Goal: Information Seeking & Learning: Check status

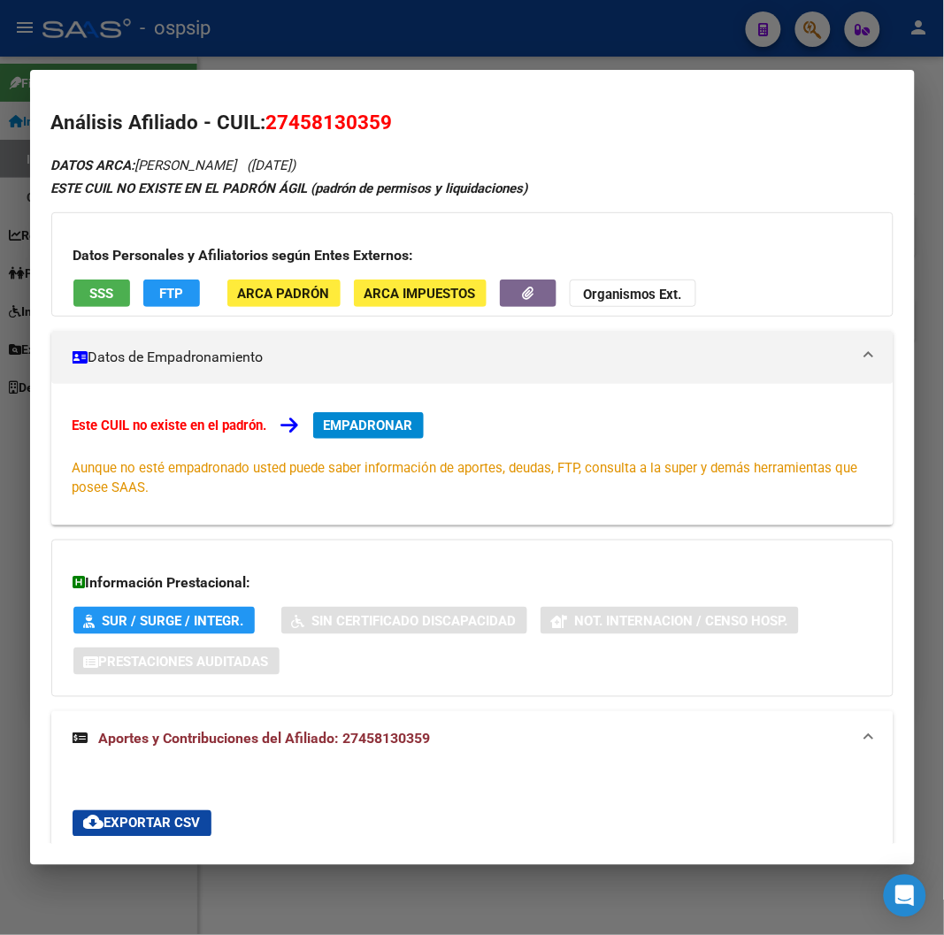
click at [812, 34] on div at bounding box center [472, 467] width 944 height 935
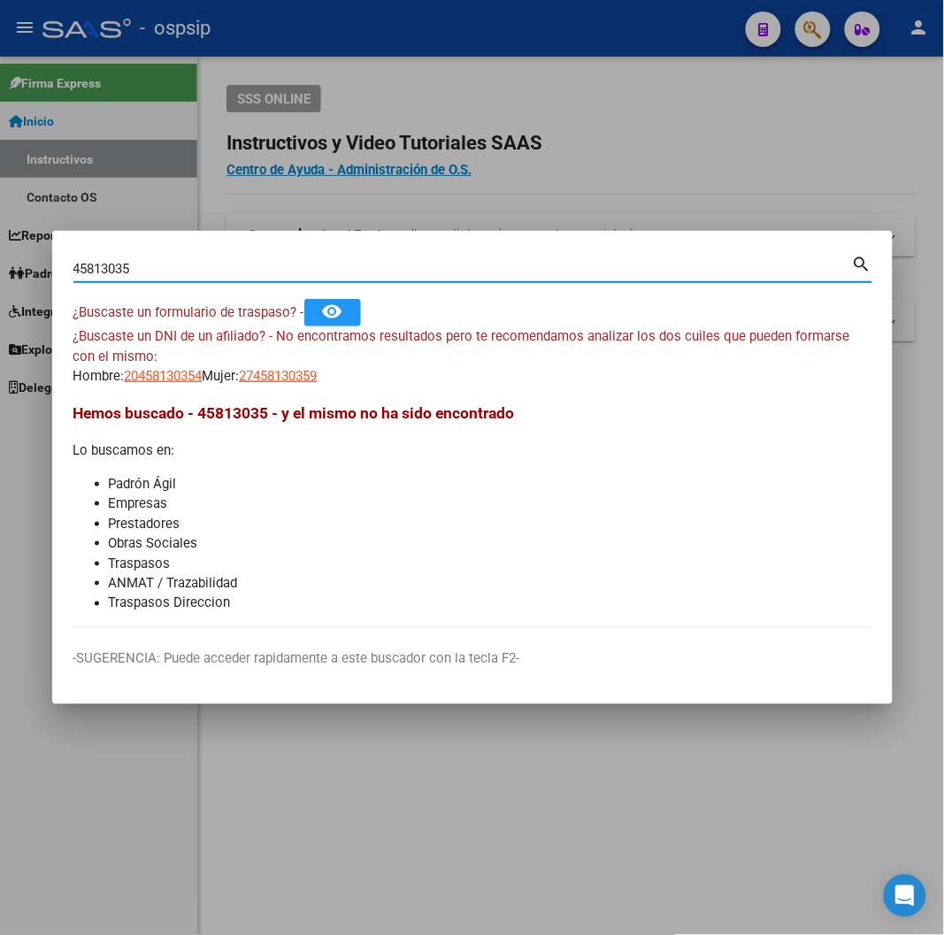
click at [155, 269] on input "45813035" at bounding box center [462, 269] width 779 height 16
type input "4"
type input "38014498"
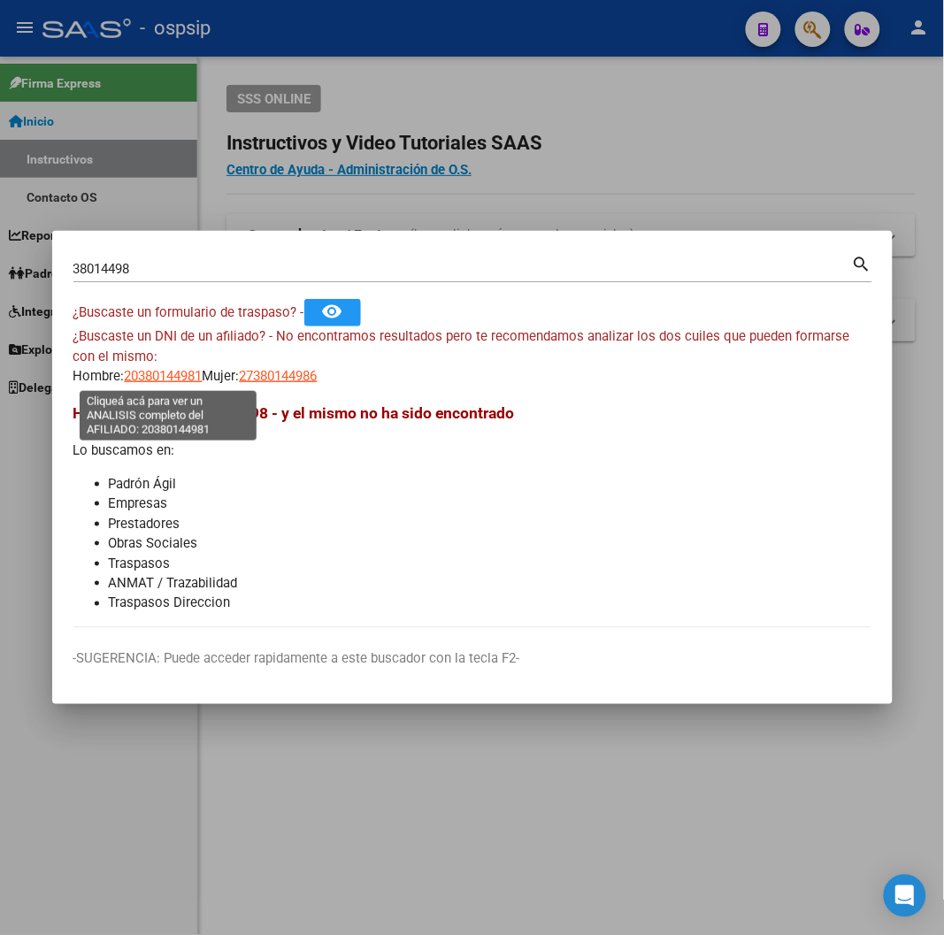
click at [155, 376] on span "20380144981" at bounding box center [164, 376] width 78 height 16
type textarea "20380144981"
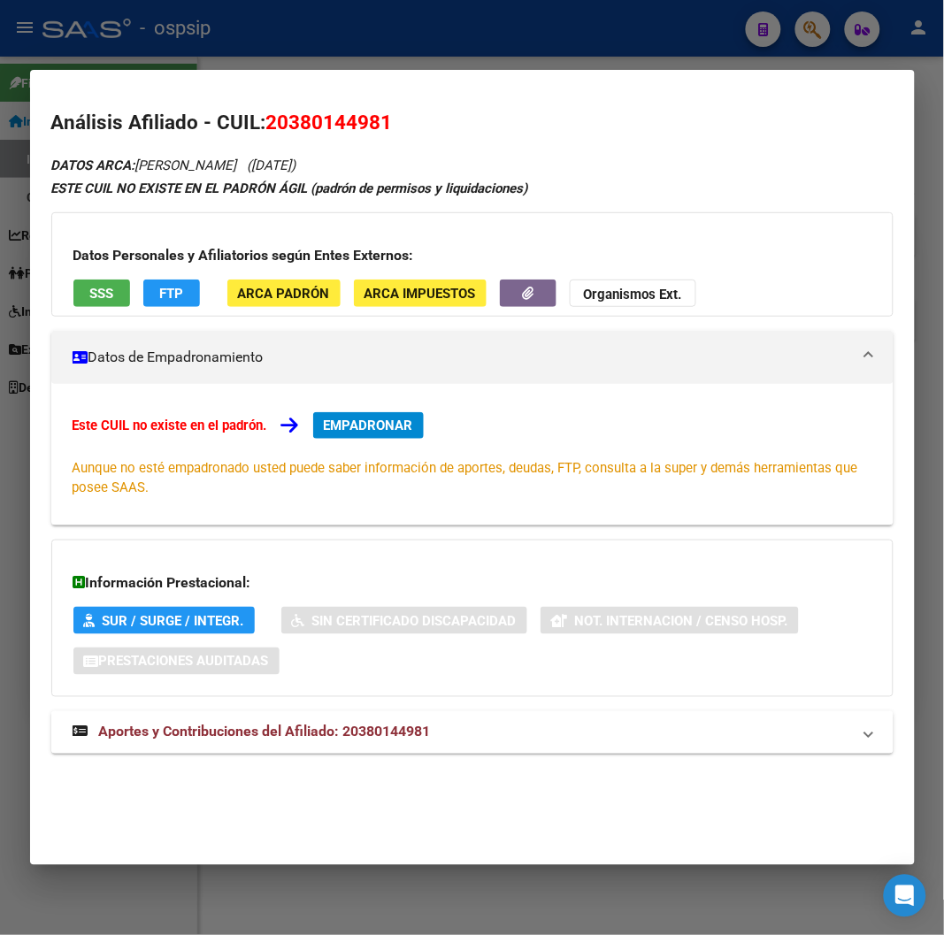
click at [293, 726] on span "Aportes y Contribuciones del Afiliado: 20380144981" at bounding box center [265, 732] width 332 height 17
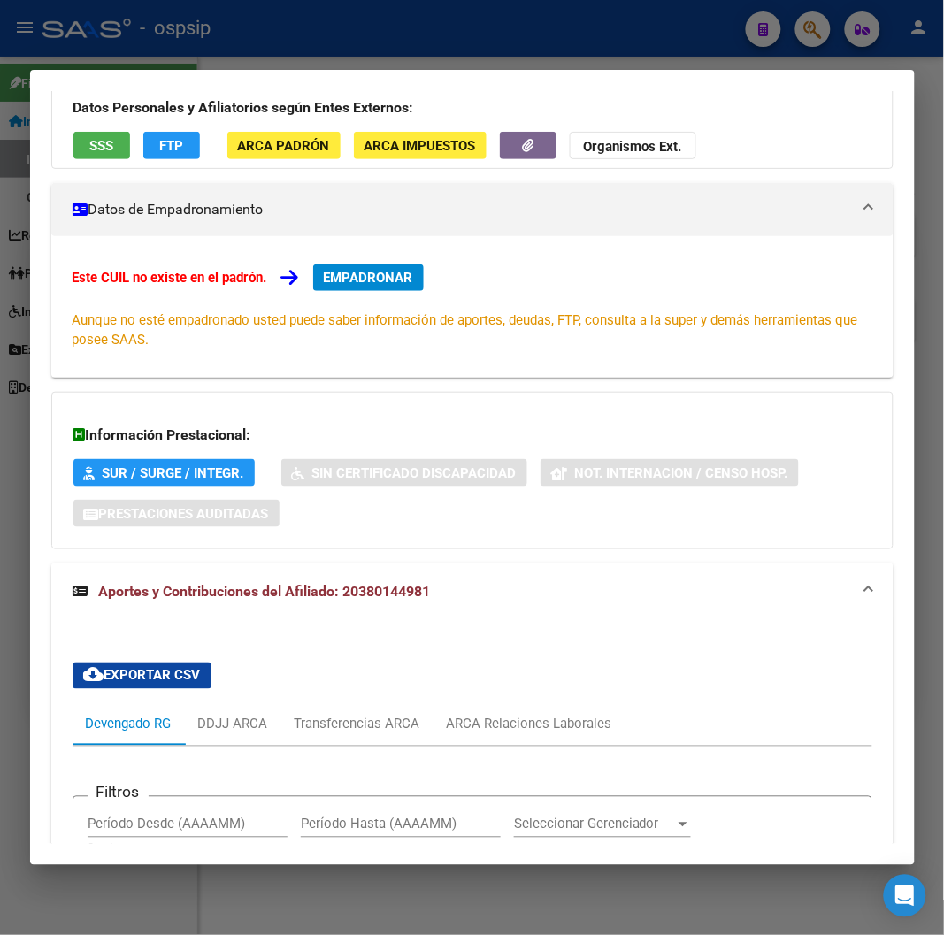
scroll to position [140, 0]
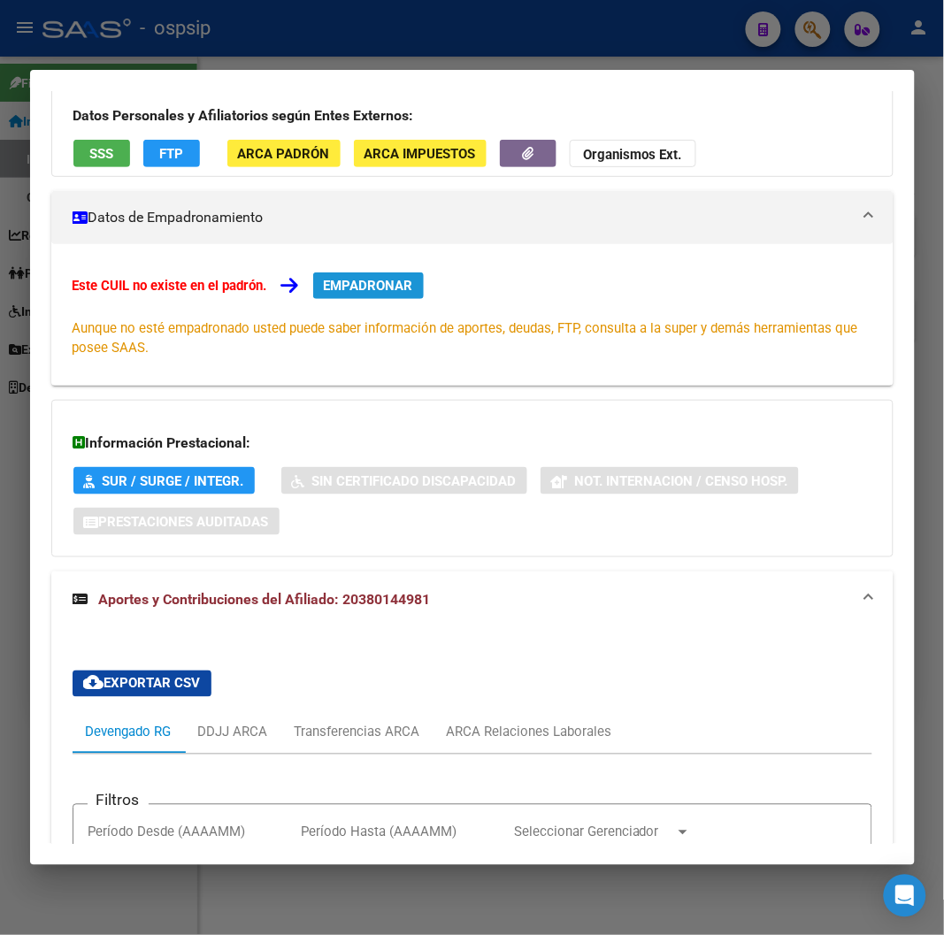
click at [365, 281] on span "EMPADRONAR" at bounding box center [368, 286] width 89 height 16
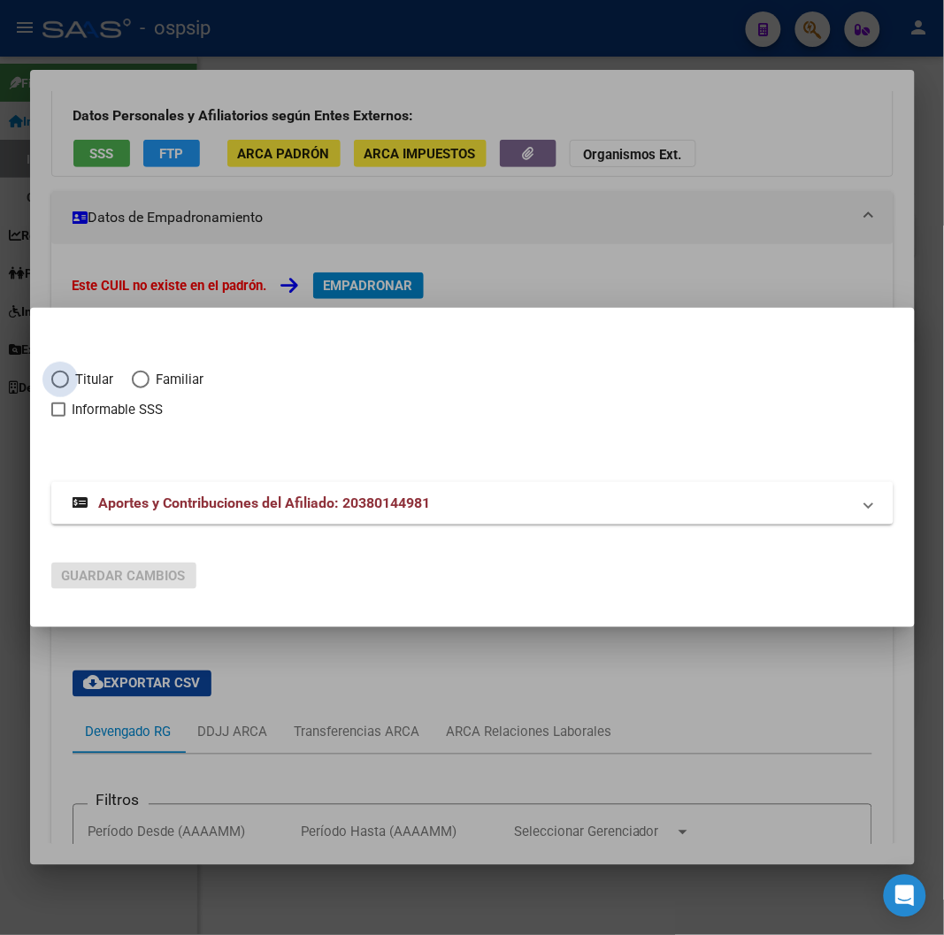
click at [58, 376] on span "Elija una opción" at bounding box center [60, 380] width 18 height 18
click at [58, 376] on input "Titular" at bounding box center [60, 380] width 18 height 18
radio input "true"
checkbox input "true"
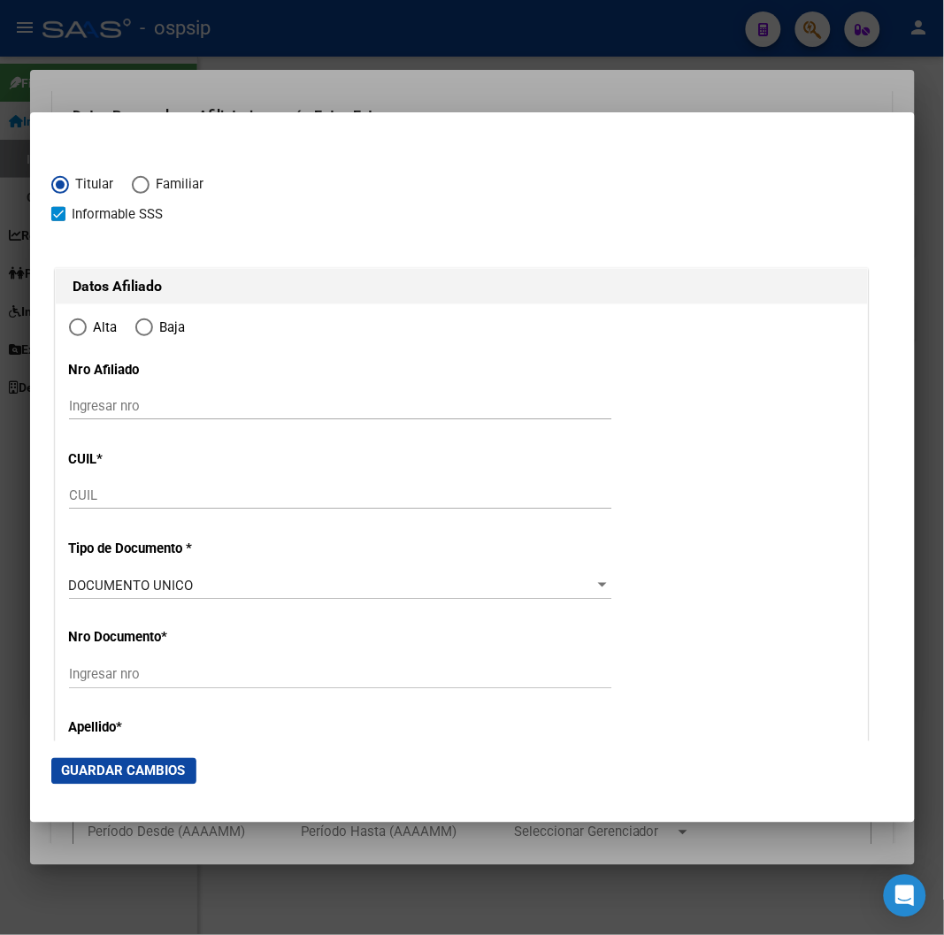
type input "20-38014498-1"
type input "38014498"
type input "JUAREZ GUTIERREZ"
type input "LUCIANO EMILIANO"
type input "1994-02-24"
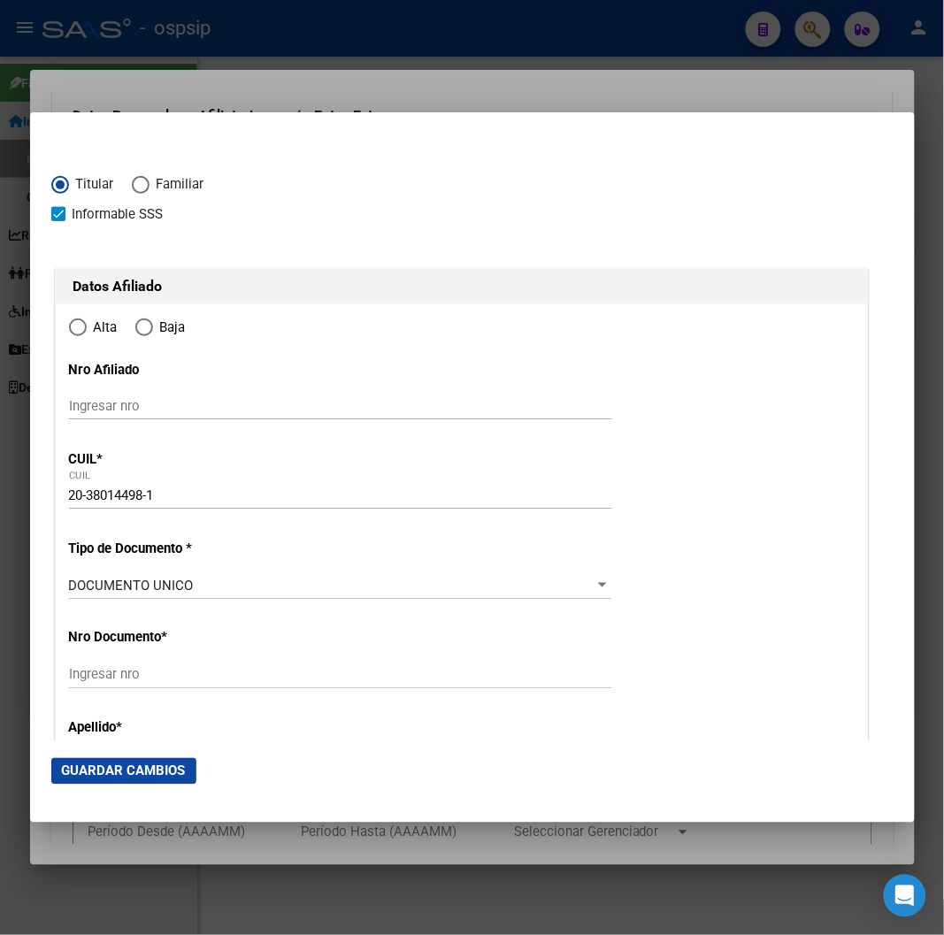
type input "CIUDAD EVITA"
type input "1778"
type input "710 CASA 37 SECTOR G TIRA 149"
radio input "true"
type input "CIUDAD EVITA"
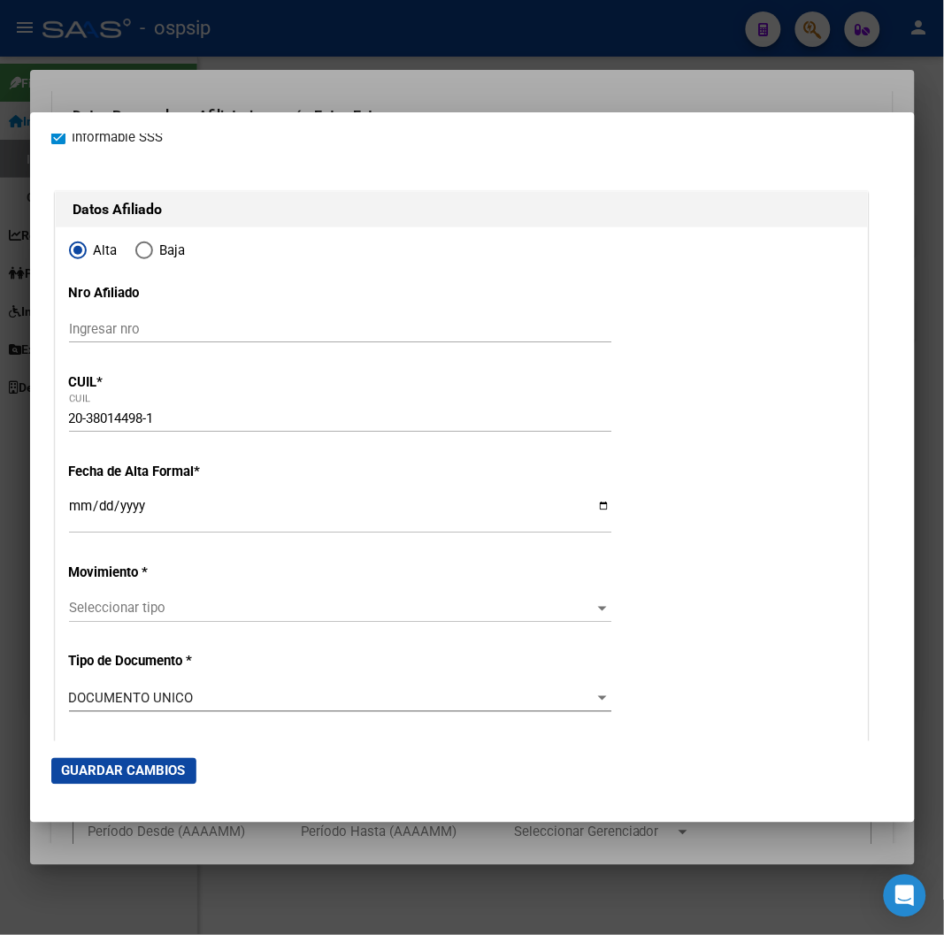
scroll to position [196, 0]
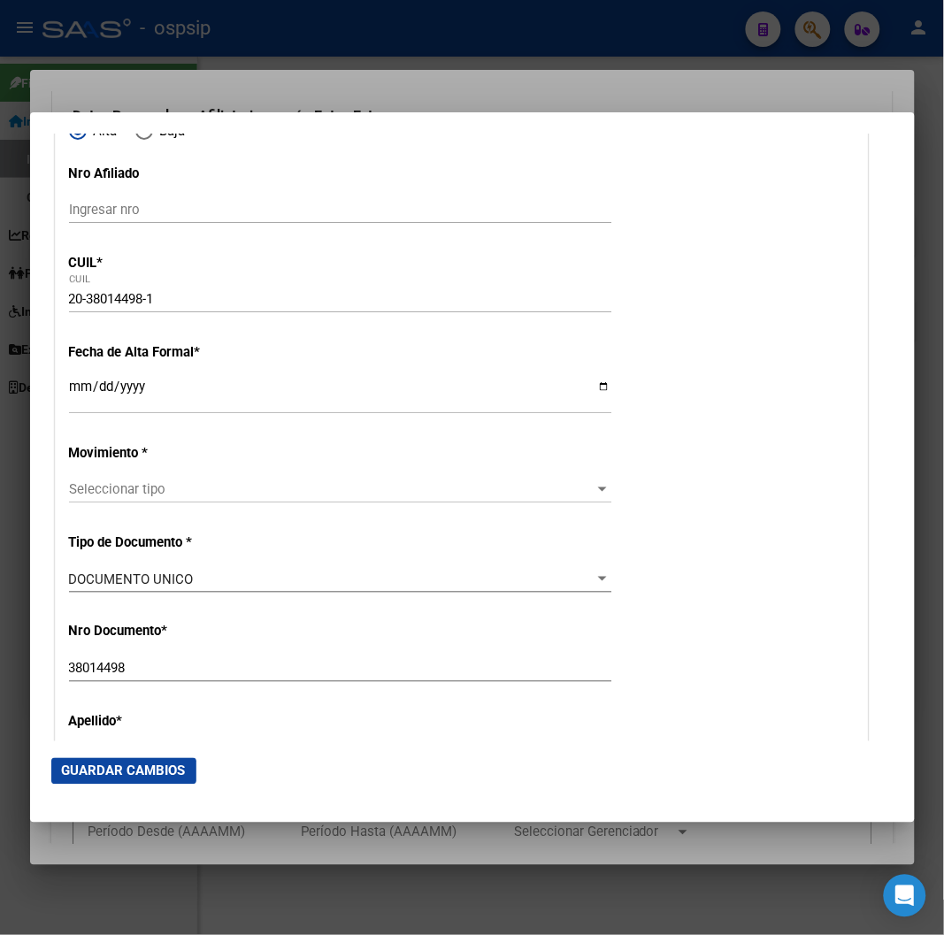
click at [73, 390] on input "Ingresar fecha" at bounding box center [340, 394] width 542 height 28
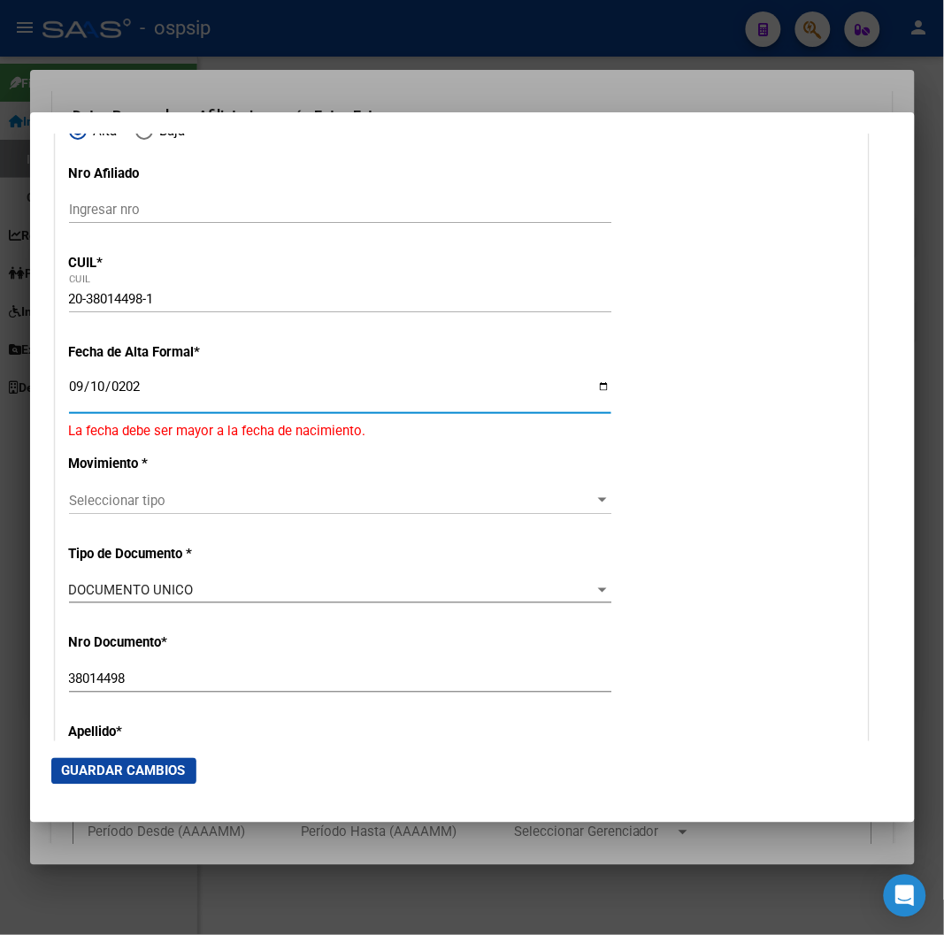
type input "2025-09-10"
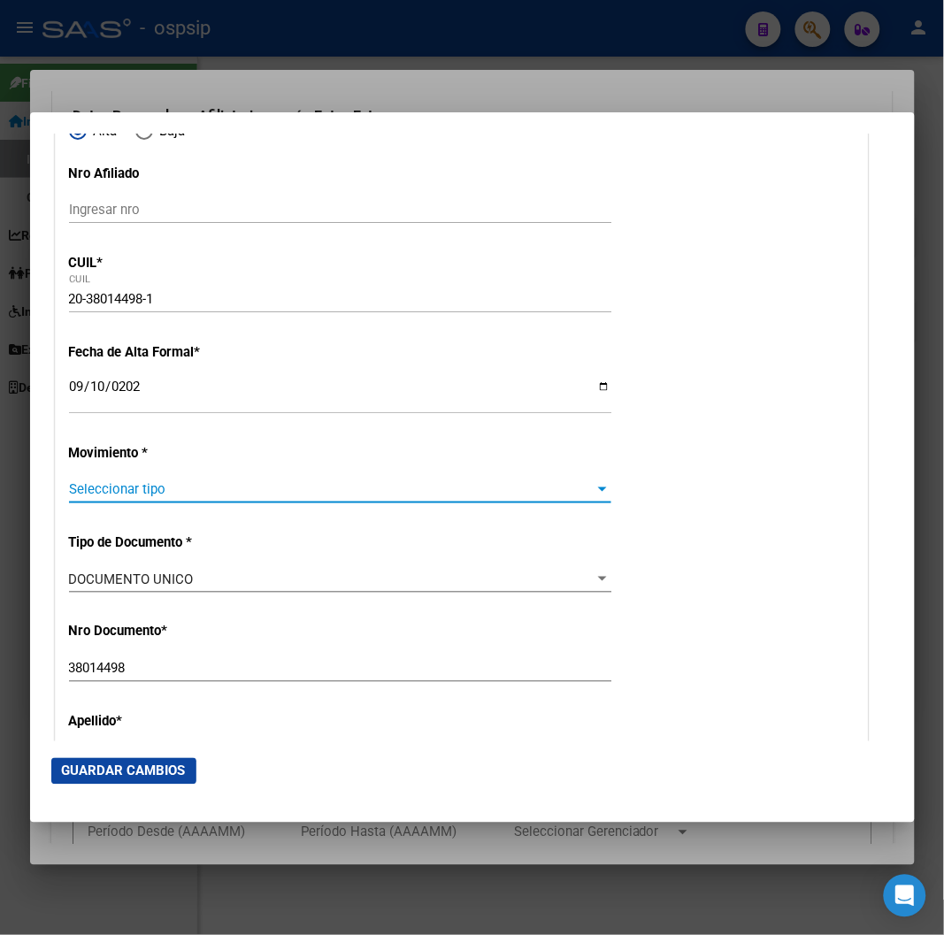
click at [544, 482] on span "Seleccionar tipo" at bounding box center [332, 489] width 527 height 16
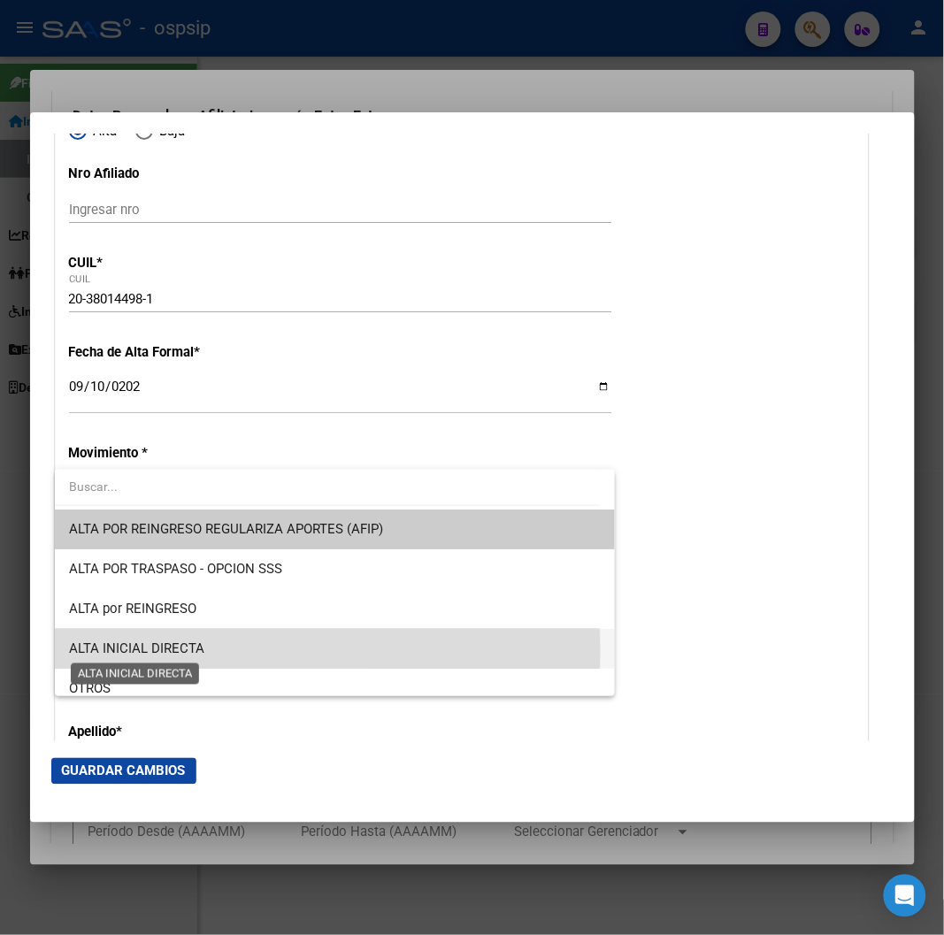
click at [147, 651] on span "ALTA INICIAL DIRECTA" at bounding box center [136, 649] width 135 height 16
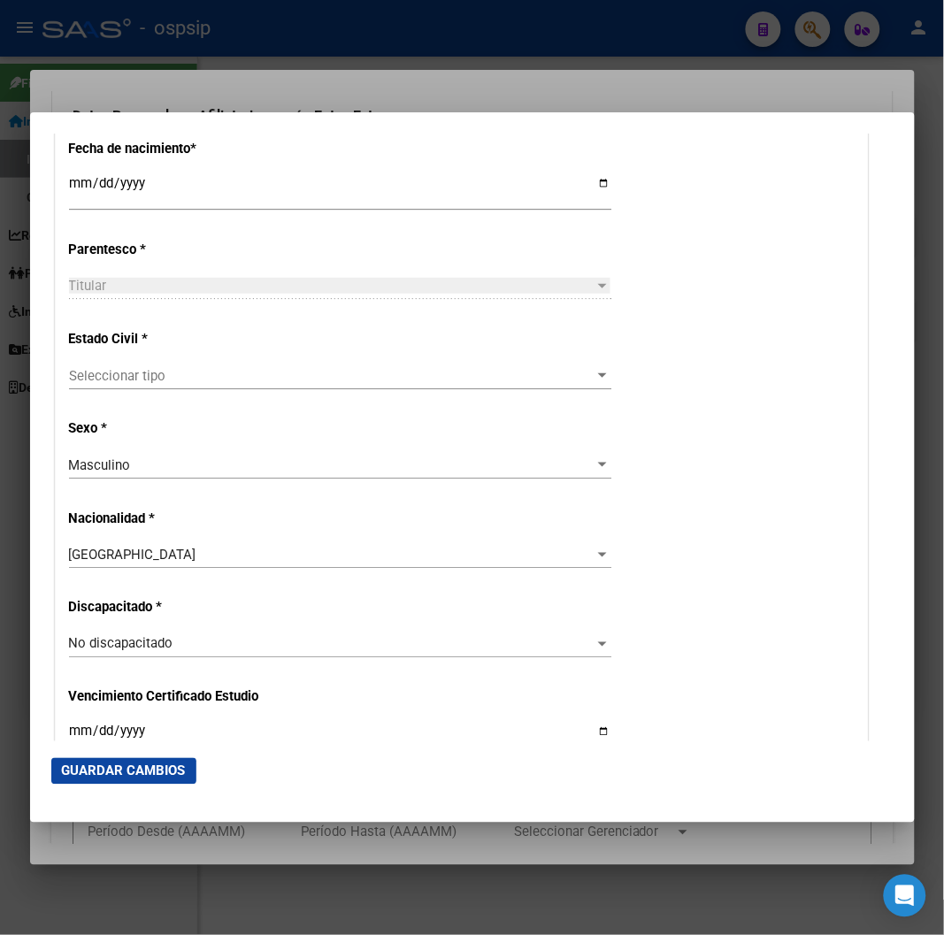
scroll to position [983, 0]
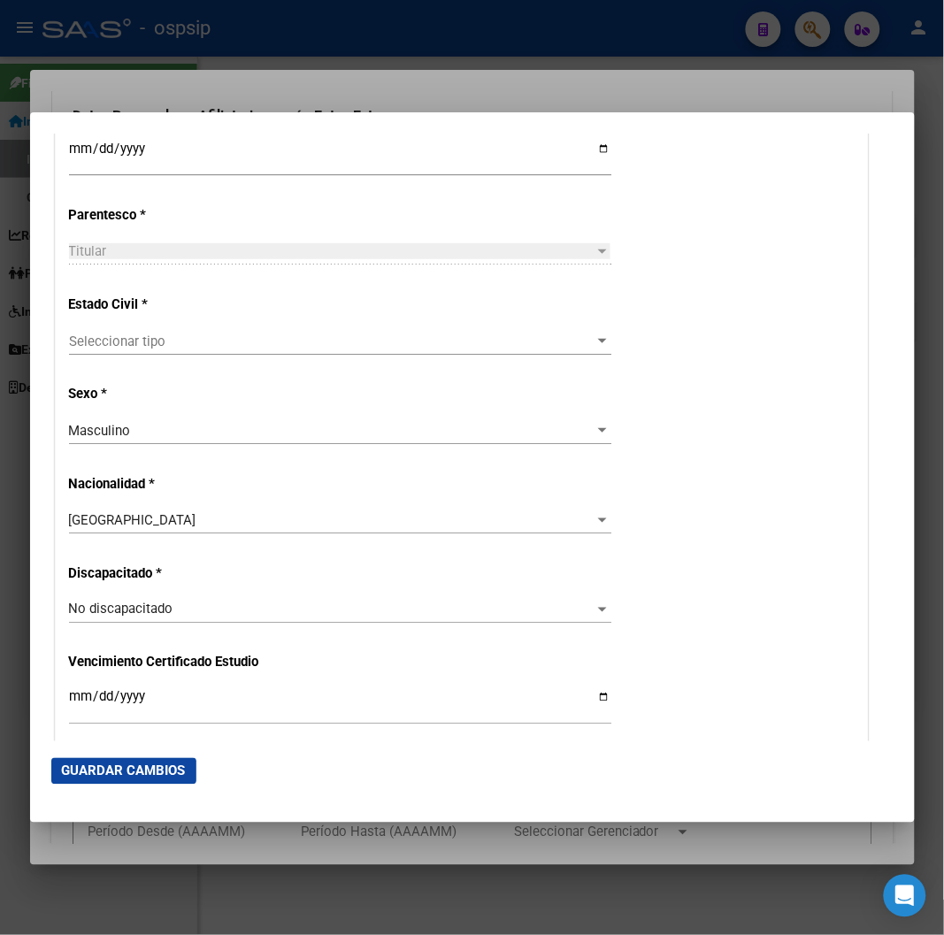
click at [577, 332] on div "Seleccionar tipo Seleccionar tipo" at bounding box center [340, 341] width 542 height 27
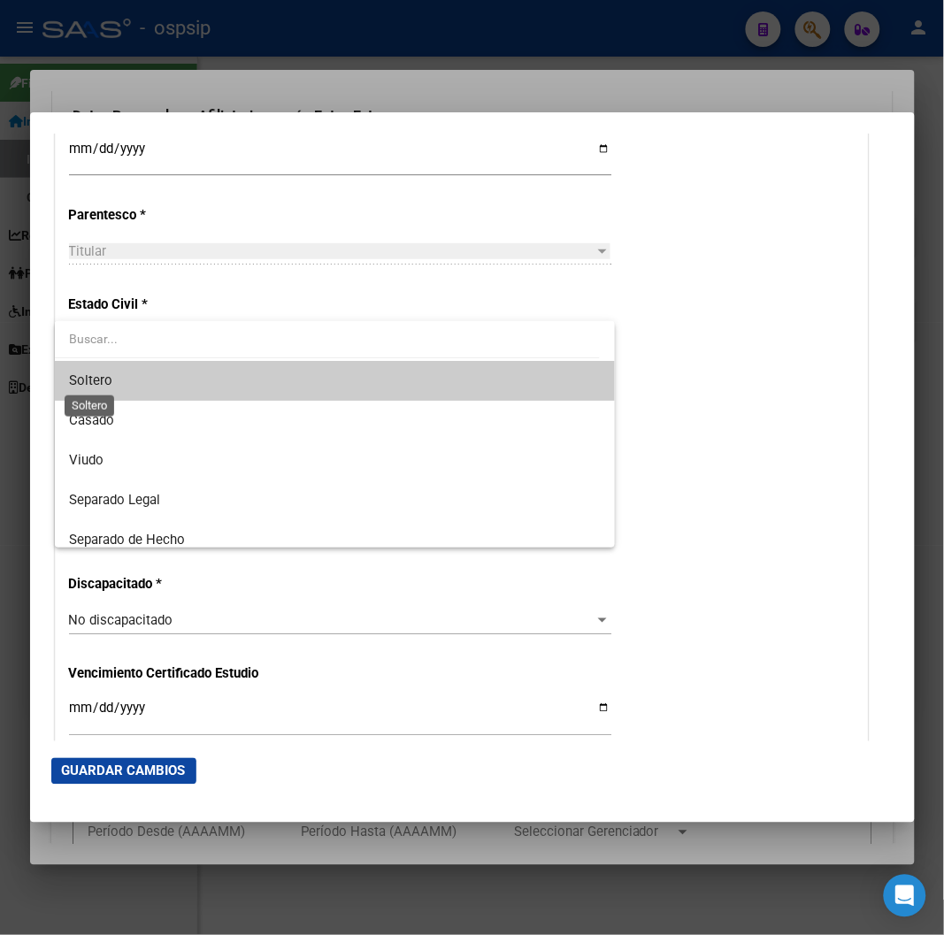
click at [104, 372] on span "Soltero" at bounding box center [335, 381] width 532 height 40
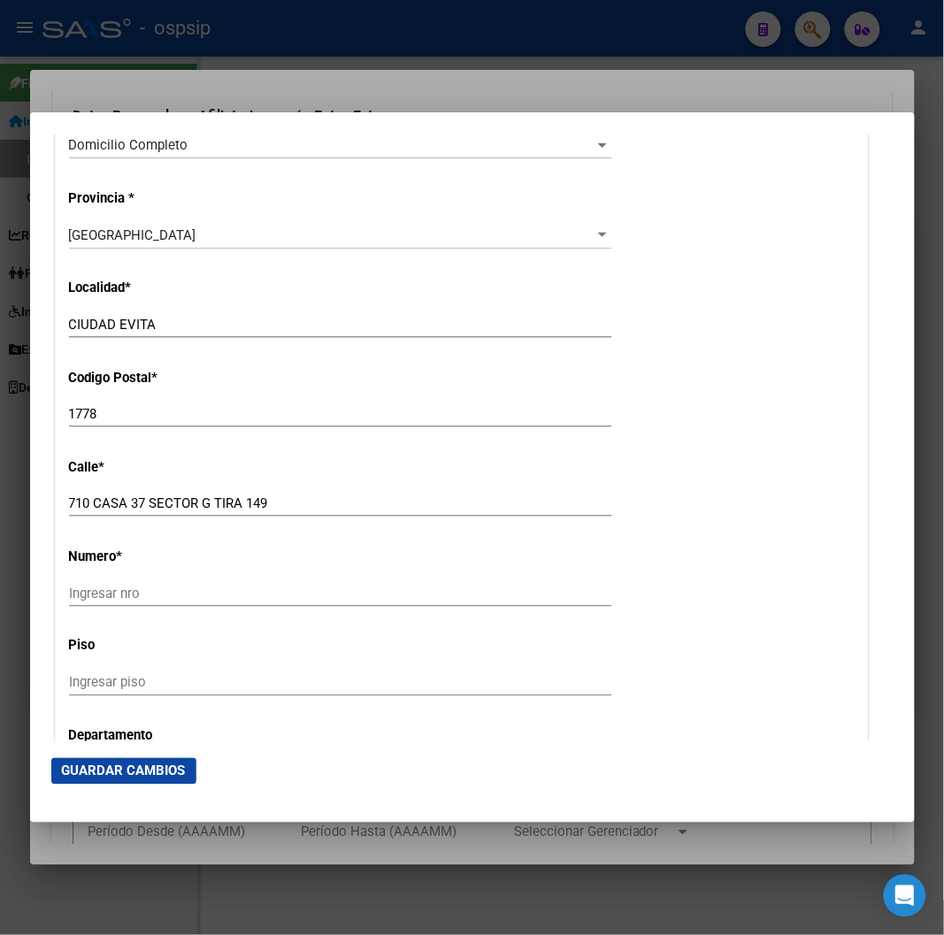
scroll to position [1671, 0]
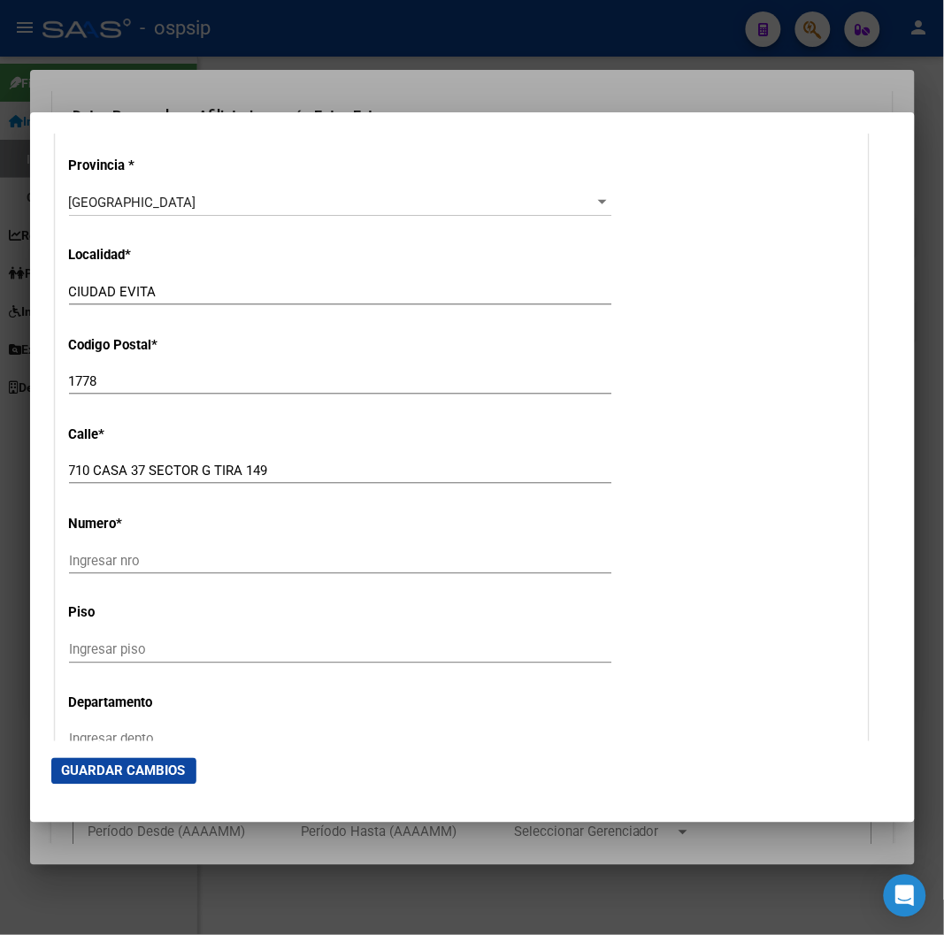
click at [102, 553] on input "Ingresar nro" at bounding box center [340, 561] width 542 height 16
type input "s/n"
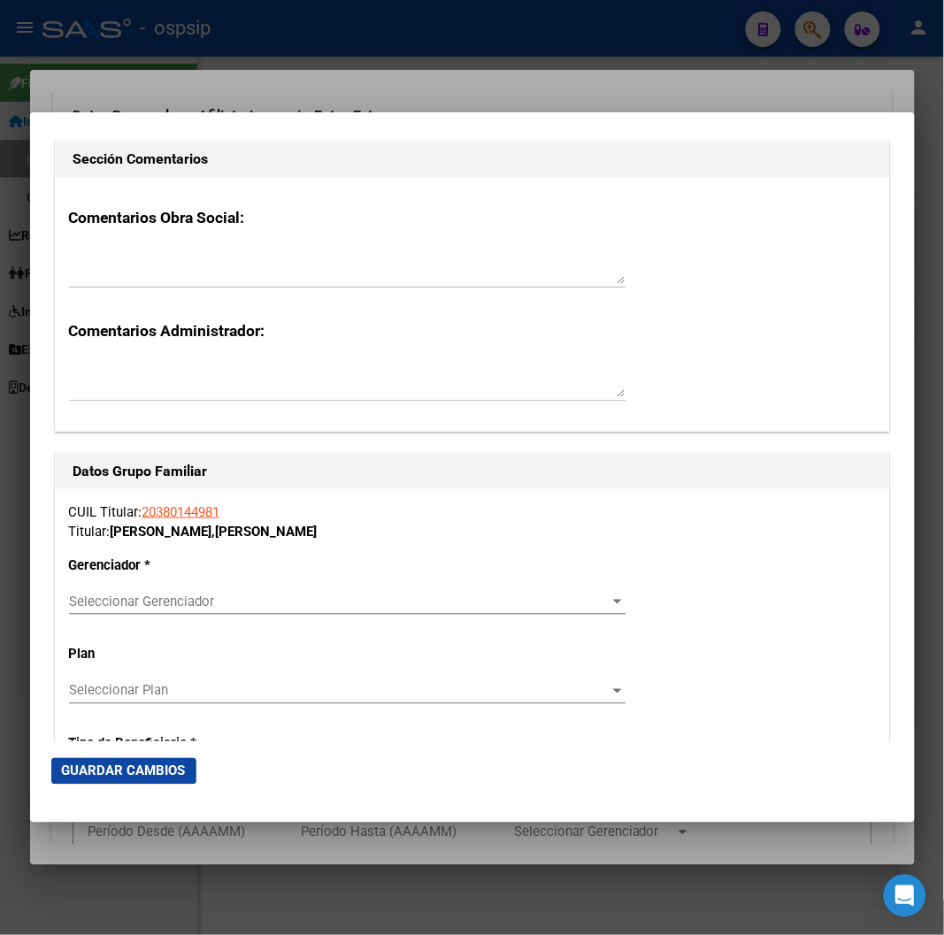
scroll to position [2753, 0]
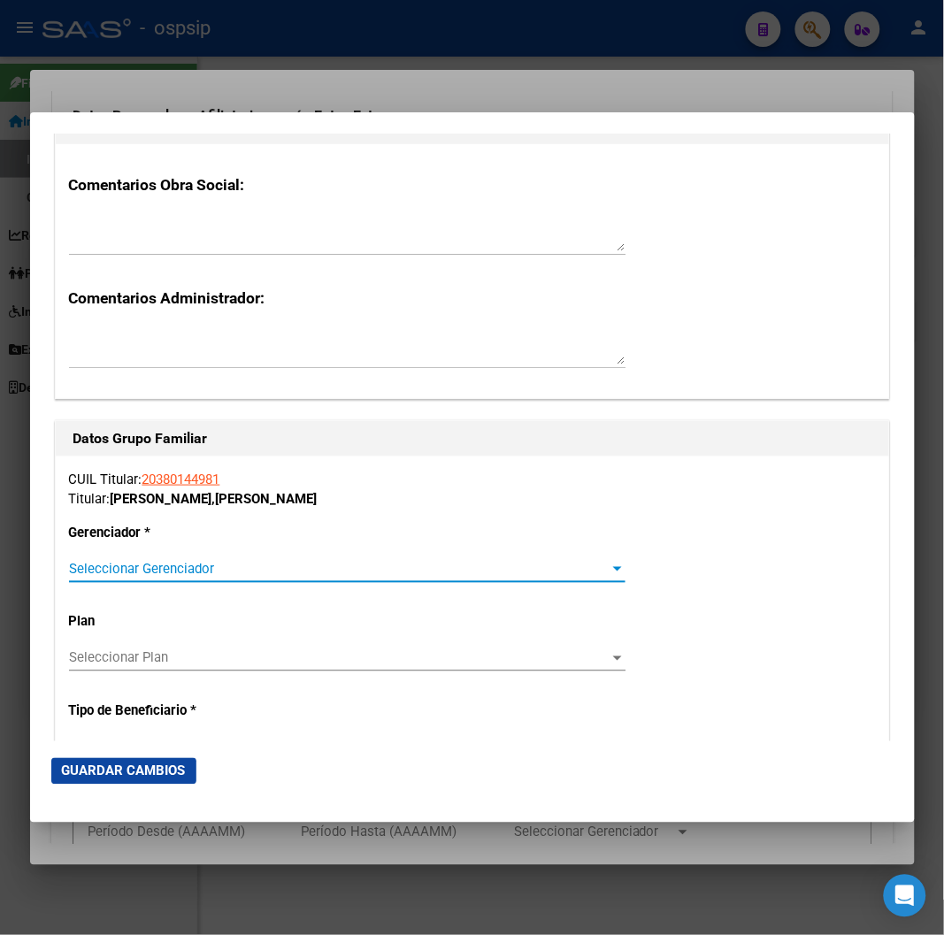
click at [590, 573] on span "Seleccionar Gerenciador" at bounding box center [339, 569] width 541 height 16
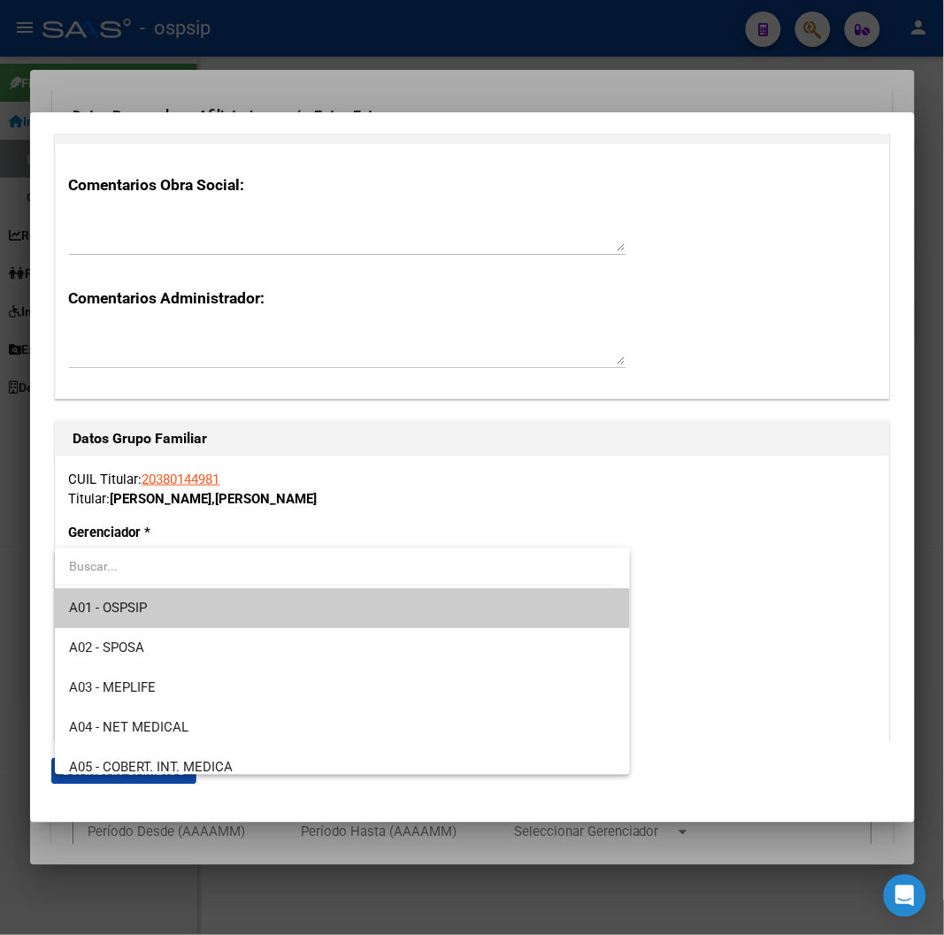
click at [223, 608] on span "A01 - OSPSIP" at bounding box center [342, 608] width 547 height 40
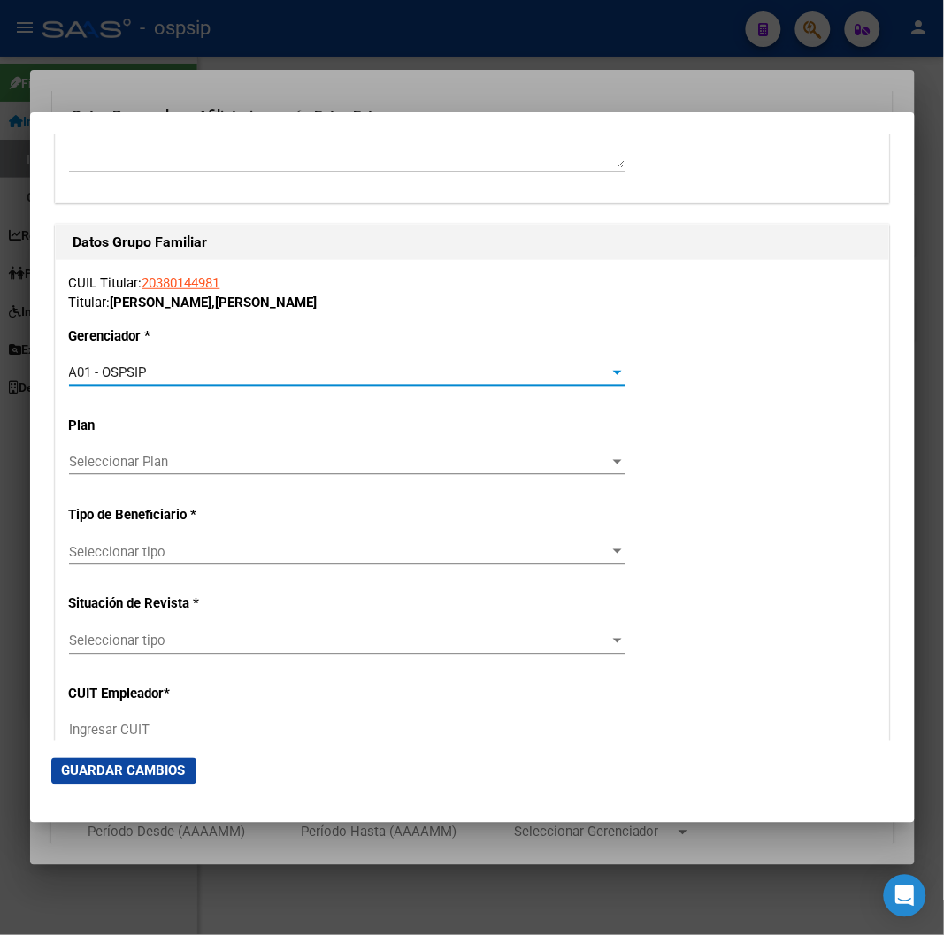
scroll to position [3048, 0]
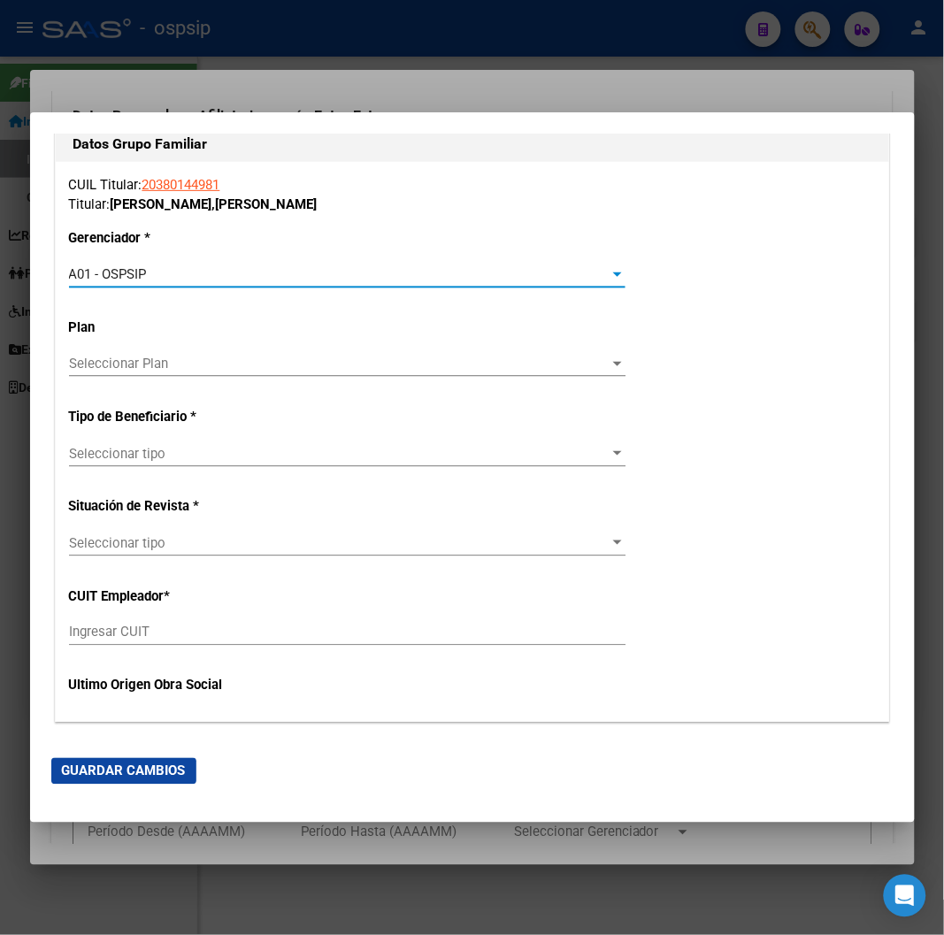
click at [613, 451] on div at bounding box center [618, 454] width 16 height 14
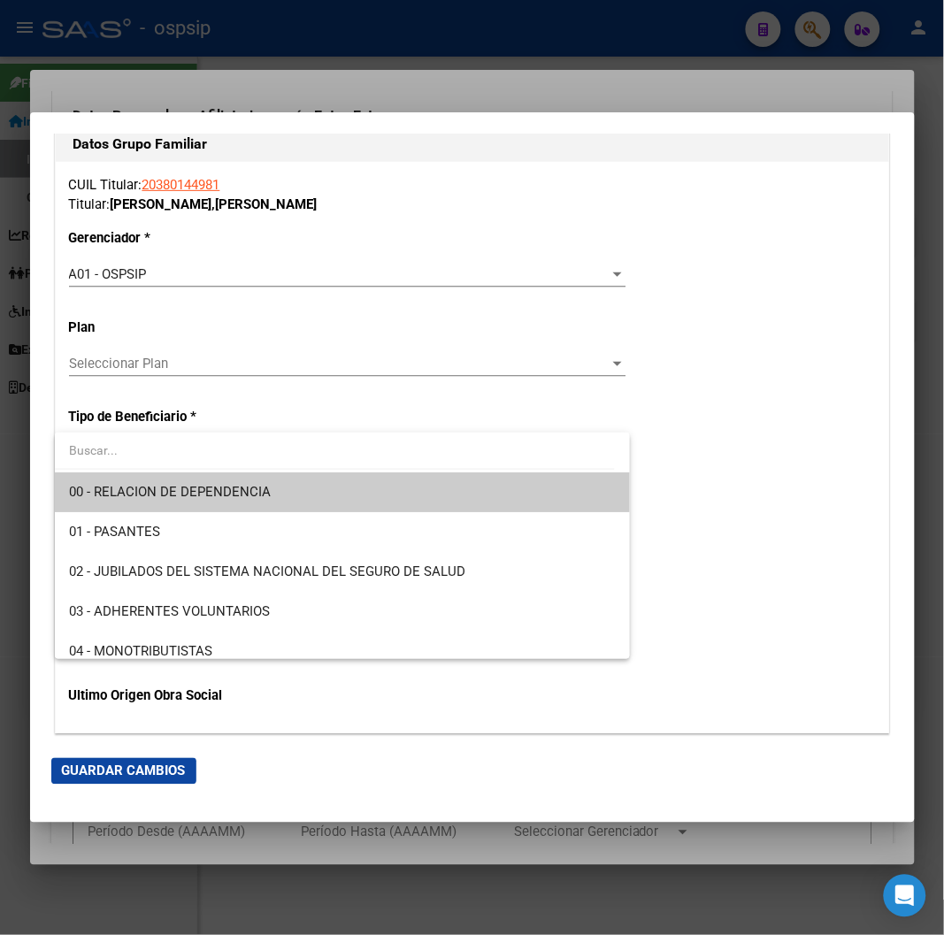
click at [305, 492] on span "00 - RELACION DE DEPENDENCIA" at bounding box center [342, 493] width 547 height 40
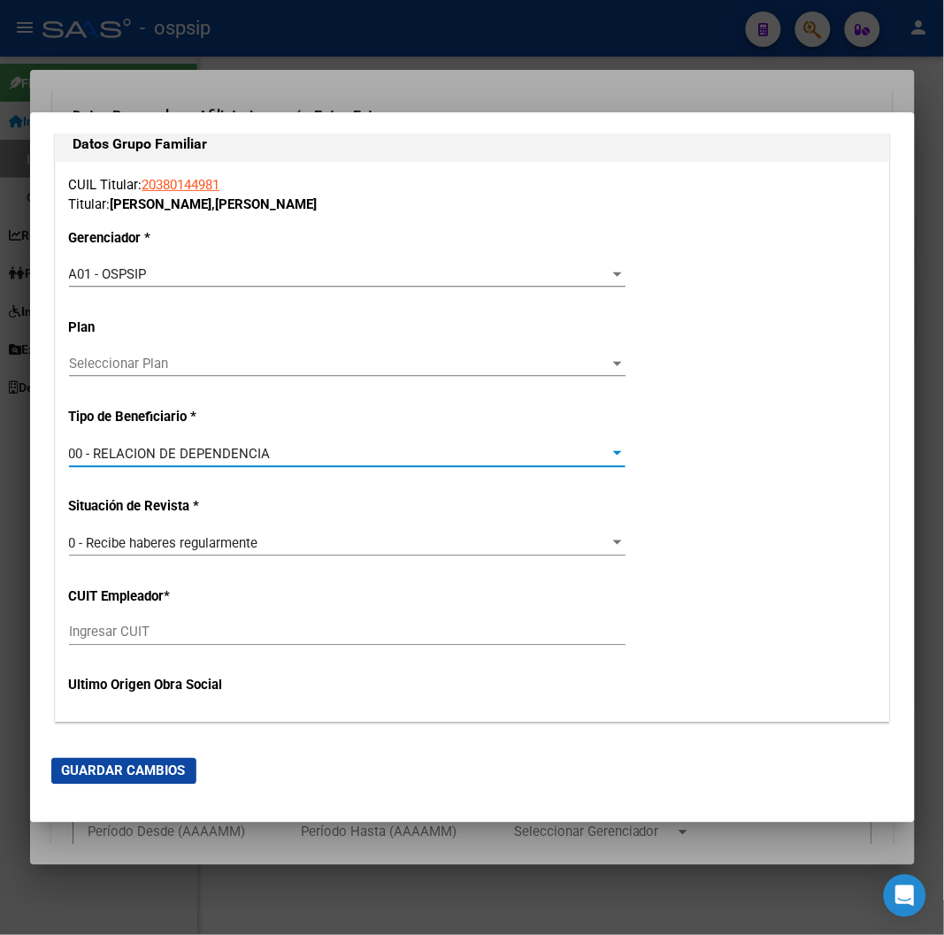
type input "30-70842602-0"
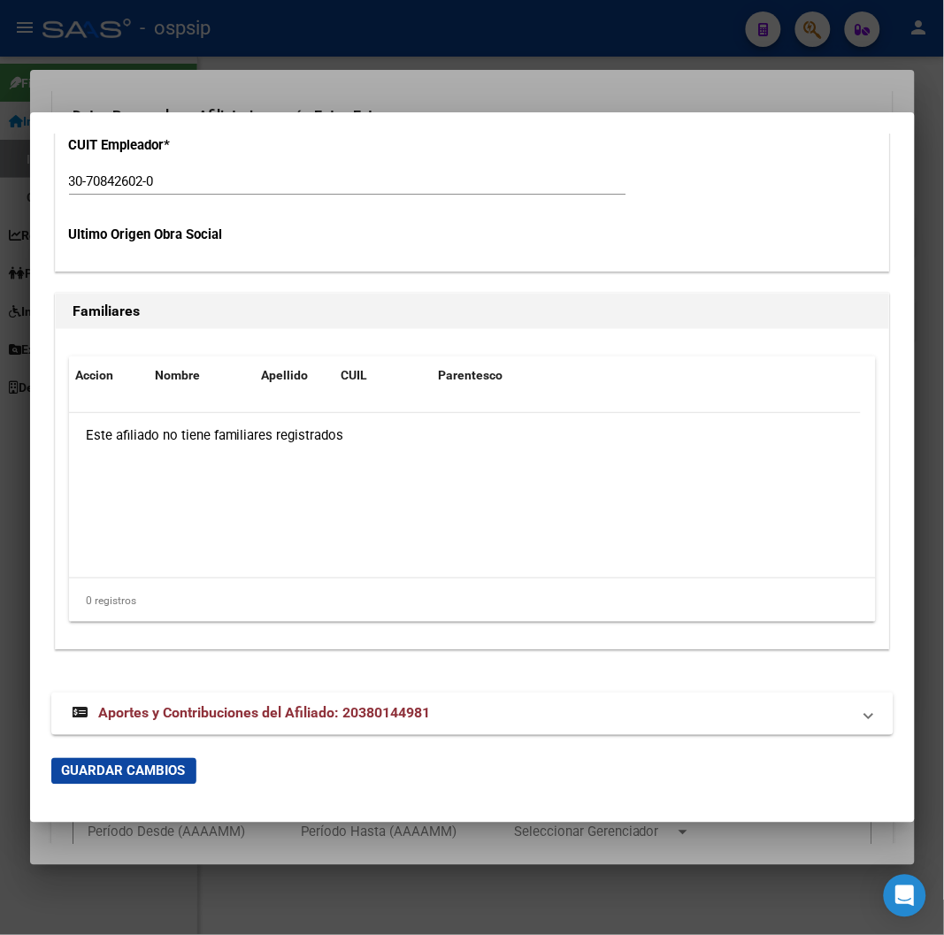
scroll to position [3514, 0]
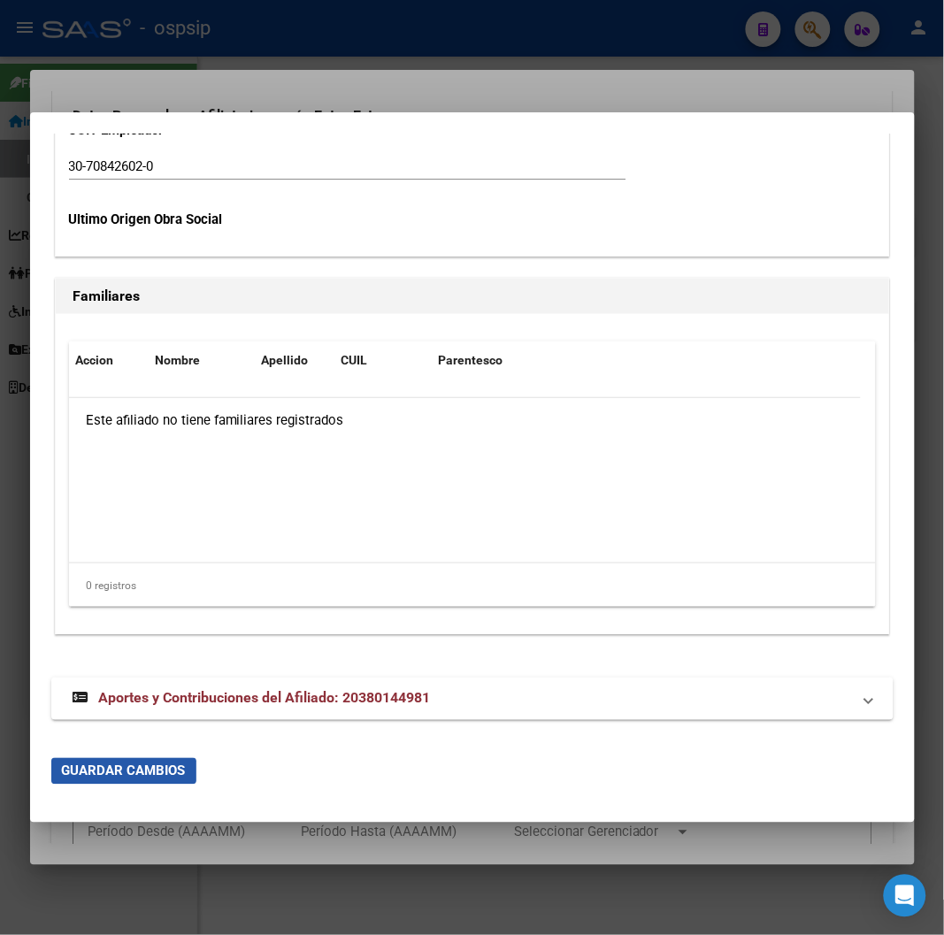
click at [137, 773] on span "Guardar Cambios" at bounding box center [124, 772] width 124 height 16
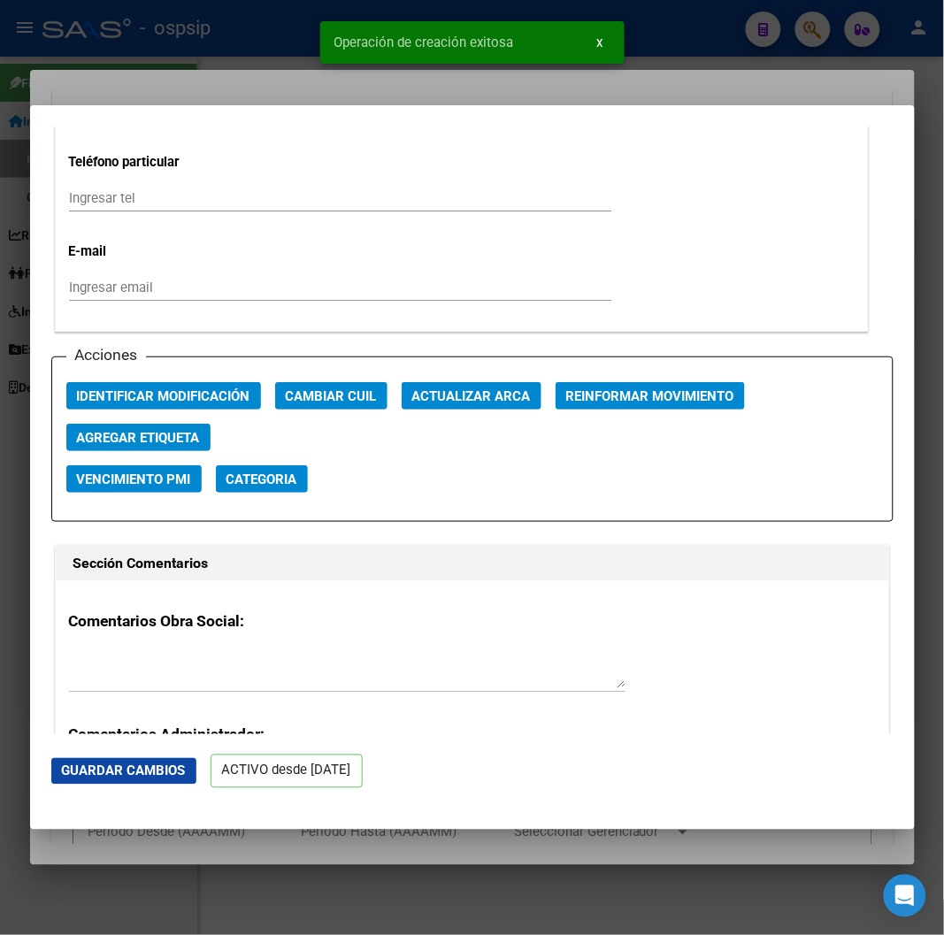
scroll to position [2359, 0]
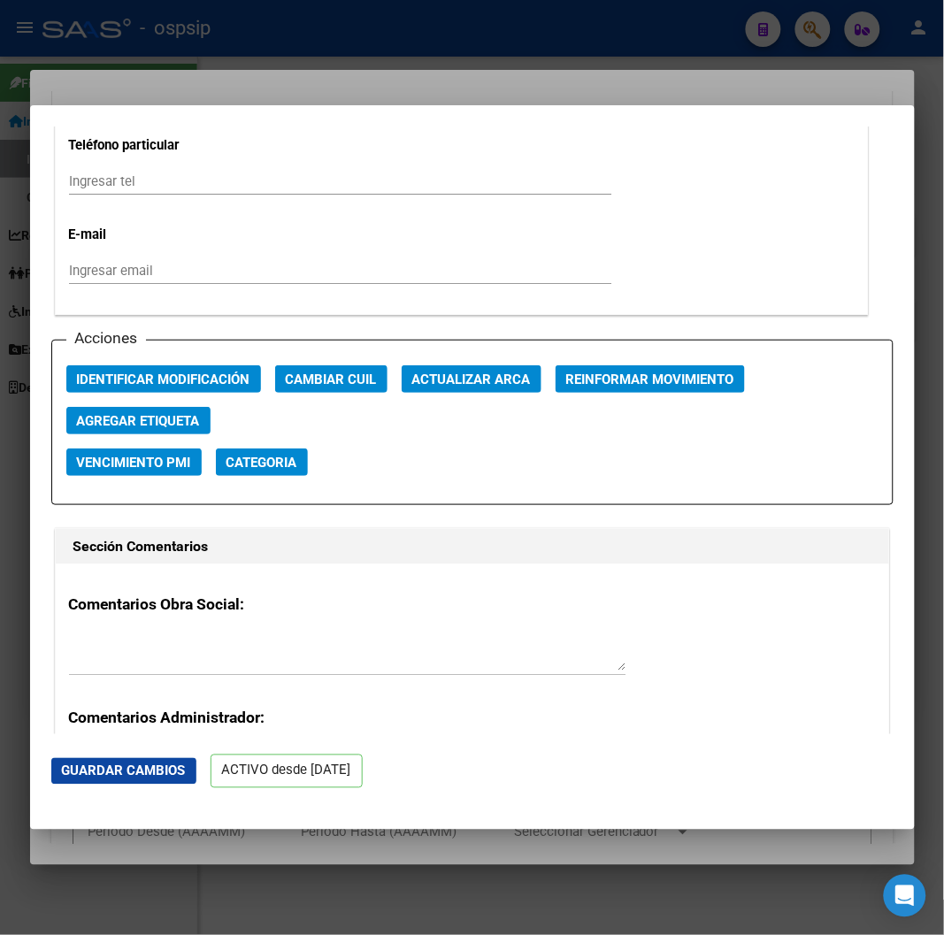
drag, startPoint x: 156, startPoint y: 378, endPoint x: 596, endPoint y: 542, distance: 469.3
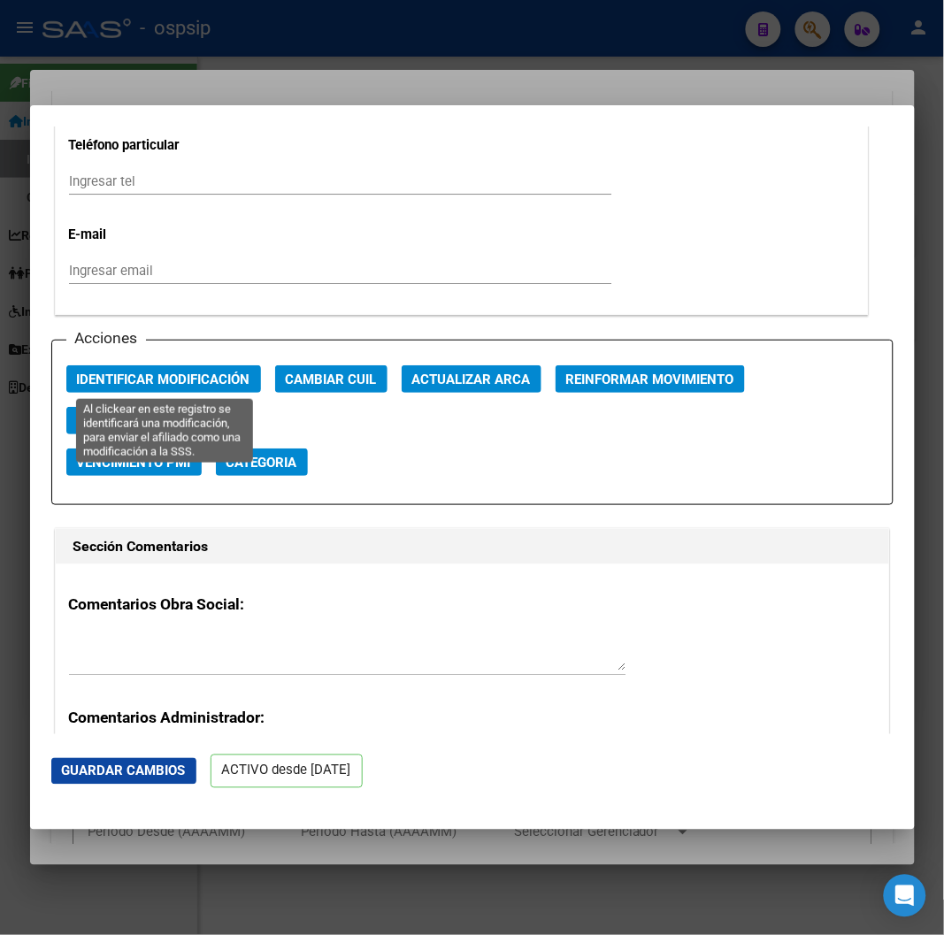
click at [210, 379] on span "Identificar Modificación" at bounding box center [163, 380] width 173 height 16
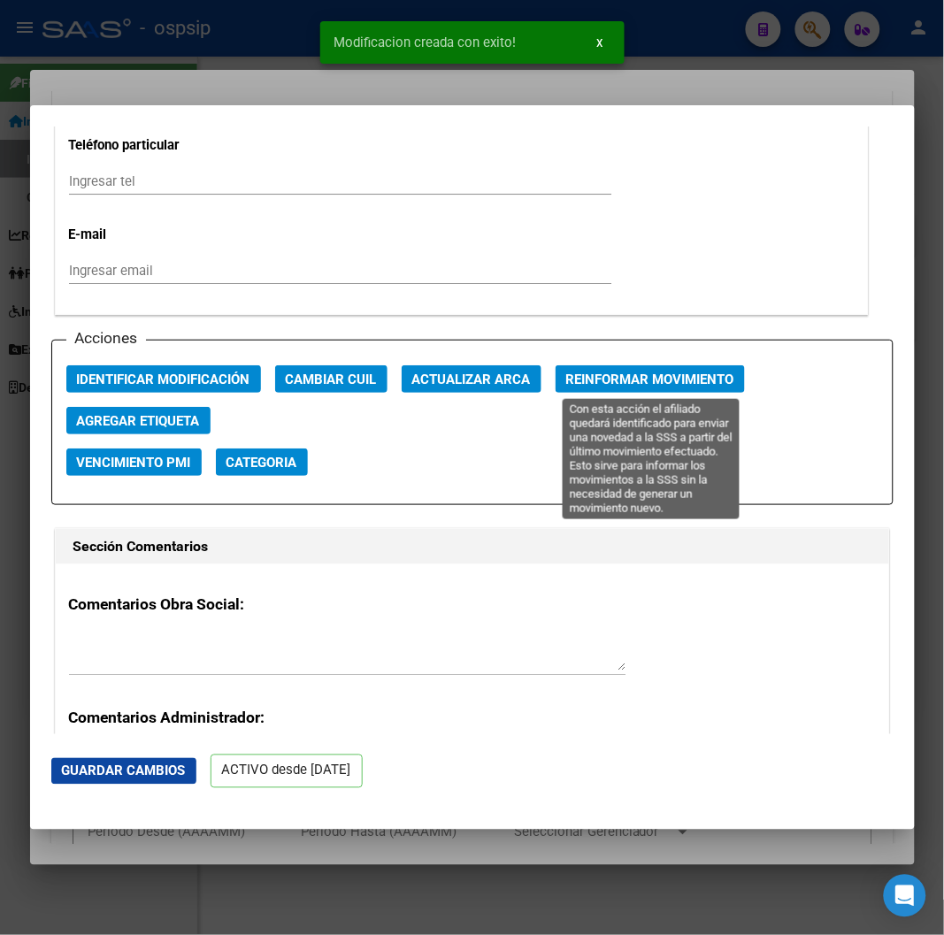
click at [604, 379] on span "Reinformar Movimiento" at bounding box center [650, 380] width 168 height 16
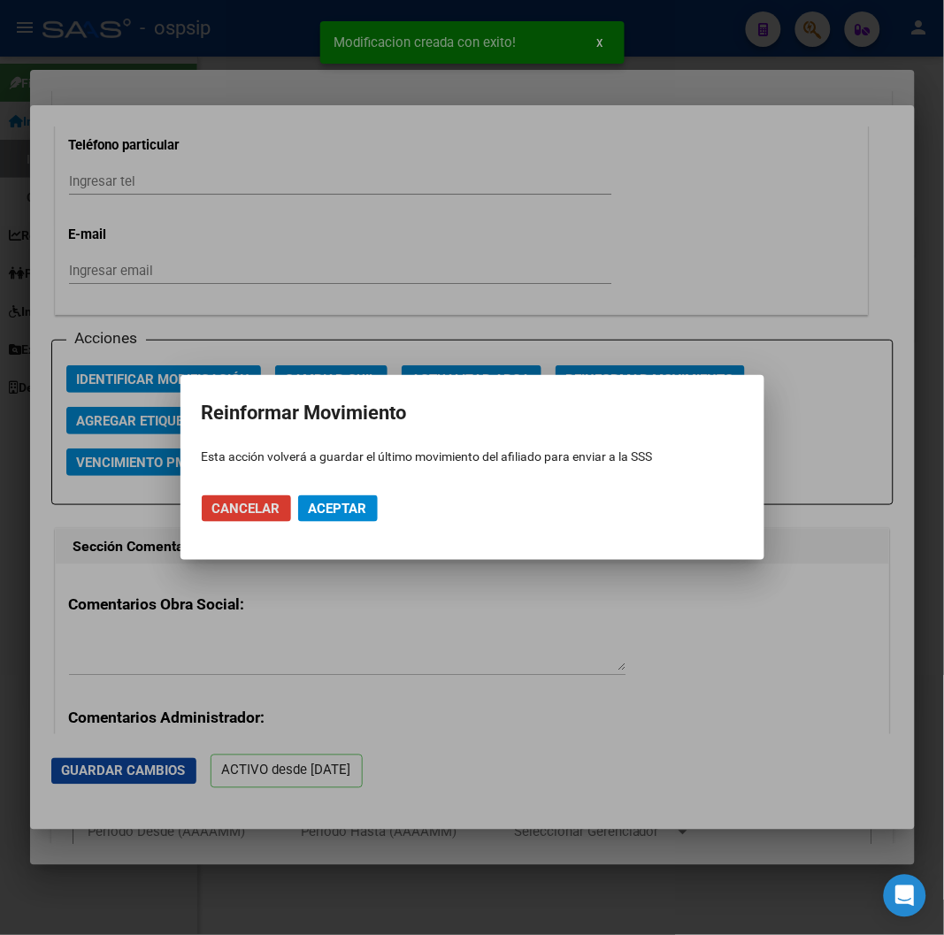
click at [311, 511] on span "Aceptar" at bounding box center [338, 509] width 58 height 16
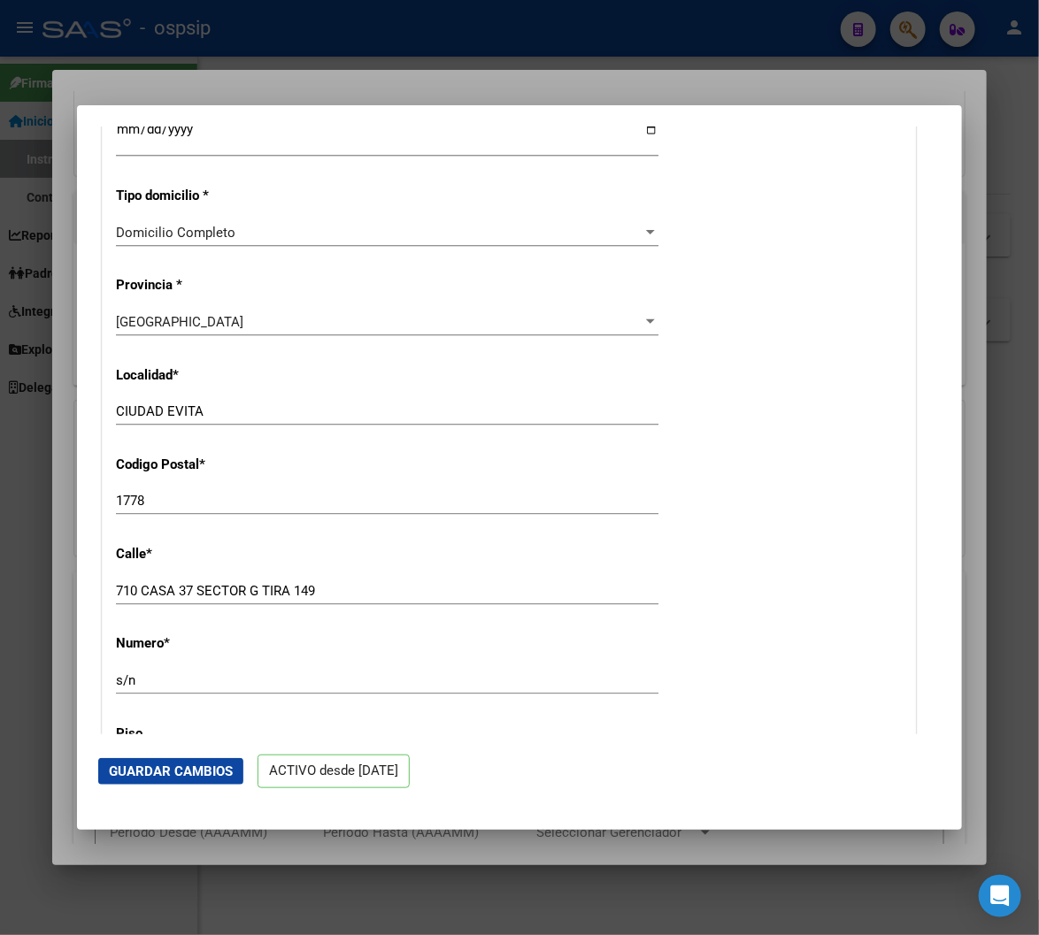
scroll to position [1376, 0]
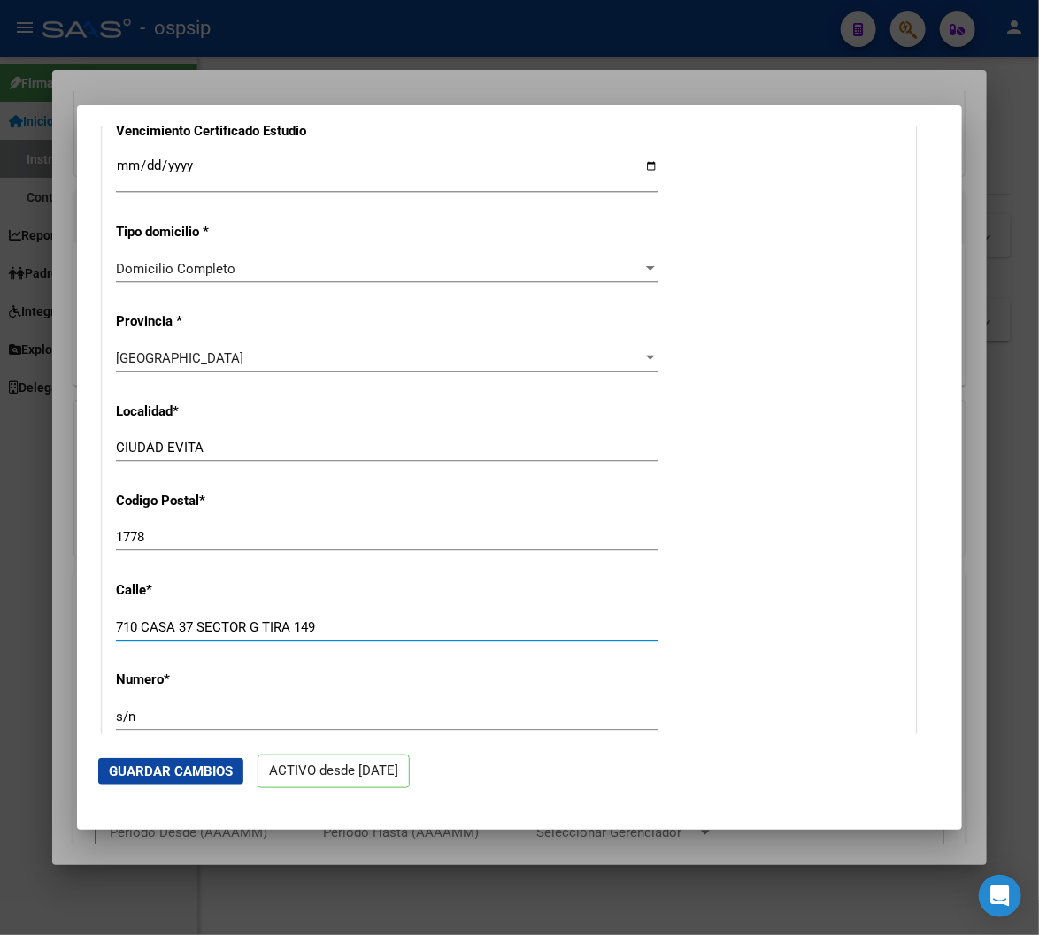
drag, startPoint x: 319, startPoint y: 627, endPoint x: 104, endPoint y: 623, distance: 214.2
click at [104, 623] on div "Nro Afiliado Ingresar nro CUIL * 20-38014498-1 CUIL ARCA Padrón Ult. Fecha Alta…" at bounding box center [509, 143] width 812 height 2309
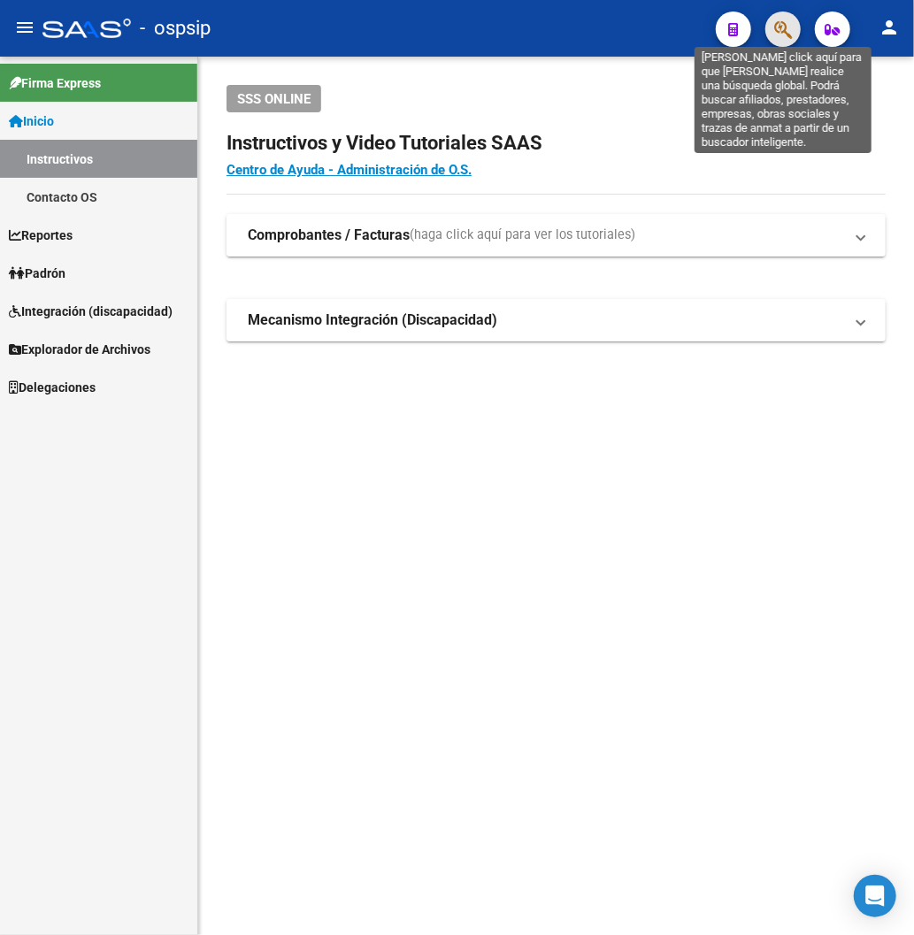
click at [788, 33] on icon "button" at bounding box center [783, 29] width 18 height 20
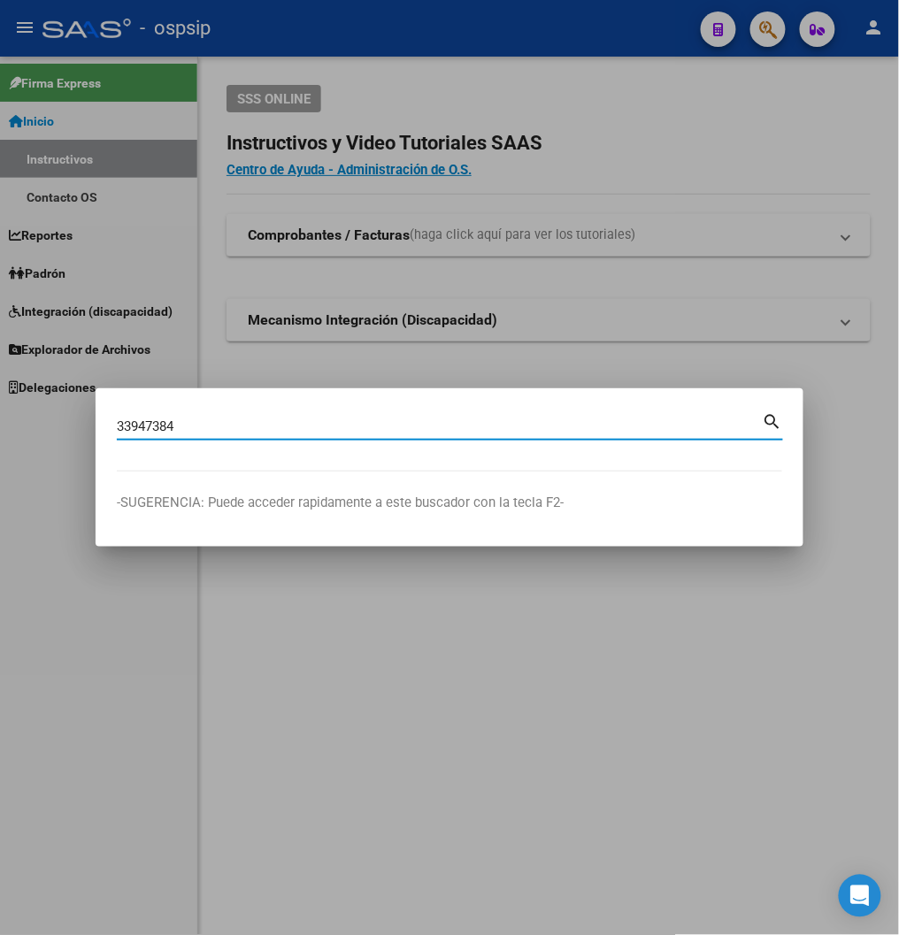
type input "33947384"
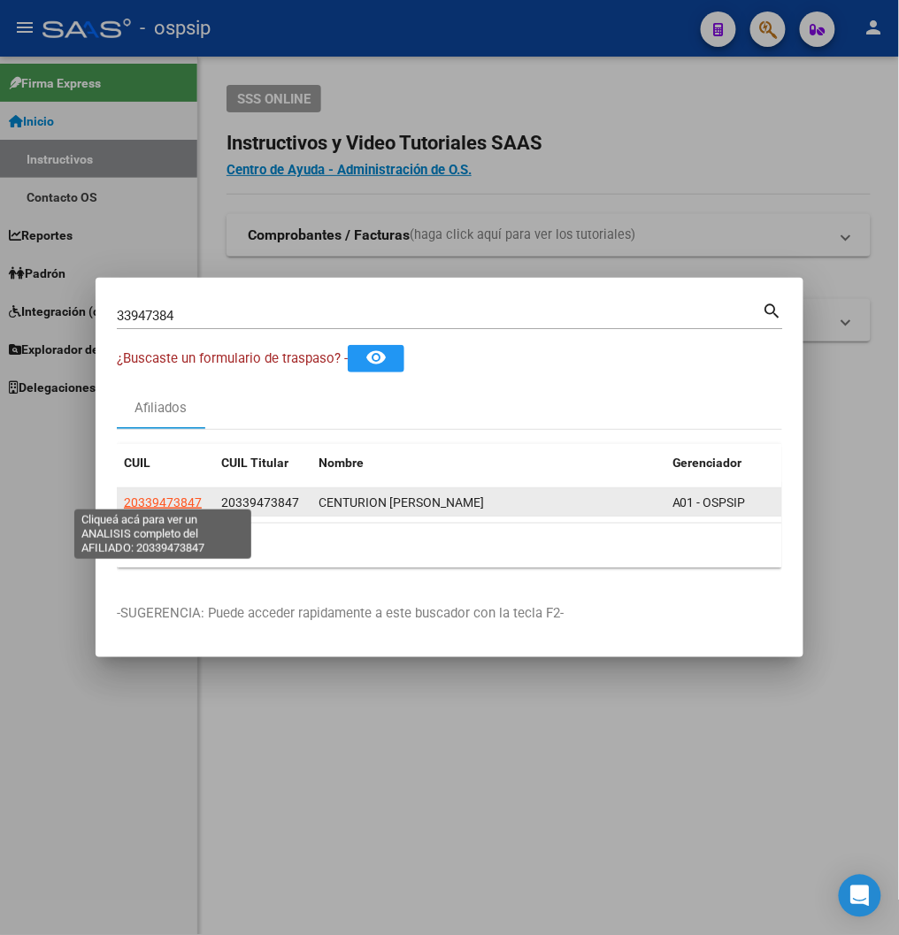
click at [150, 496] on span "20339473847" at bounding box center [163, 503] width 78 height 14
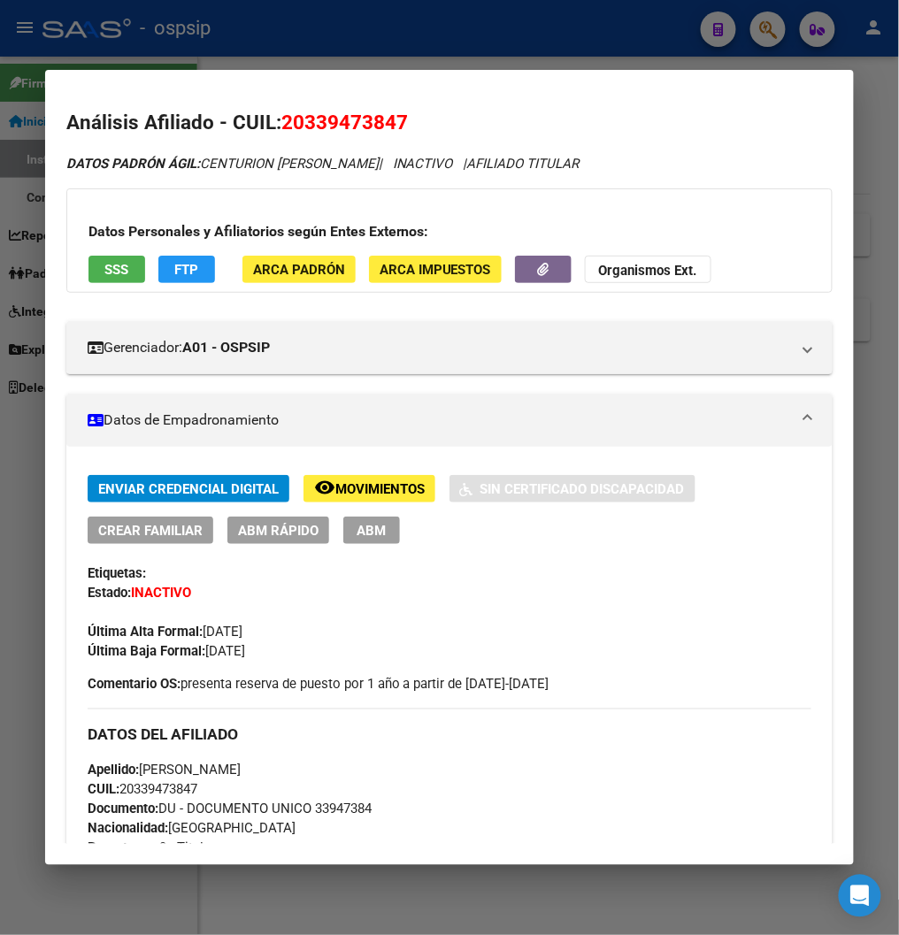
click at [364, 488] on span "Movimientos" at bounding box center [379, 489] width 89 height 16
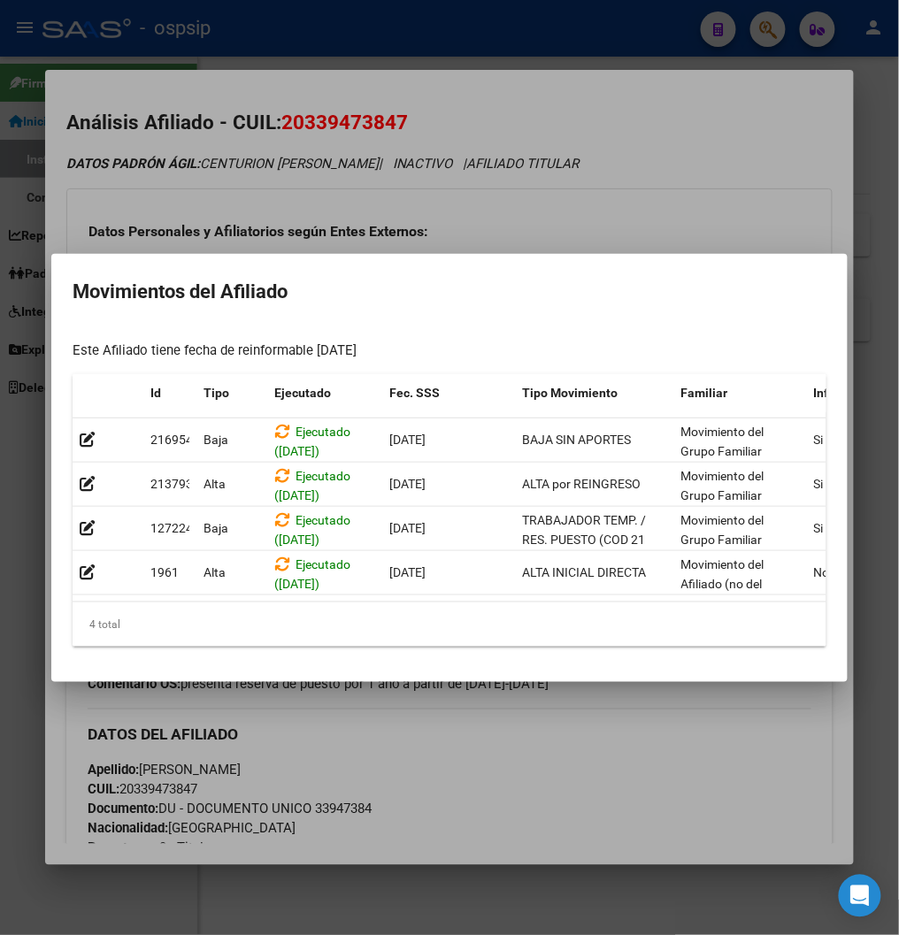
click at [644, 173] on div at bounding box center [449, 467] width 899 height 935
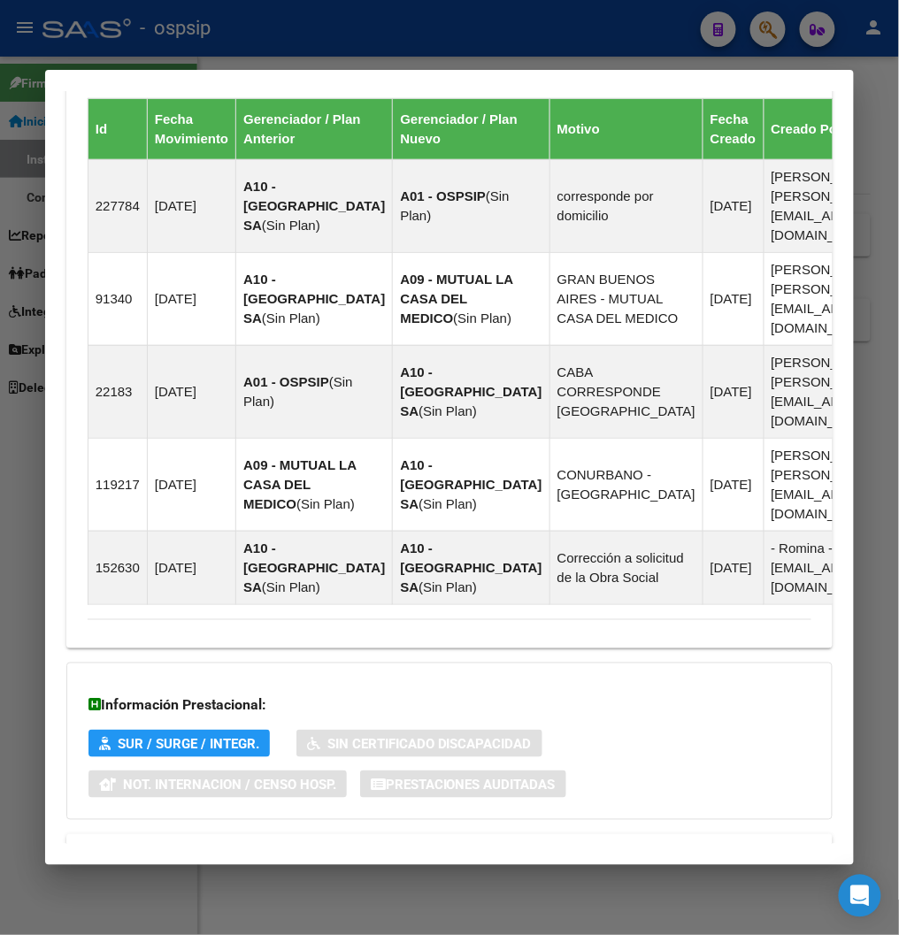
scroll to position [1277, 0]
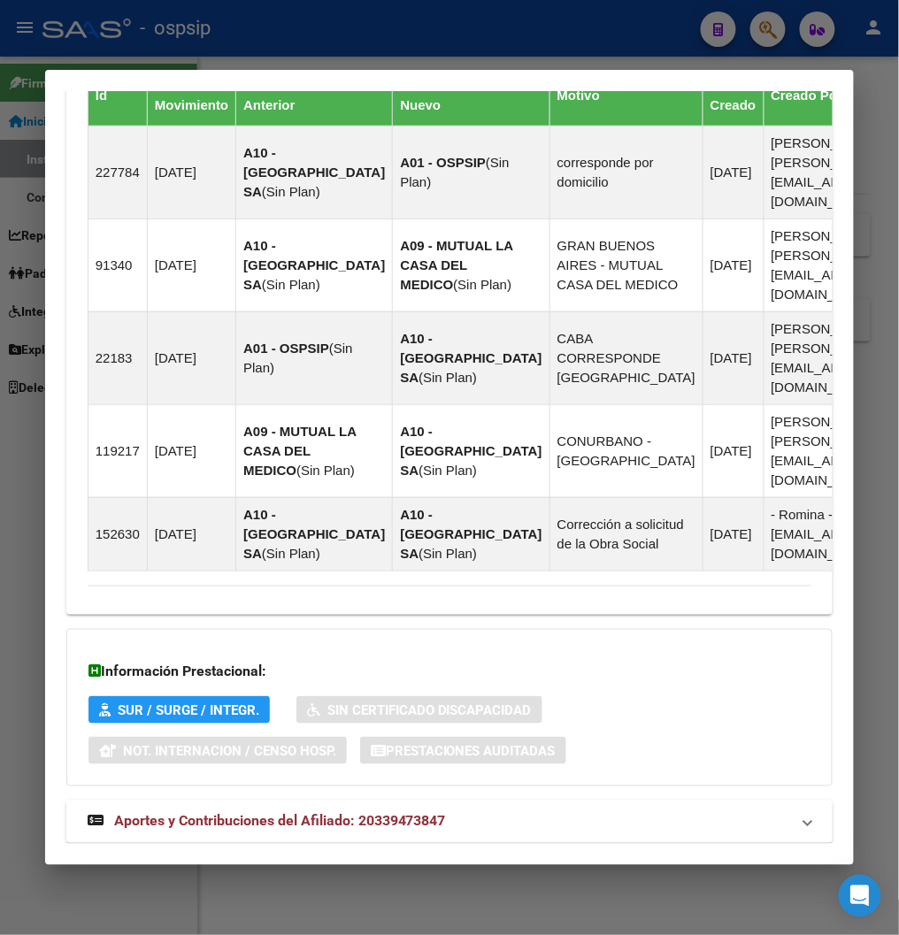
click at [217, 813] on span "Aportes y Contribuciones del Afiliado: 20339473847" at bounding box center [280, 821] width 332 height 17
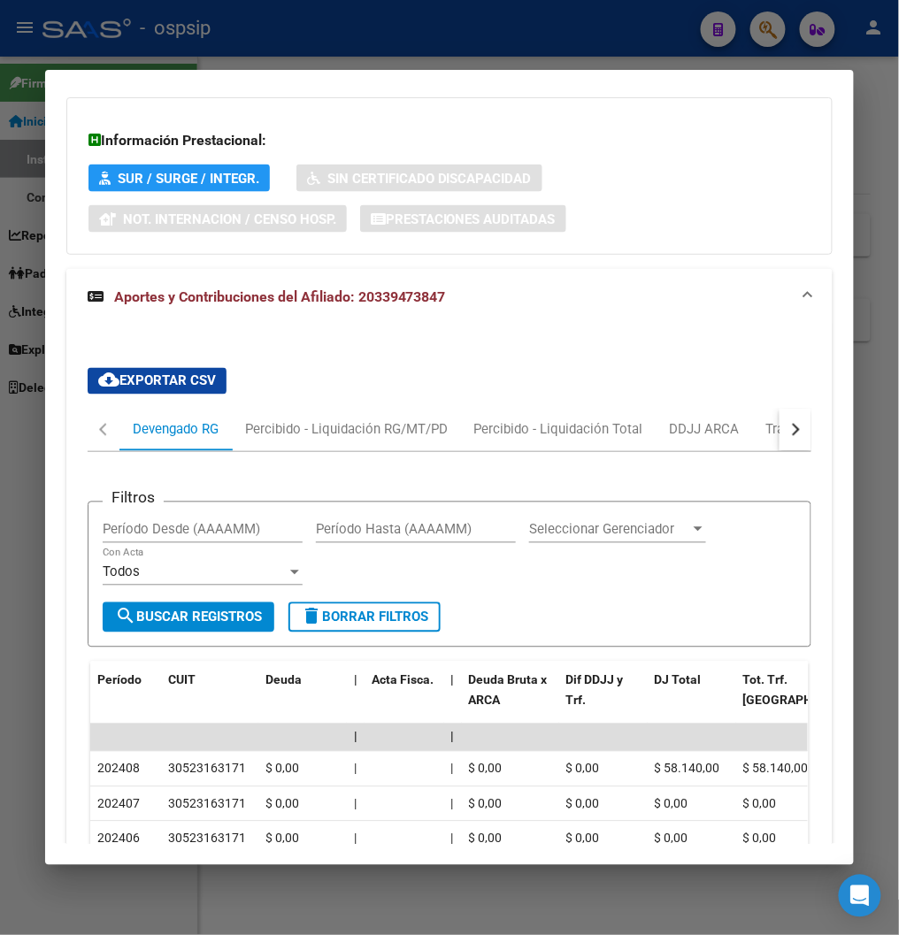
scroll to position [1856, 0]
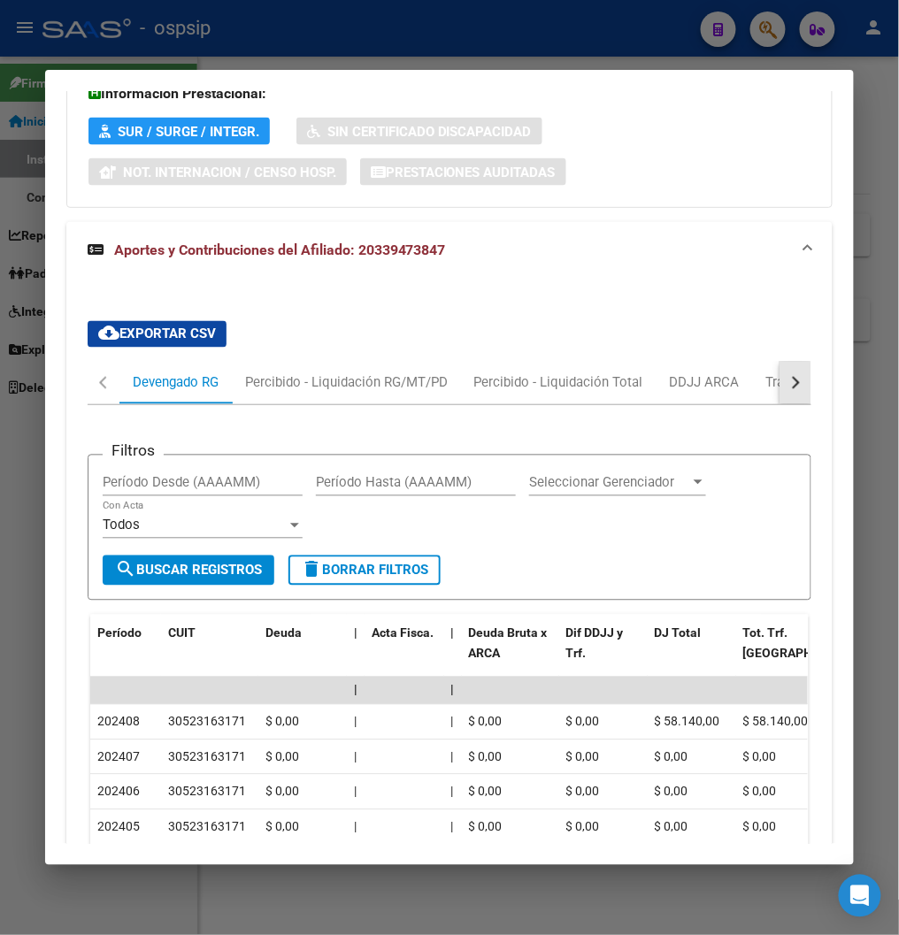
click at [788, 377] on div "button" at bounding box center [794, 383] width 12 height 12
click at [729, 373] on div "ARCA Relaciones Laborales" at bounding box center [687, 382] width 165 height 19
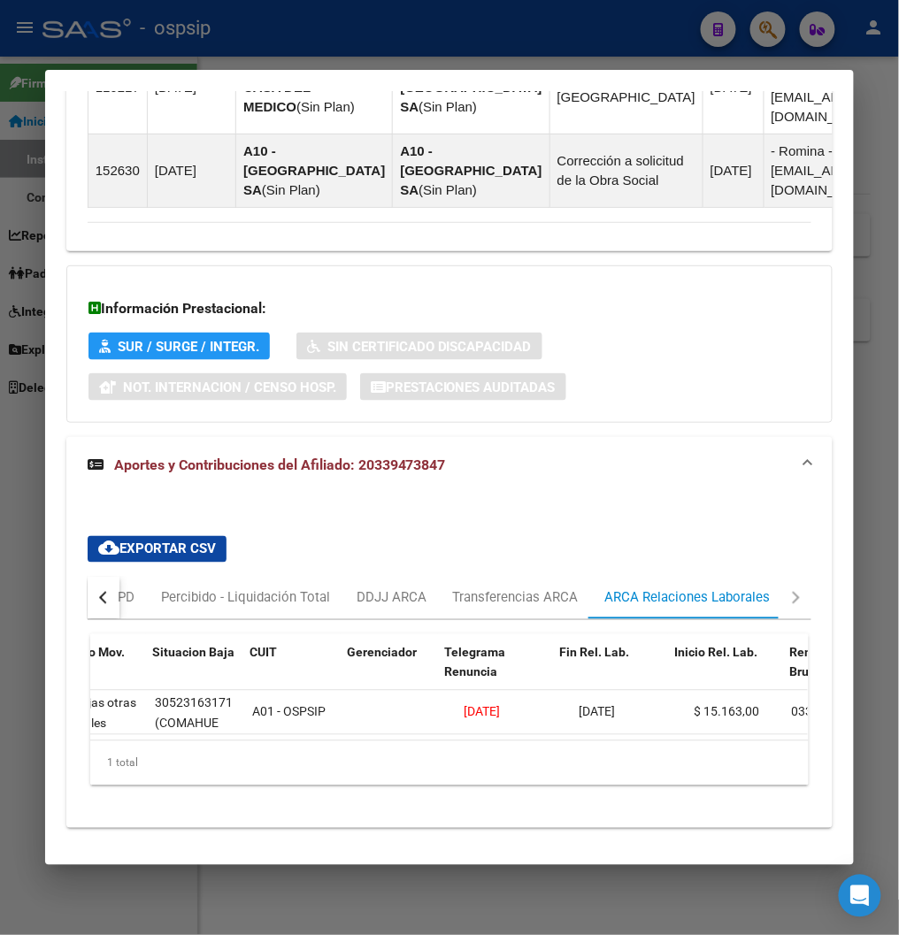
scroll to position [0, 0]
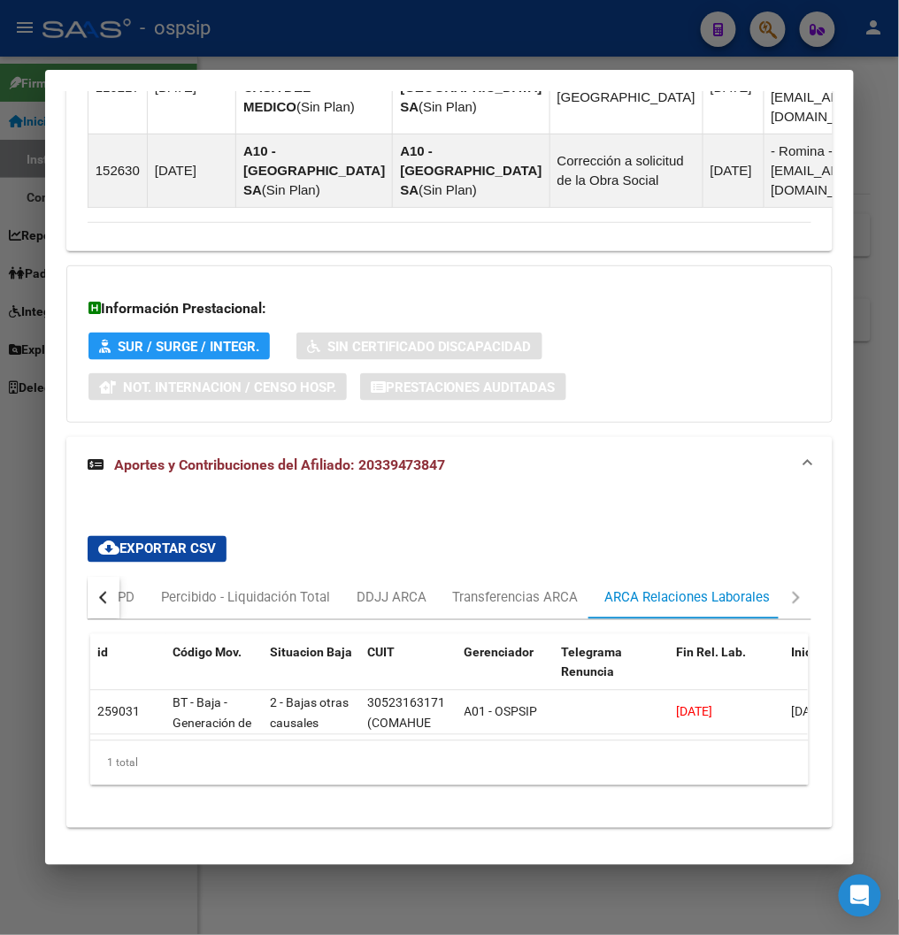
click at [99, 592] on div "button" at bounding box center [105, 598] width 12 height 12
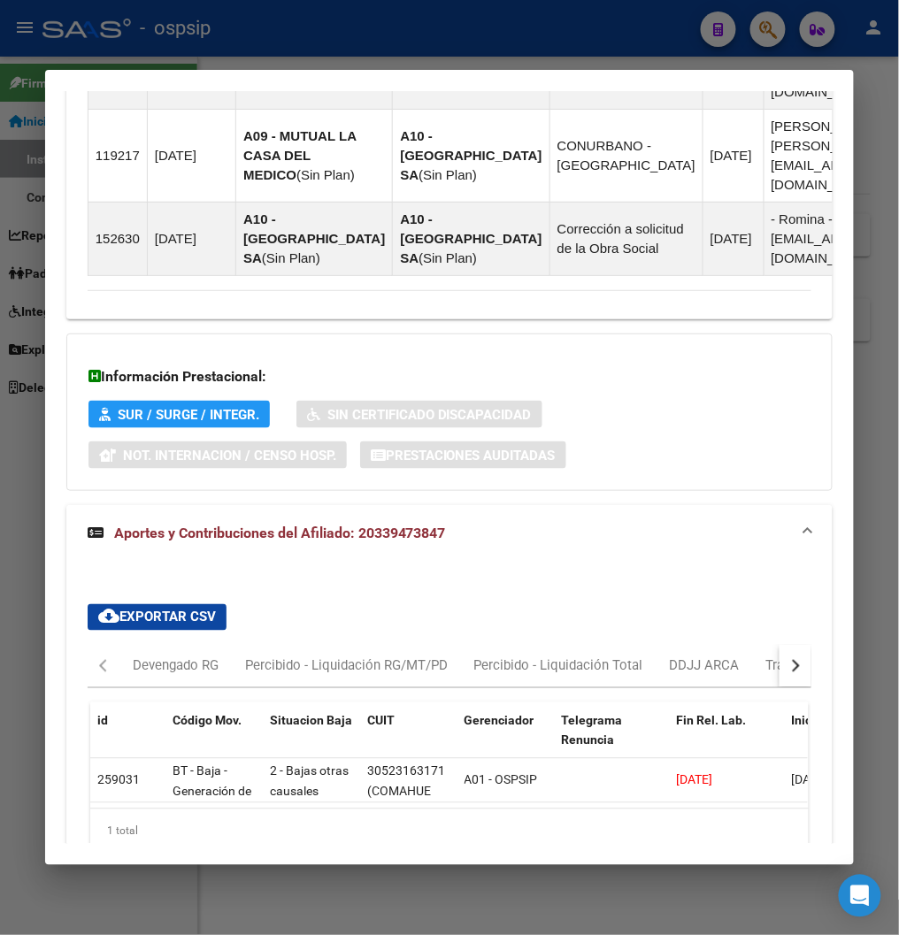
scroll to position [1542, 0]
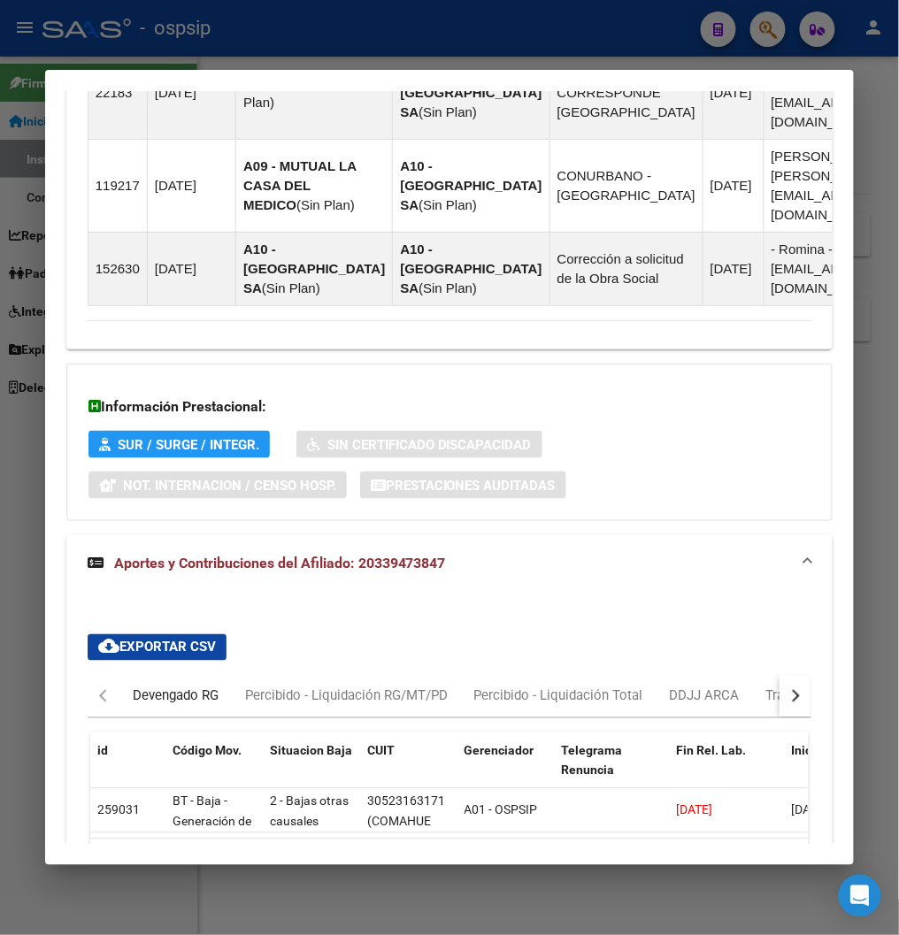
click at [173, 687] on div "Devengado RG" at bounding box center [176, 696] width 86 height 19
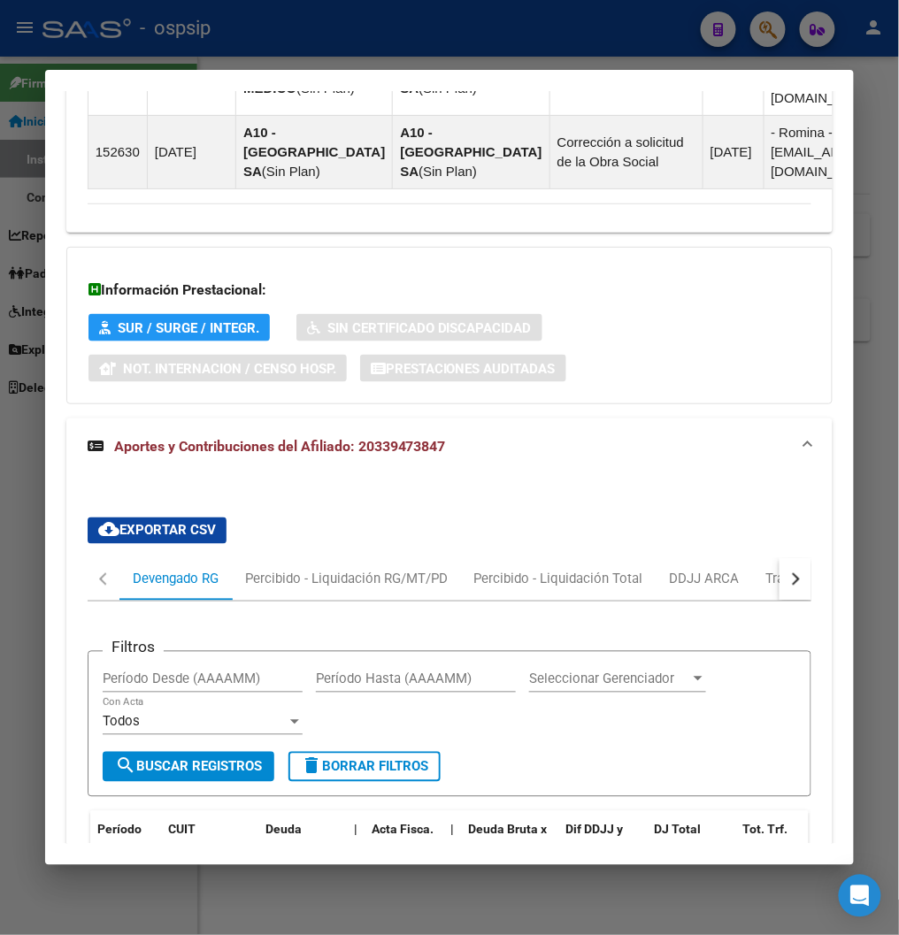
scroll to position [1837, 0]
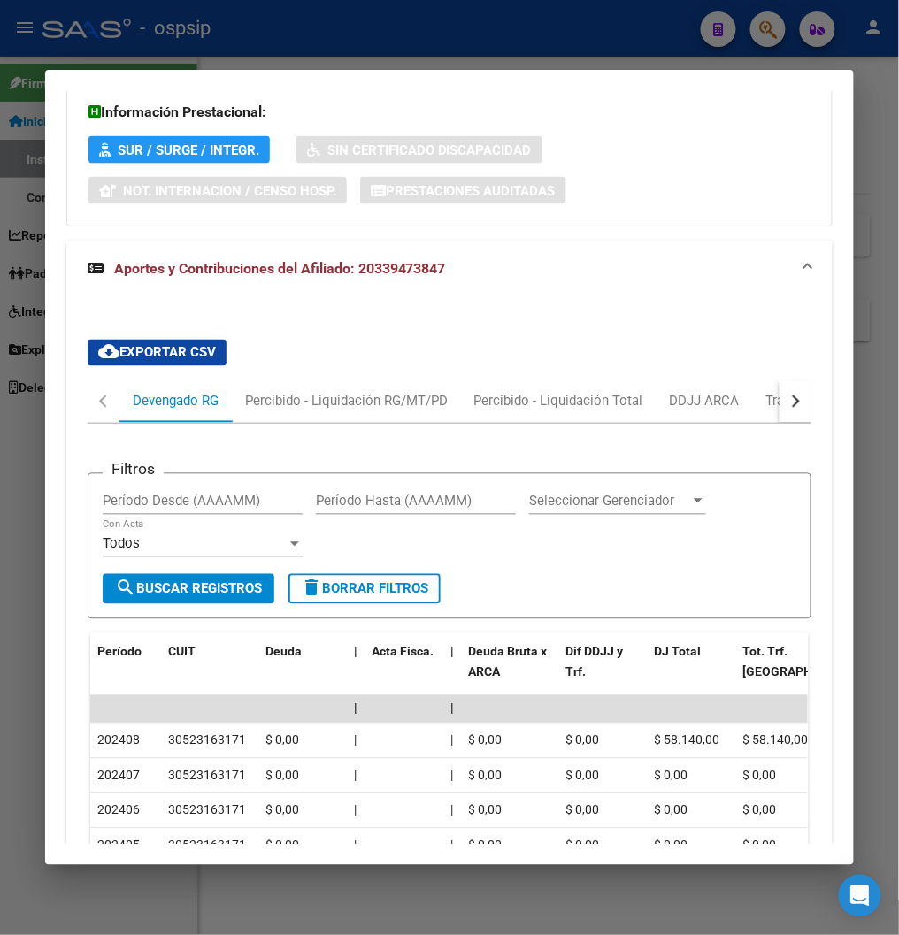
click at [790, 381] on button "button" at bounding box center [796, 402] width 32 height 42
click at [688, 392] on div "ARCA Relaciones Laborales" at bounding box center [687, 401] width 165 height 19
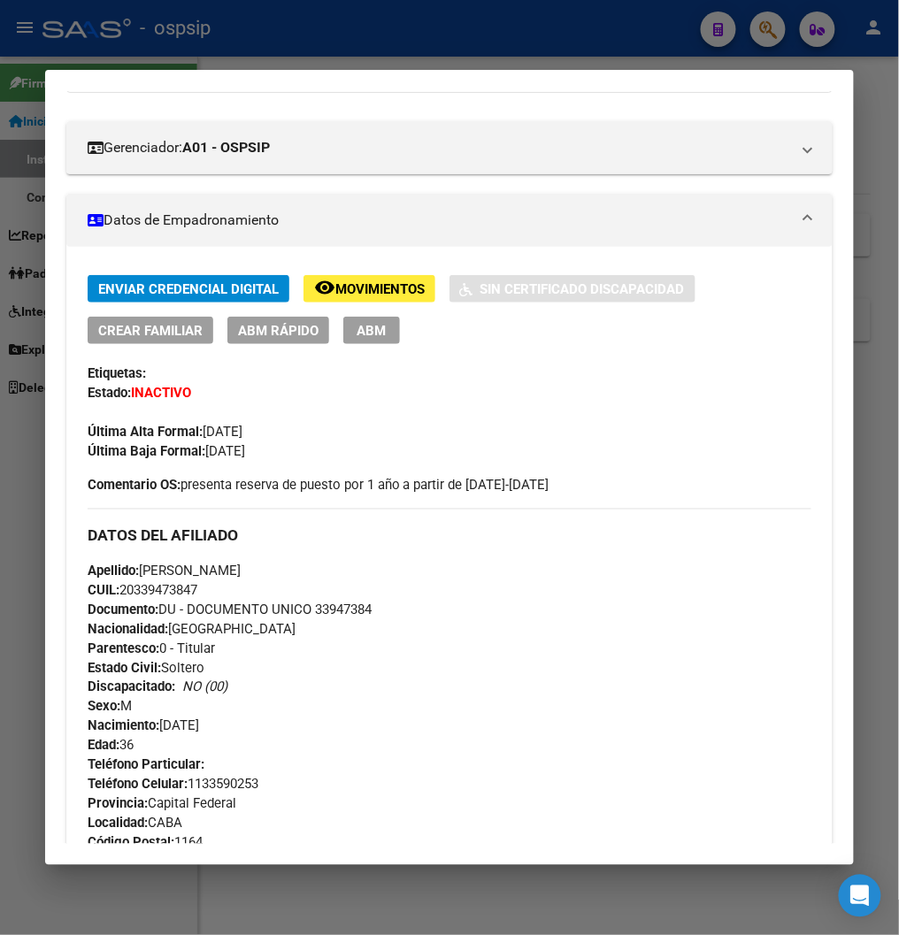
scroll to position [67, 0]
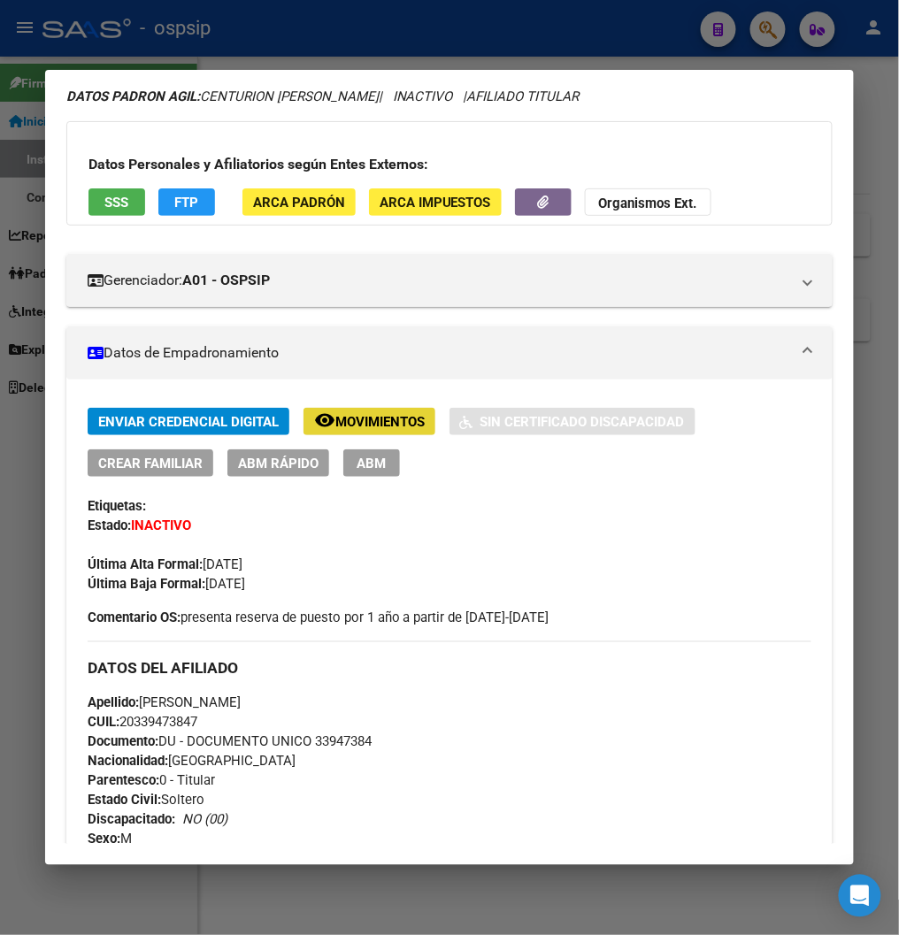
click at [357, 418] on span "Movimientos" at bounding box center [379, 422] width 89 height 16
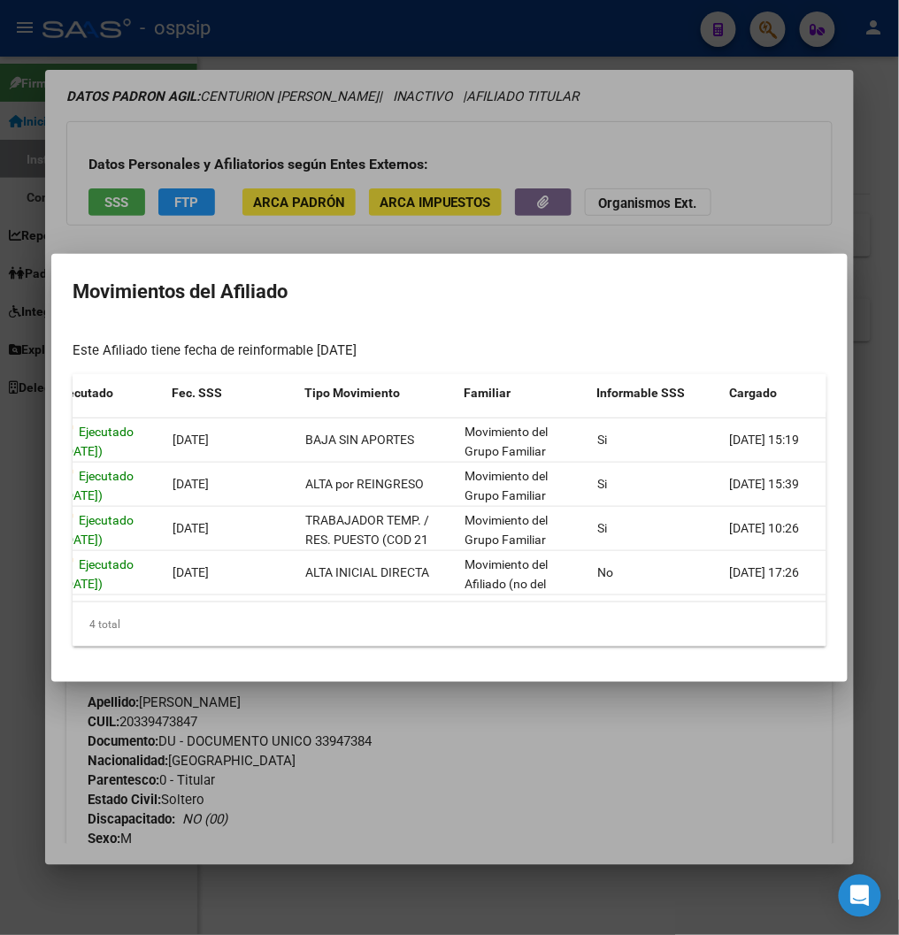
scroll to position [0, 252]
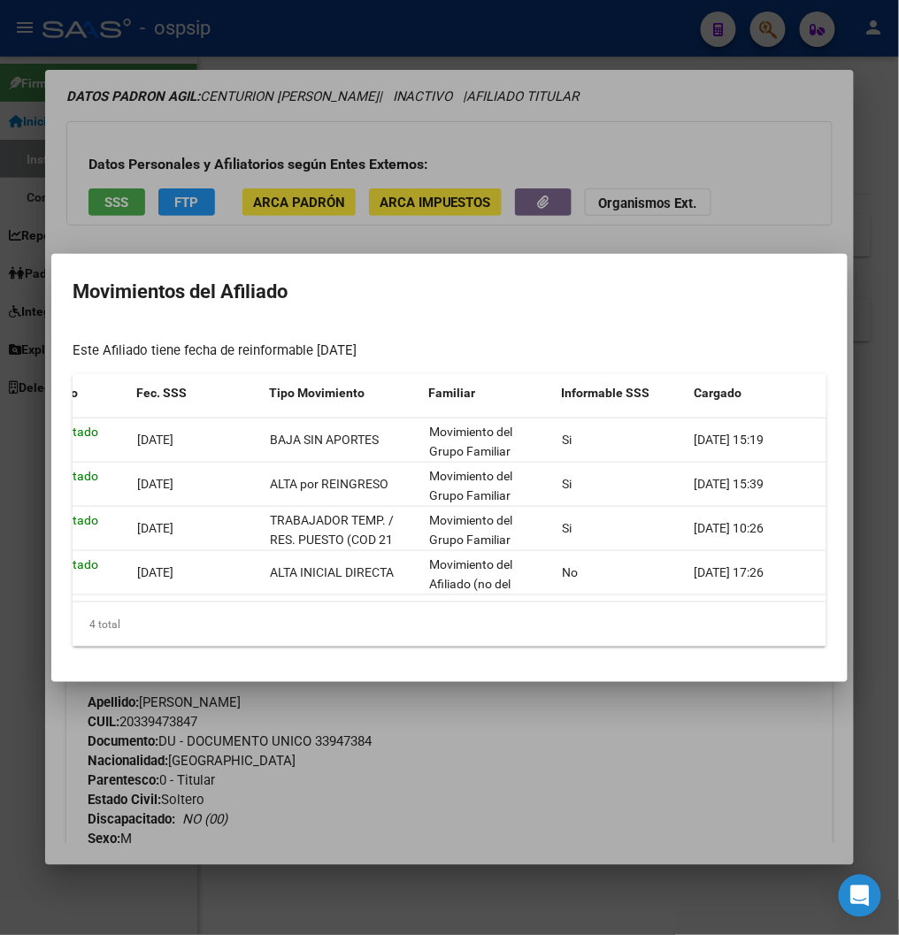
click at [359, 742] on div at bounding box center [449, 467] width 899 height 935
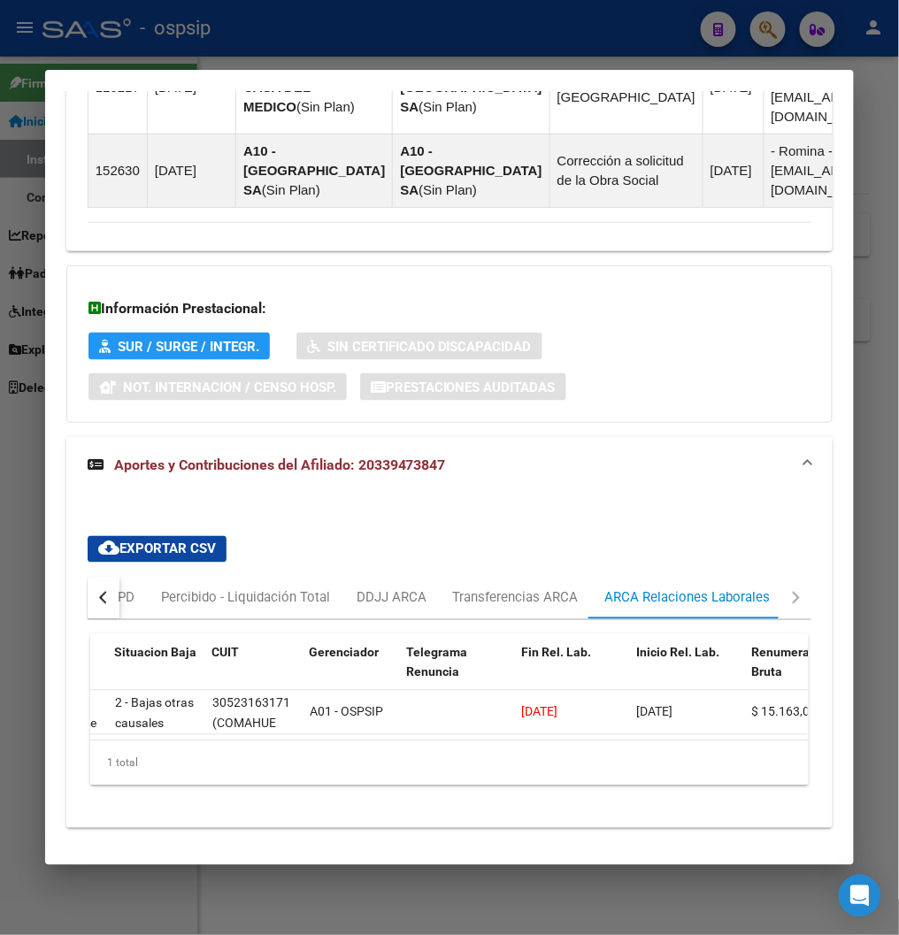
scroll to position [0, 173]
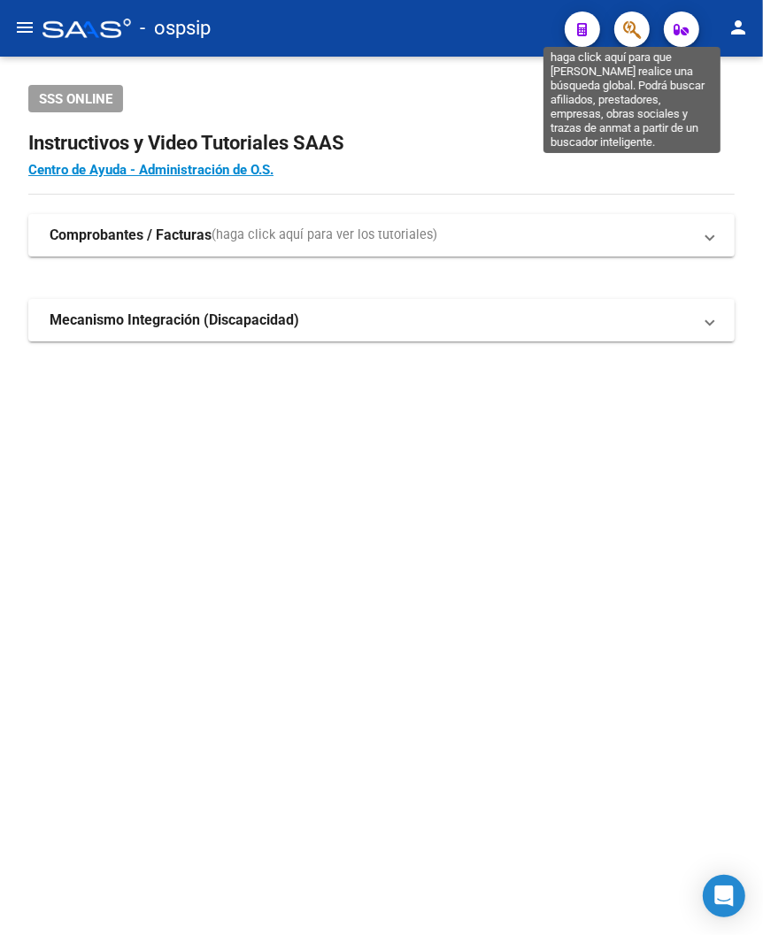
click at [633, 30] on icon "button" at bounding box center [632, 29] width 18 height 20
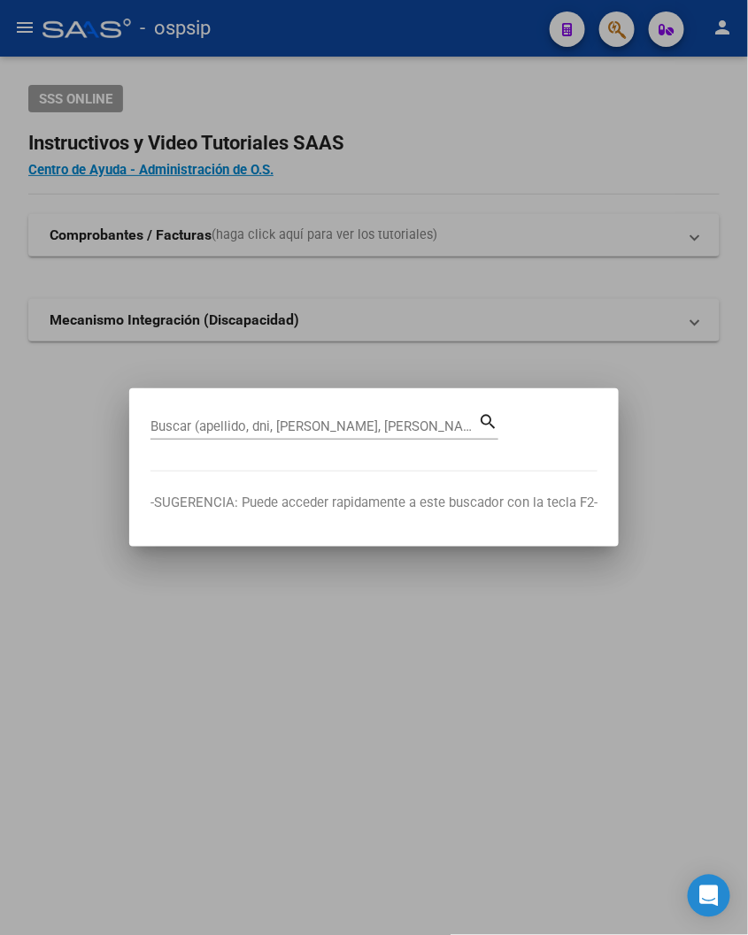
click at [150, 429] on input "Buscar (apellido, dni, [PERSON_NAME], [PERSON_NAME], cuit, obra social)" at bounding box center [313, 427] width 327 height 16
type input "46124756"
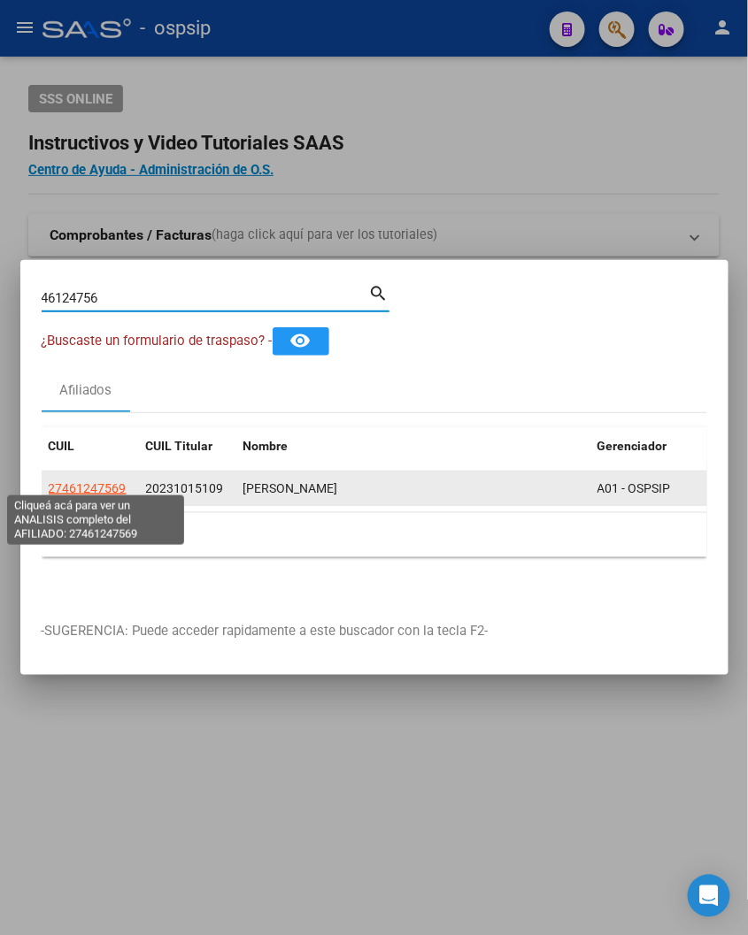
click at [73, 481] on span "27461247569" at bounding box center [88, 488] width 78 height 14
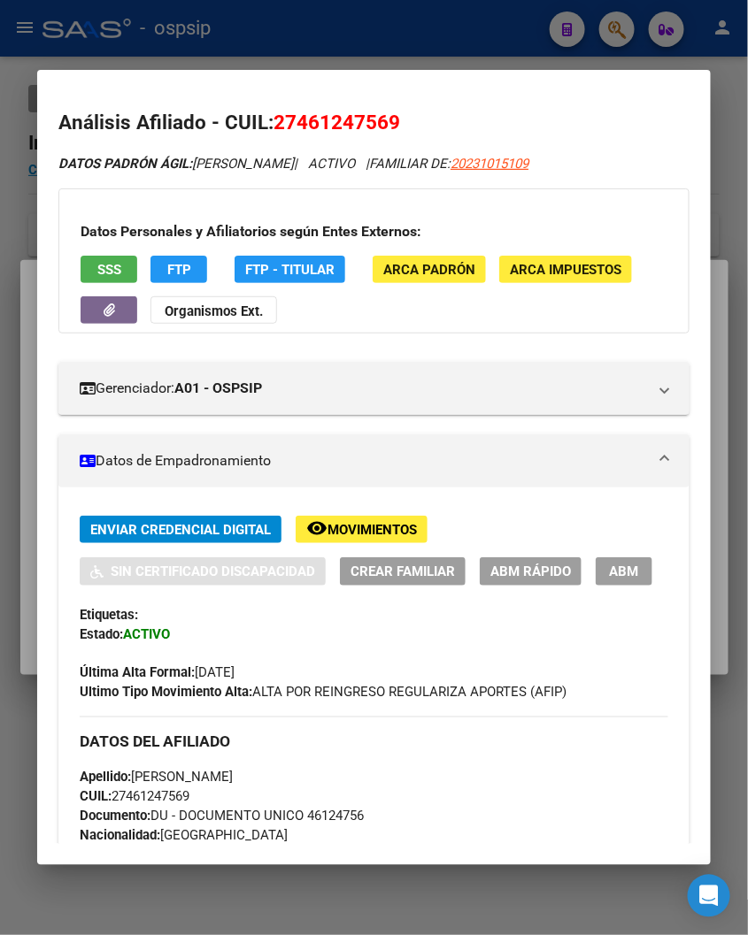
scroll to position [98, 0]
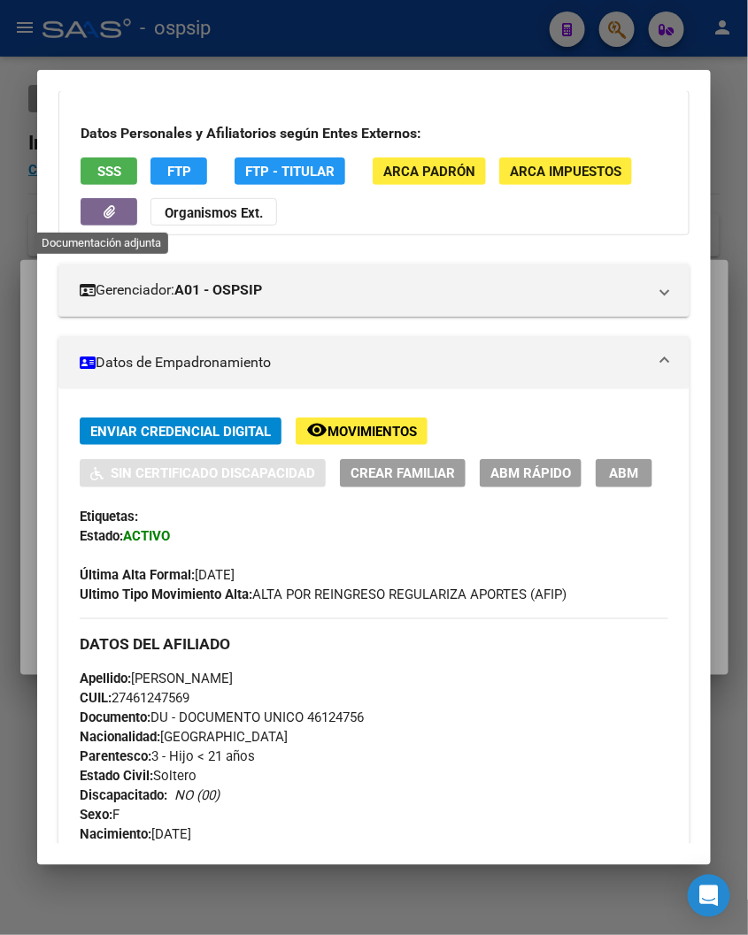
click at [125, 215] on button "button" at bounding box center [109, 211] width 57 height 27
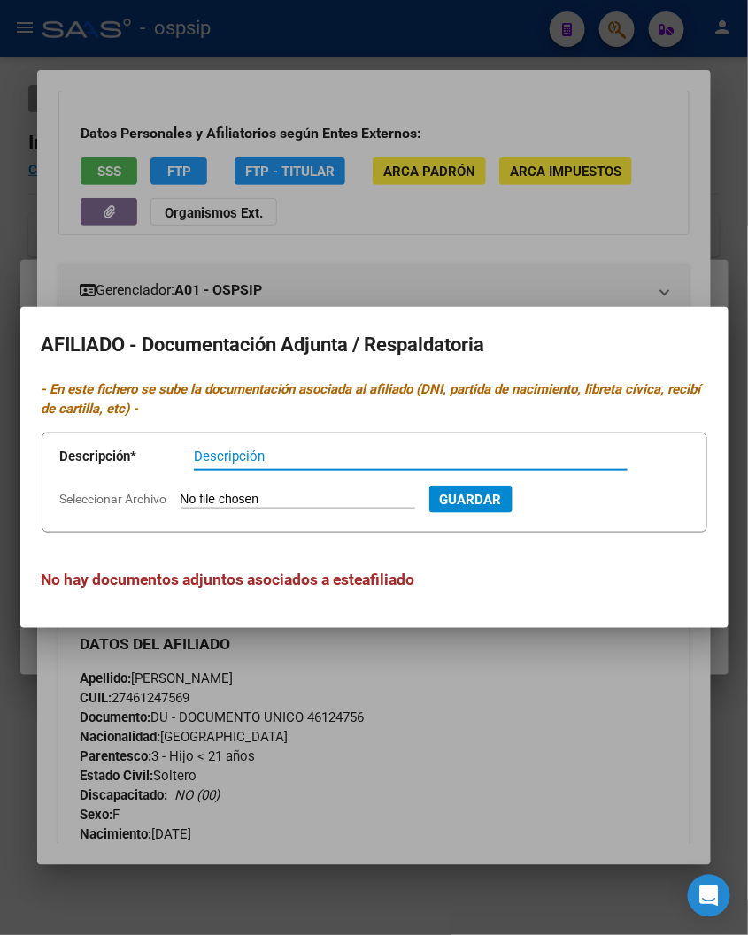
click at [488, 278] on div at bounding box center [374, 467] width 748 height 935
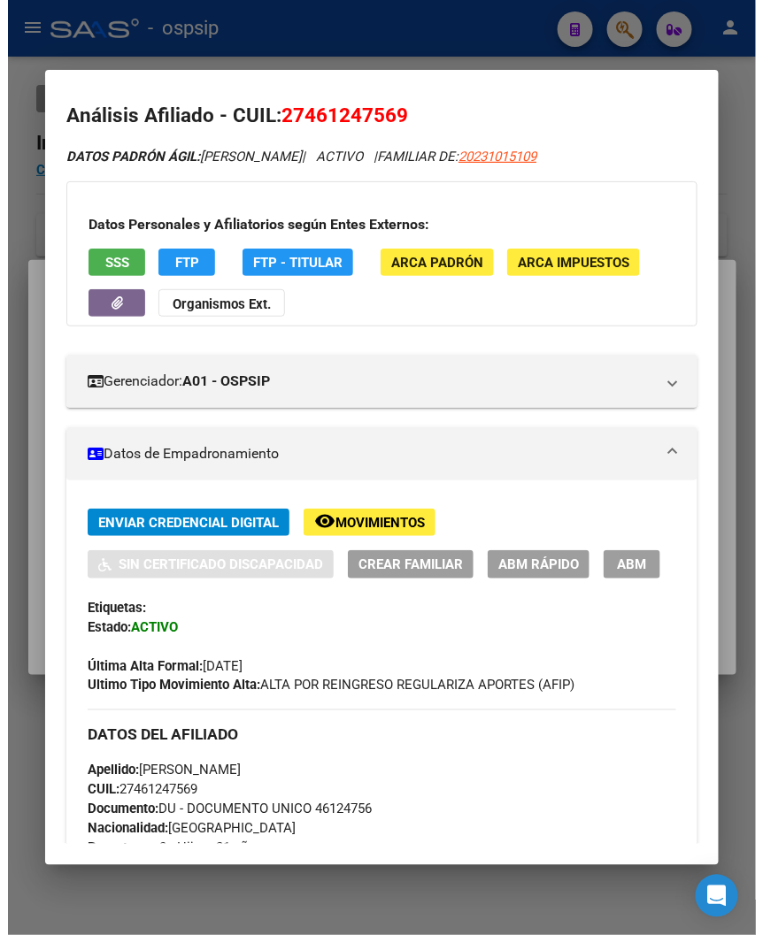
scroll to position [0, 0]
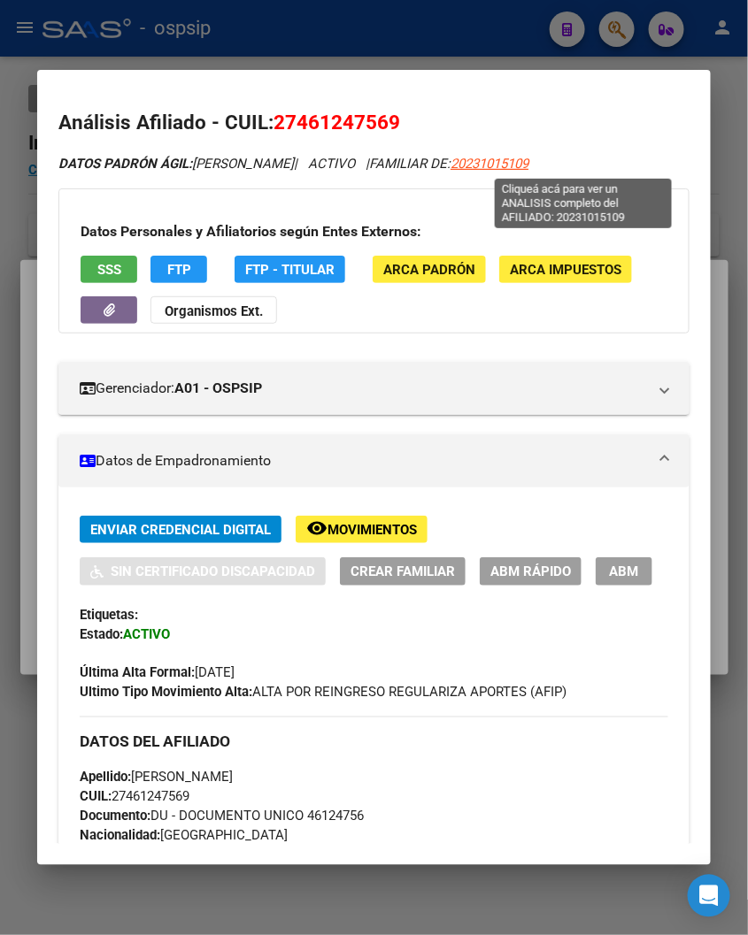
click at [528, 164] on span "20231015109" at bounding box center [489, 164] width 78 height 16
type textarea "20231015109"
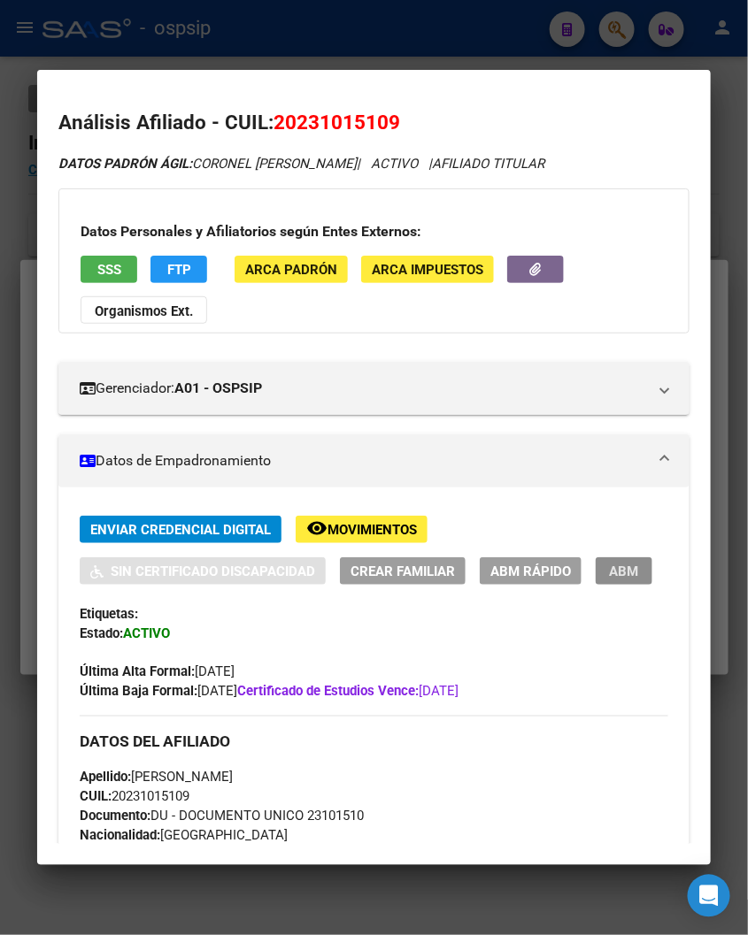
click at [612, 565] on span "ABM" at bounding box center [624, 572] width 29 height 16
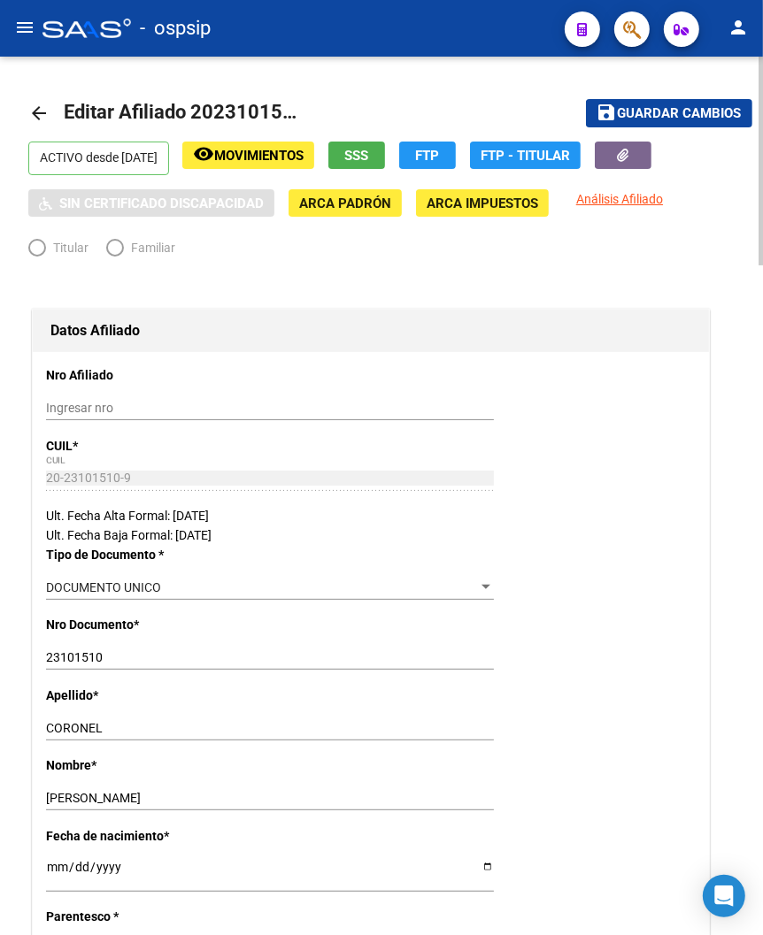
radio input "true"
type input "20-23101510-9"
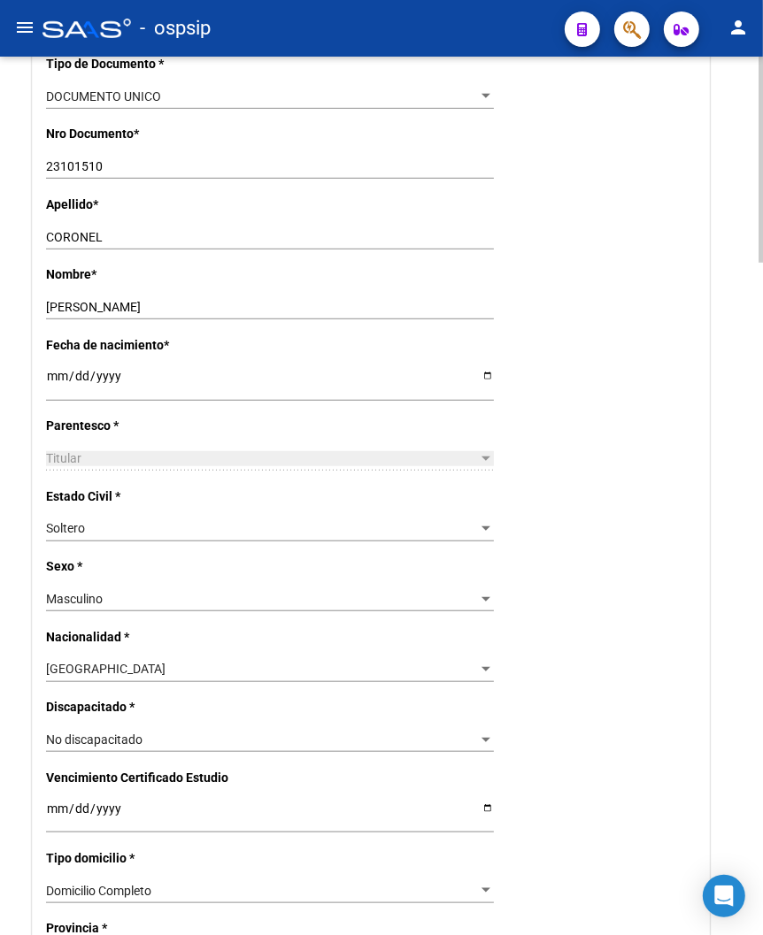
scroll to position [589, 0]
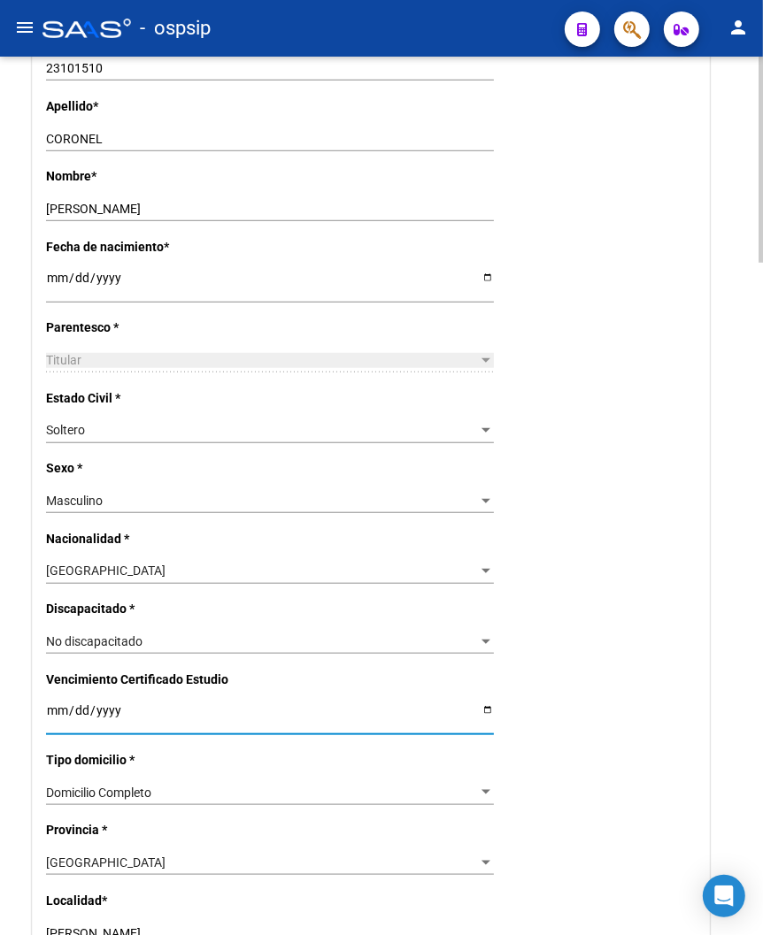
click at [50, 705] on input "2026-09-09" at bounding box center [270, 717] width 448 height 27
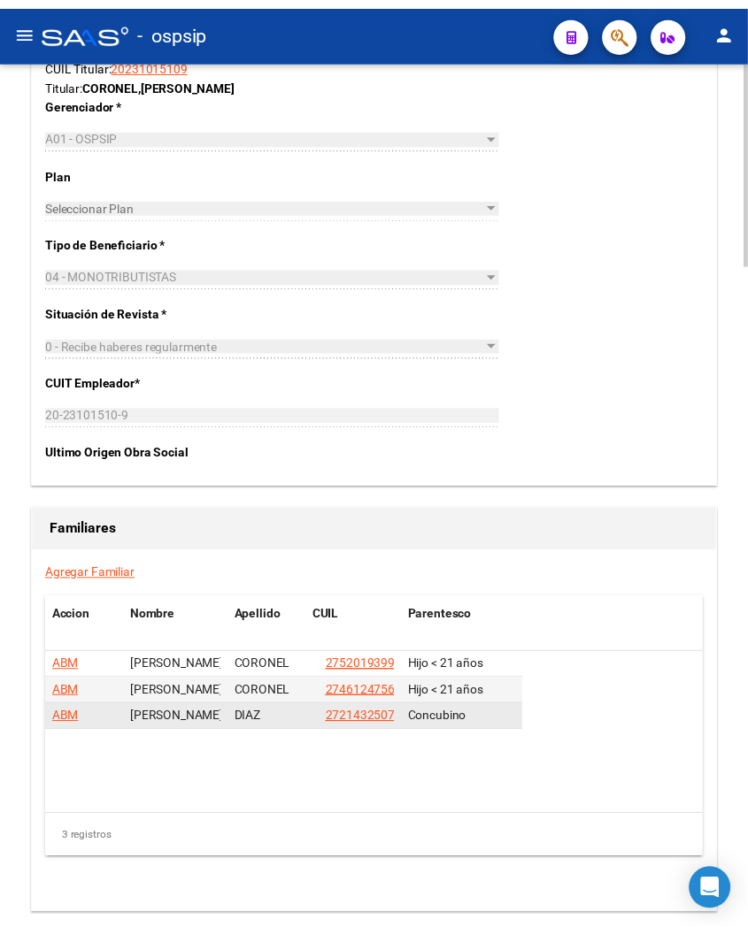
scroll to position [2753, 0]
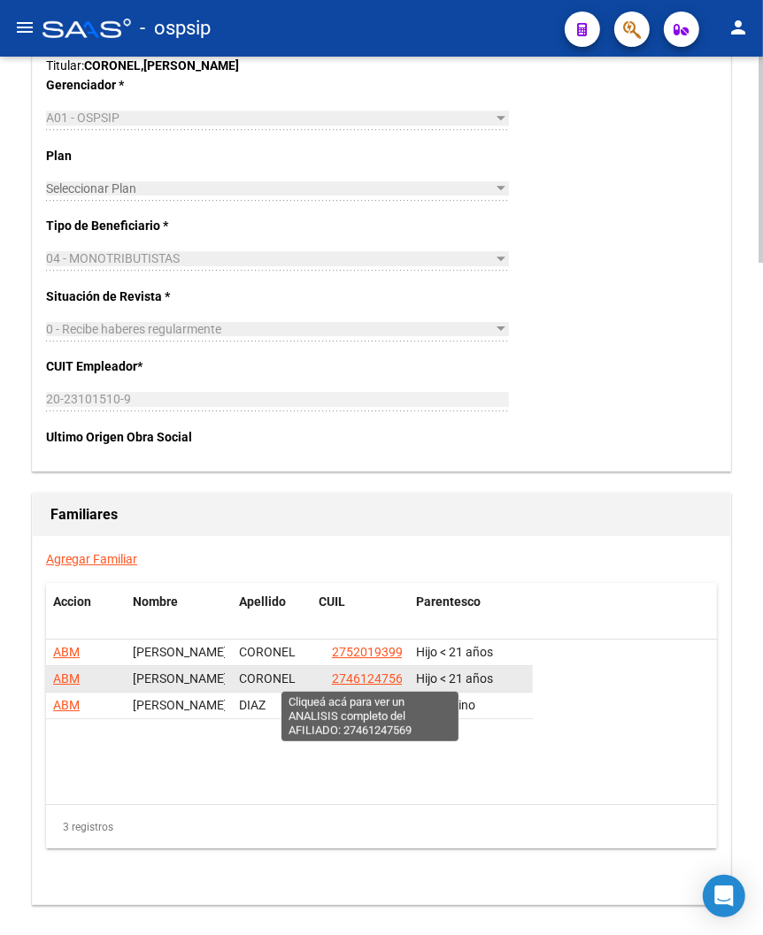
click at [378, 679] on span "27461247569" at bounding box center [371, 679] width 78 height 14
type textarea "27461247569"
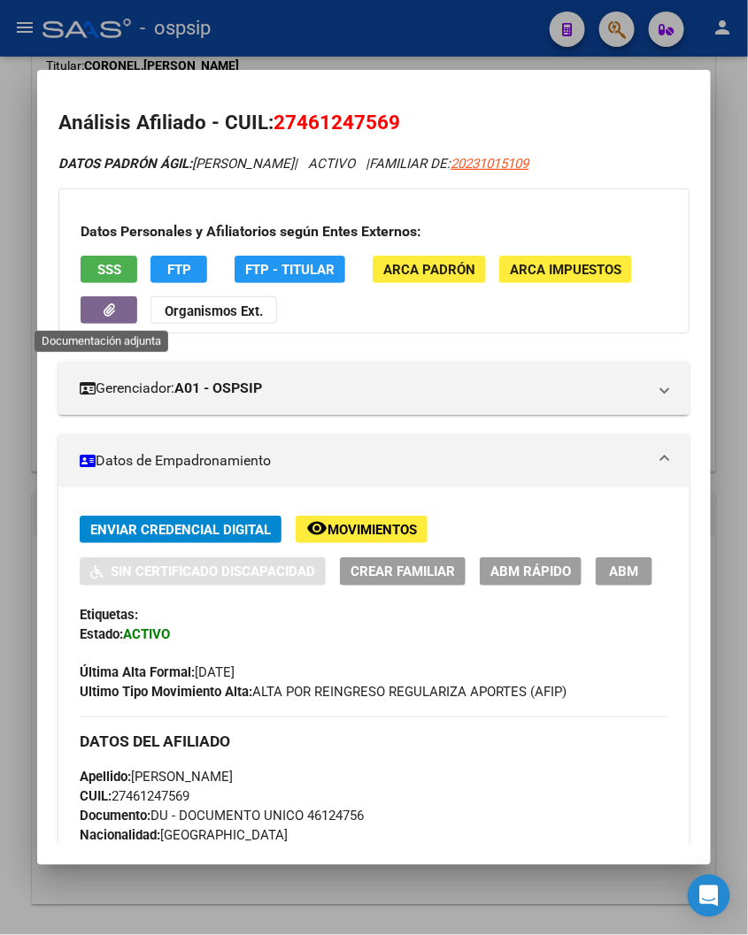
click at [120, 323] on button "button" at bounding box center [109, 309] width 57 height 27
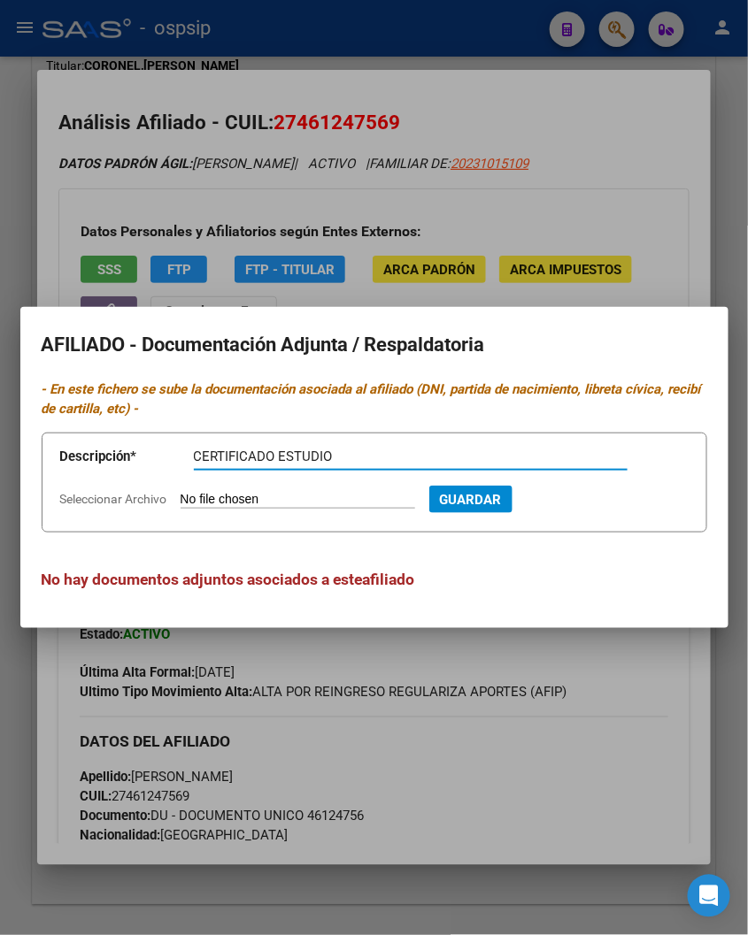
type input "CERTIFICADO ESTUDIO"
click at [200, 501] on input "Seleccionar Archivo" at bounding box center [298, 500] width 235 height 17
type input "C:\fakepath\IMG-20250909-WA0085.jpg"
click at [579, 501] on span "Guardar" at bounding box center [566, 500] width 62 height 16
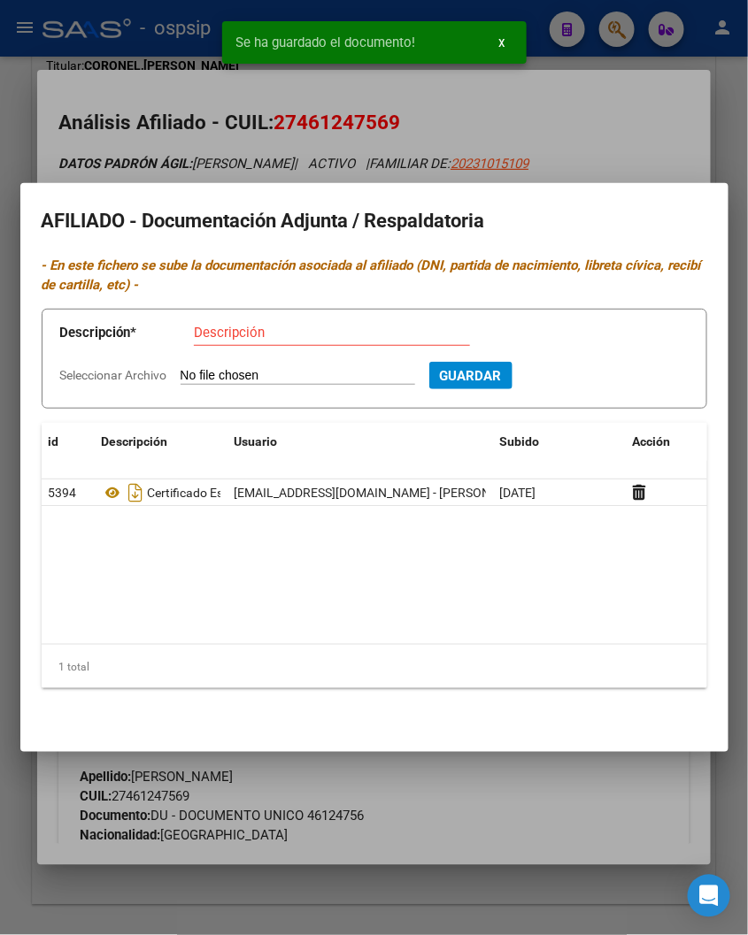
click at [542, 817] on div at bounding box center [374, 467] width 748 height 935
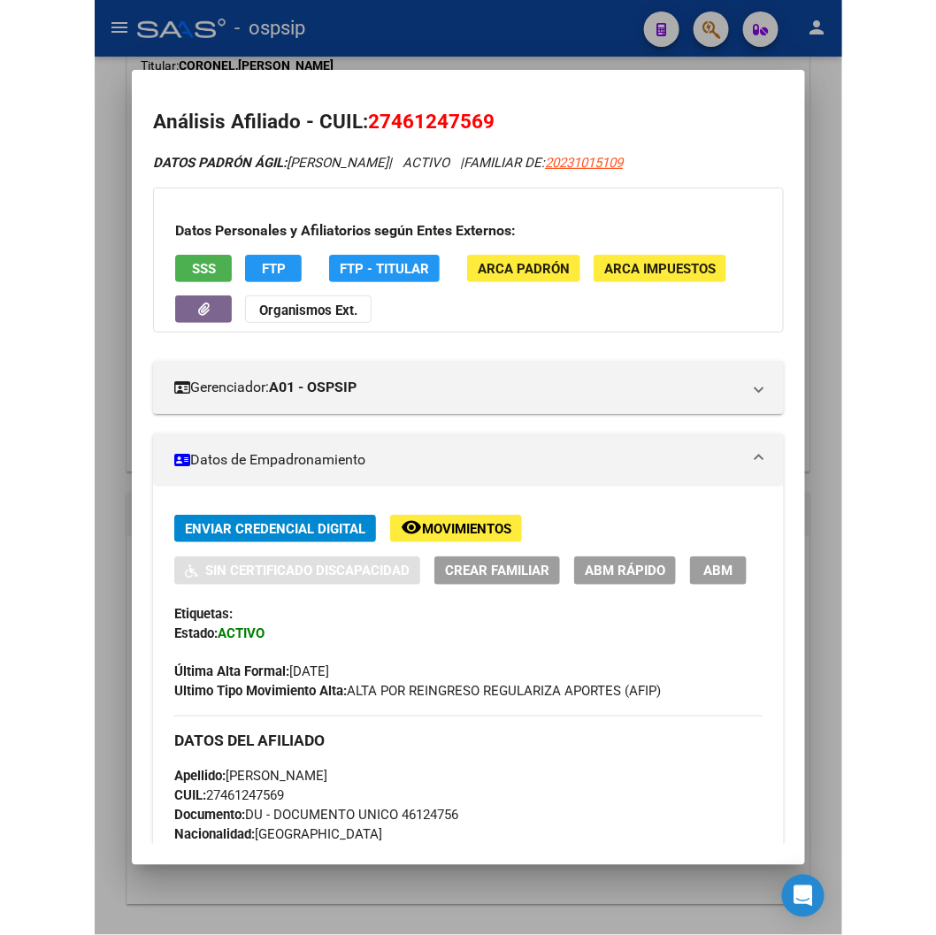
scroll to position [0, 0]
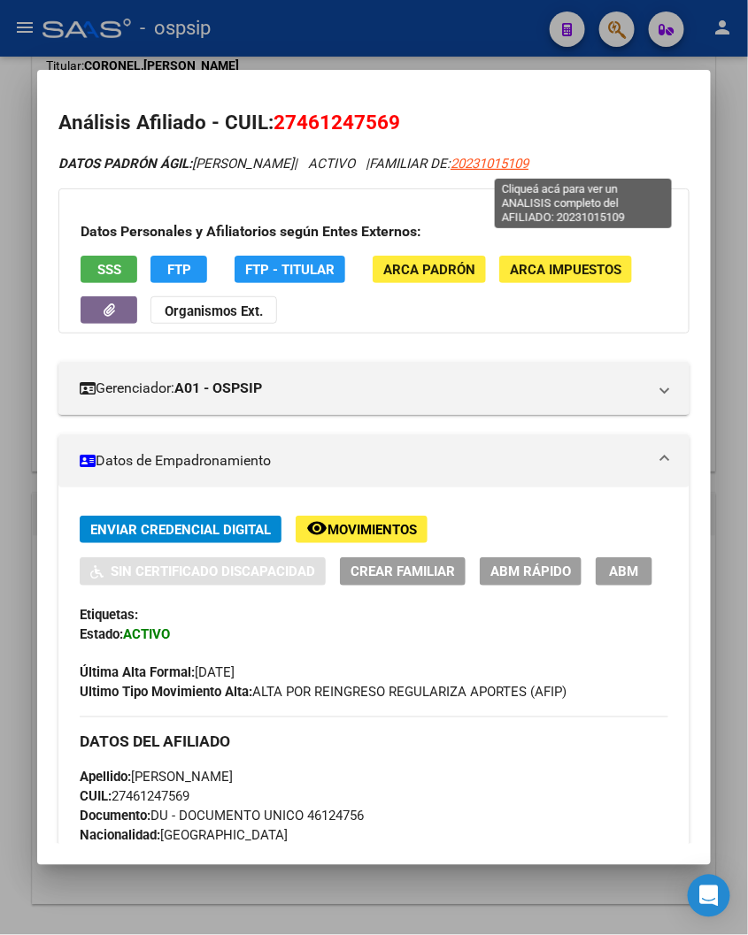
click at [528, 160] on span "20231015109" at bounding box center [489, 164] width 78 height 16
type textarea "20231015109"
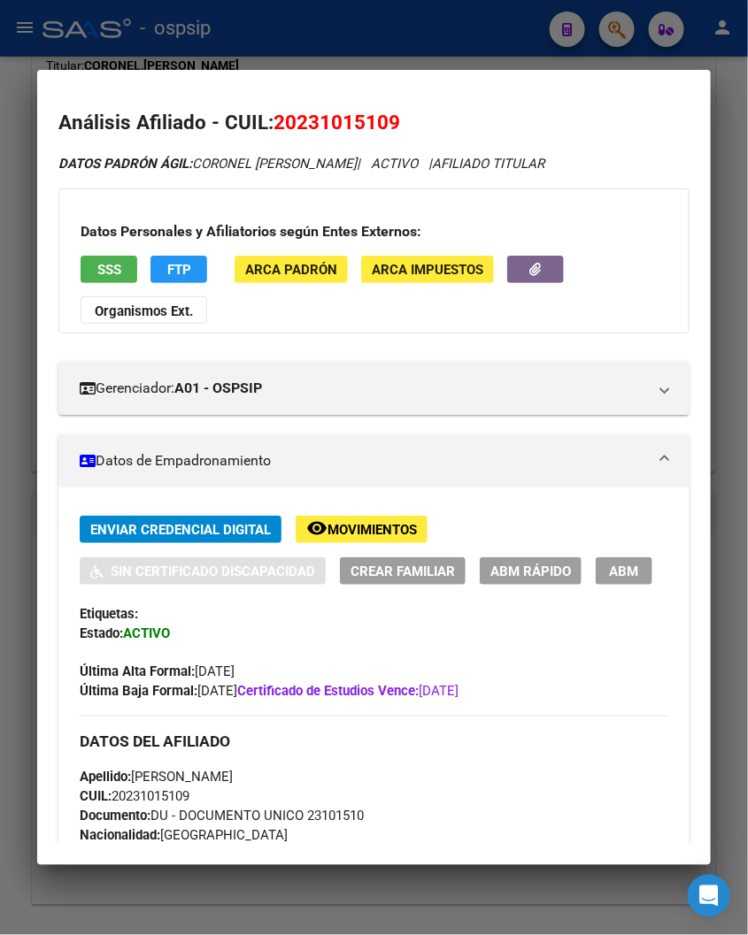
drag, startPoint x: 295, startPoint y: 122, endPoint x: 377, endPoint y: 133, distance: 83.0
click at [377, 133] on span "20231015109" at bounding box center [336, 122] width 127 height 23
copy span "23101510"
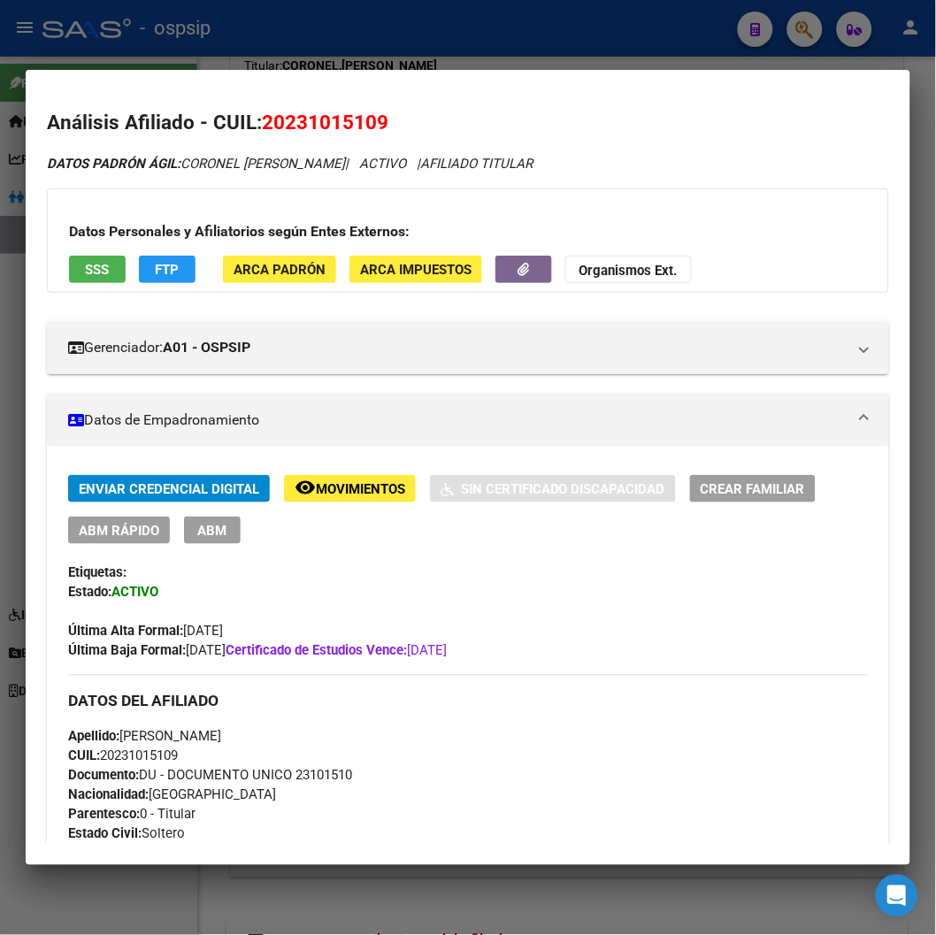
click at [762, 50] on div at bounding box center [468, 467] width 936 height 935
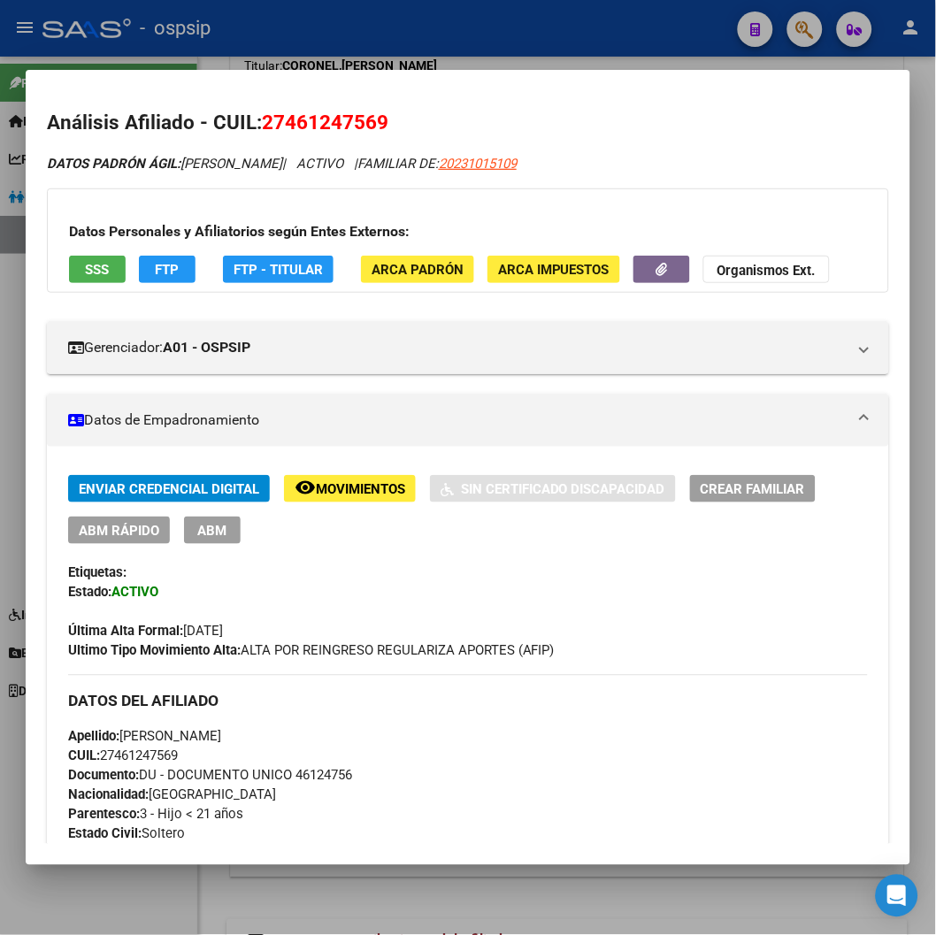
click at [762, 42] on div at bounding box center [468, 467] width 936 height 935
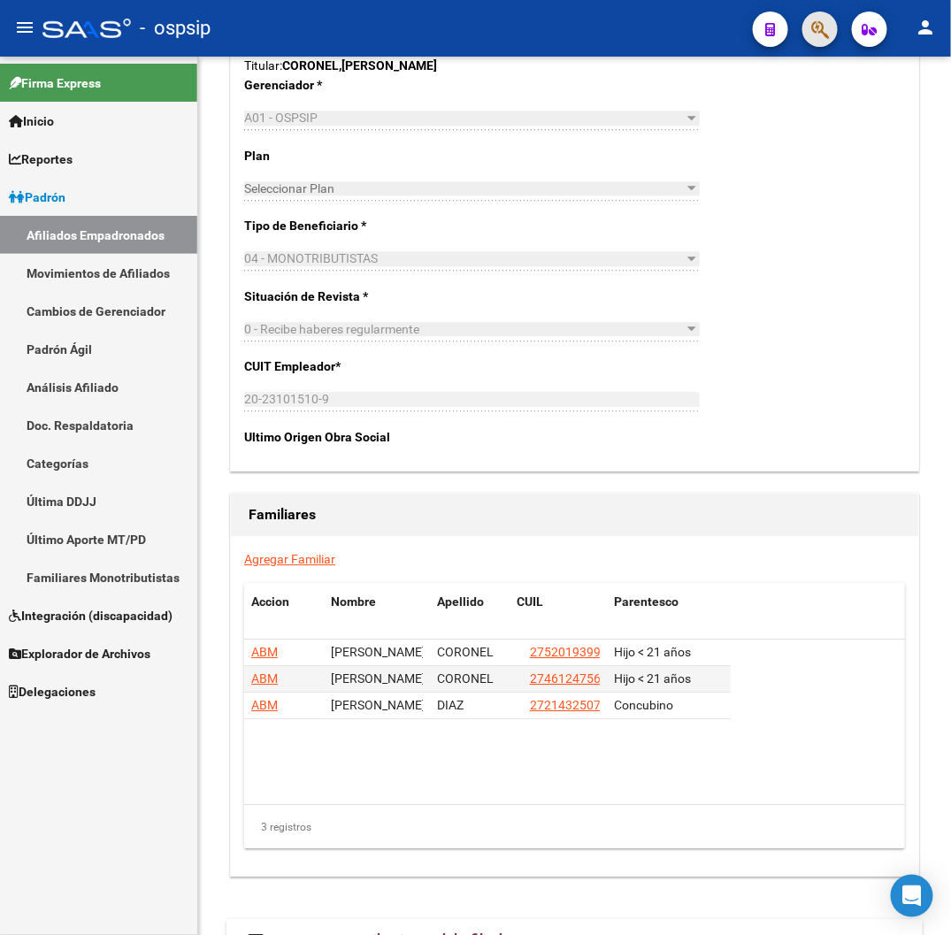
click at [762, 42] on button "button" at bounding box center [820, 29] width 35 height 35
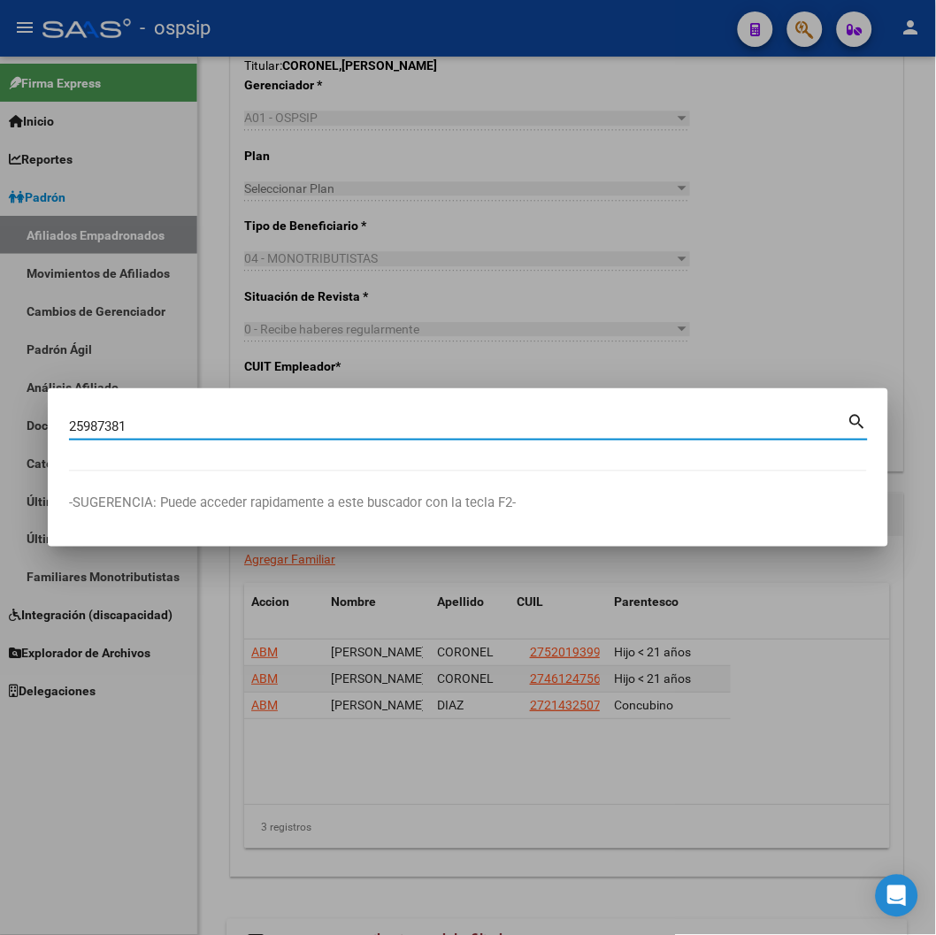
type input "25987381"
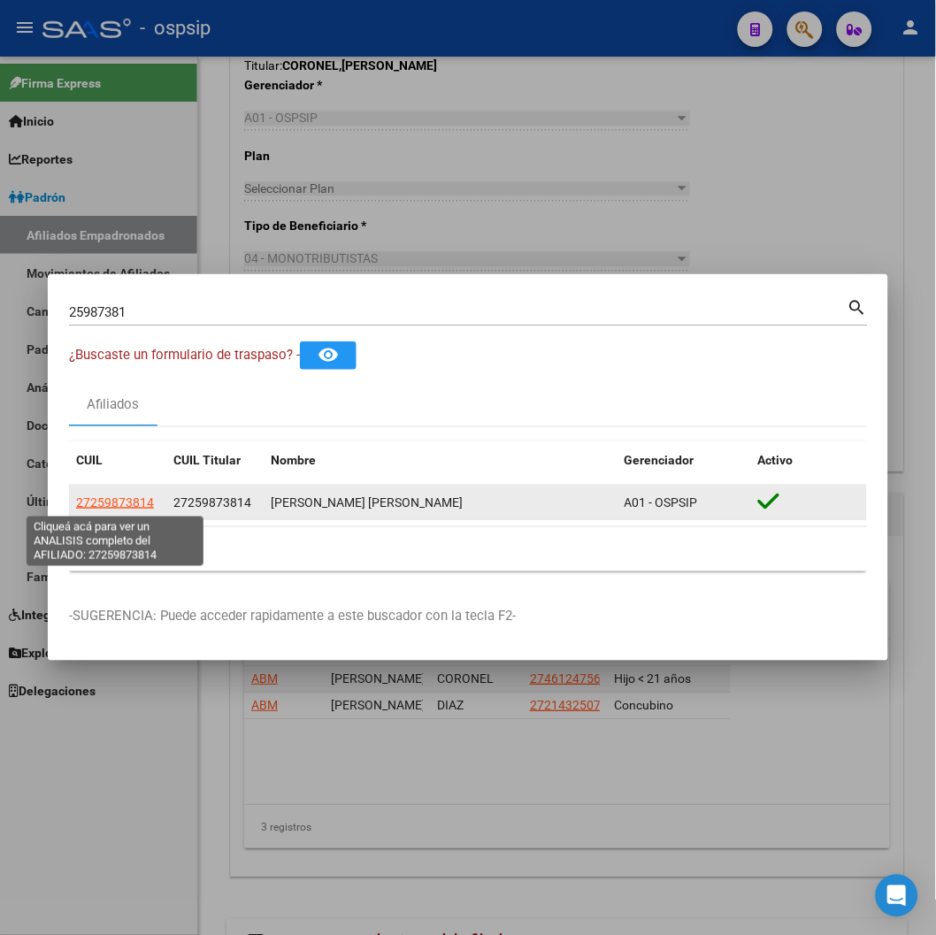
drag, startPoint x: 126, startPoint y: 504, endPoint x: 119, endPoint y: 496, distance: 10.1
click at [119, 496] on span "27259873814" at bounding box center [115, 503] width 78 height 14
copy span "7"
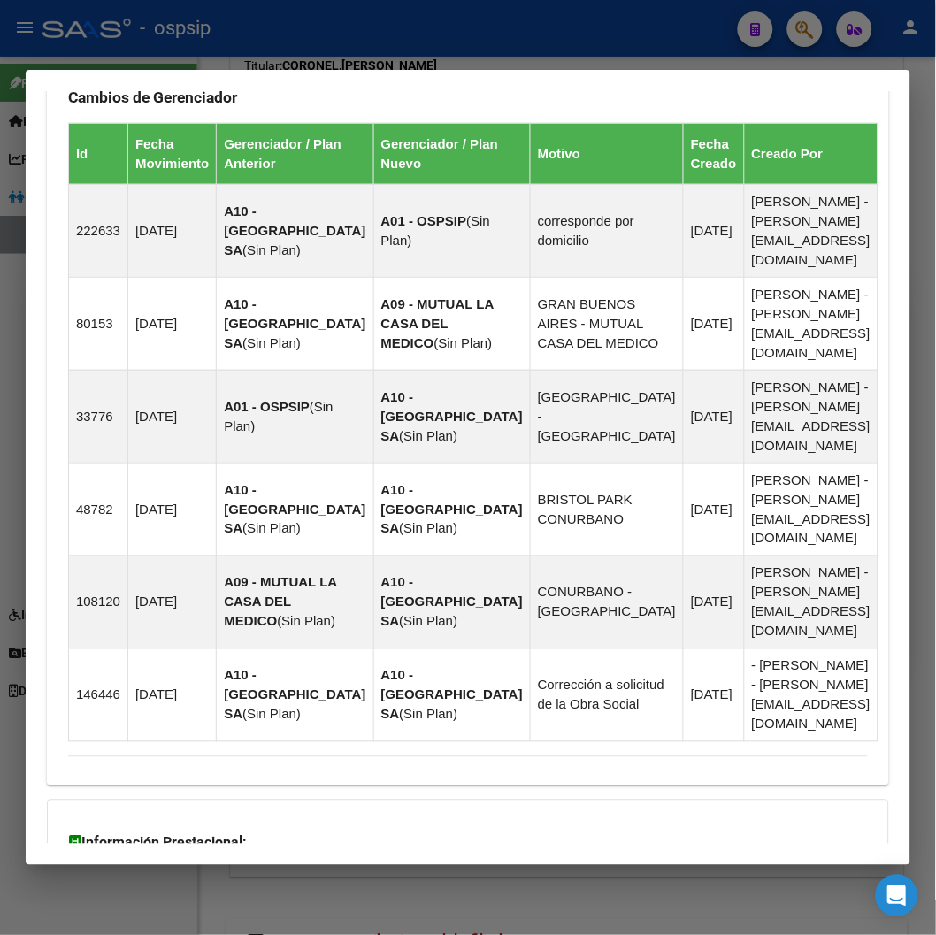
scroll to position [1351, 0]
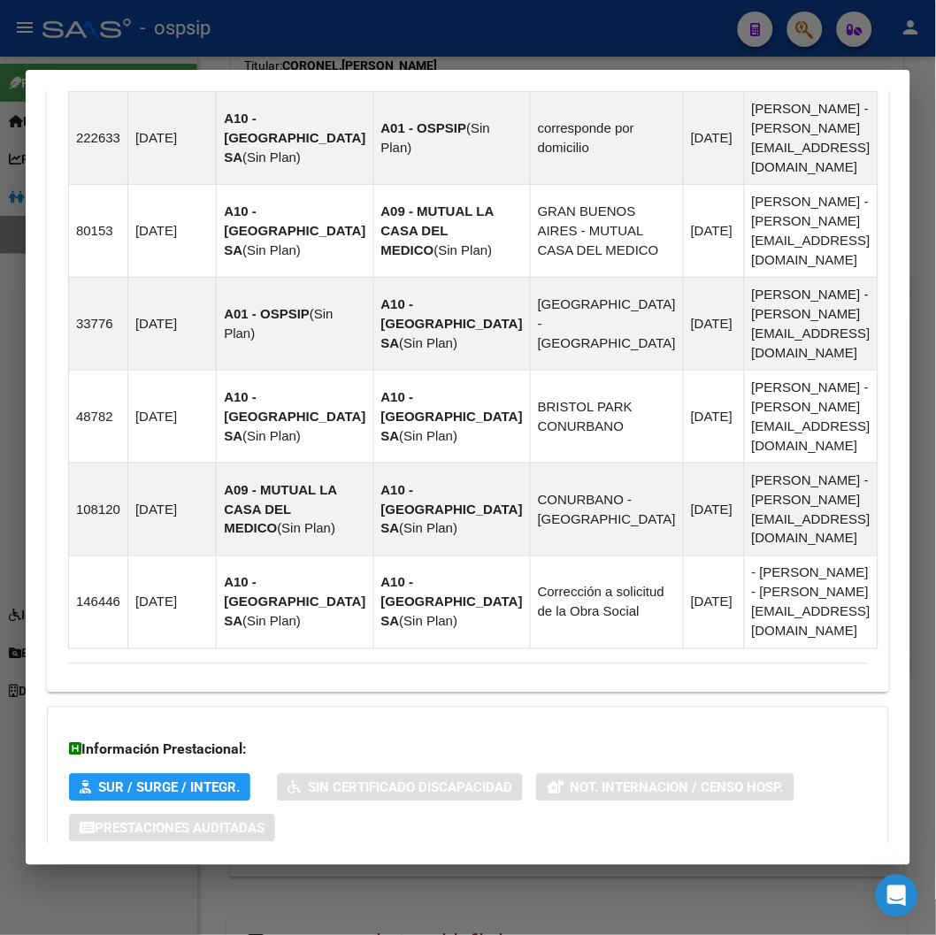
click at [217, 891] on span "Aportes y Contribuciones del Afiliado: 27259873814" at bounding box center [261, 899] width 332 height 17
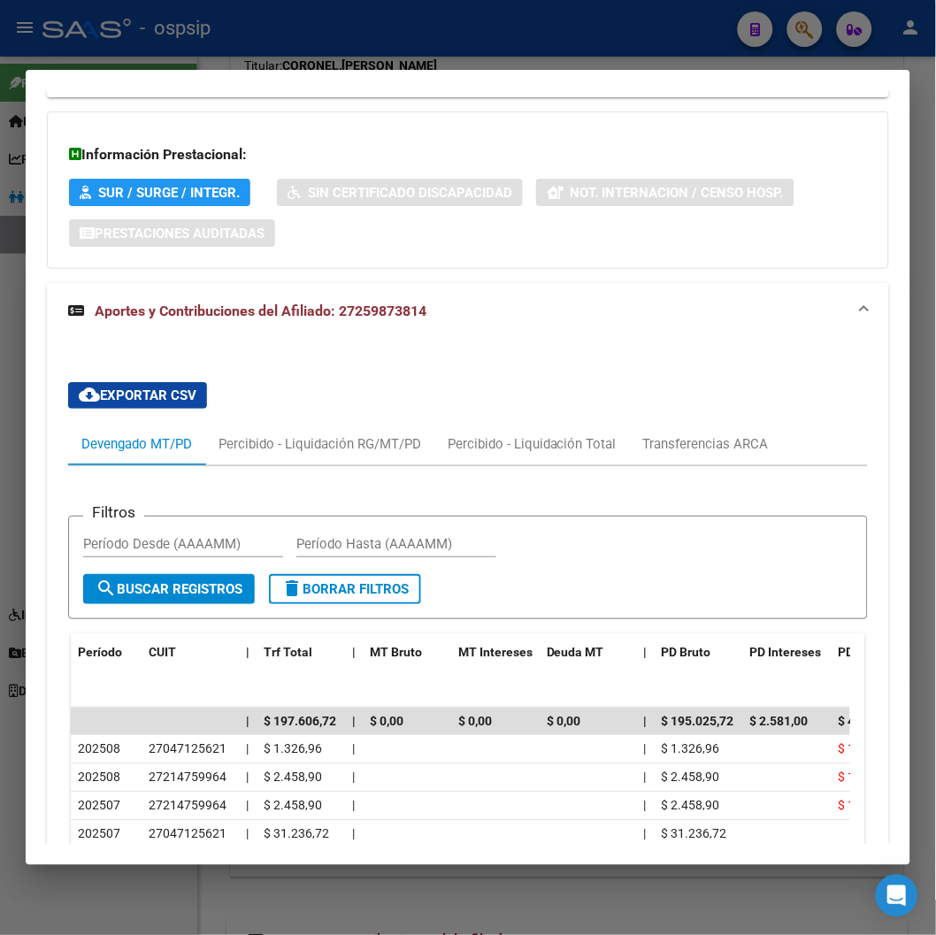
scroll to position [1948, 0]
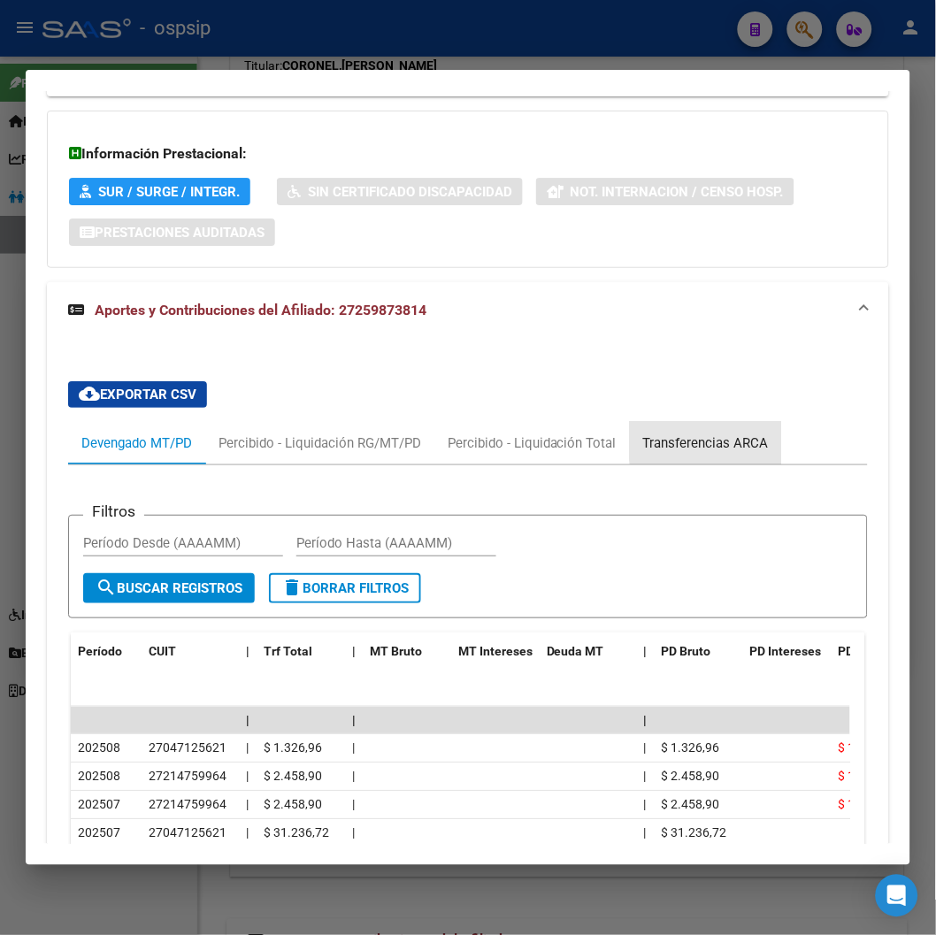
click at [731, 434] on div "Transferencias ARCA" at bounding box center [706, 443] width 126 height 19
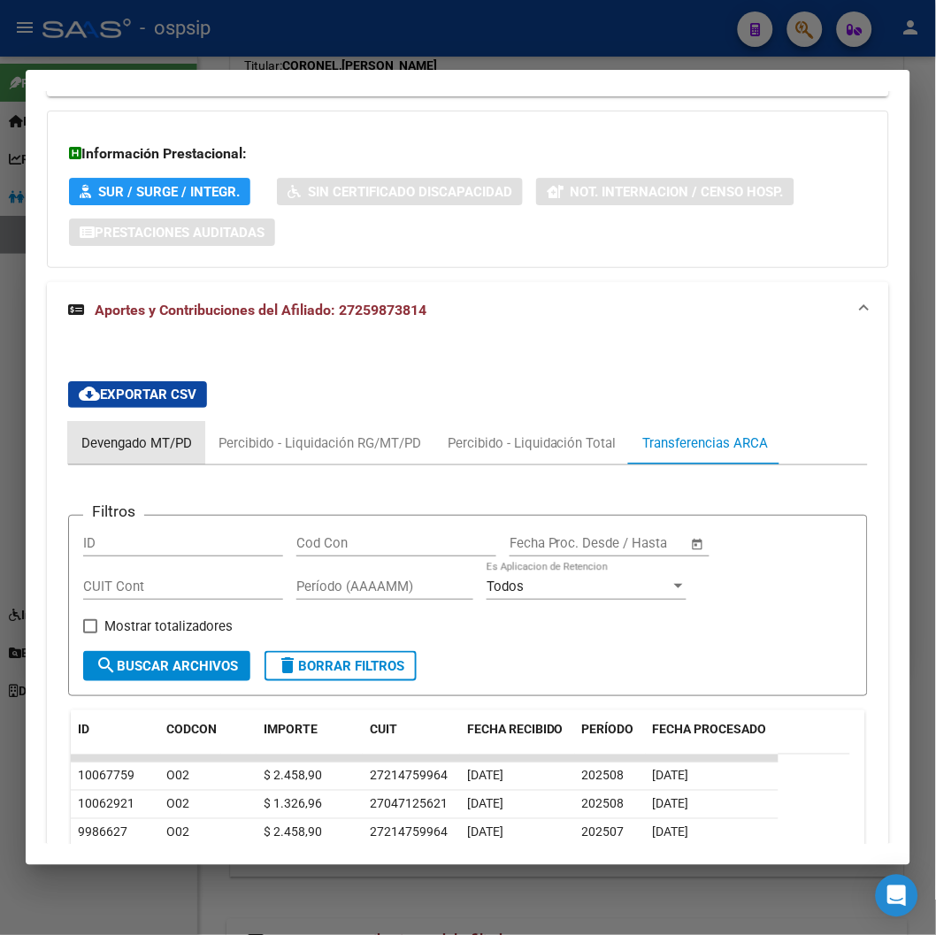
click at [131, 434] on div "Devengado MT/PD" at bounding box center [136, 443] width 111 height 19
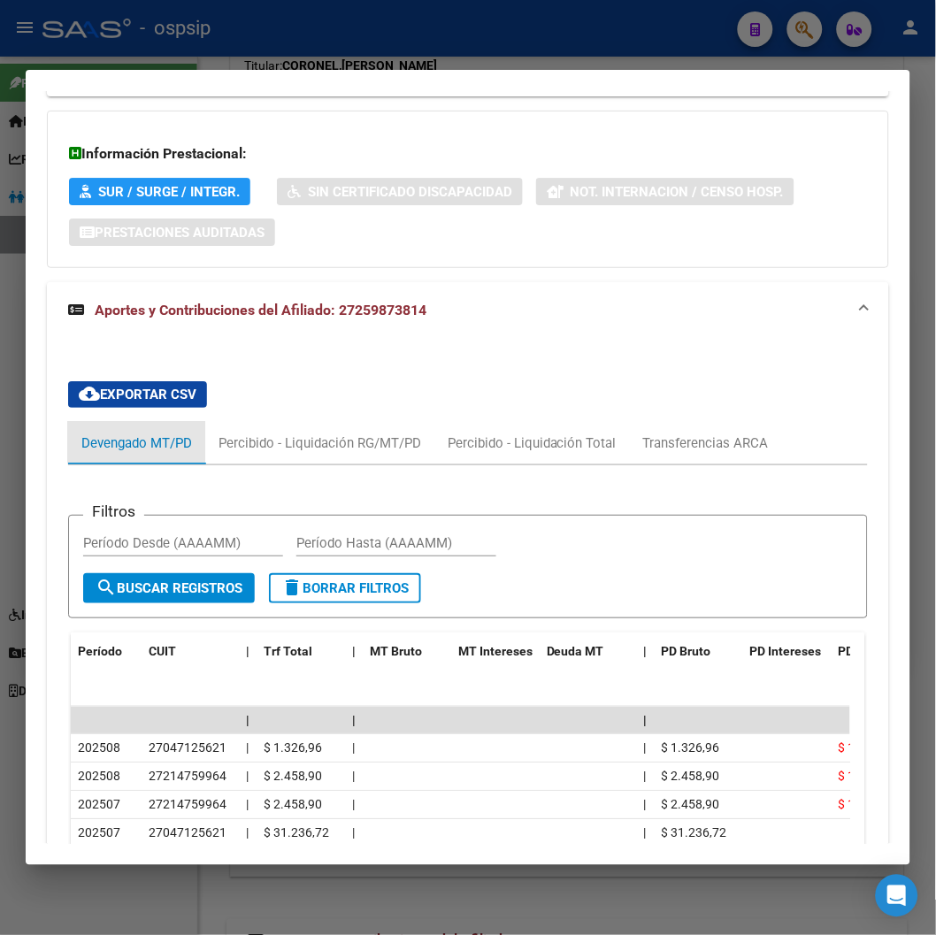
click at [143, 434] on div "Devengado MT/PD" at bounding box center [136, 443] width 111 height 19
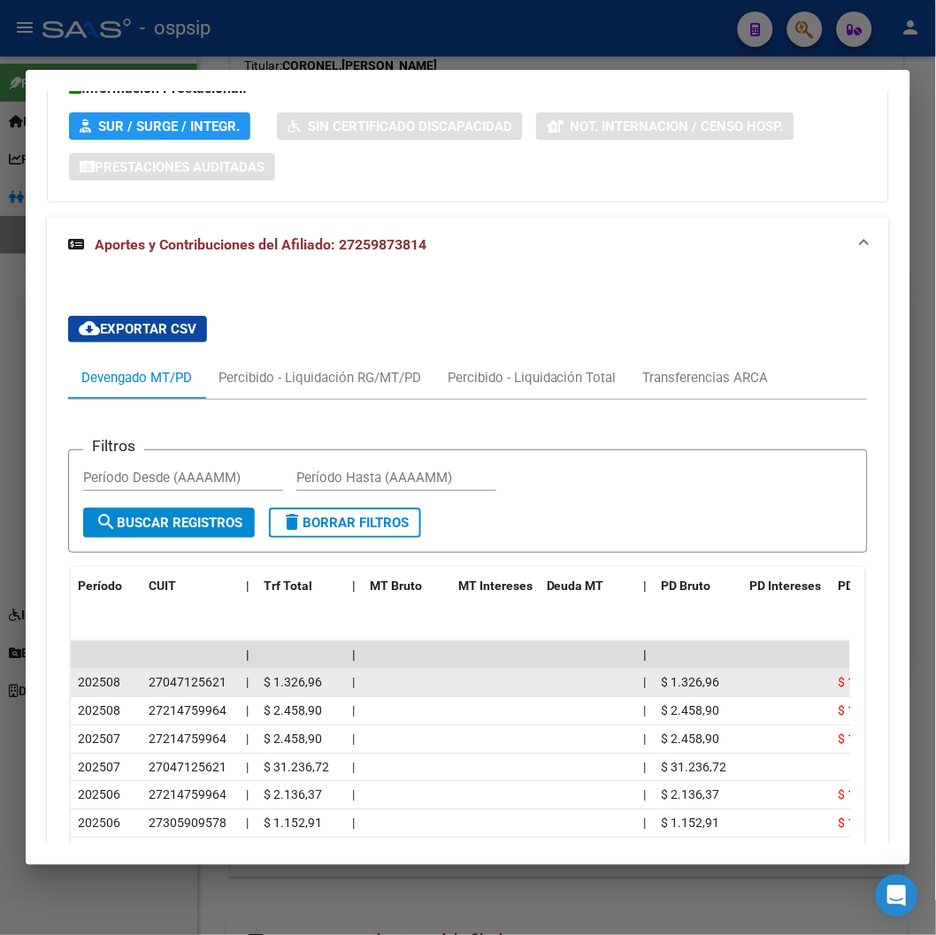
scroll to position [2046, 0]
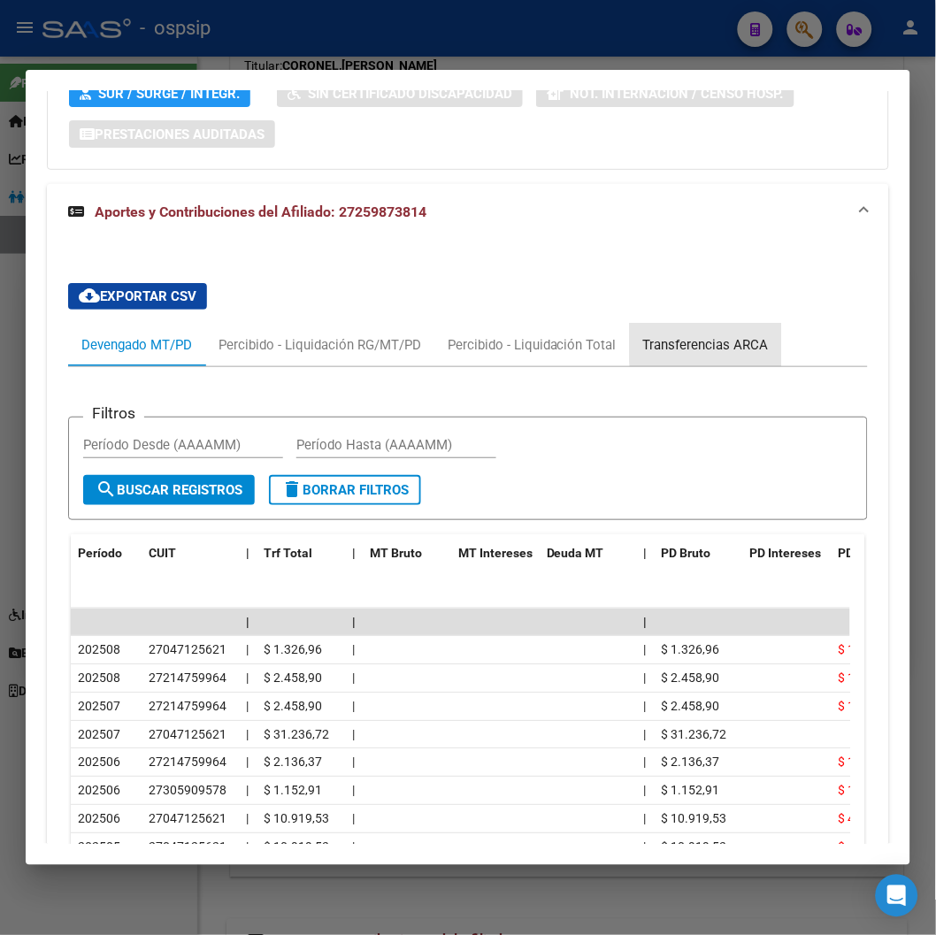
click at [747, 335] on div "Transferencias ARCA" at bounding box center [706, 344] width 126 height 19
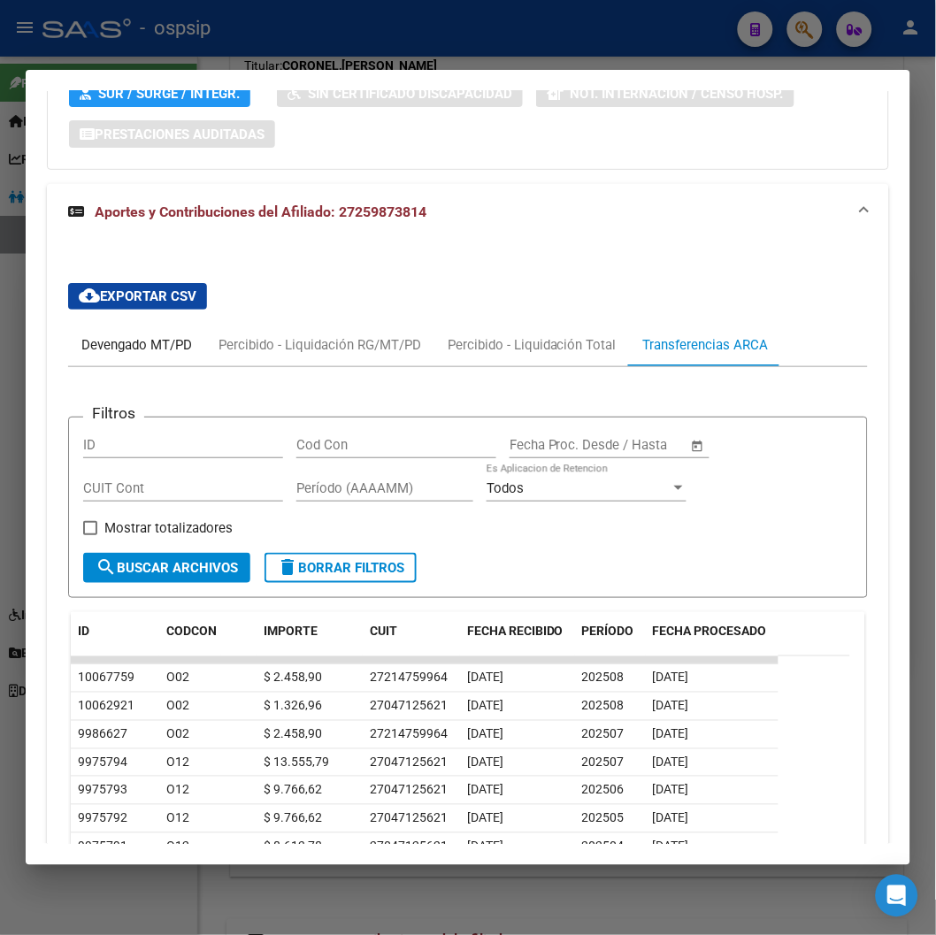
click at [129, 335] on div "Devengado MT/PD" at bounding box center [136, 344] width 111 height 19
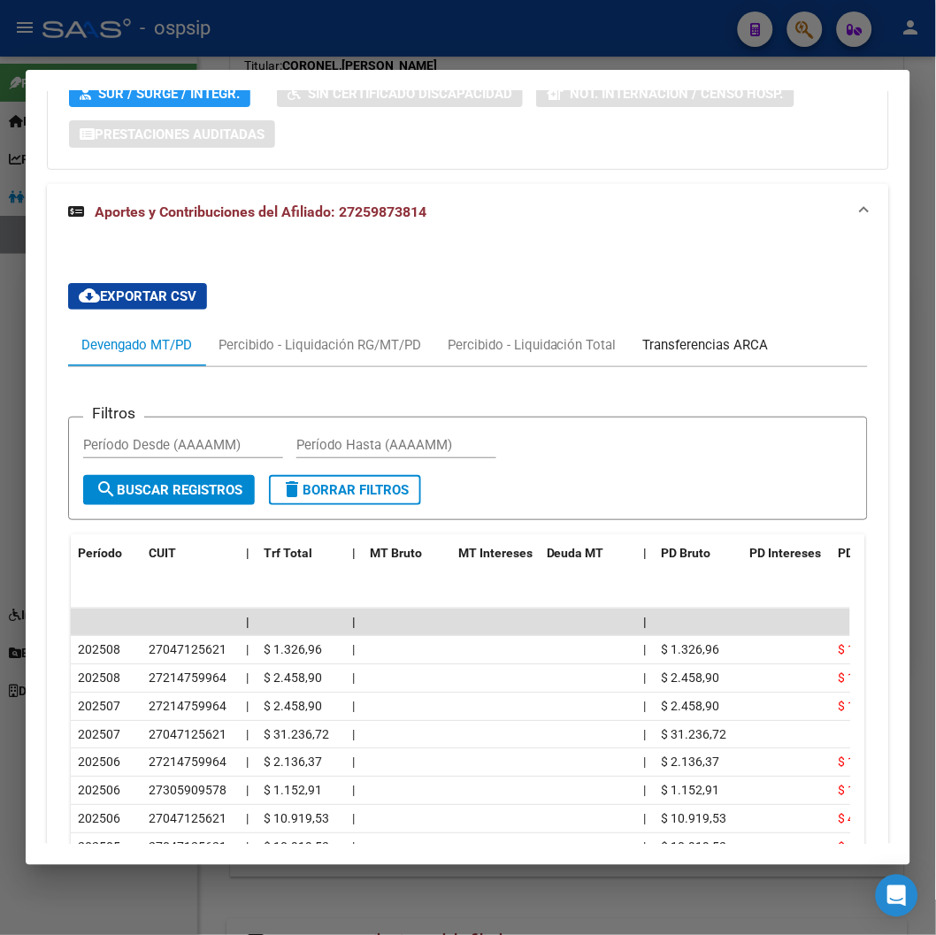
click at [733, 335] on div "Transferencias ARCA" at bounding box center [706, 344] width 126 height 19
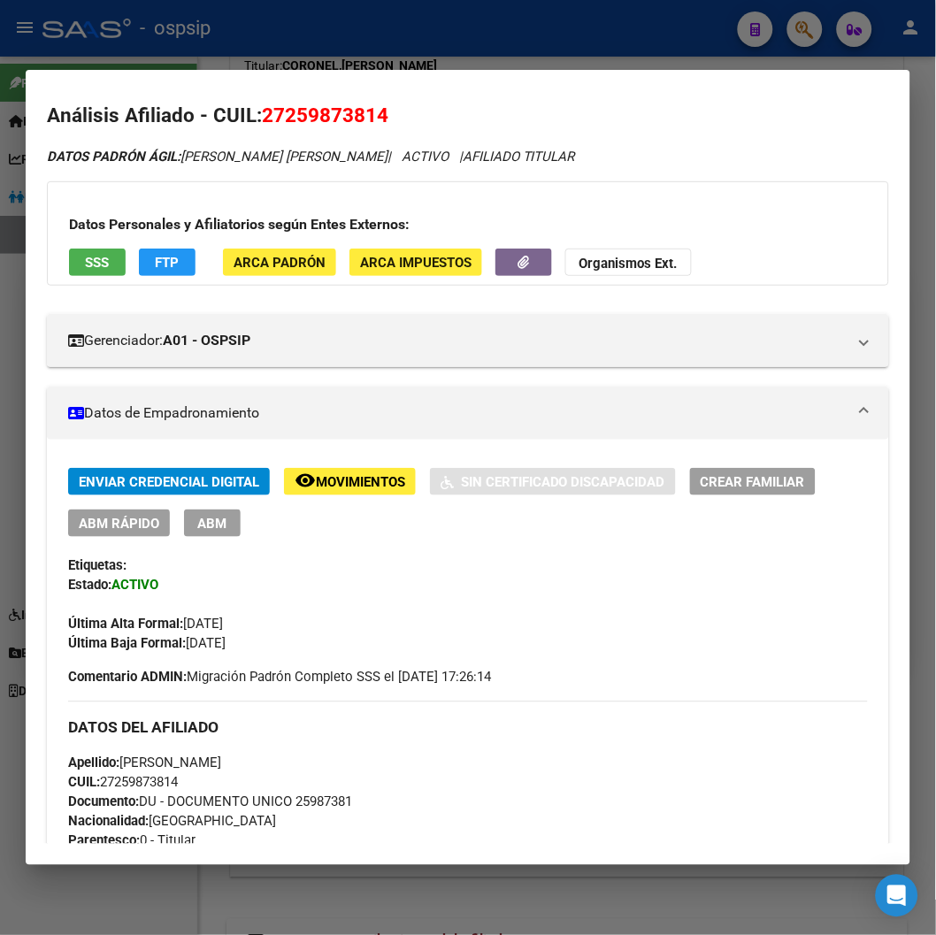
scroll to position [0, 0]
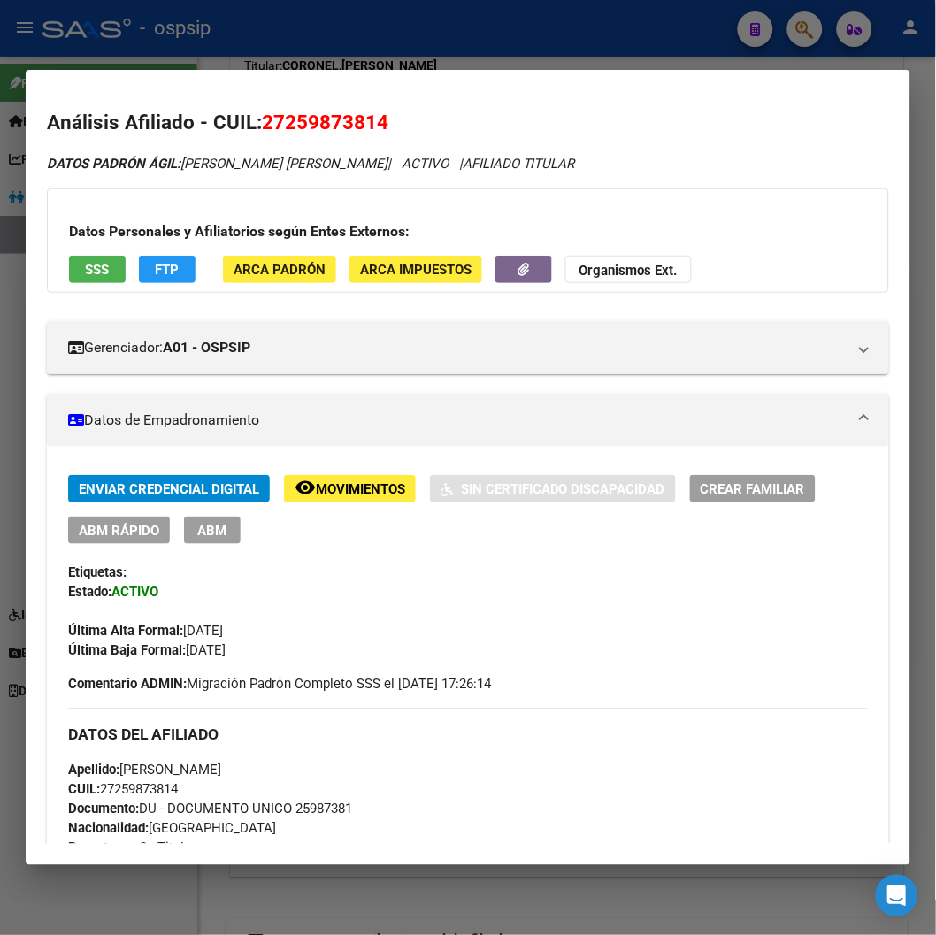
click at [328, 491] on span "Movimientos" at bounding box center [360, 489] width 89 height 16
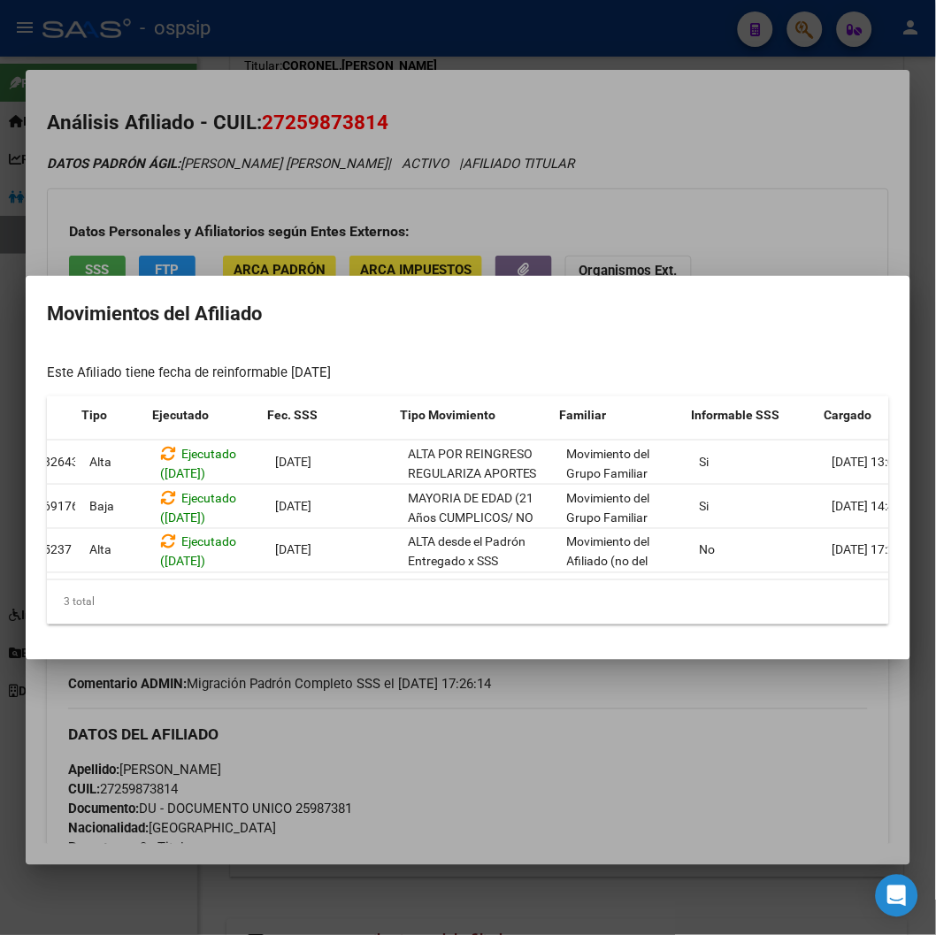
scroll to position [0, 289]
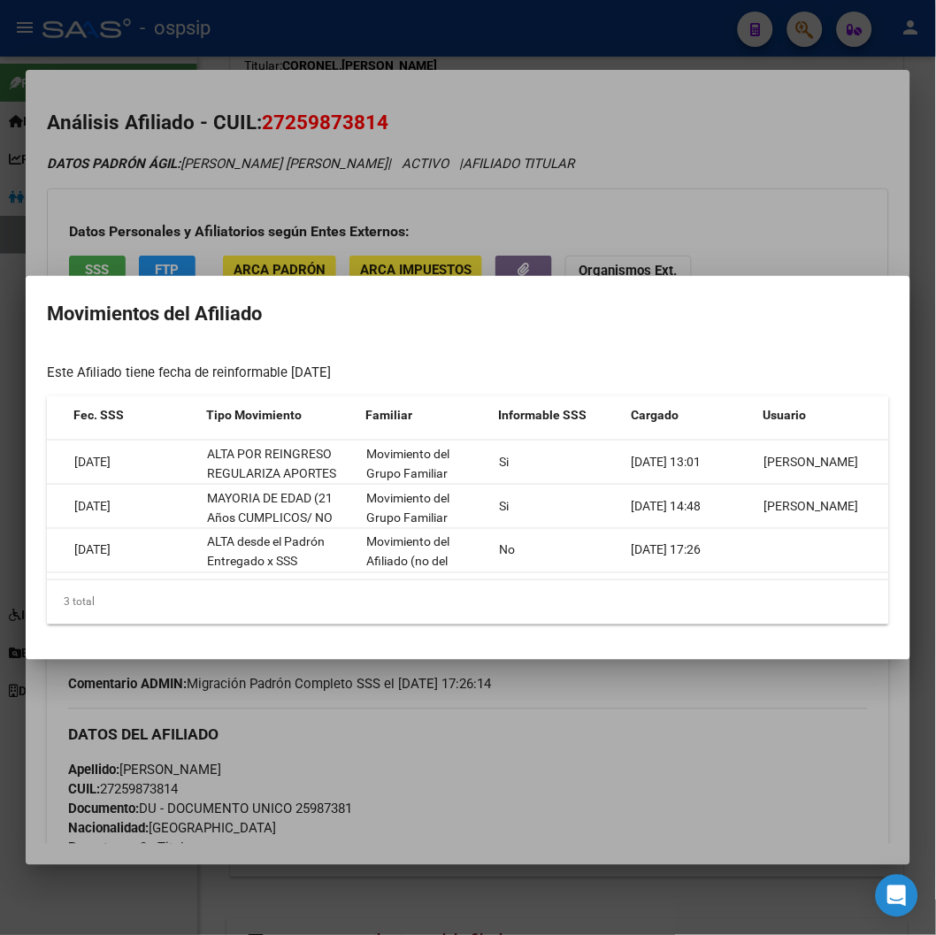
click at [597, 755] on div at bounding box center [468, 467] width 936 height 935
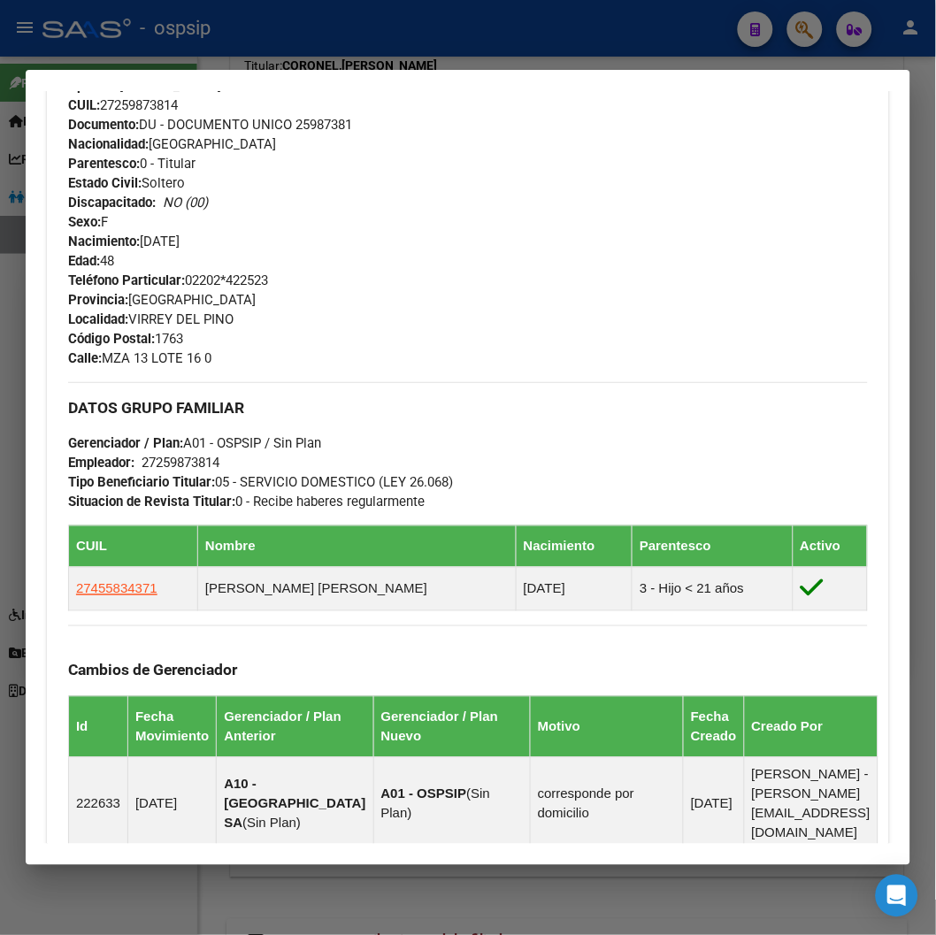
scroll to position [688, 0]
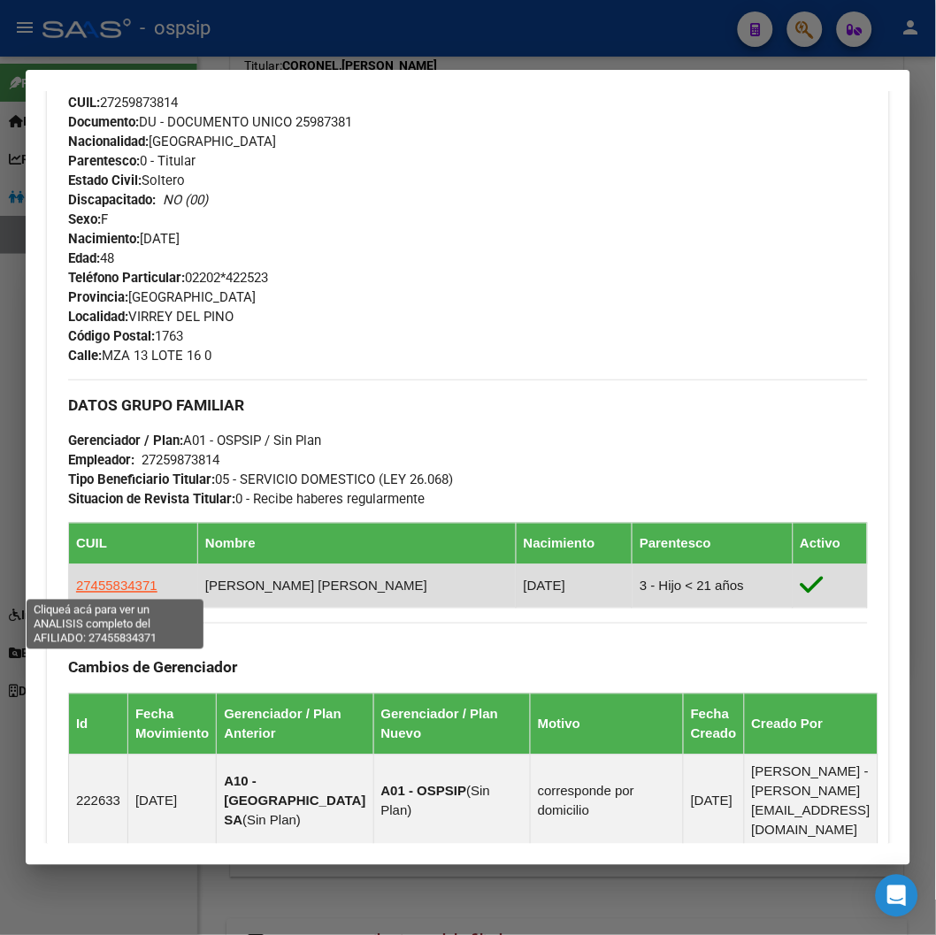
click at [111, 582] on span "27455834371" at bounding box center [116, 586] width 81 height 15
type textarea "27455834371"
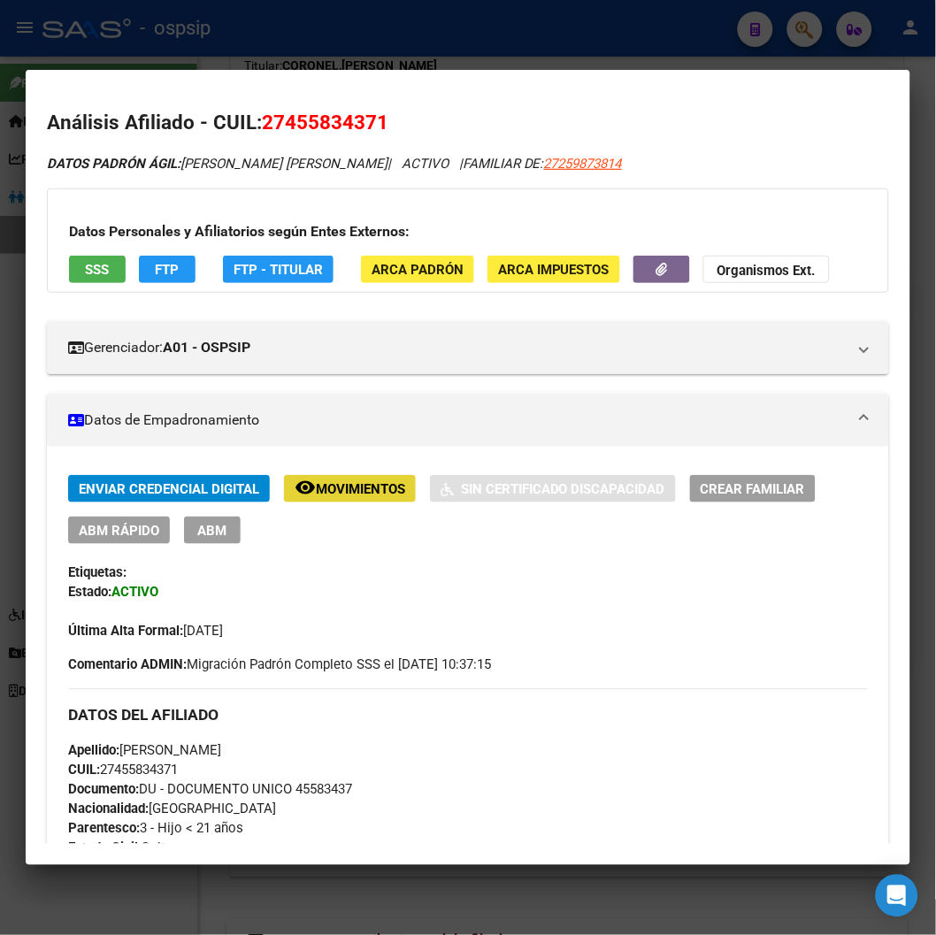
click at [373, 496] on span "Movimientos" at bounding box center [360, 489] width 89 height 16
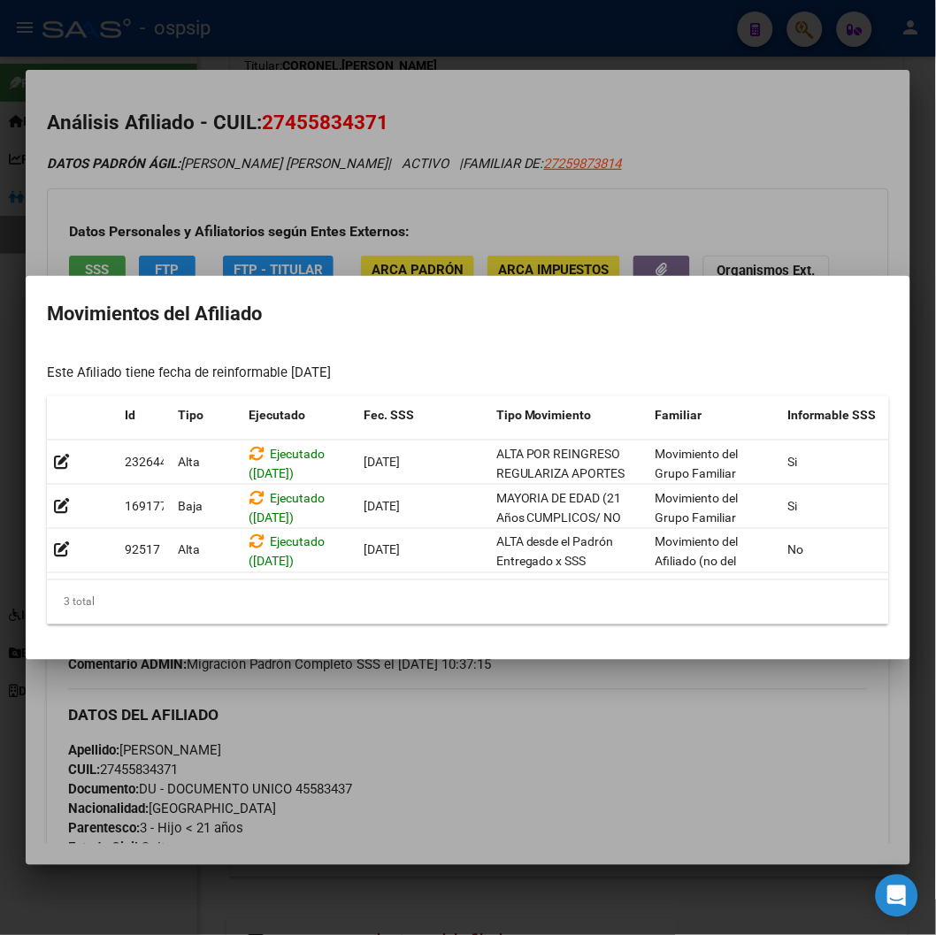
click at [573, 913] on div at bounding box center [468, 467] width 936 height 935
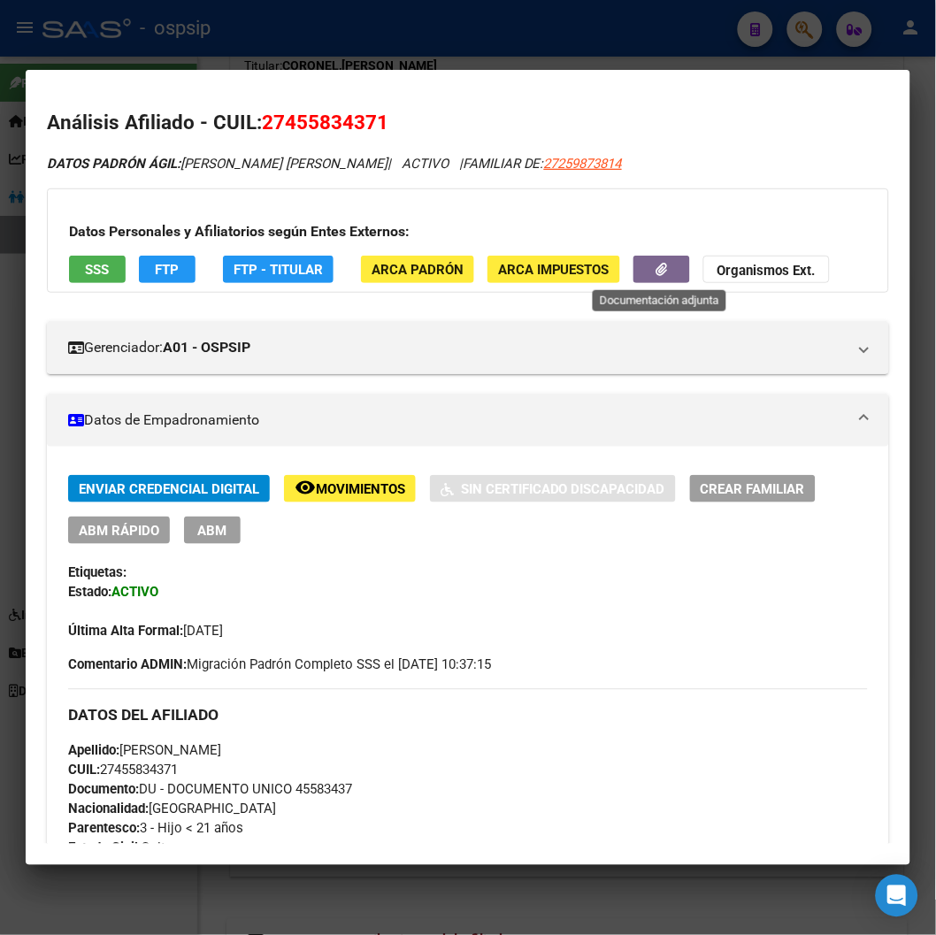
click at [642, 259] on button "button" at bounding box center [662, 269] width 57 height 27
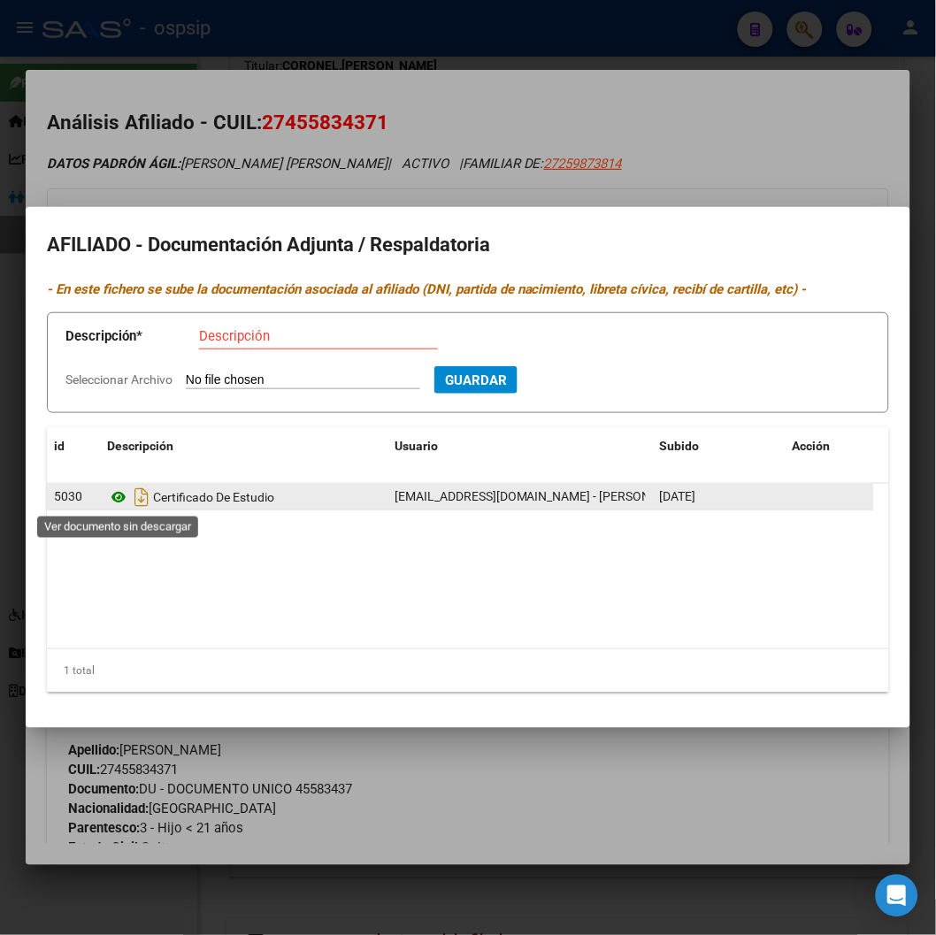
click at [118, 496] on icon at bounding box center [118, 497] width 23 height 21
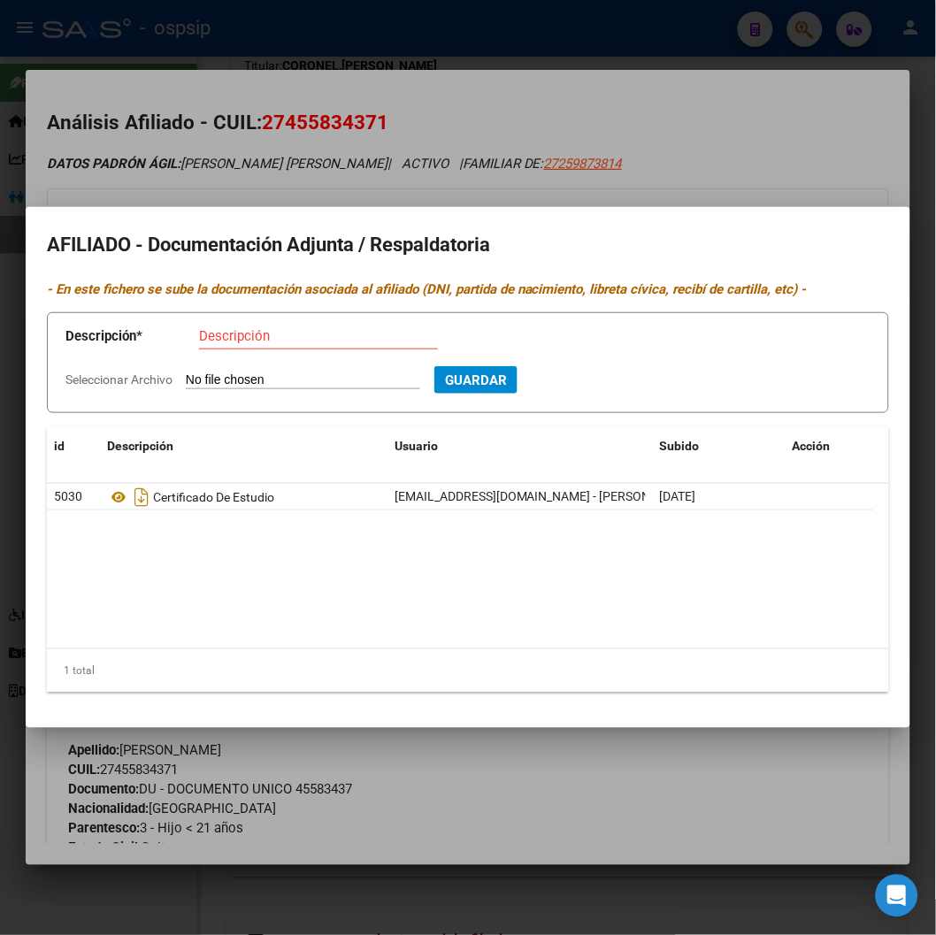
click at [750, 133] on div at bounding box center [468, 467] width 936 height 935
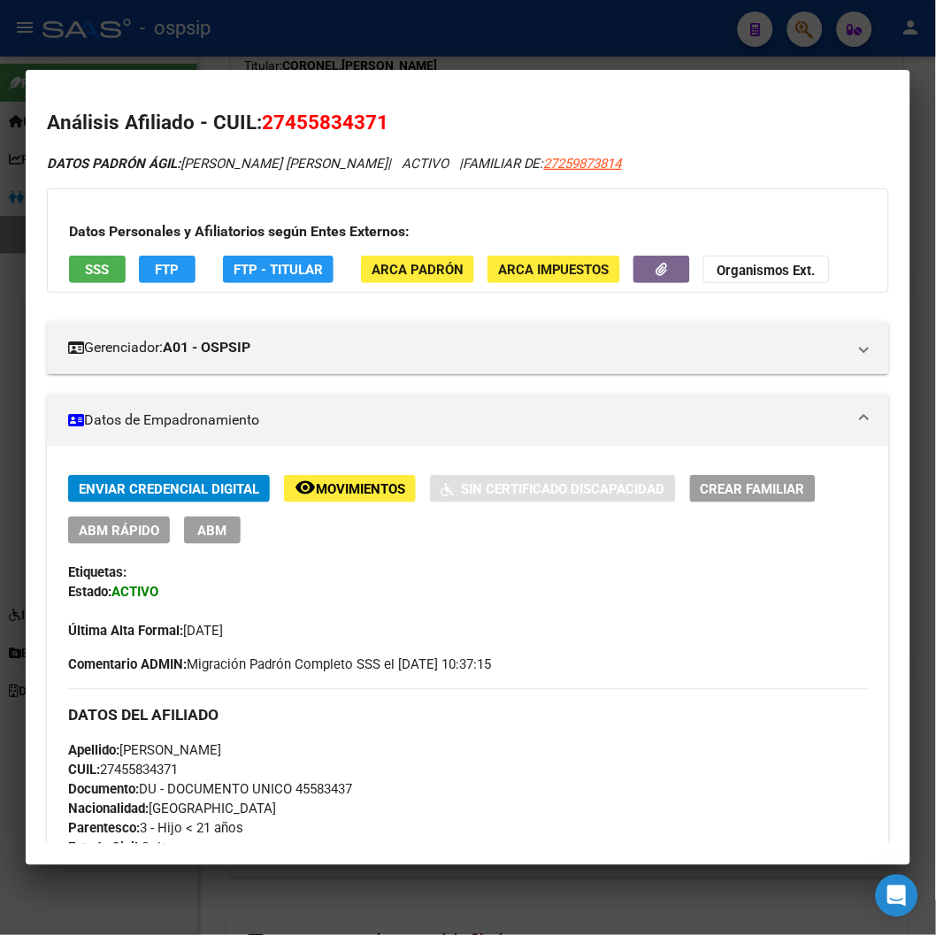
click at [762, 30] on div at bounding box center [468, 467] width 936 height 935
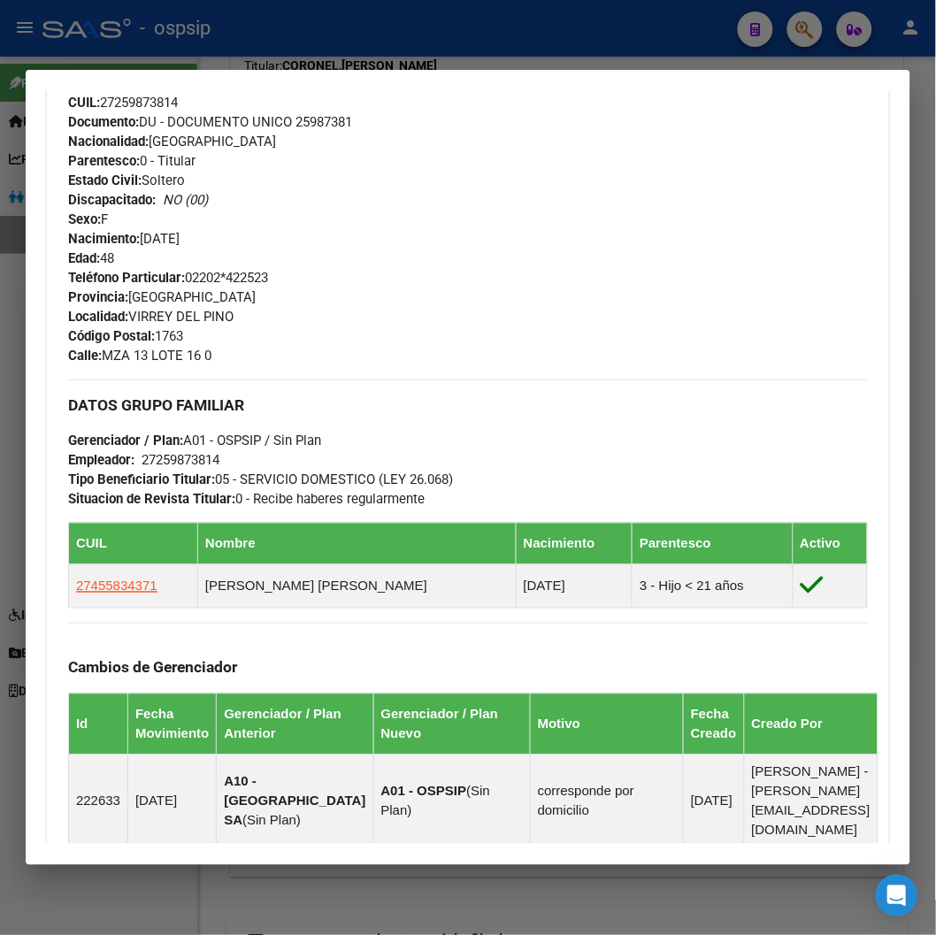
click at [762, 30] on div at bounding box center [468, 467] width 936 height 935
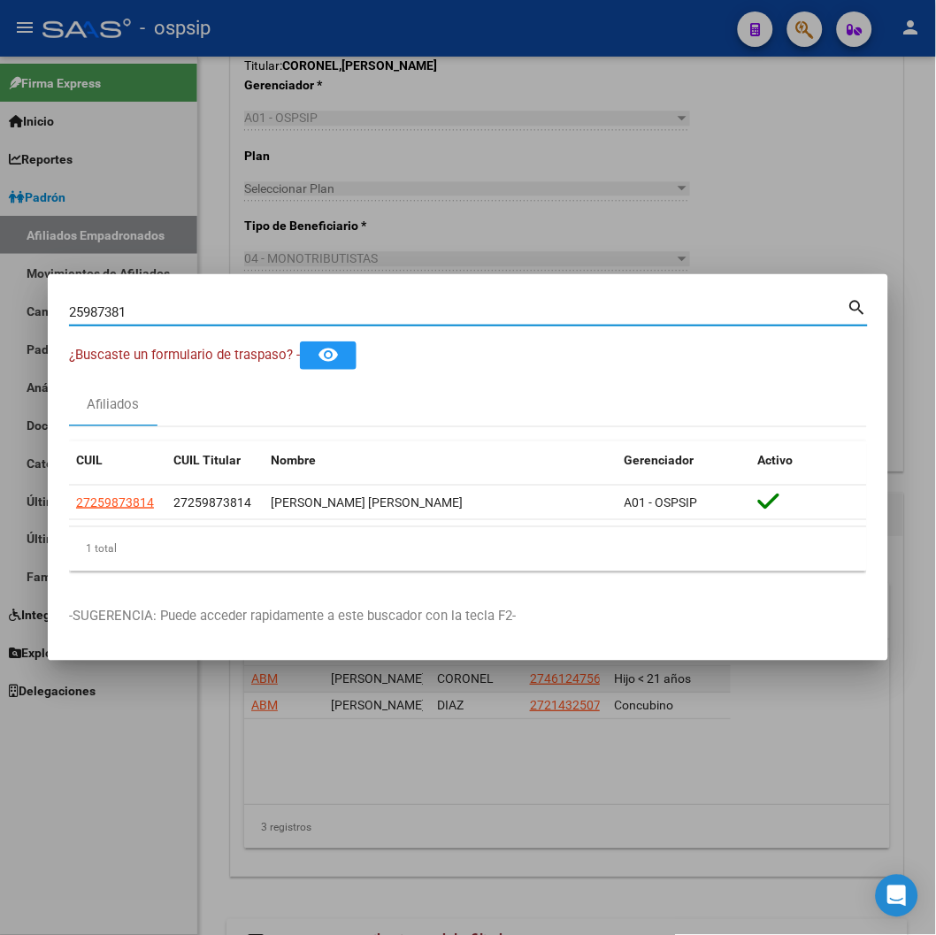
click at [177, 319] on input "25987381" at bounding box center [458, 312] width 779 height 16
type input "2"
type input "13876688"
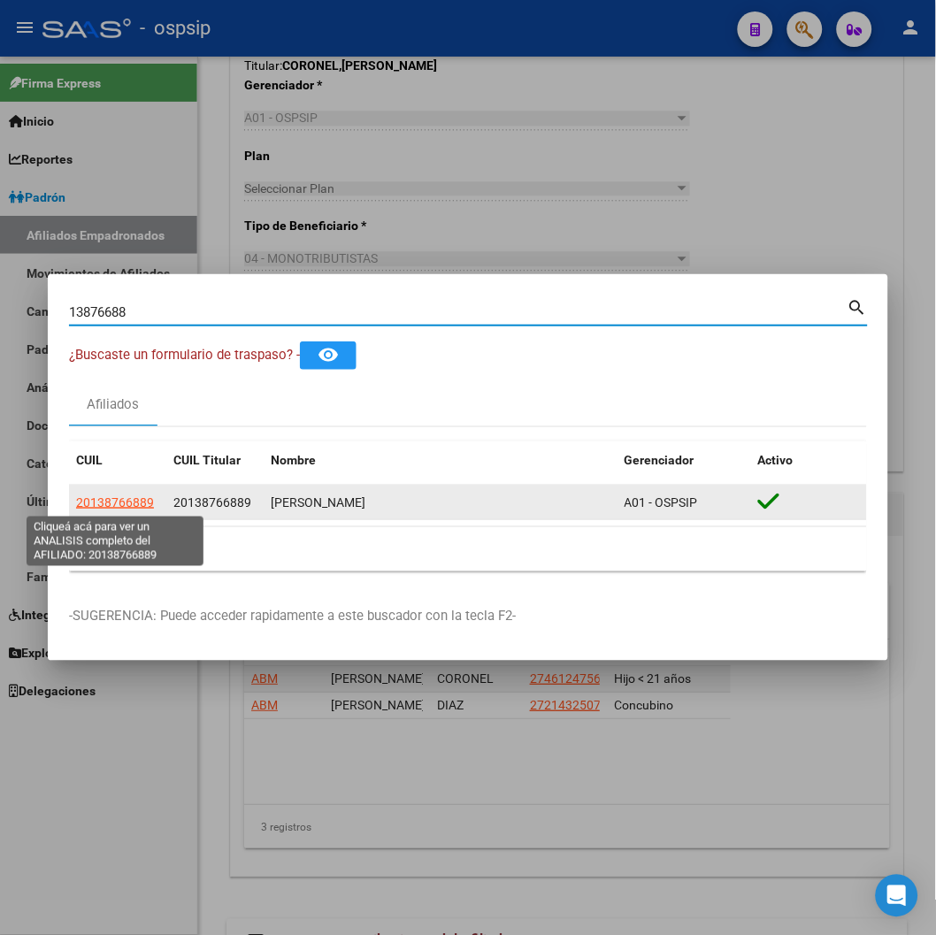
click at [116, 501] on span "20138766889" at bounding box center [115, 503] width 78 height 14
type textarea "20138766889"
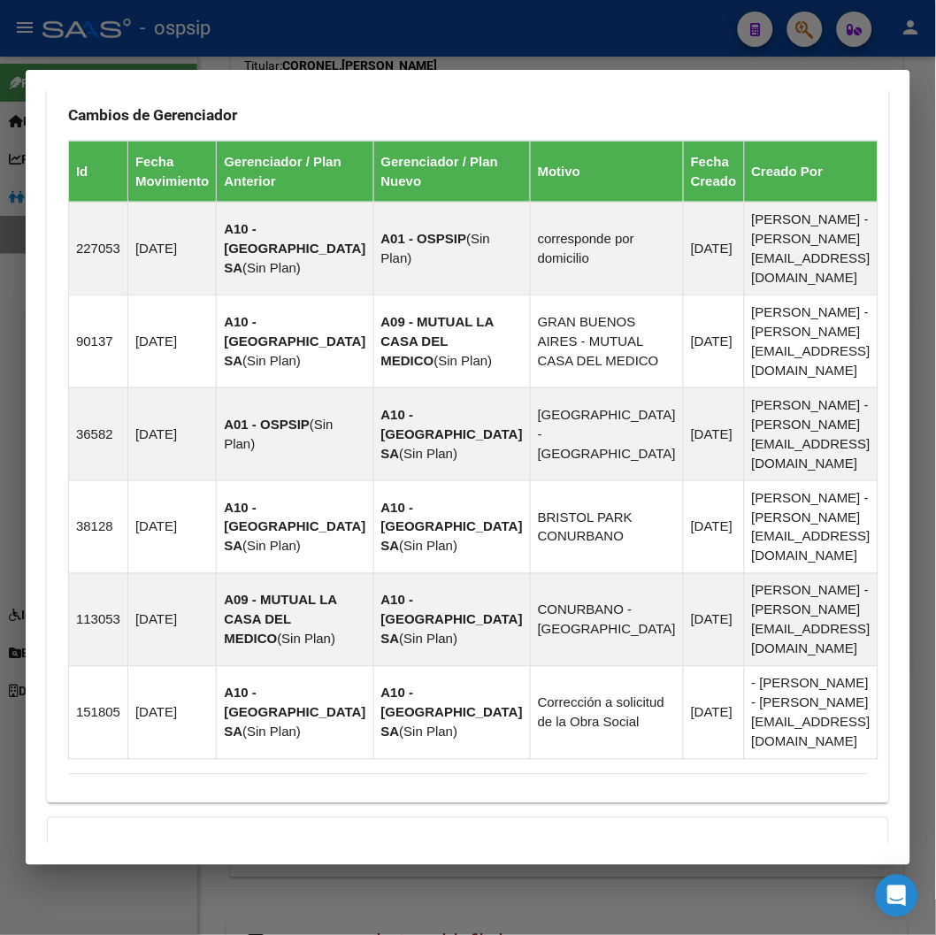
scroll to position [1298, 0]
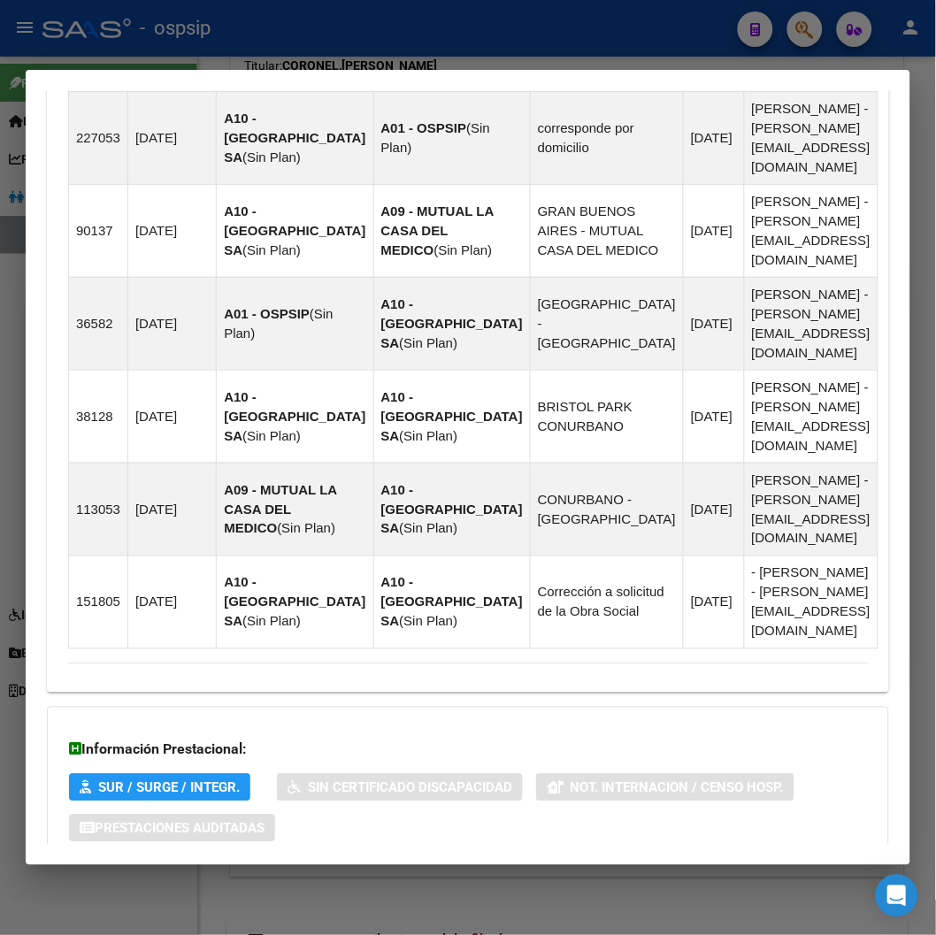
click at [228, 891] on span "Aportes y Contribuciones del Afiliado: 20138766889" at bounding box center [261, 899] width 332 height 17
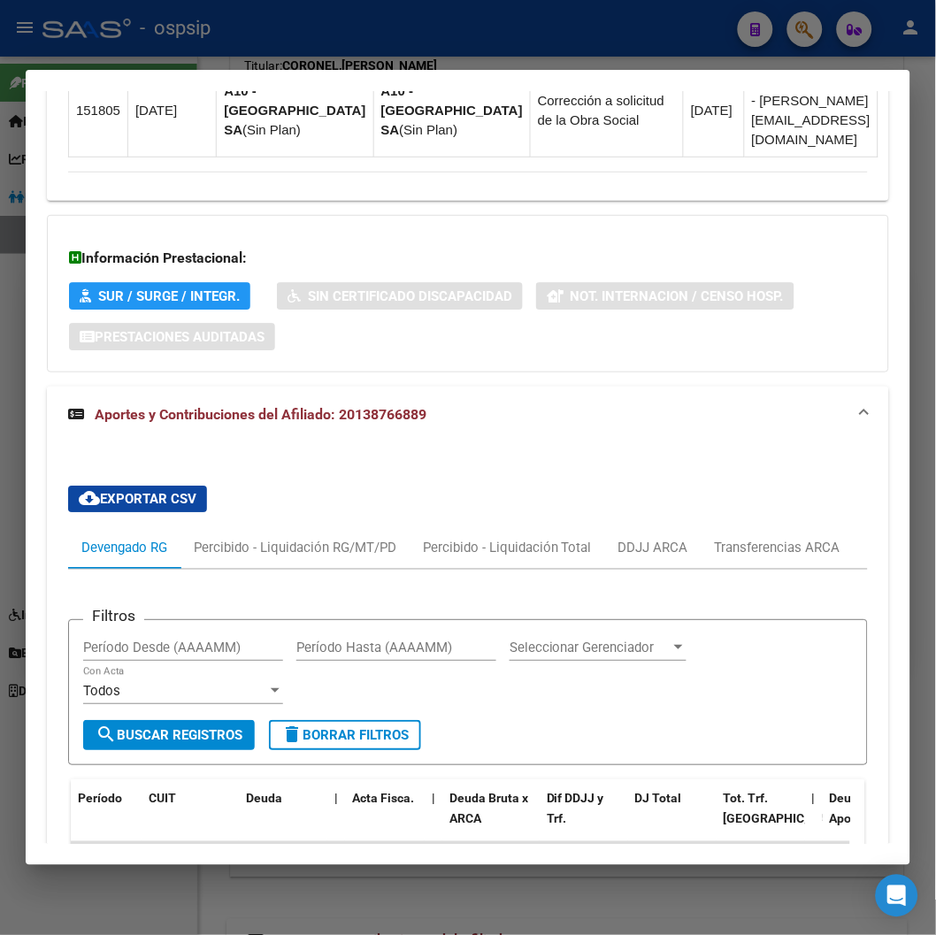
scroll to position [1888, 0]
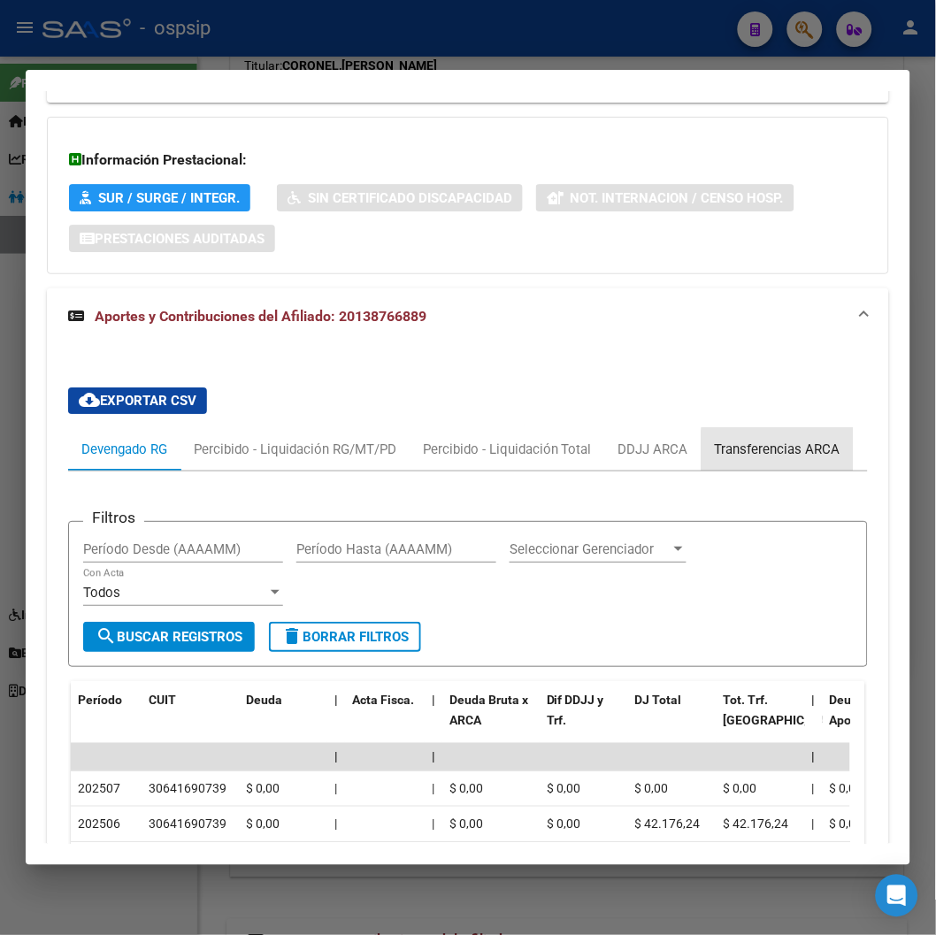
click at [762, 440] on div "Transferencias ARCA" at bounding box center [778, 449] width 126 height 19
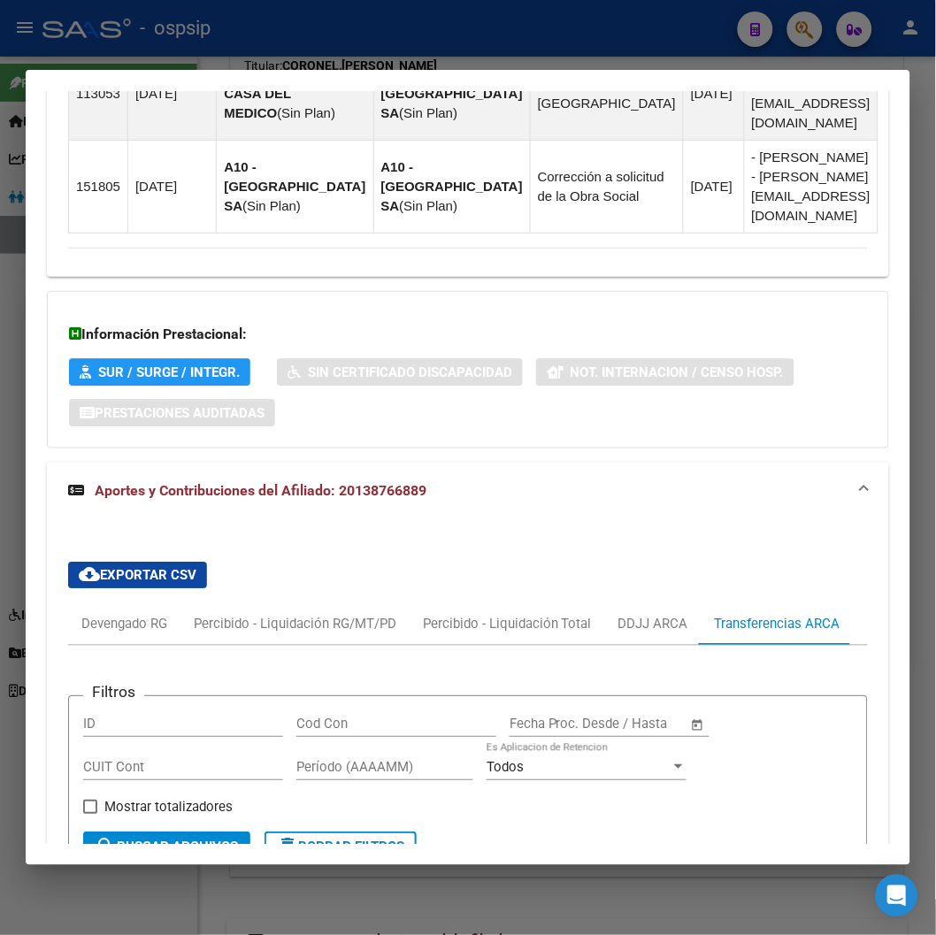
scroll to position [1692, 0]
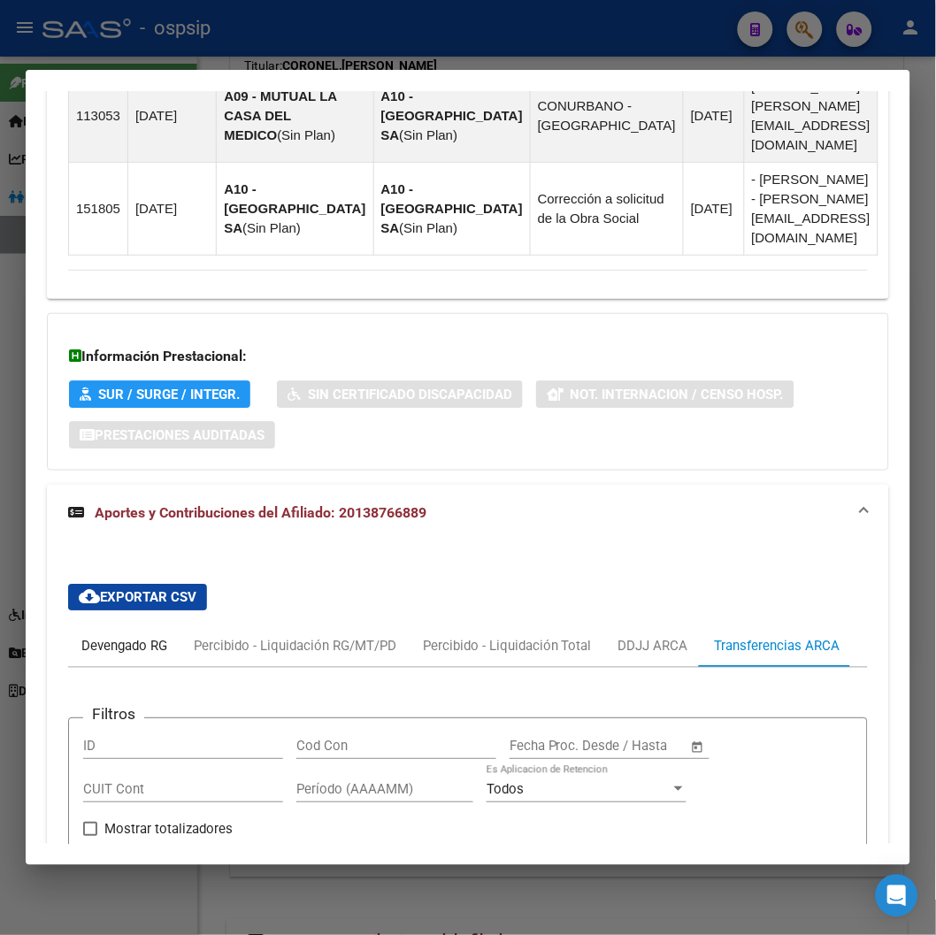
click at [108, 636] on div "Devengado RG" at bounding box center [124, 645] width 86 height 19
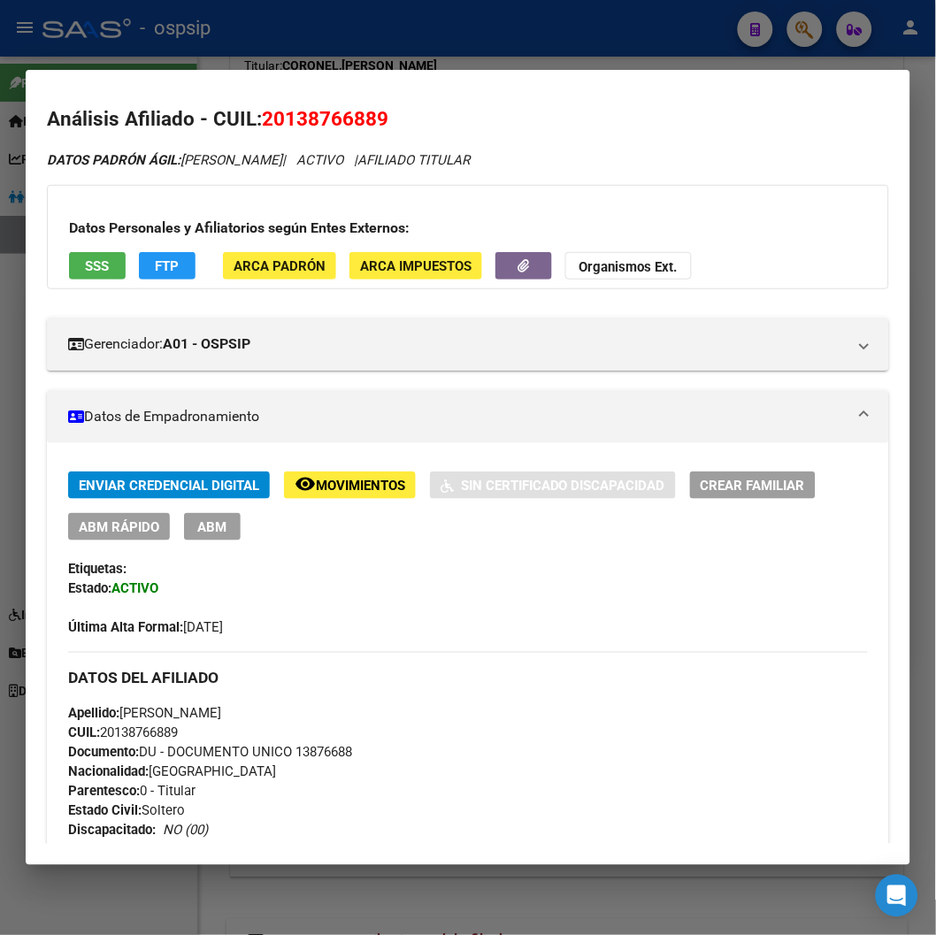
scroll to position [0, 0]
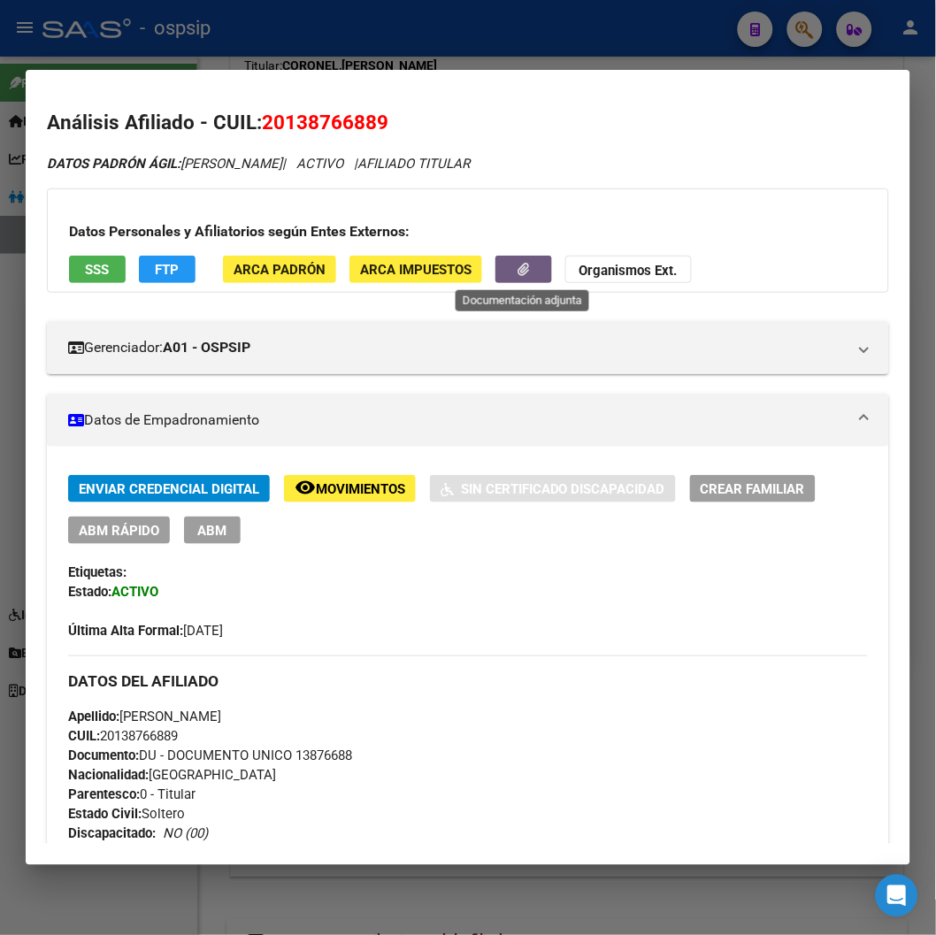
click at [508, 259] on button "button" at bounding box center [524, 269] width 57 height 27
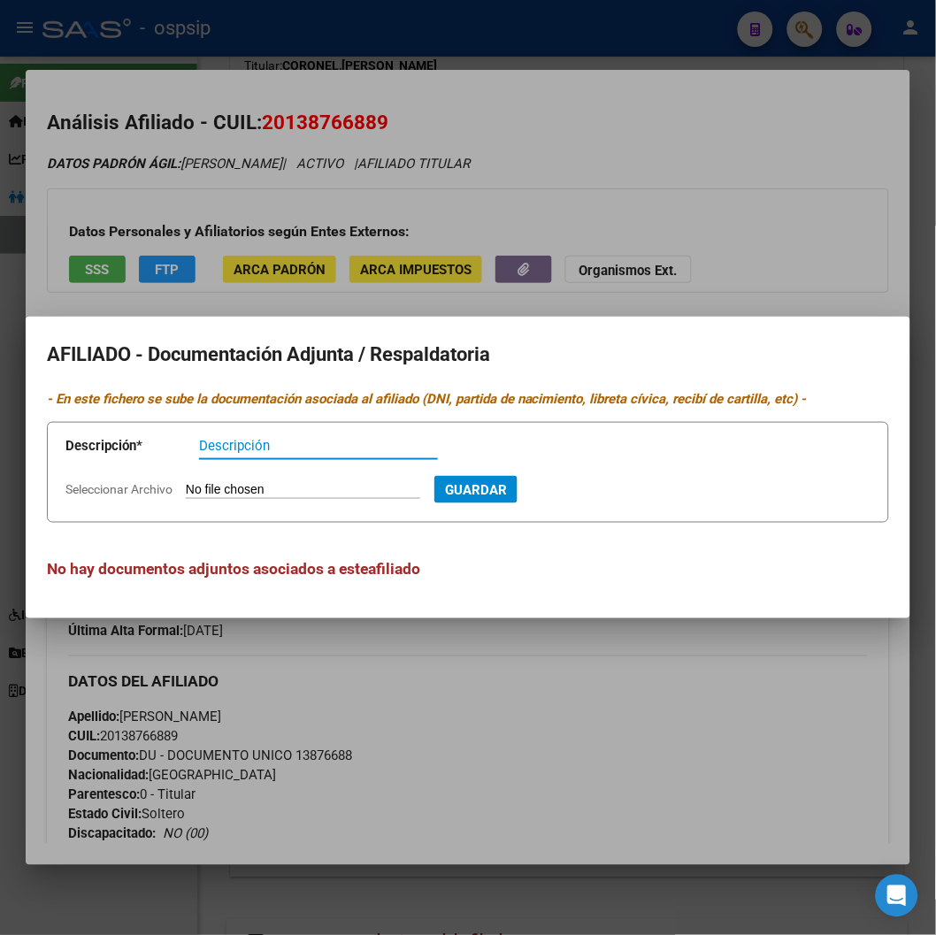
click at [692, 254] on div at bounding box center [468, 467] width 936 height 935
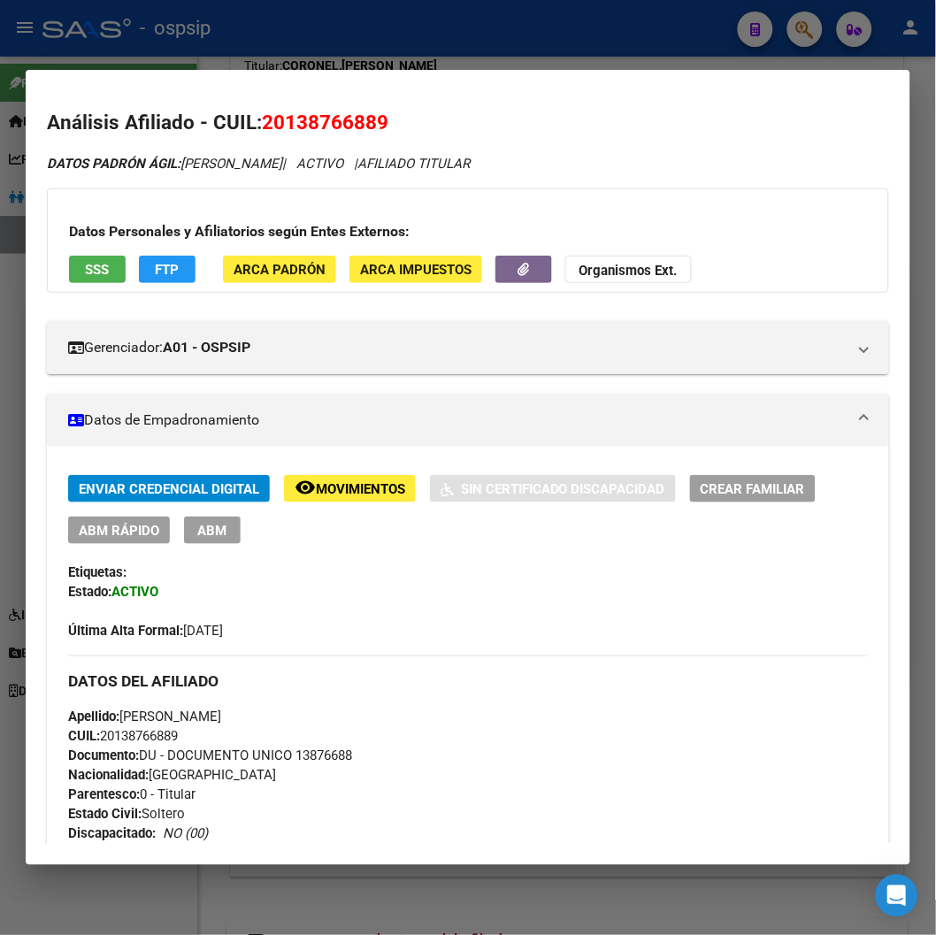
click at [218, 534] on span "ABM" at bounding box center [212, 531] width 29 height 16
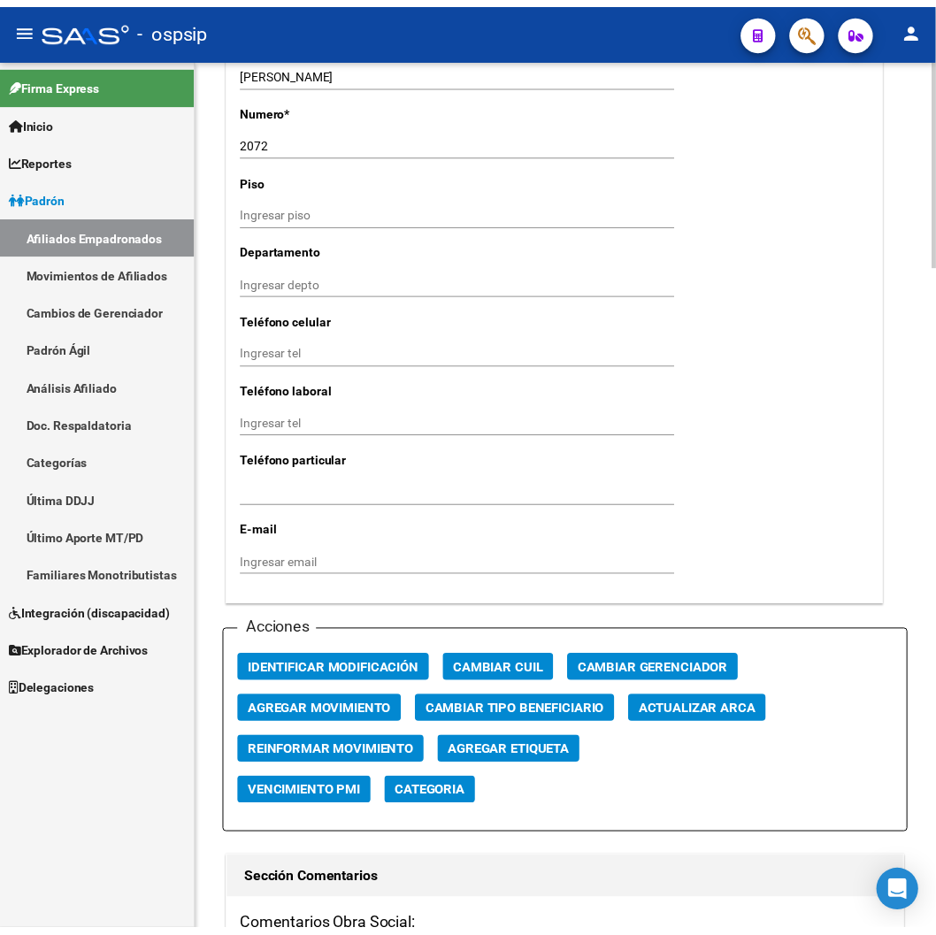
scroll to position [1671, 0]
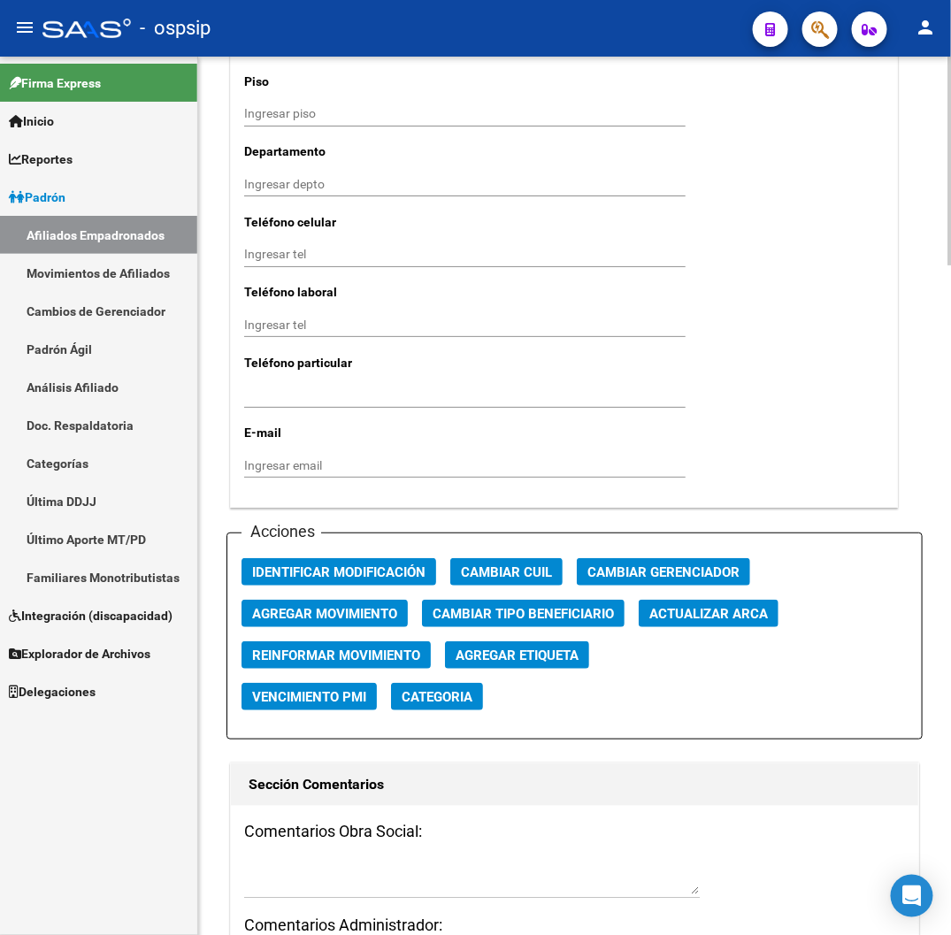
click at [327, 611] on span "Agregar Movimiento" at bounding box center [324, 614] width 145 height 16
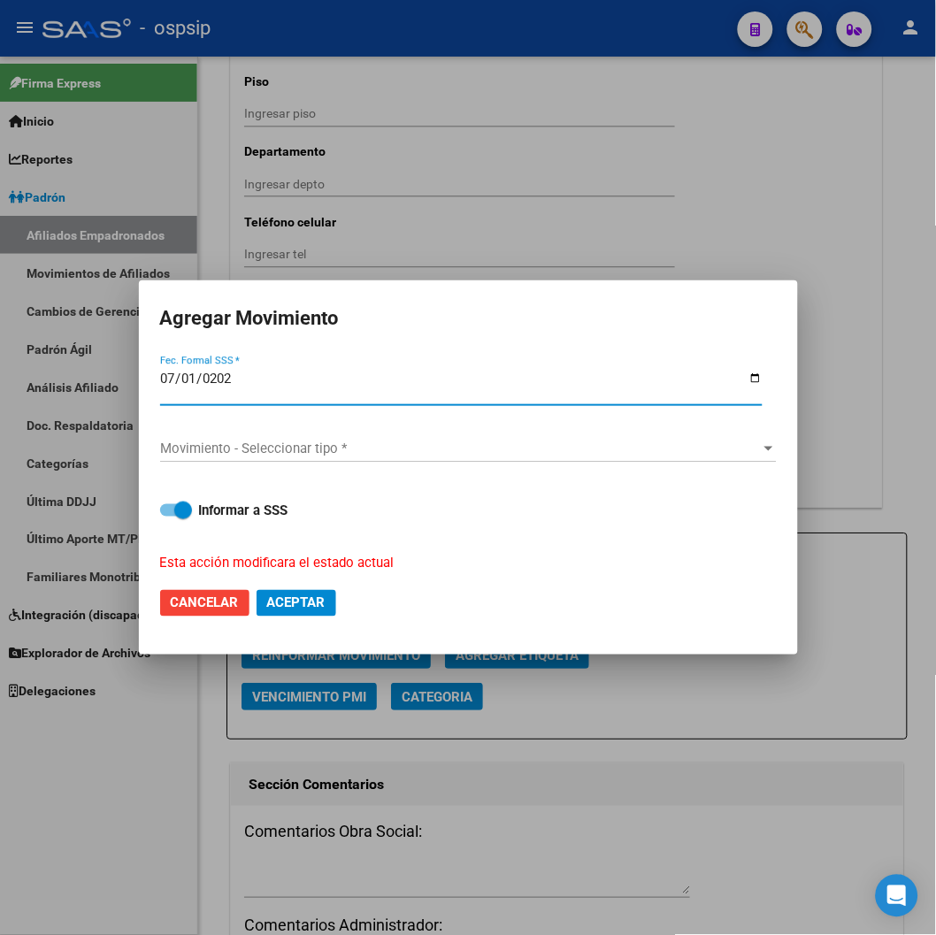
type input "2025-07-01"
click at [552, 448] on span "Movimiento - Seleccionar tipo *" at bounding box center [460, 449] width 601 height 16
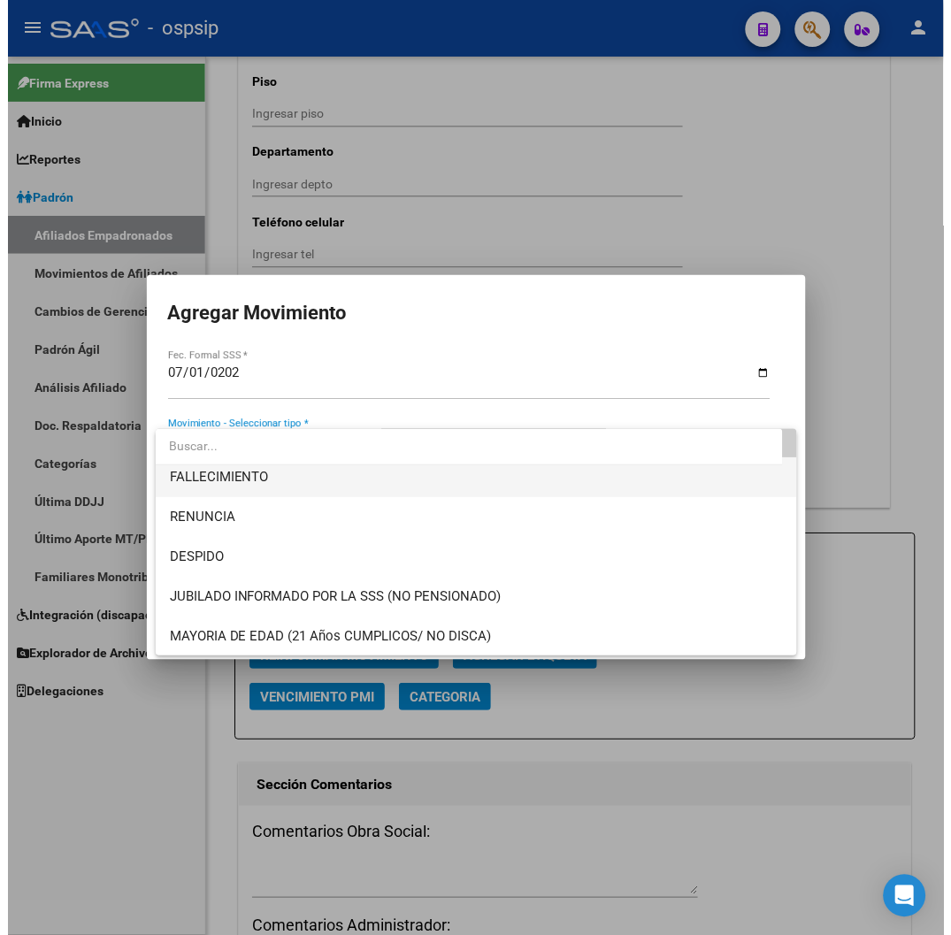
scroll to position [98, 0]
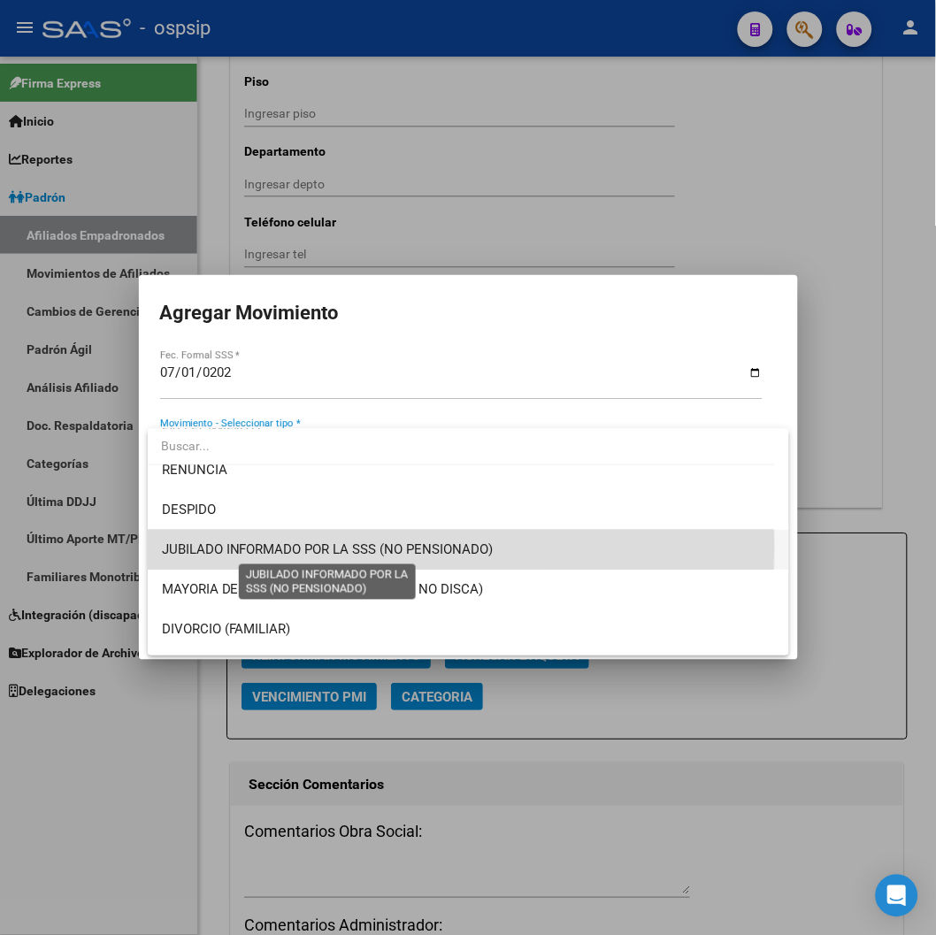
click at [322, 547] on span "JUBILADO INFORMADO POR LA SSS (NO PENSIONADO)" at bounding box center [328, 550] width 332 height 16
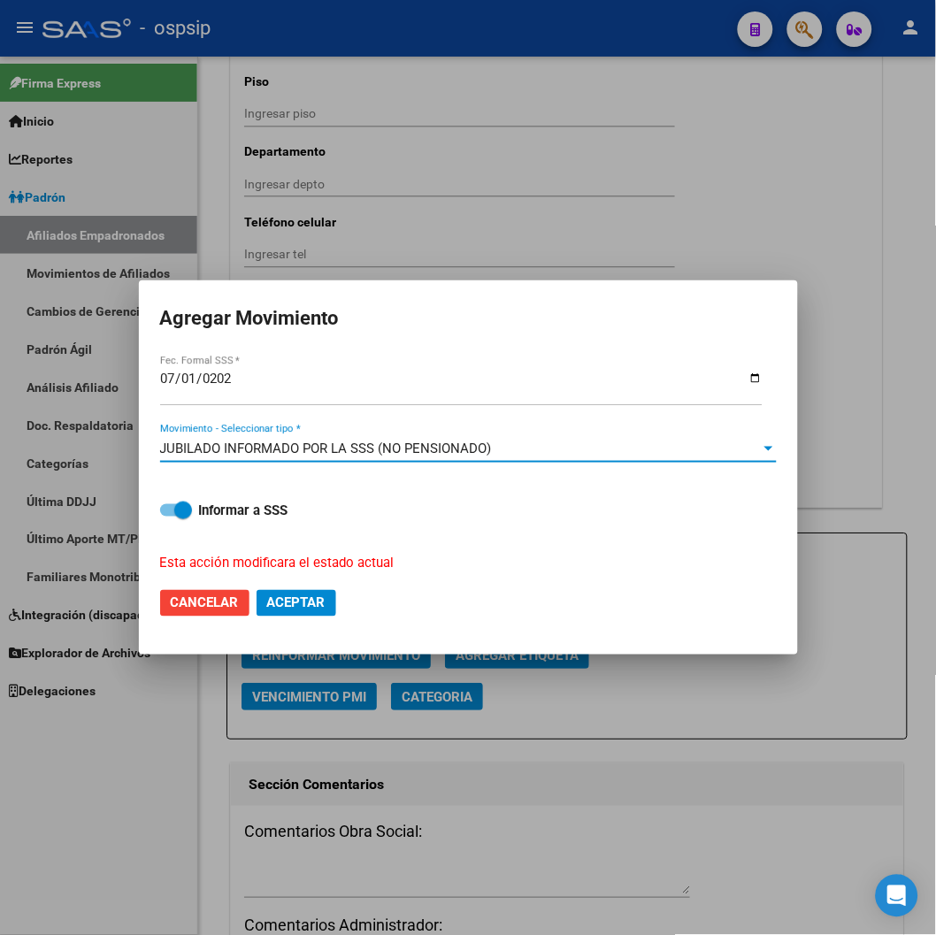
click at [284, 605] on span "Aceptar" at bounding box center [296, 604] width 58 height 16
checkbox input "false"
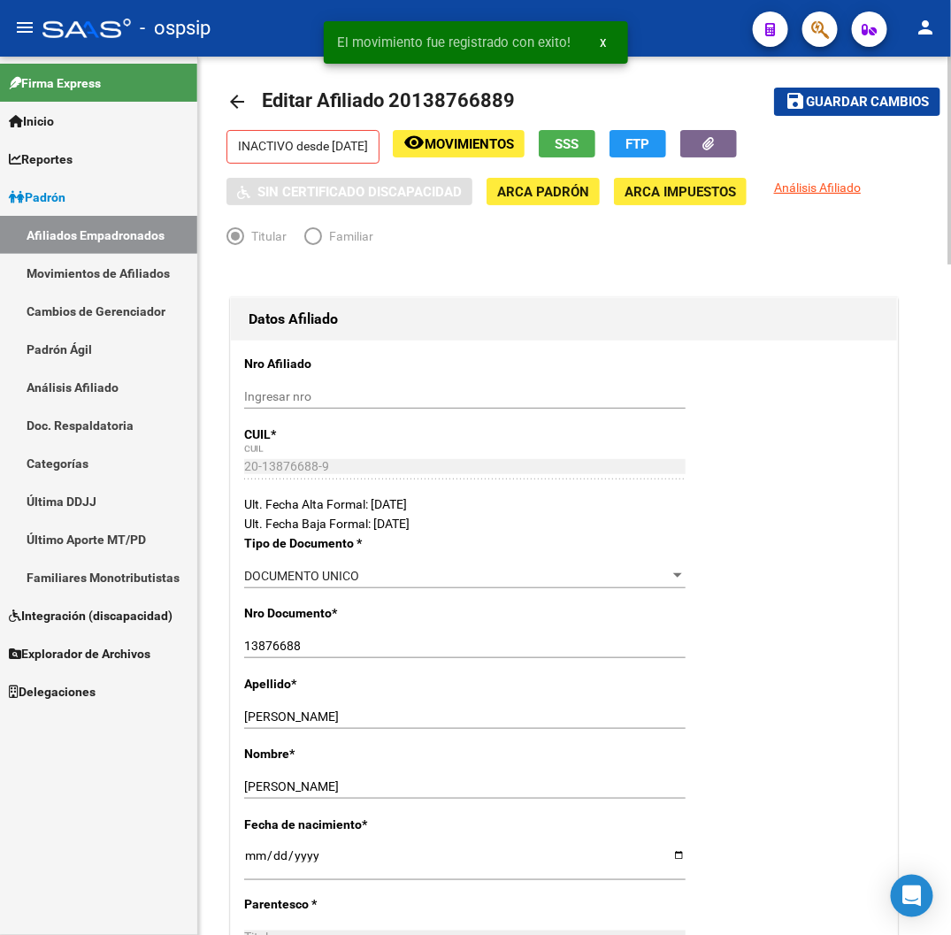
scroll to position [0, 0]
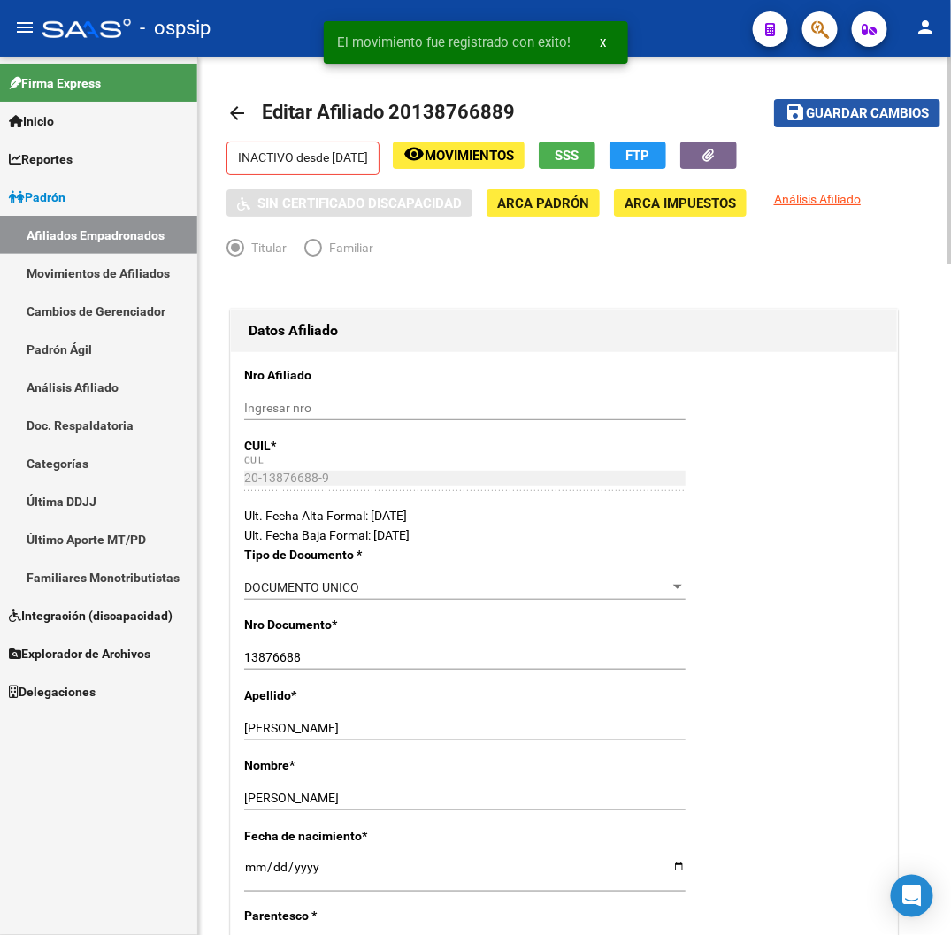
click at [762, 113] on span "Guardar cambios" at bounding box center [868, 114] width 124 height 16
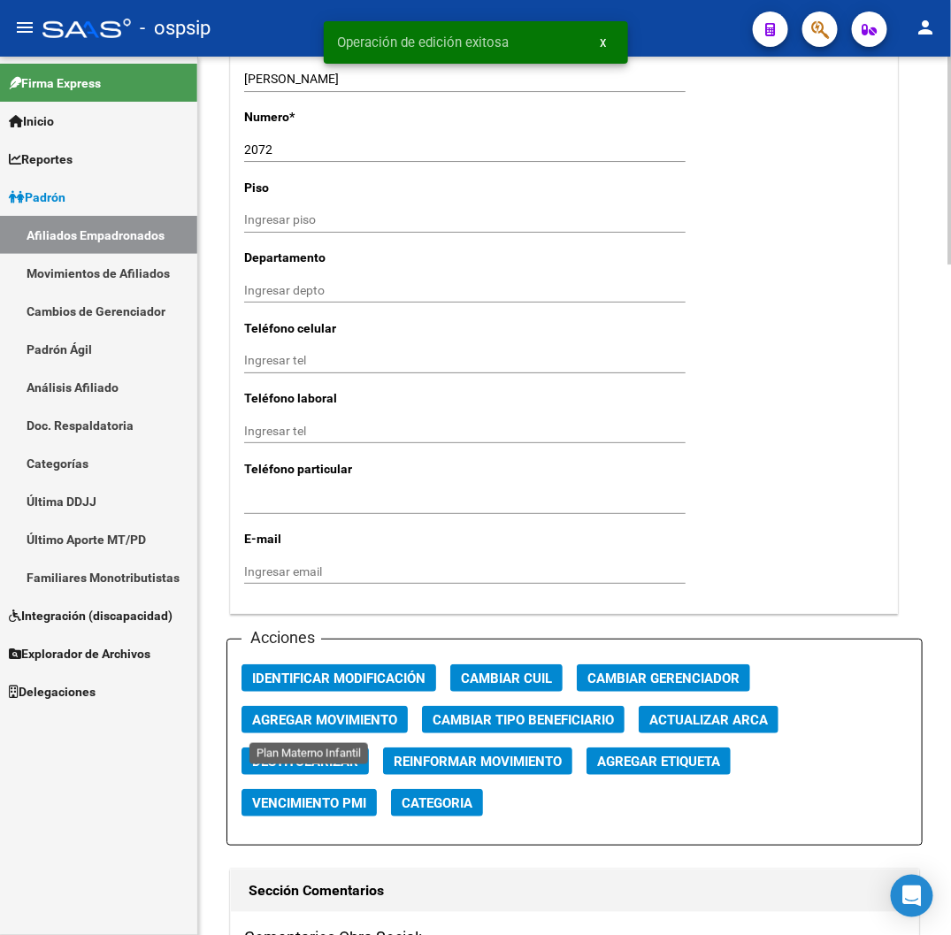
scroll to position [1671, 0]
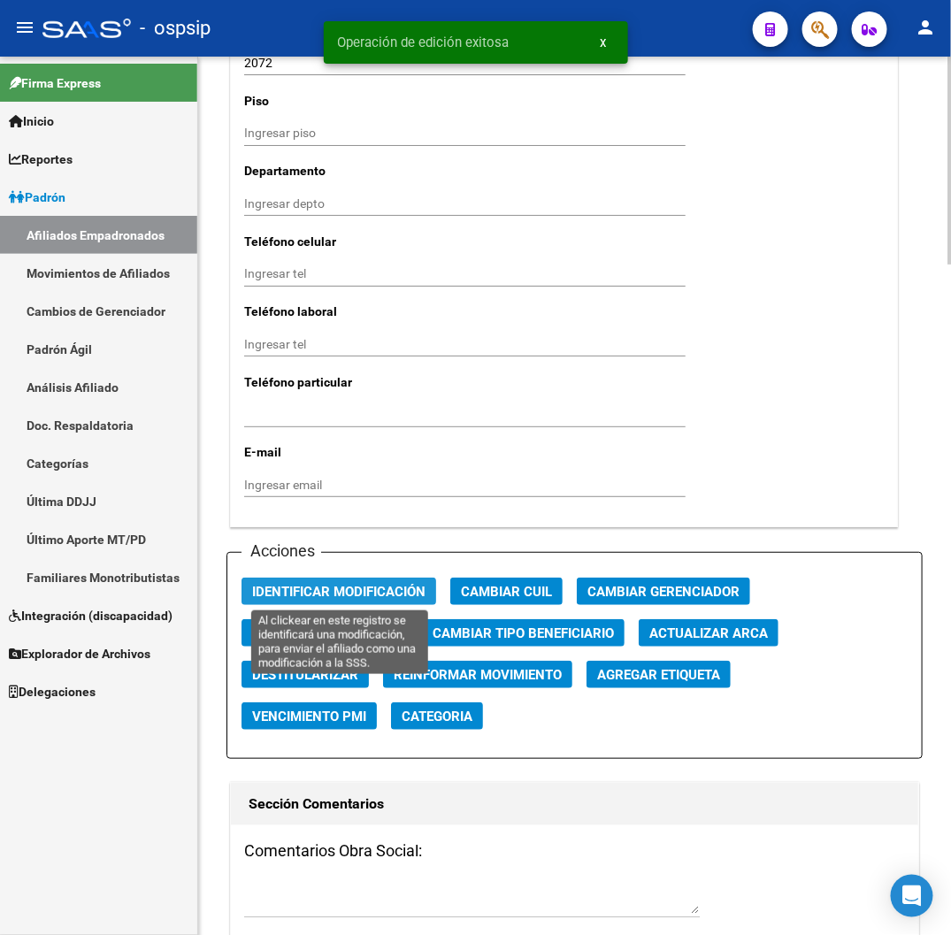
click at [325, 583] on span "Identificar Modificación" at bounding box center [338, 591] width 173 height 16
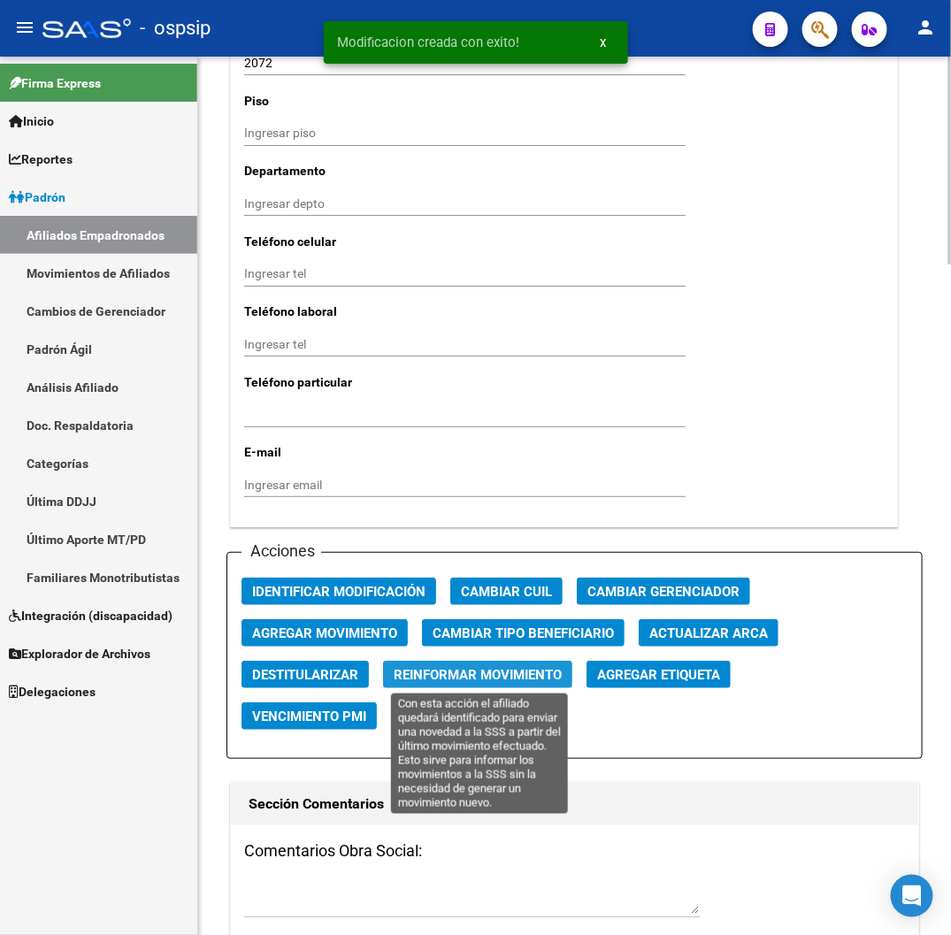
click at [445, 680] on span "Reinformar Movimiento" at bounding box center [478, 675] width 168 height 16
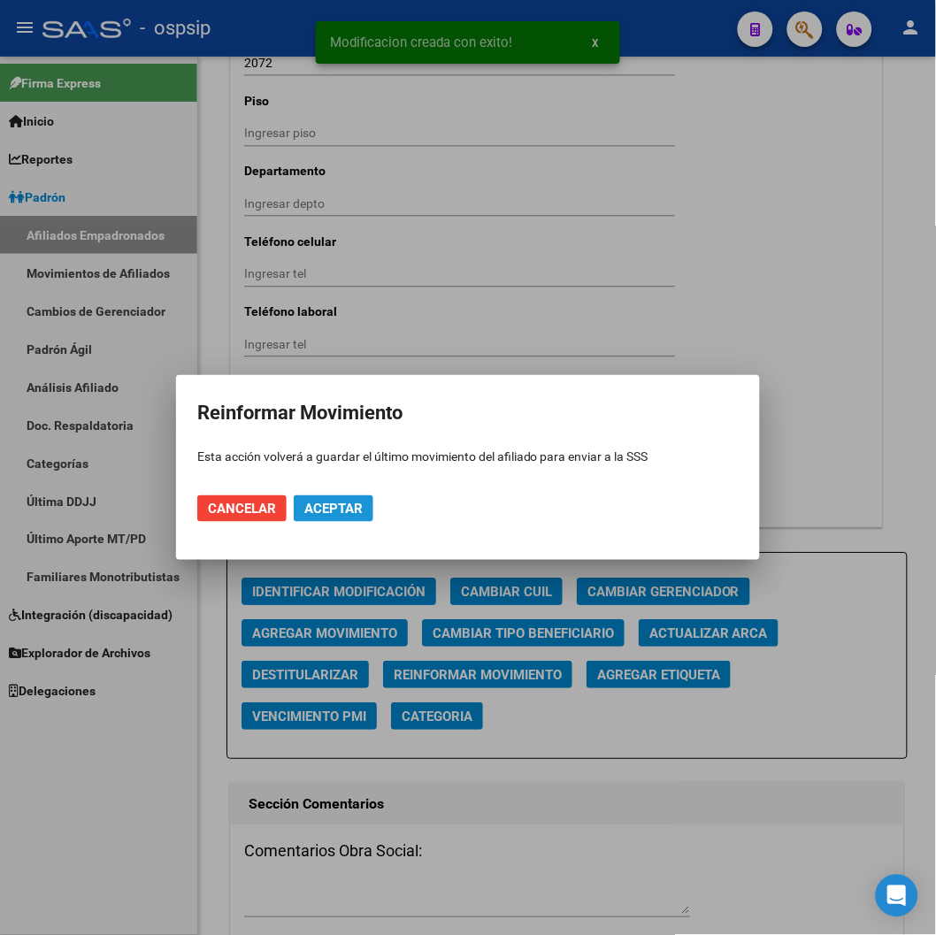
click at [358, 499] on button "Aceptar" at bounding box center [334, 509] width 80 height 27
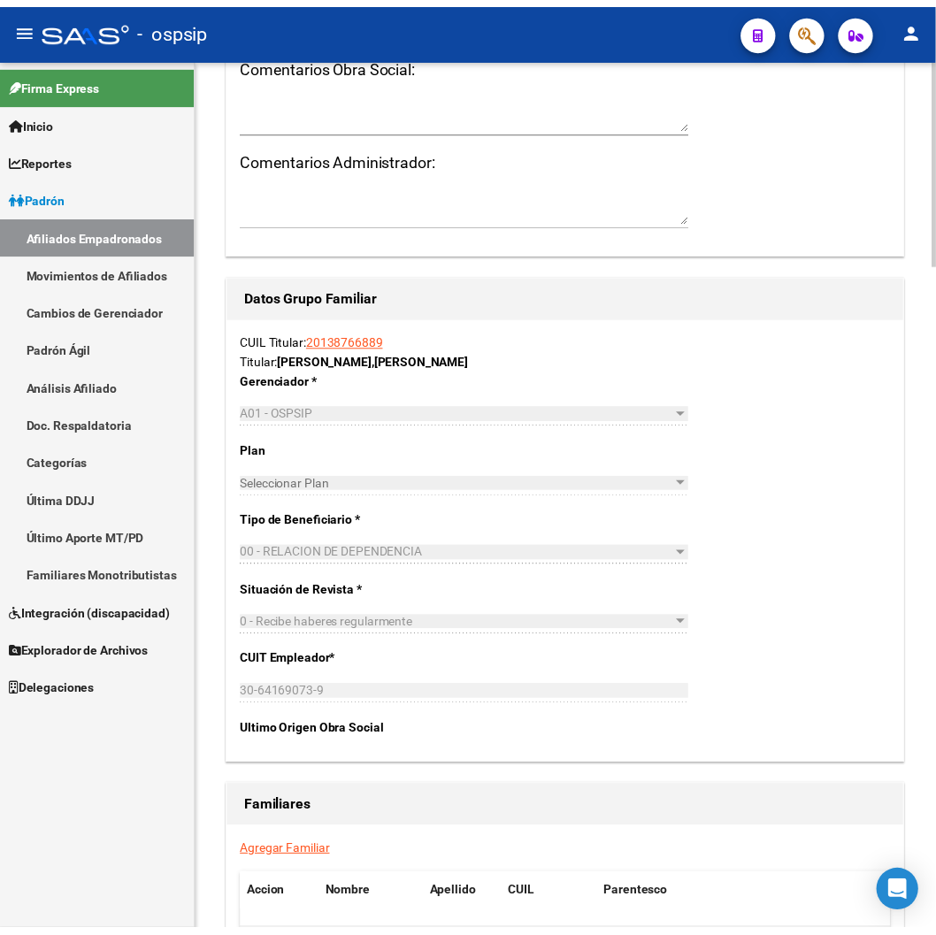
scroll to position [2753, 0]
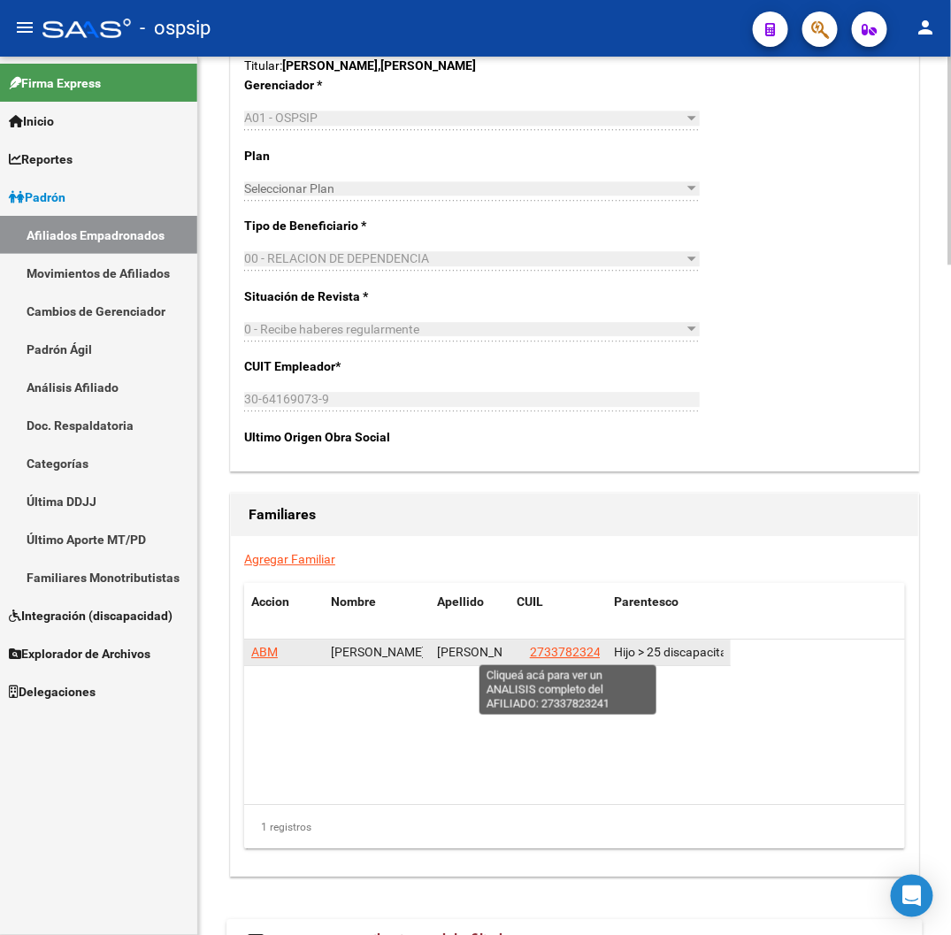
click at [565, 652] on span "27337823241" at bounding box center [569, 652] width 78 height 14
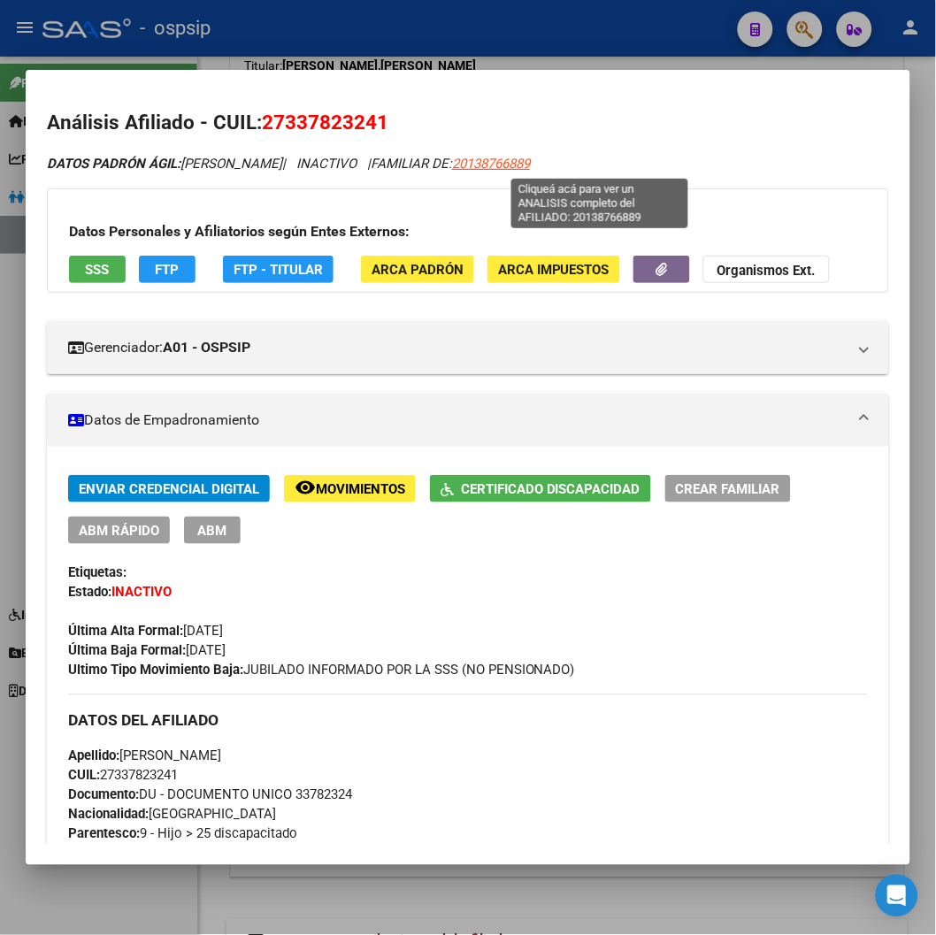
click at [530, 163] on span "20138766889" at bounding box center [491, 164] width 78 height 16
type textarea "20138766889"
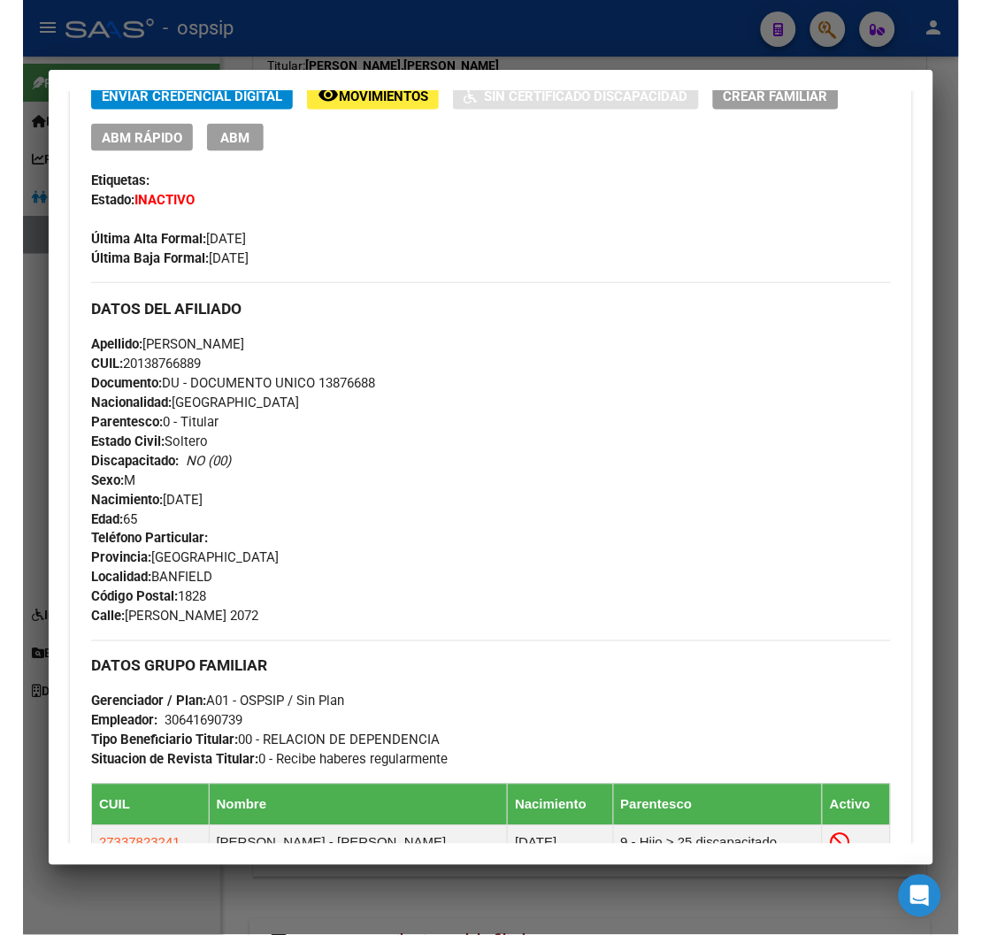
scroll to position [0, 0]
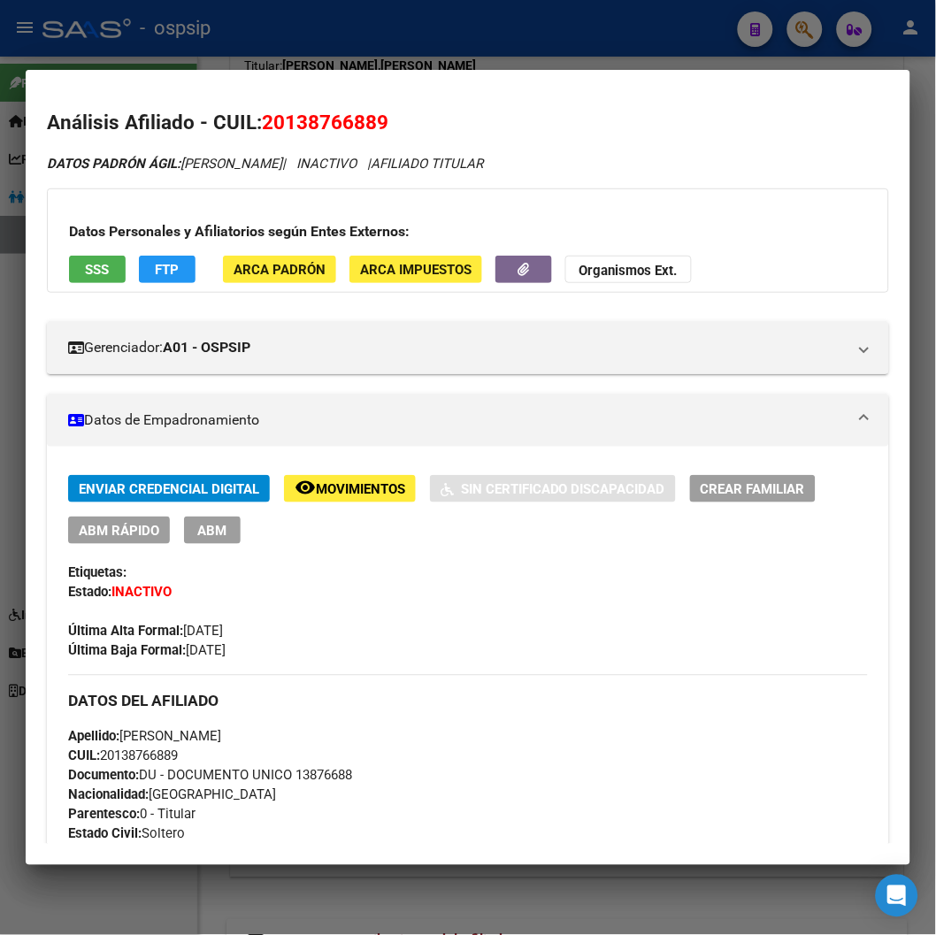
drag, startPoint x: 288, startPoint y: 120, endPoint x: 376, endPoint y: 122, distance: 88.5
click at [376, 122] on span "20138766889" at bounding box center [325, 122] width 127 height 23
copy span "13876688"
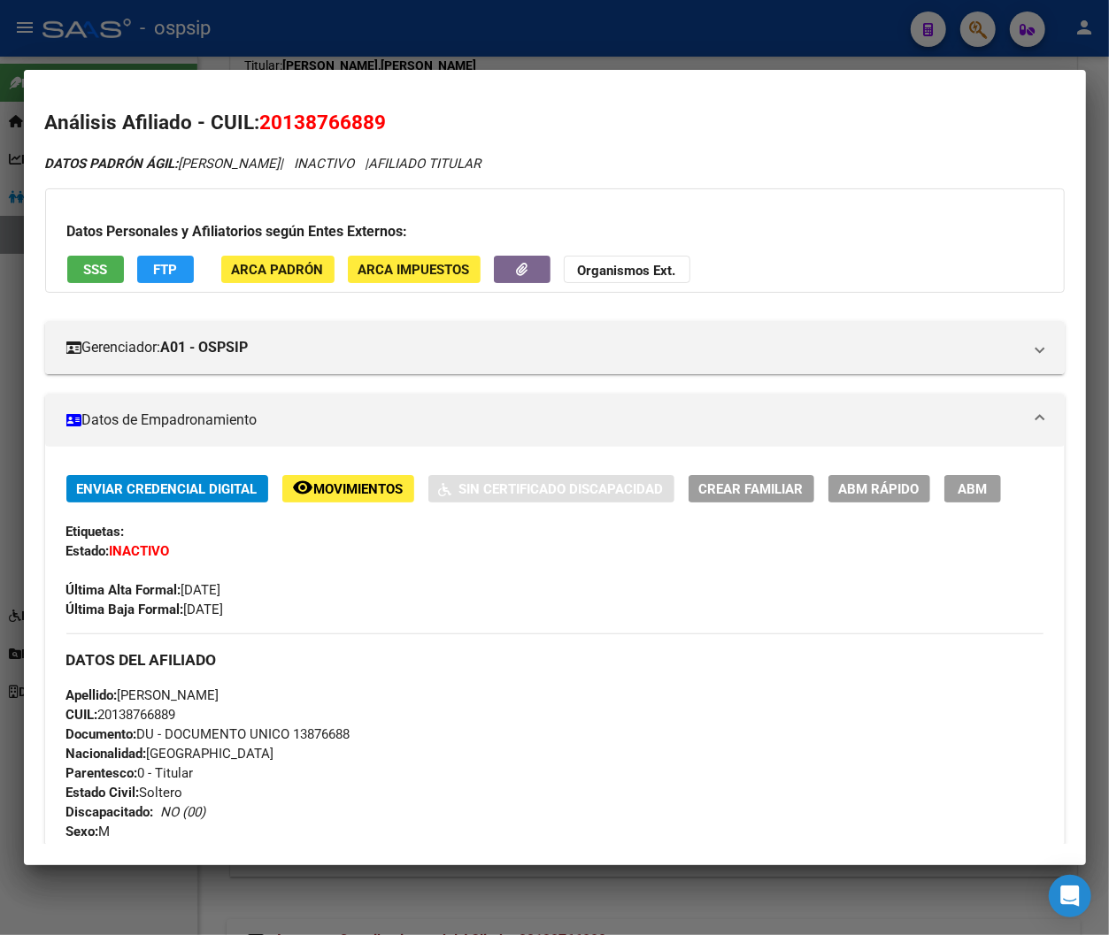
click at [492, 398] on mat-expansion-panel-header "Datos de Empadronamiento" at bounding box center [554, 420] width 1019 height 53
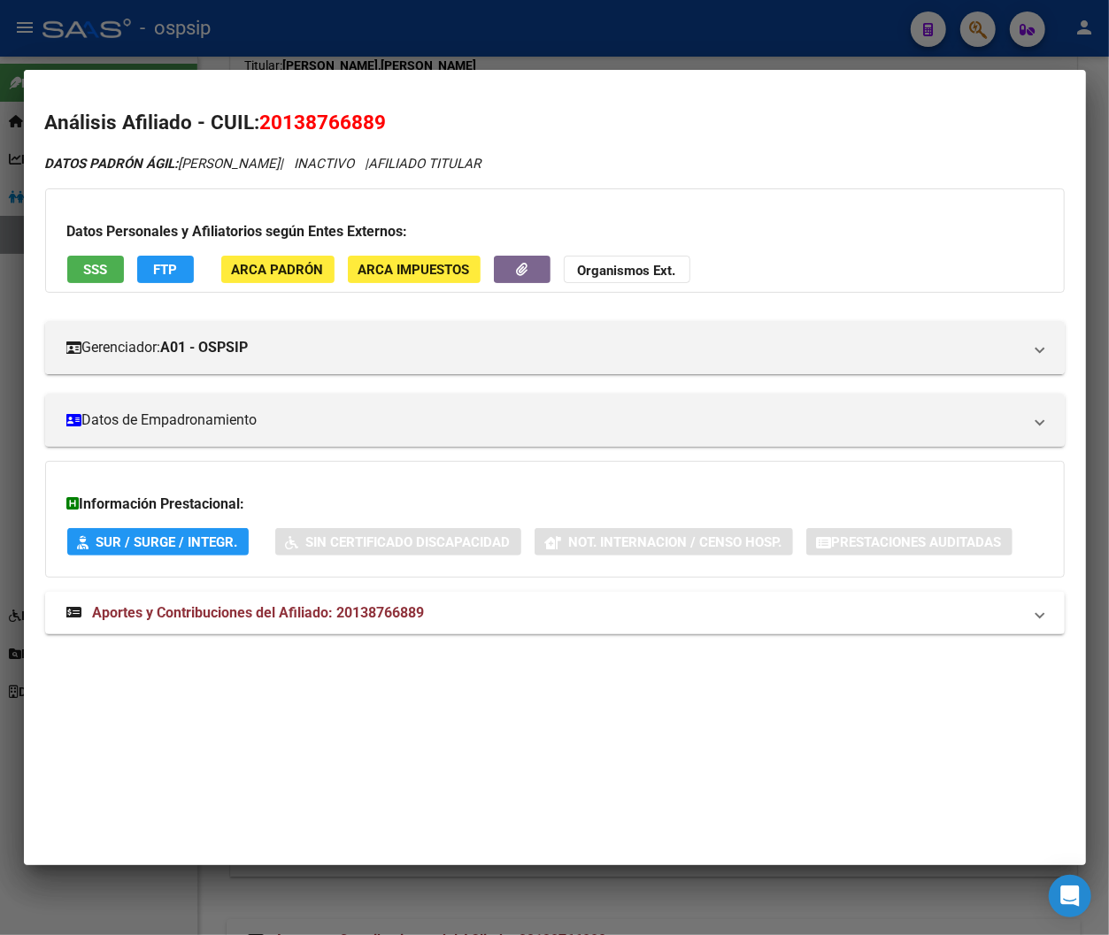
click at [670, 155] on div "DATOS PADRÓN ÁGIL: FERRANDO GUSTAVO ADOLFO | INACTIVO | AFILIADO TITULAR" at bounding box center [554, 164] width 1019 height 20
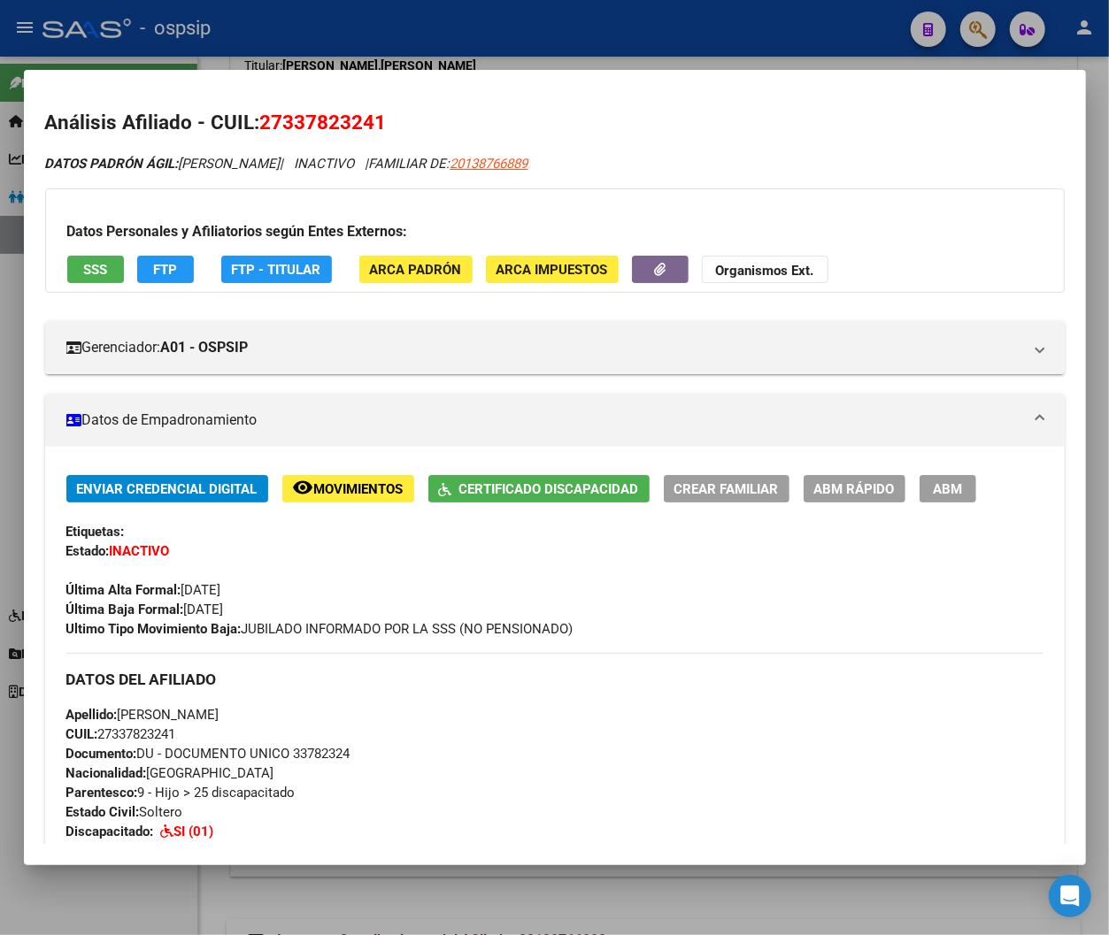
click at [356, 488] on span "Movimientos" at bounding box center [358, 489] width 89 height 16
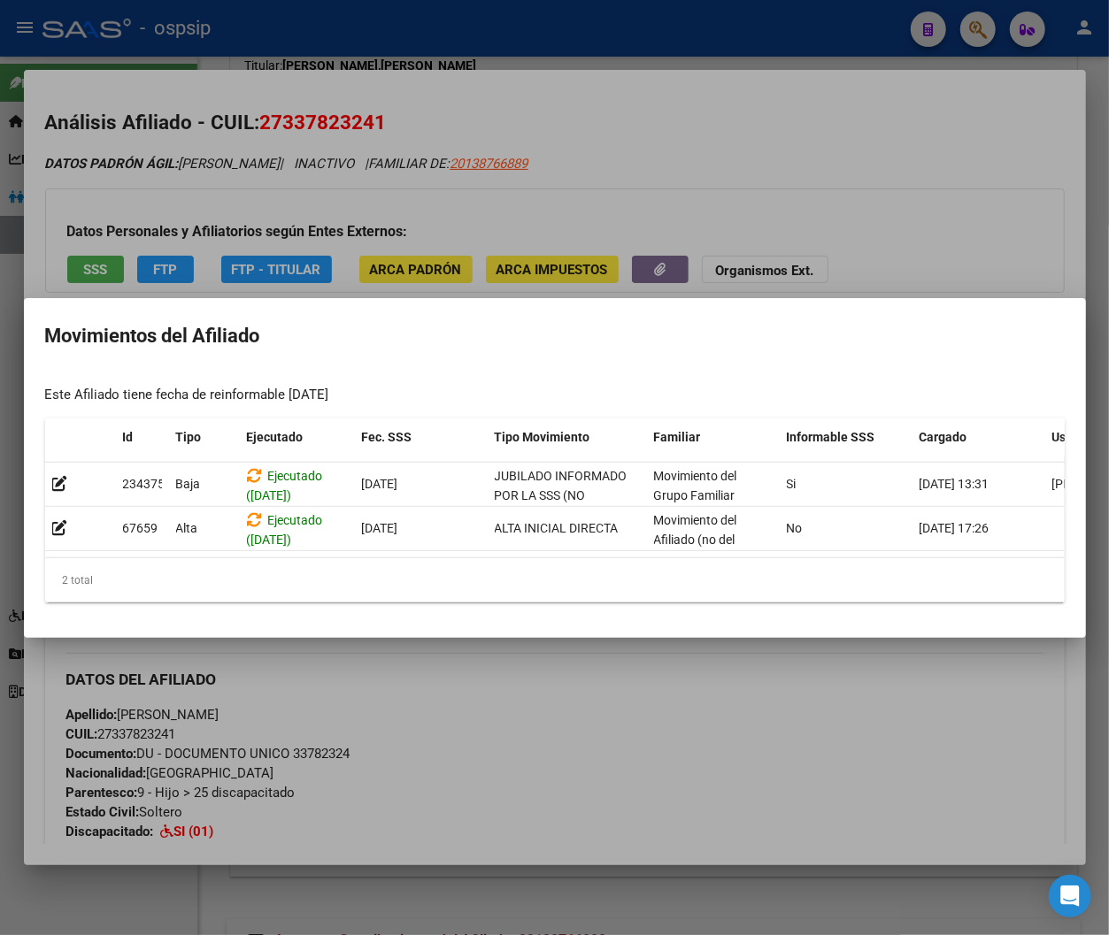
click at [555, 695] on div at bounding box center [554, 467] width 1109 height 935
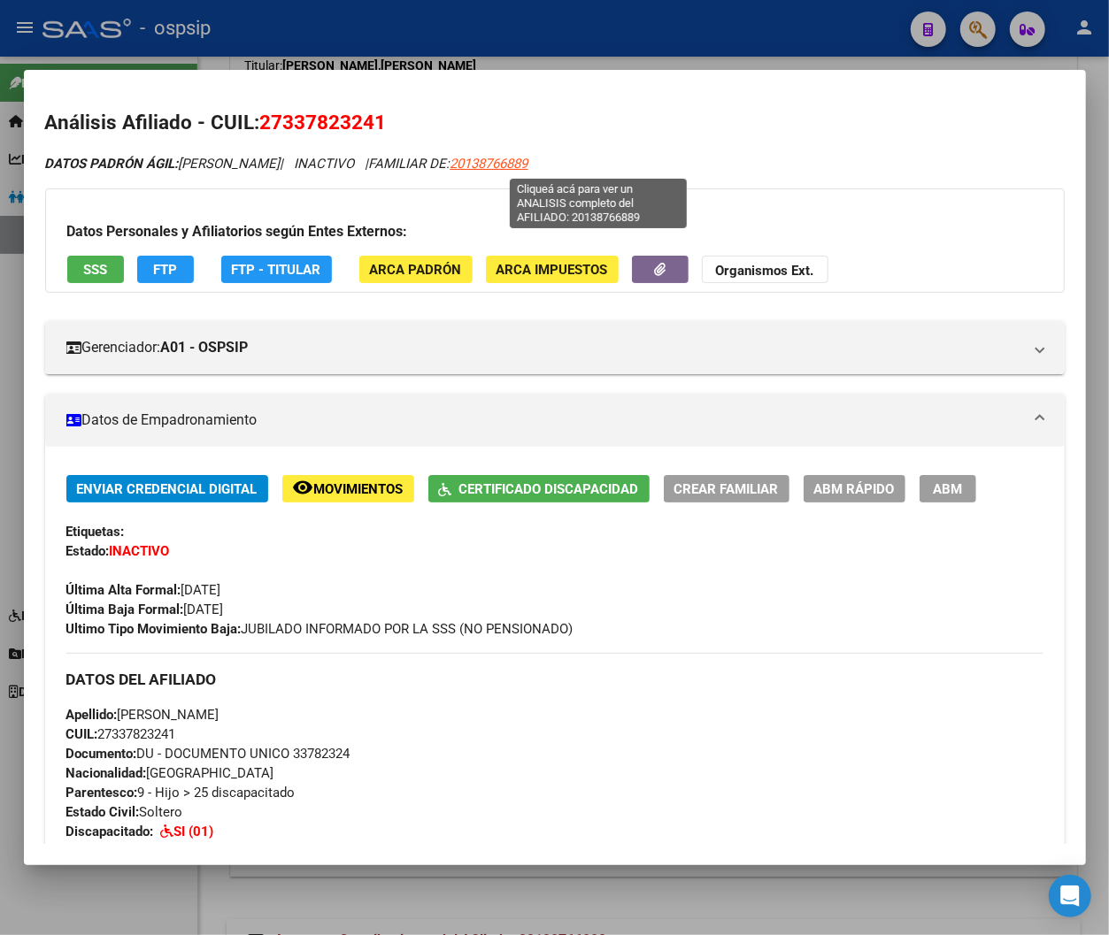
click at [528, 169] on span "20138766889" at bounding box center [489, 164] width 78 height 16
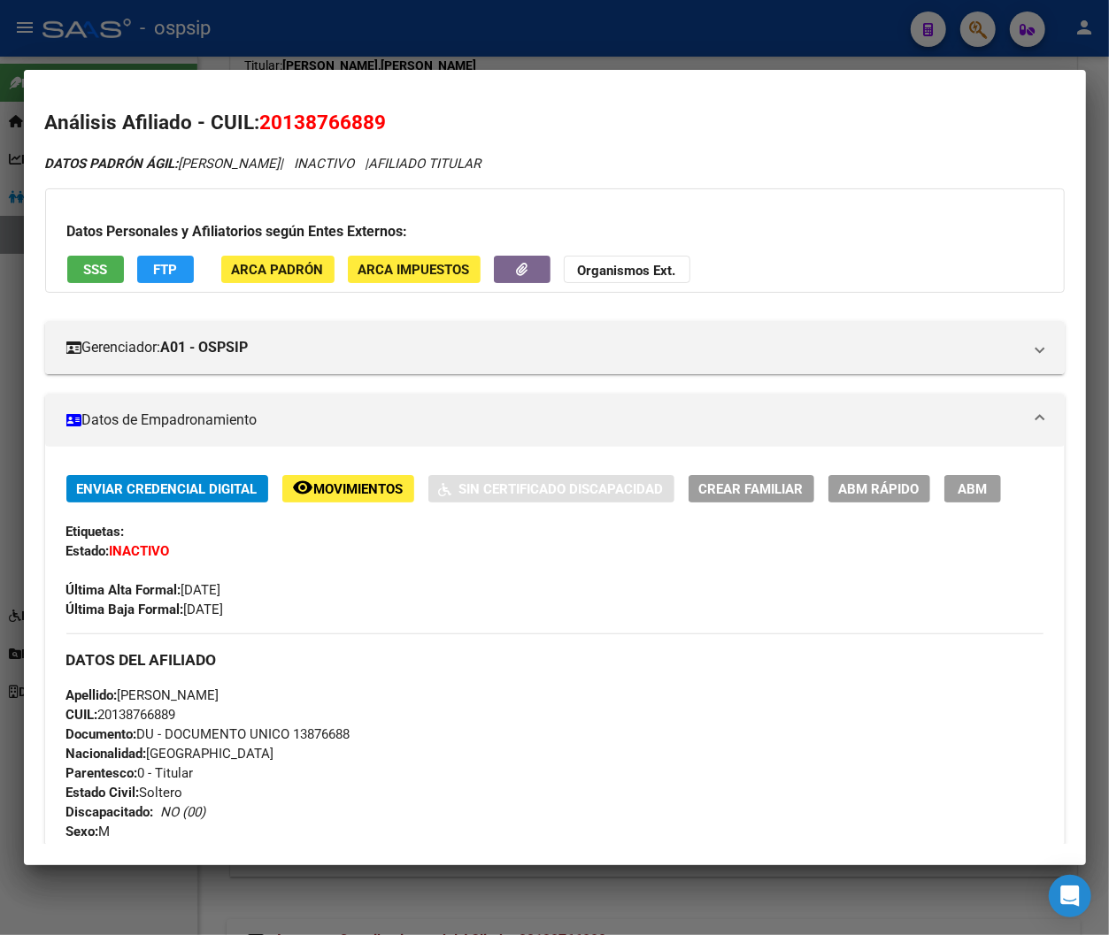
click at [358, 496] on span "Movimientos" at bounding box center [358, 489] width 89 height 16
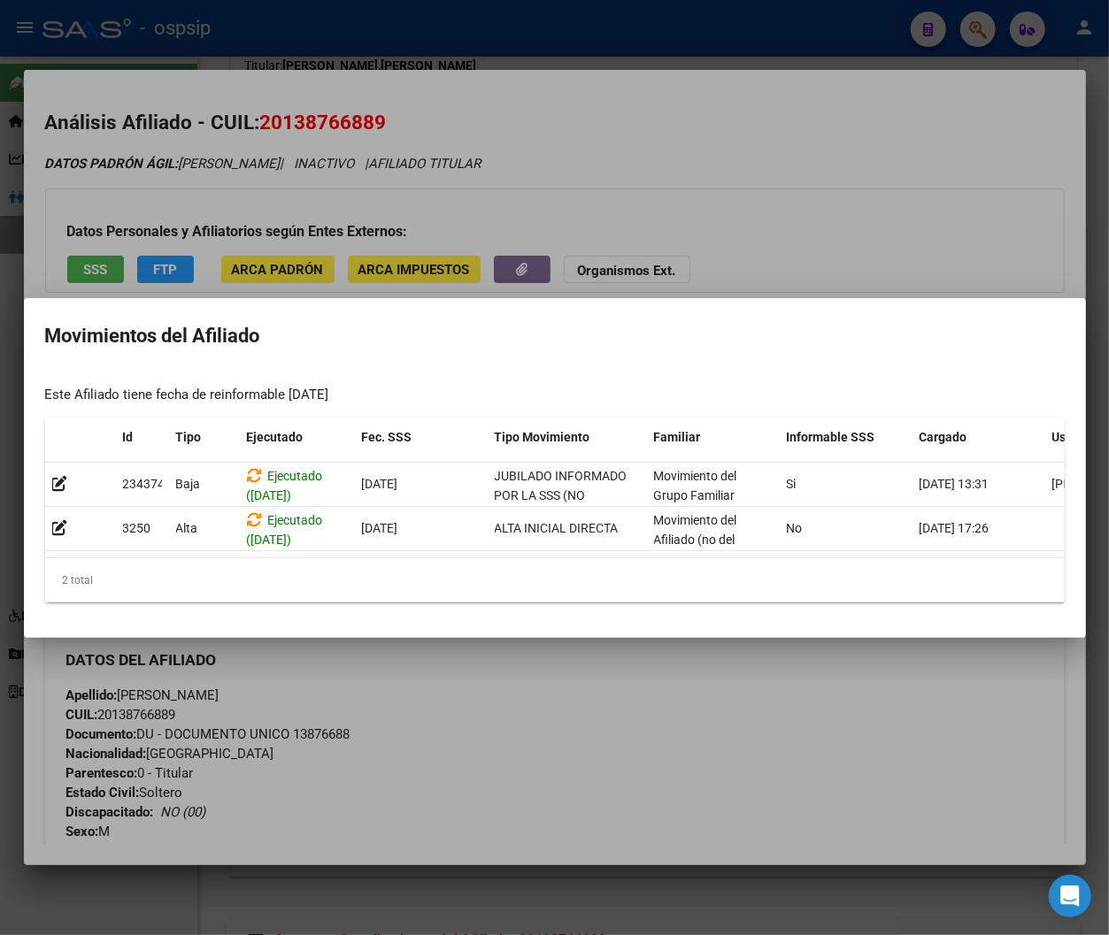
click at [634, 727] on div at bounding box center [554, 467] width 1109 height 935
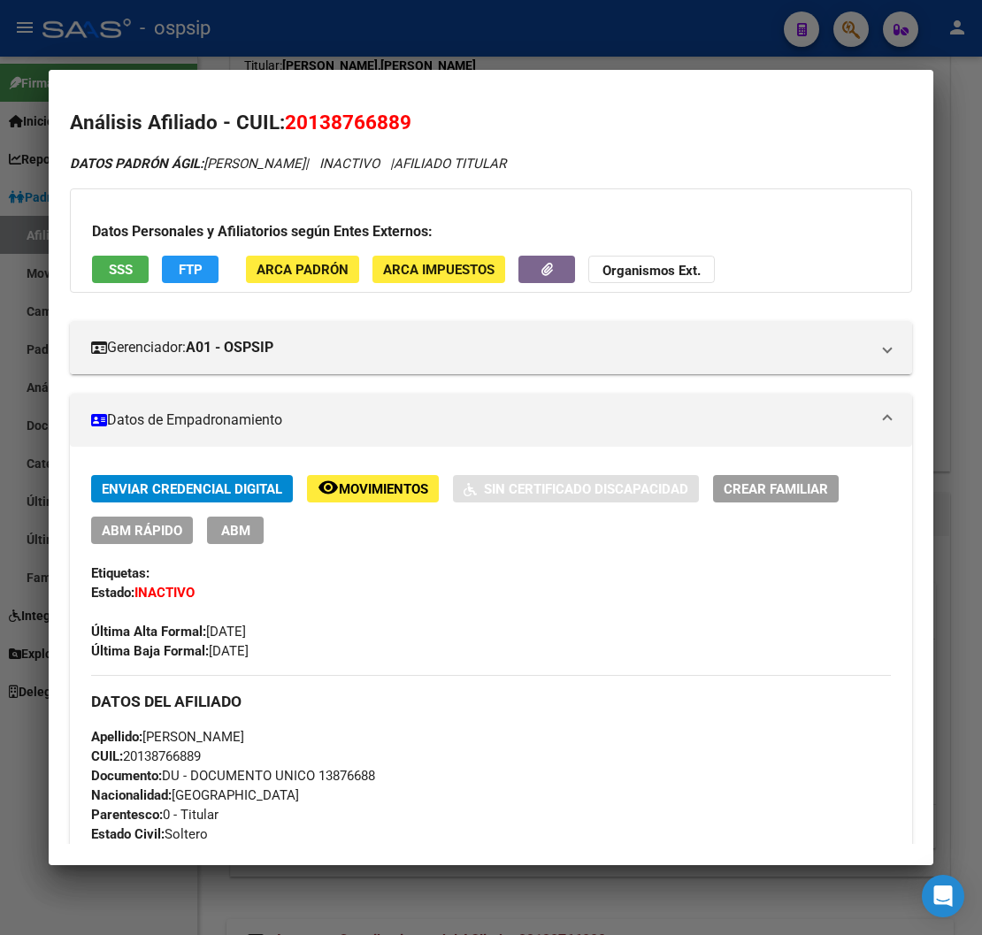
click at [762, 31] on div at bounding box center [491, 467] width 982 height 935
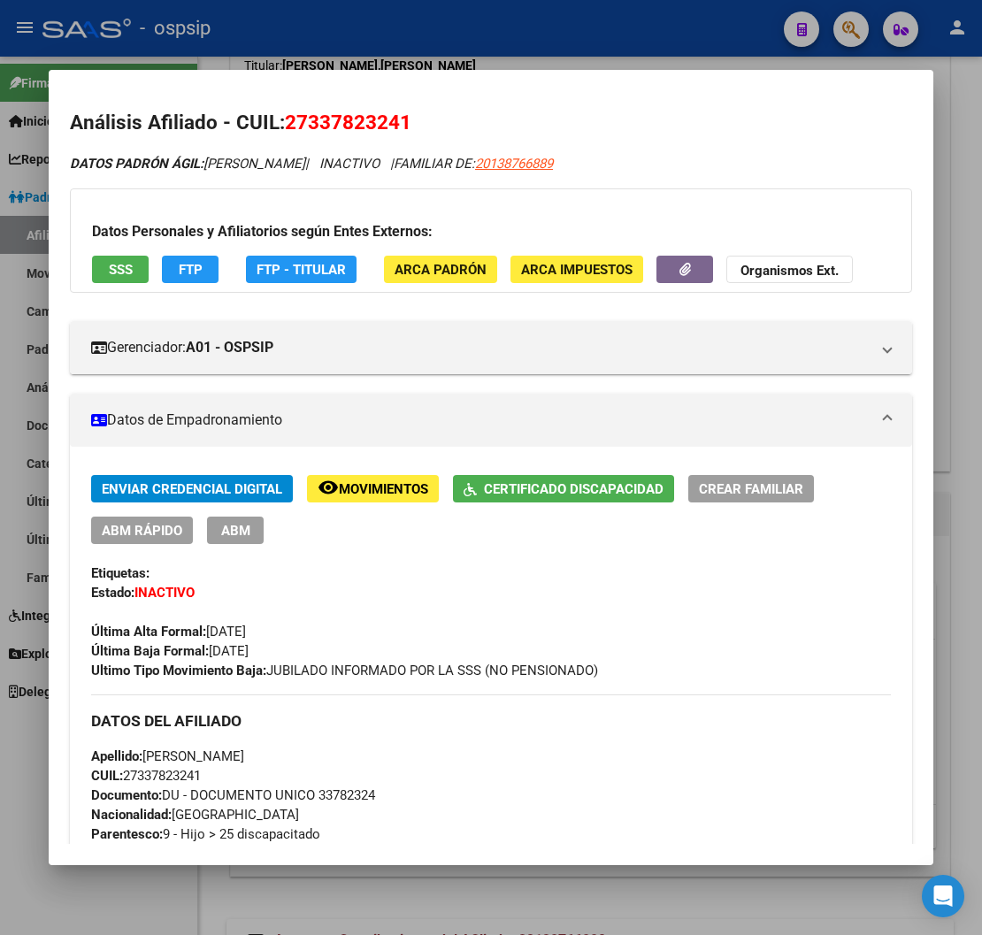
click at [762, 31] on div at bounding box center [491, 467] width 982 height 935
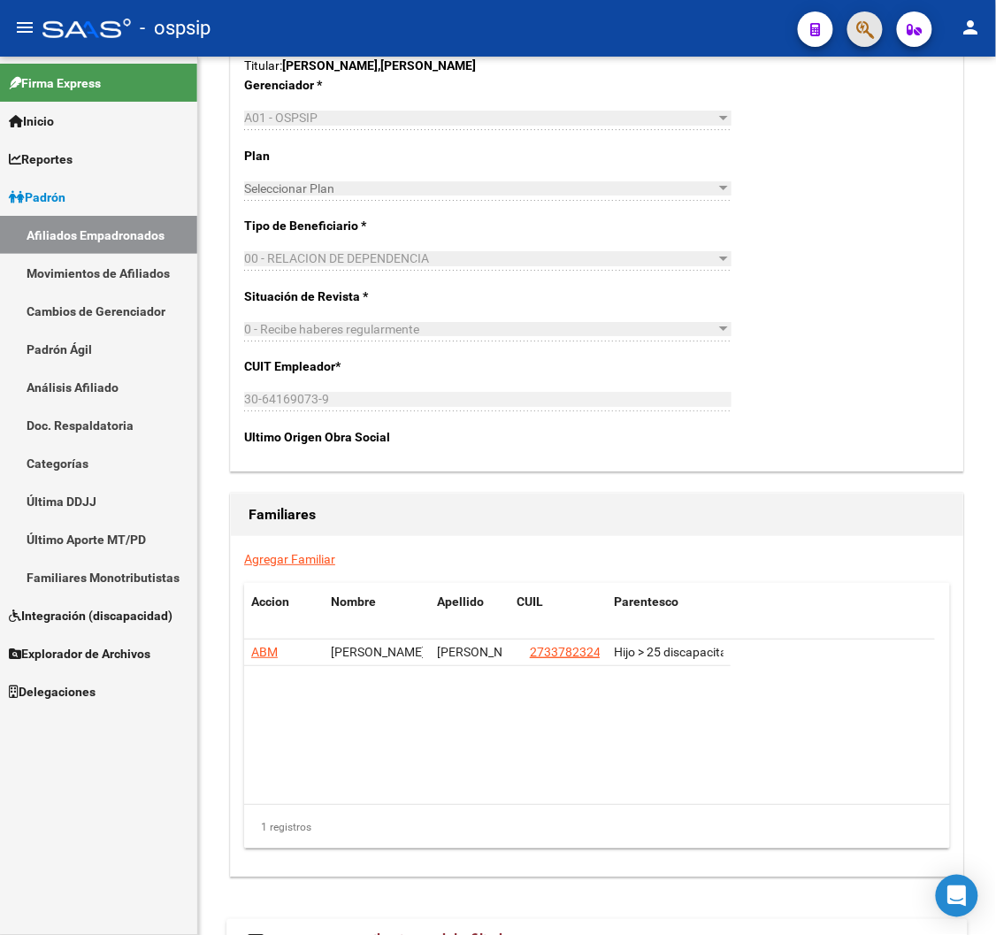
click at [762, 31] on button "button" at bounding box center [865, 29] width 35 height 35
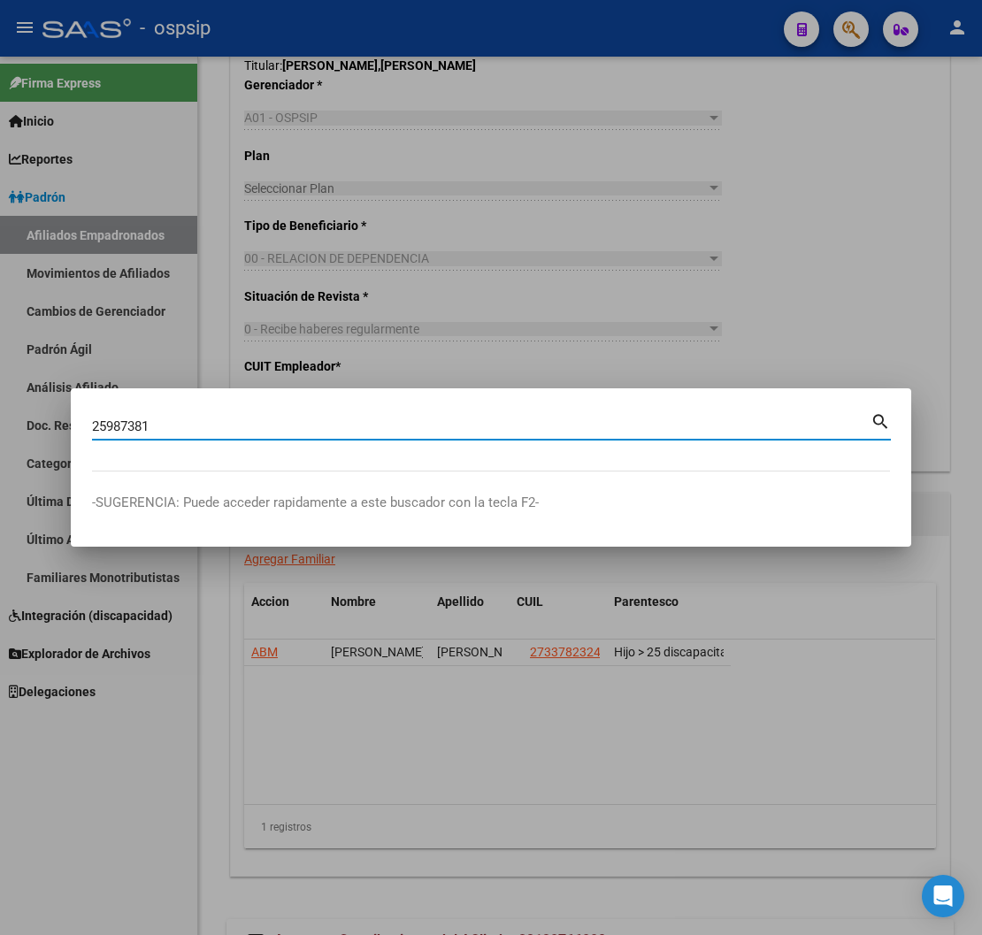
type input "25987381"
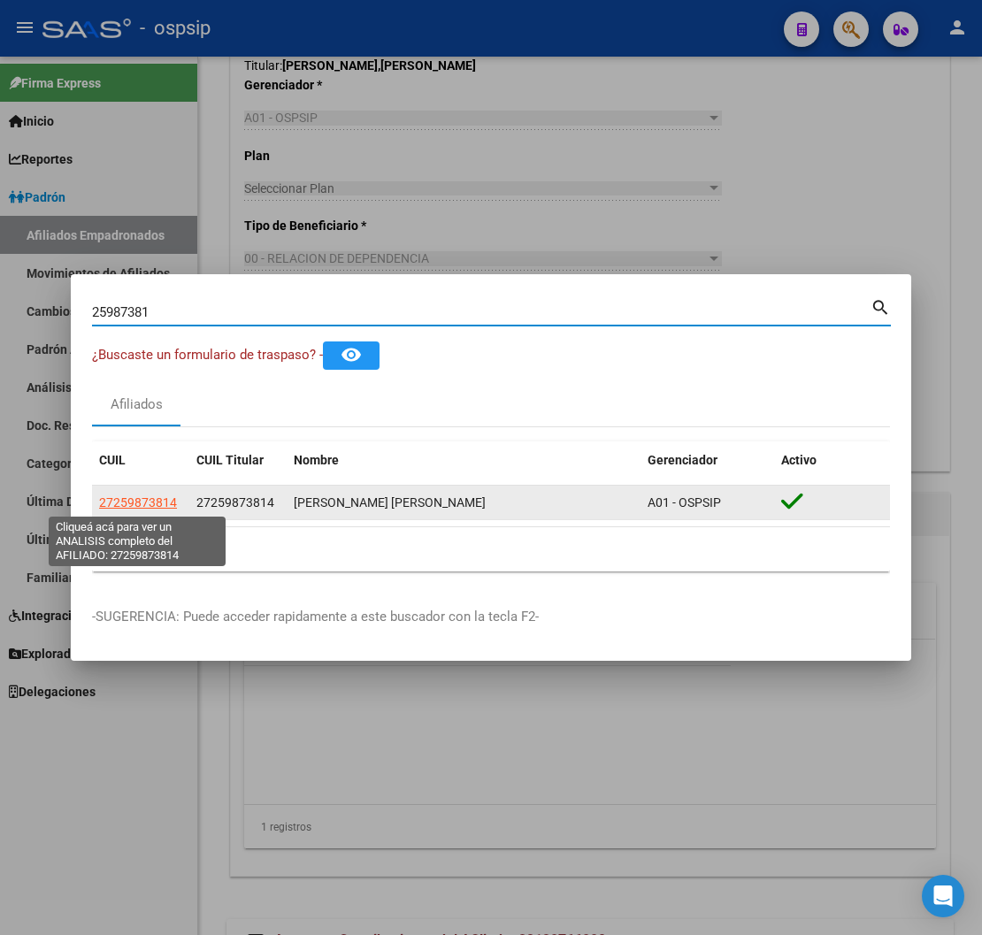
click at [158, 497] on span "27259873814" at bounding box center [138, 503] width 78 height 14
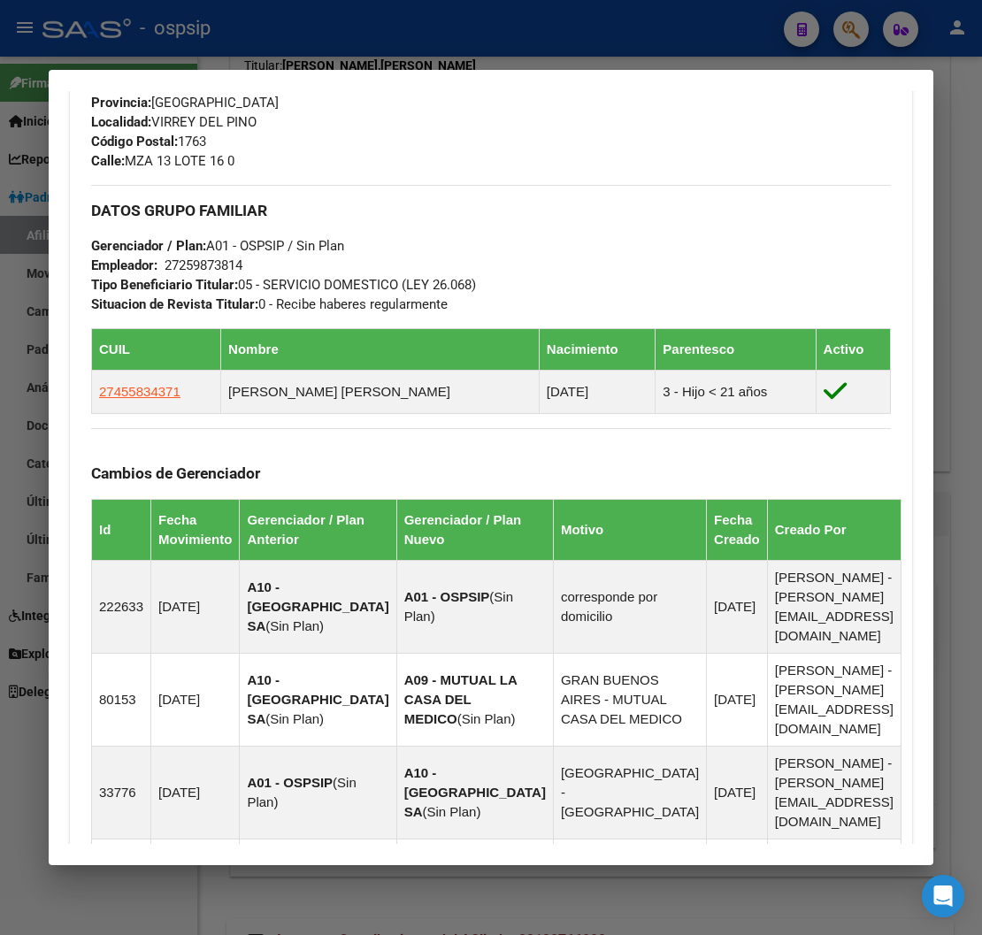
scroll to position [885, 0]
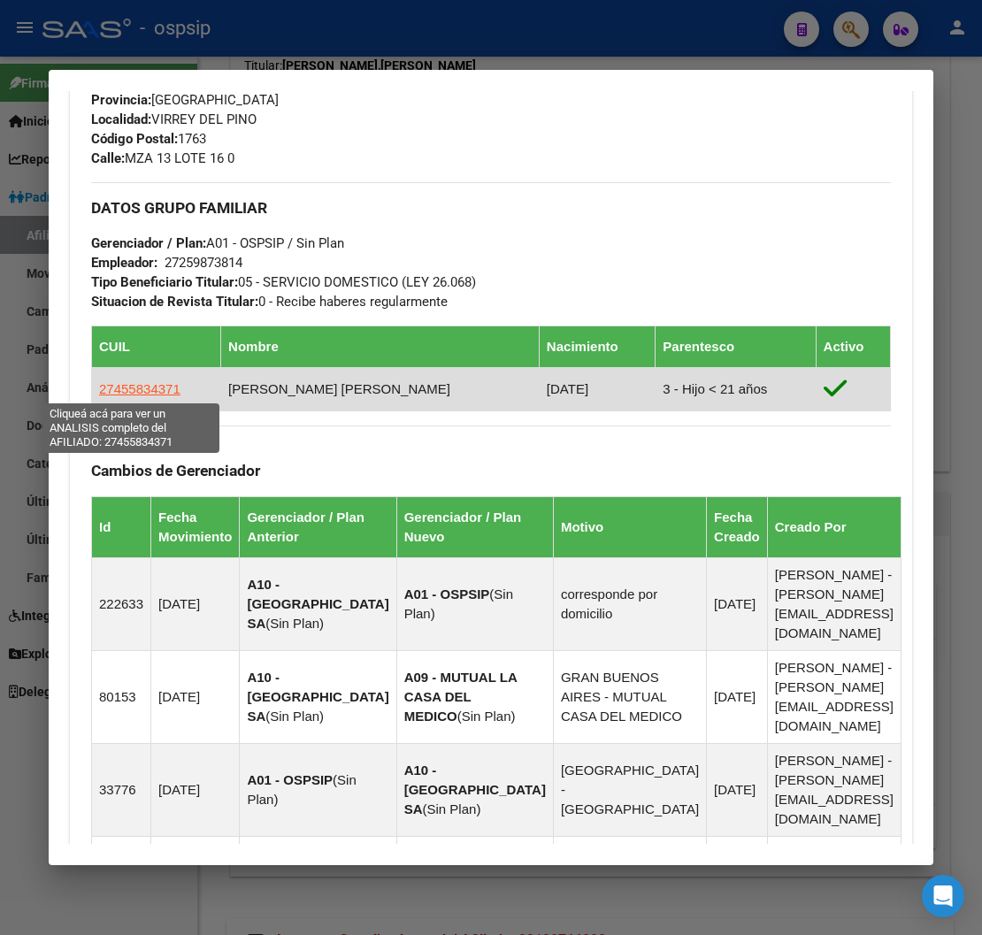
click at [138, 385] on span "27455834371" at bounding box center [139, 388] width 81 height 15
type textarea "27455834371"
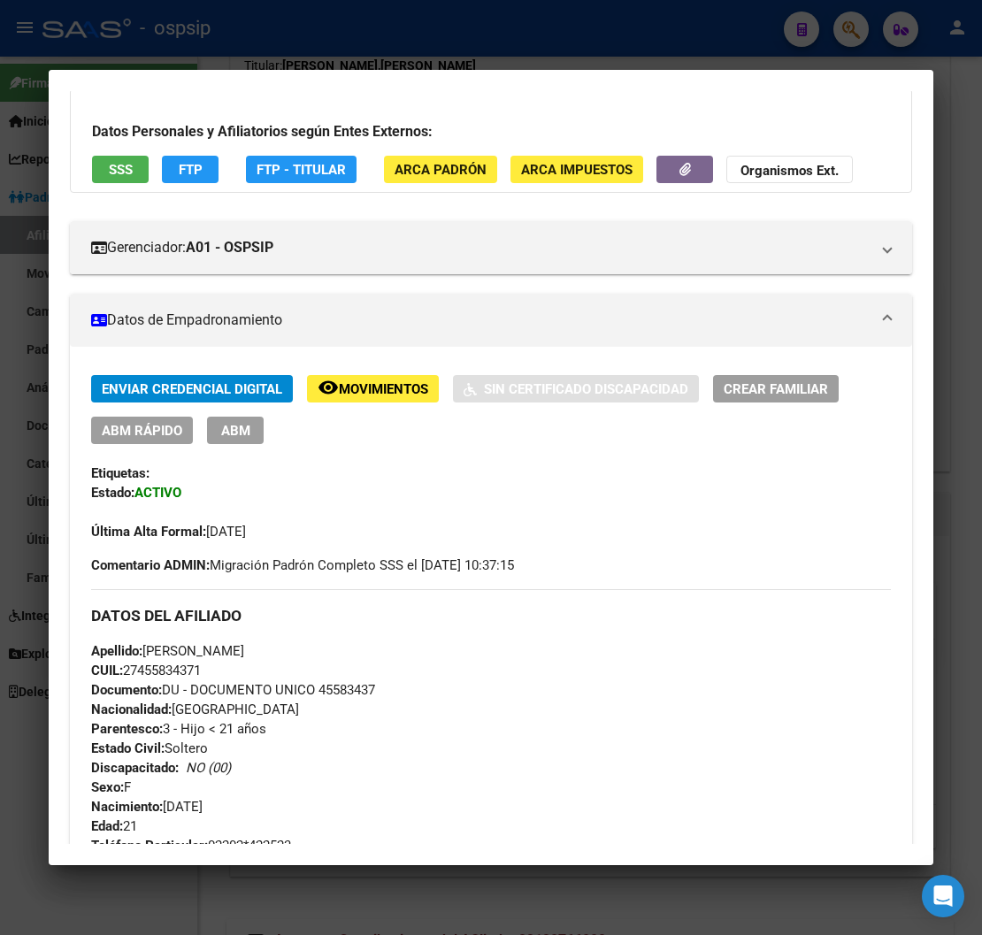
scroll to position [98, 0]
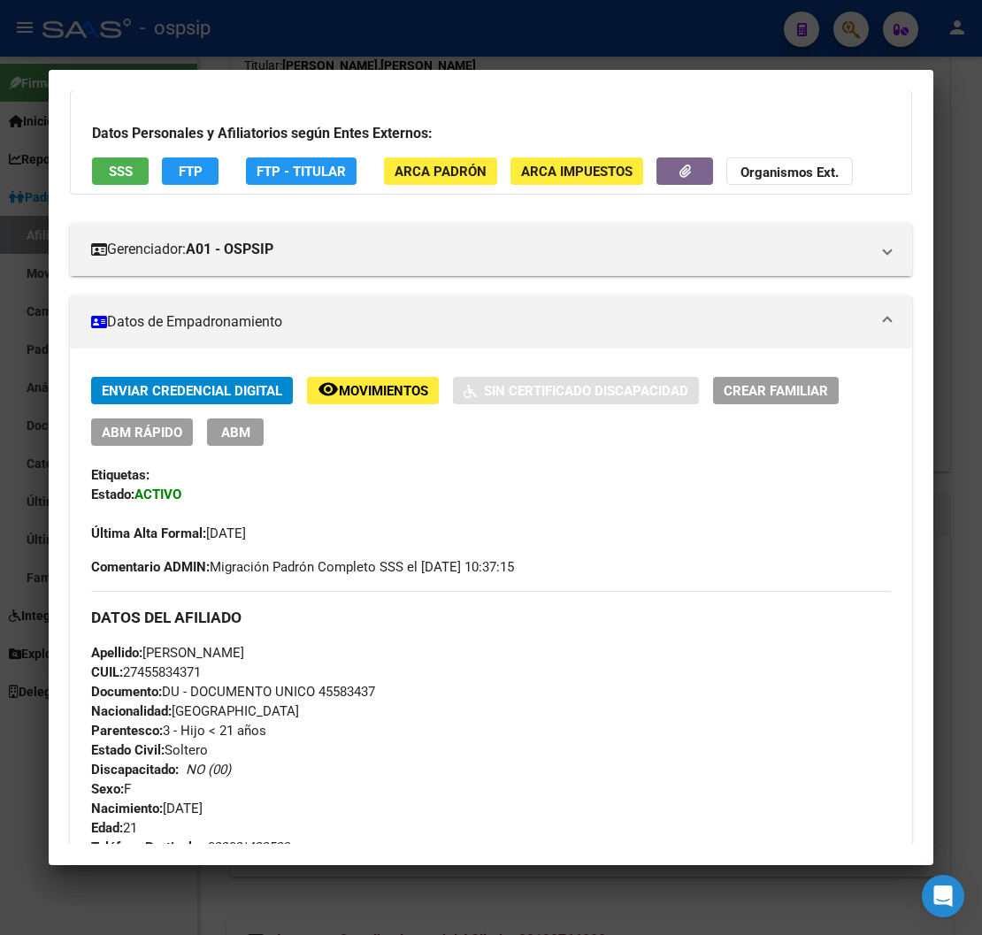
click at [234, 436] on span "ABM" at bounding box center [235, 433] width 29 height 16
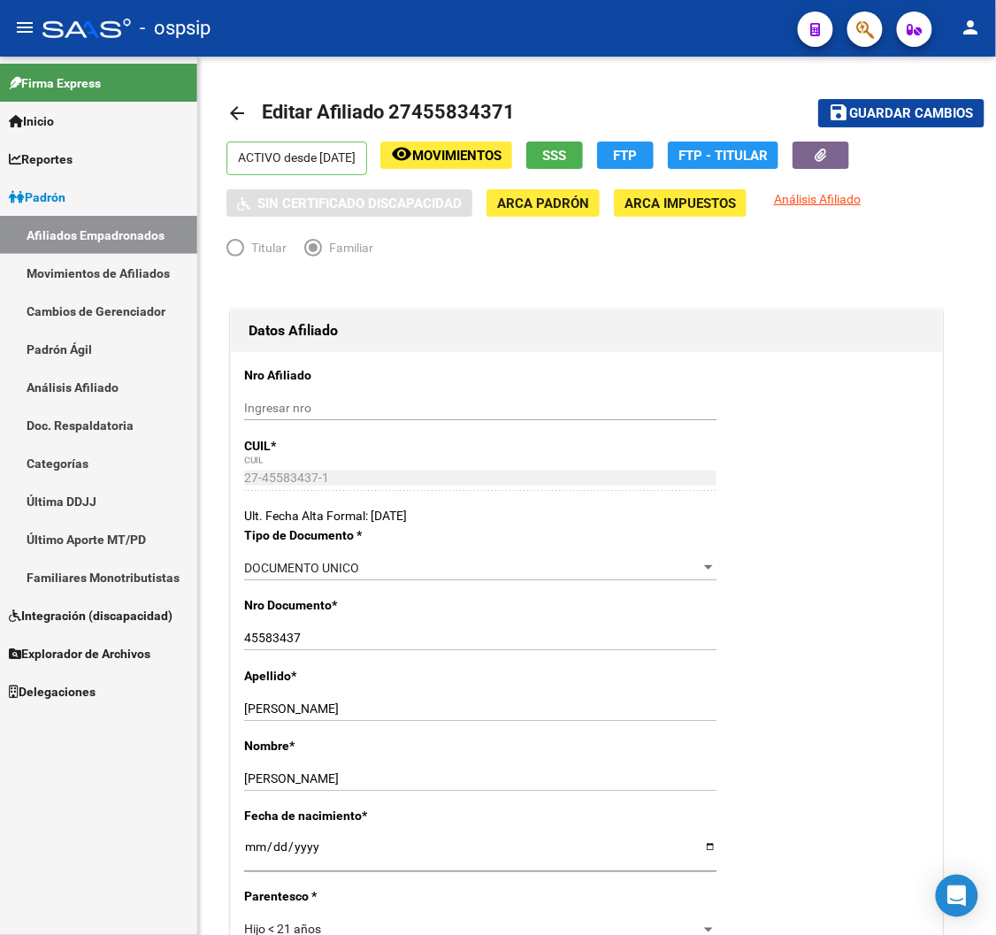
click at [762, 35] on mat-toolbar "menu - ospsip person" at bounding box center [498, 28] width 996 height 57
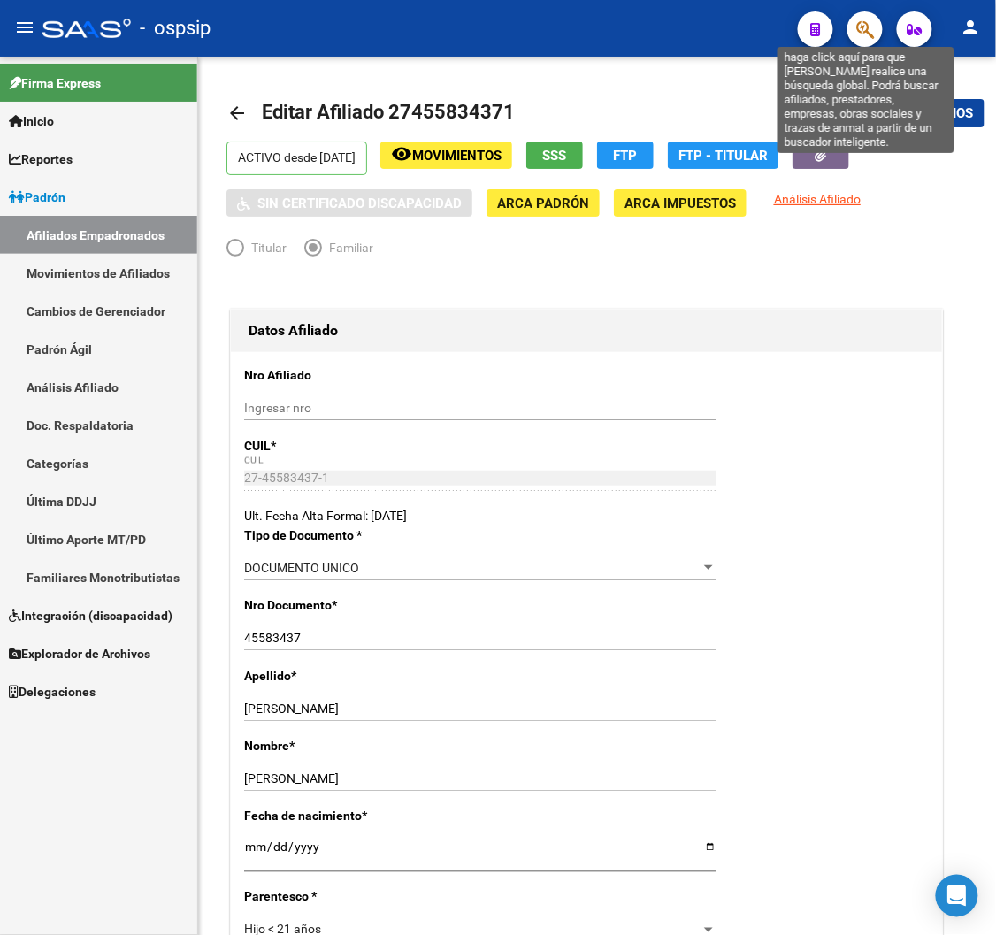
click at [762, 34] on icon "button" at bounding box center [866, 29] width 18 height 20
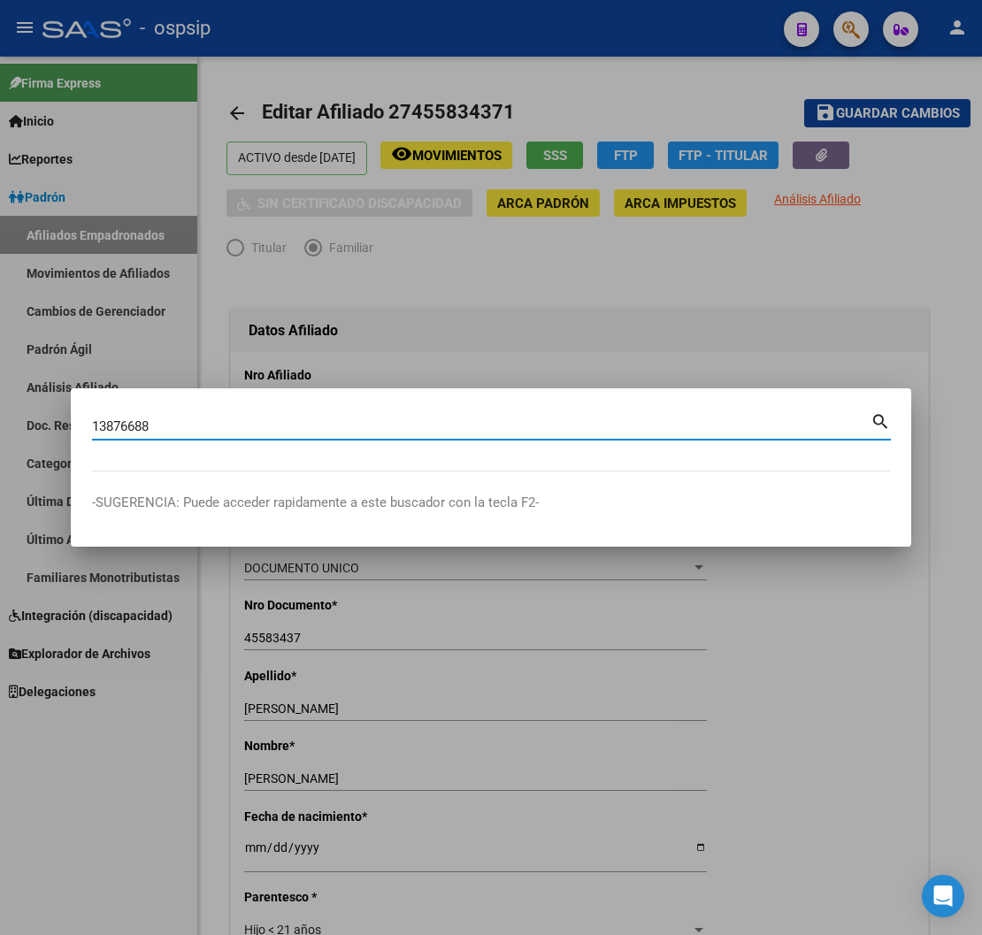
type input "13876688"
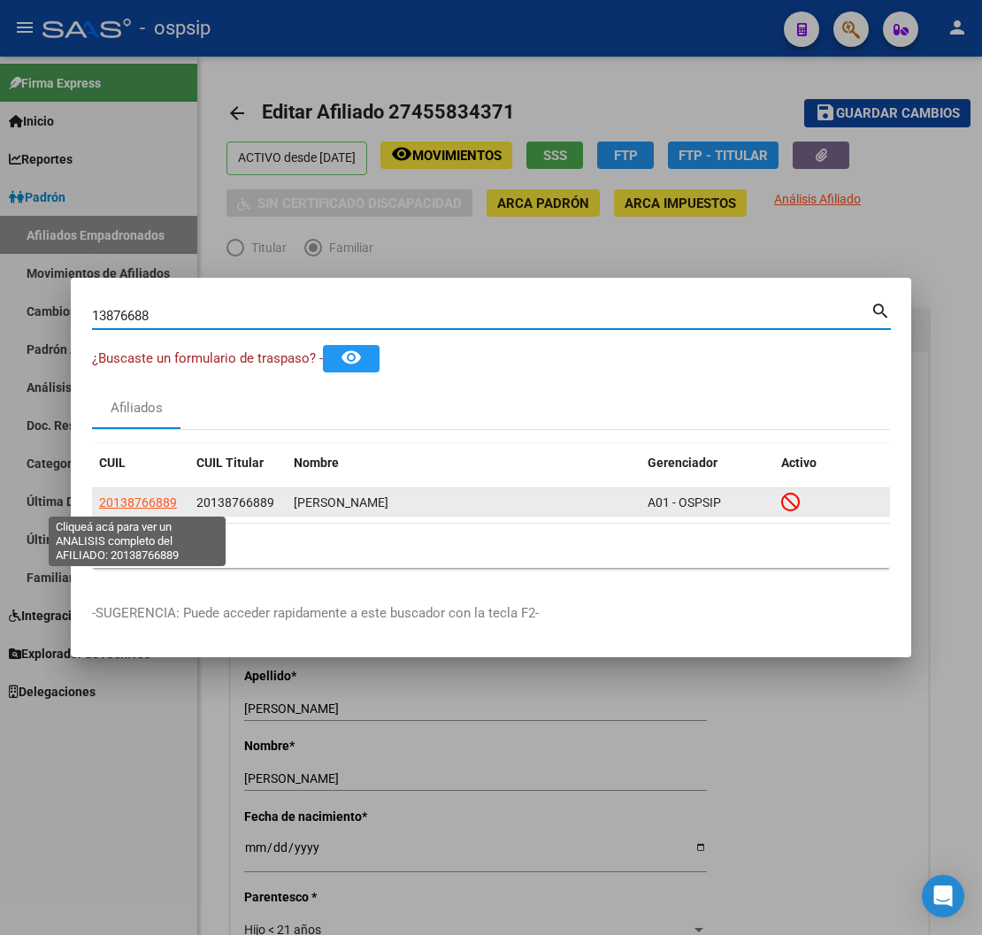
click at [124, 503] on span "20138766889" at bounding box center [138, 503] width 78 height 14
type textarea "20138766889"
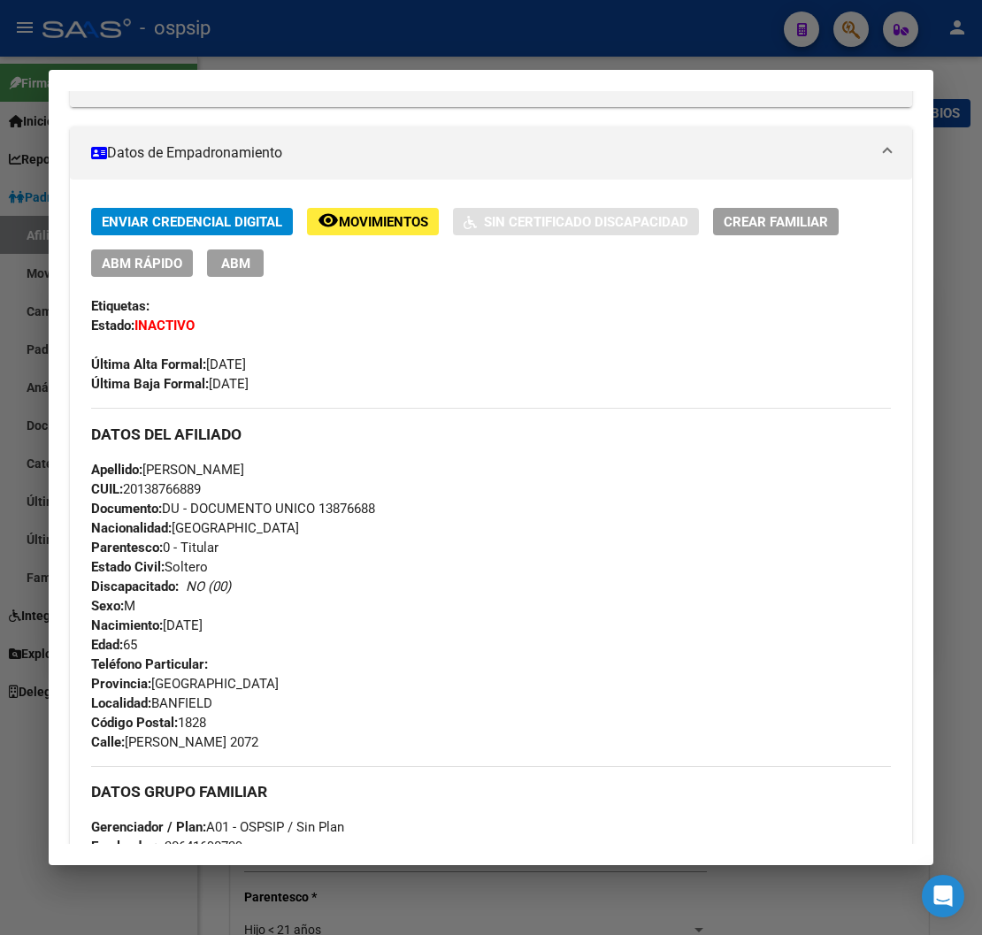
scroll to position [196, 0]
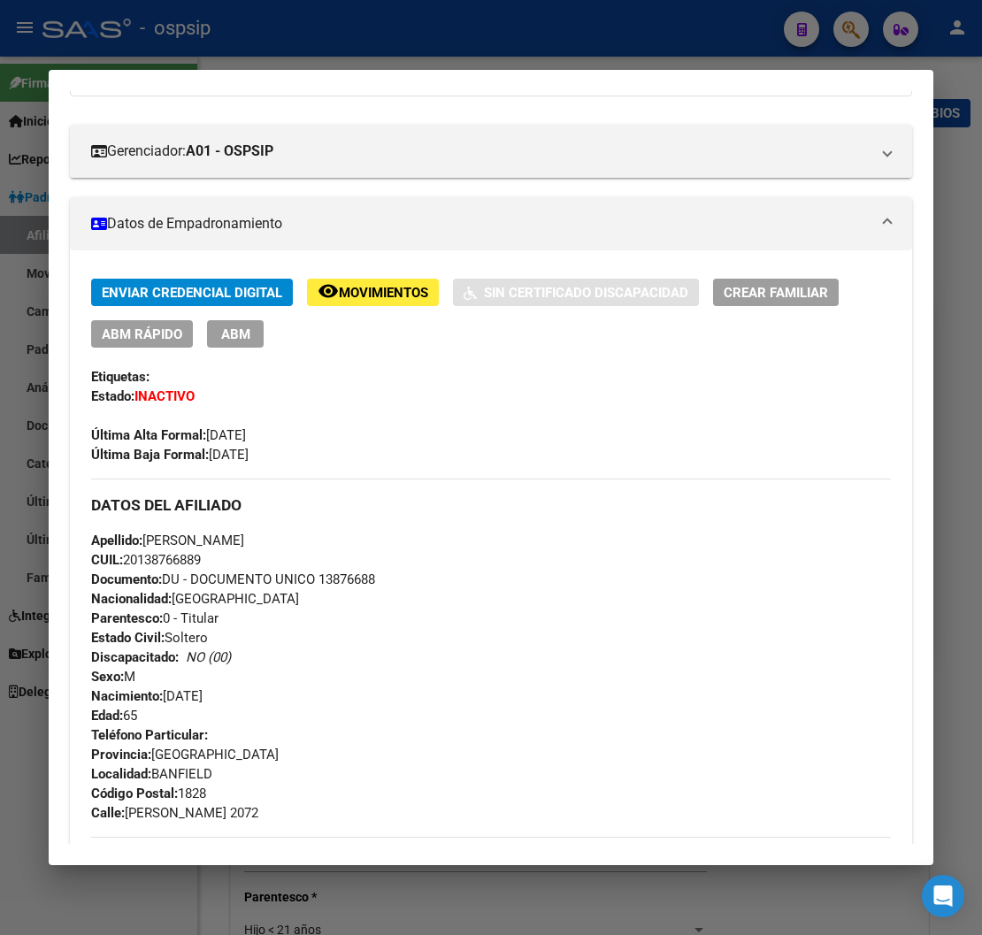
click at [762, 35] on div at bounding box center [491, 467] width 982 height 935
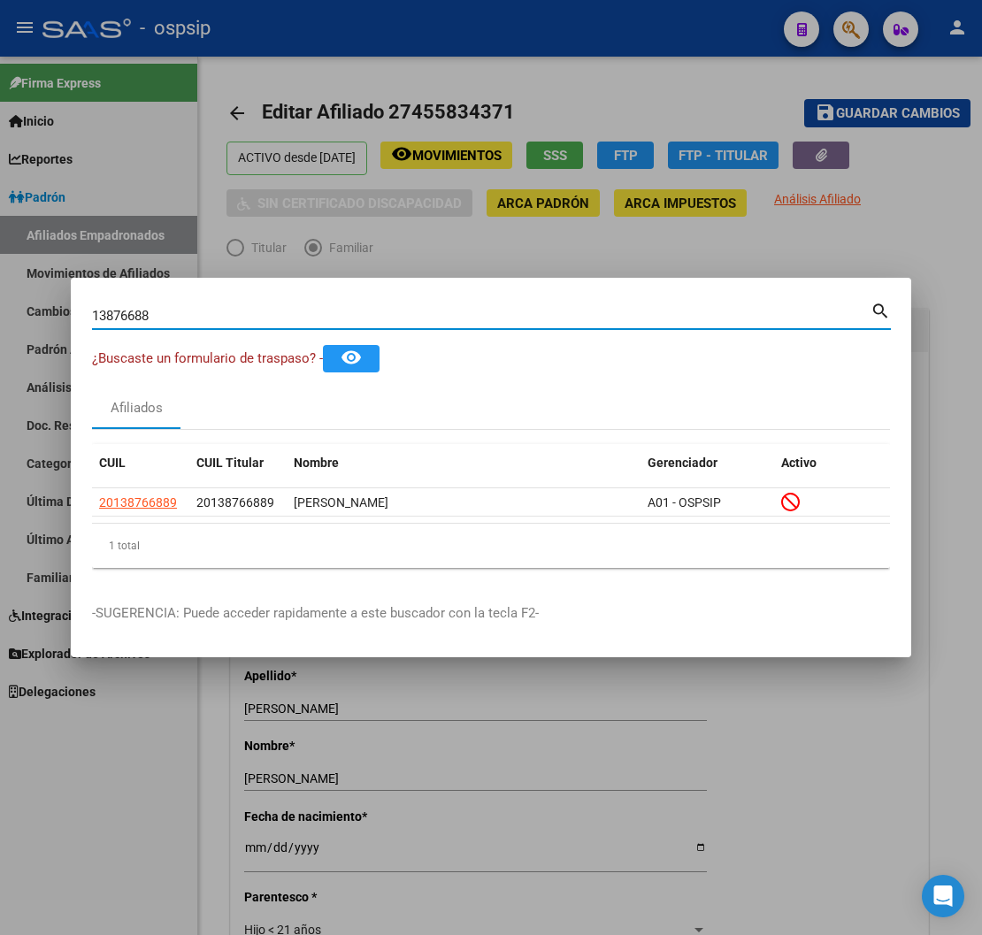
click at [178, 308] on input "13876688" at bounding box center [481, 316] width 779 height 16
type input "1"
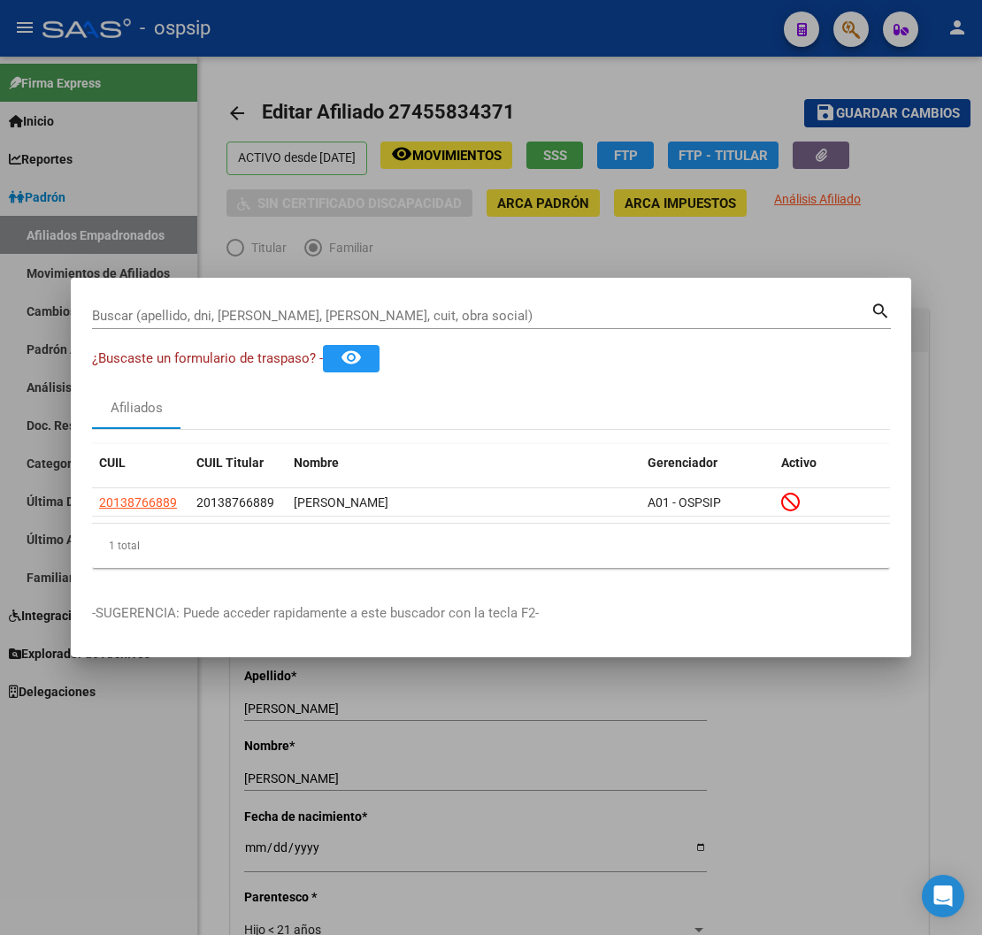
click at [154, 319] on input "Buscar (apellido, dni, [PERSON_NAME], [PERSON_NAME], cuit, obra social)" at bounding box center [481, 316] width 779 height 16
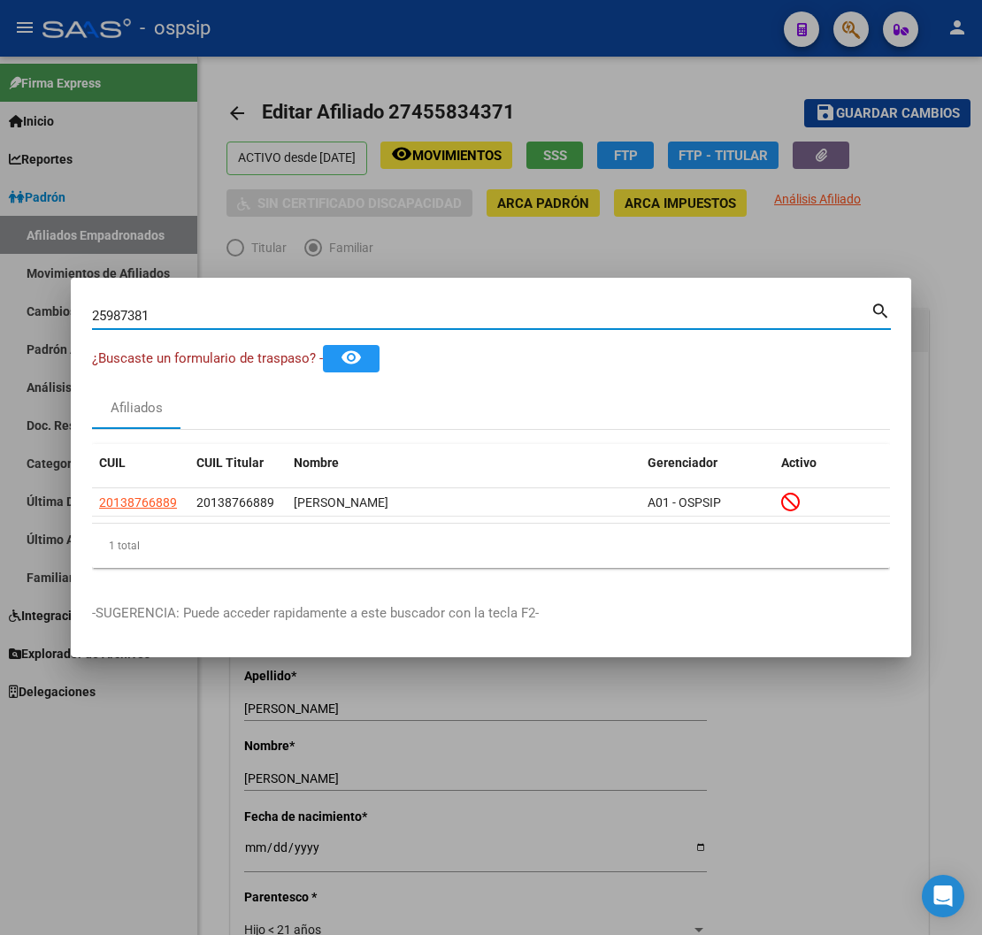
type input "25987381"
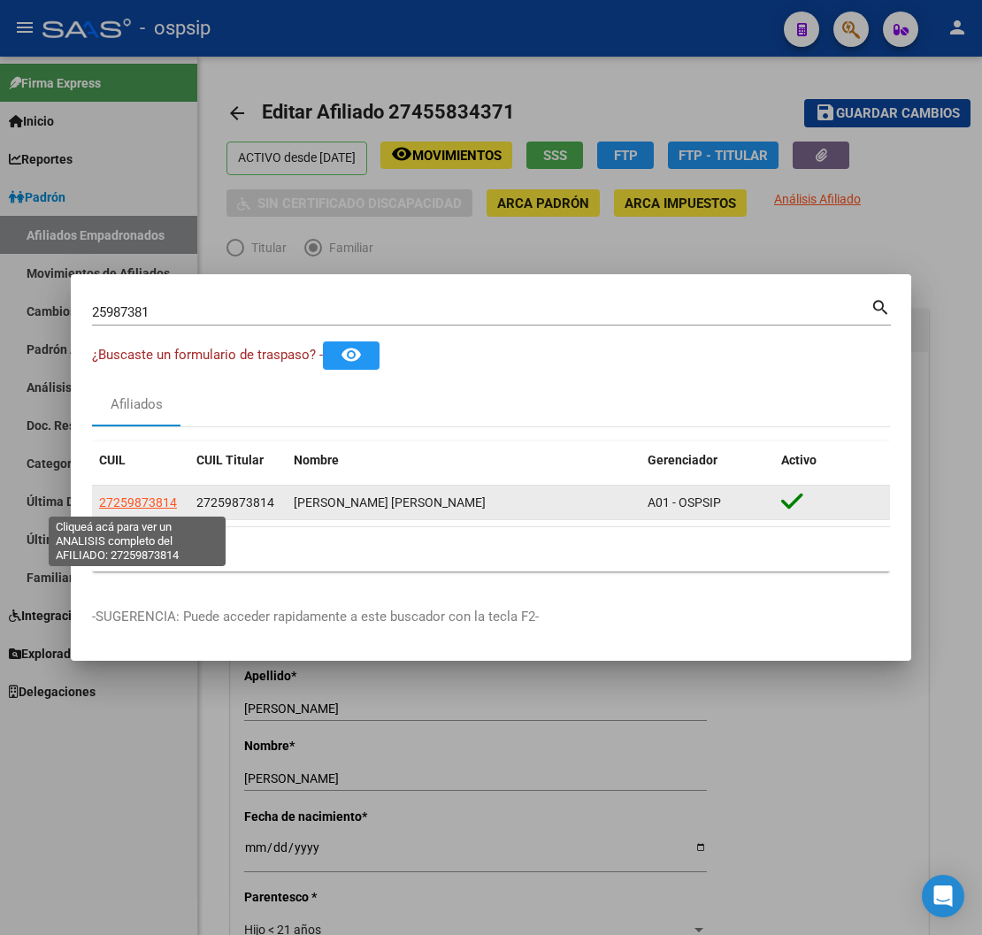
click at [137, 508] on span "27259873814" at bounding box center [138, 503] width 78 height 14
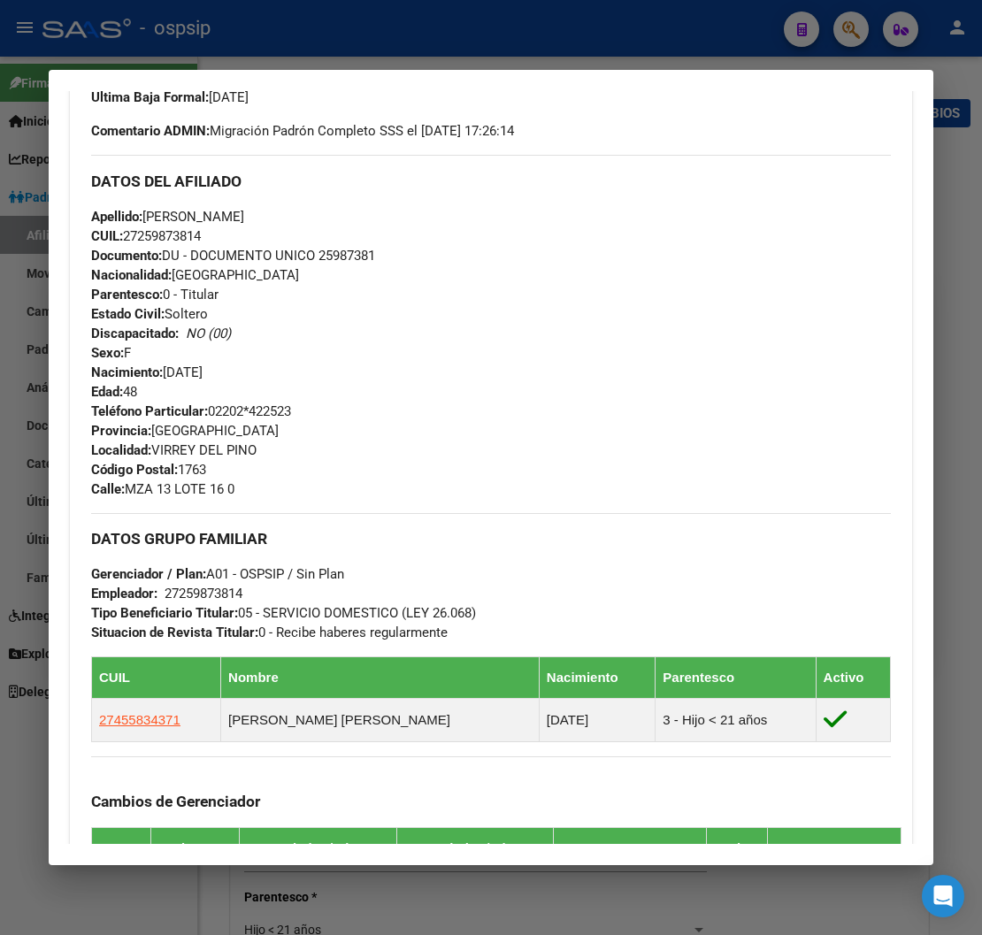
scroll to position [589, 0]
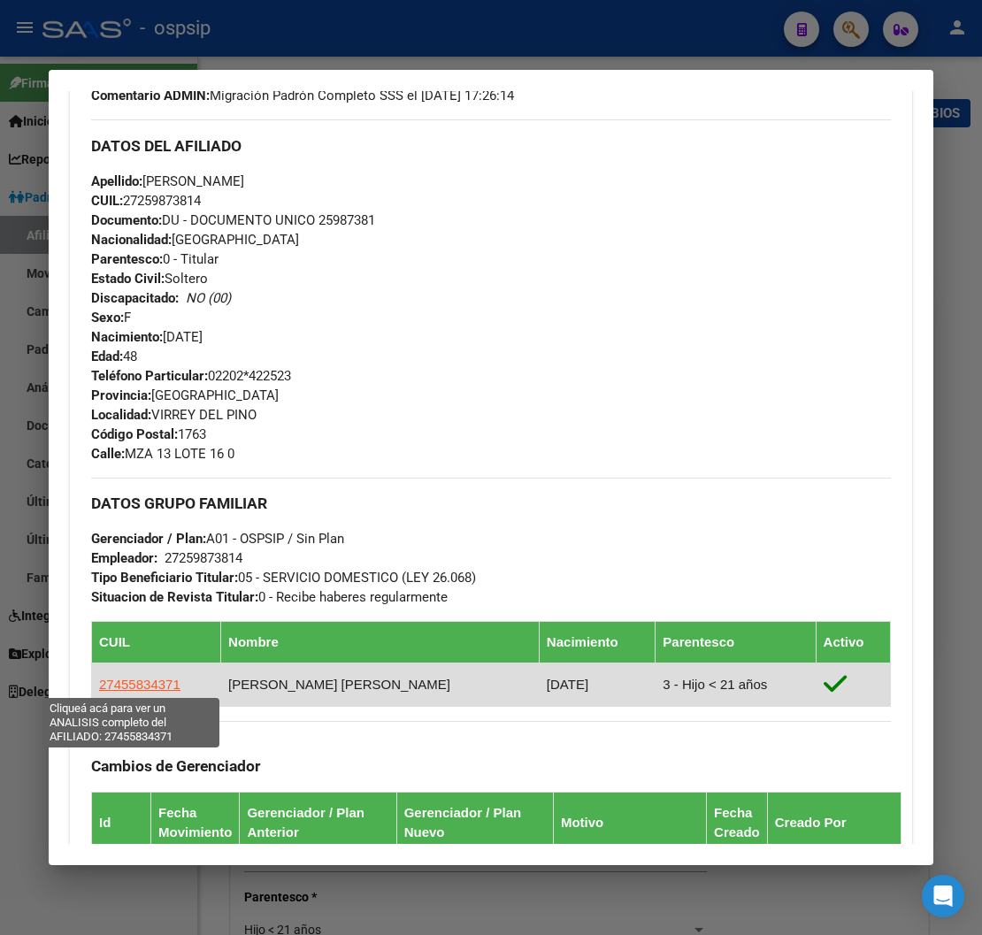
click at [131, 687] on span "27455834371" at bounding box center [139, 684] width 81 height 15
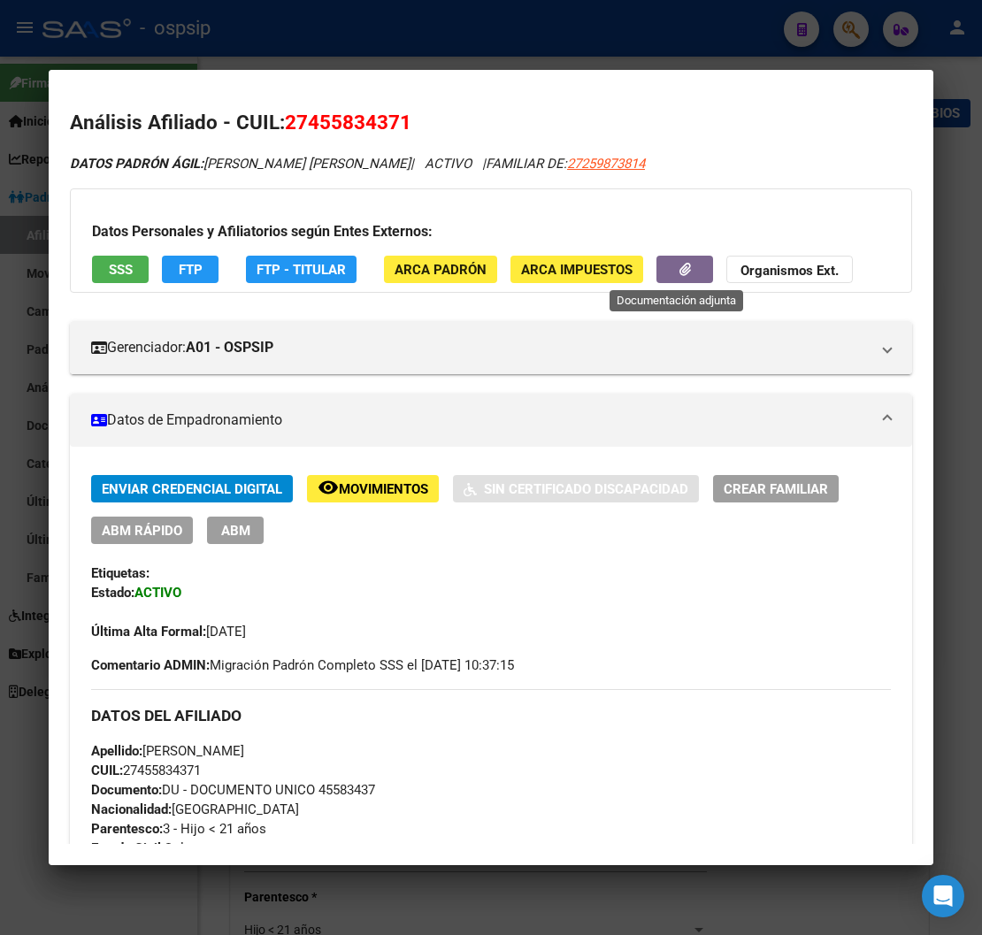
click at [662, 267] on button "button" at bounding box center [685, 269] width 57 height 27
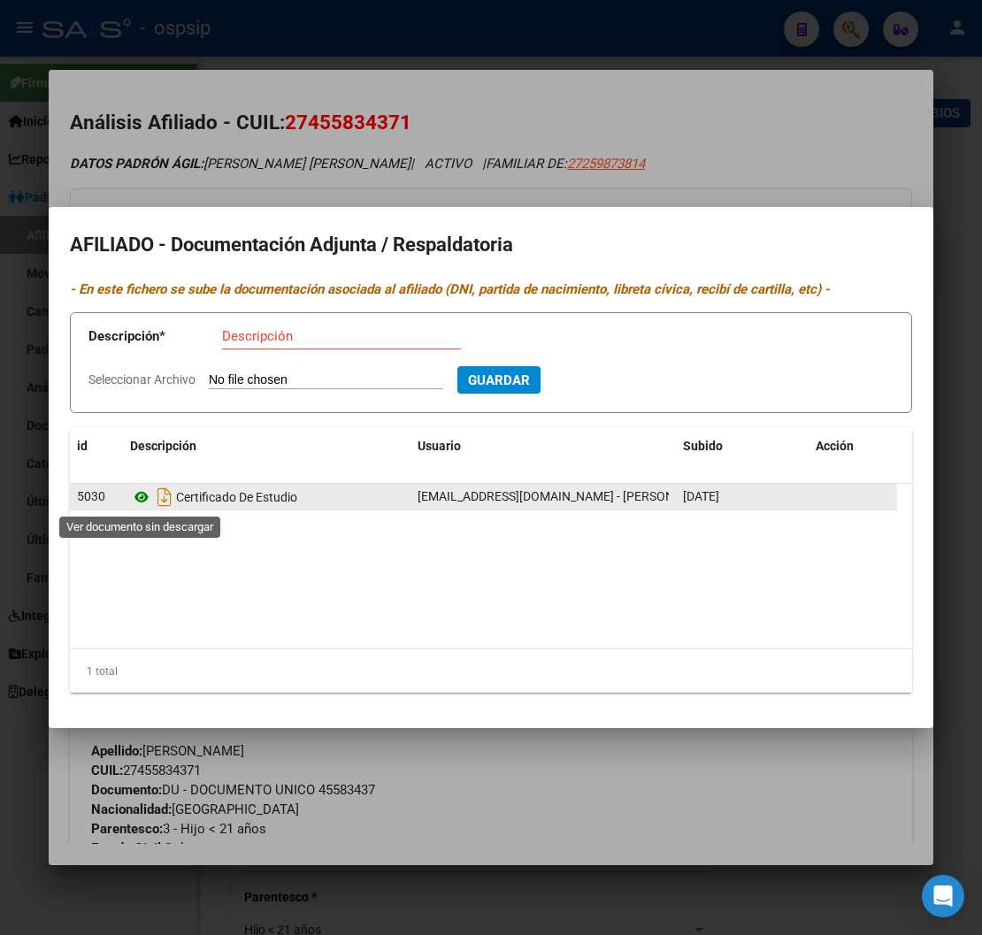
click at [136, 499] on icon at bounding box center [141, 497] width 23 height 21
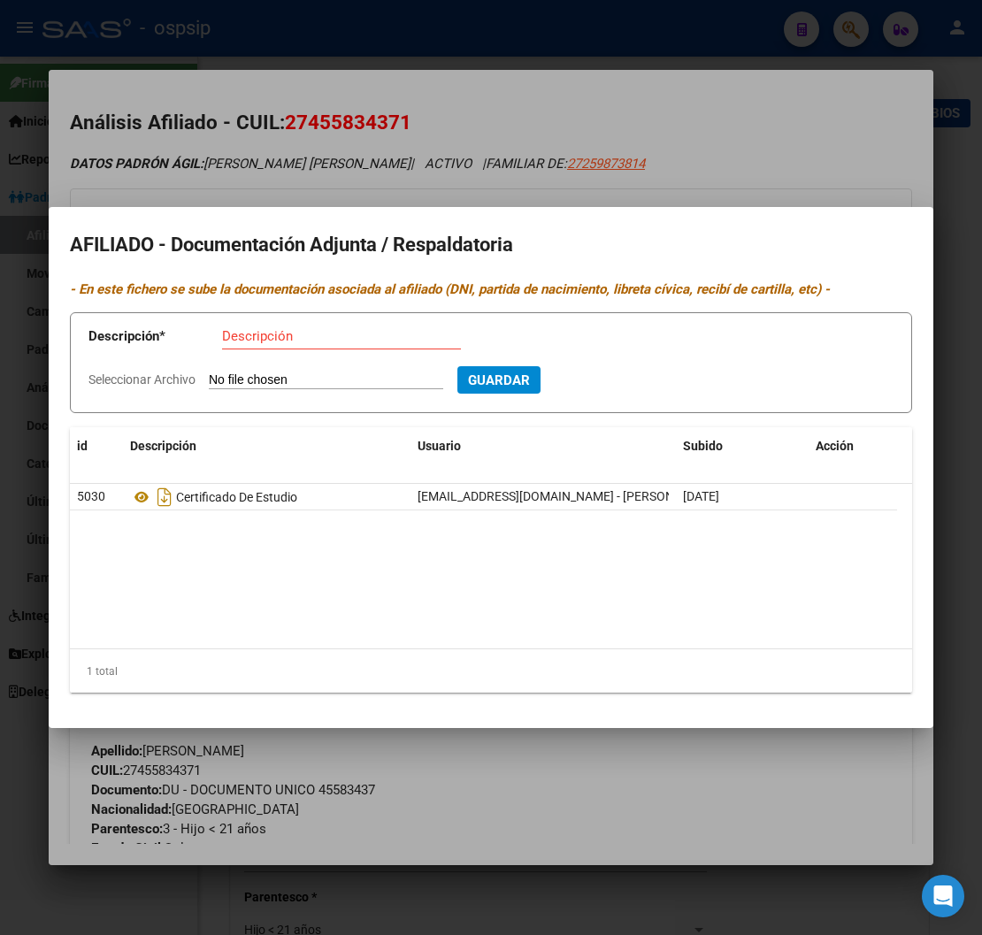
click at [750, 112] on div at bounding box center [491, 467] width 982 height 935
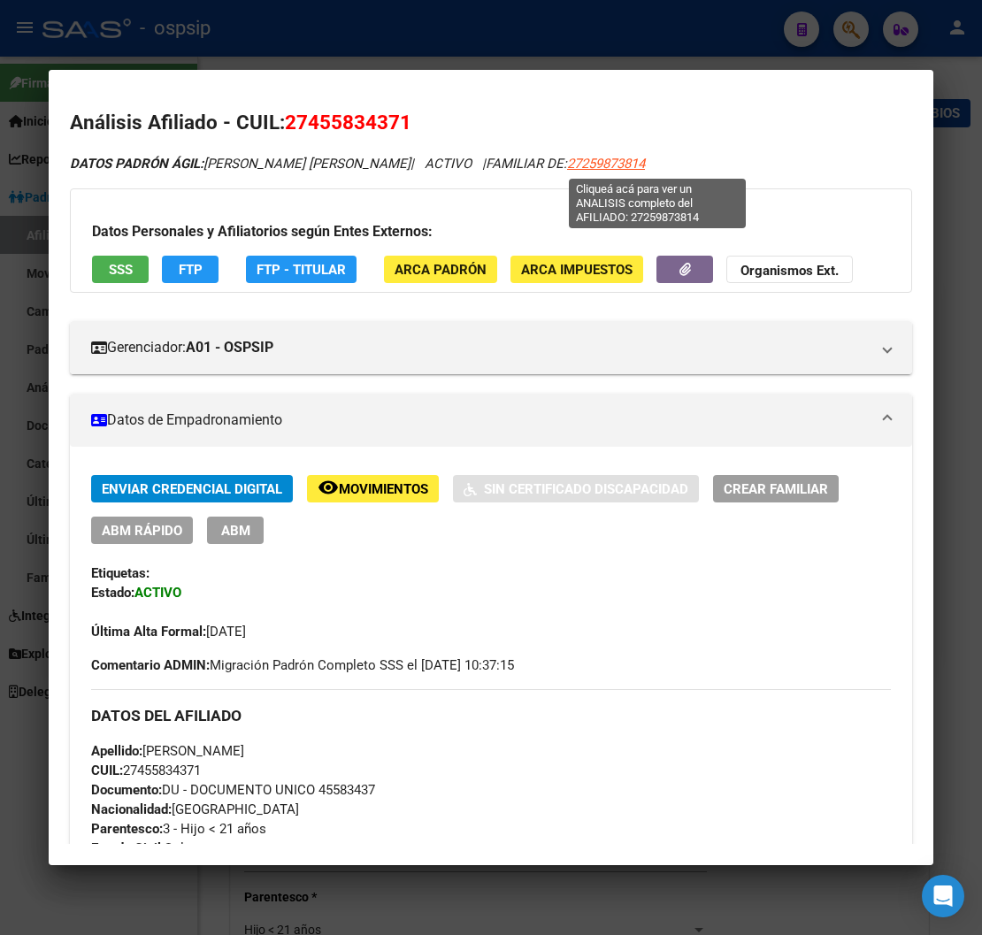
click at [645, 166] on span "27259873814" at bounding box center [606, 164] width 78 height 16
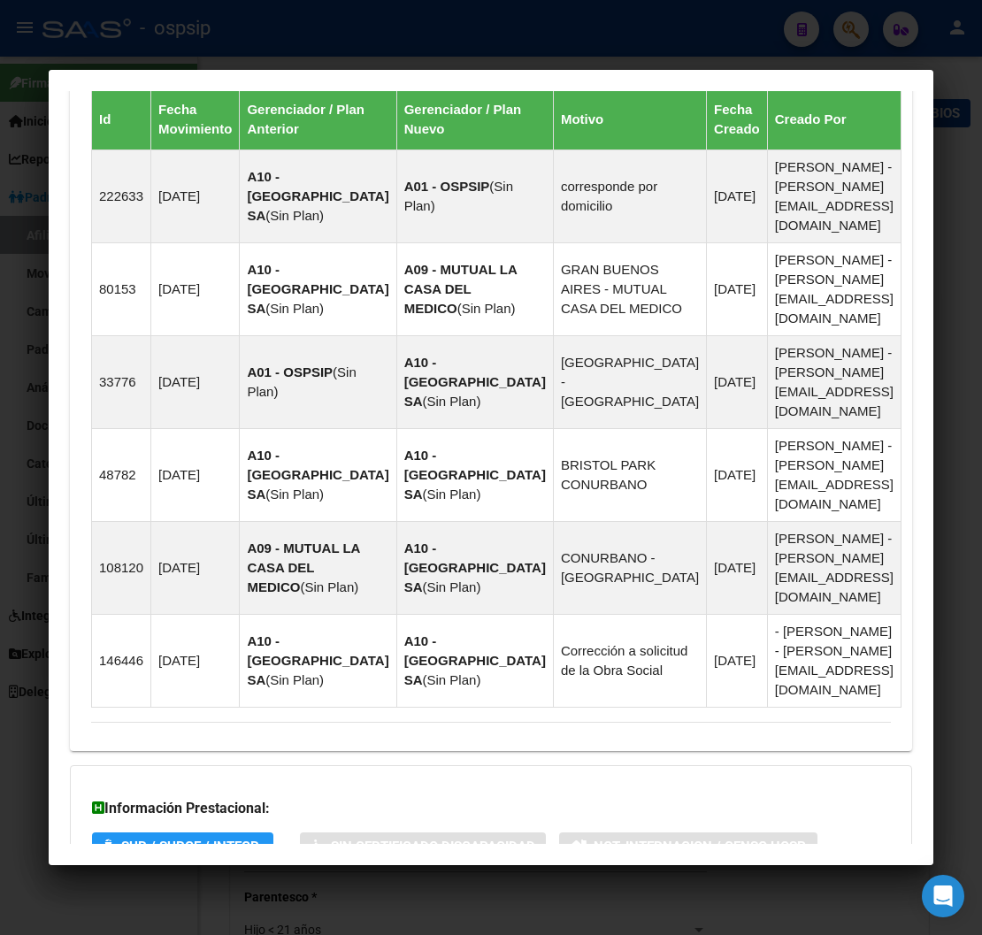
scroll to position [1351, 0]
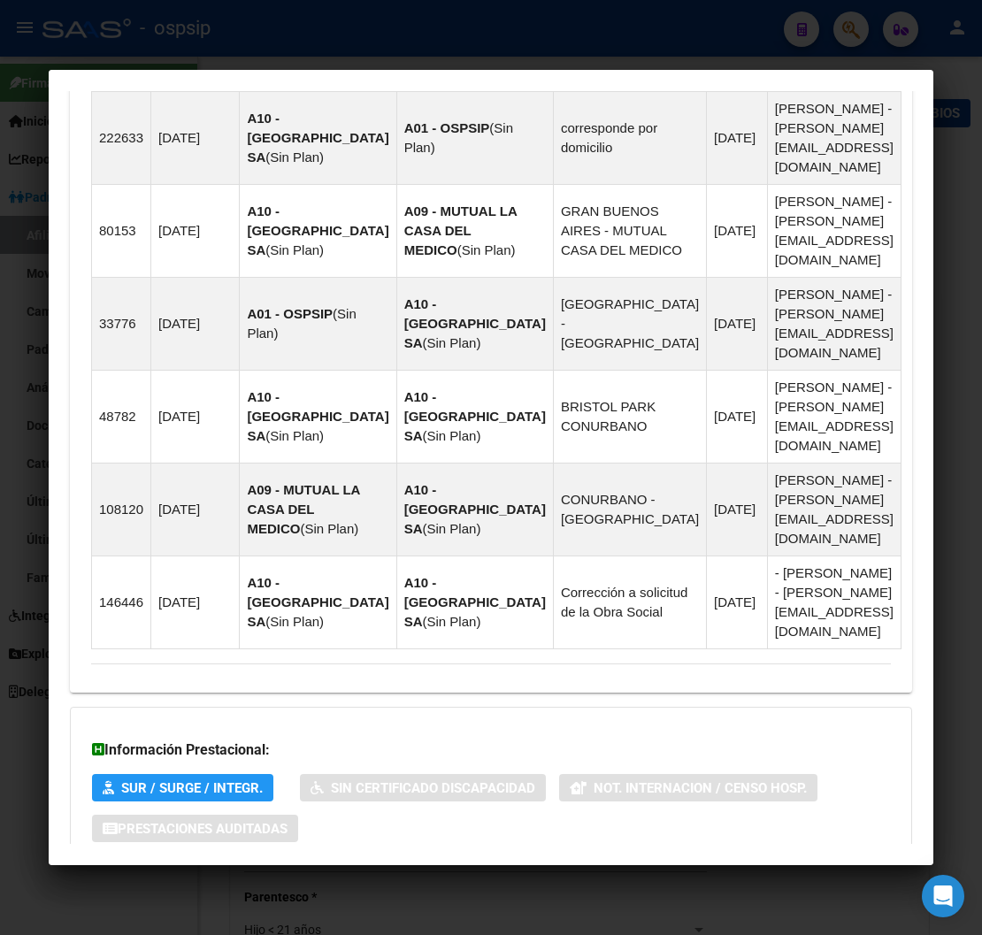
click at [254, 891] on span "Aportes y Contribuciones del Afiliado: 27259873814" at bounding box center [284, 899] width 332 height 17
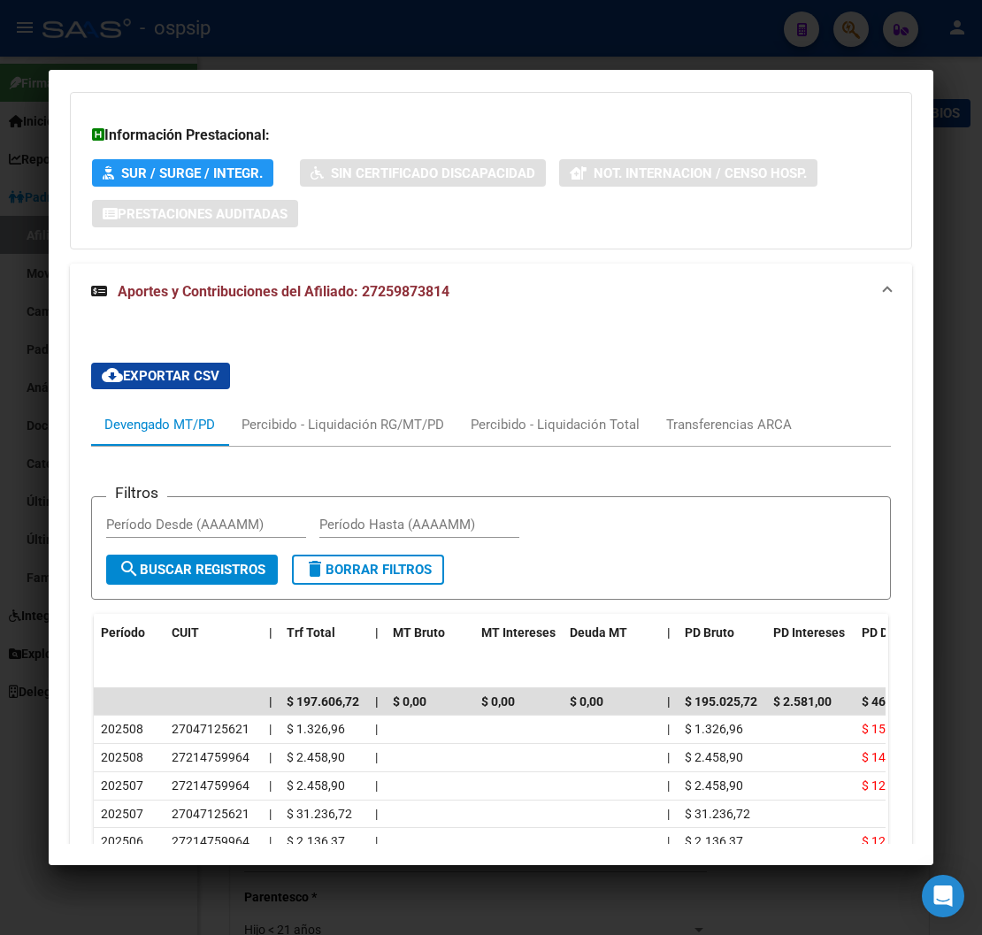
scroll to position [2046, 0]
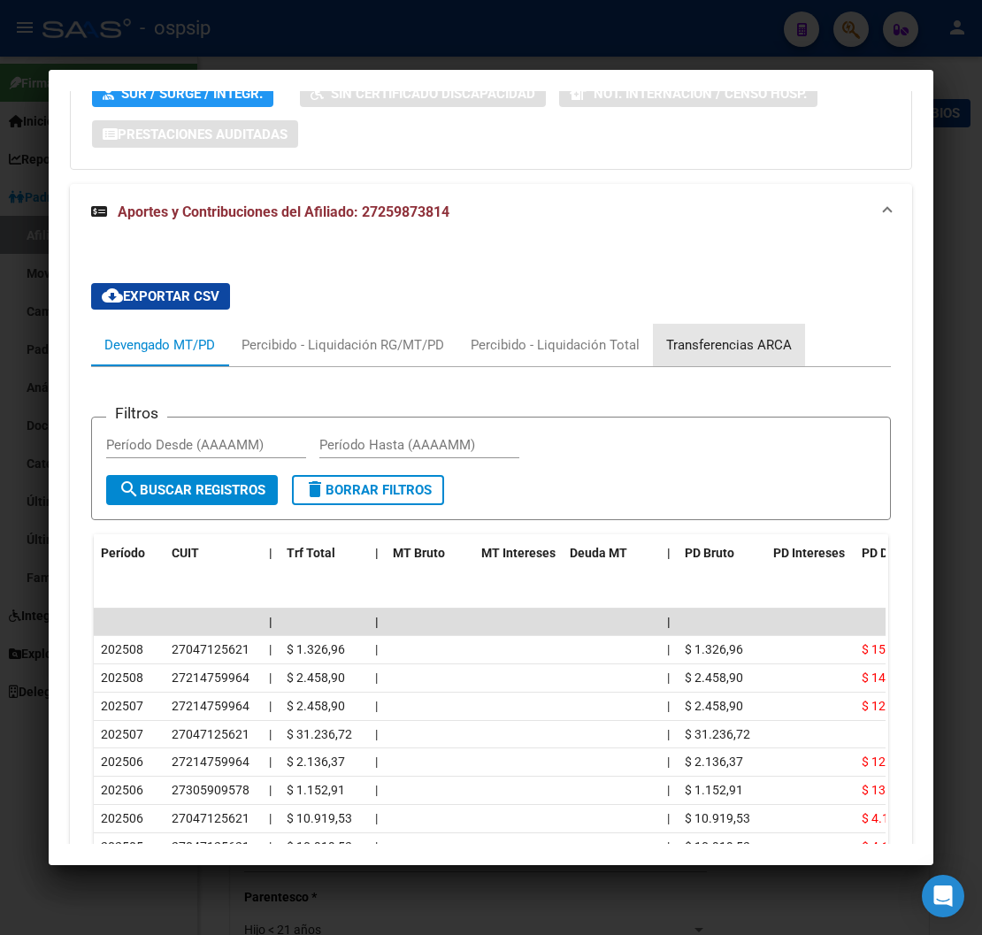
click at [740, 335] on div "Transferencias ARCA" at bounding box center [729, 344] width 126 height 19
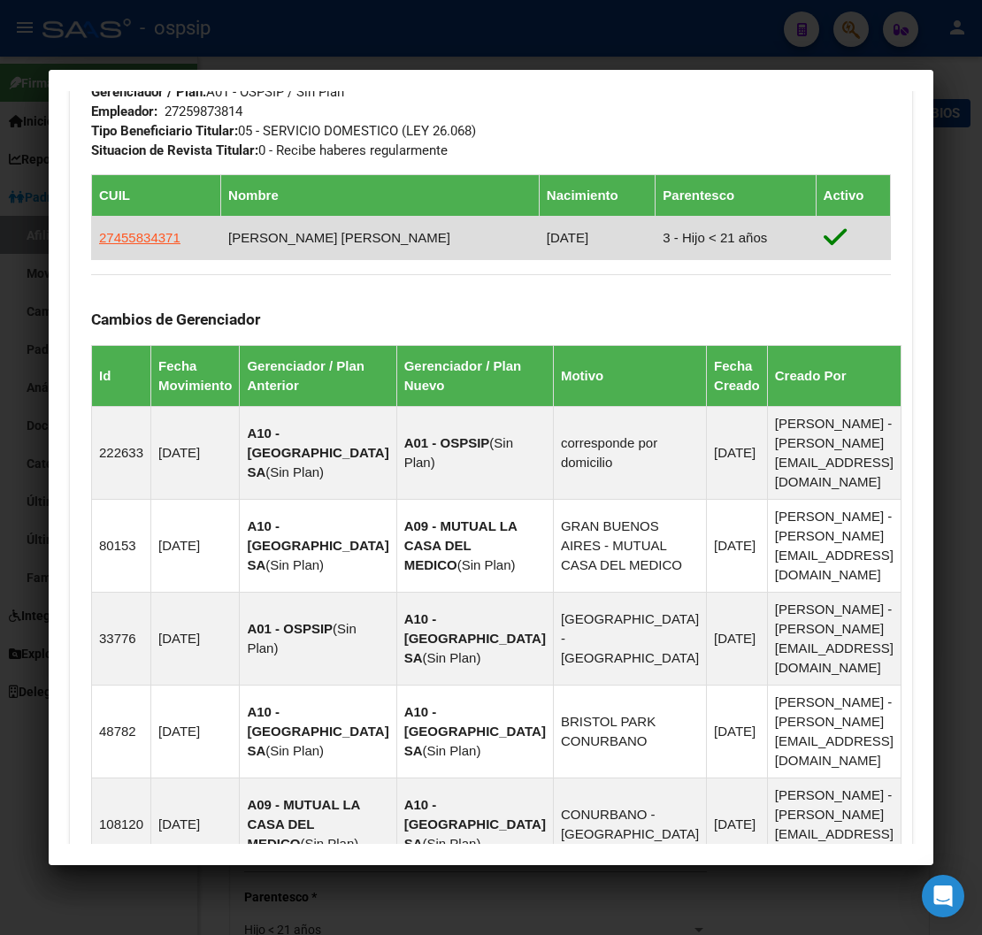
scroll to position [865, 0]
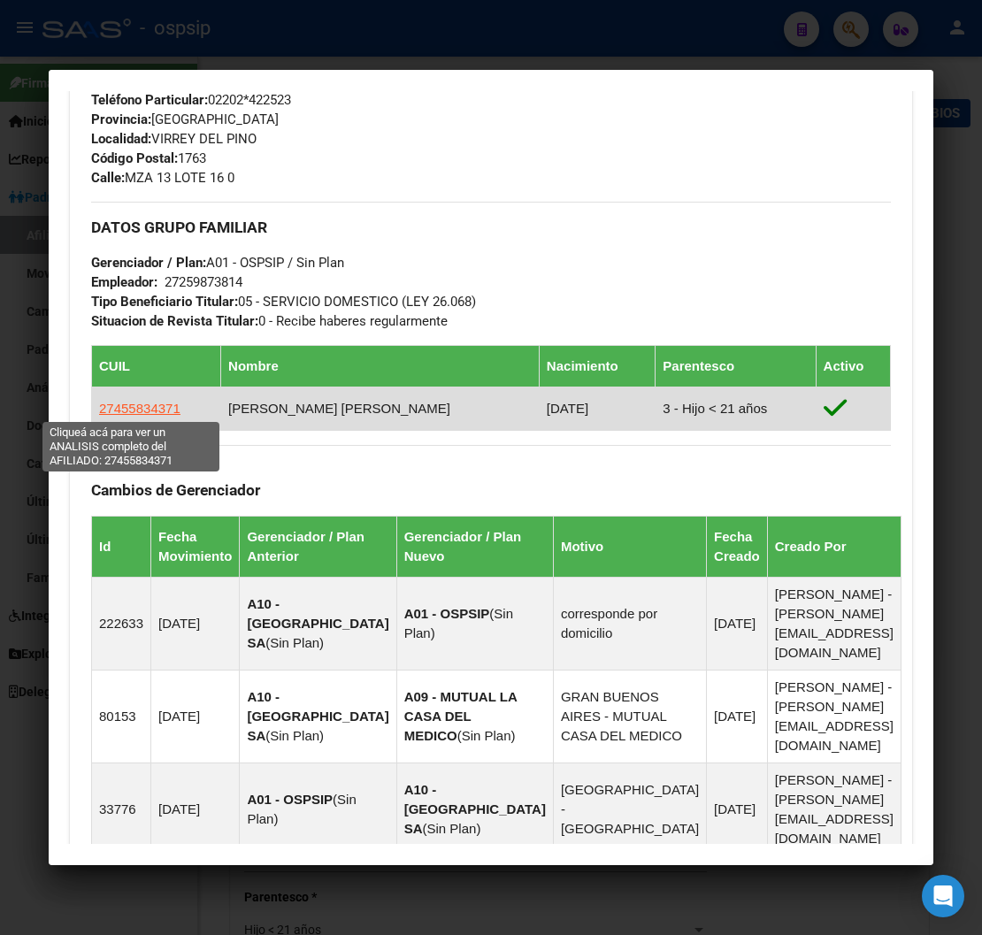
click at [136, 412] on span "27455834371" at bounding box center [139, 408] width 81 height 15
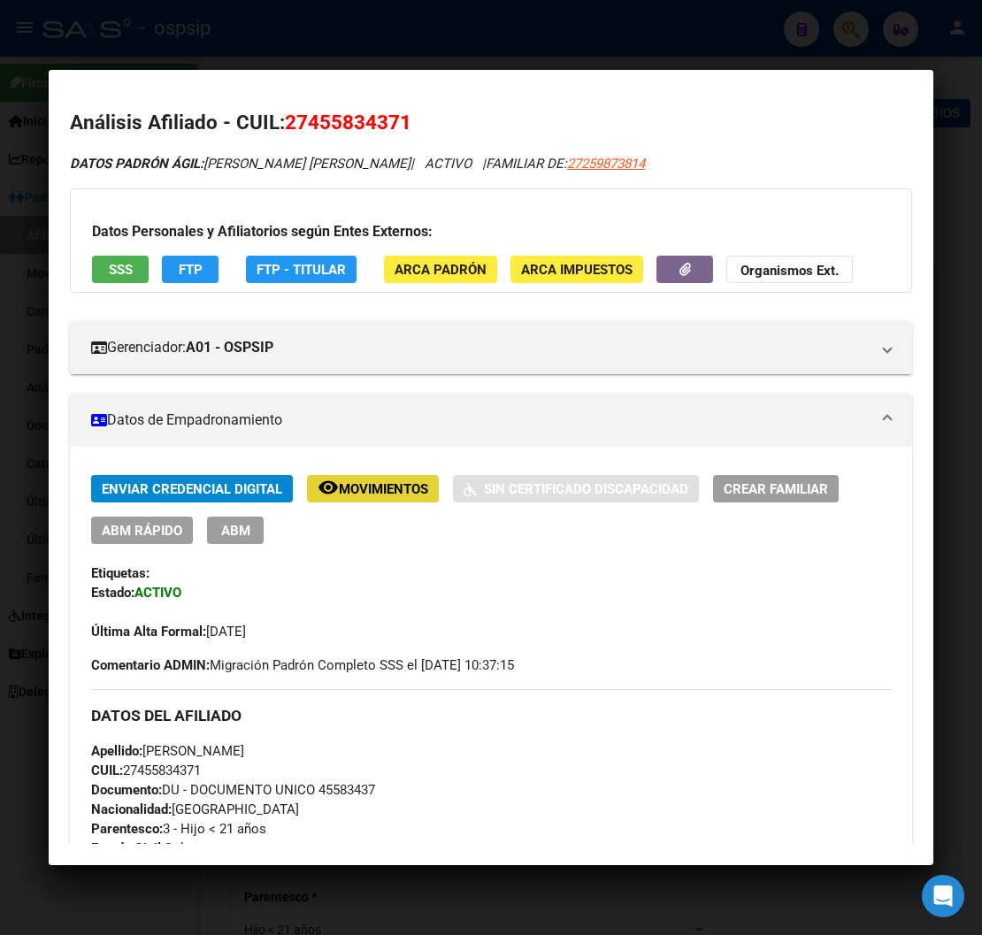
click at [373, 482] on span "Movimientos" at bounding box center [383, 489] width 89 height 16
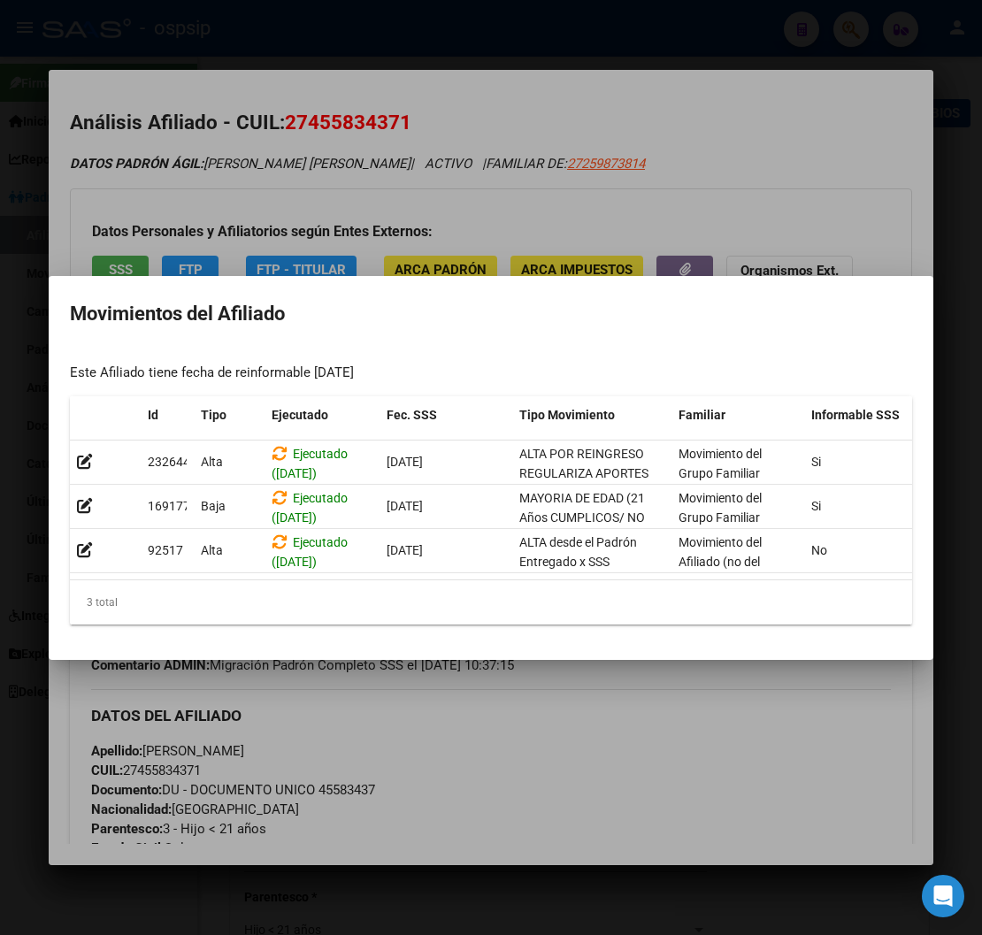
click at [473, 726] on div at bounding box center [491, 467] width 982 height 935
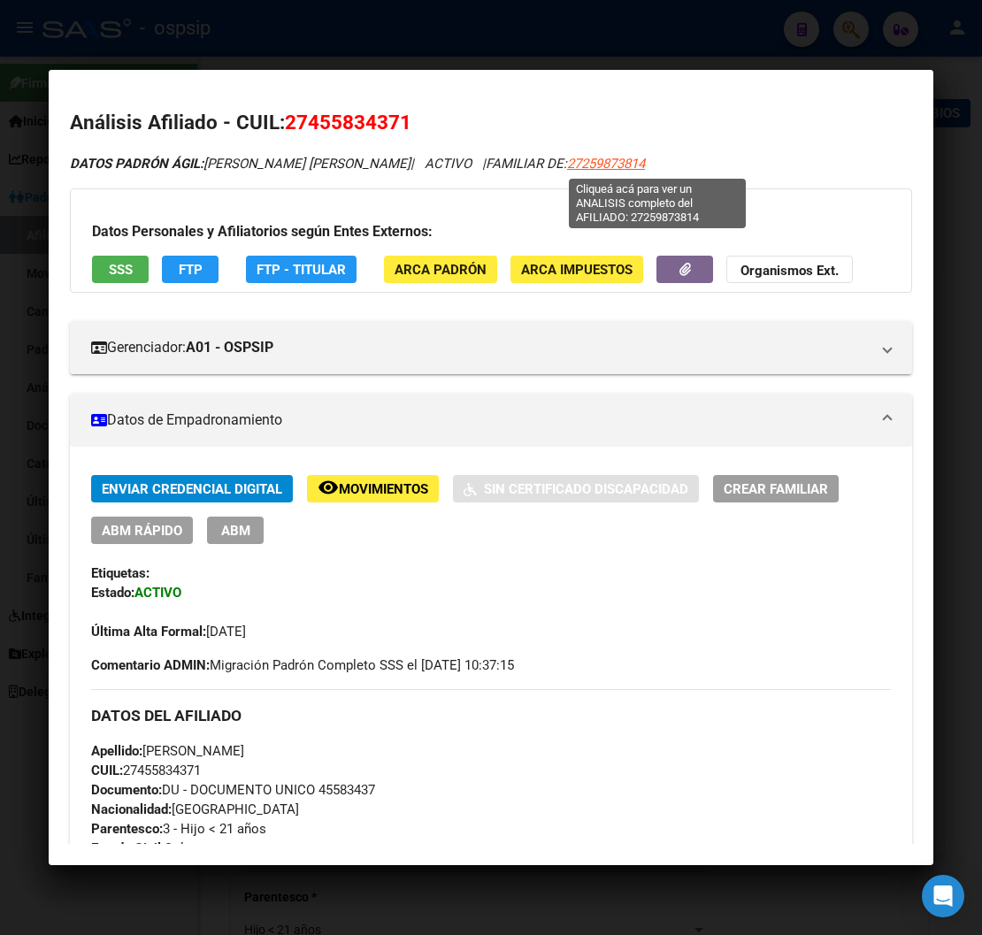
click at [645, 171] on span "27259873814" at bounding box center [606, 164] width 78 height 16
type textarea "27259873814"
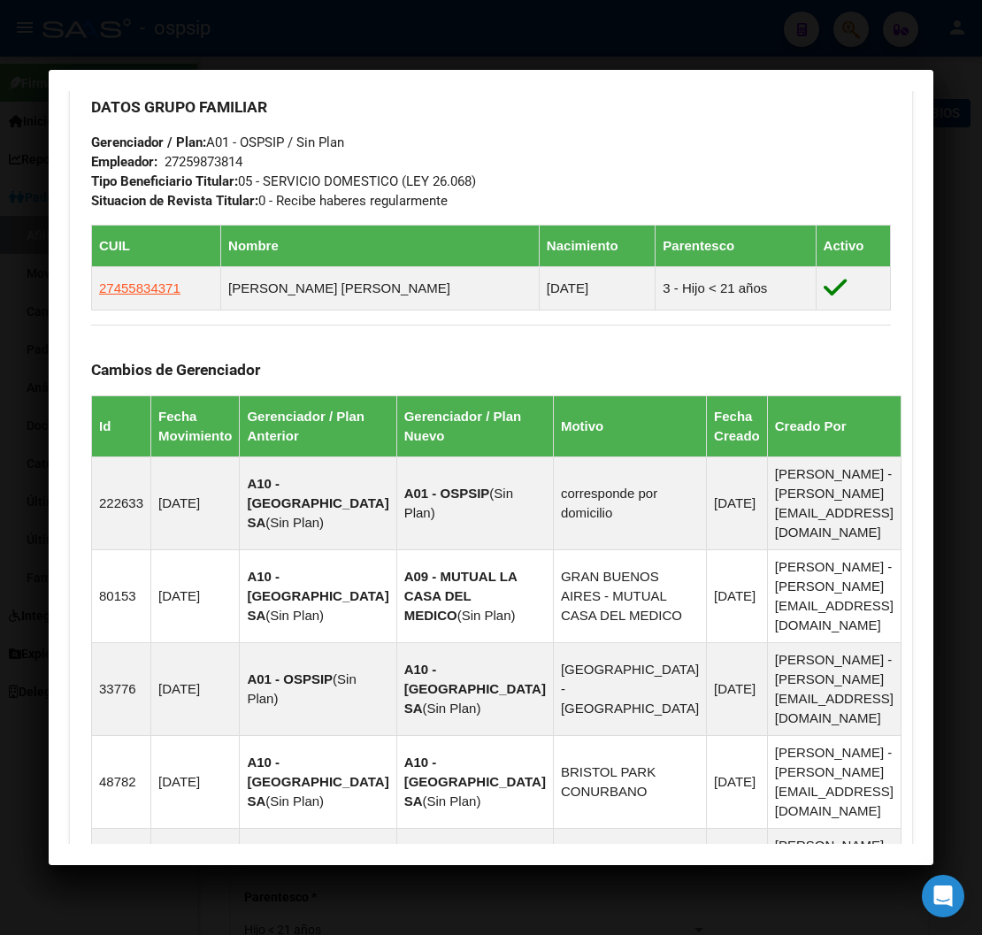
scroll to position [1351, 0]
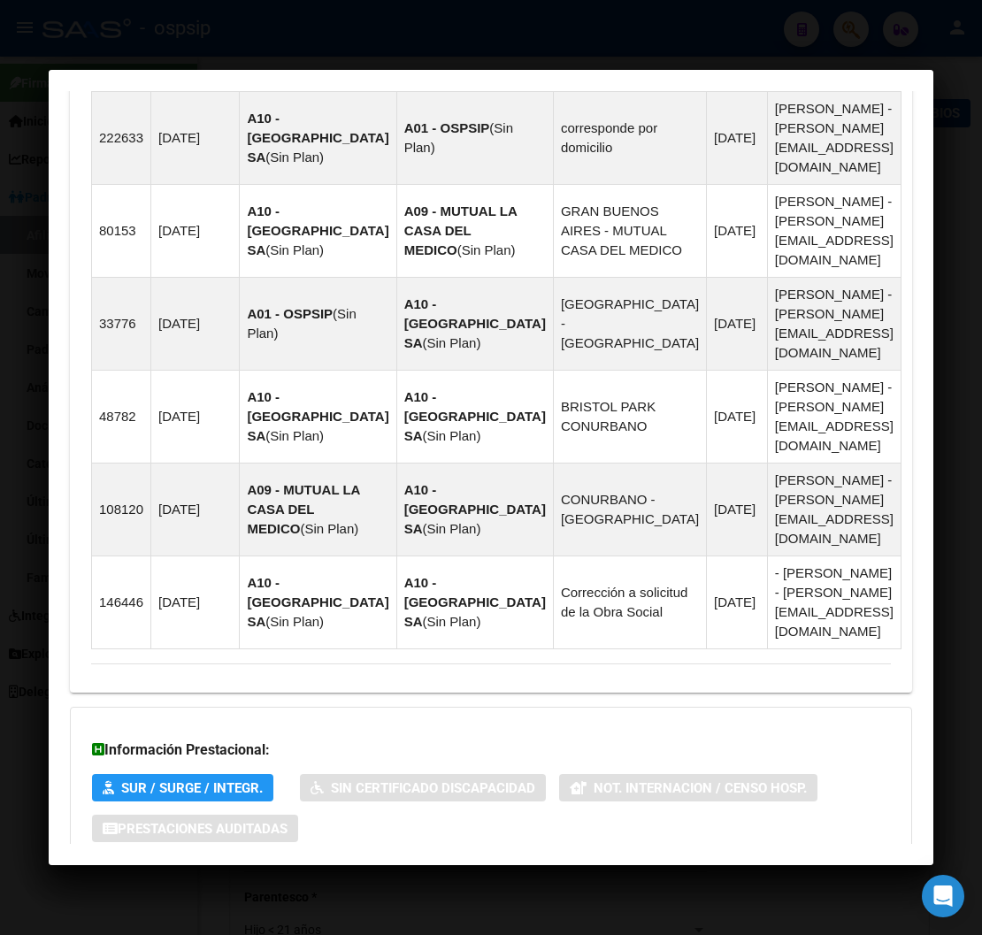
click at [275, 891] on span "Aportes y Contribuciones del Afiliado: 27259873814" at bounding box center [284, 899] width 332 height 17
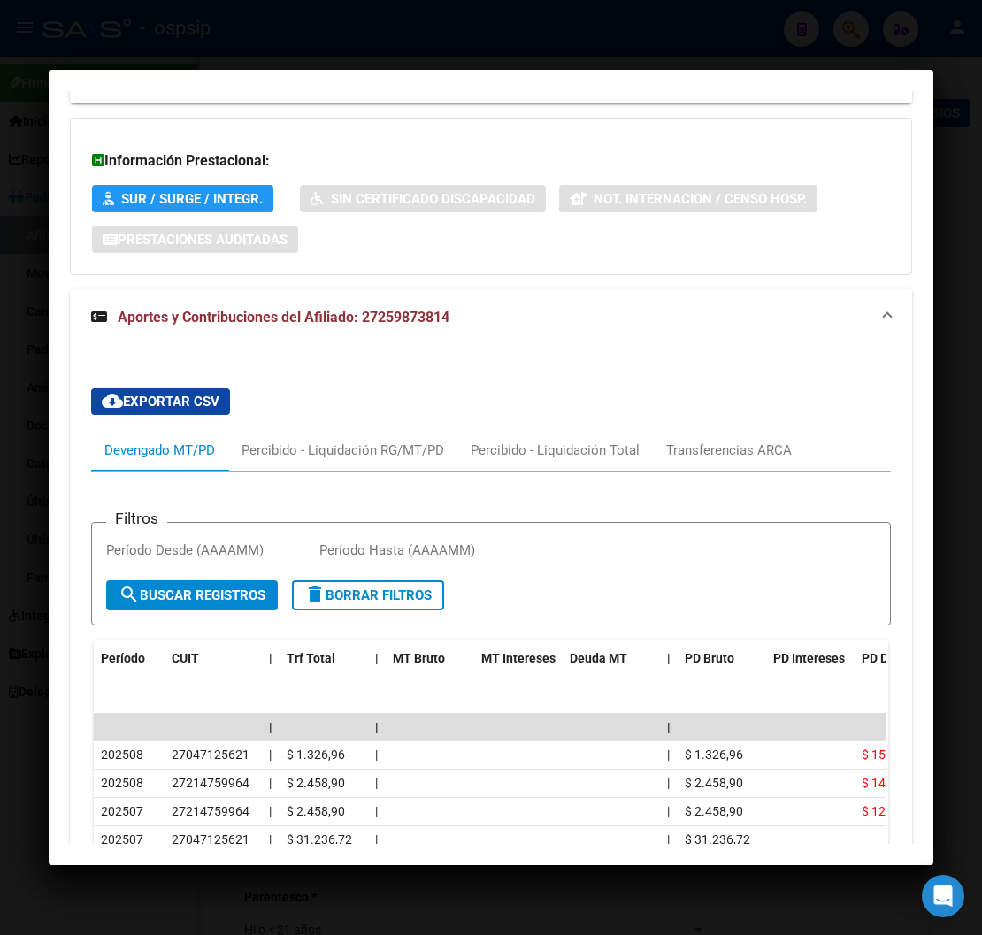
scroll to position [1941, 0]
click at [750, 428] on div "Transferencias ARCA" at bounding box center [729, 449] width 152 height 42
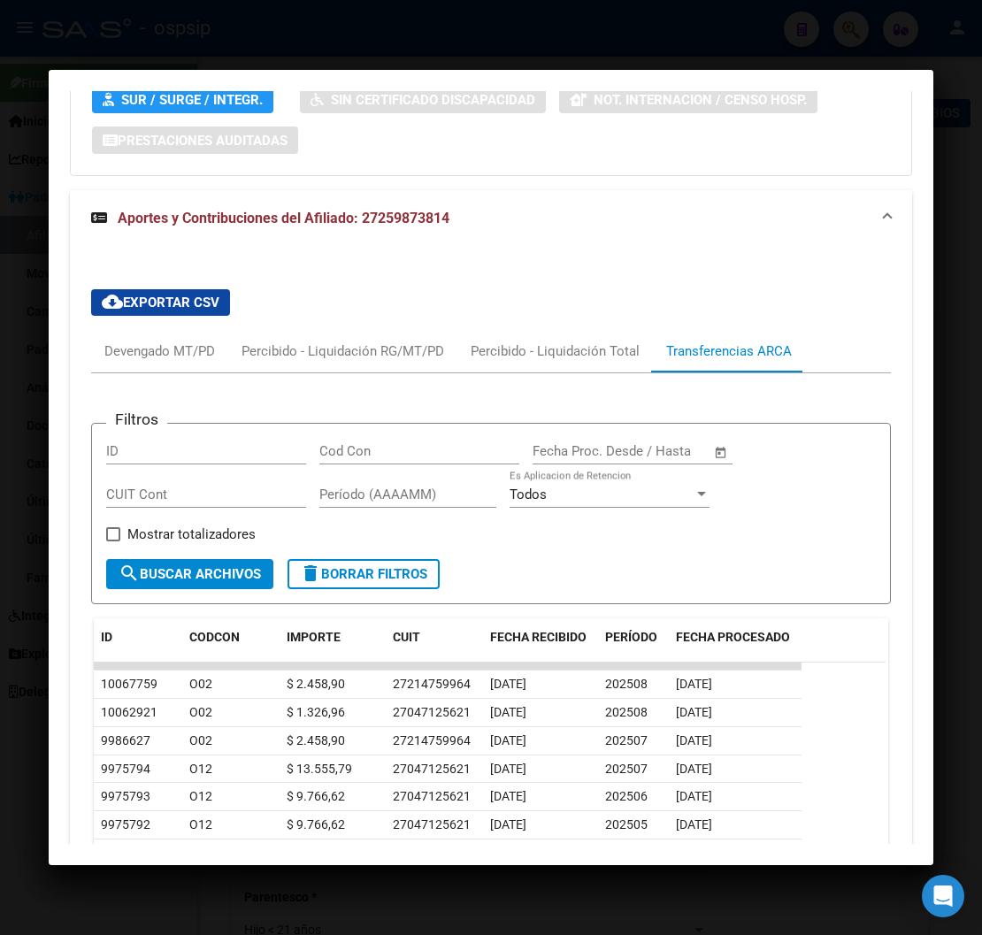
scroll to position [2138, 0]
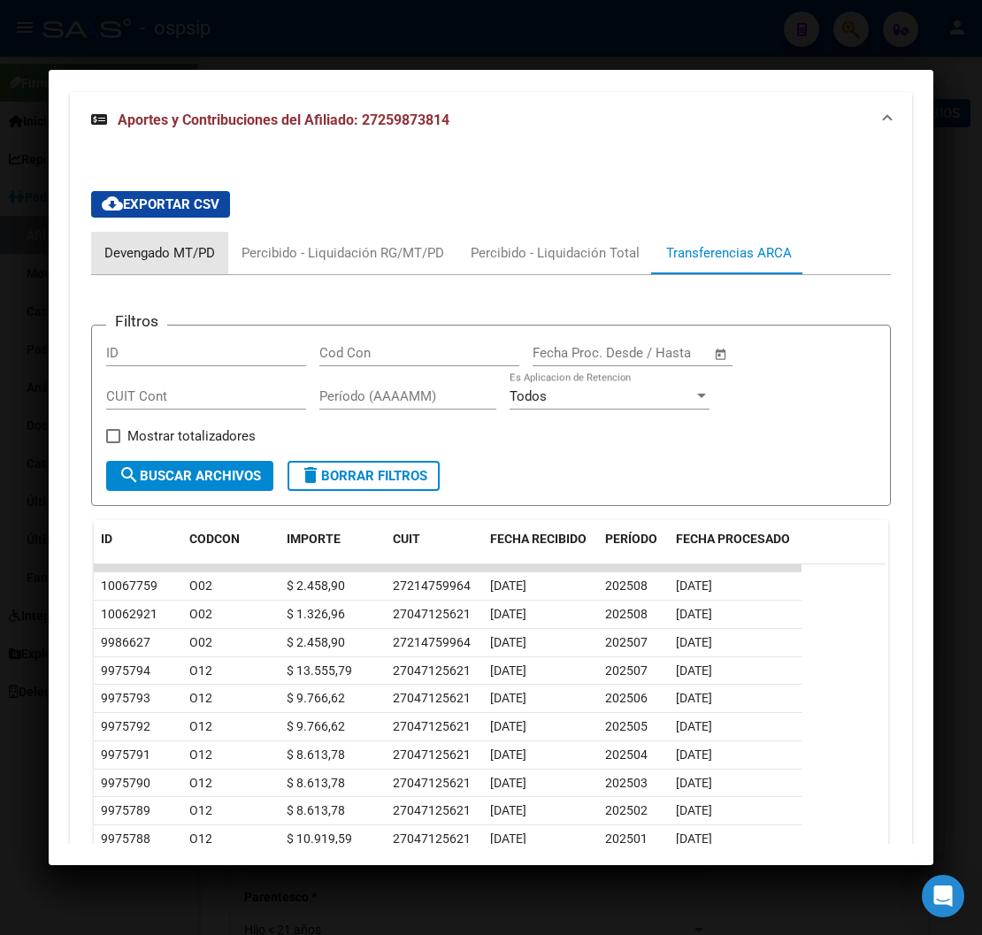
click at [95, 232] on div "Devengado MT/PD" at bounding box center [159, 253] width 137 height 42
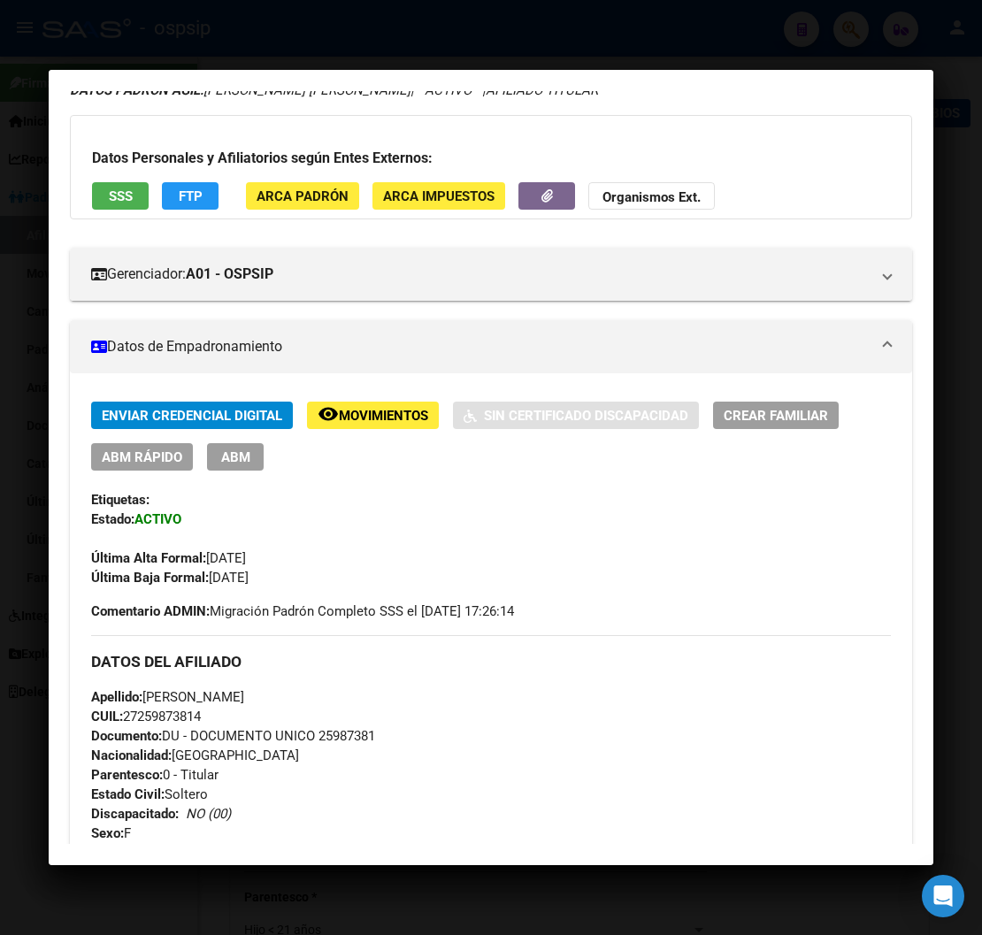
scroll to position [0, 0]
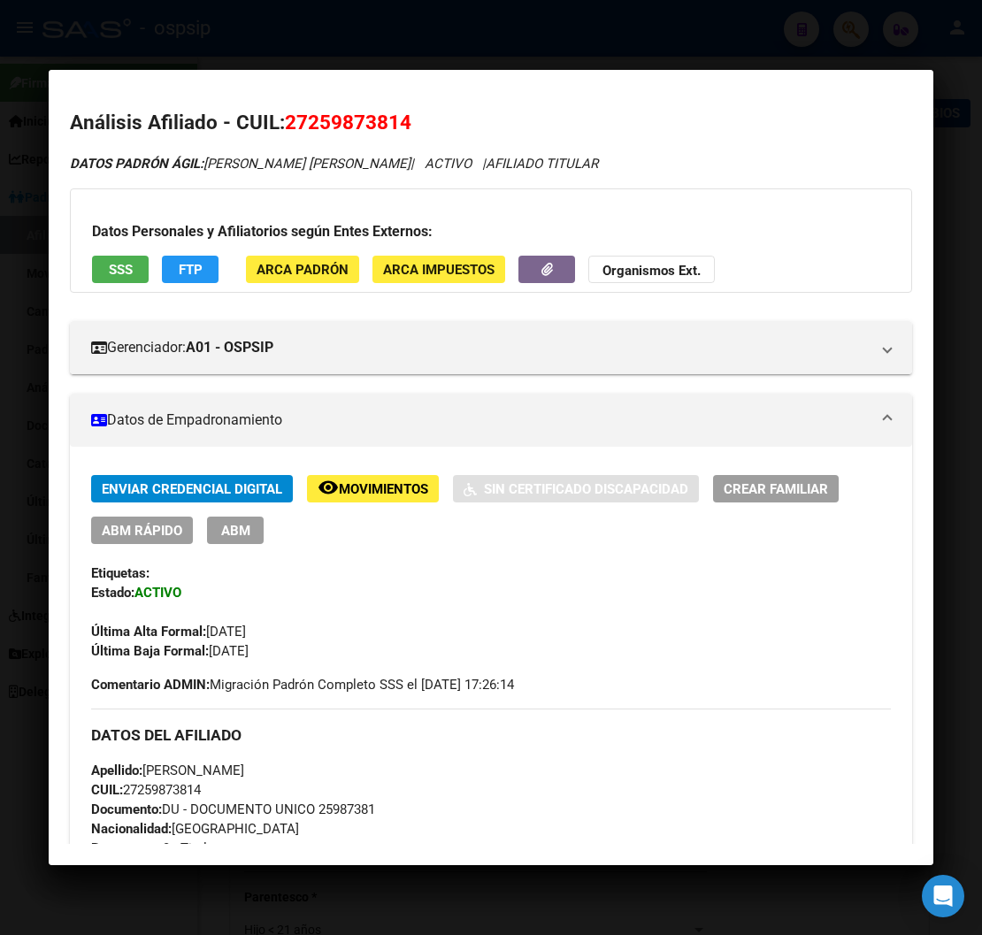
click at [599, 130] on h2 "Análisis Afiliado - CUIL: 27259873814" at bounding box center [491, 123] width 842 height 30
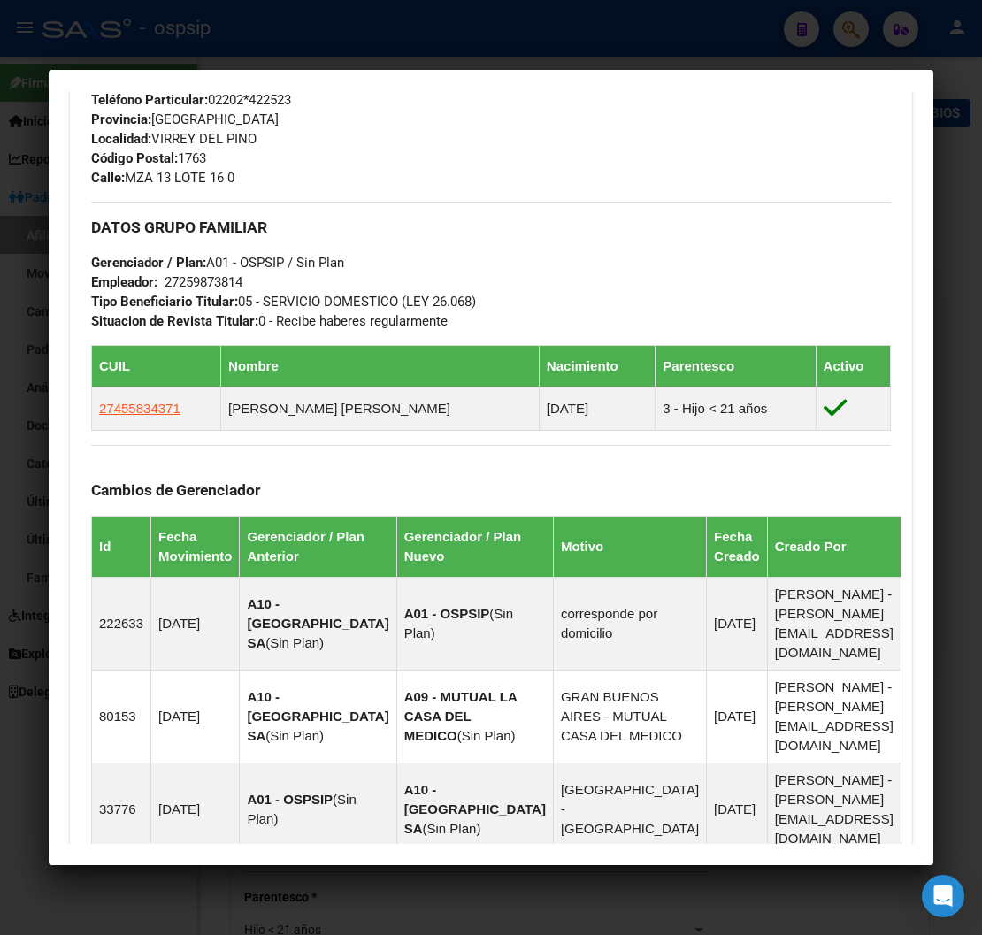
click at [762, 37] on div at bounding box center [491, 467] width 982 height 935
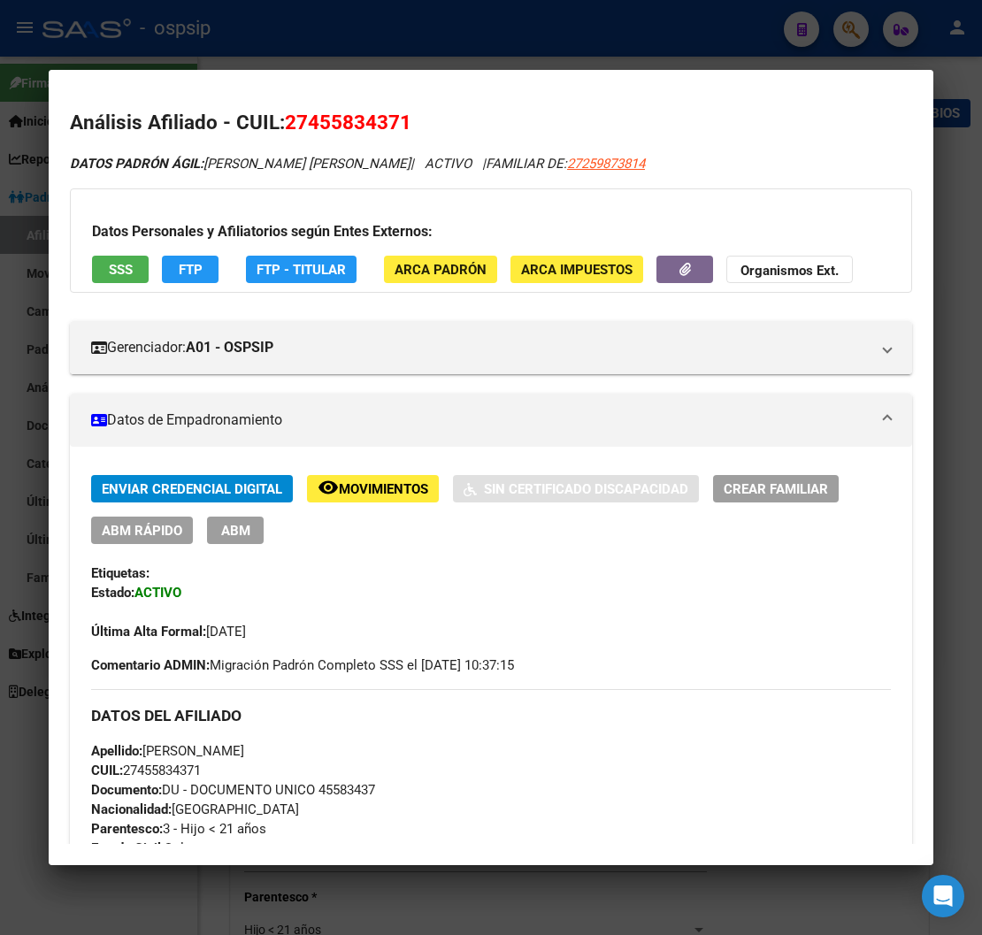
click at [762, 37] on div at bounding box center [491, 467] width 982 height 935
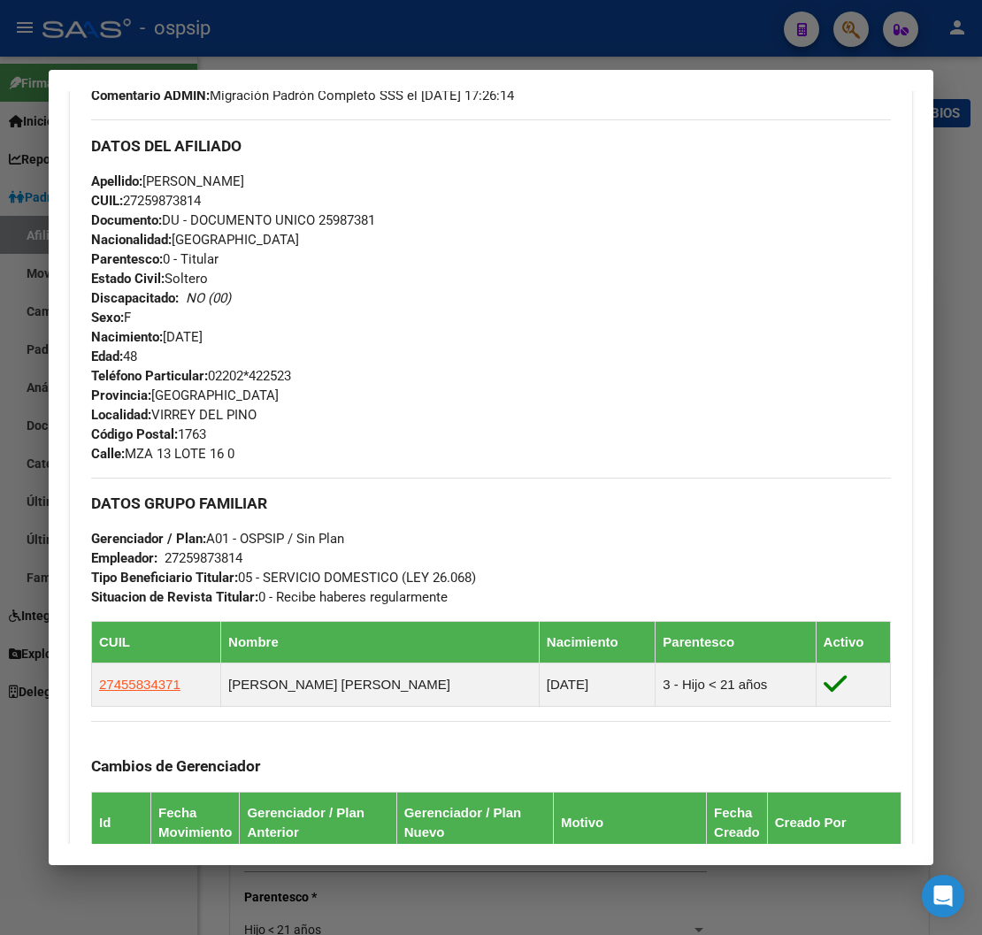
click at [762, 37] on div at bounding box center [491, 467] width 982 height 935
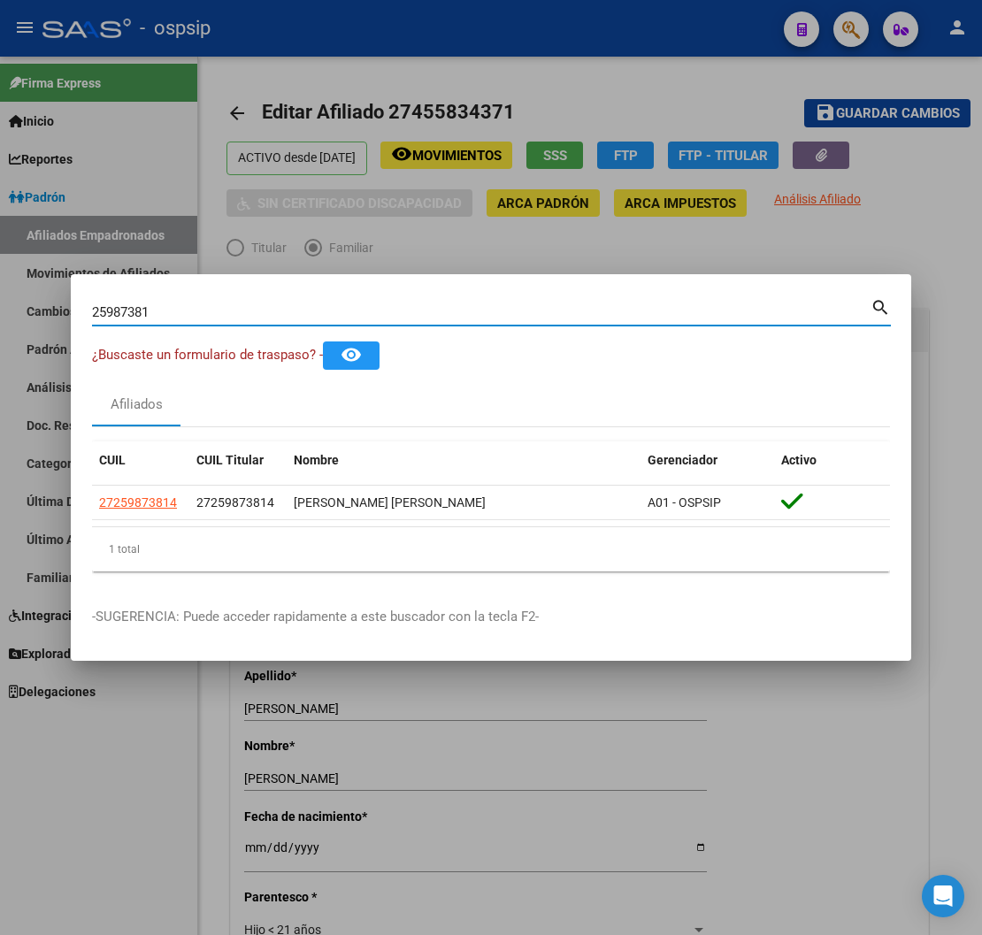
click at [161, 308] on input "25987381" at bounding box center [481, 312] width 779 height 16
type input "2"
type input "93008502"
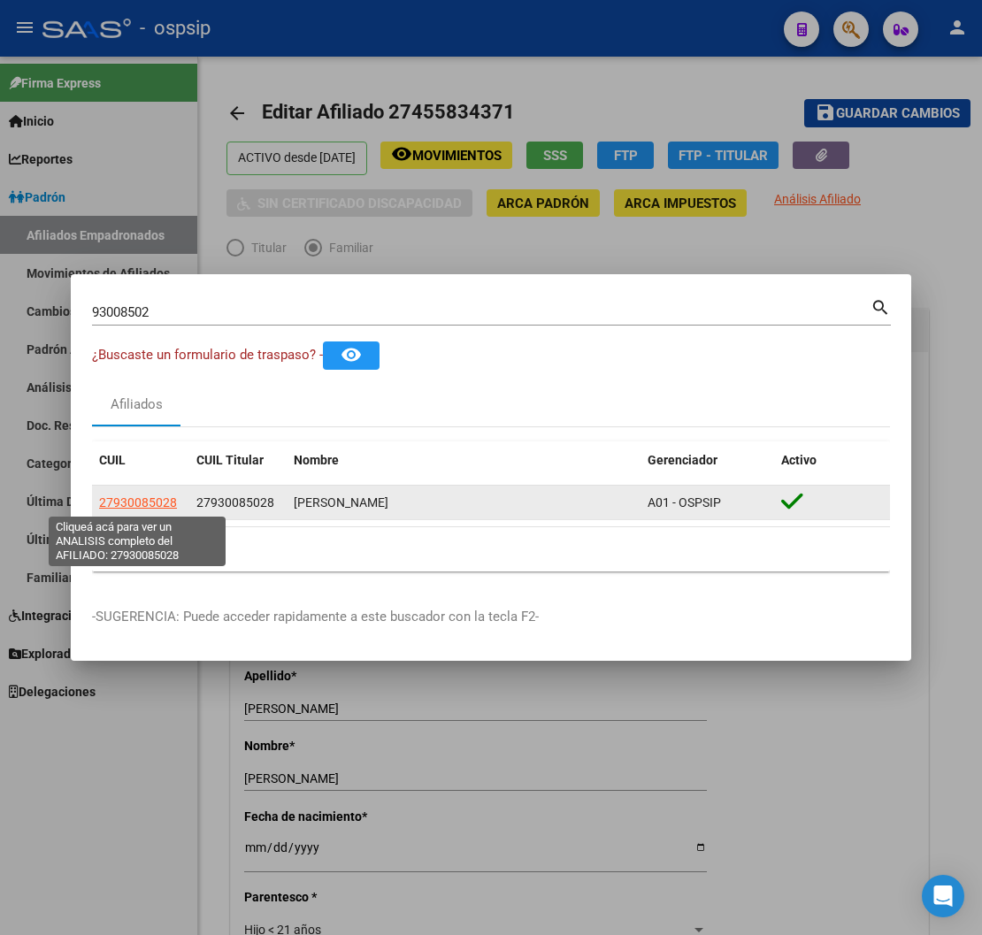
click at [129, 501] on span "27930085028" at bounding box center [138, 503] width 78 height 14
type textarea "27930085028"
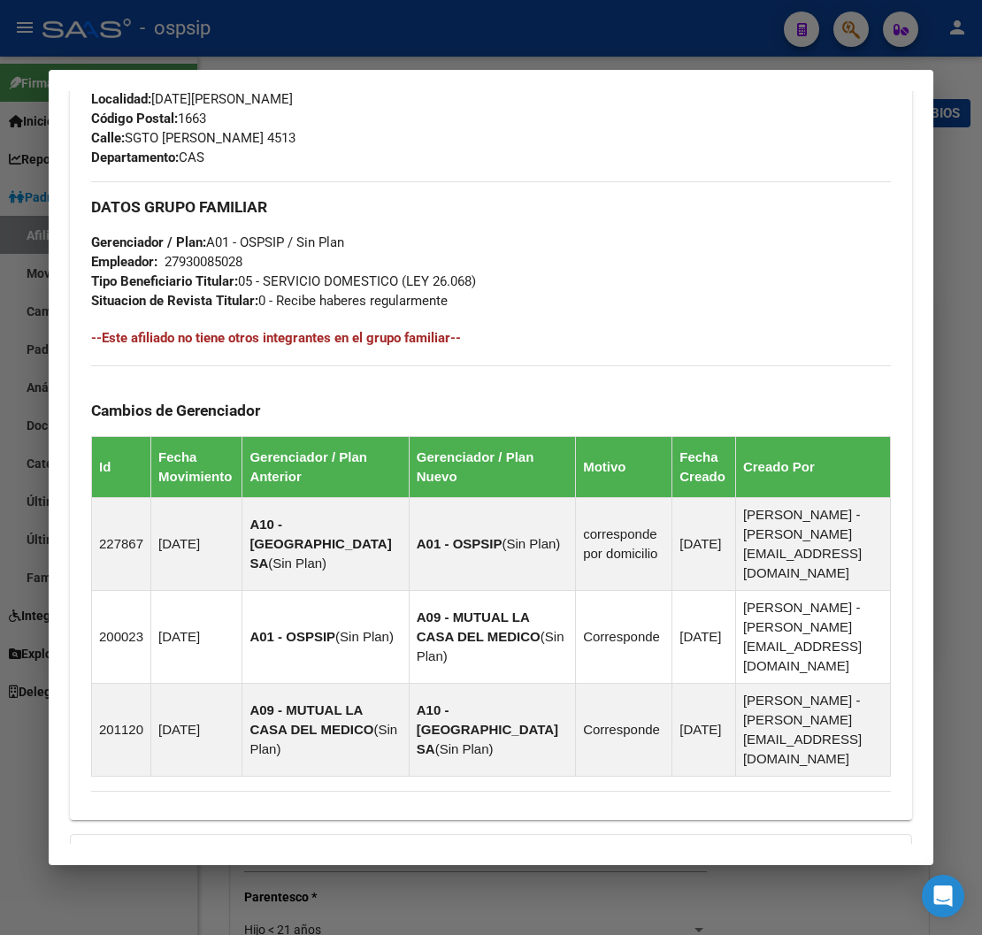
scroll to position [1072, 0]
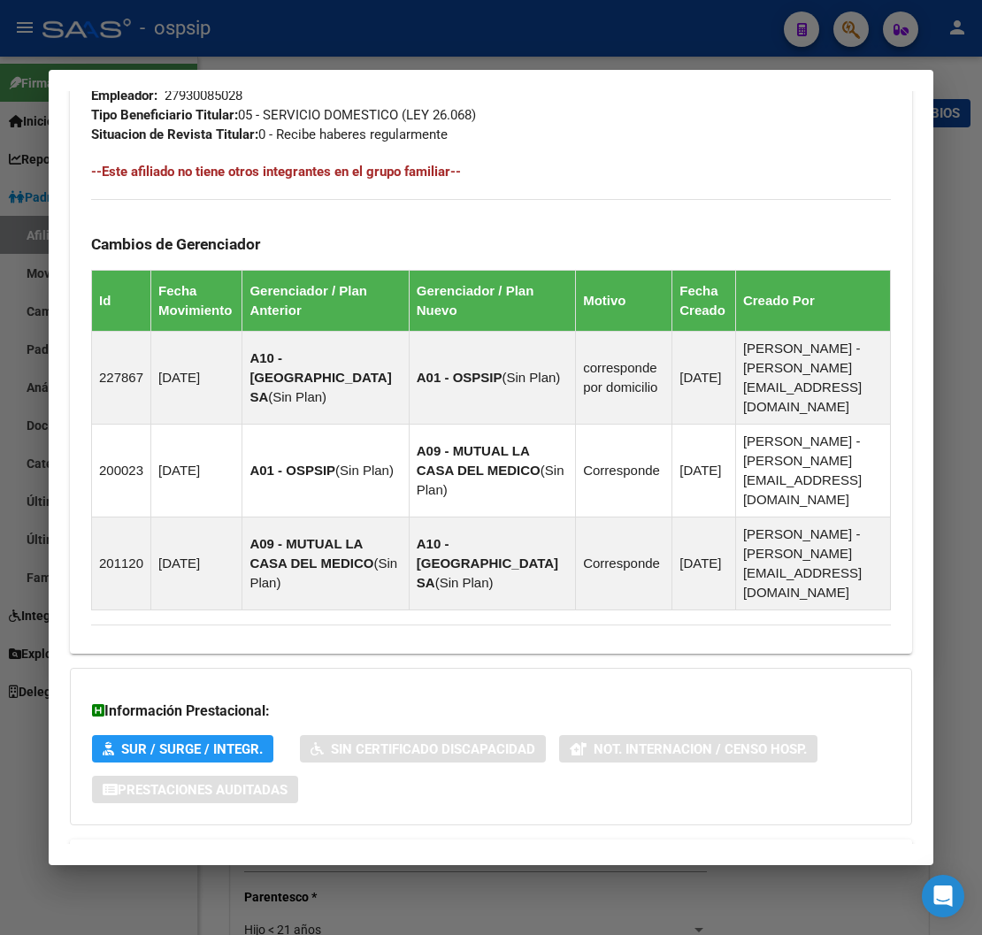
click at [261, 852] on span "Aportes y Contribuciones del Afiliado: 27930085028" at bounding box center [284, 860] width 332 height 17
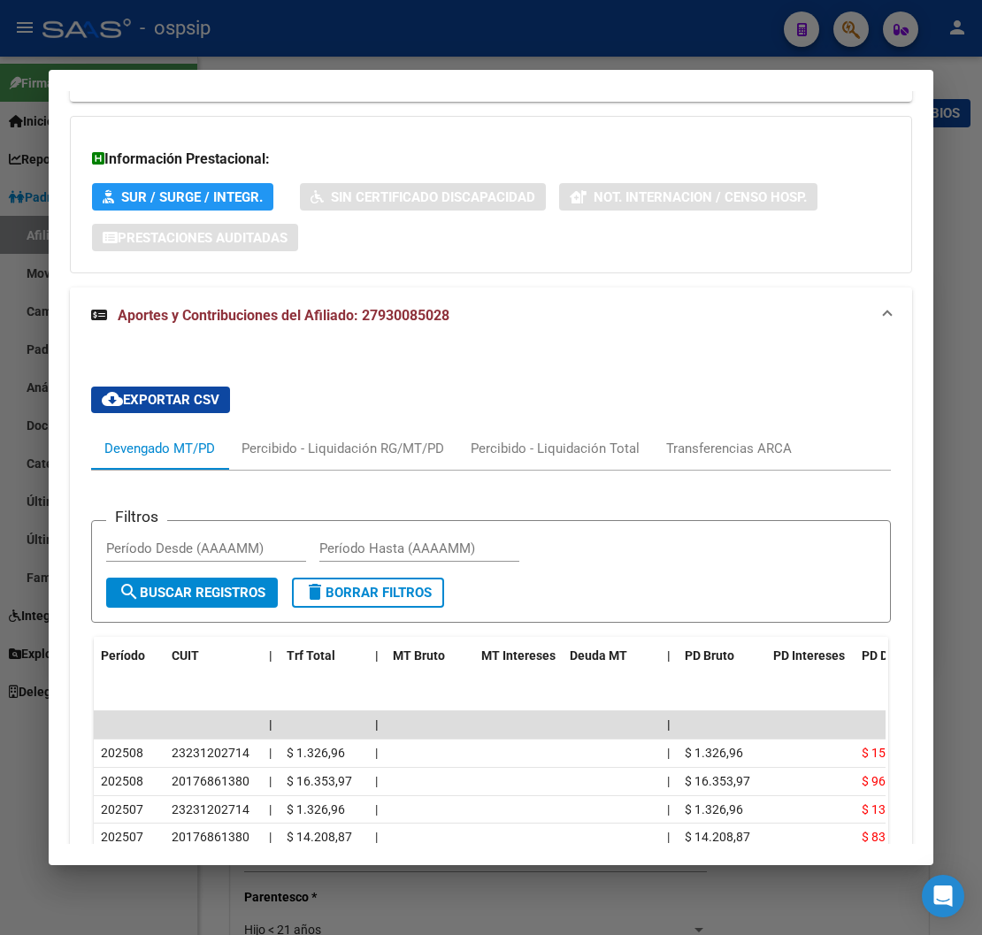
scroll to position [1718, 0]
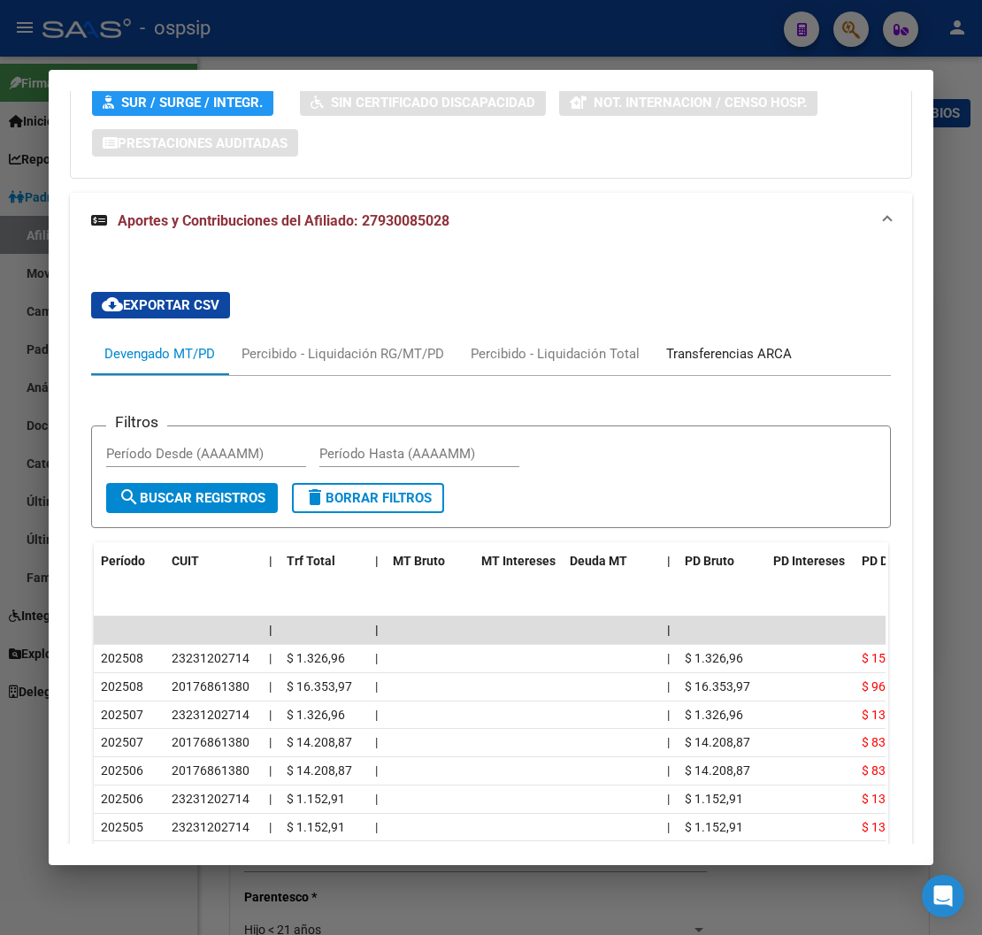
click at [756, 344] on div "Transferencias ARCA" at bounding box center [729, 353] width 126 height 19
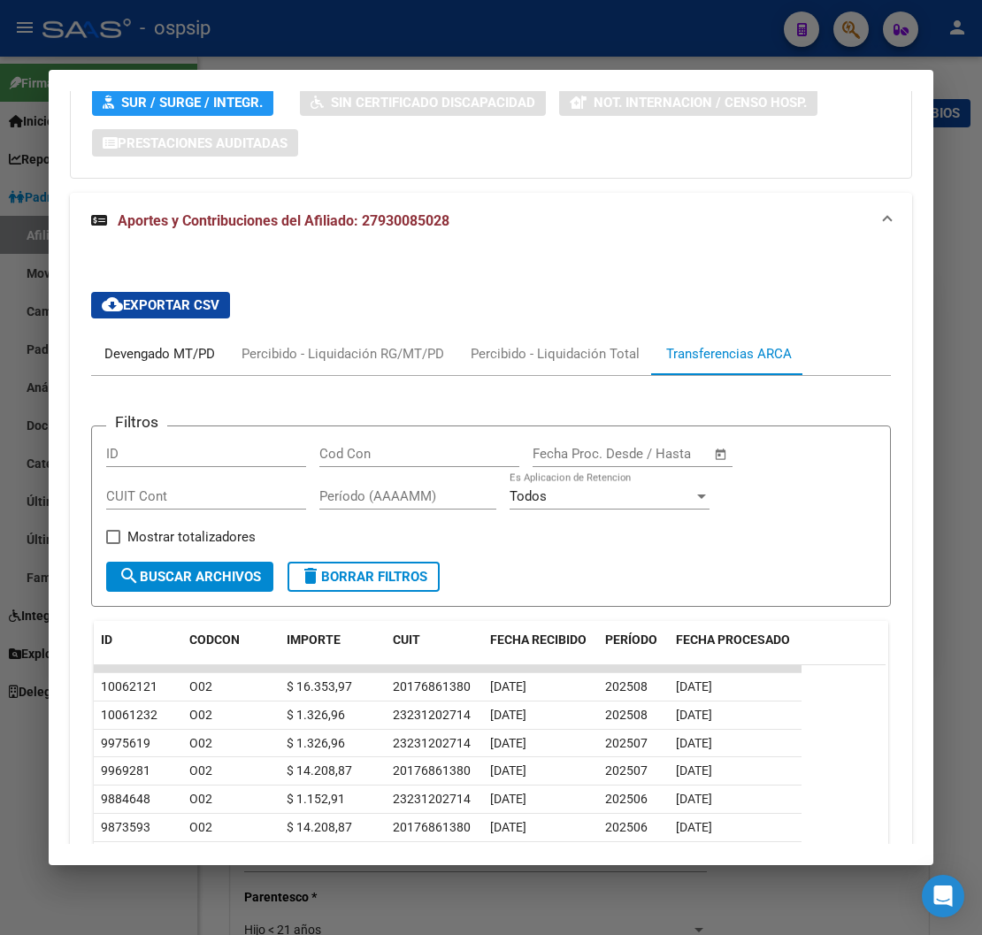
click at [144, 344] on div "Devengado MT/PD" at bounding box center [159, 353] width 111 height 19
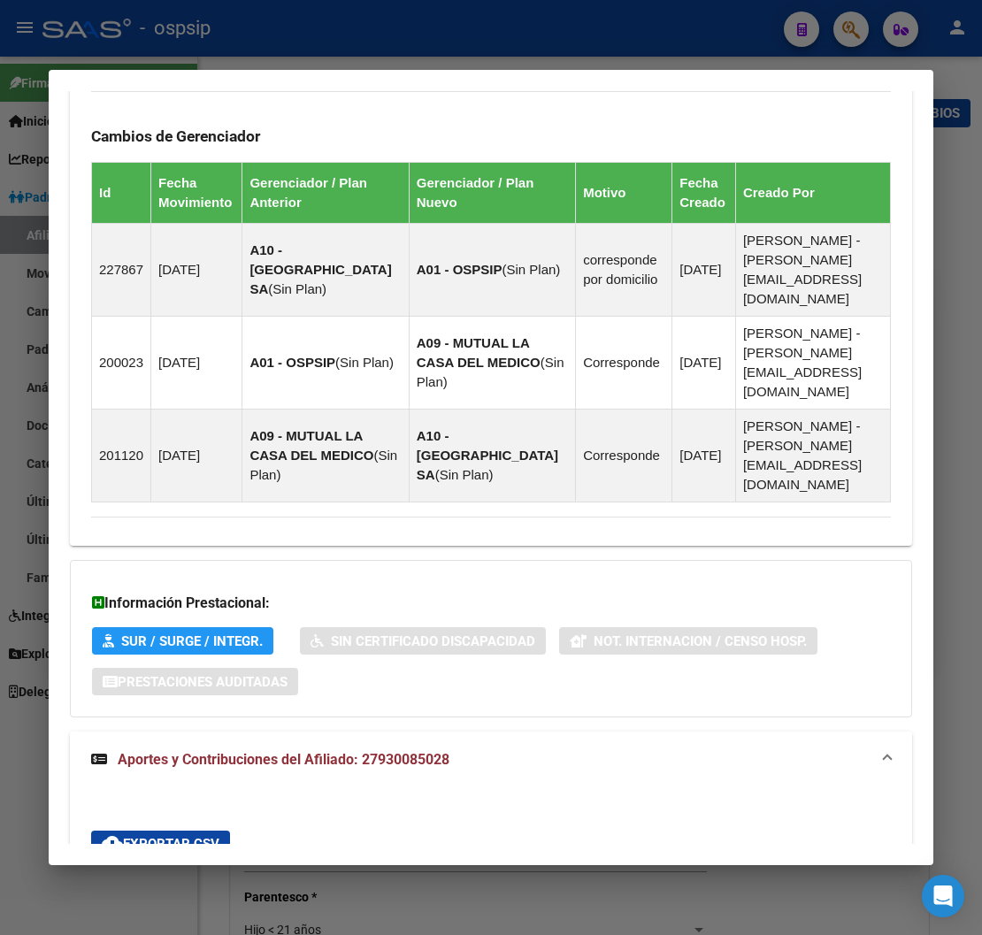
scroll to position [1671, 0]
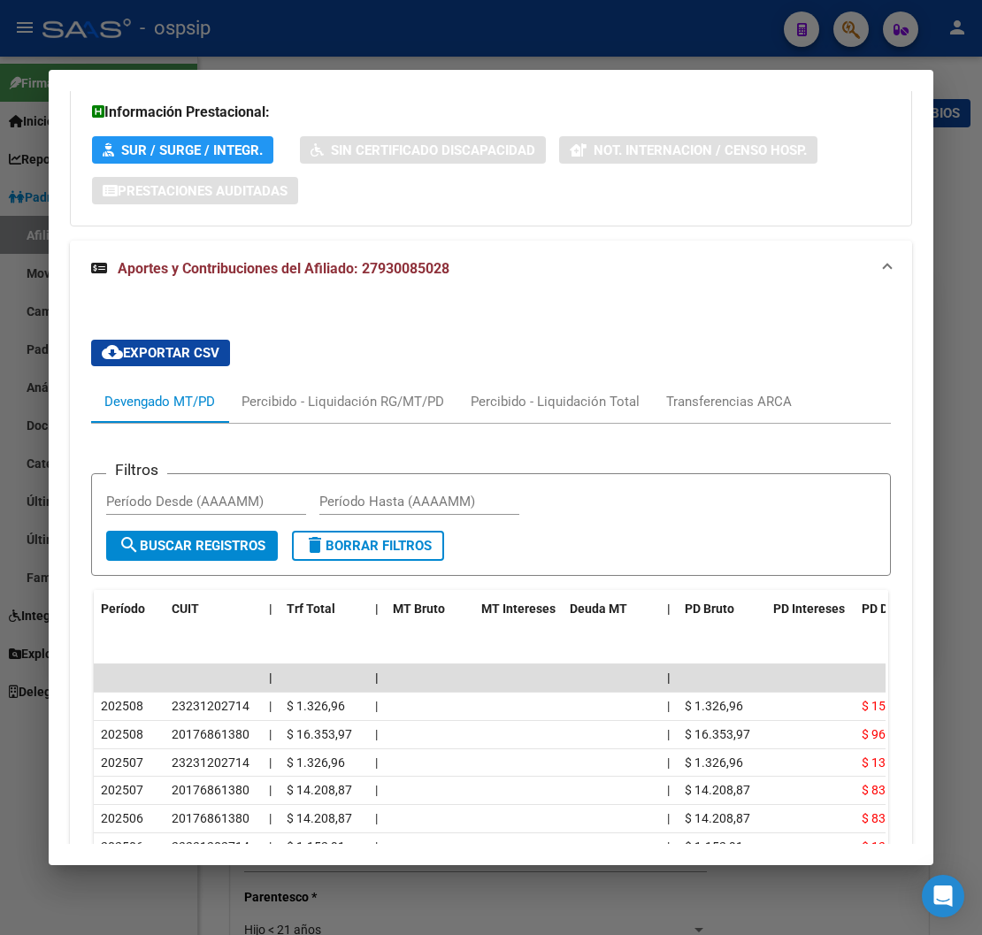
click at [762, 28] on div at bounding box center [491, 467] width 982 height 935
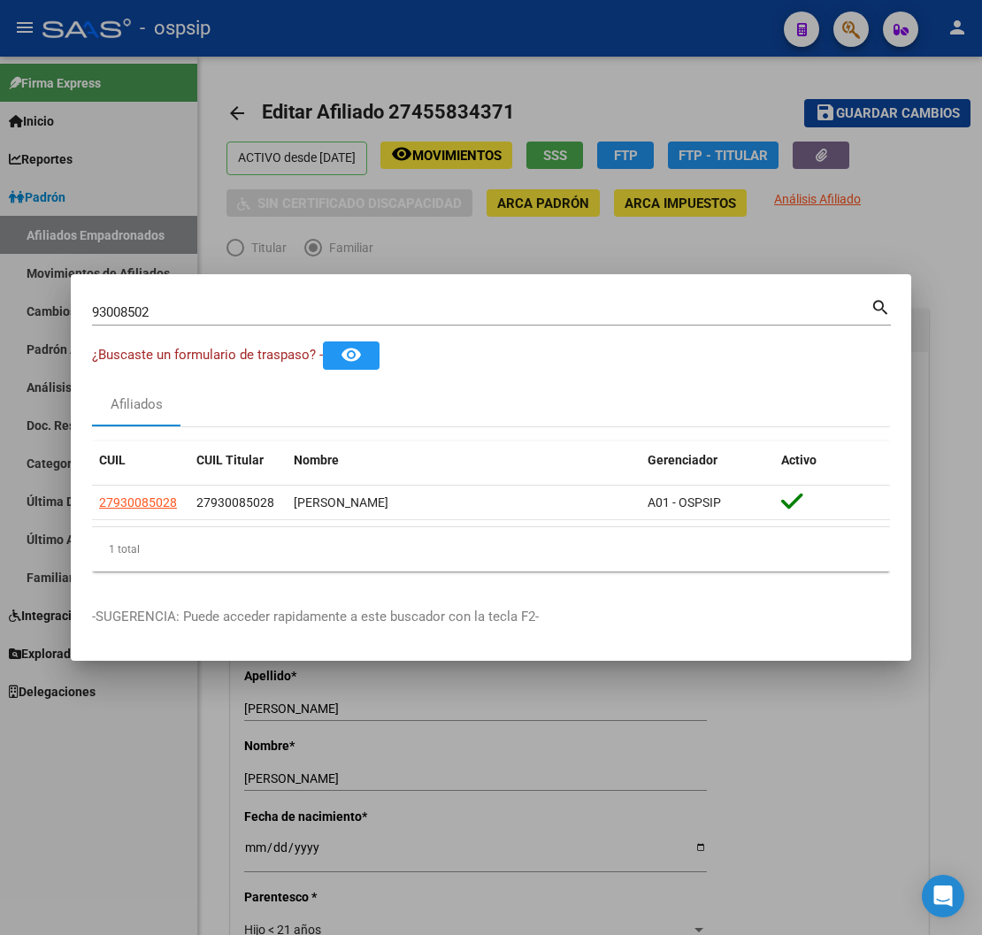
click at [188, 303] on div "93008502 Buscar (apellido, dni, cuil, nro traspaso, cuit, obra social)" at bounding box center [481, 312] width 779 height 27
type input "9"
type input "21918525"
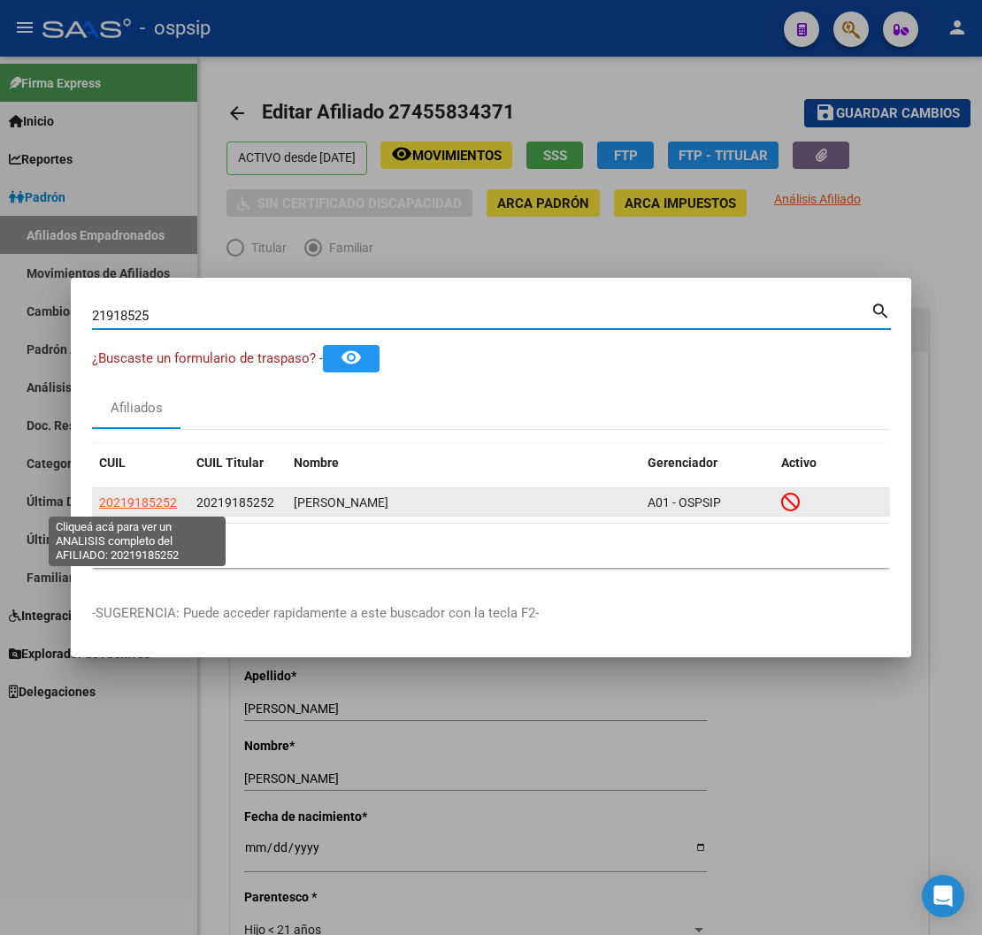
click at [150, 504] on span "20219185252" at bounding box center [138, 503] width 78 height 14
type textarea "20219185252"
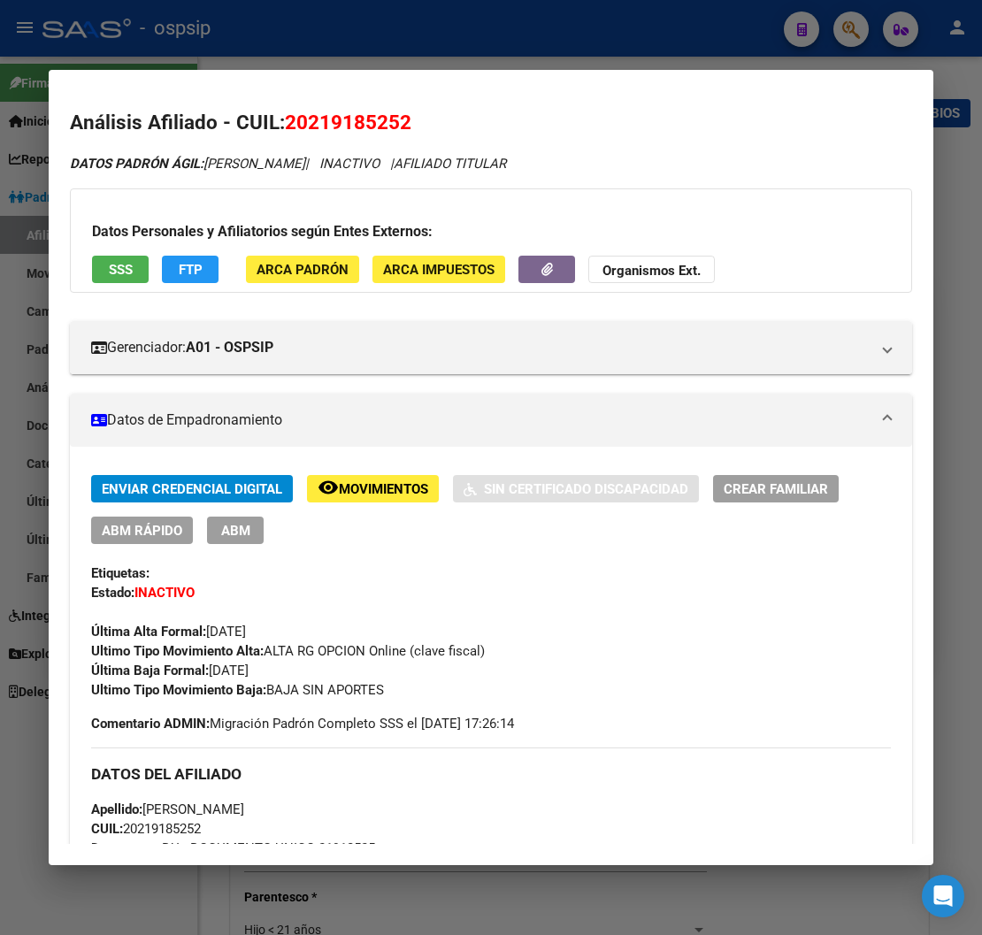
click at [342, 487] on span "Movimientos" at bounding box center [383, 489] width 89 height 16
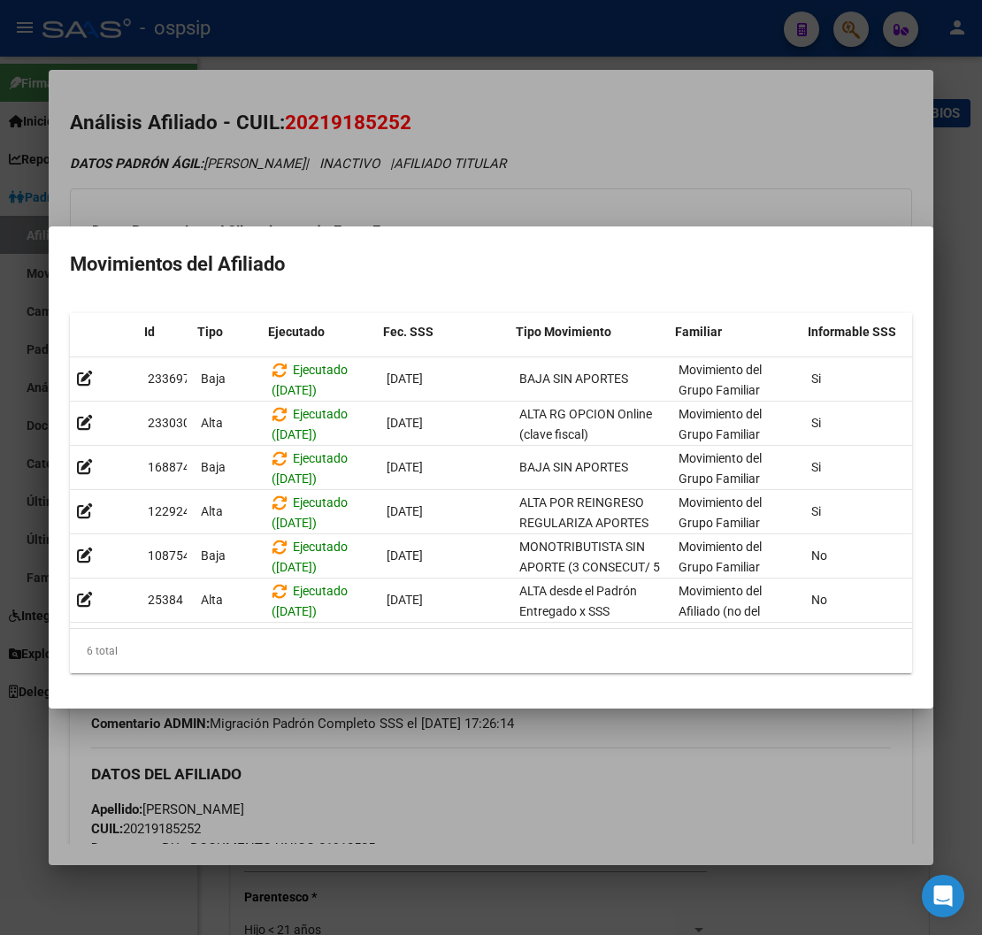
scroll to position [0, 289]
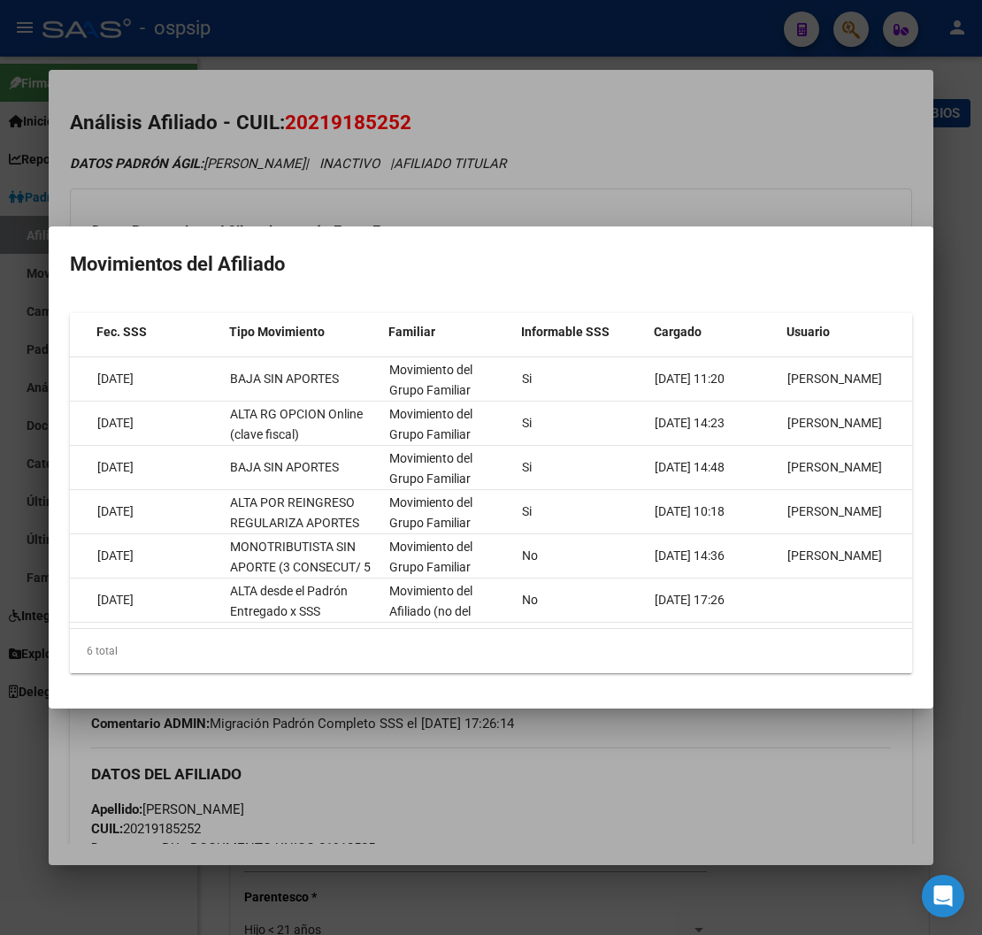
click at [712, 767] on div at bounding box center [491, 467] width 982 height 935
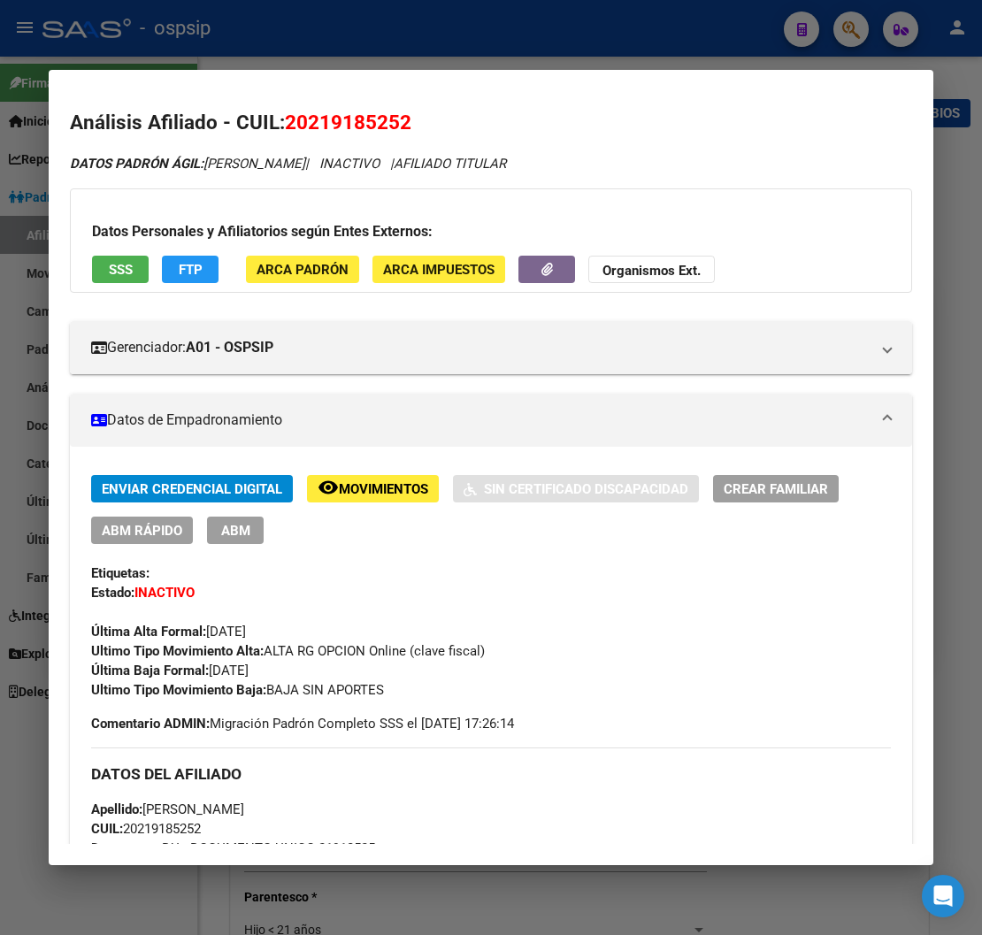
click at [184, 270] on span "FTP" at bounding box center [191, 270] width 24 height 16
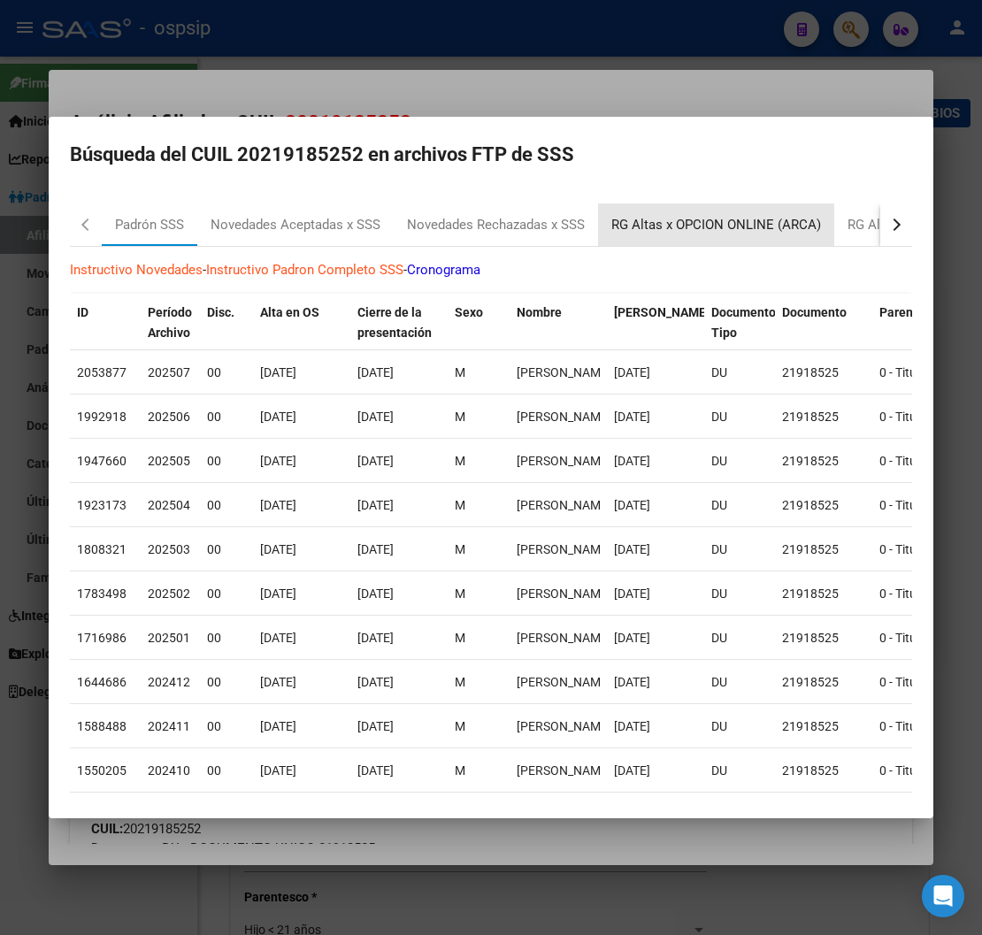
click at [753, 227] on div "RG Altas x OPCION ONLINE (ARCA)" at bounding box center [716, 225] width 210 height 20
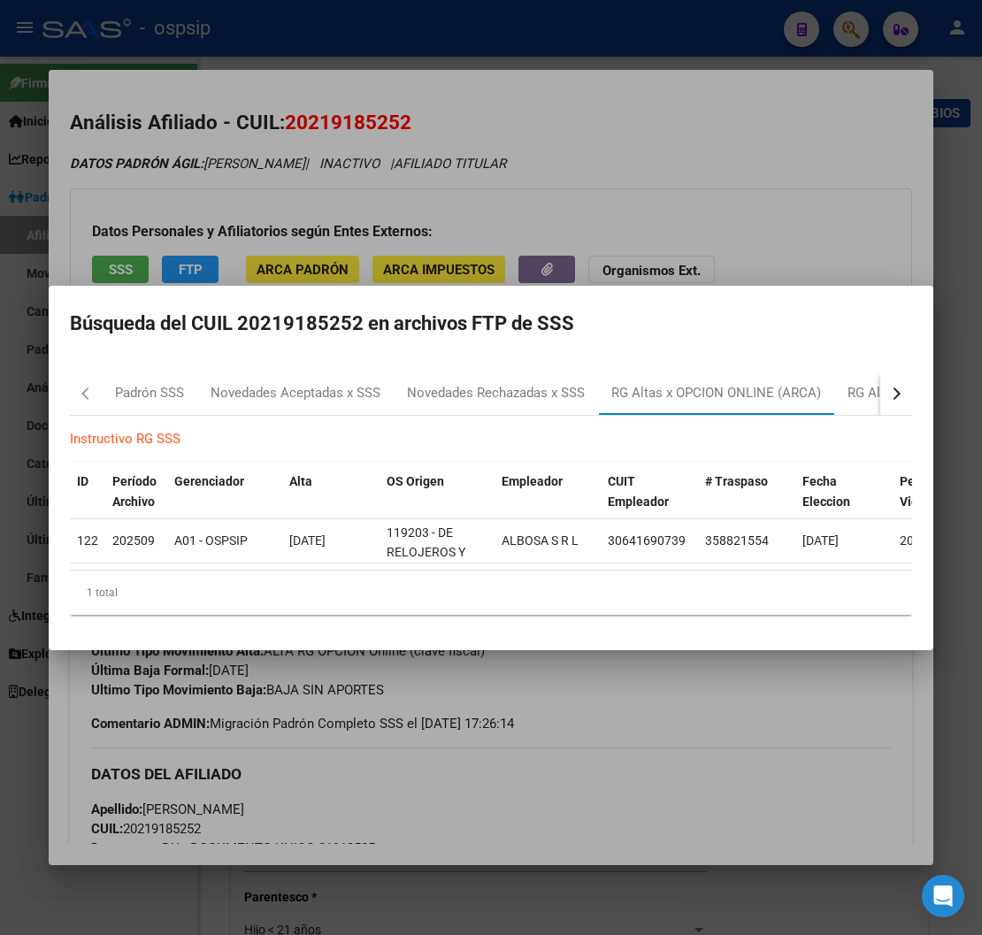
click at [559, 888] on div at bounding box center [491, 467] width 982 height 935
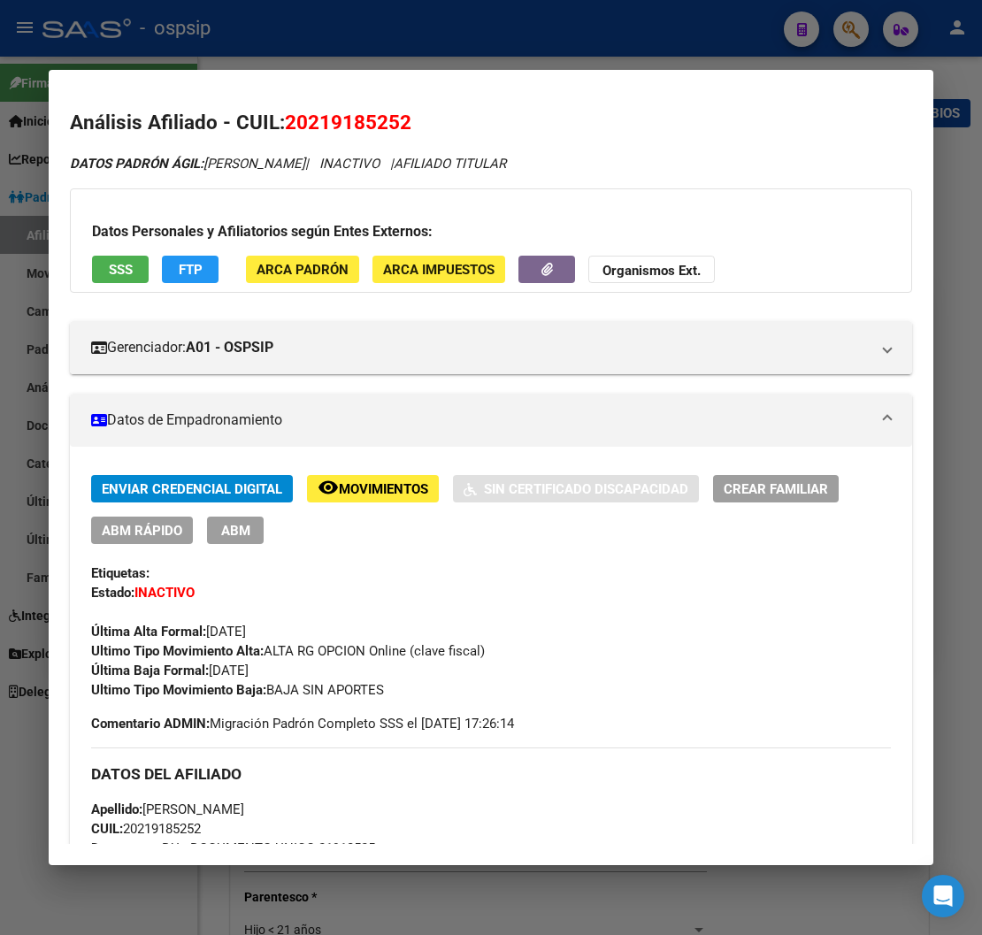
click at [762, 37] on div at bounding box center [491, 467] width 982 height 935
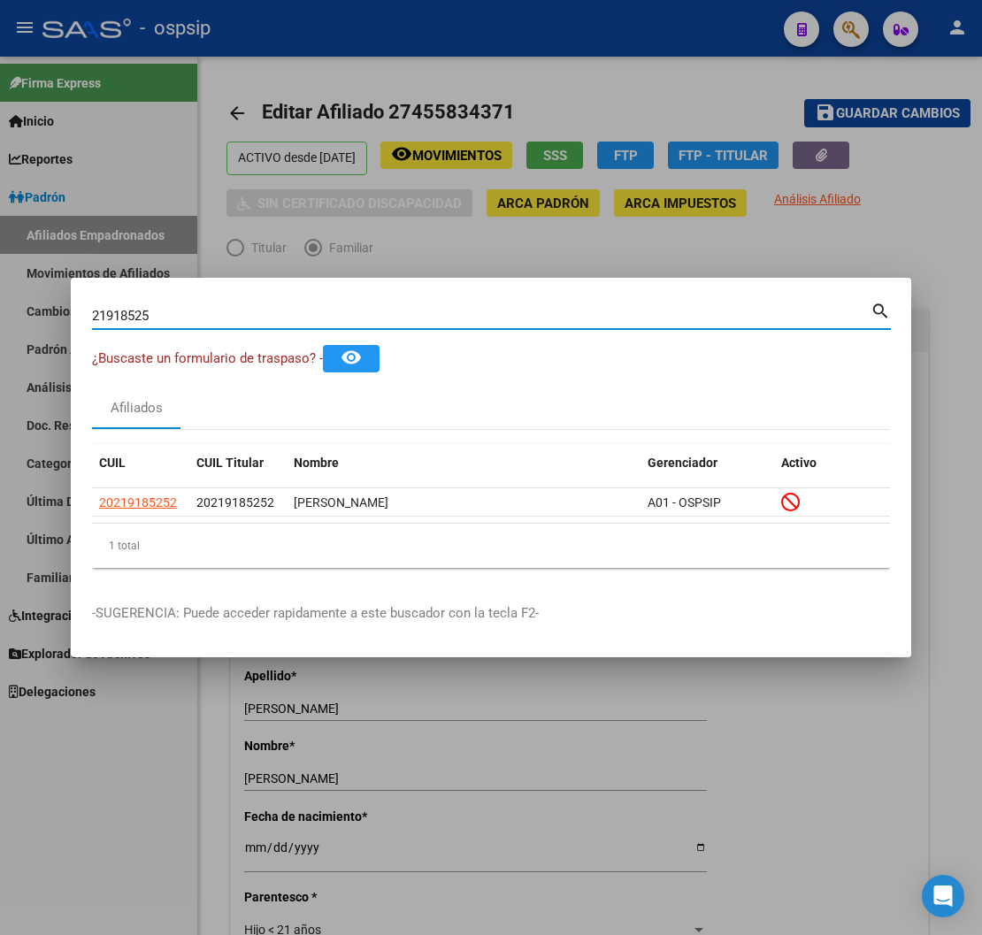
click at [189, 314] on input "21918525" at bounding box center [481, 316] width 779 height 16
type input "2"
type input "20669349"
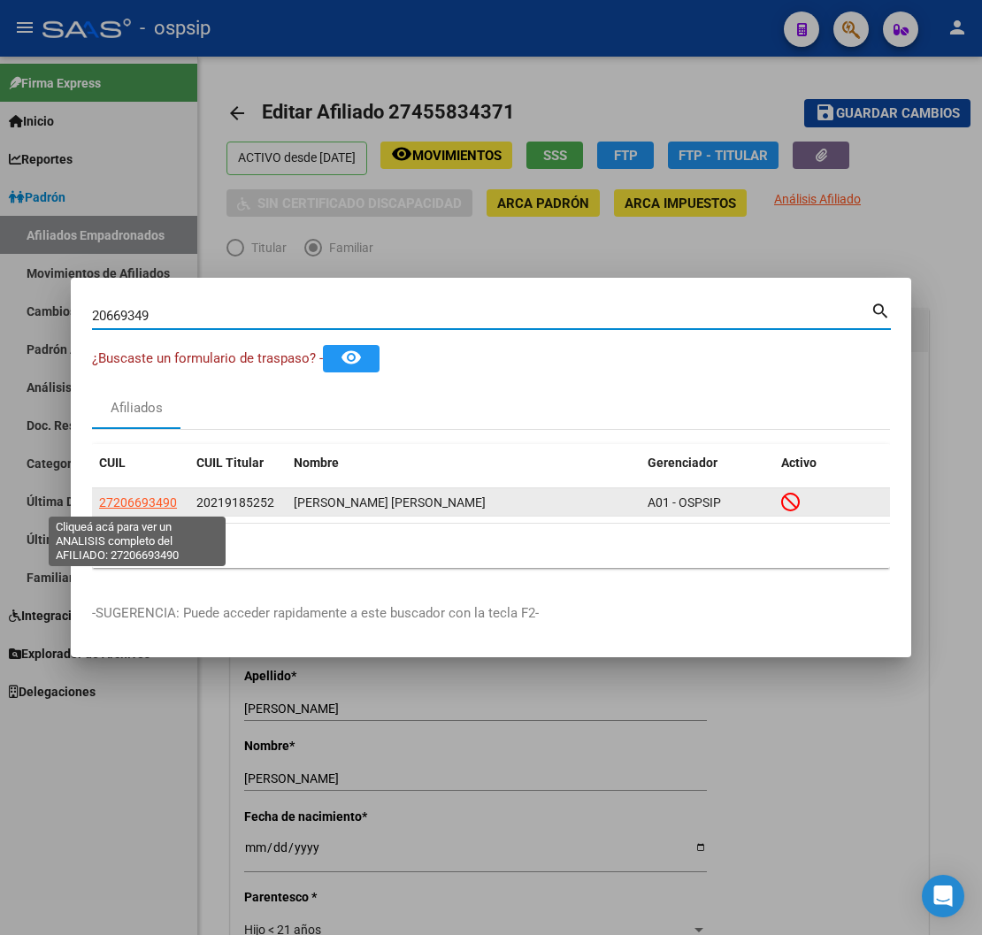
click at [148, 506] on span "27206693490" at bounding box center [138, 503] width 78 height 14
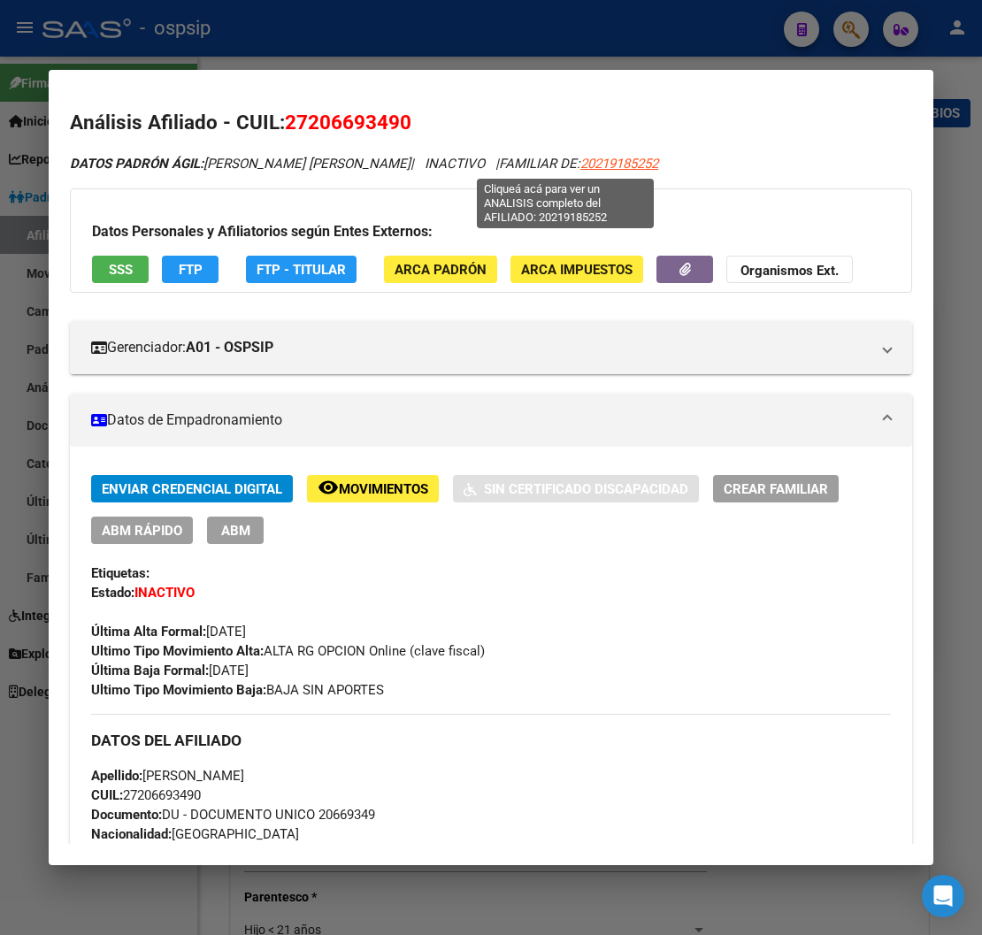
click at [581, 165] on span "20219185252" at bounding box center [620, 164] width 78 height 16
type textarea "20219185252"
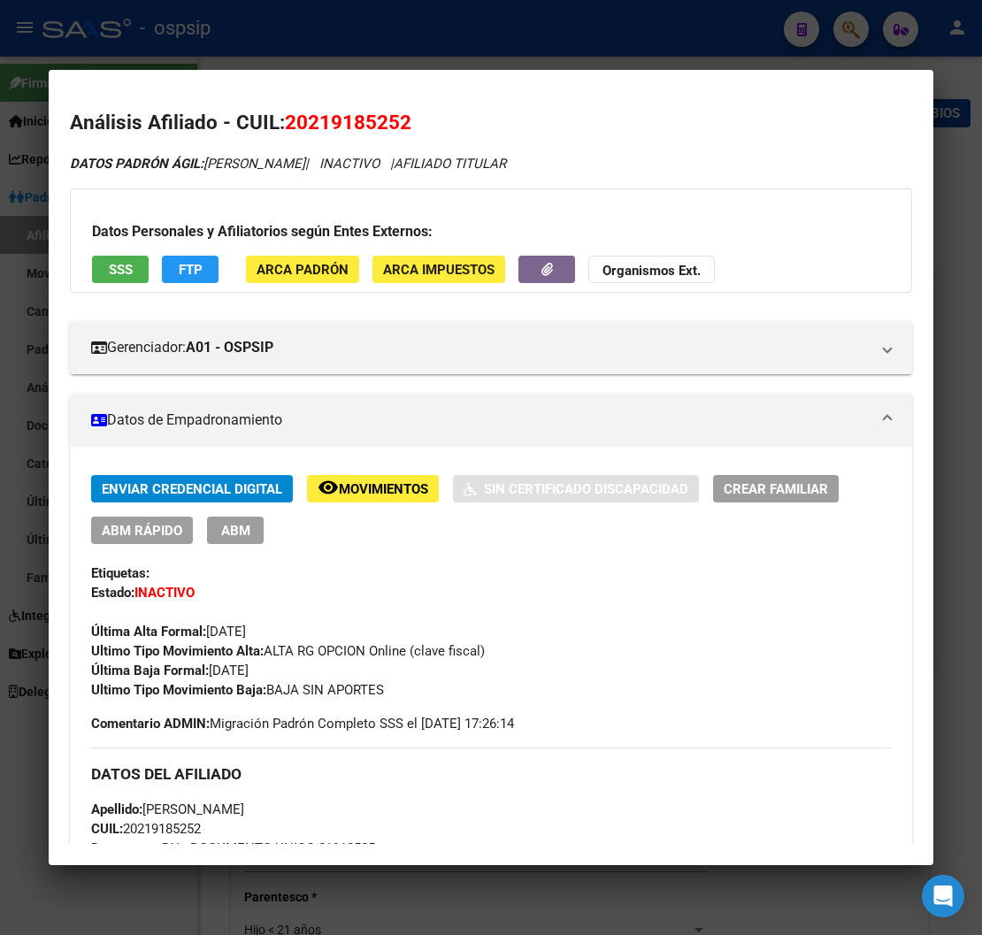
click at [359, 490] on span "Movimientos" at bounding box center [383, 489] width 89 height 16
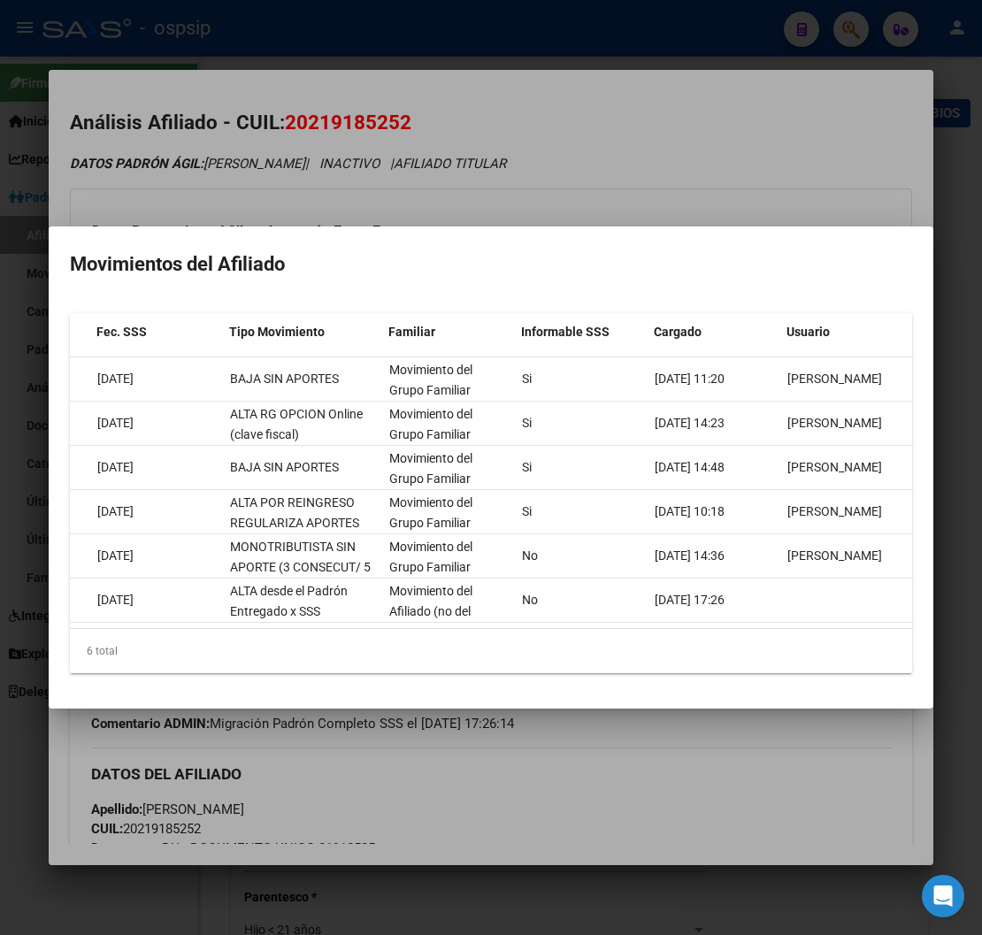
click at [676, 766] on div at bounding box center [491, 467] width 982 height 935
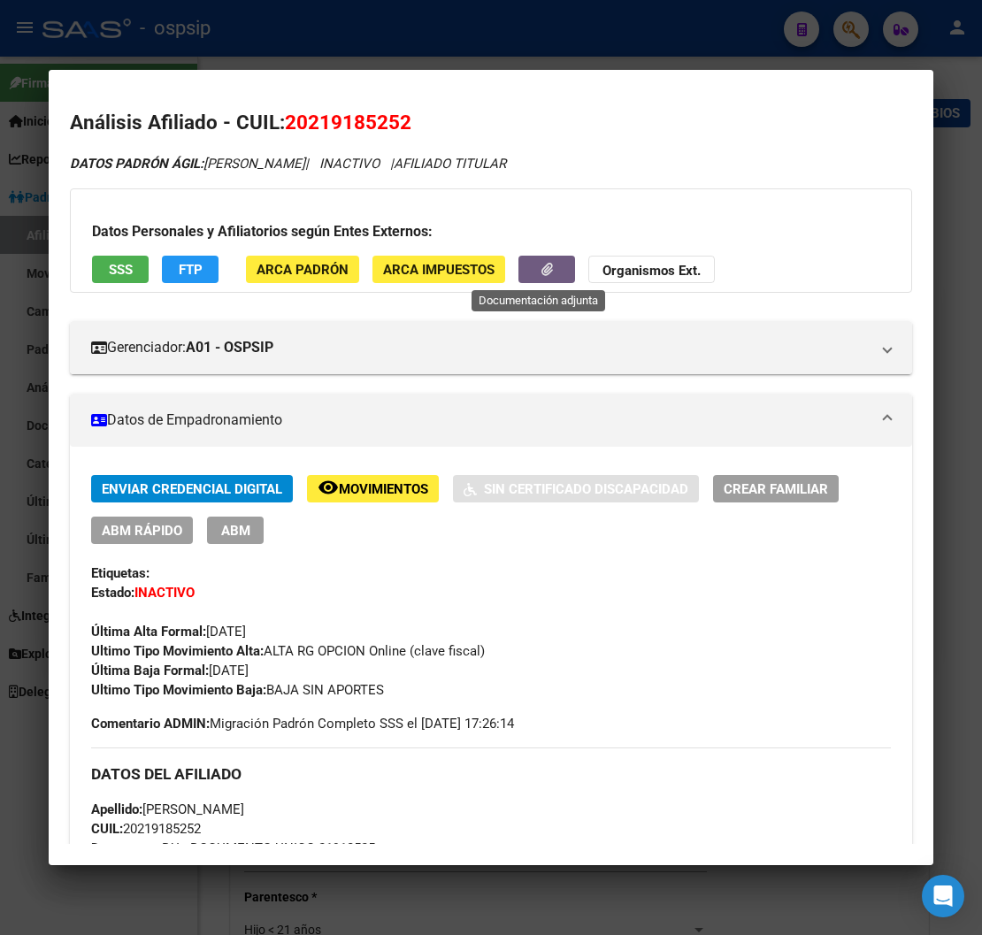
click at [527, 262] on button "button" at bounding box center [547, 269] width 57 height 27
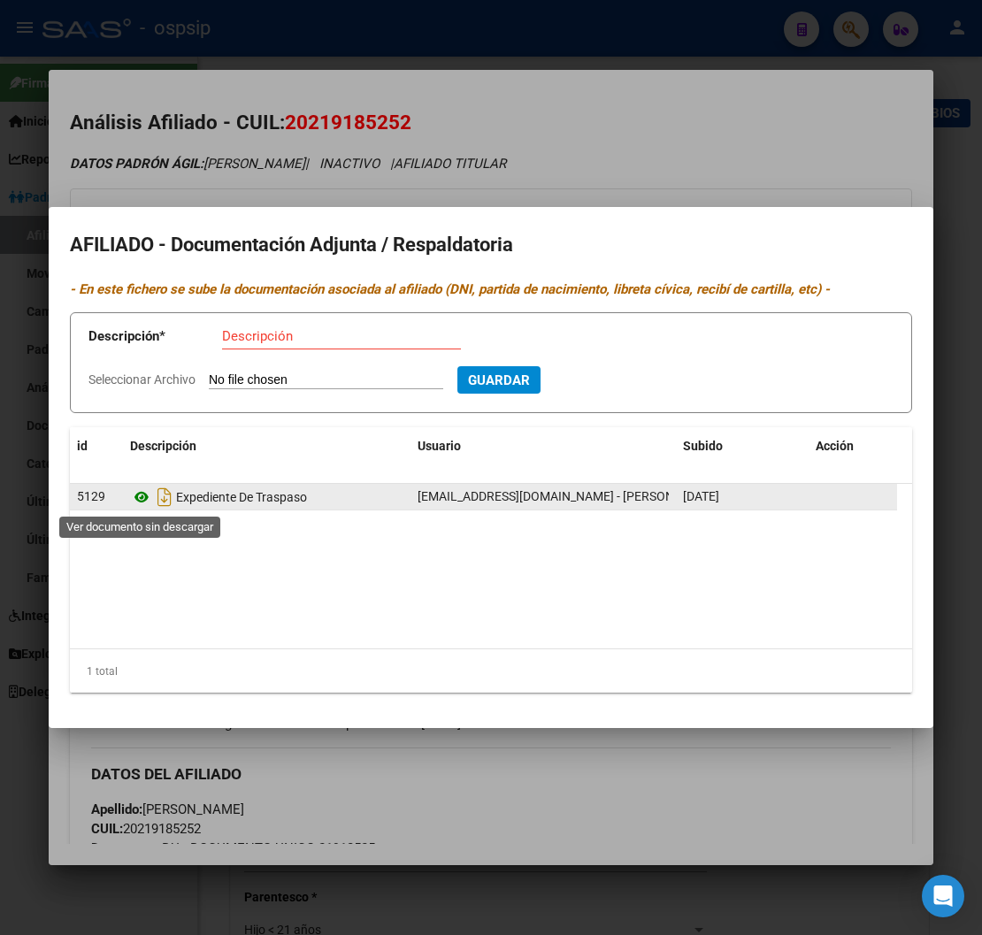
click at [139, 491] on icon at bounding box center [141, 497] width 23 height 21
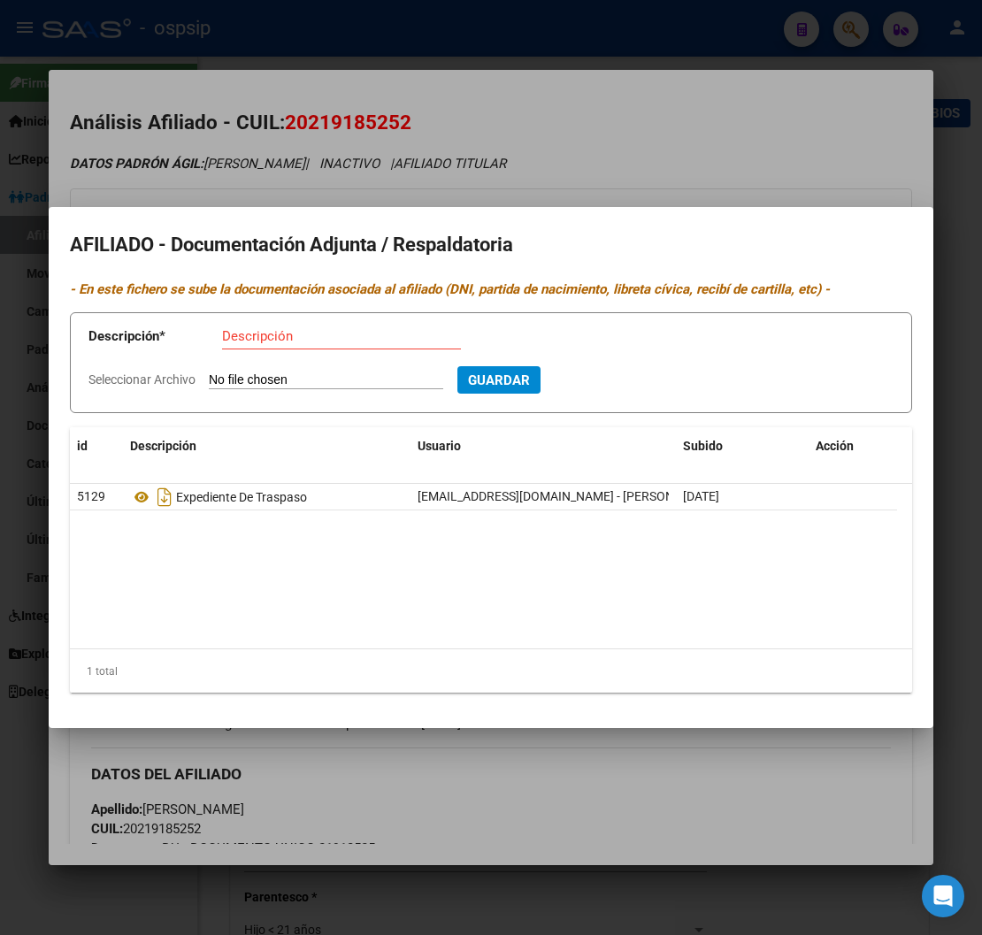
click at [686, 155] on div at bounding box center [491, 467] width 982 height 935
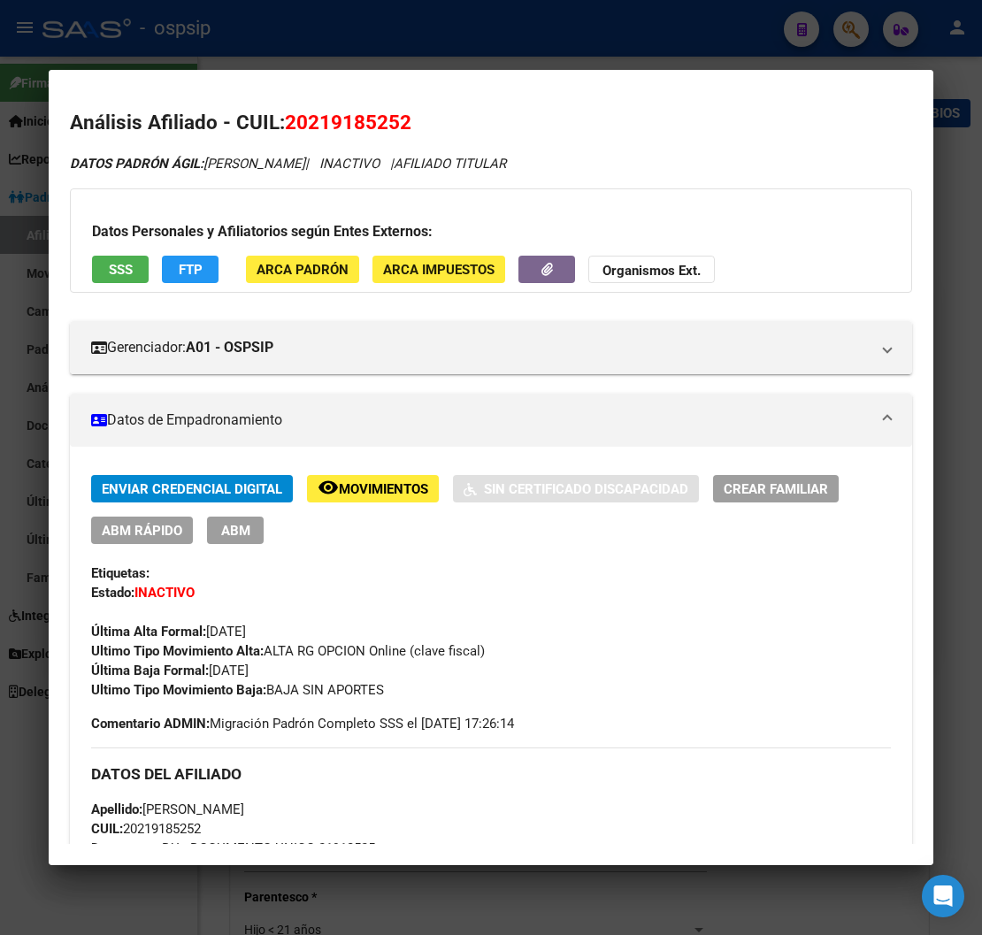
click at [339, 489] on span "Movimientos" at bounding box center [383, 489] width 89 height 16
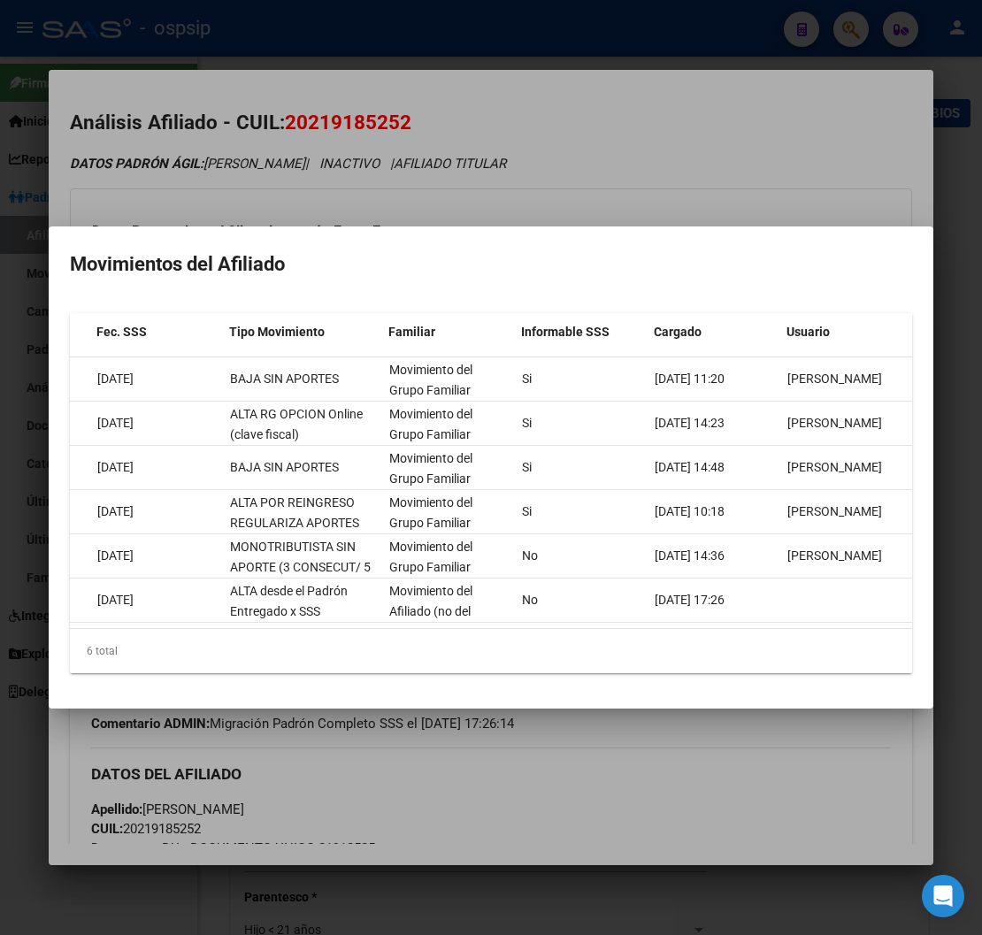
drag, startPoint x: 593, startPoint y: 783, endPoint x: 559, endPoint y: 768, distance: 36.8
click at [591, 781] on div at bounding box center [491, 467] width 982 height 935
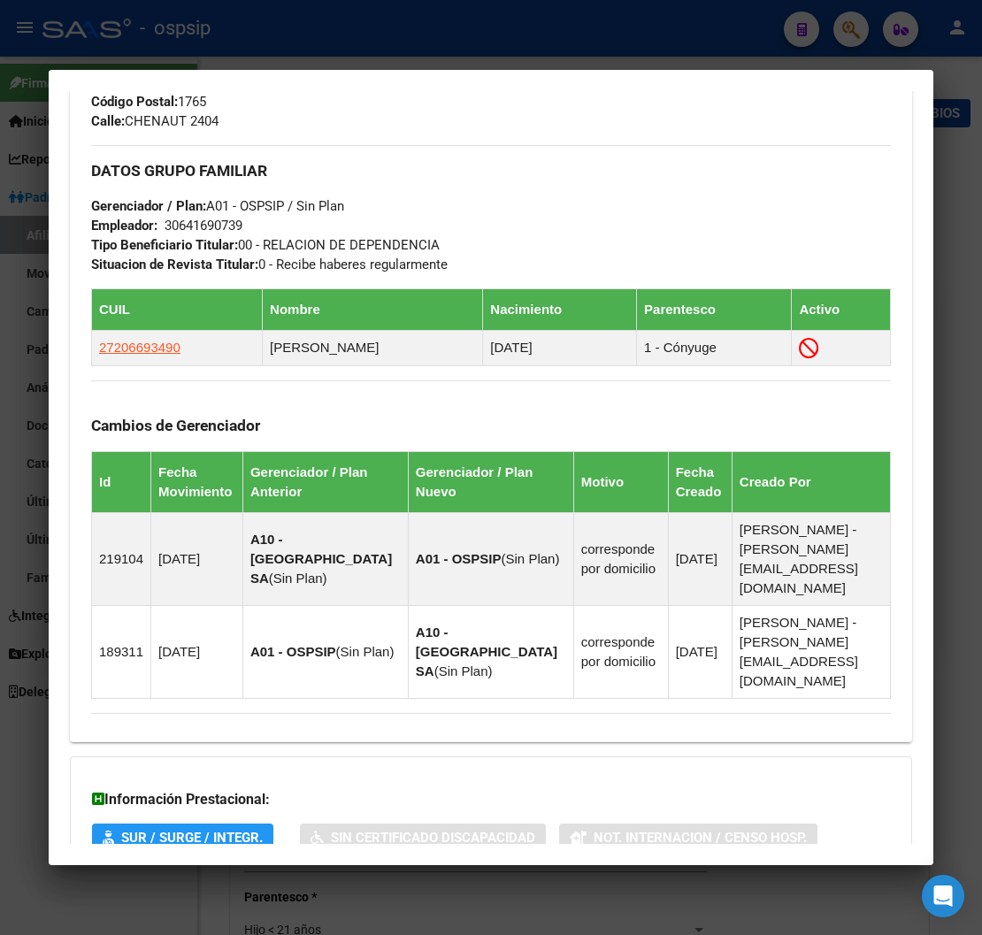
scroll to position [1089, 0]
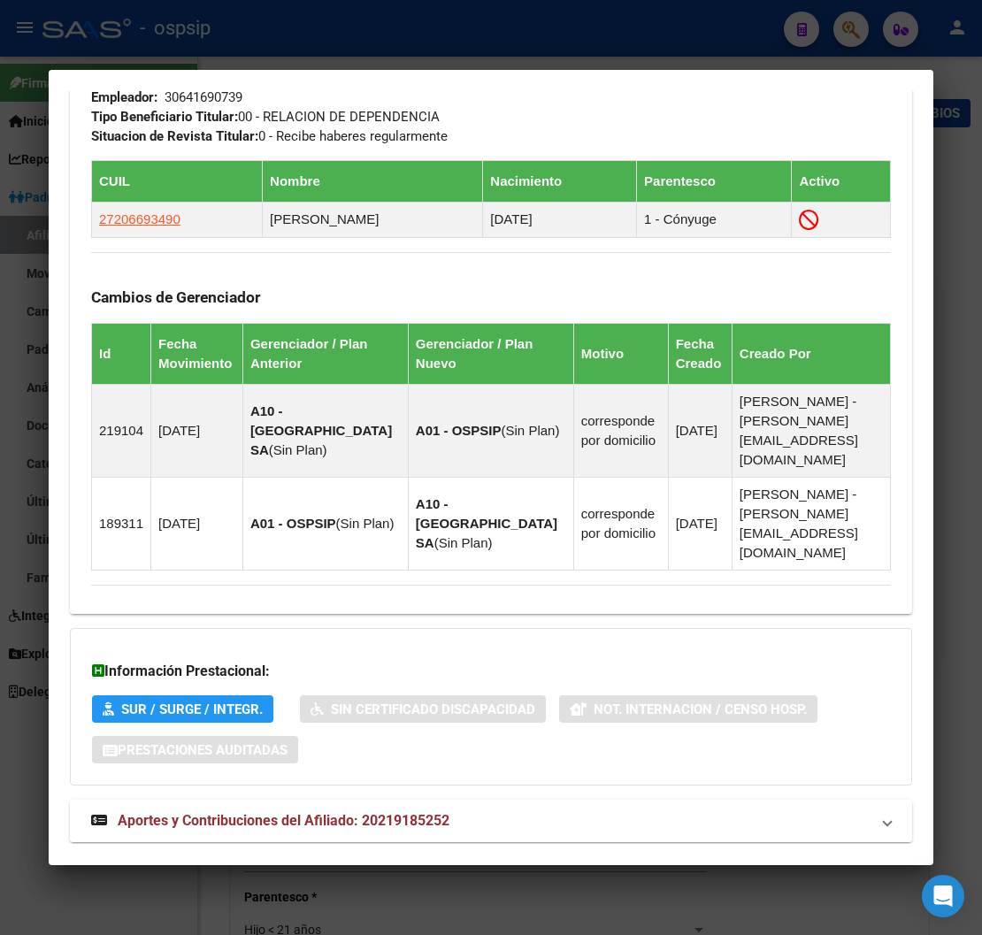
click at [277, 812] on span "Aportes y Contribuciones del Afiliado: 20219185252" at bounding box center [284, 820] width 332 height 17
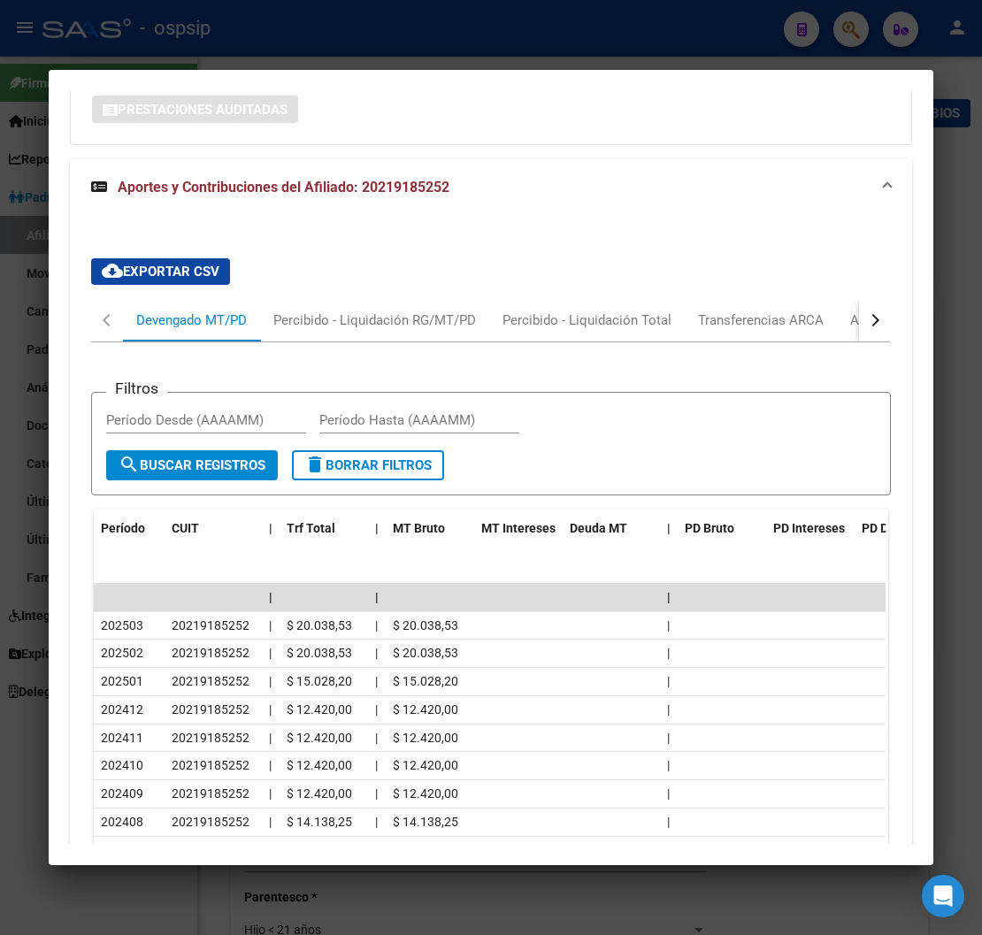
scroll to position [1736, 0]
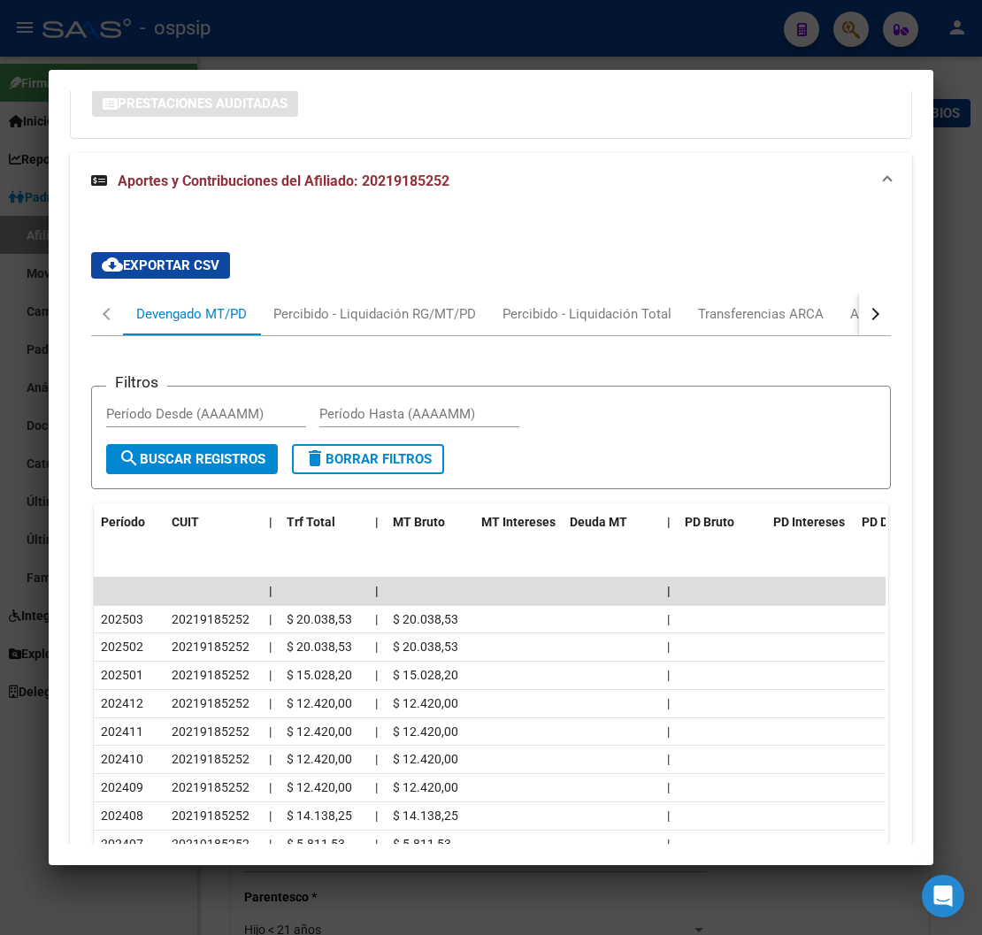
click at [207, 304] on div "Devengado MT/PD" at bounding box center [191, 313] width 111 height 19
click at [349, 304] on div "Percibido - Liquidación RG/MT/PD" at bounding box center [374, 313] width 203 height 19
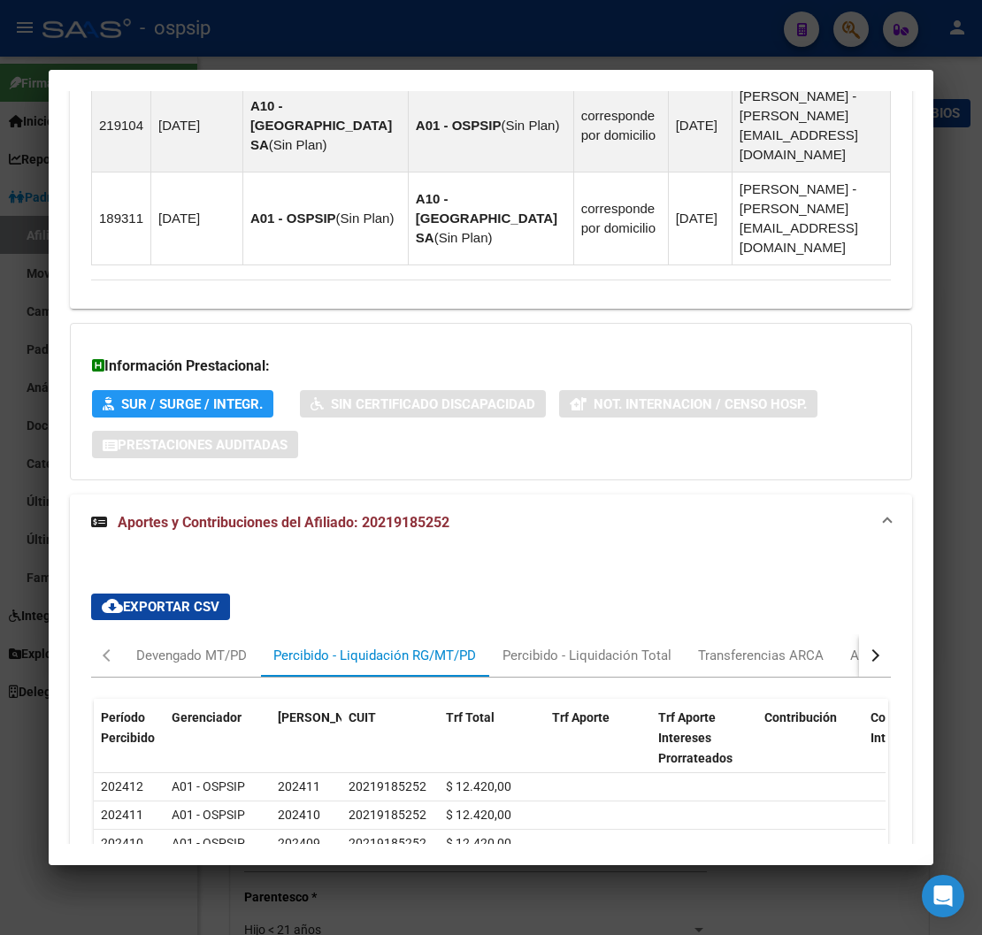
scroll to position [1715, 0]
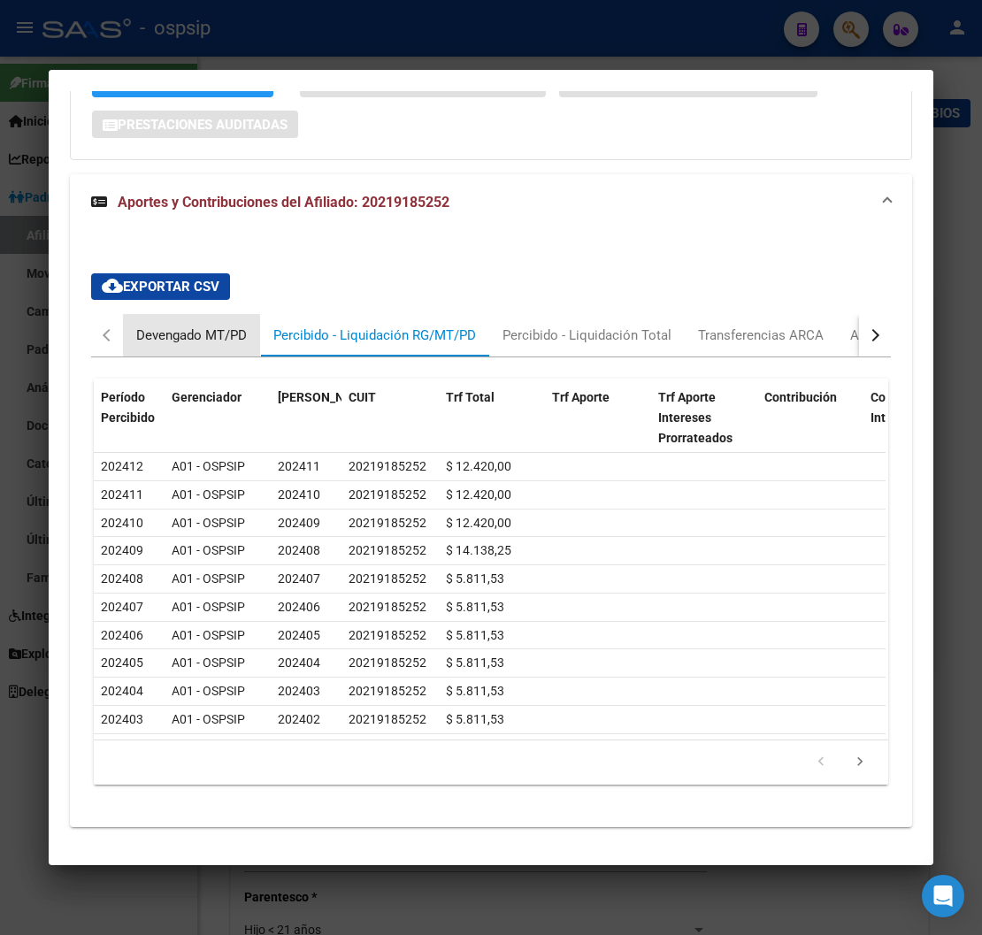
click at [157, 326] on div "Devengado MT/PD" at bounding box center [191, 335] width 111 height 19
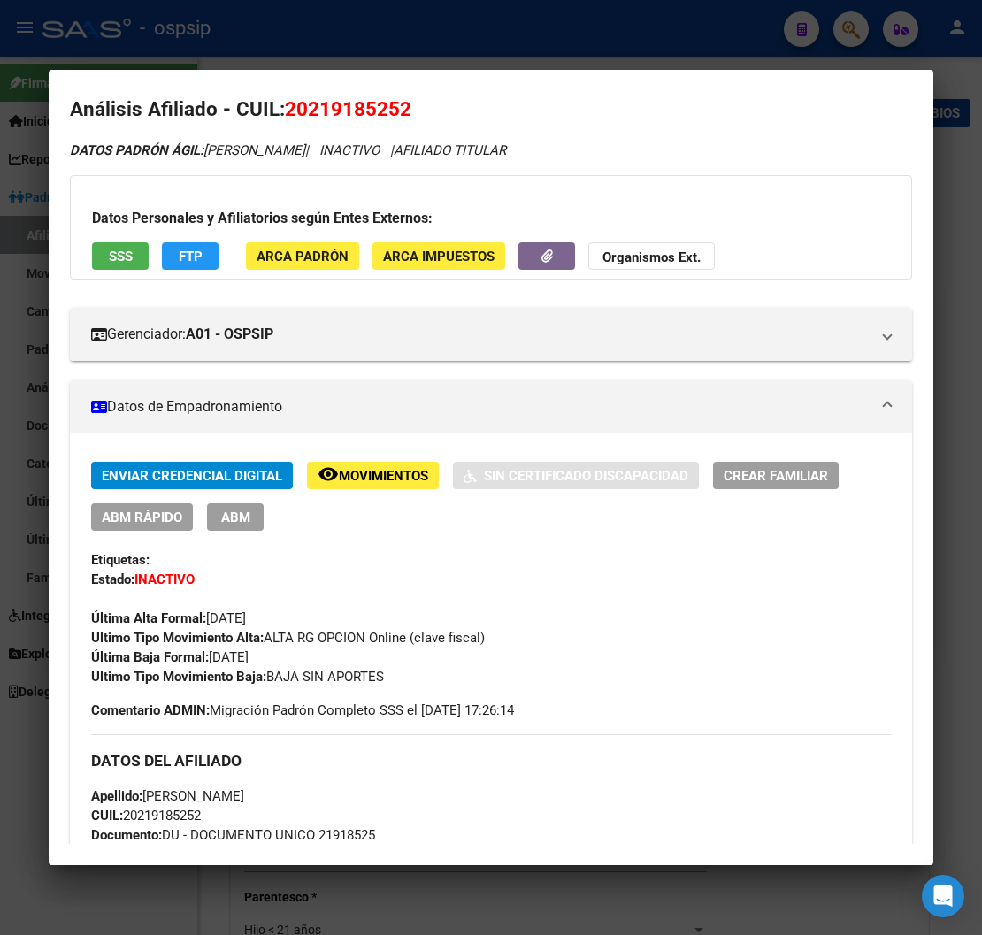
scroll to position [0, 0]
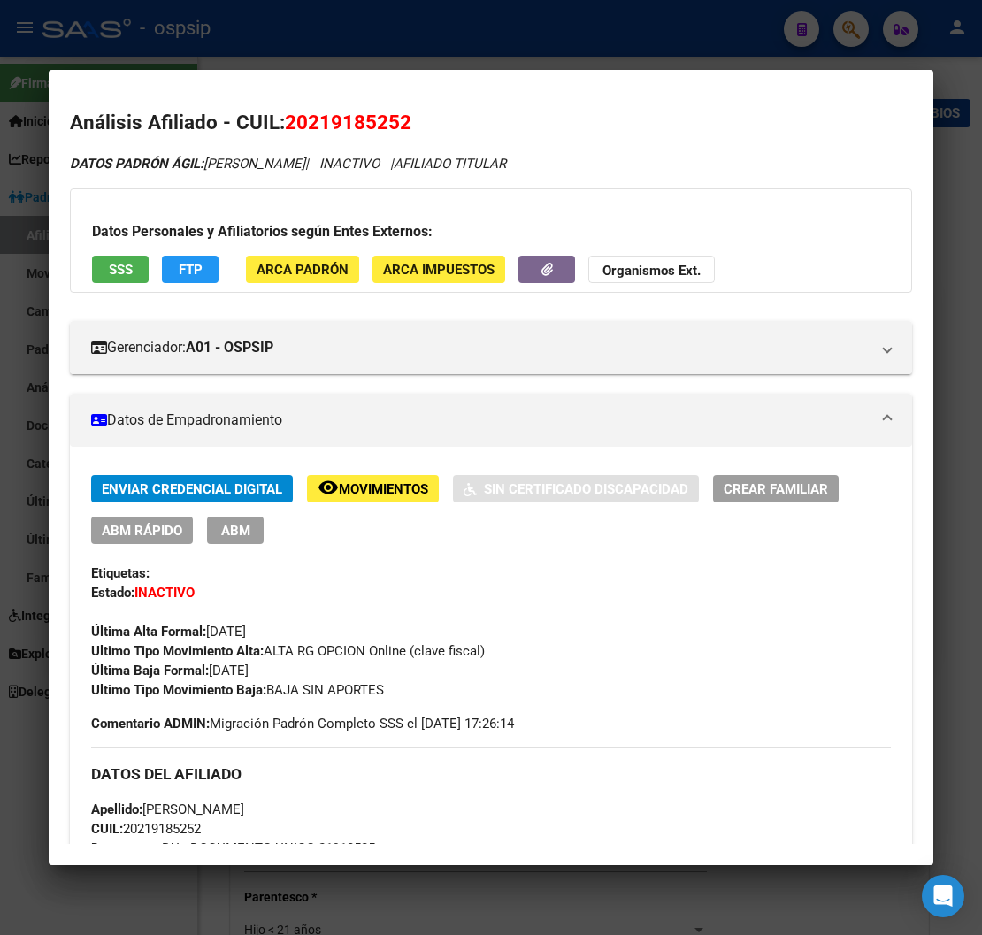
click at [376, 491] on span "Movimientos" at bounding box center [383, 489] width 89 height 16
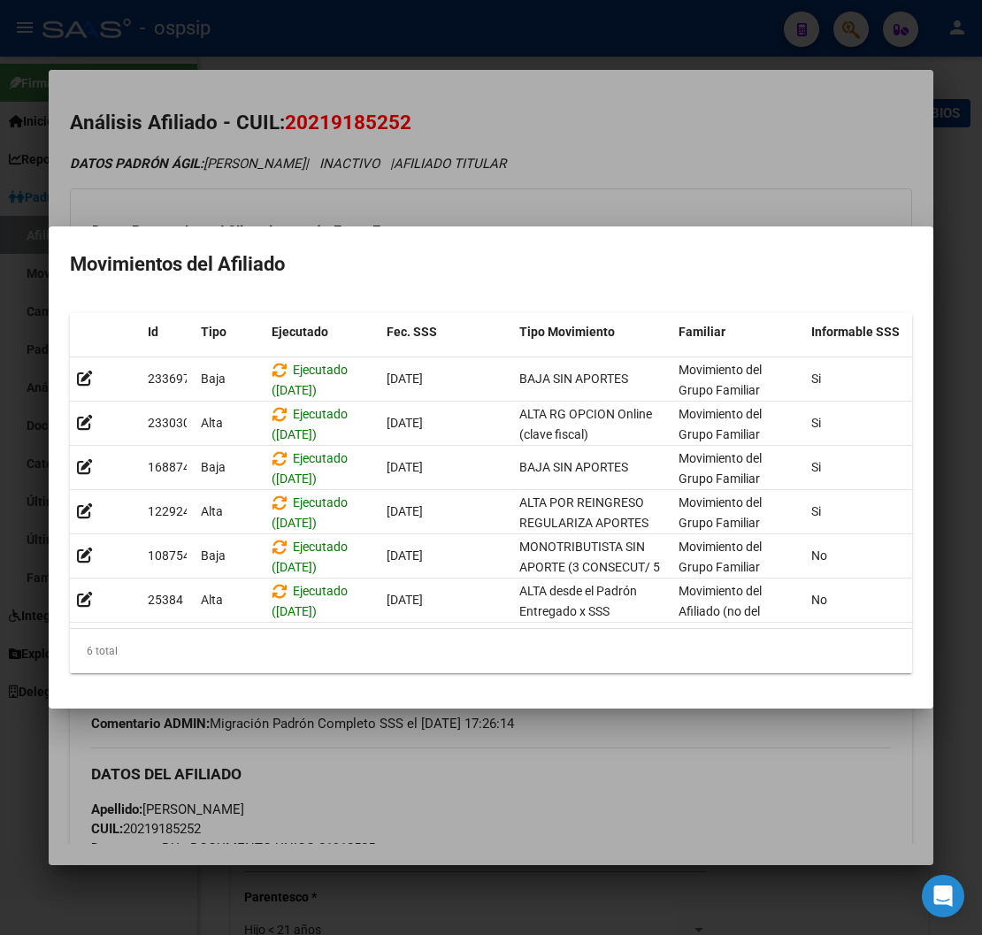
click at [418, 779] on div at bounding box center [491, 467] width 982 height 935
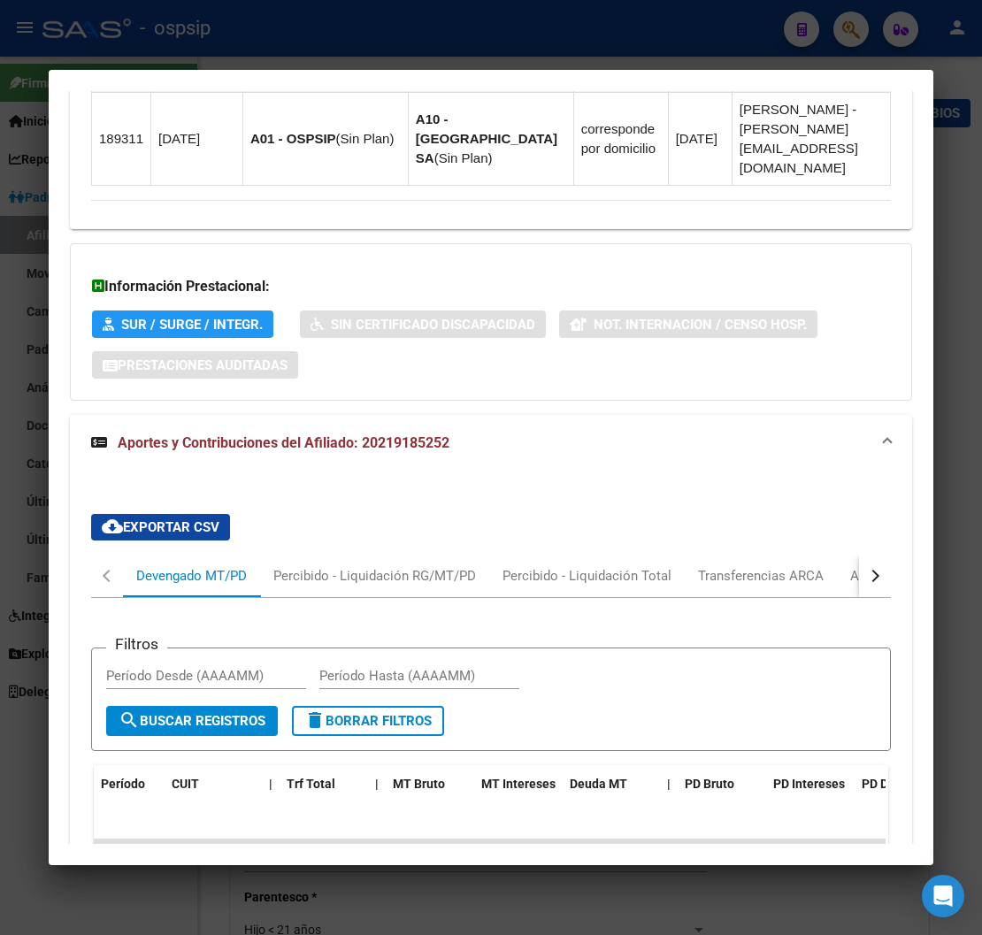
scroll to position [1770, 0]
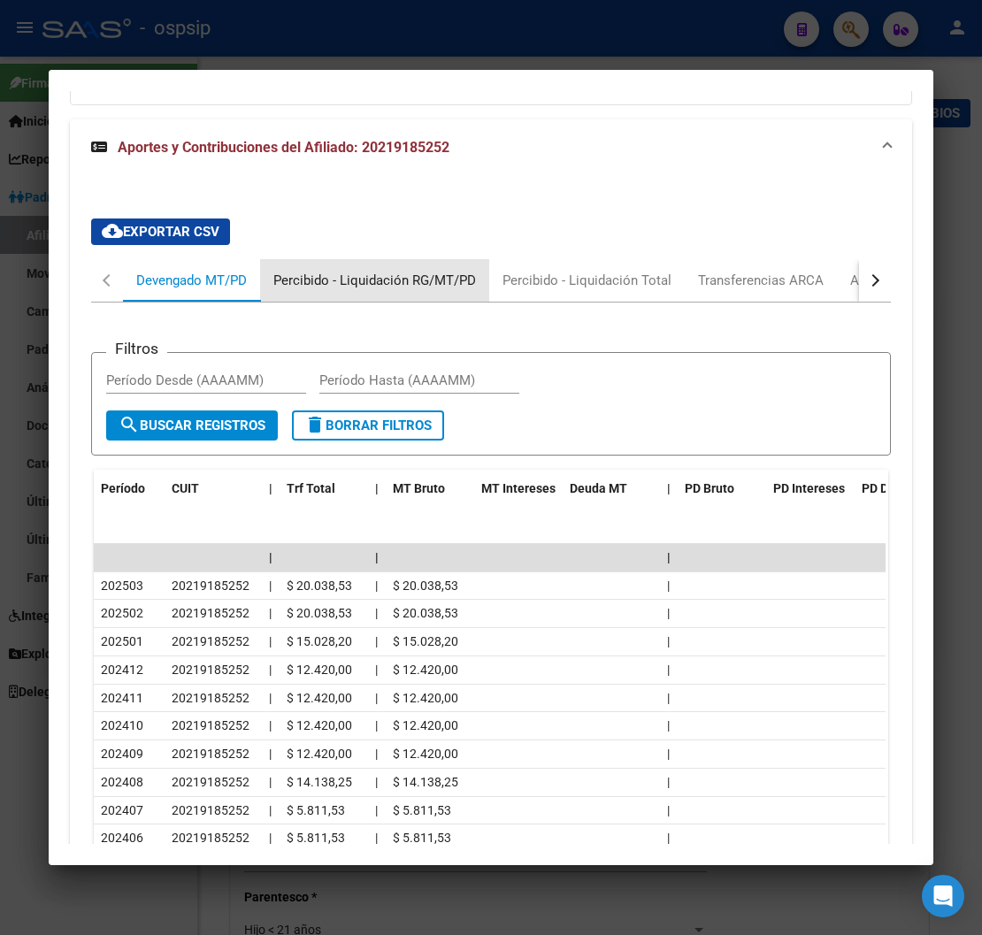
click at [373, 271] on div "Percibido - Liquidación RG/MT/PD" at bounding box center [374, 280] width 203 height 19
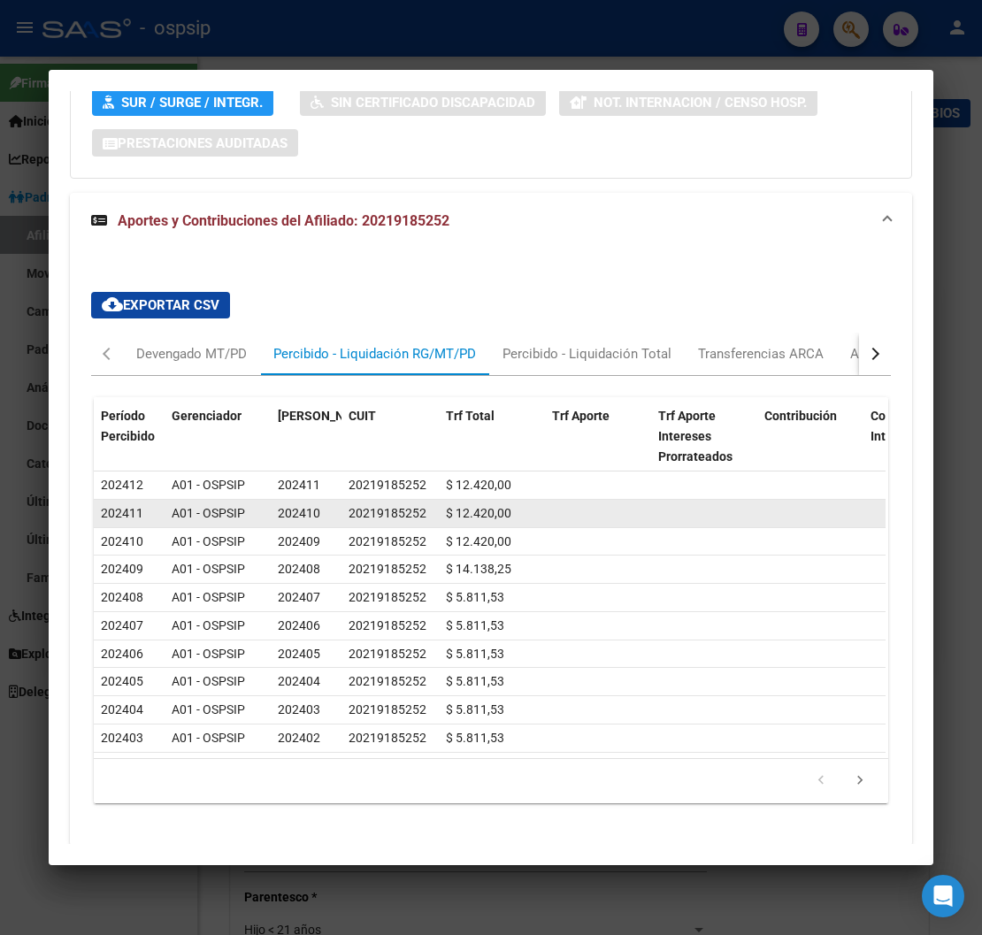
scroll to position [1715, 0]
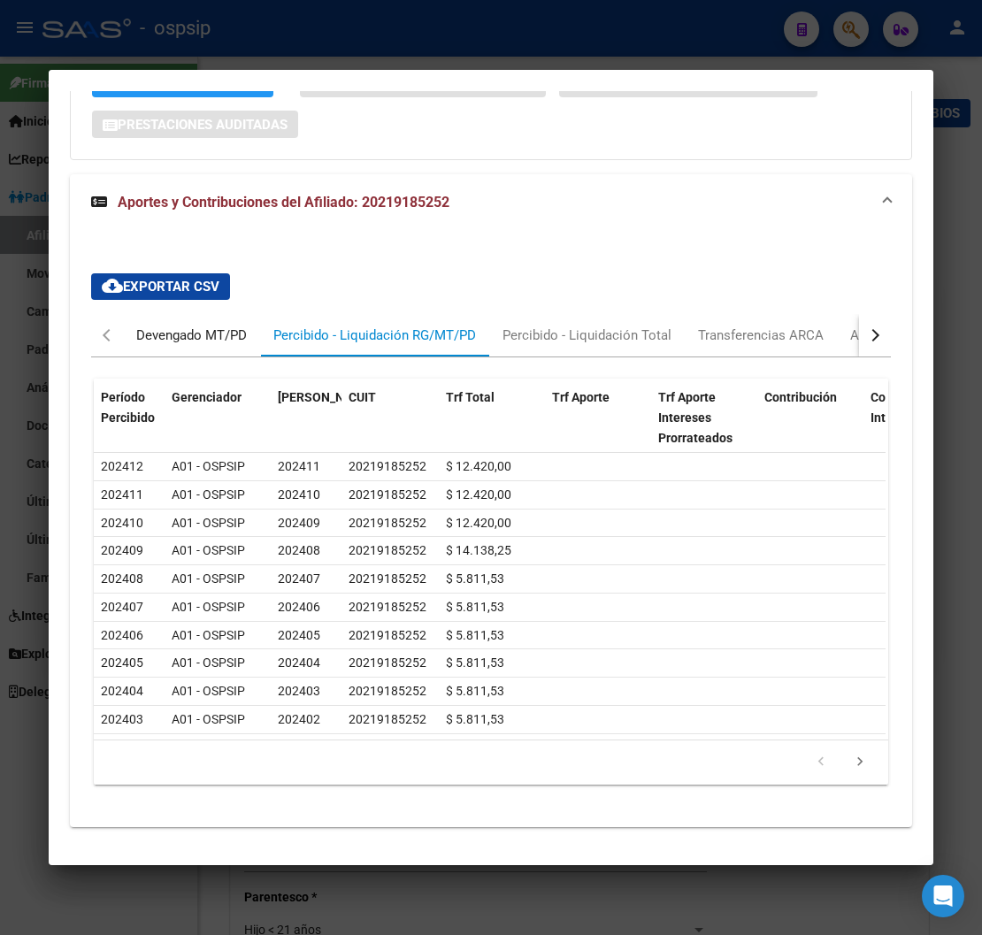
drag, startPoint x: 186, startPoint y: 292, endPoint x: 184, endPoint y: 304, distance: 12.5
click at [186, 326] on div "Devengado MT/PD" at bounding box center [191, 335] width 111 height 19
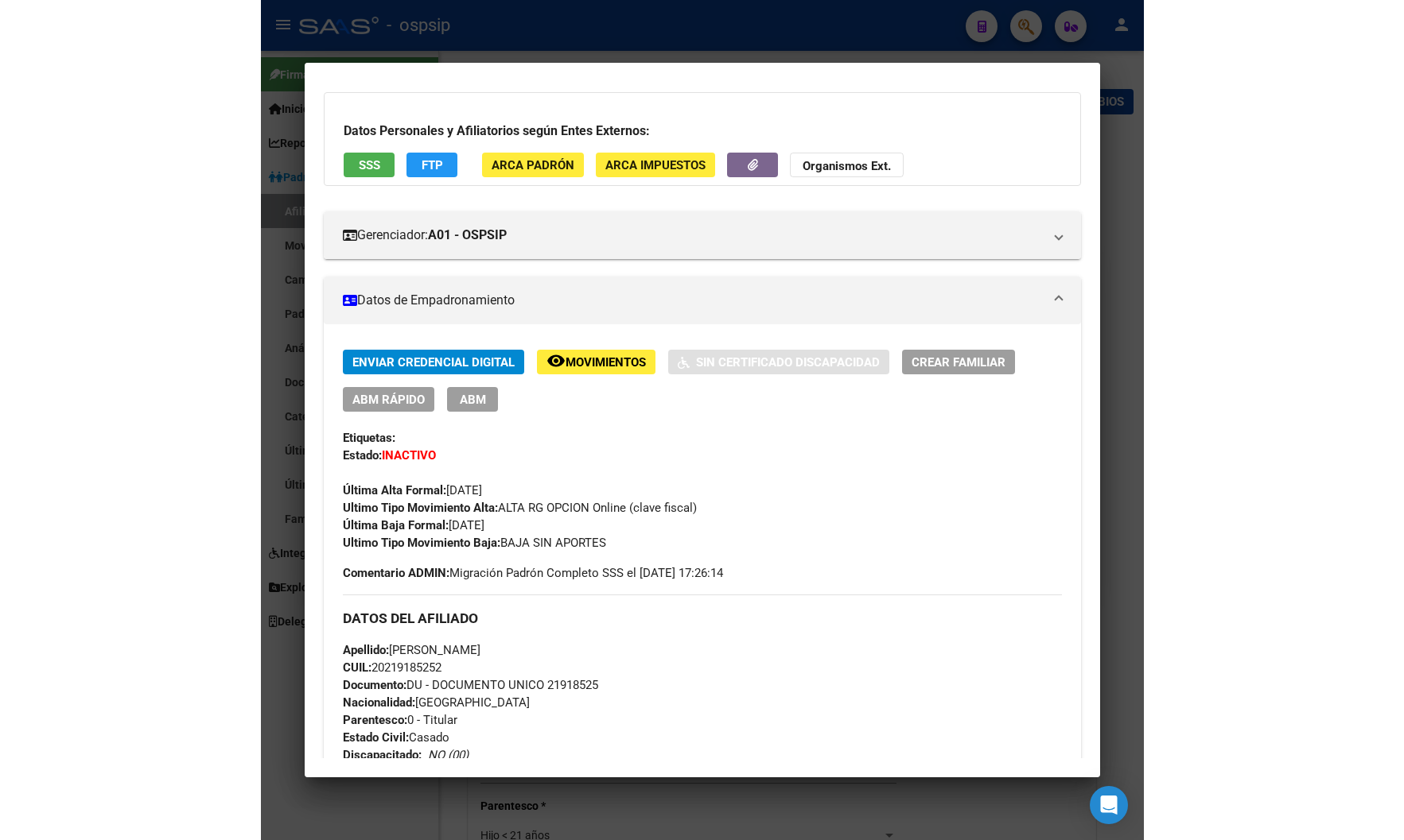
scroll to position [40, 0]
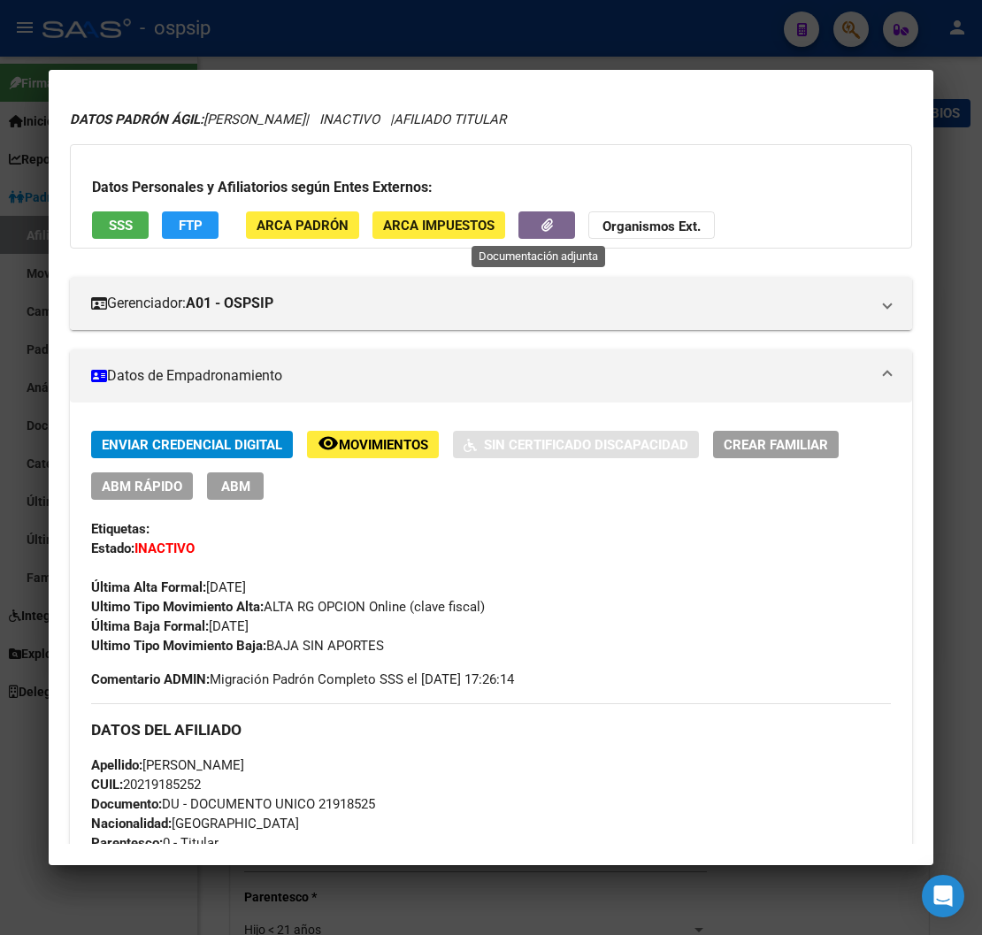
click at [551, 218] on button "button" at bounding box center [547, 224] width 57 height 27
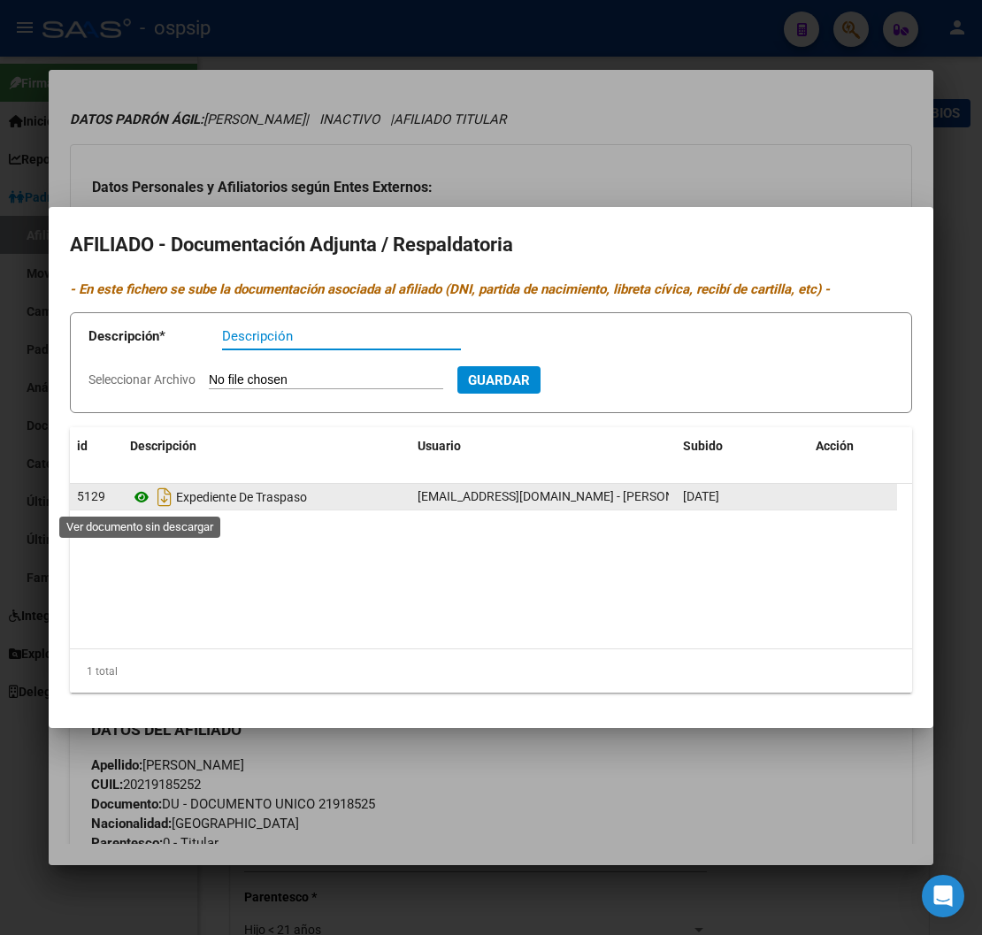
click at [140, 492] on icon at bounding box center [141, 497] width 23 height 21
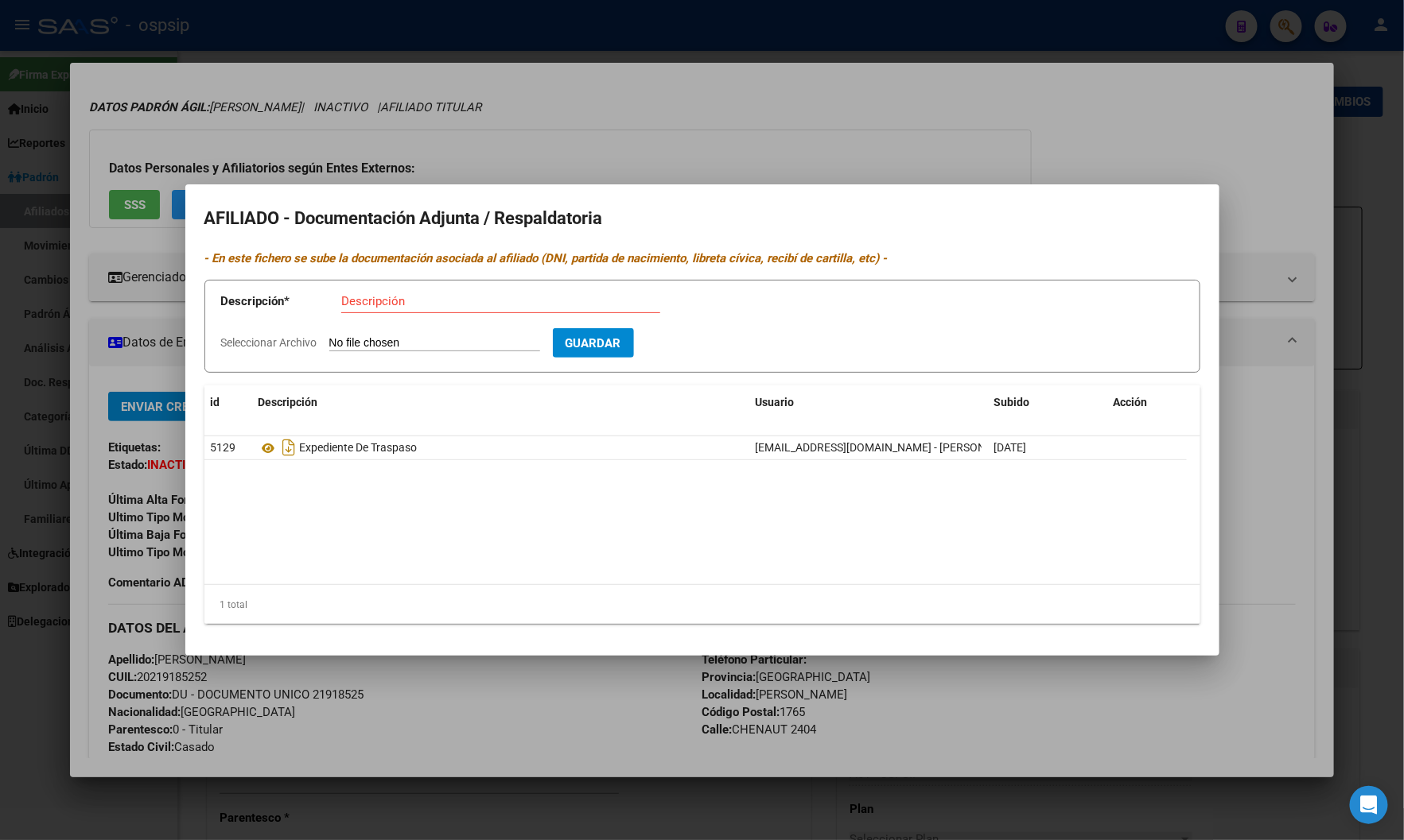
click at [685, 128] on div at bounding box center [702, 420] width 1404 height 840
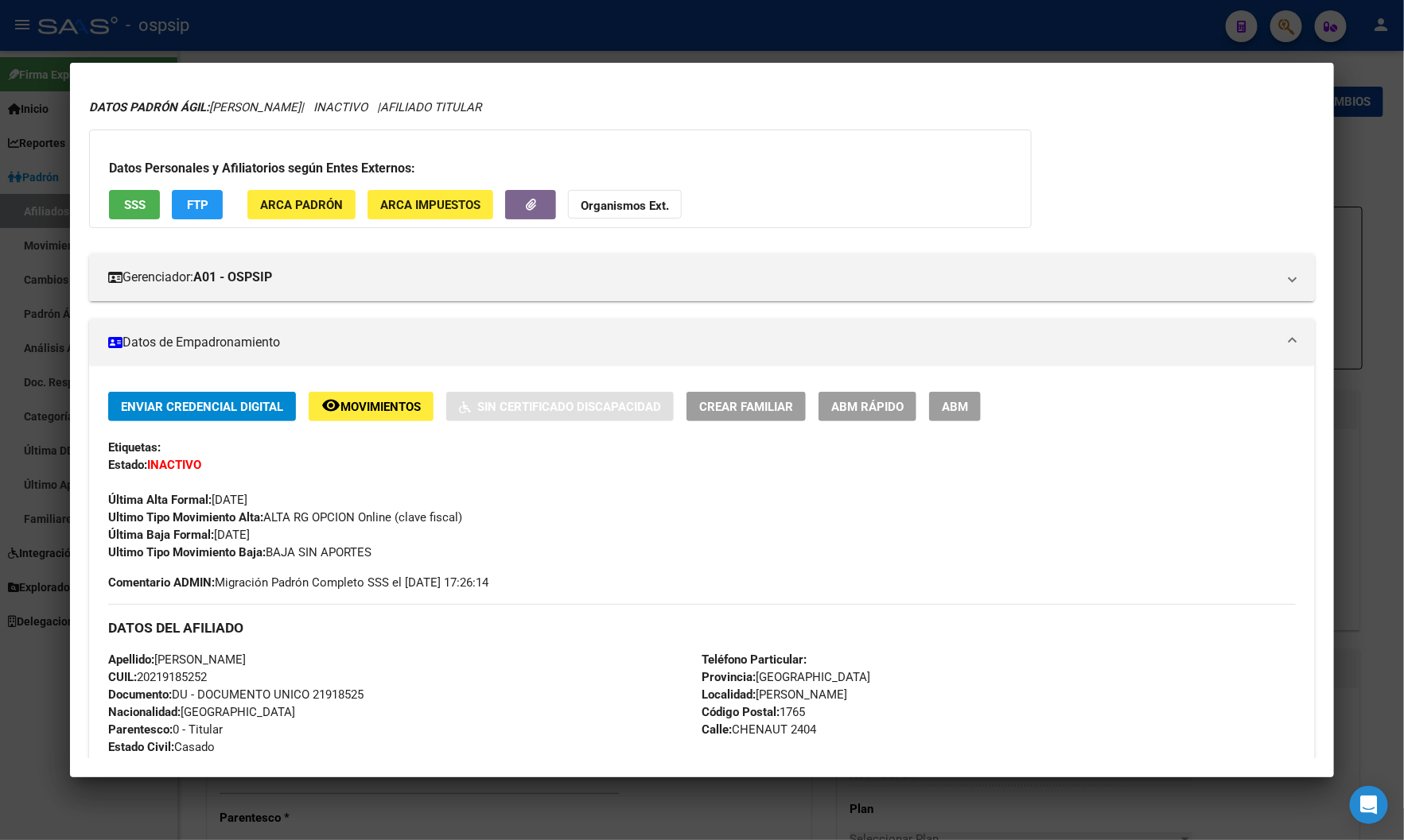
click at [335, 474] on div "Última Alta Formal: 01/09/2025" at bounding box center [701, 491] width 1187 height 35
click at [323, 653] on div "Apellido: DANIEL HORACIO ROMERO CUIL: 20219185252 Documento: DU - DOCUMENTO UNI…" at bounding box center [404, 738] width 593 height 175
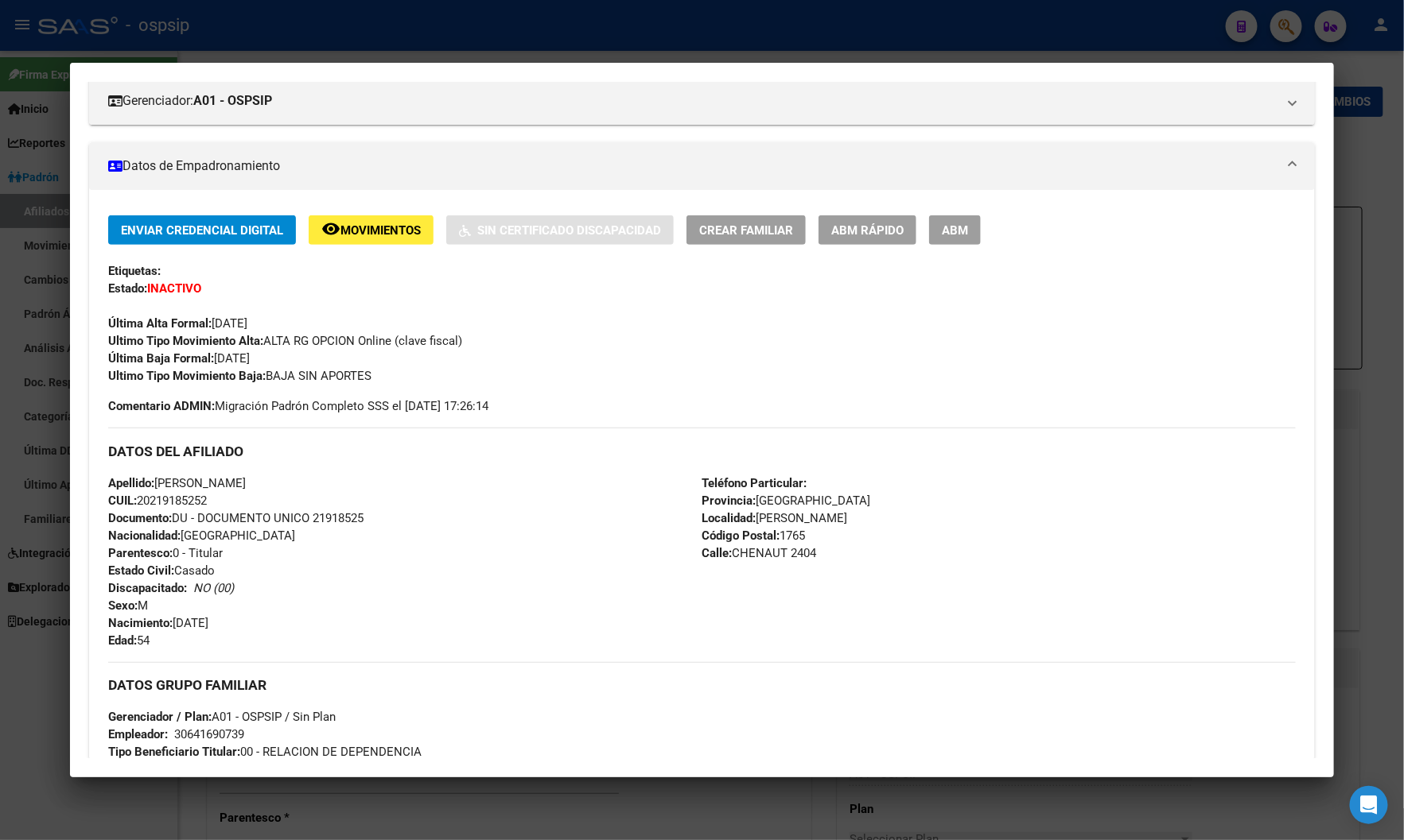
scroll to position [570, 0]
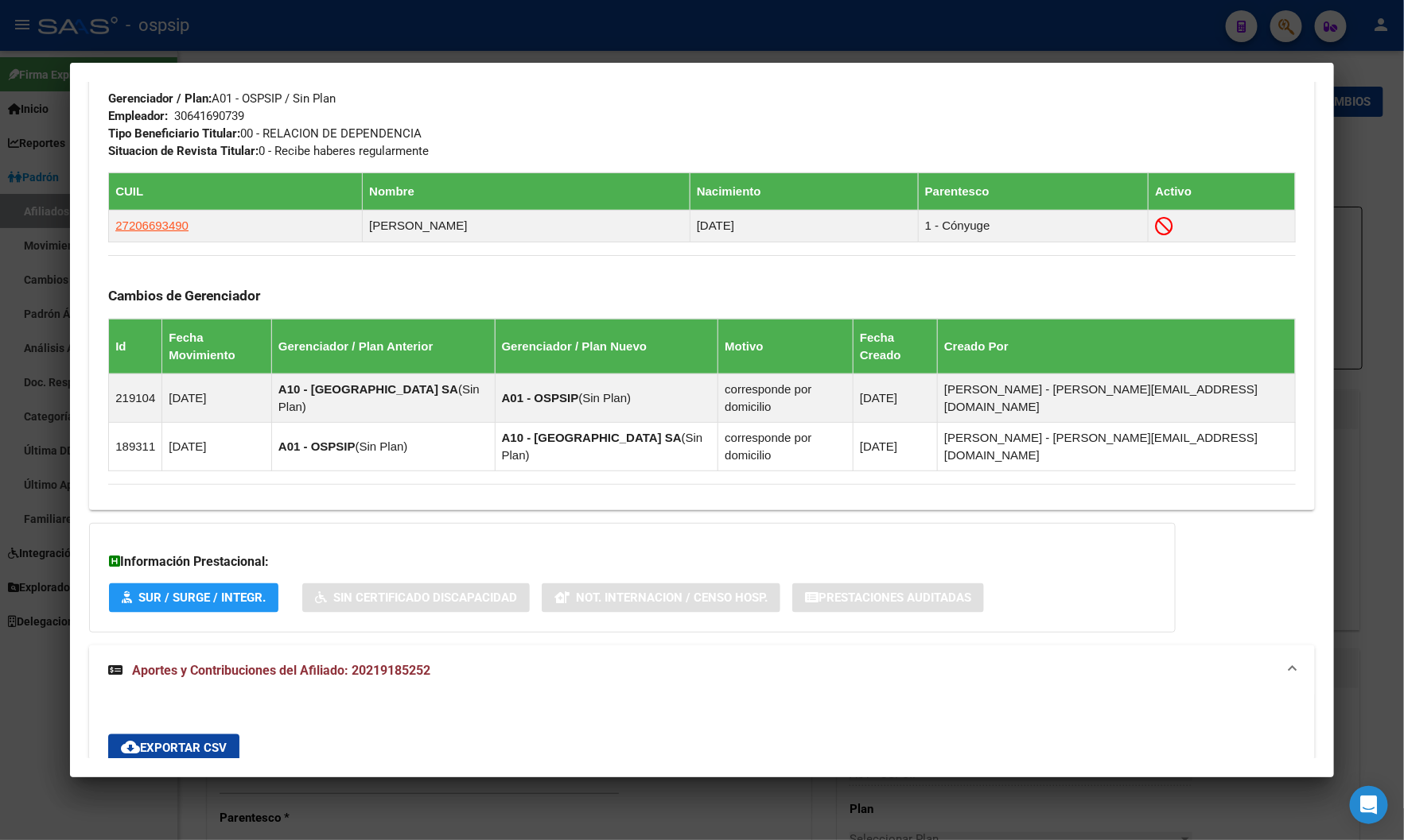
click at [322, 663] on span "Aportes y Contribuciones del Afiliado: 20219185252" at bounding box center [281, 670] width 298 height 15
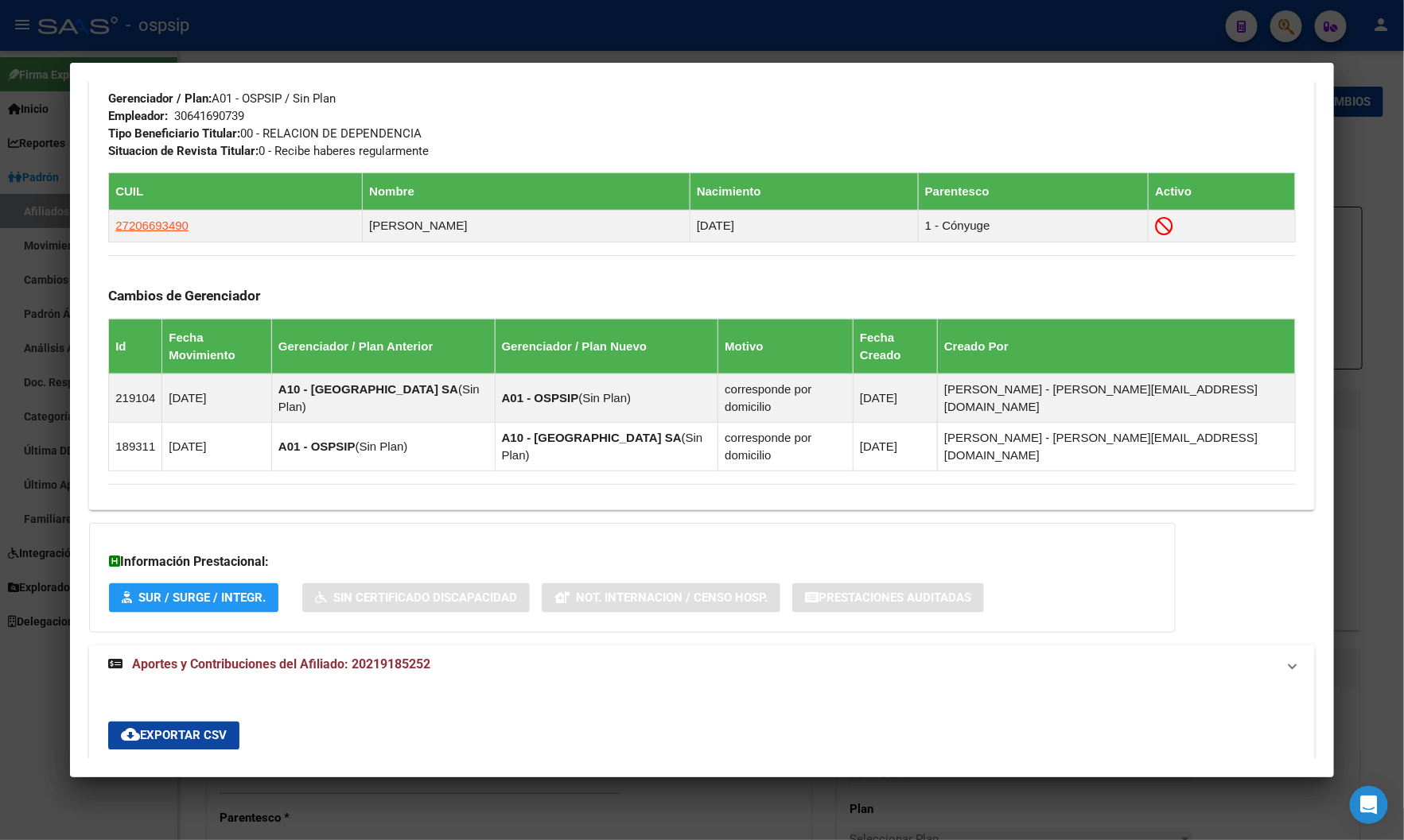
scroll to position [745, 0]
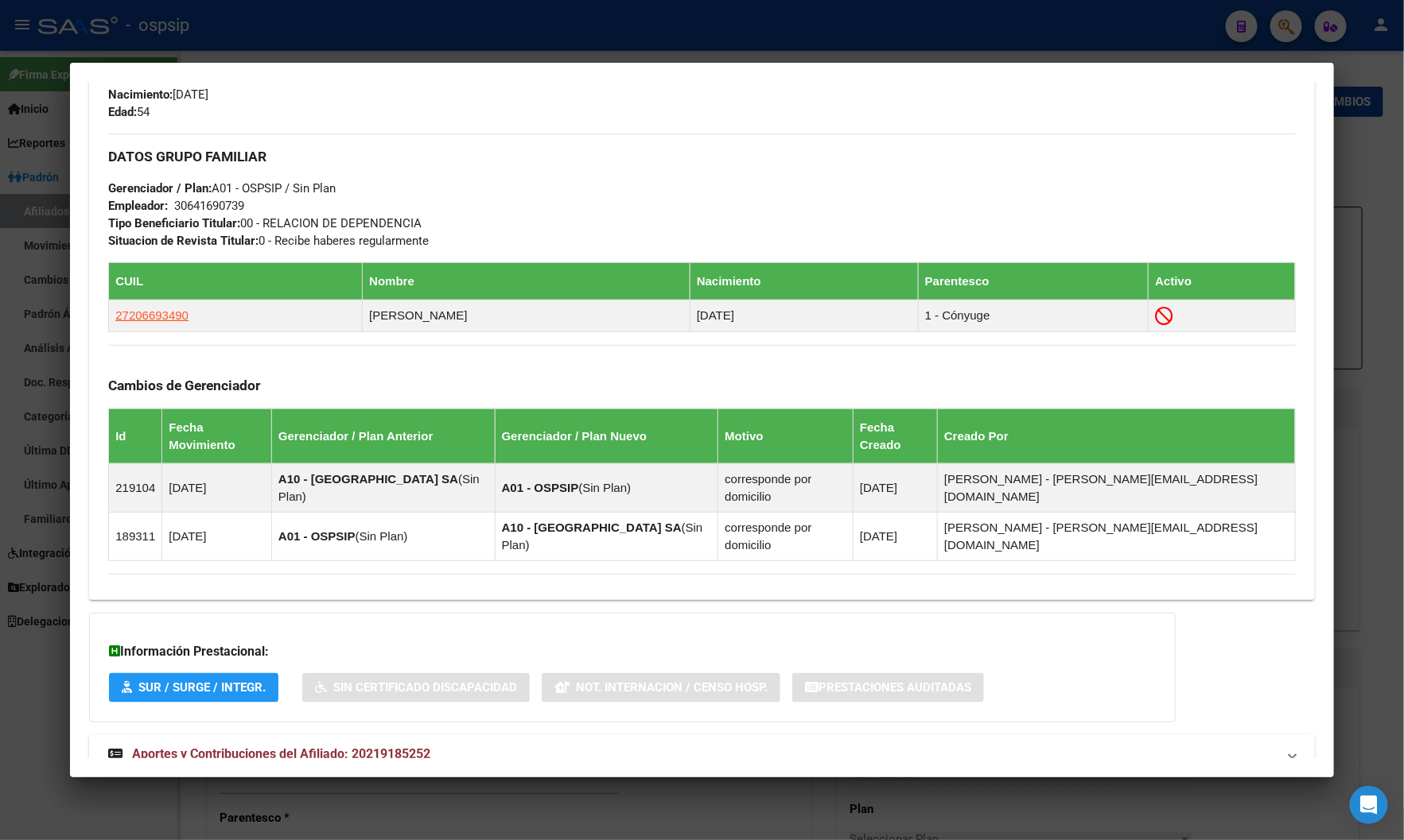
click at [351, 747] on span "Aportes y Contribuciones del Afiliado: 20219185252" at bounding box center [281, 754] width 298 height 15
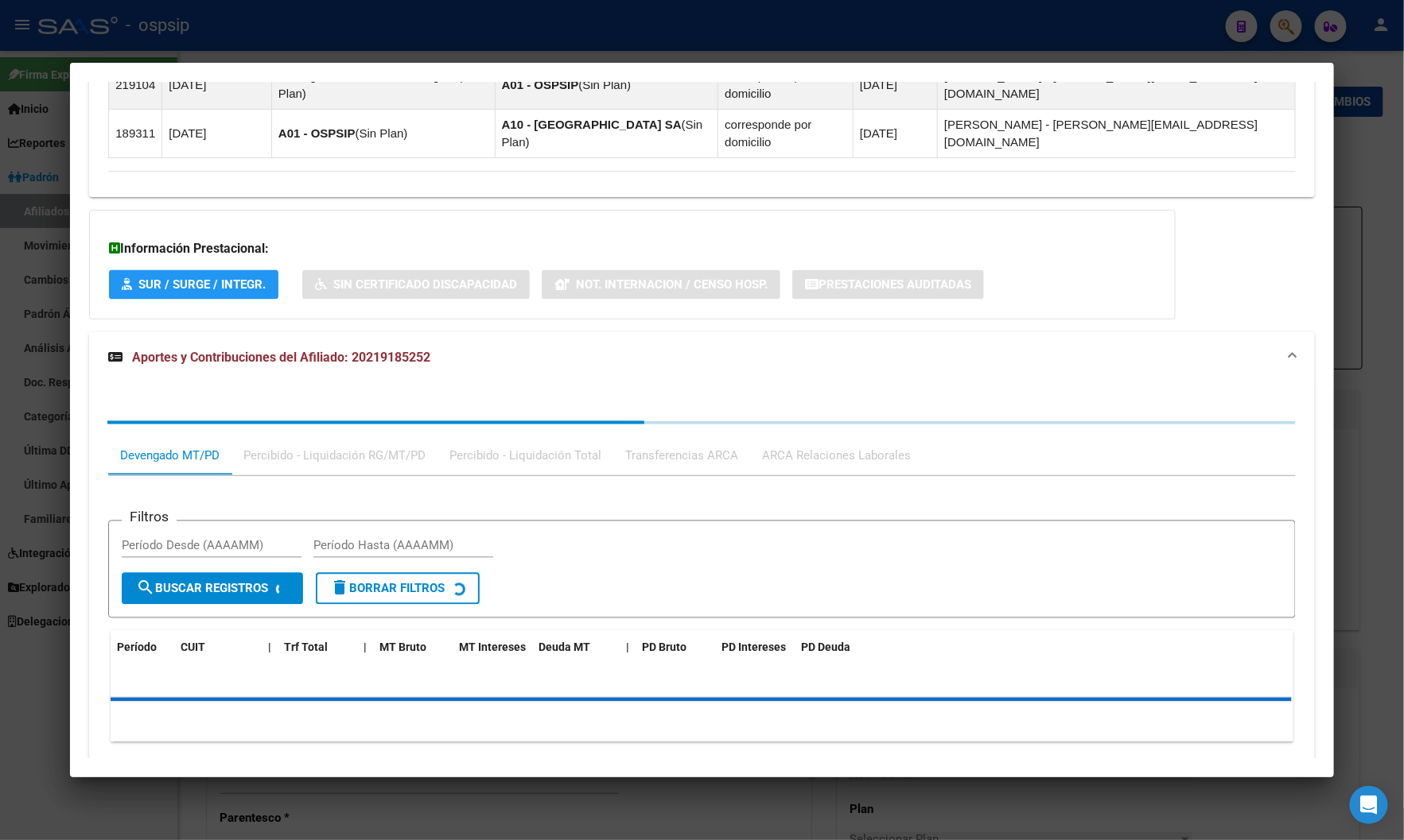
scroll to position [1154, 0]
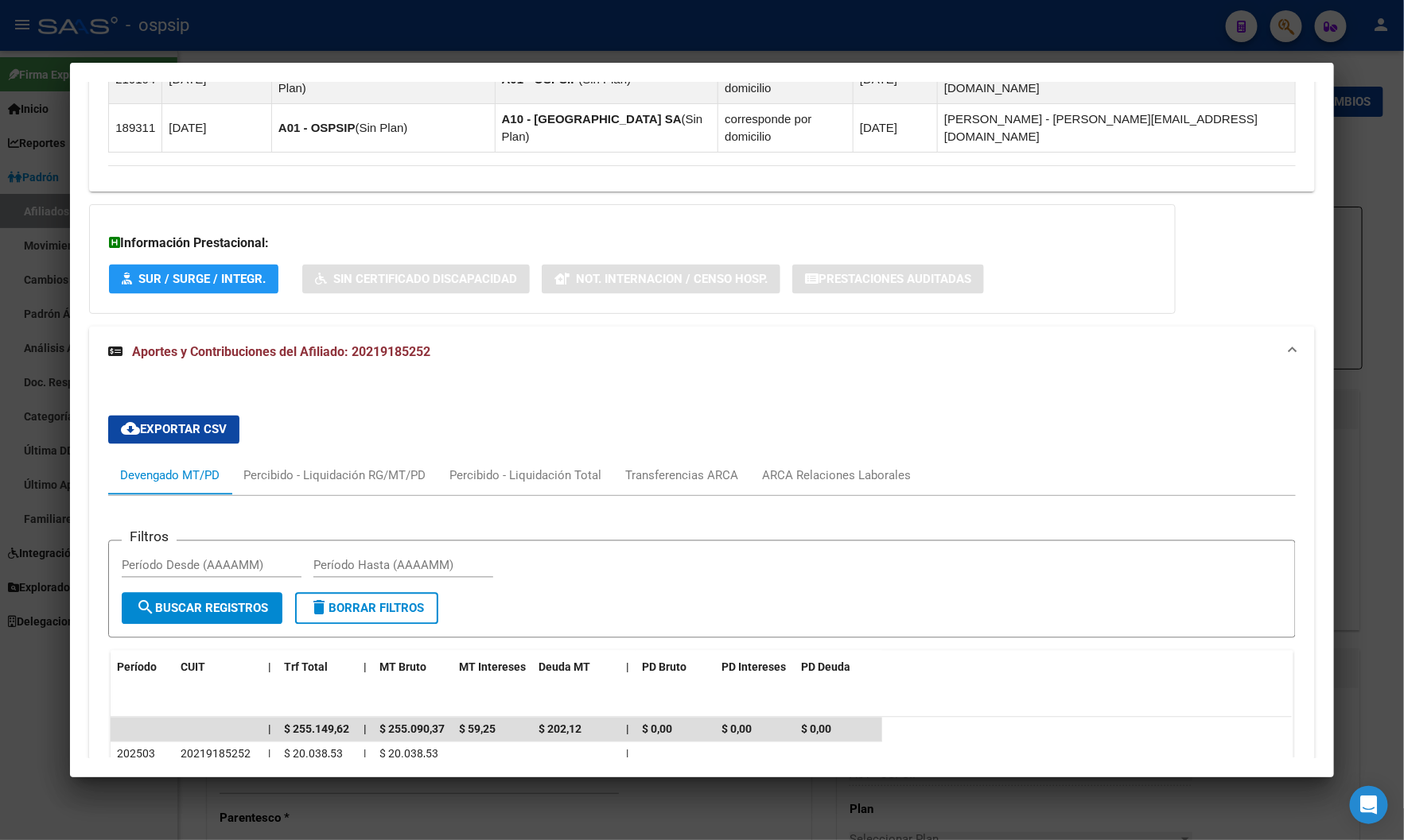
click at [320, 403] on div "cloud_download Exportar CSV Devengado MT/PD Percibido - Liquidación RG/MT/PD Pe…" at bounding box center [701, 729] width 1187 height 650
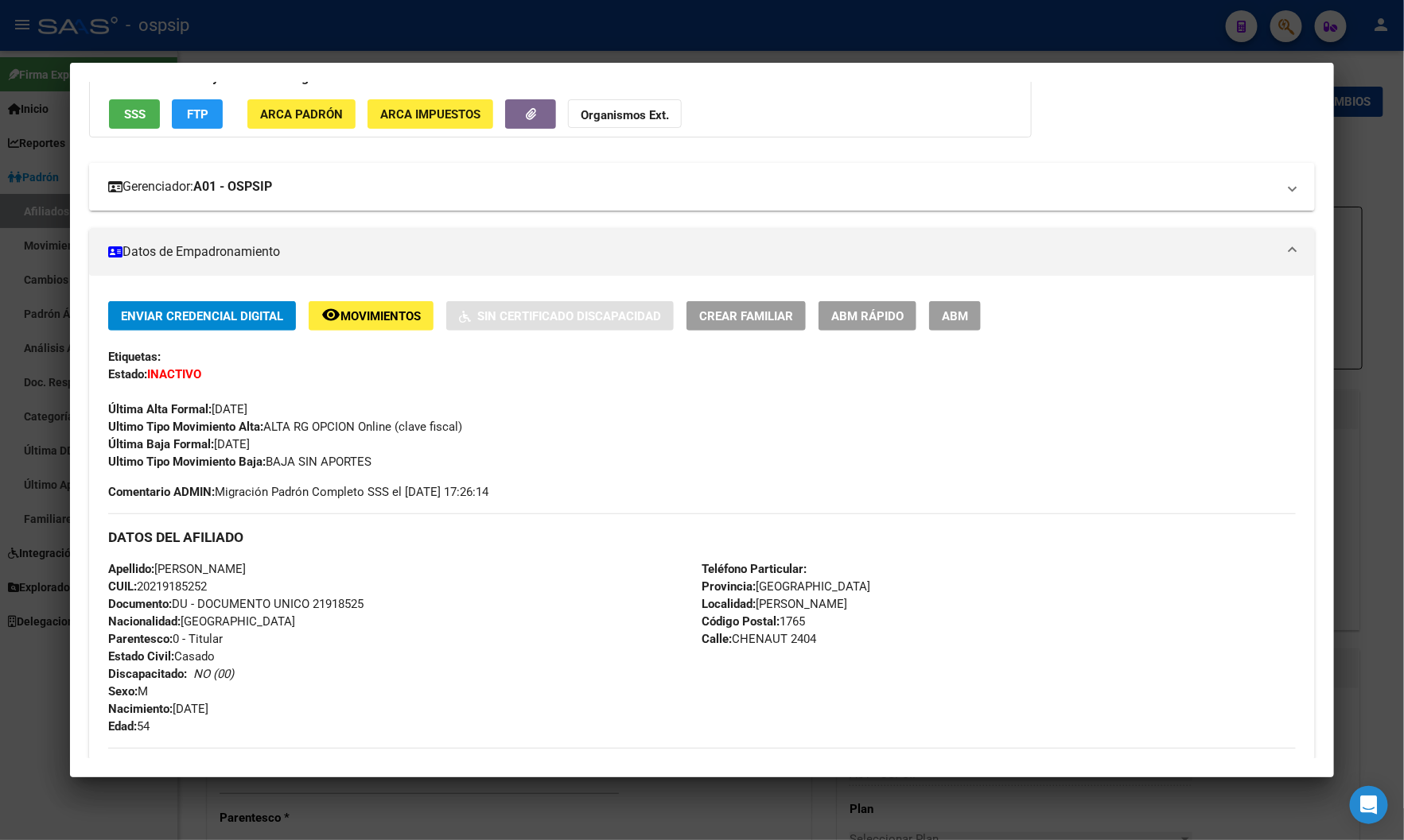
scroll to position [0, 0]
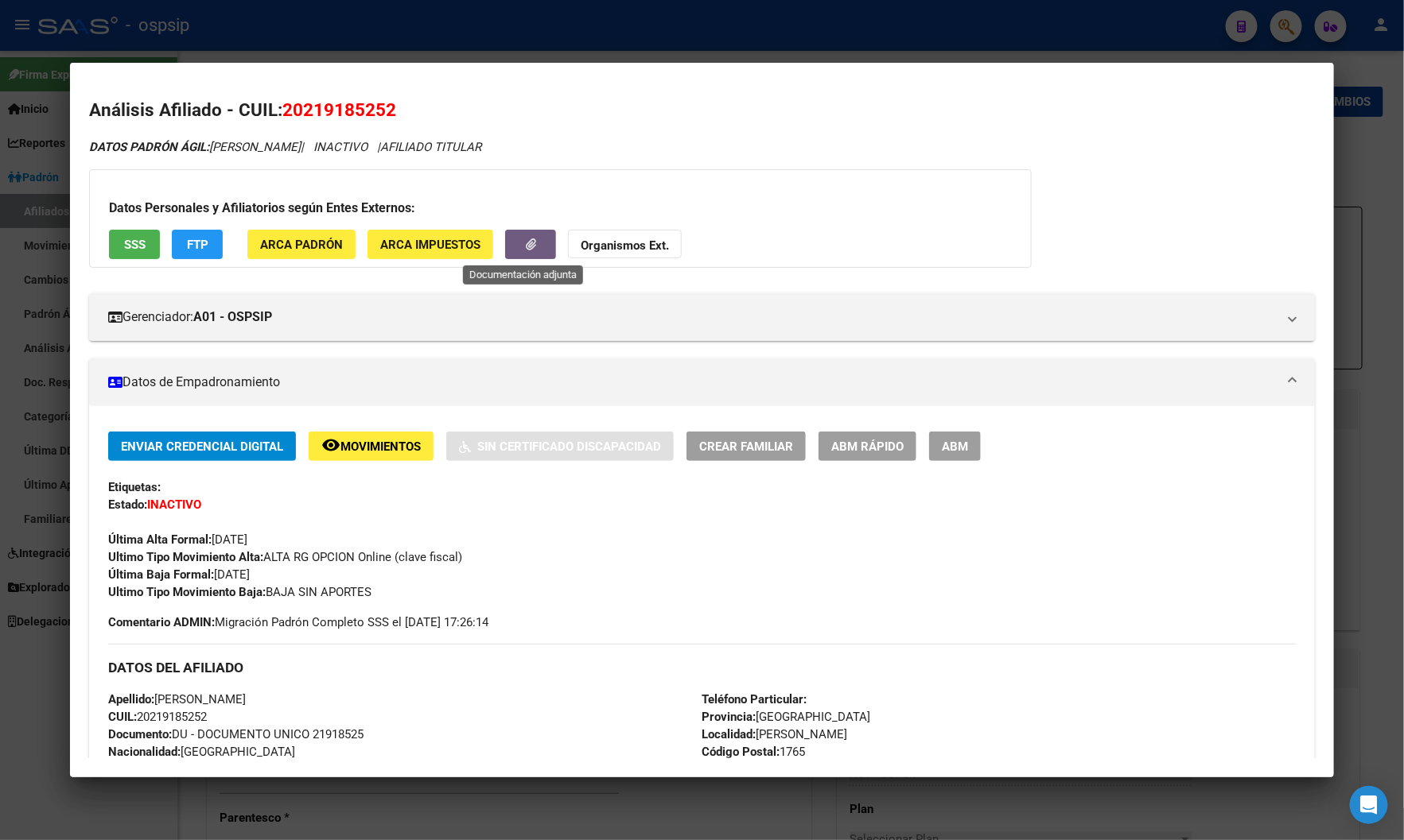
click at [529, 248] on icon "button" at bounding box center [531, 243] width 11 height 12
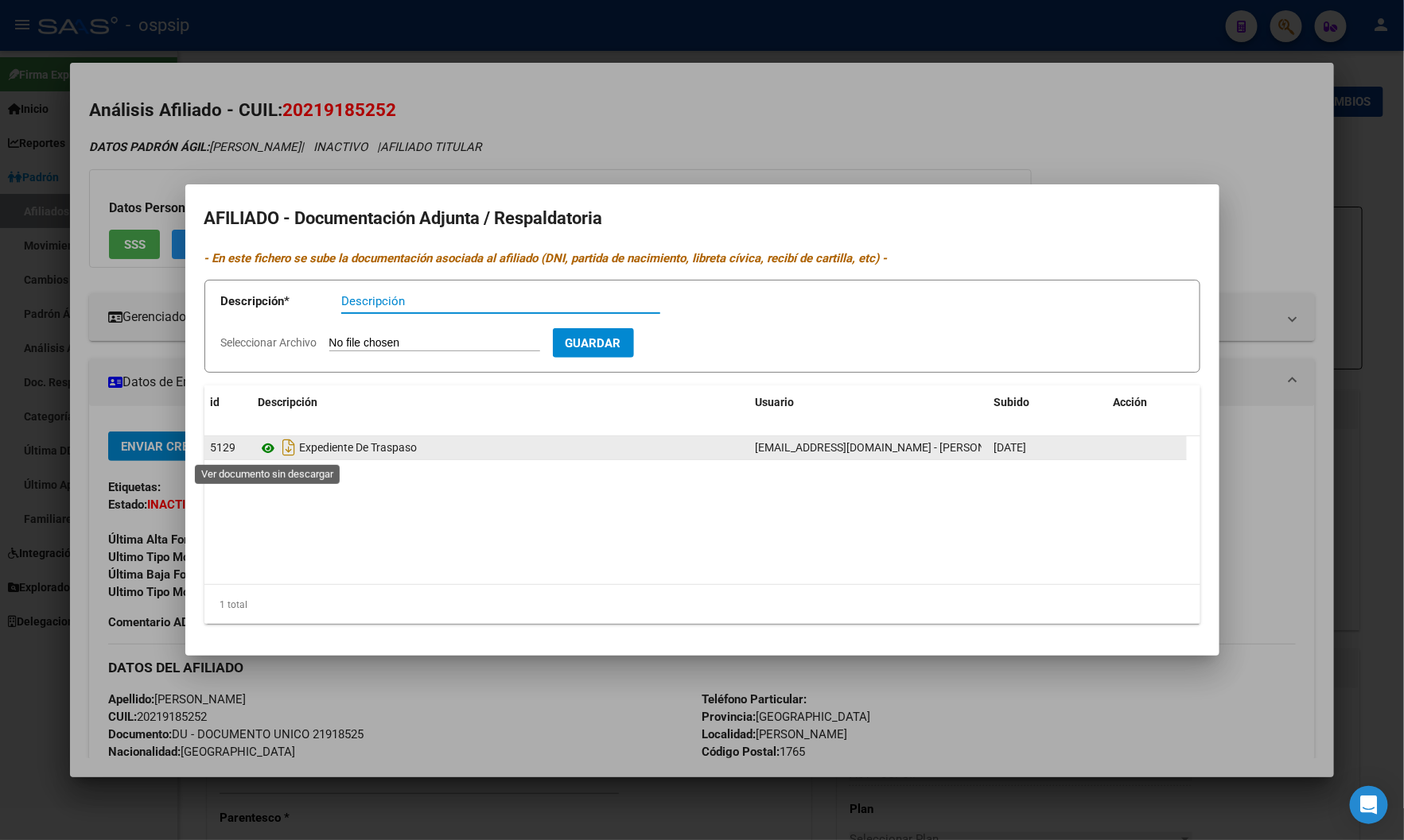
click at [261, 444] on icon at bounding box center [269, 447] width 21 height 19
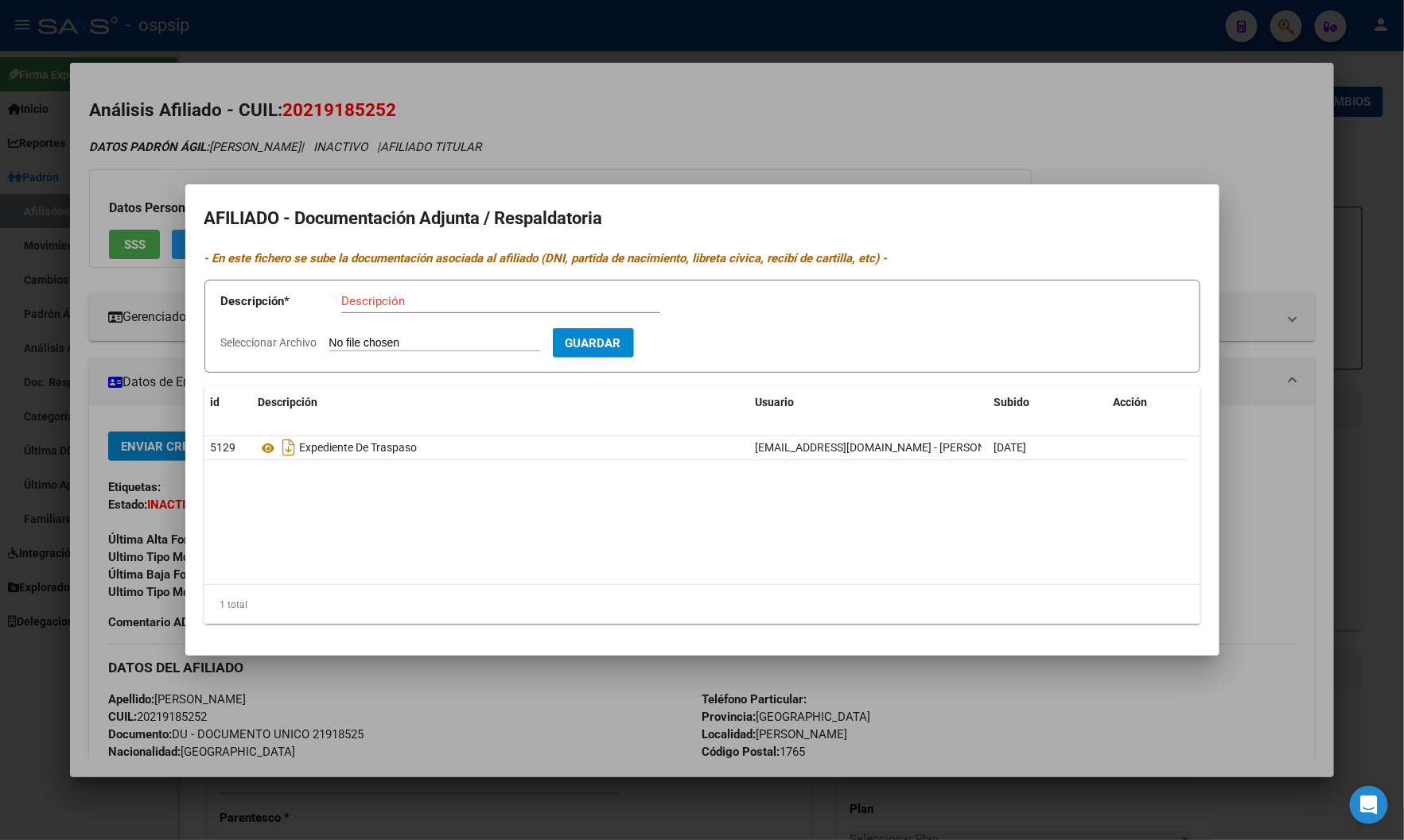
click at [685, 207] on h2 "AFILIADO - Documentación Adjunta / Respaldatoria" at bounding box center [702, 219] width 996 height 31
click at [297, 544] on datatable-body "5129 Expediente De Traspaso robertod@ospsip.org.ar - Roberto Dominguez 13/08/20…" at bounding box center [702, 510] width 996 height 148
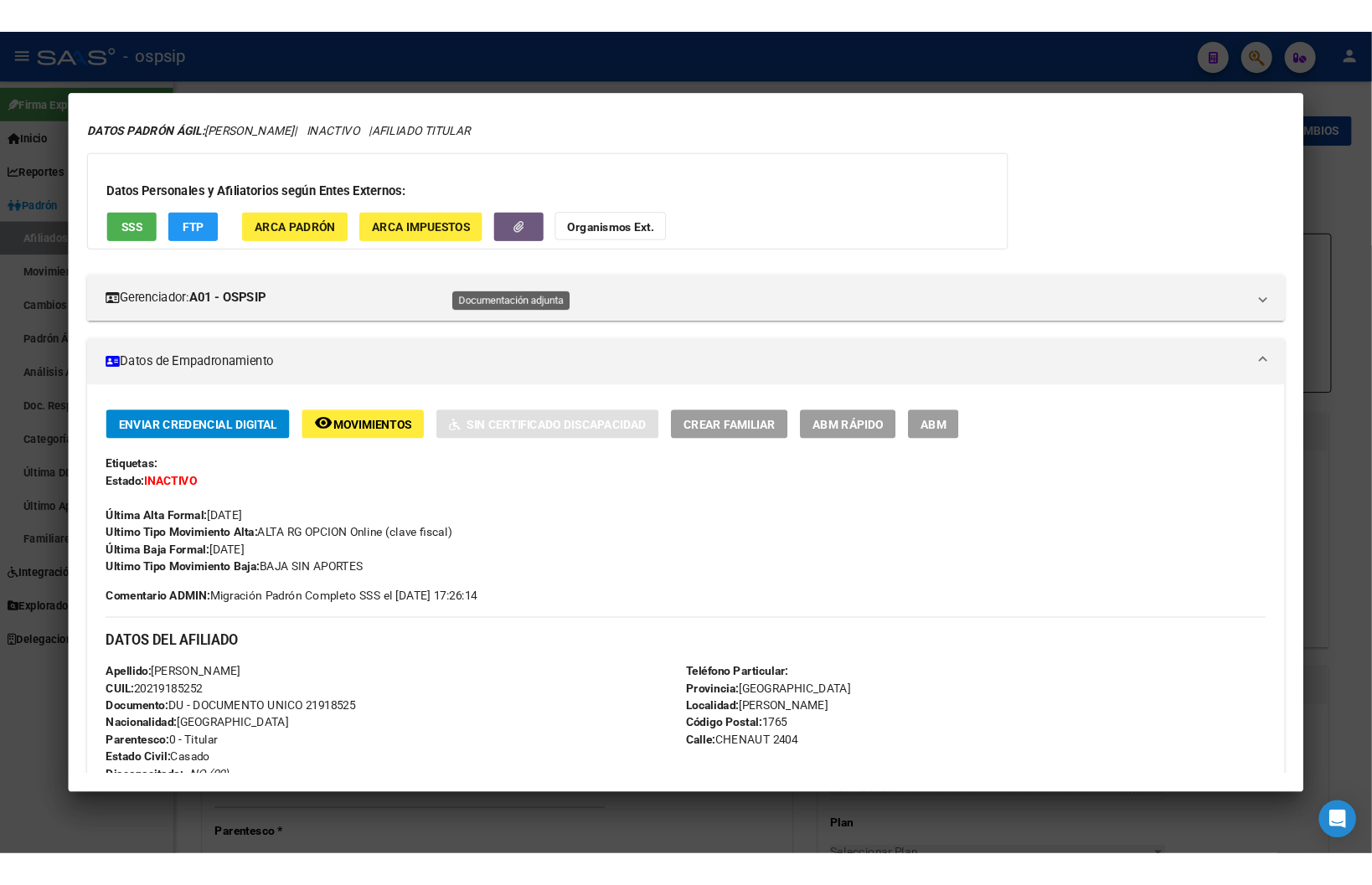
scroll to position [93, 0]
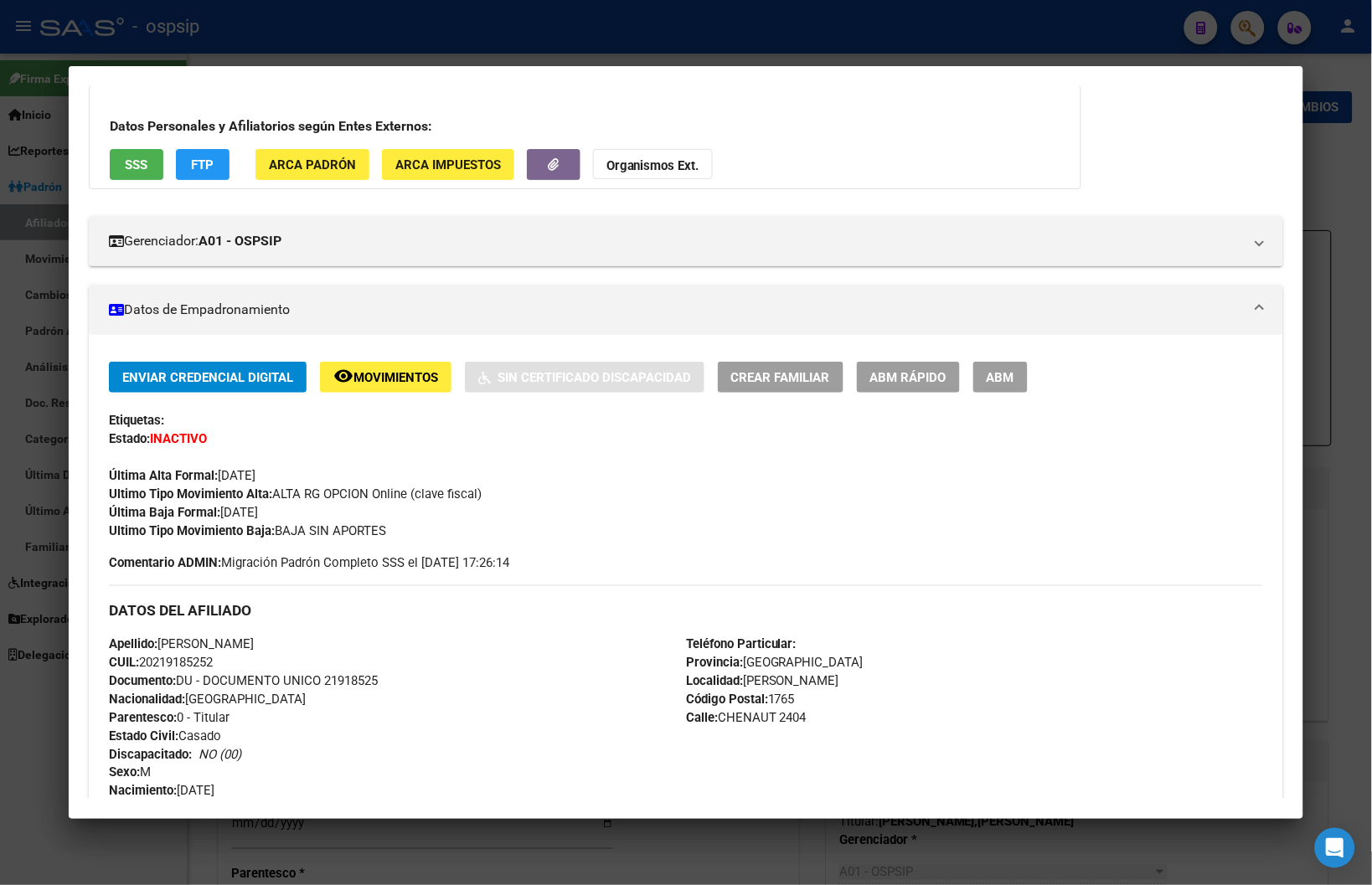
click at [321, 454] on div "Última Alta Formal: 01/09/2025" at bounding box center [686, 466] width 1154 height 37
click at [722, 380] on span "ABM" at bounding box center [1000, 378] width 27 height 15
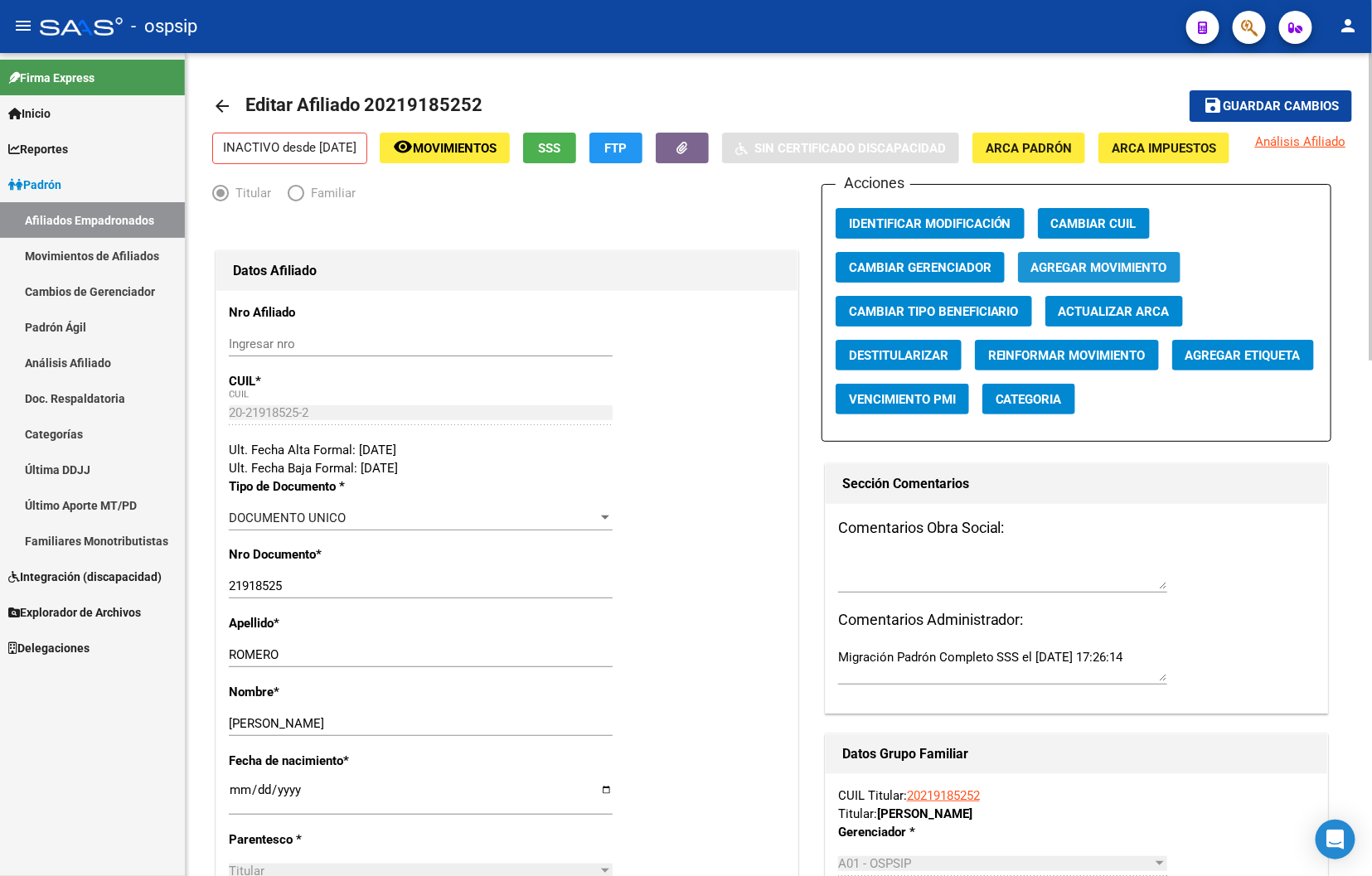
click at [714, 275] on span "Agregar Movimiento" at bounding box center [1099, 267] width 136 height 15
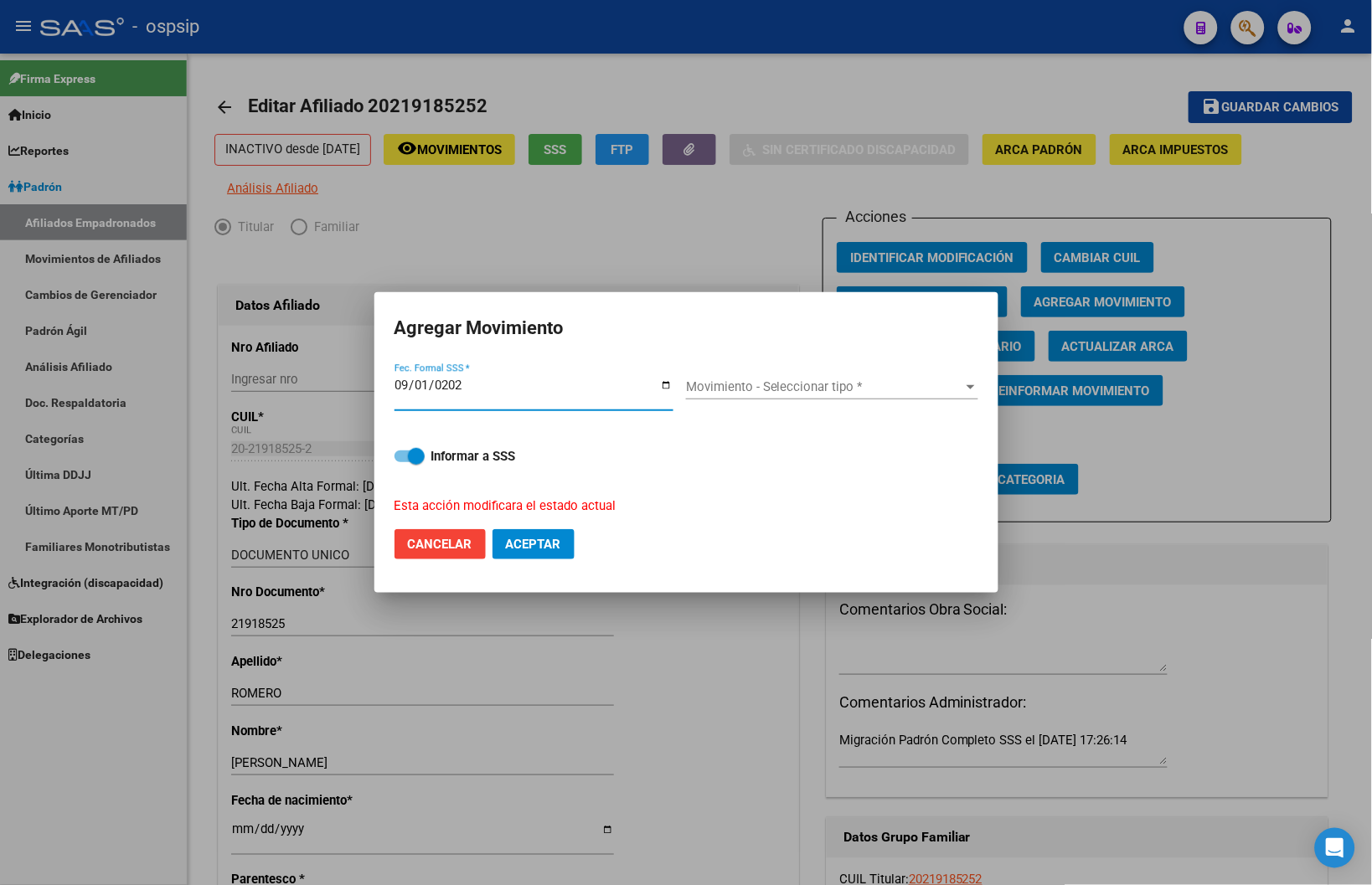
type input "2025-09-01"
click at [722, 369] on div "Movimiento - Seleccionar tipo * Movimiento - Seleccionar tipo *" at bounding box center [832, 393] width 293 height 64
click at [722, 389] on span "Movimiento - Seleccionar tipo *" at bounding box center [825, 387] width 277 height 15
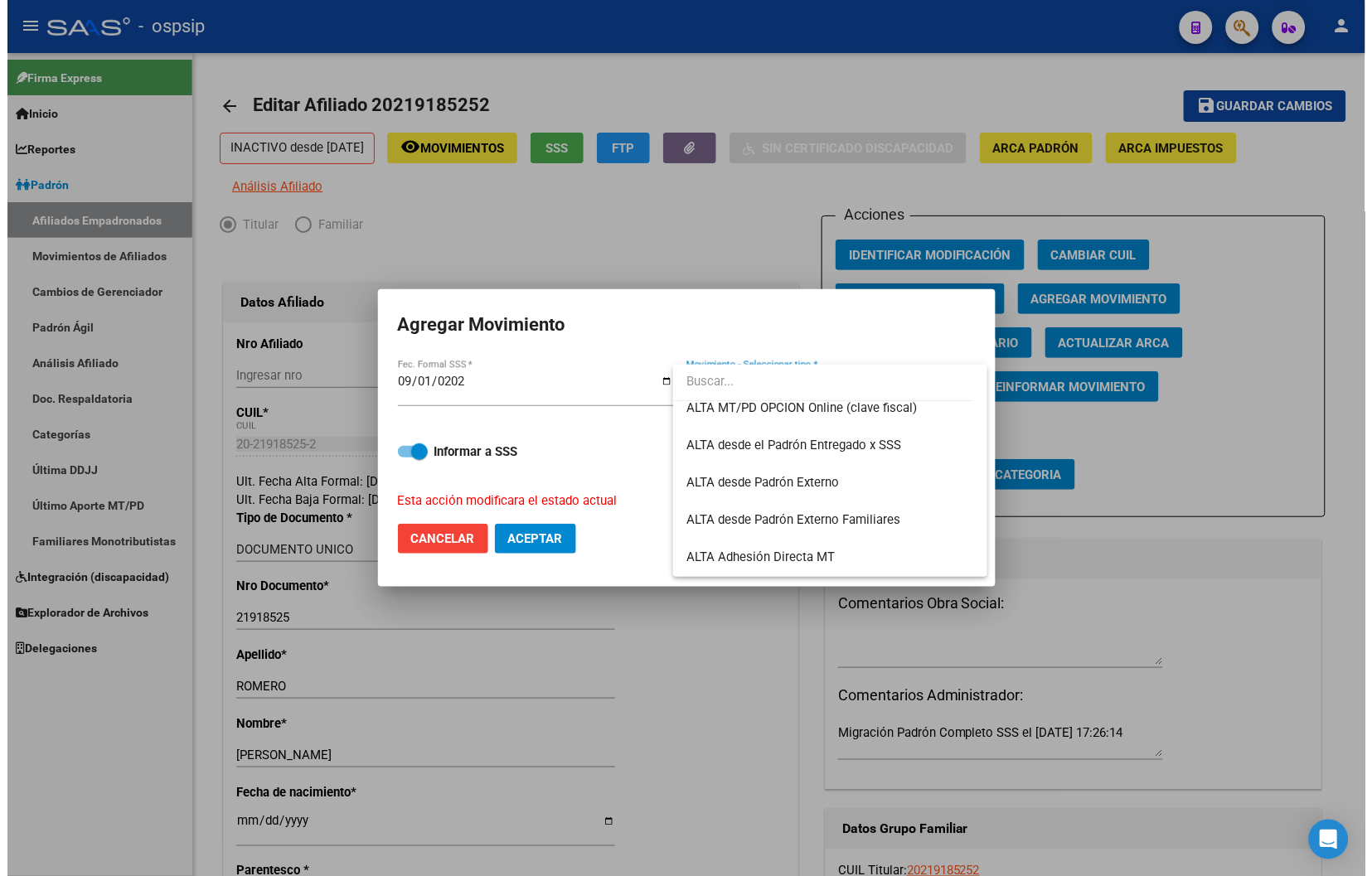
scroll to position [368, 0]
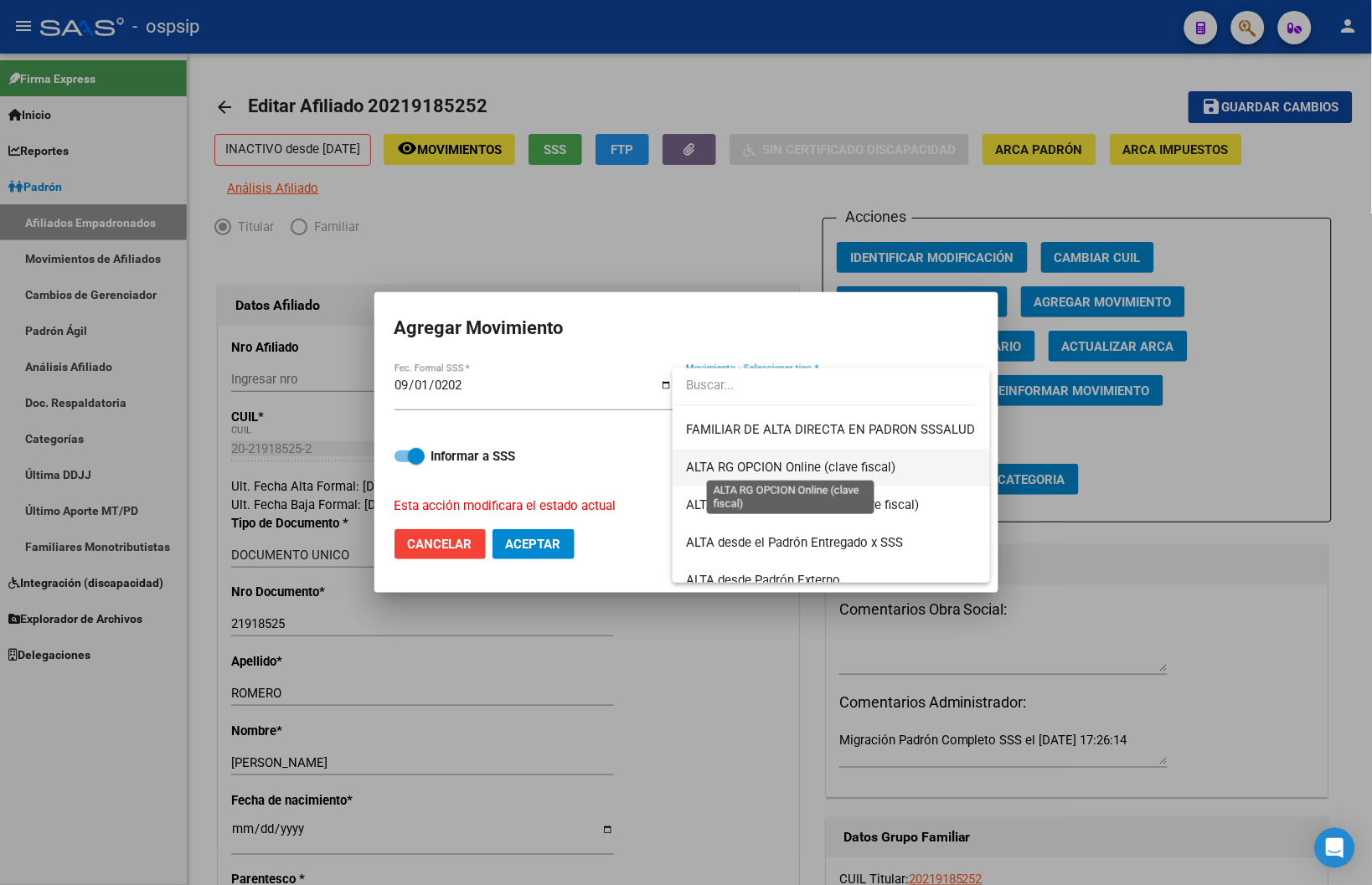
click at [722, 465] on span "ALTA RG OPCION Online (clave fiscal)" at bounding box center [791, 468] width 209 height 15
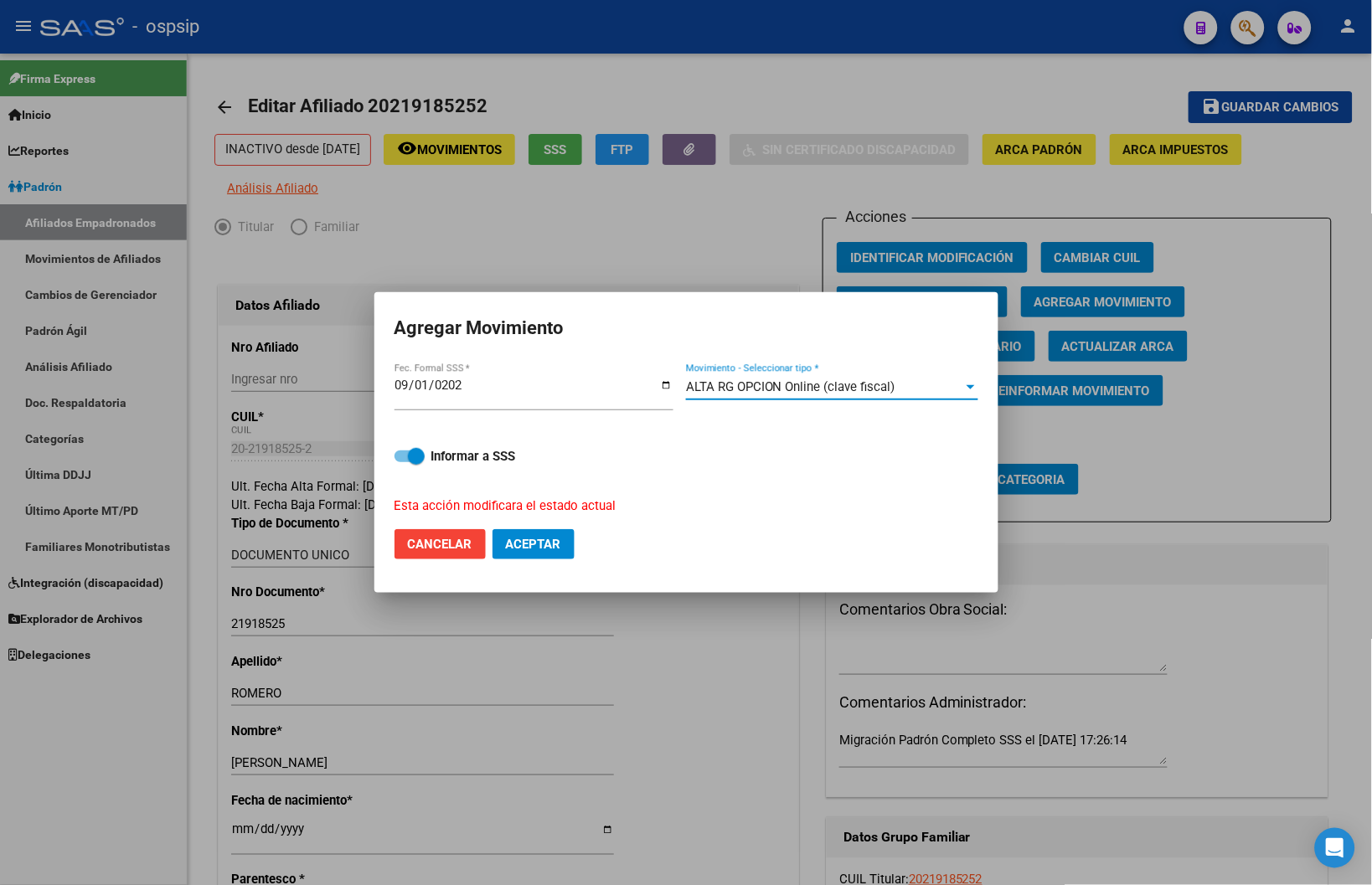
click at [513, 542] on span "Aceptar" at bounding box center [533, 544] width 55 height 15
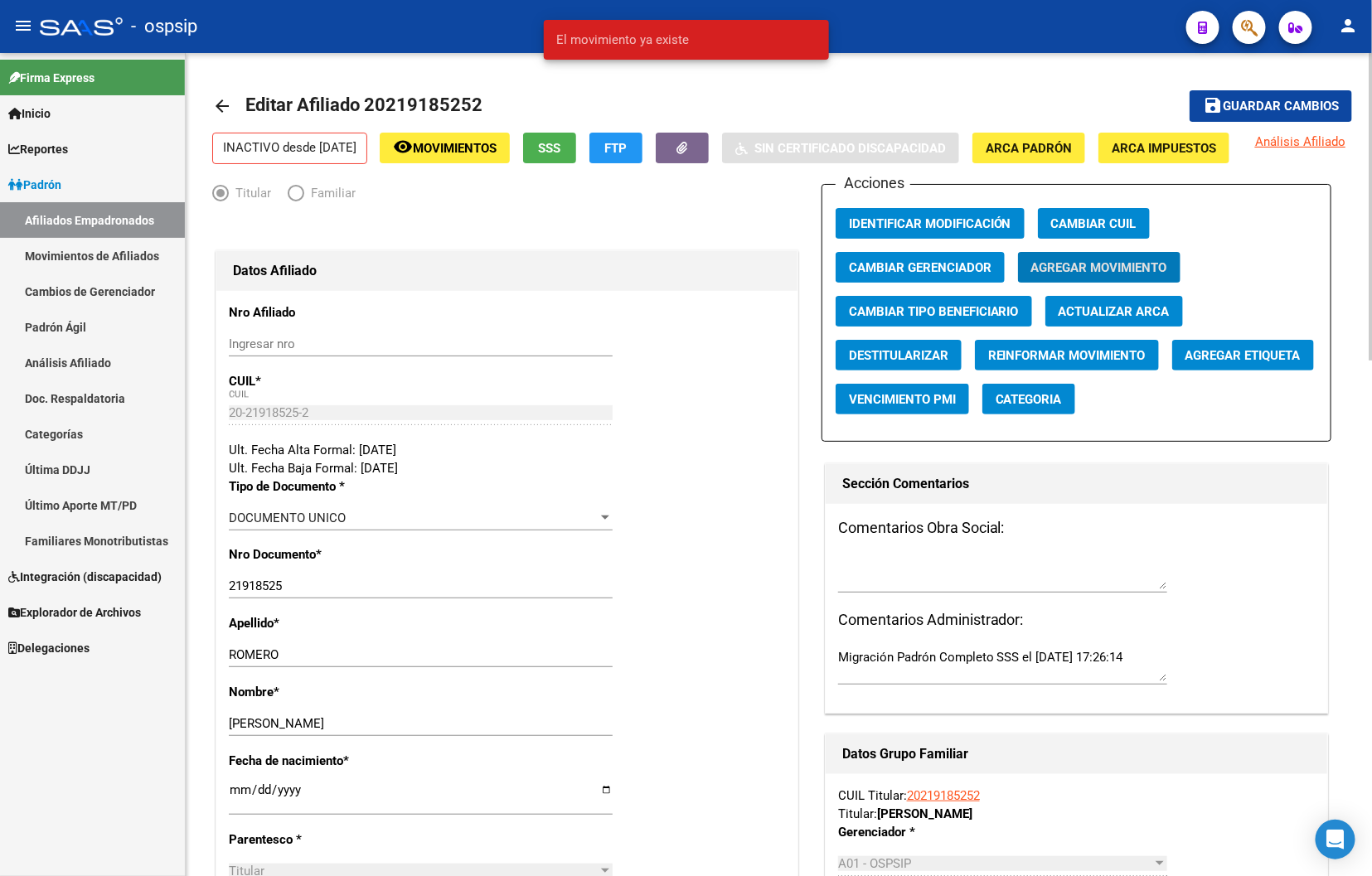
click at [473, 144] on span "Movimientos" at bounding box center [454, 148] width 83 height 15
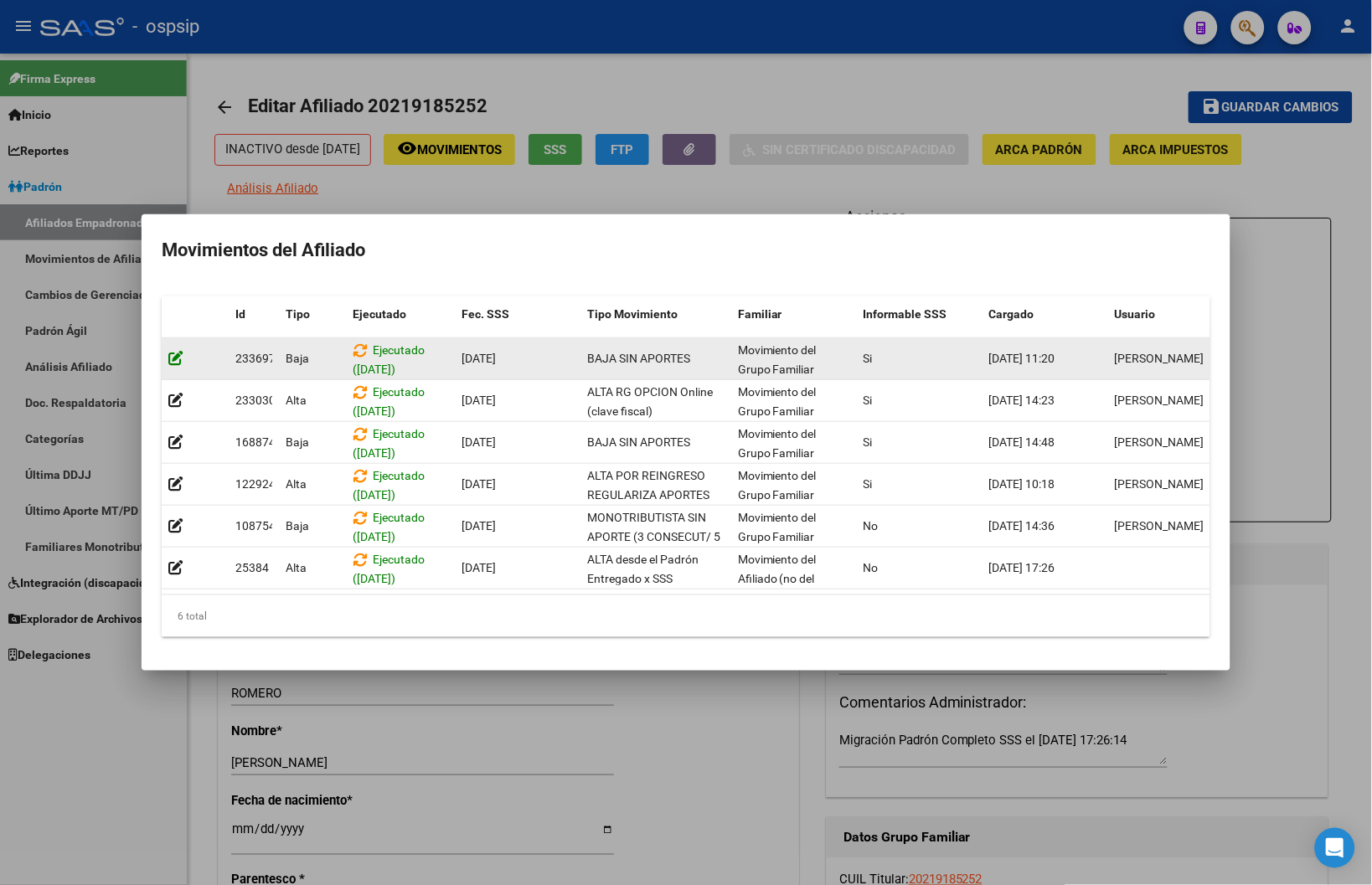
click at [178, 353] on icon at bounding box center [176, 358] width 15 height 16
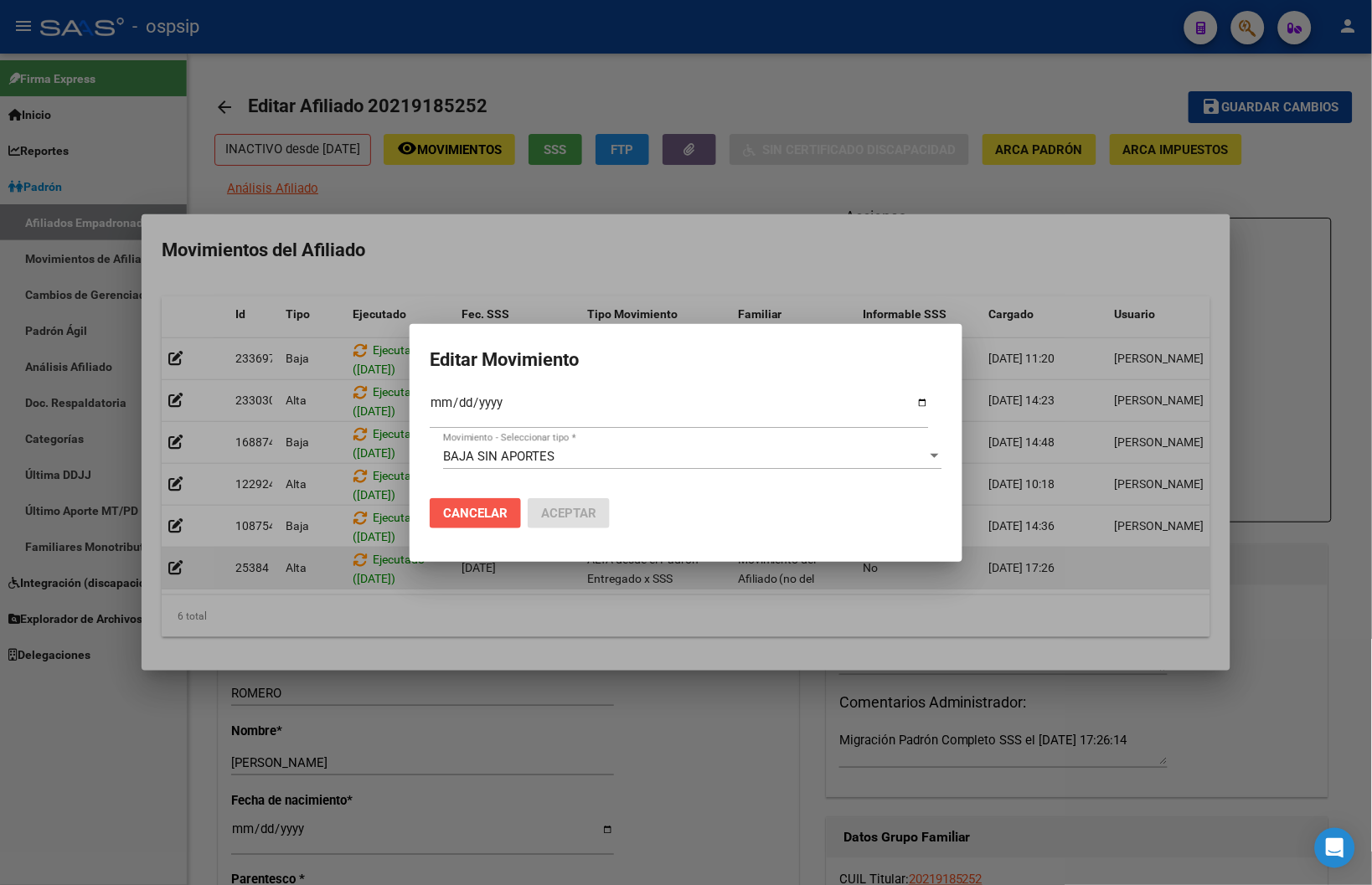
drag, startPoint x: 470, startPoint y: 512, endPoint x: 876, endPoint y: 557, distance: 408.5
click at [470, 512] on span "Cancelar" at bounding box center [475, 513] width 64 height 15
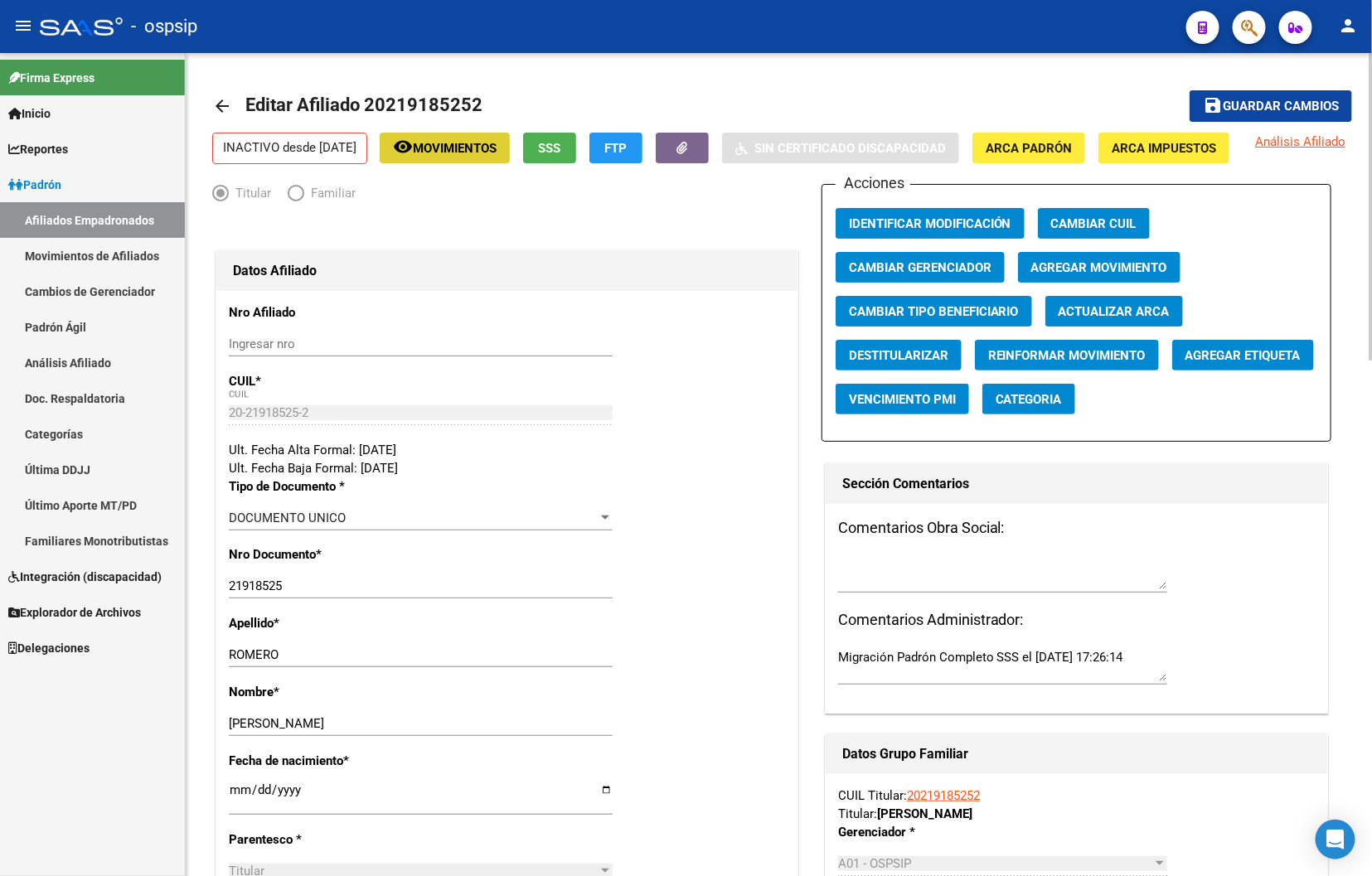
click at [714, 275] on span "Agregar Movimiento" at bounding box center [1099, 268] width 136 height 15
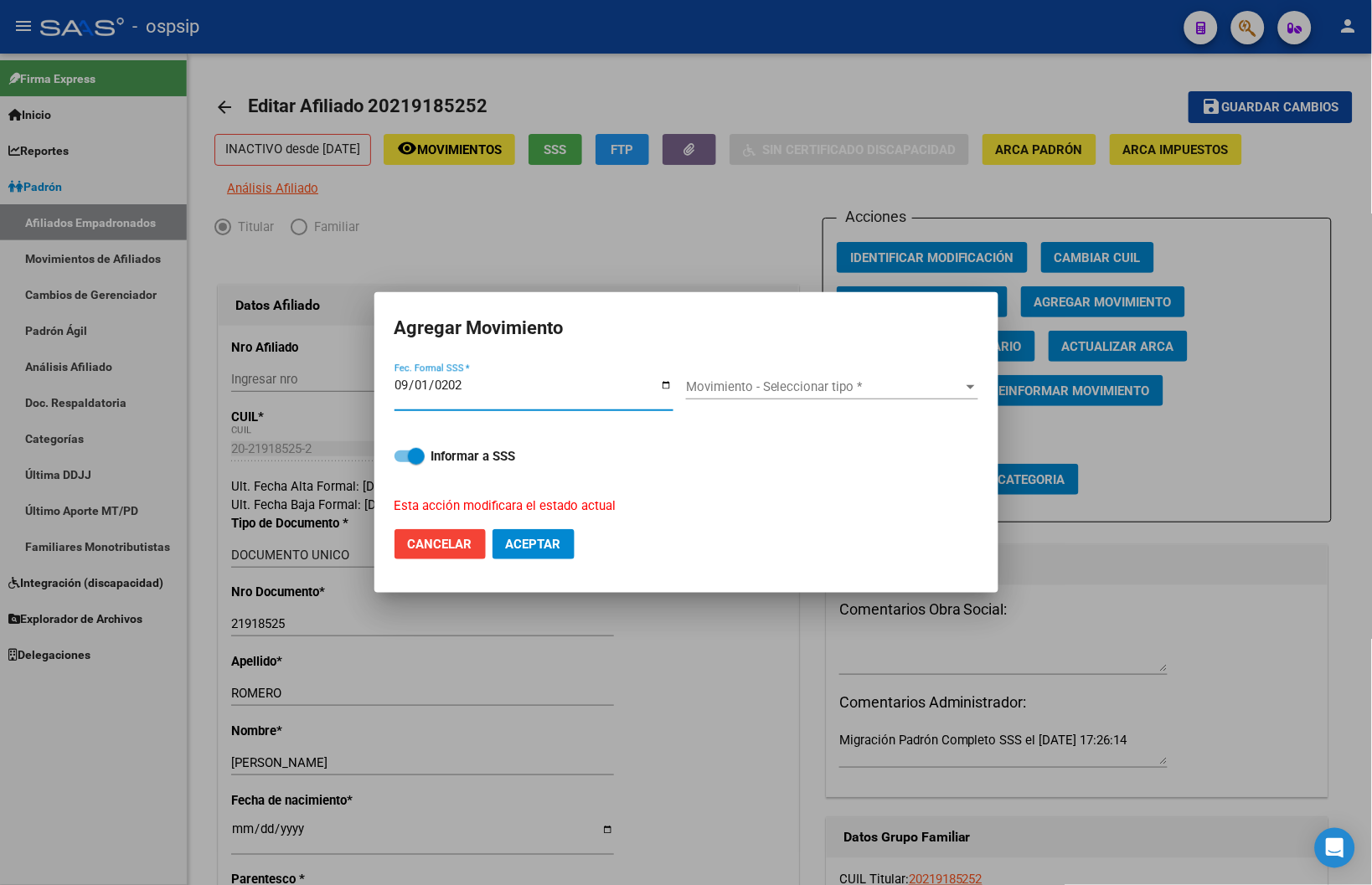
type input "2025-09-01"
click at [722, 373] on div "Movimiento - Seleccionar tipo * Movimiento - Seleccionar tipo *" at bounding box center [832, 393] width 293 height 64
click at [722, 396] on div "Movimiento - Seleccionar tipo * Movimiento - Seleccionar tipo *" at bounding box center [832, 387] width 293 height 26
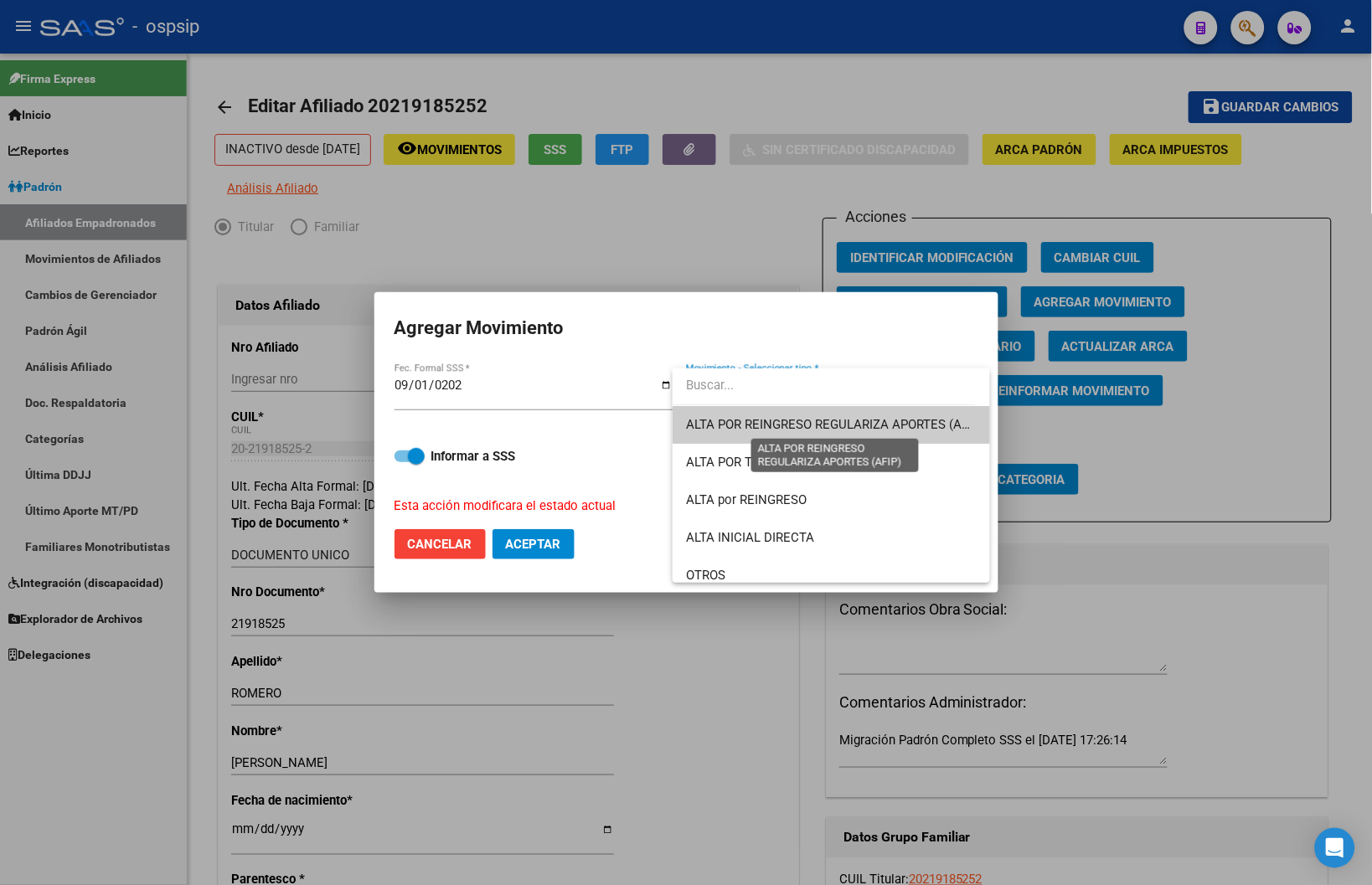
click at [722, 423] on span "ALTA POR REINGRESO REGULARIZA APORTES (AFIP)" at bounding box center [835, 425] width 297 height 15
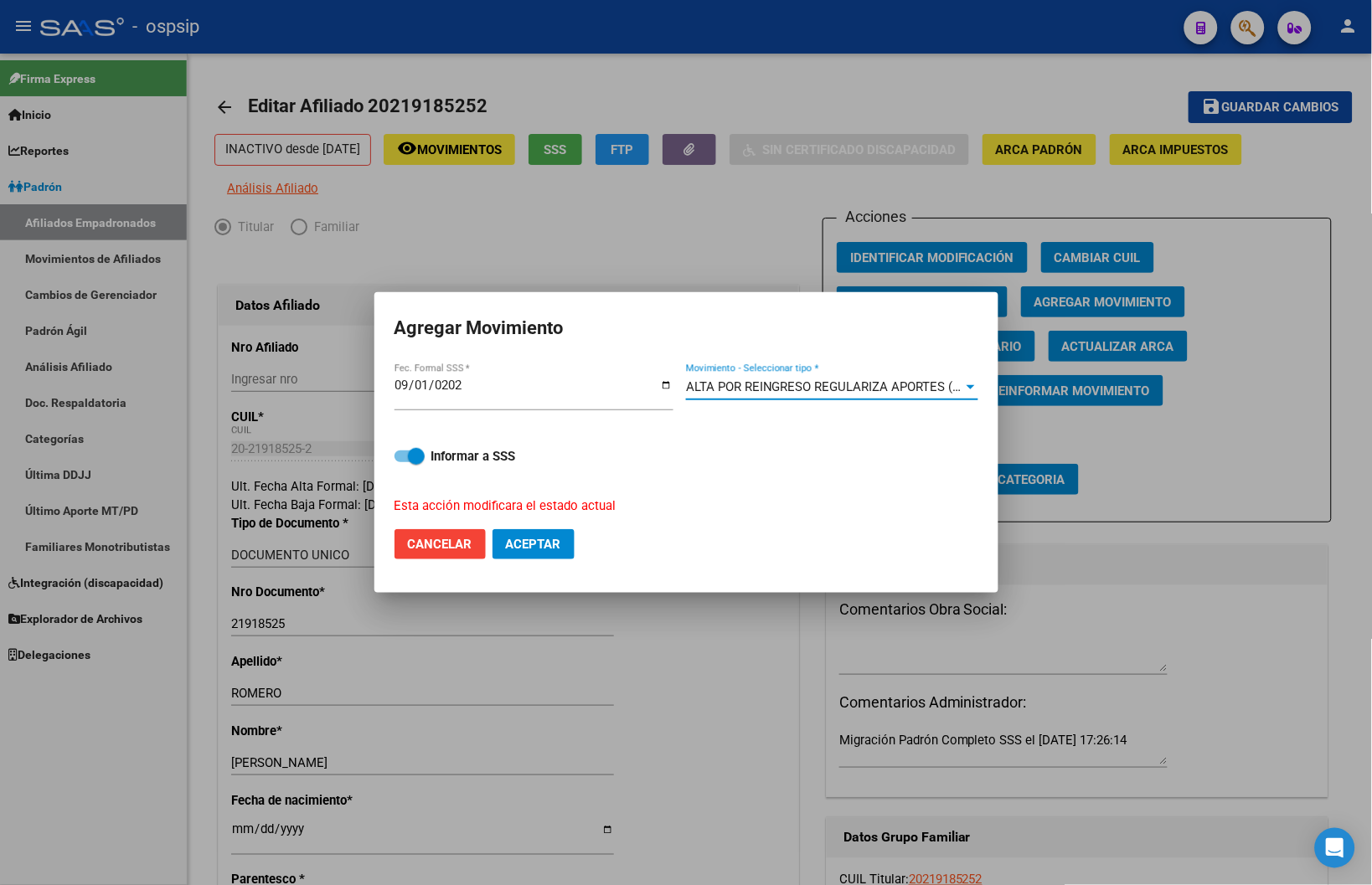
click at [520, 544] on span "Aceptar" at bounding box center [533, 544] width 55 height 15
checkbox input "false"
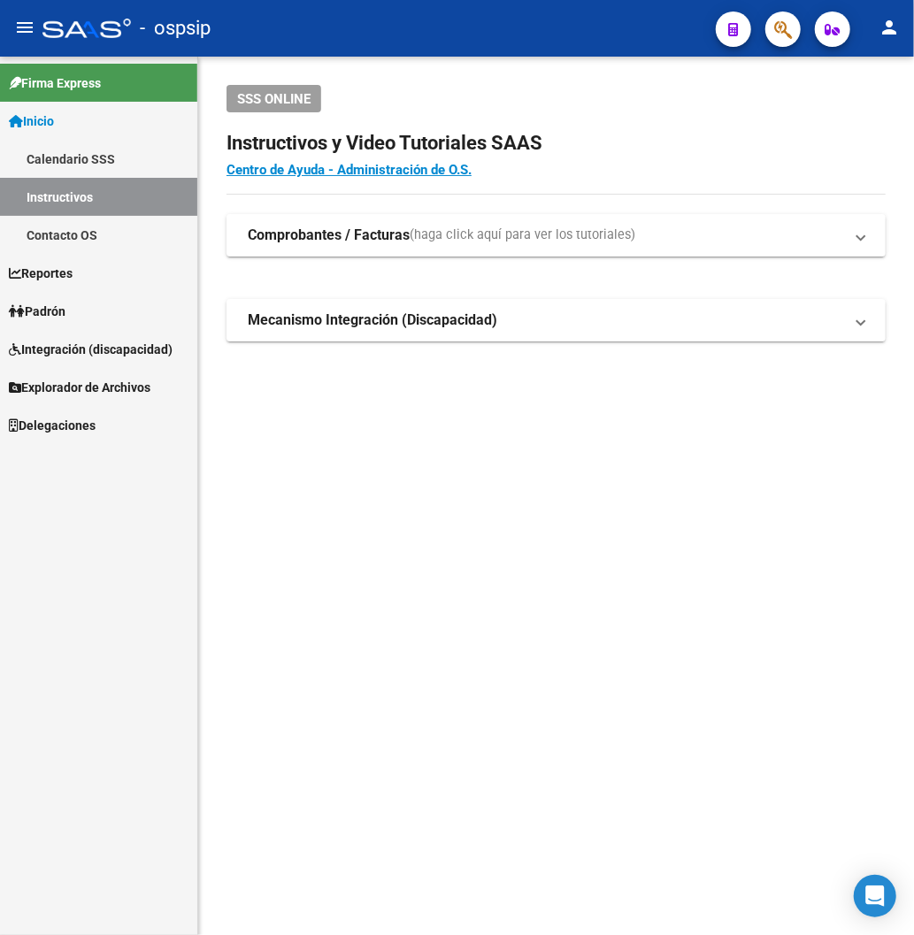
click at [434, 419] on div "SSS ONLINE Instructivos y Video Tutoriales SAAS Centro de Ayuda - Administració…" at bounding box center [556, 242] width 716 height 370
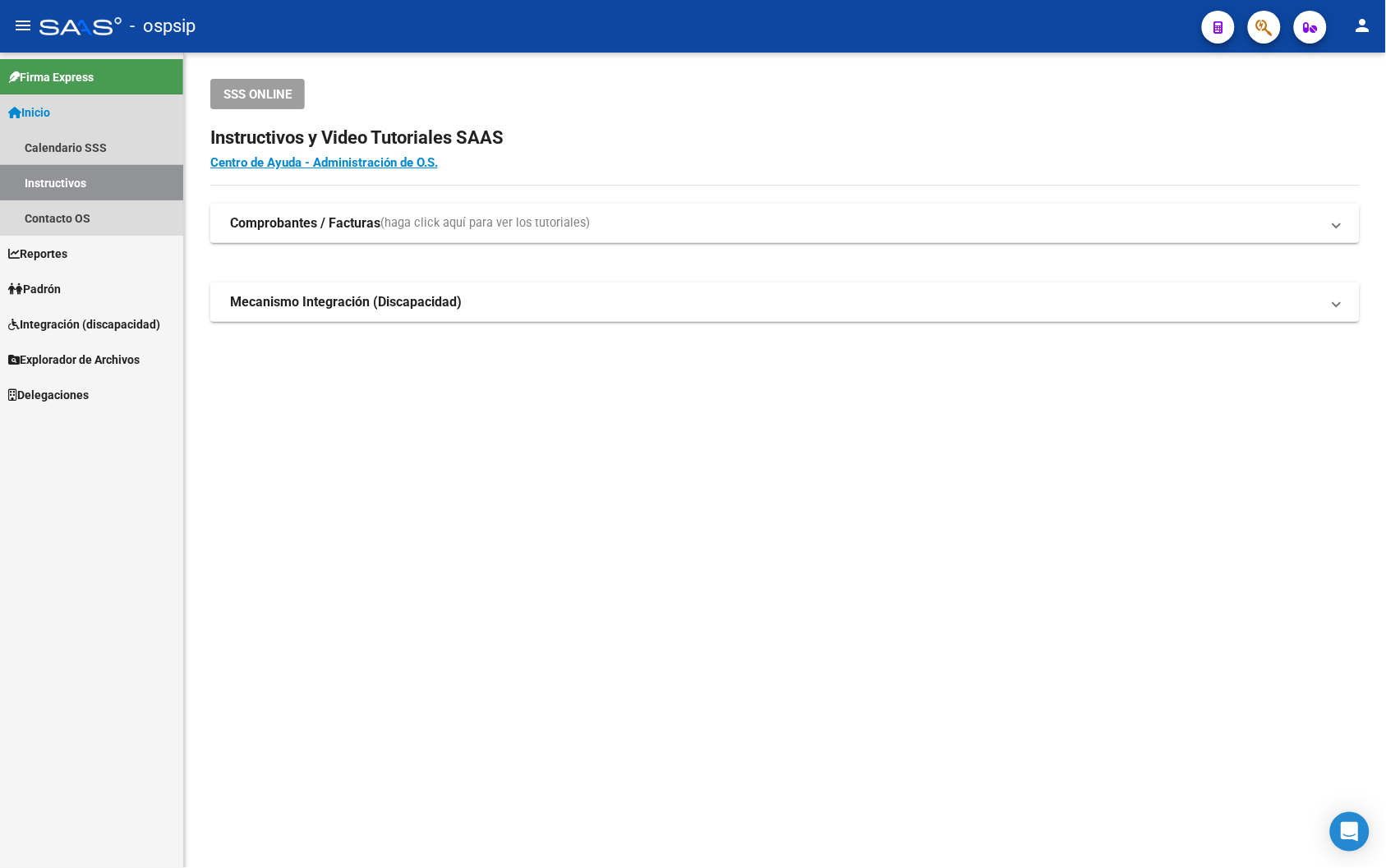
click at [42, 179] on link "Instructivos" at bounding box center [91, 183] width 183 height 35
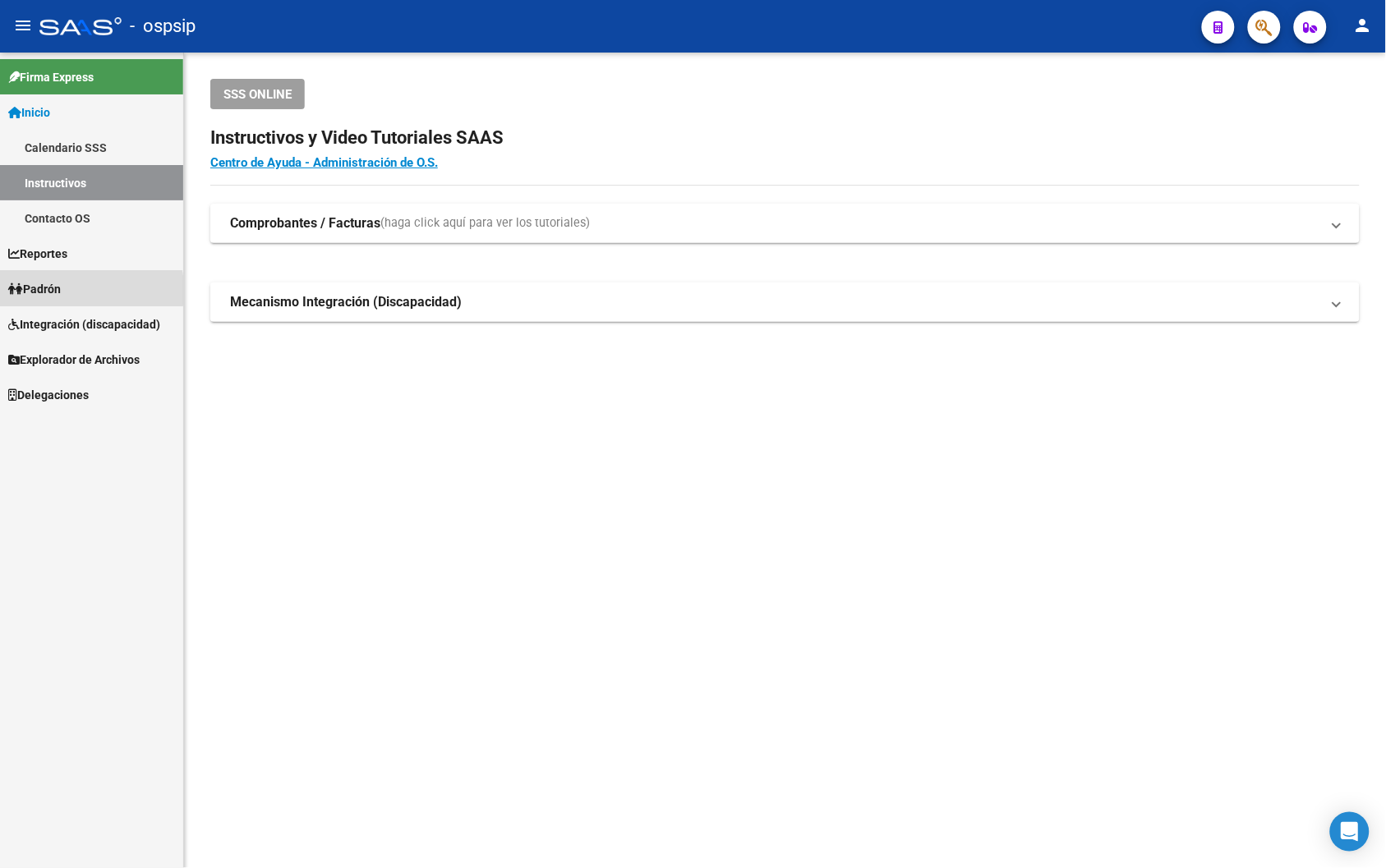
click at [44, 290] on span "Padrón" at bounding box center [34, 289] width 53 height 18
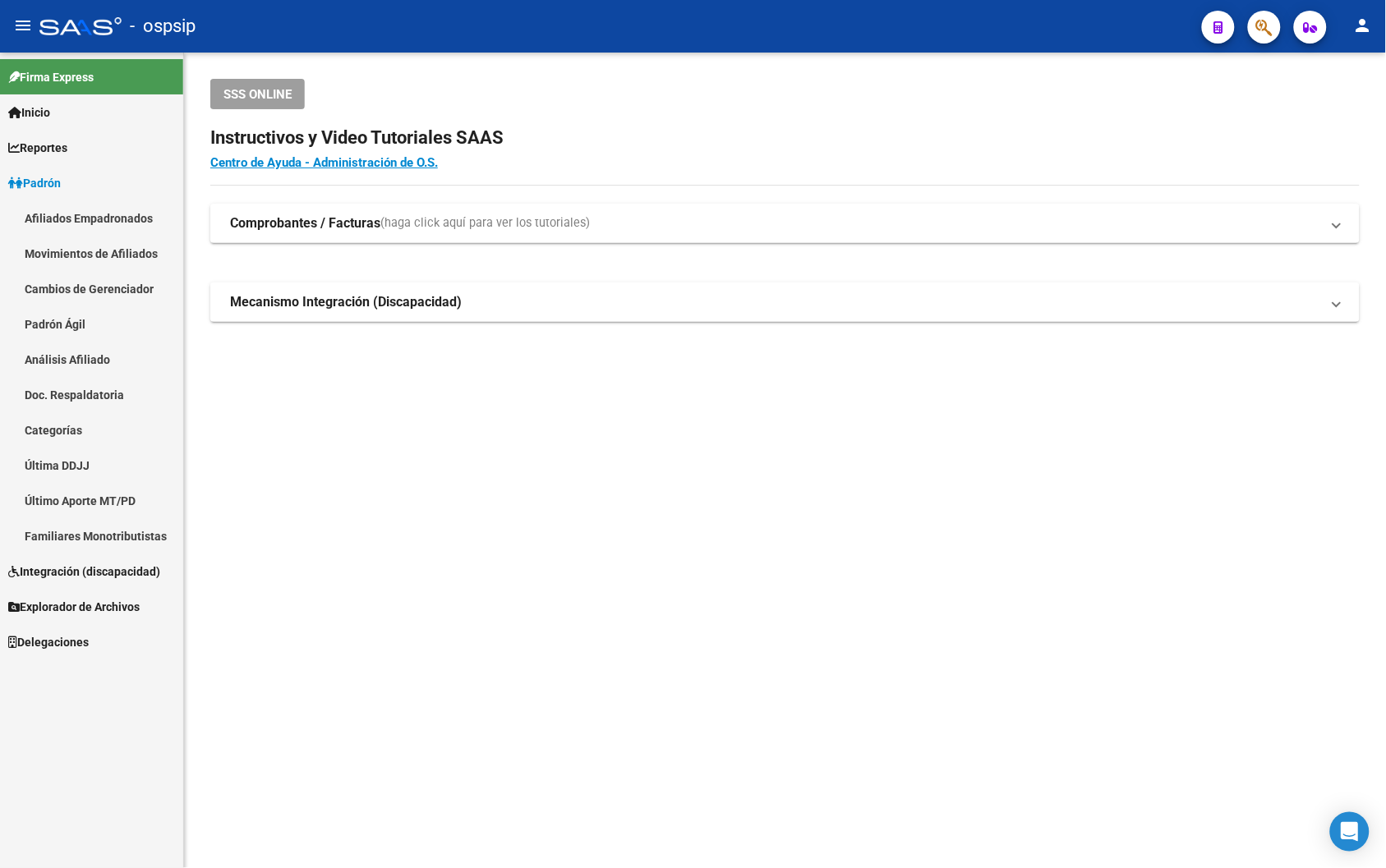
click at [59, 246] on link "Movimientos de Afiliados" at bounding box center [91, 253] width 183 height 35
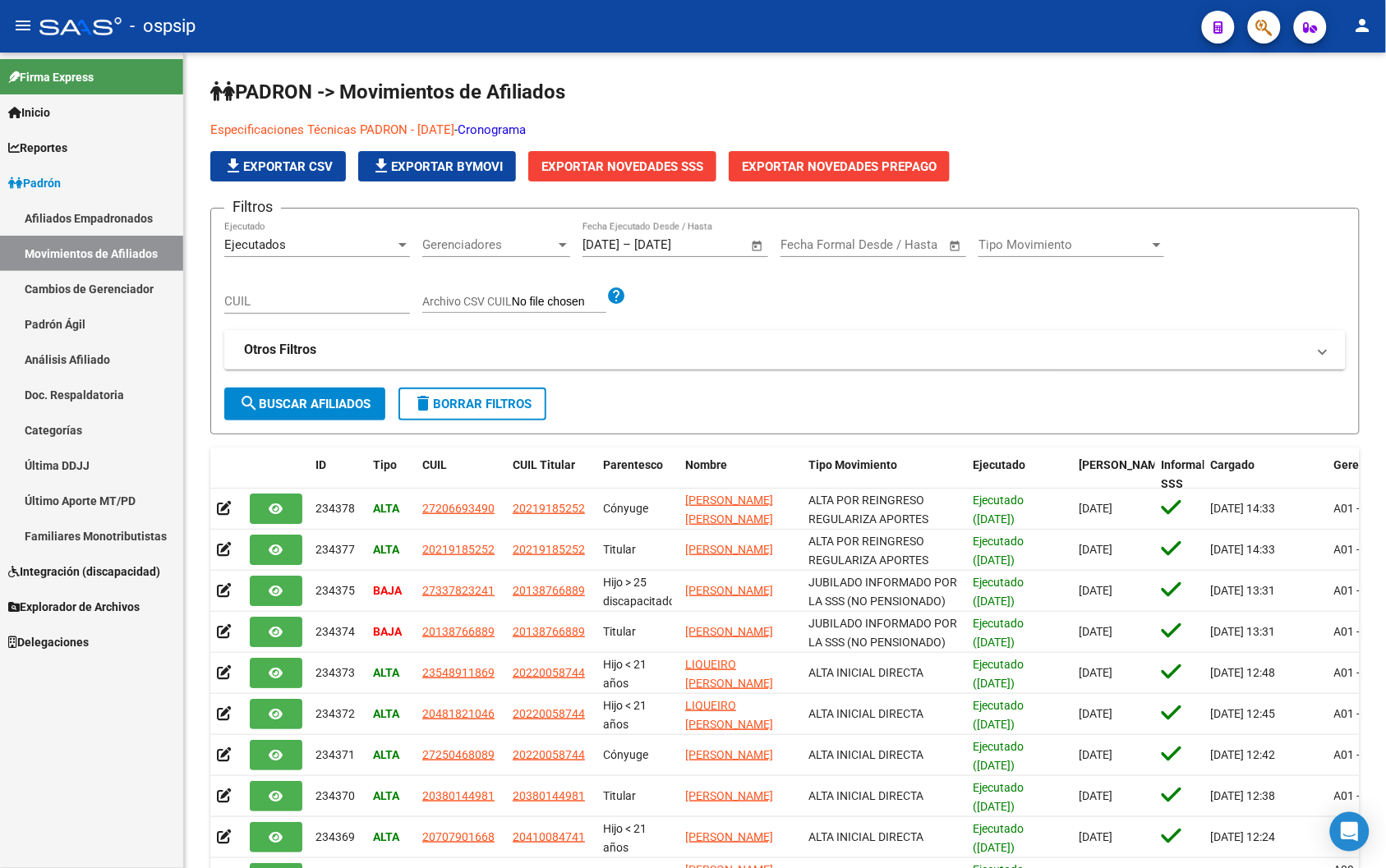
click at [62, 211] on link "Afiliados Empadronados" at bounding box center [91, 218] width 183 height 35
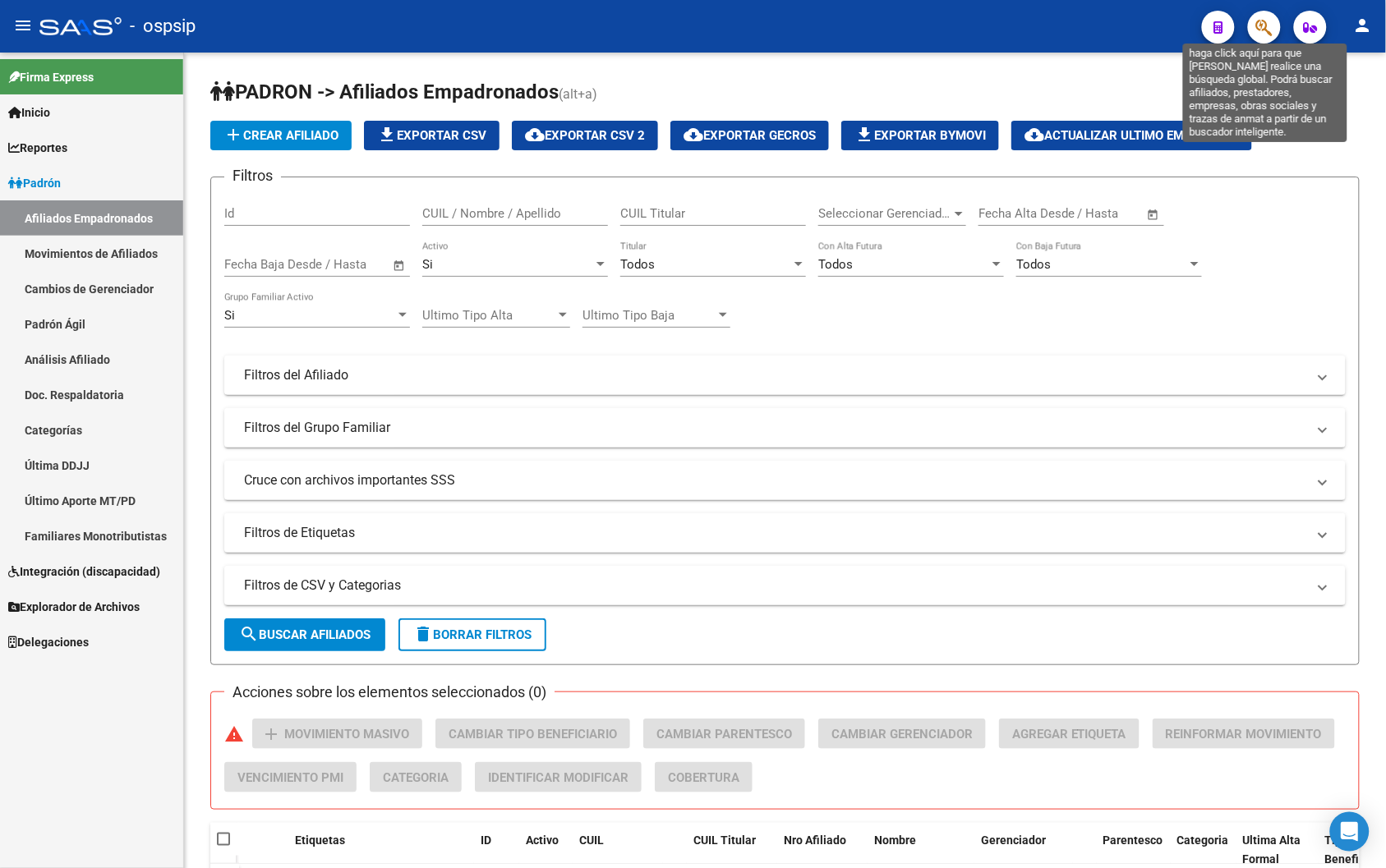
click at [848, 20] on icon "button" at bounding box center [1264, 27] width 17 height 19
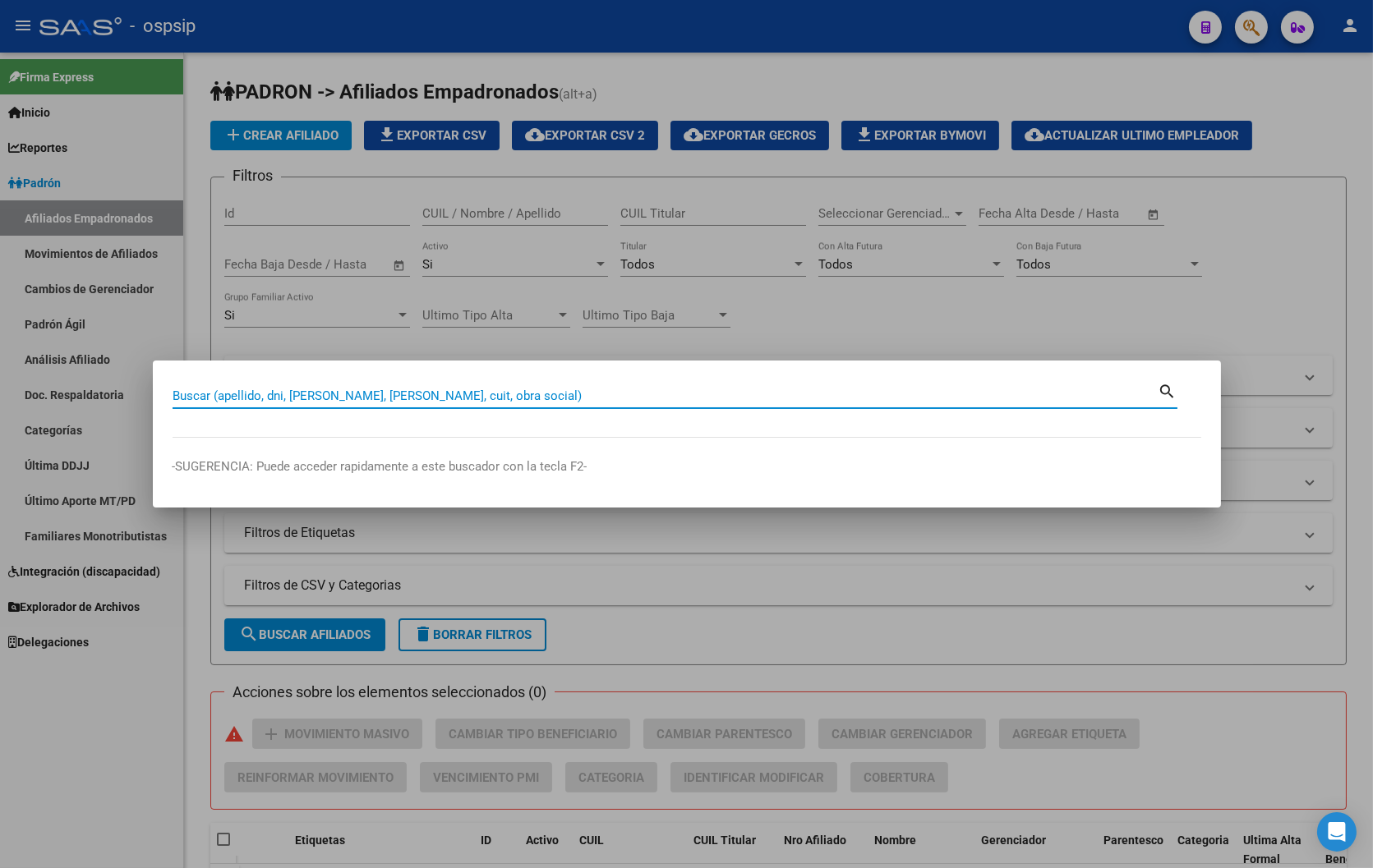
paste input "20447279070"
type input "20447279070"
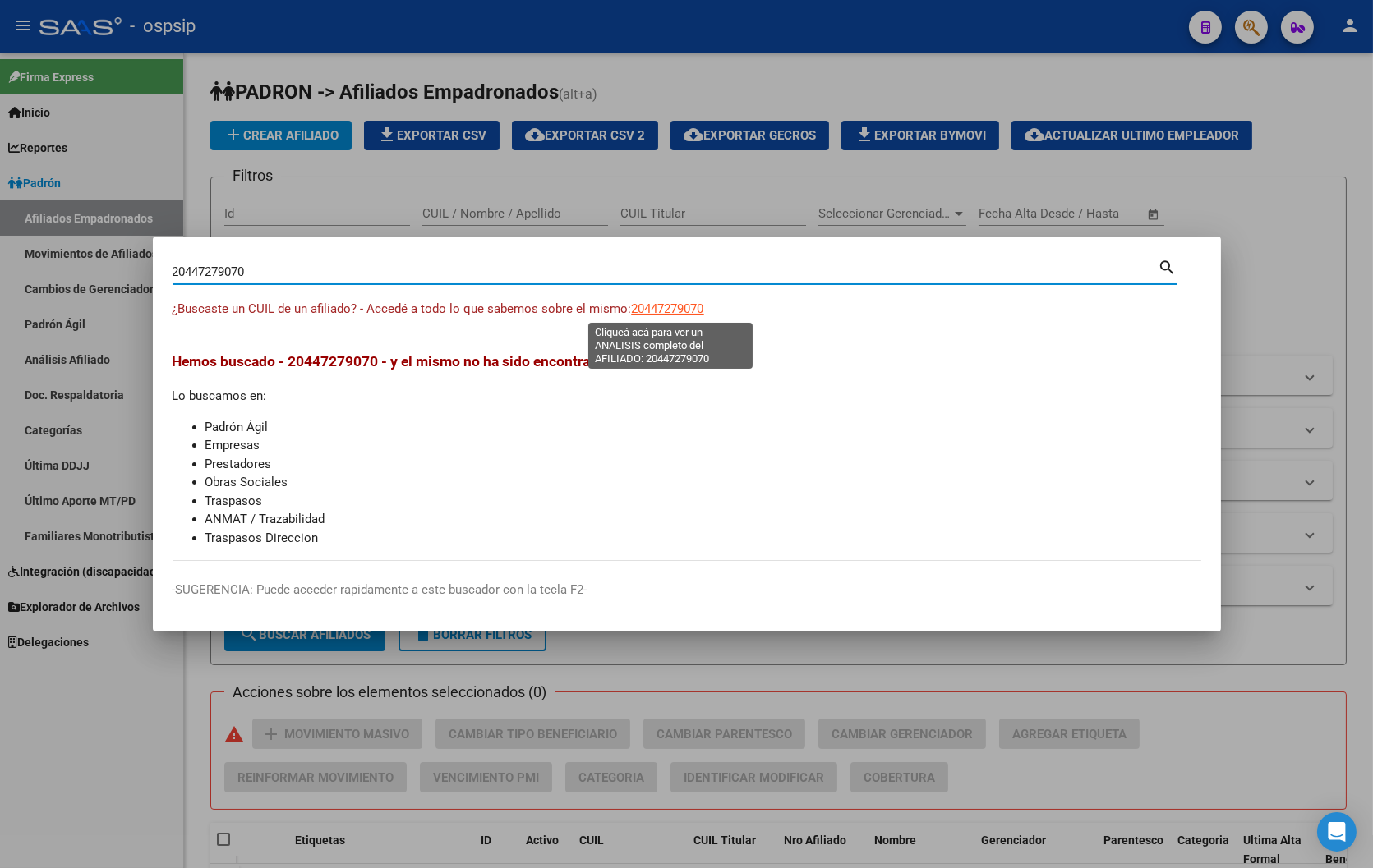
click at [649, 306] on span "20447279070" at bounding box center [667, 309] width 72 height 15
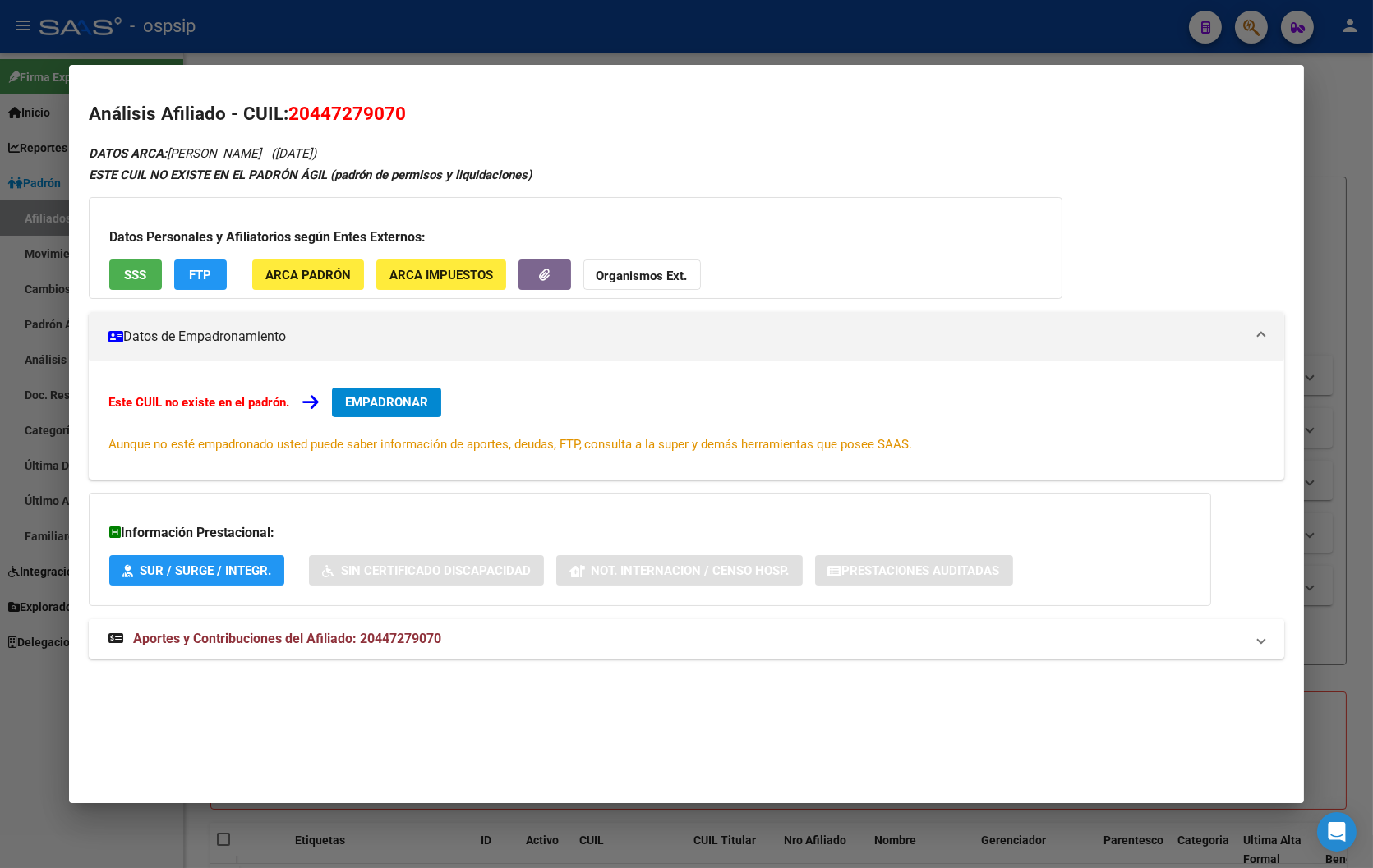
click at [390, 634] on span "Aportes y Contribuciones del Afiliado: 20447279070" at bounding box center [287, 639] width 308 height 16
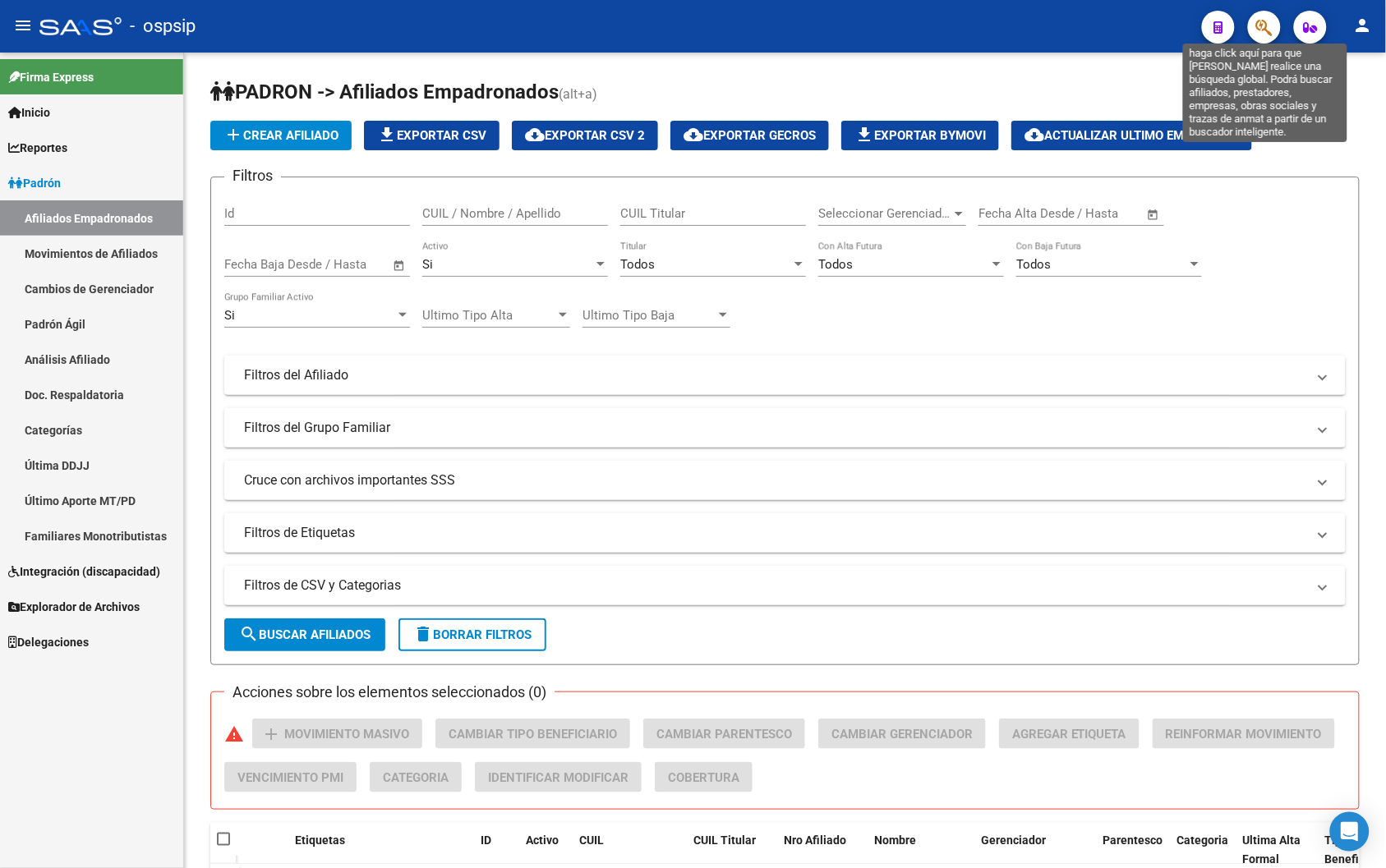
click at [848, 25] on icon "button" at bounding box center [1264, 27] width 17 height 19
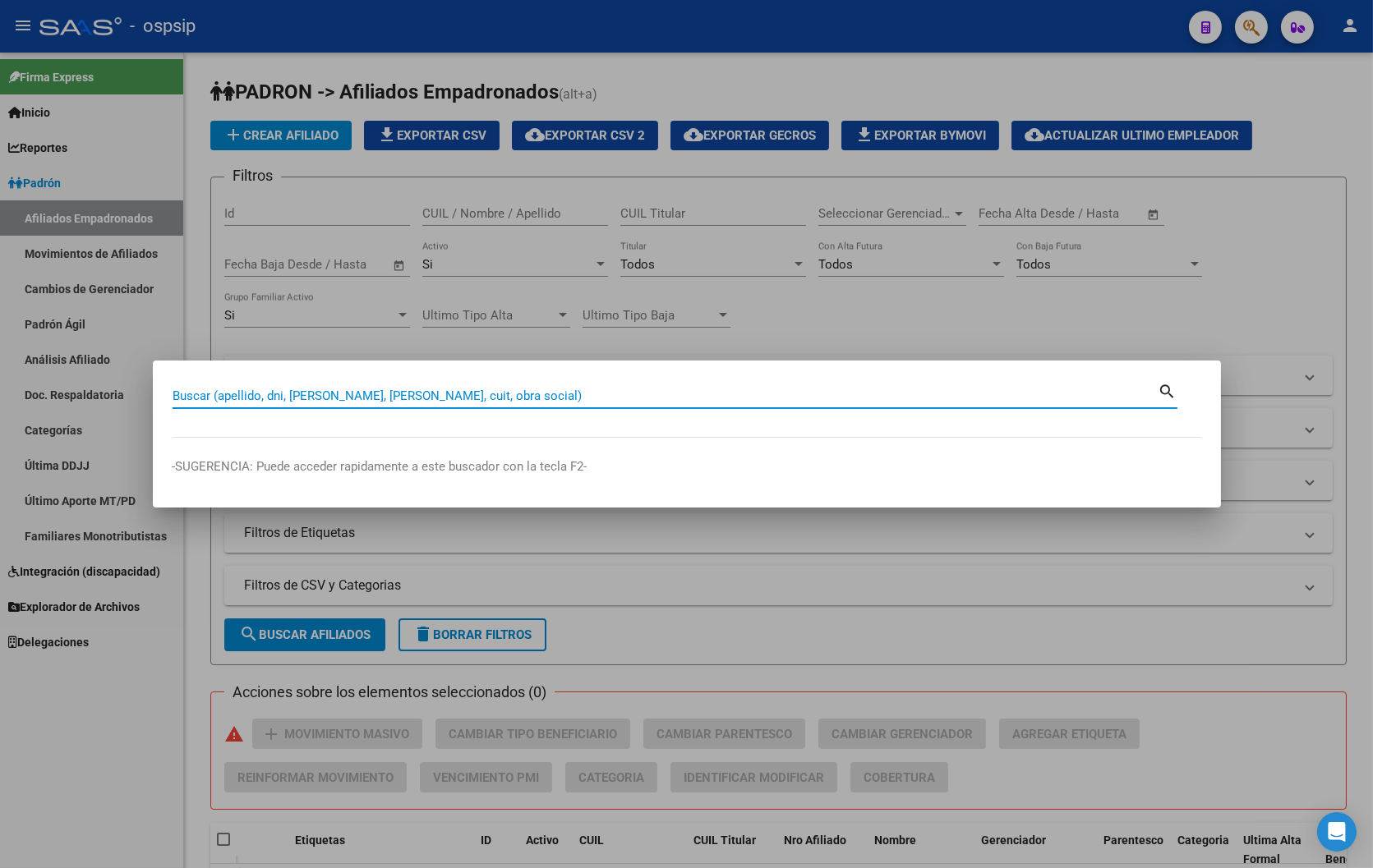
paste input "23381544079"
type input "23381544079"
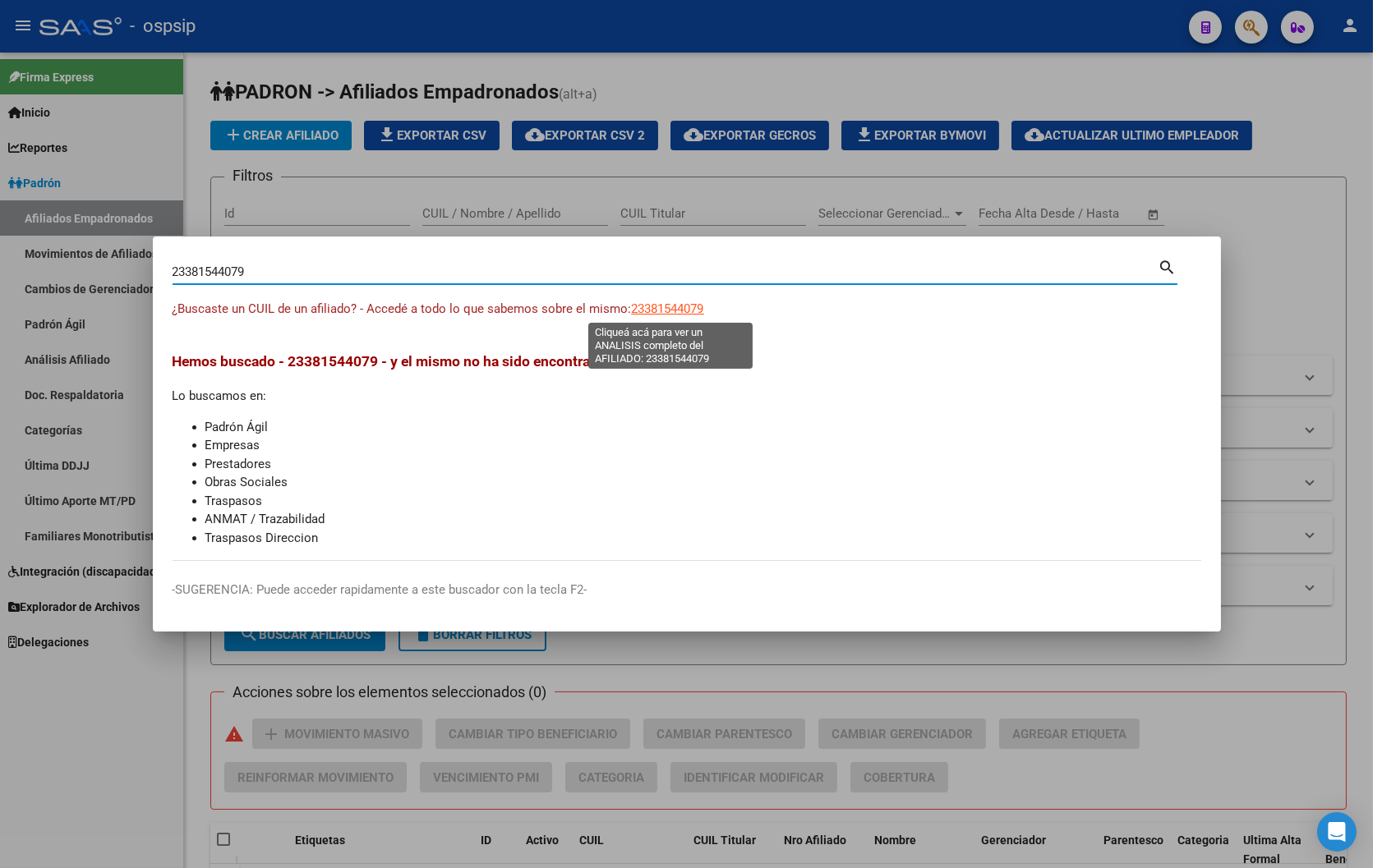
click at [668, 310] on span "23381544079" at bounding box center [667, 309] width 72 height 15
type textarea "23381544079"
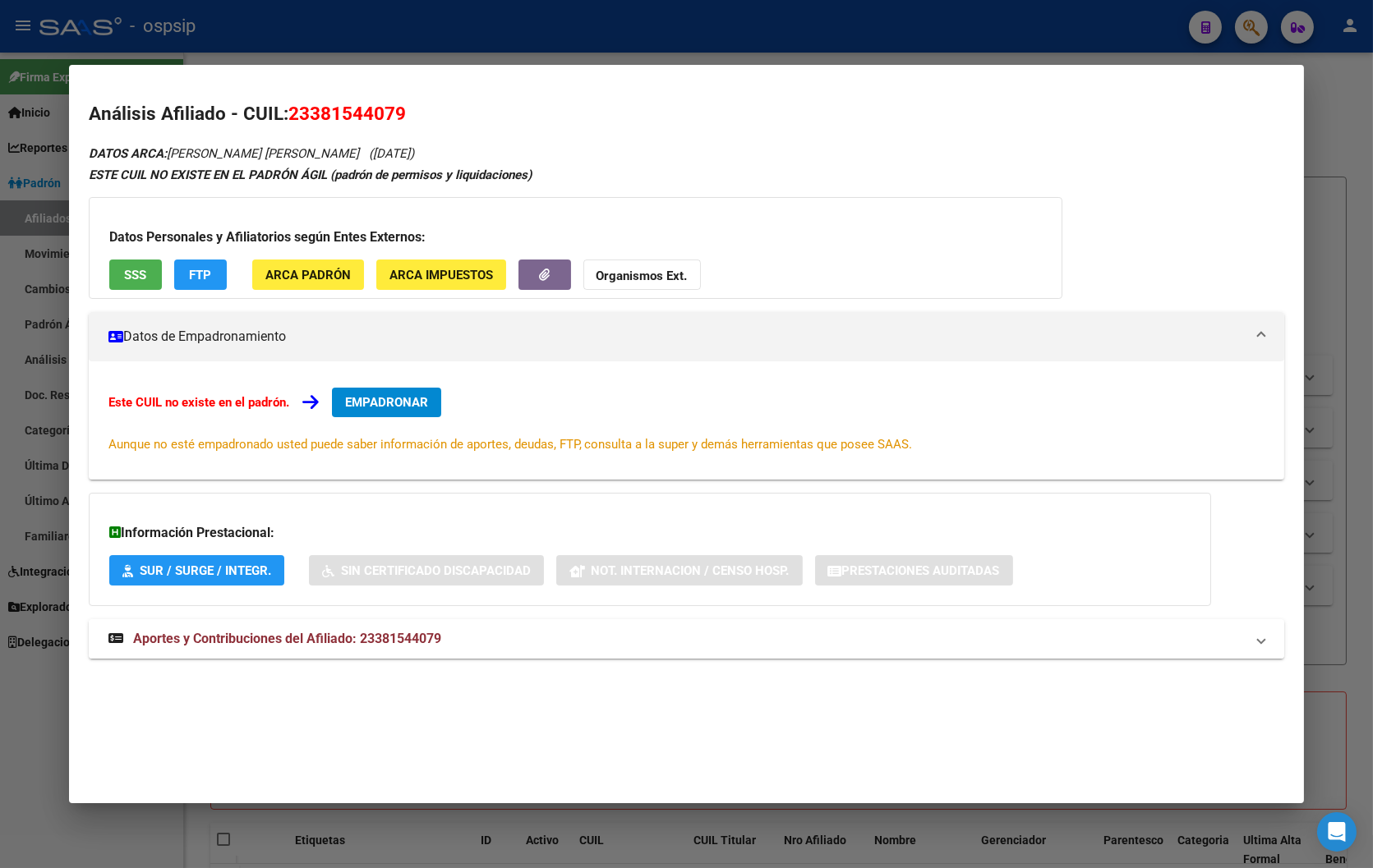
click at [404, 646] on span "Aportes y Contribuciones del Afiliado: 23381544079" at bounding box center [287, 639] width 308 height 16
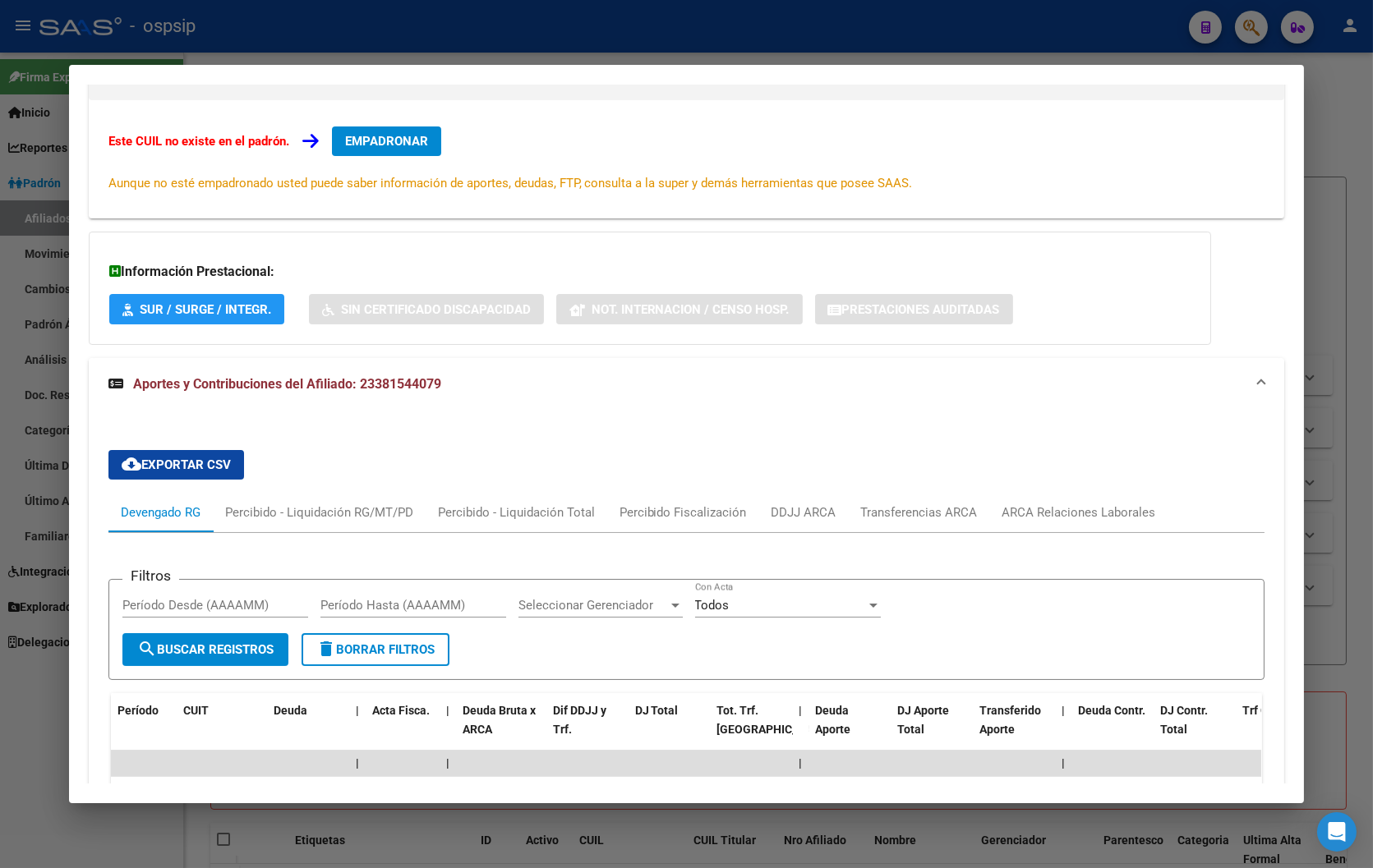
scroll to position [456, 0]
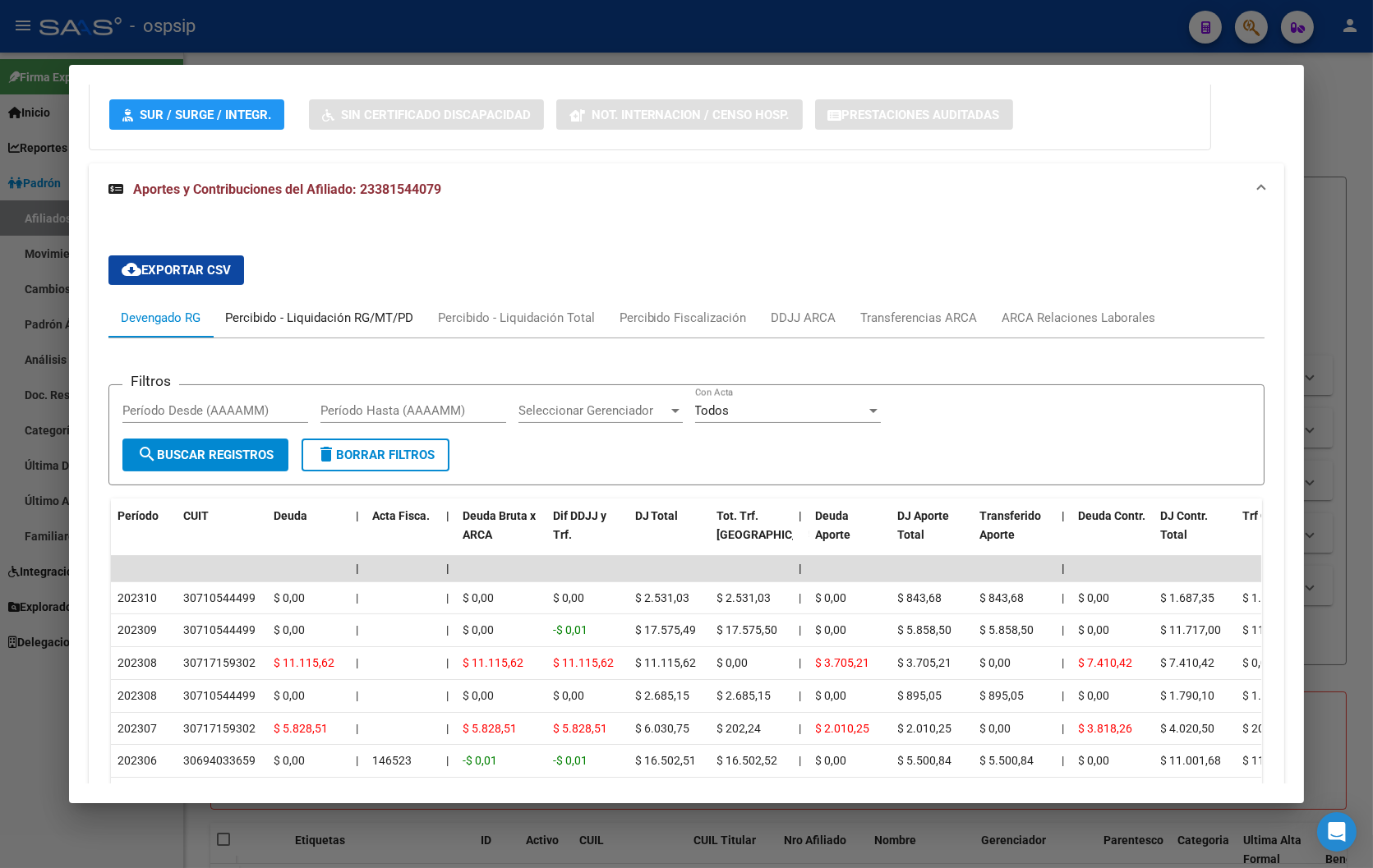
click at [291, 322] on div "Percibido - Liquidación RG/MT/PD" at bounding box center [318, 317] width 188 height 18
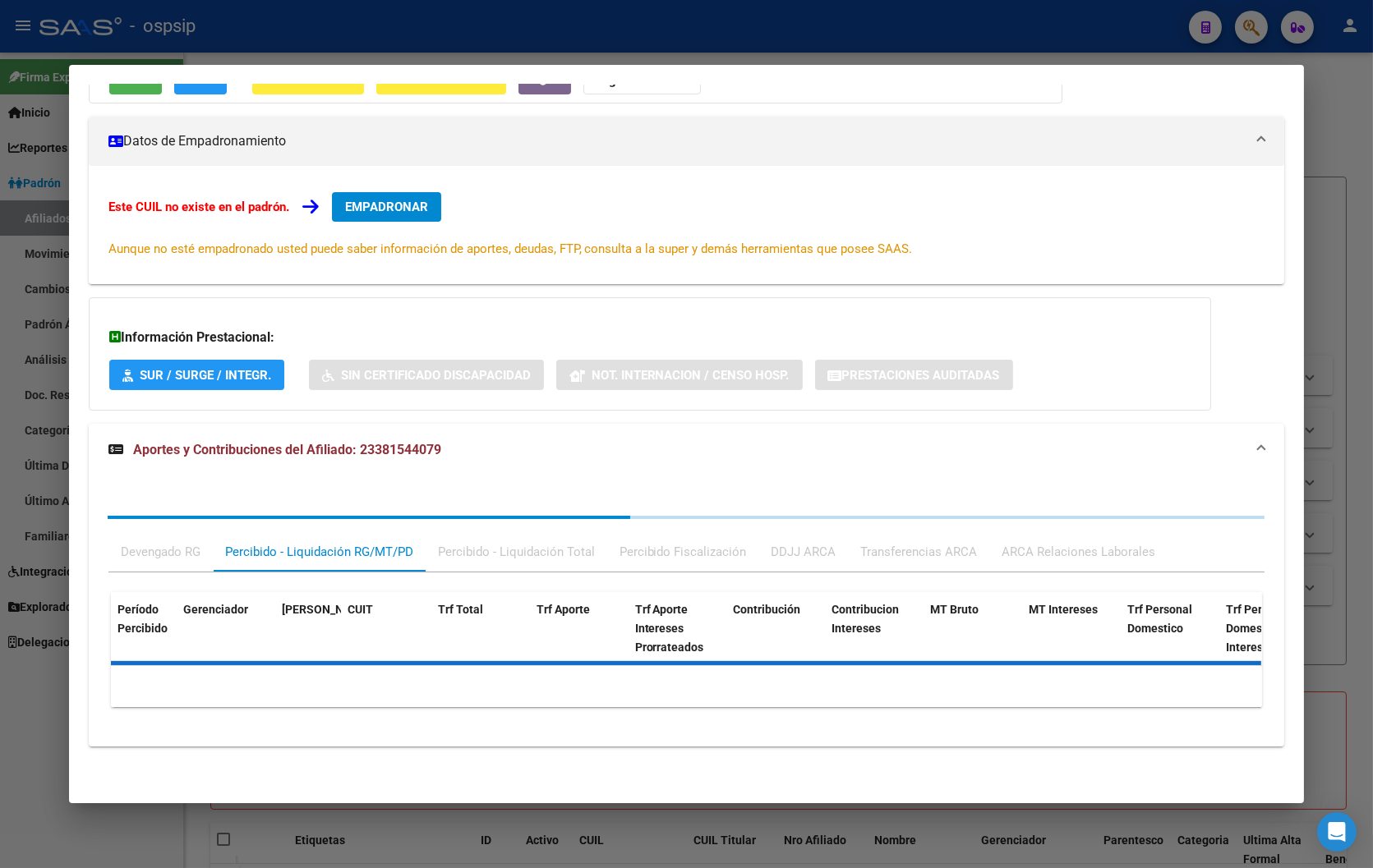
scroll to position [342, 0]
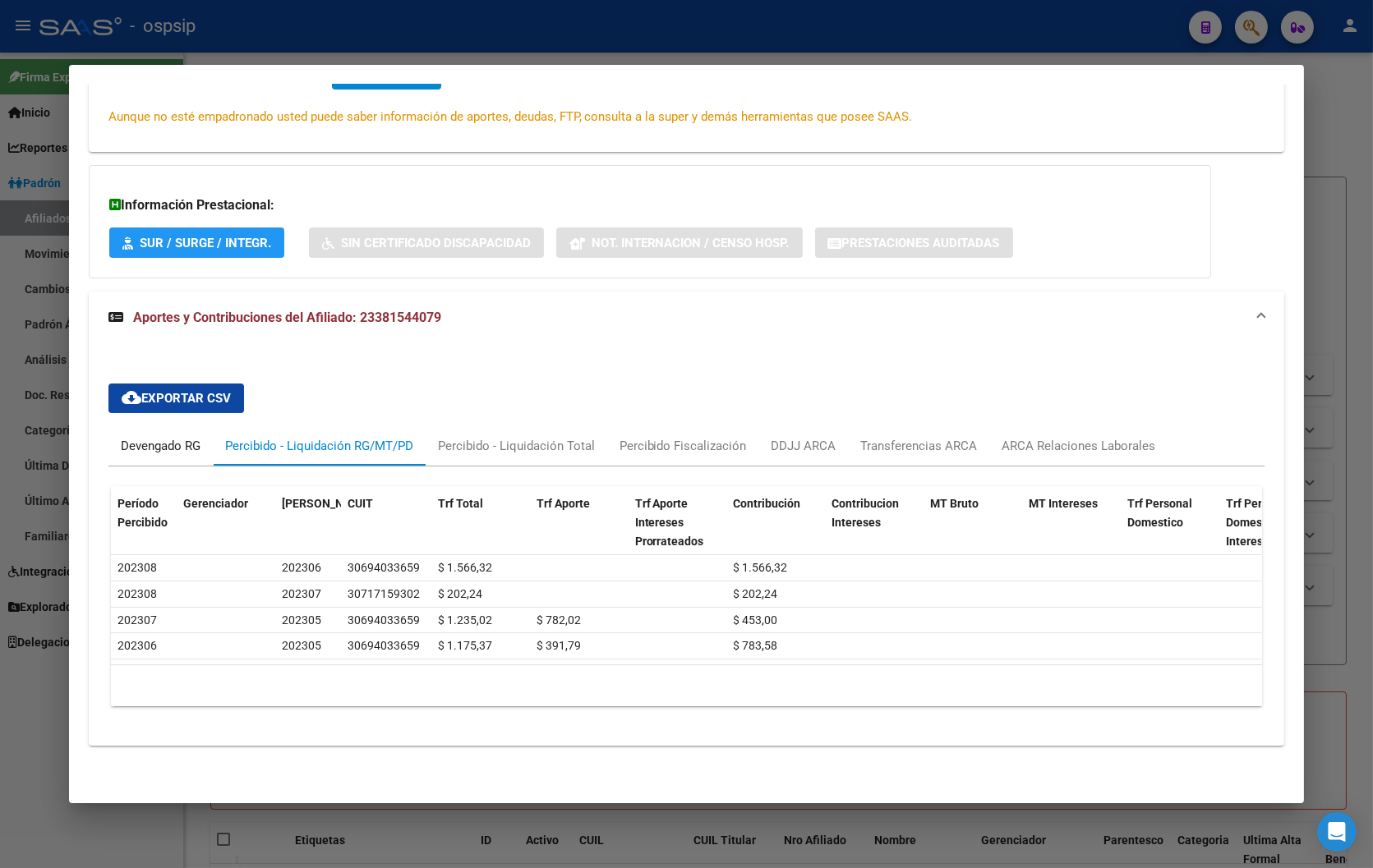
click at [142, 437] on div "Devengado RG" at bounding box center [161, 446] width 80 height 18
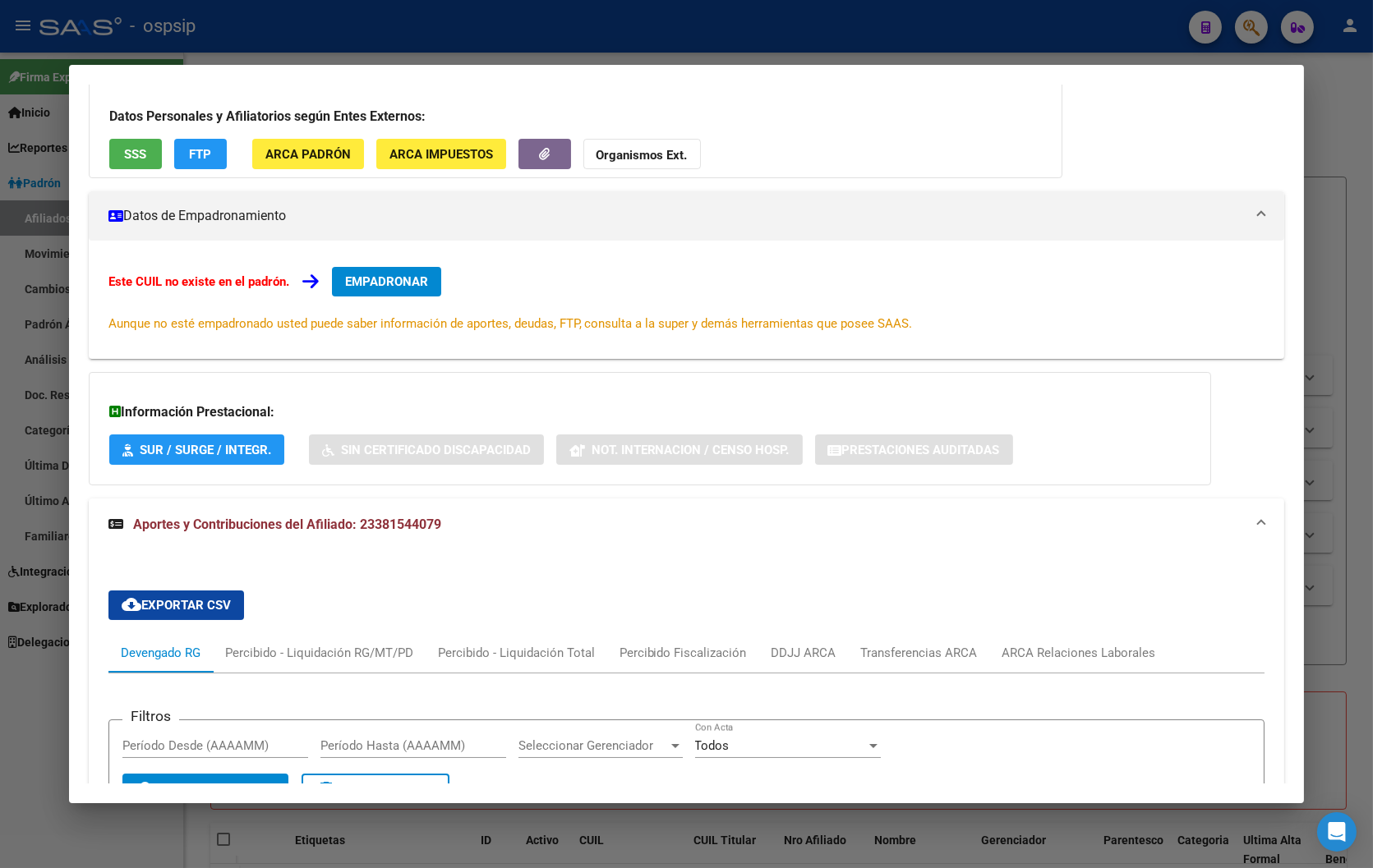
scroll to position [0, 0]
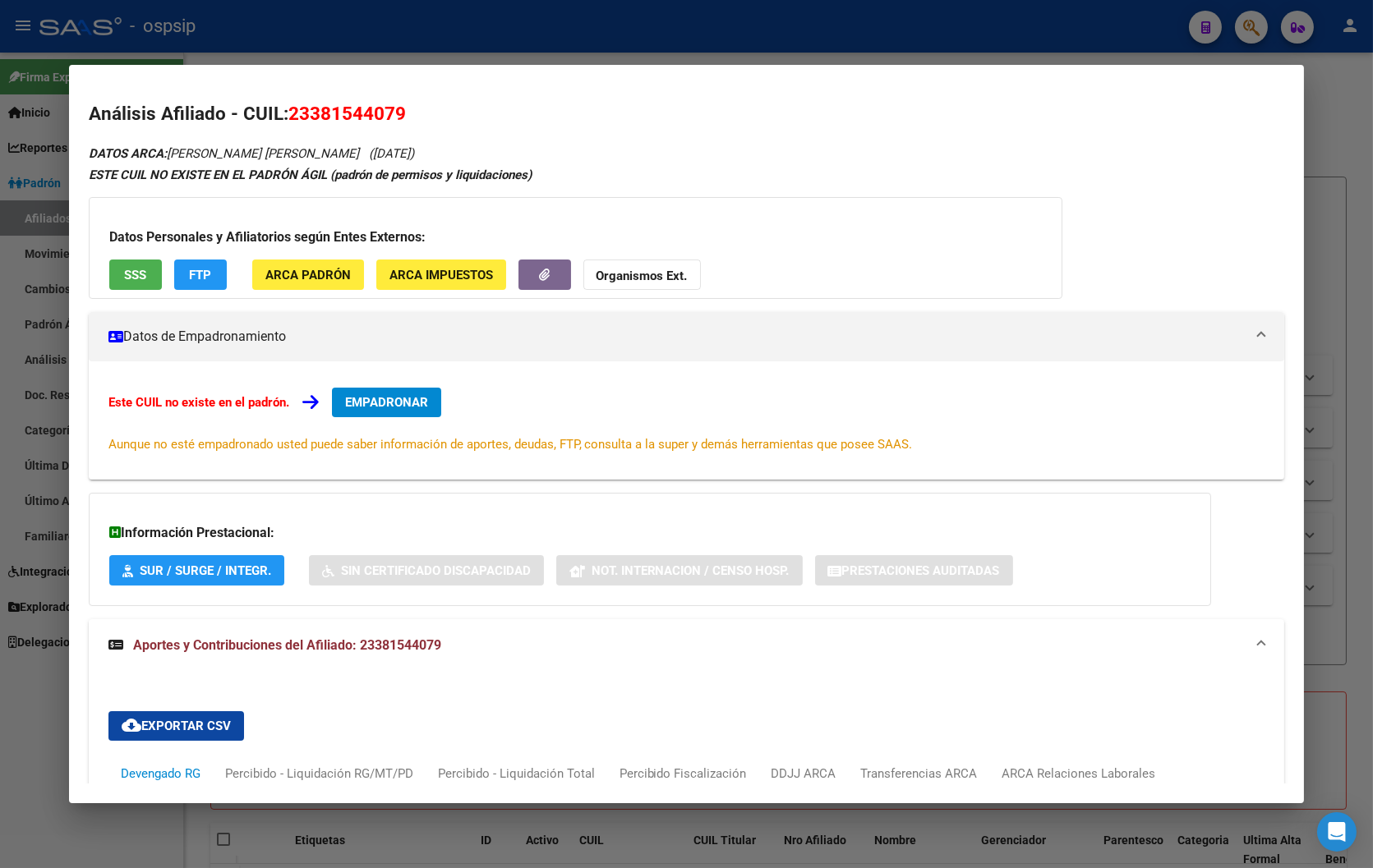
drag, startPoint x: 282, startPoint y: 111, endPoint x: 461, endPoint y: 121, distance: 179.3
click at [461, 121] on h2 "Análisis Afiliado - CUIL: 23381544079" at bounding box center [687, 114] width 1196 height 28
copy span "23381544079"
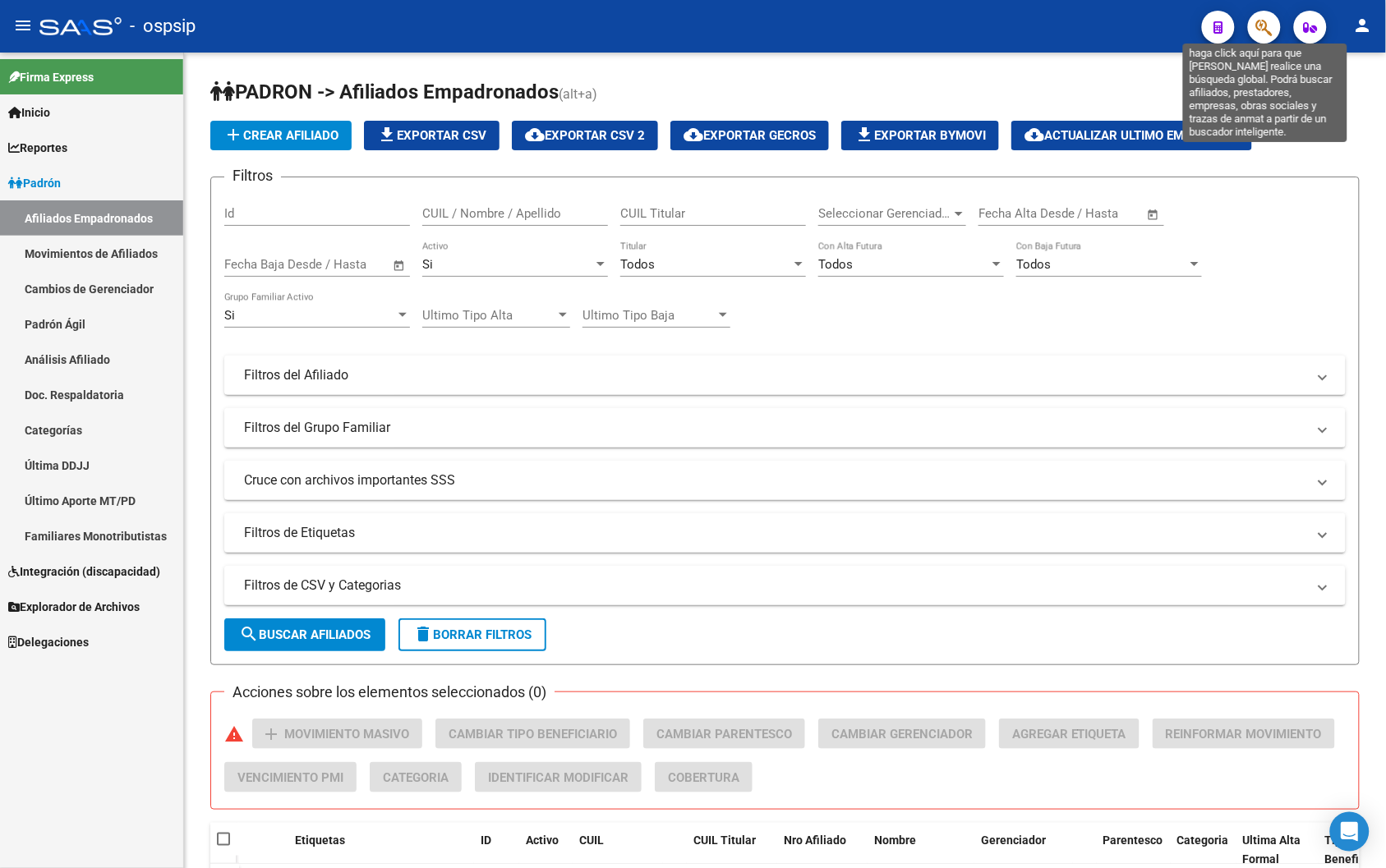
click at [848, 23] on icon "button" at bounding box center [1264, 27] width 17 height 19
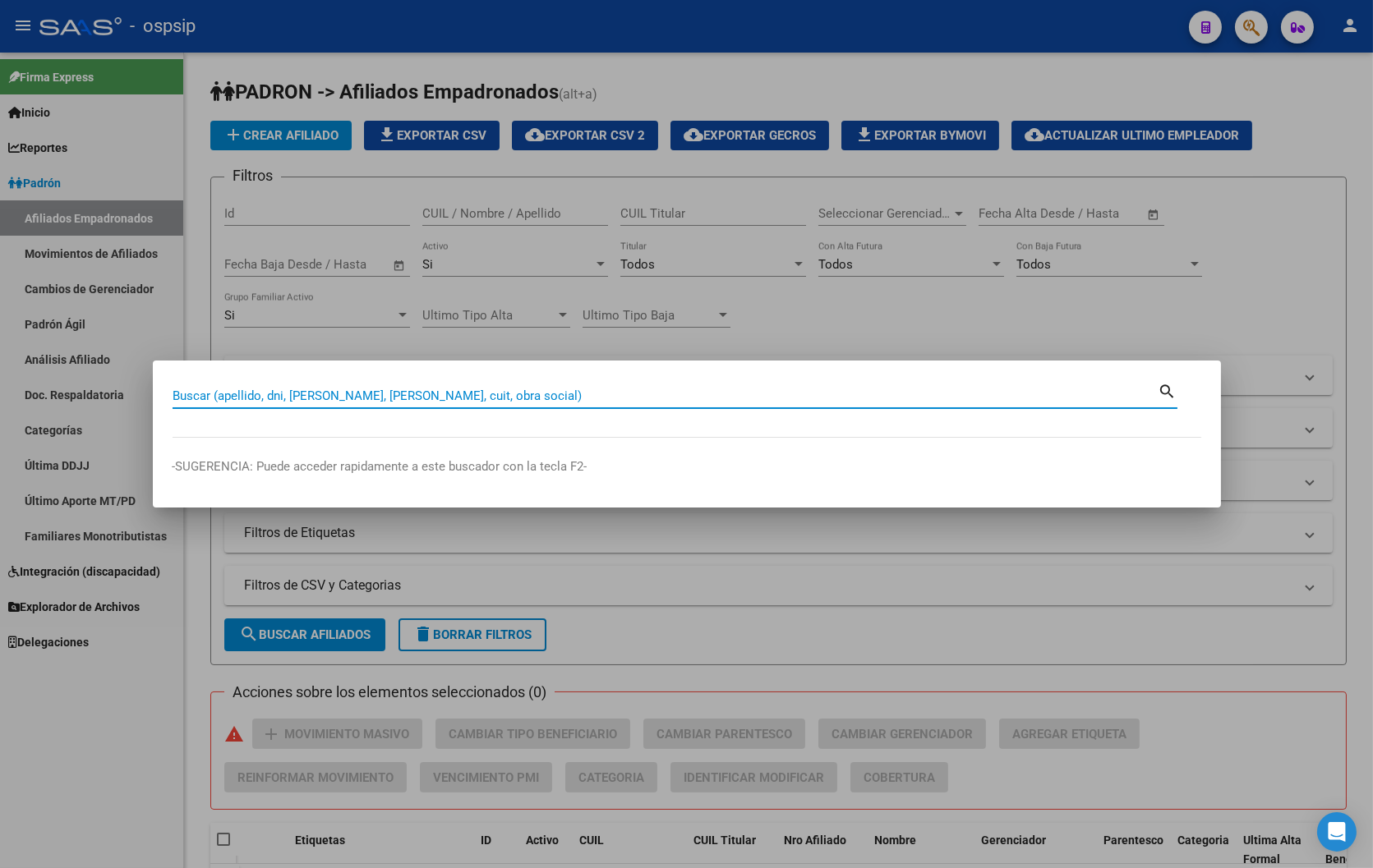
paste input "44727907"
type input "44727907"
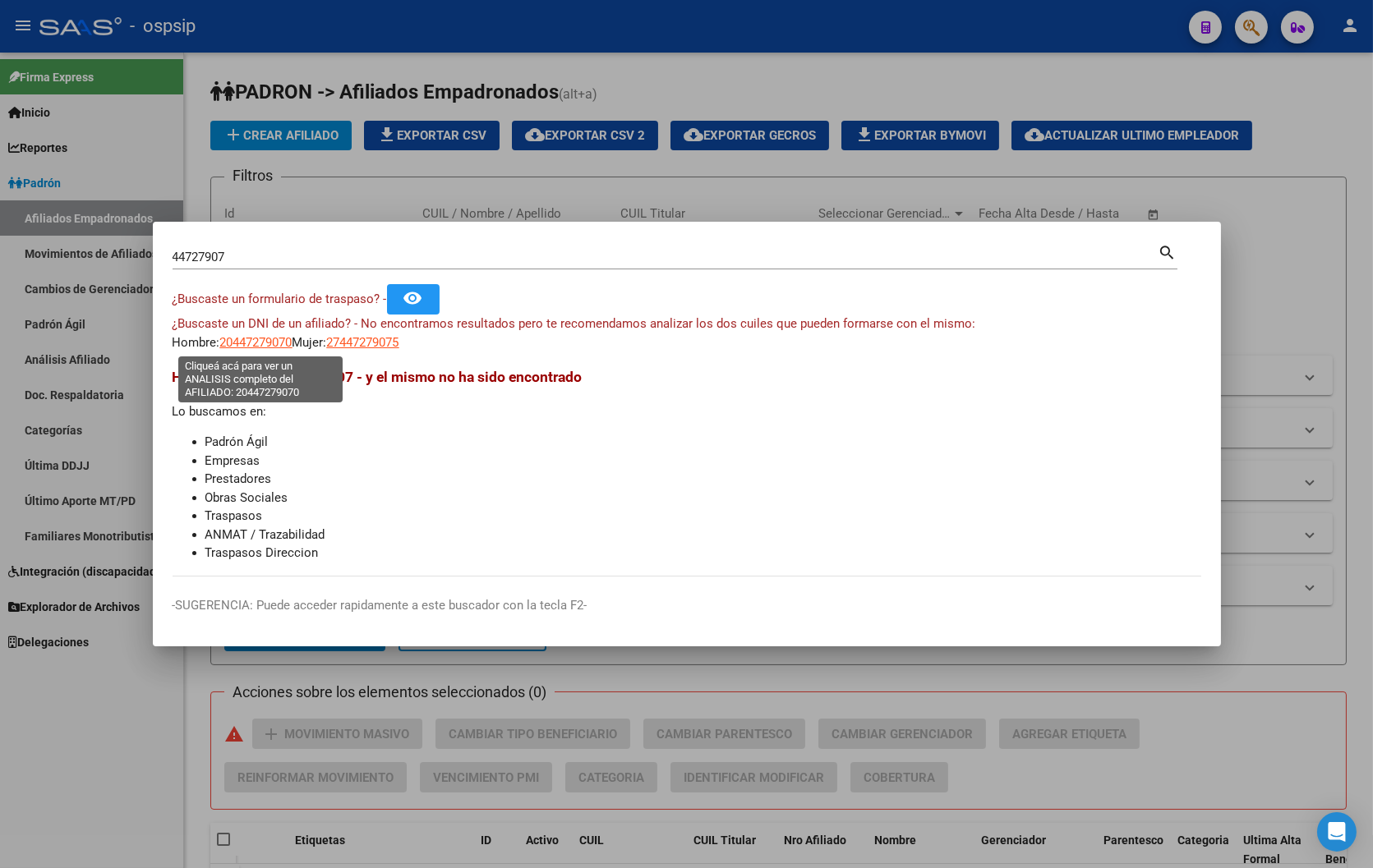
click at [257, 340] on span "20447279070" at bounding box center [256, 343] width 72 height 15
type textarea "20447279070"
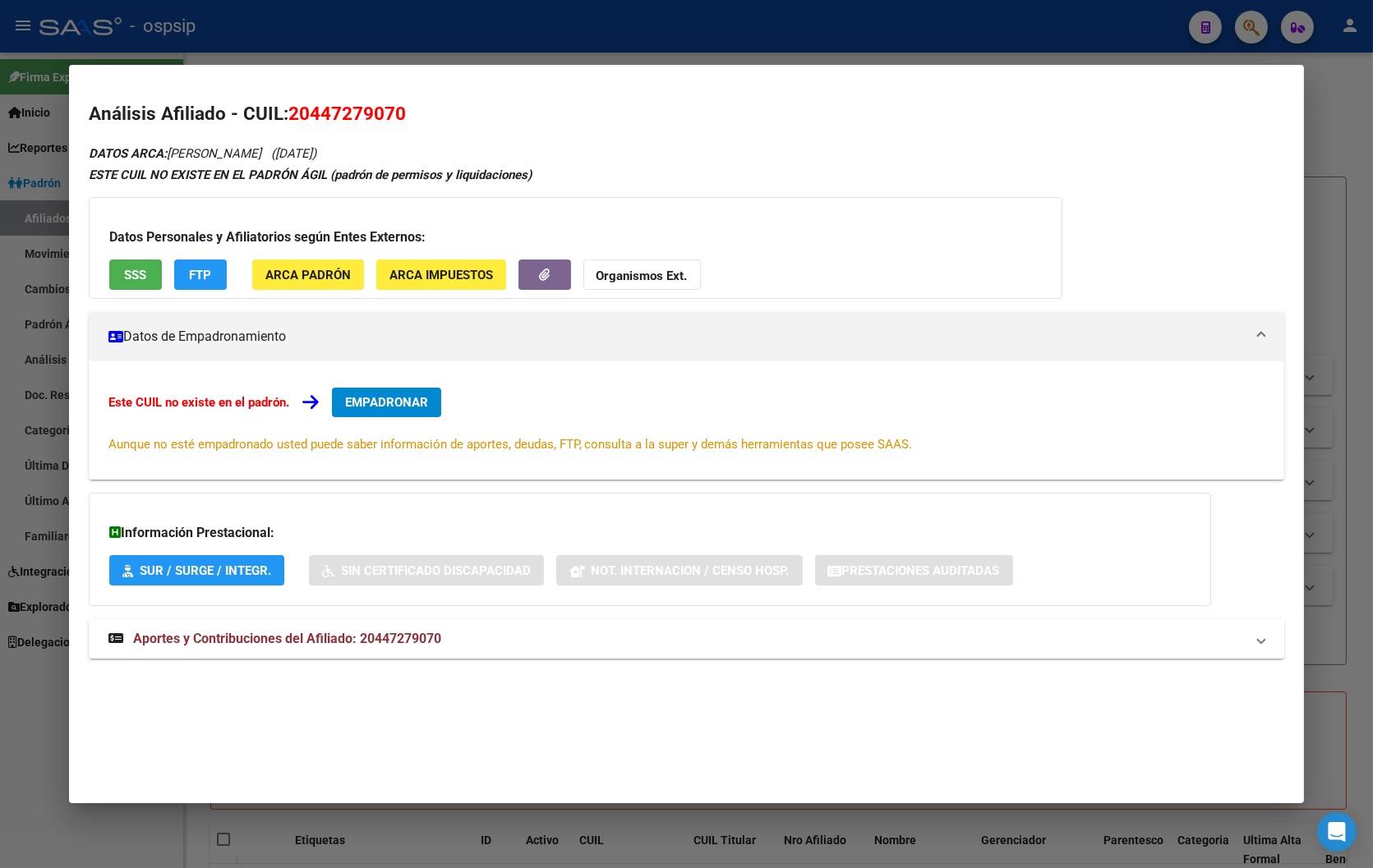
click at [359, 641] on span "Aportes y Contribuciones del Afiliado: 20447279070" at bounding box center [287, 639] width 308 height 16
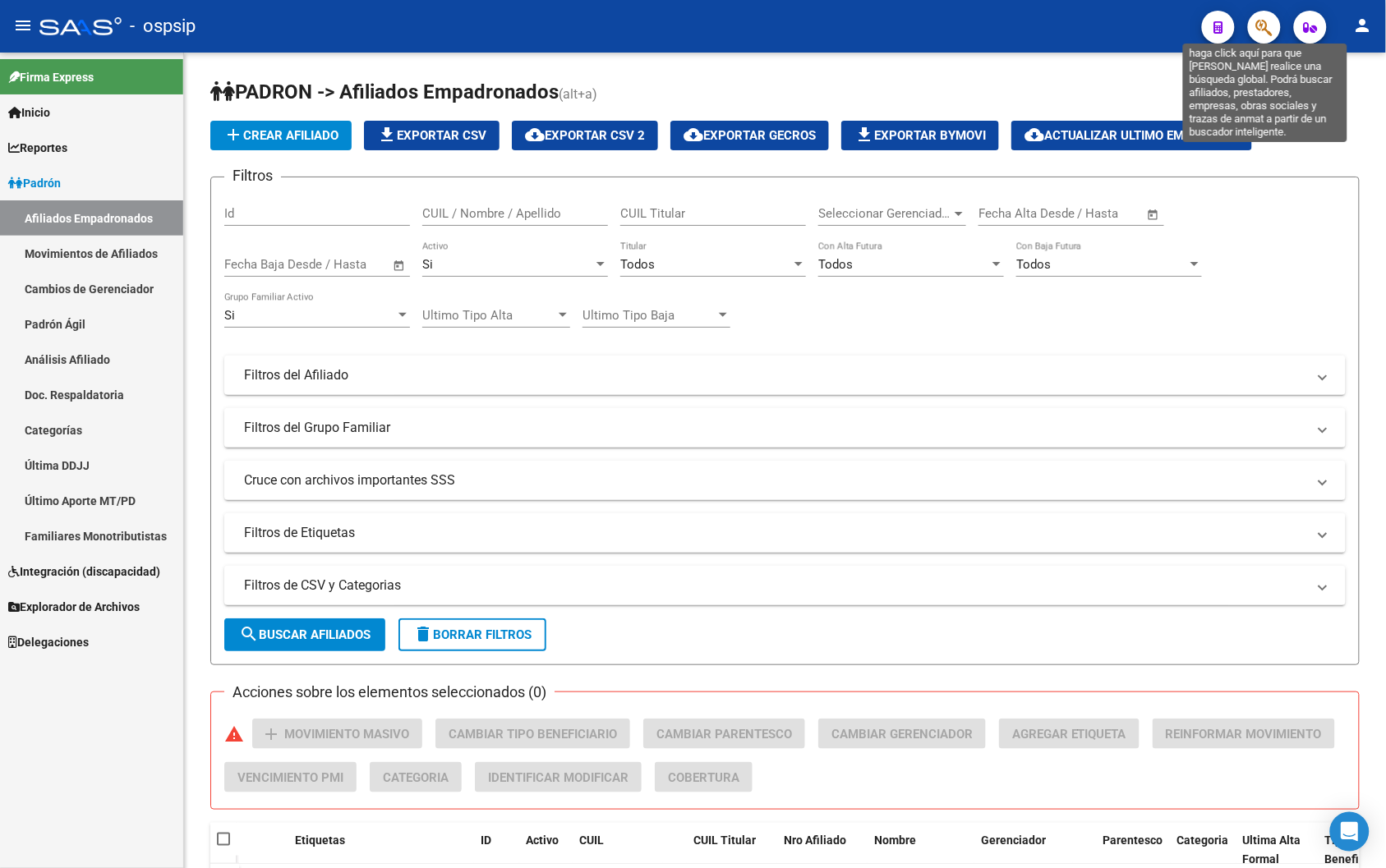
click at [848, 23] on icon "button" at bounding box center [1264, 27] width 17 height 19
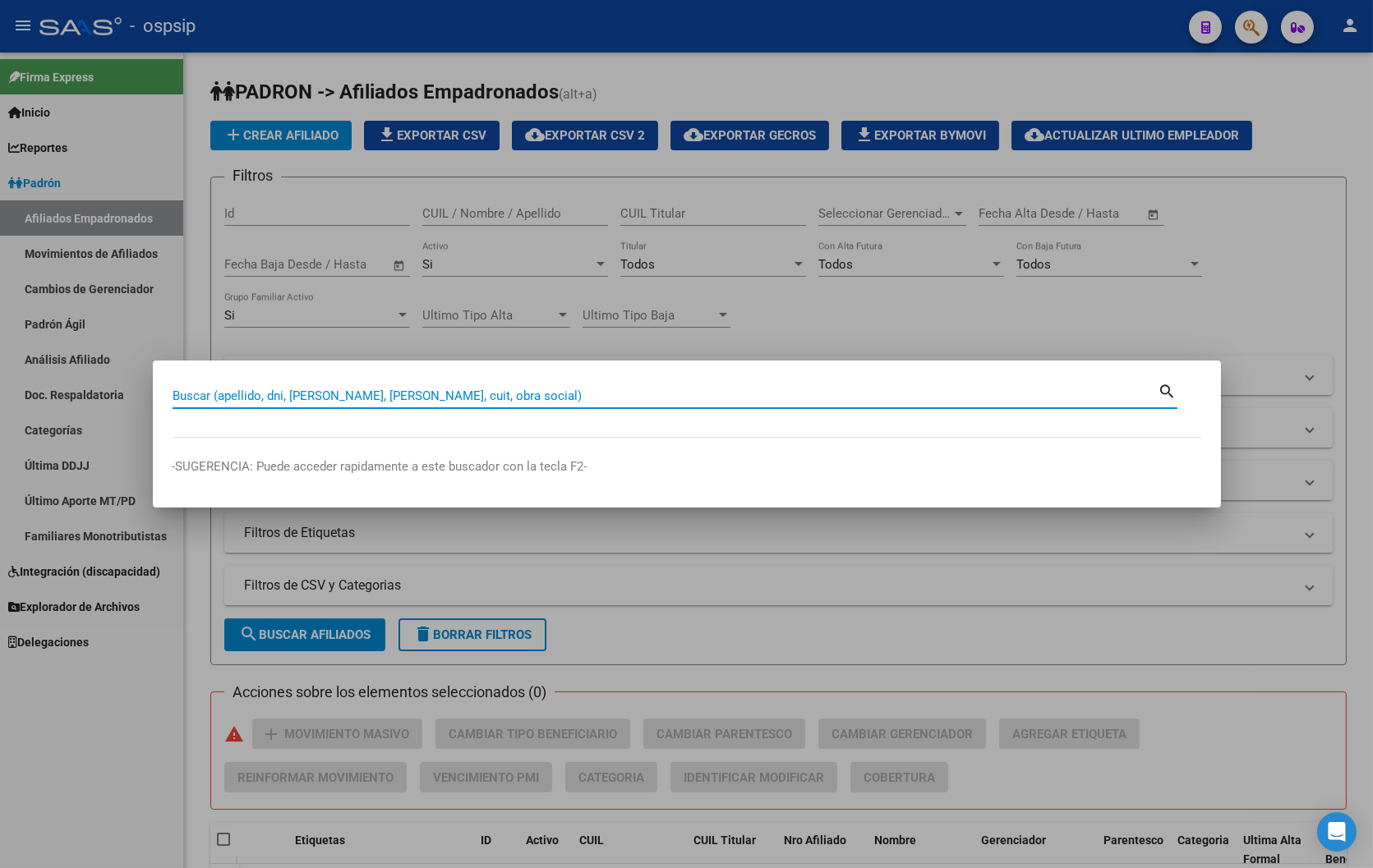
paste input "17438694"
type input "17438694"
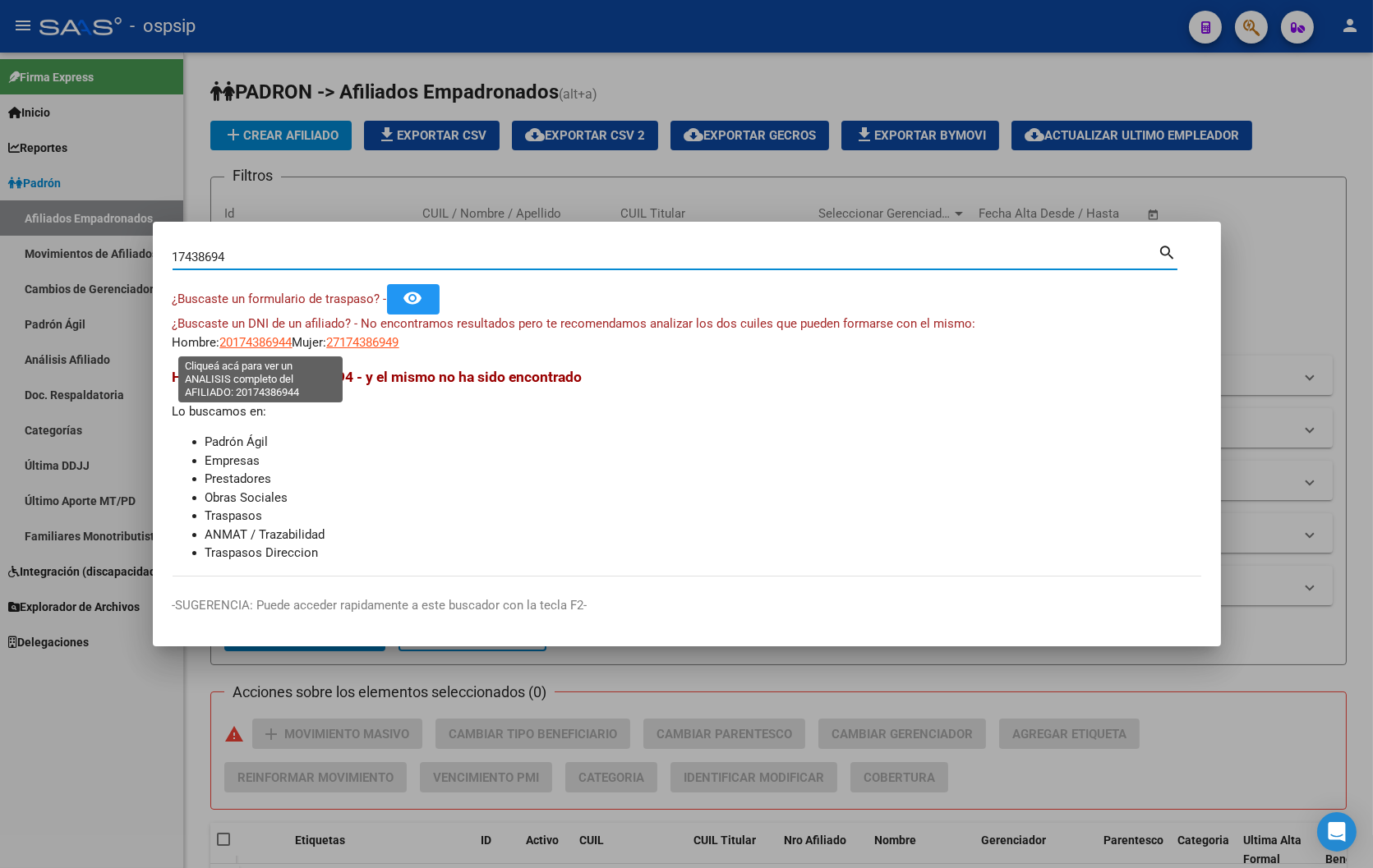
click at [253, 339] on span "20174386944" at bounding box center [256, 343] width 72 height 15
type textarea "20174386944"
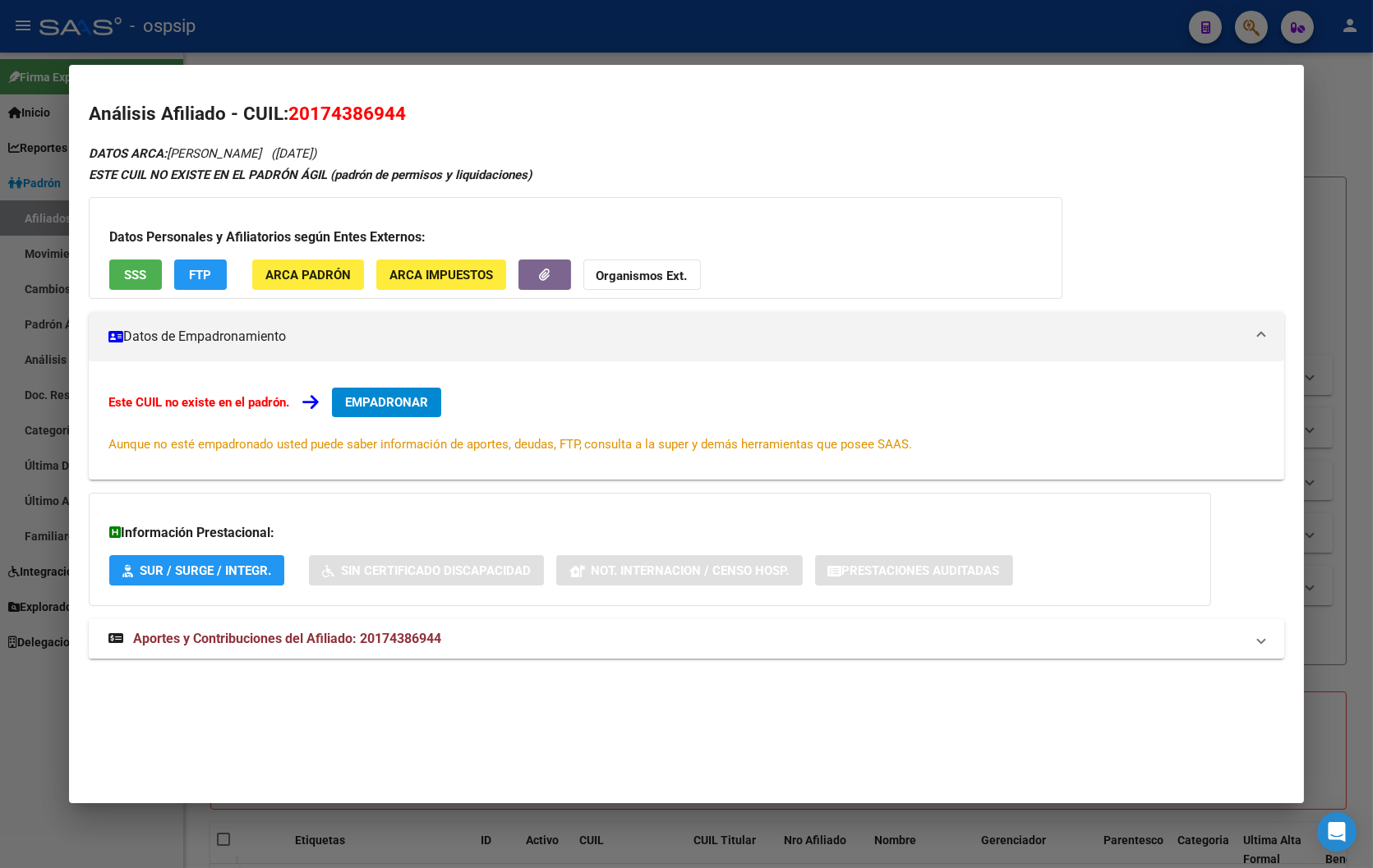
click at [378, 639] on span "Aportes y Contribuciones del Afiliado: 20174386944" at bounding box center [287, 639] width 308 height 16
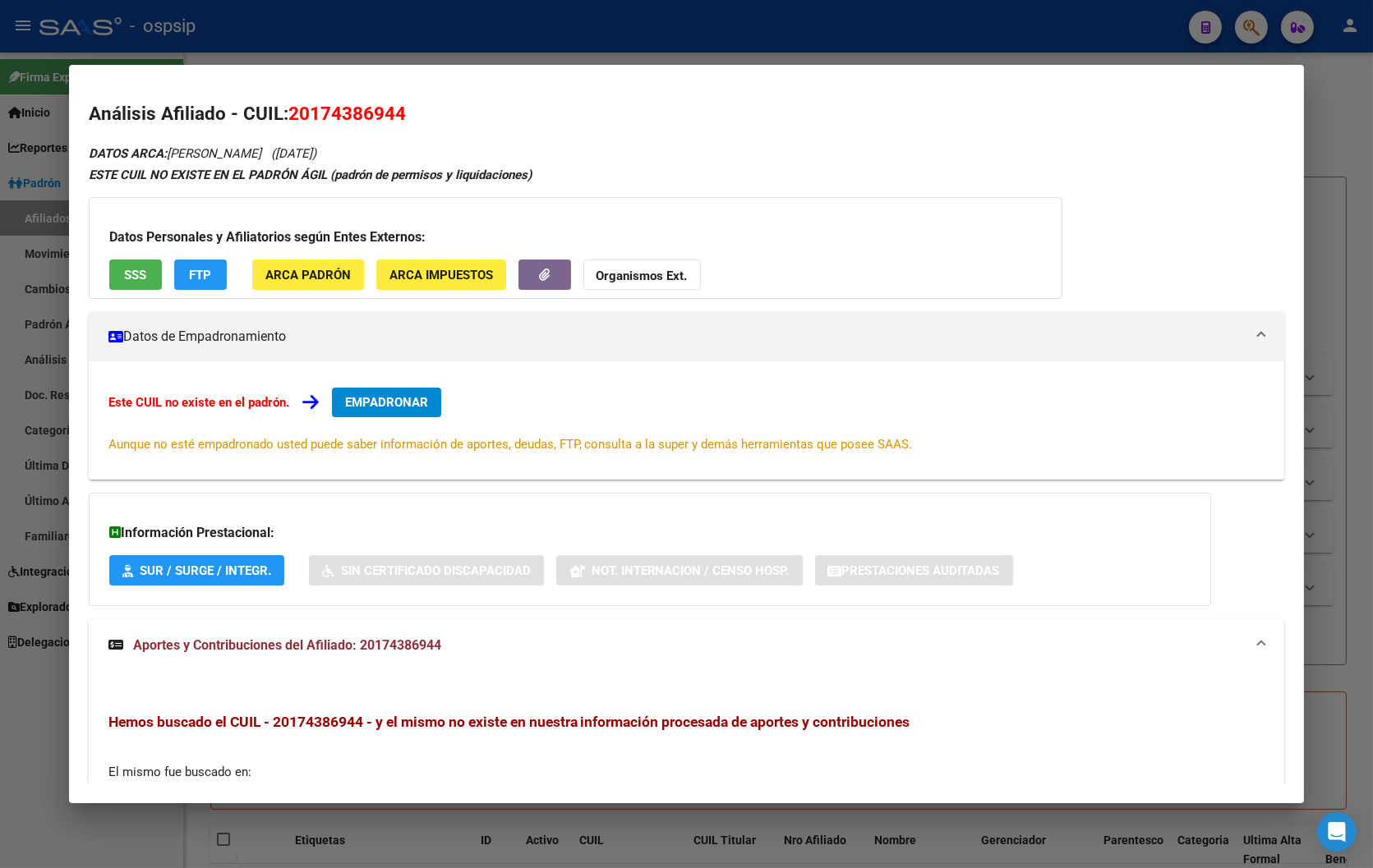
drag, startPoint x: 283, startPoint y: 109, endPoint x: 393, endPoint y: 110, distance: 110.0
click at [393, 110] on span "20174386944" at bounding box center [347, 113] width 118 height 21
click at [435, 132] on div "Análisis Afiliado - CUIL: 20174386944 DATOS ARCA: [PERSON_NAME] ([DATE]) ESTE C…" at bounding box center [687, 566] width 1196 height 933
drag, startPoint x: 284, startPoint y: 111, endPoint x: 403, endPoint y: 118, distance: 119.2
click at [403, 118] on h2 "Análisis Afiliado - CUIL: 20174386944" at bounding box center [687, 114] width 1196 height 28
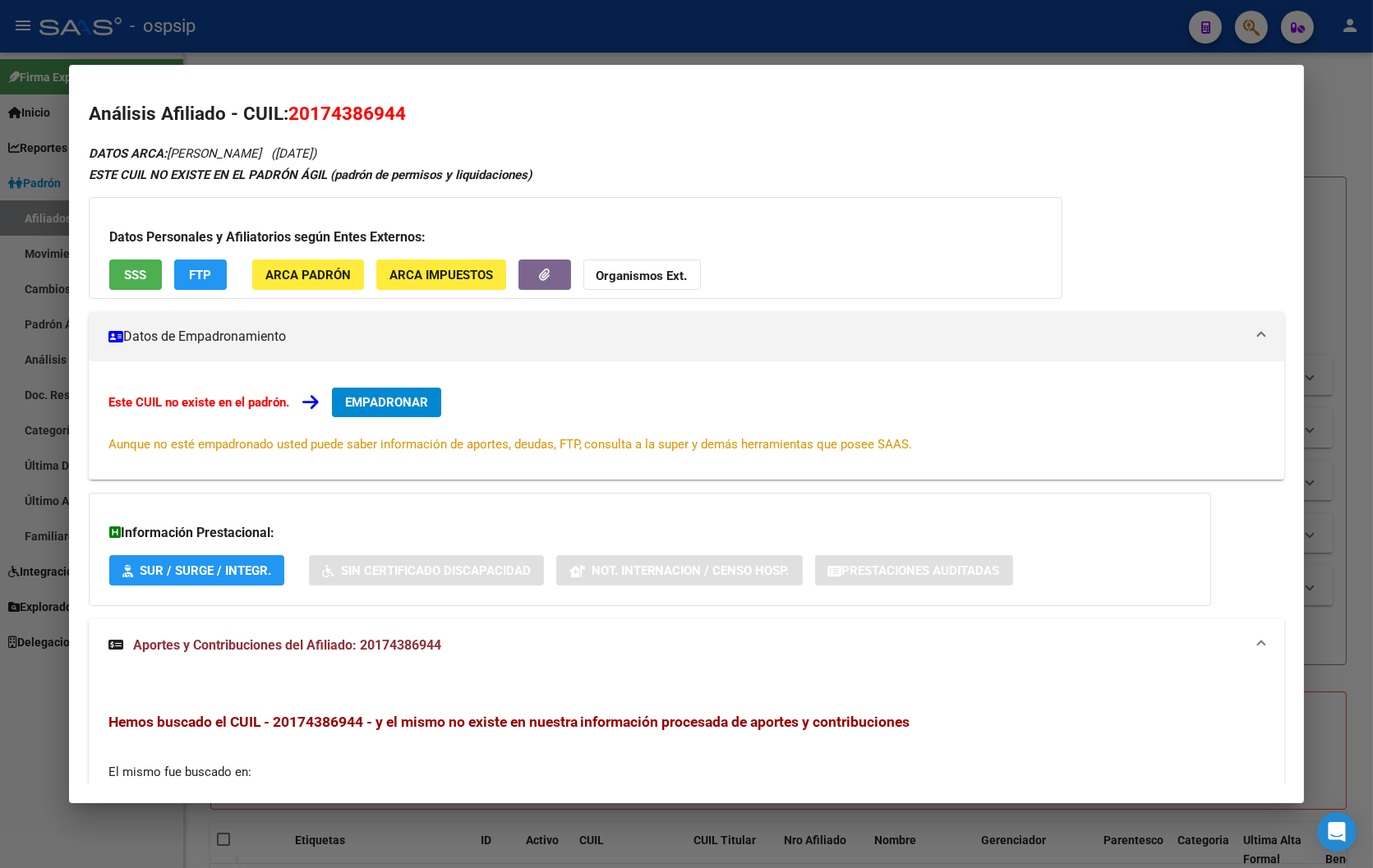
copy span "20174386944"
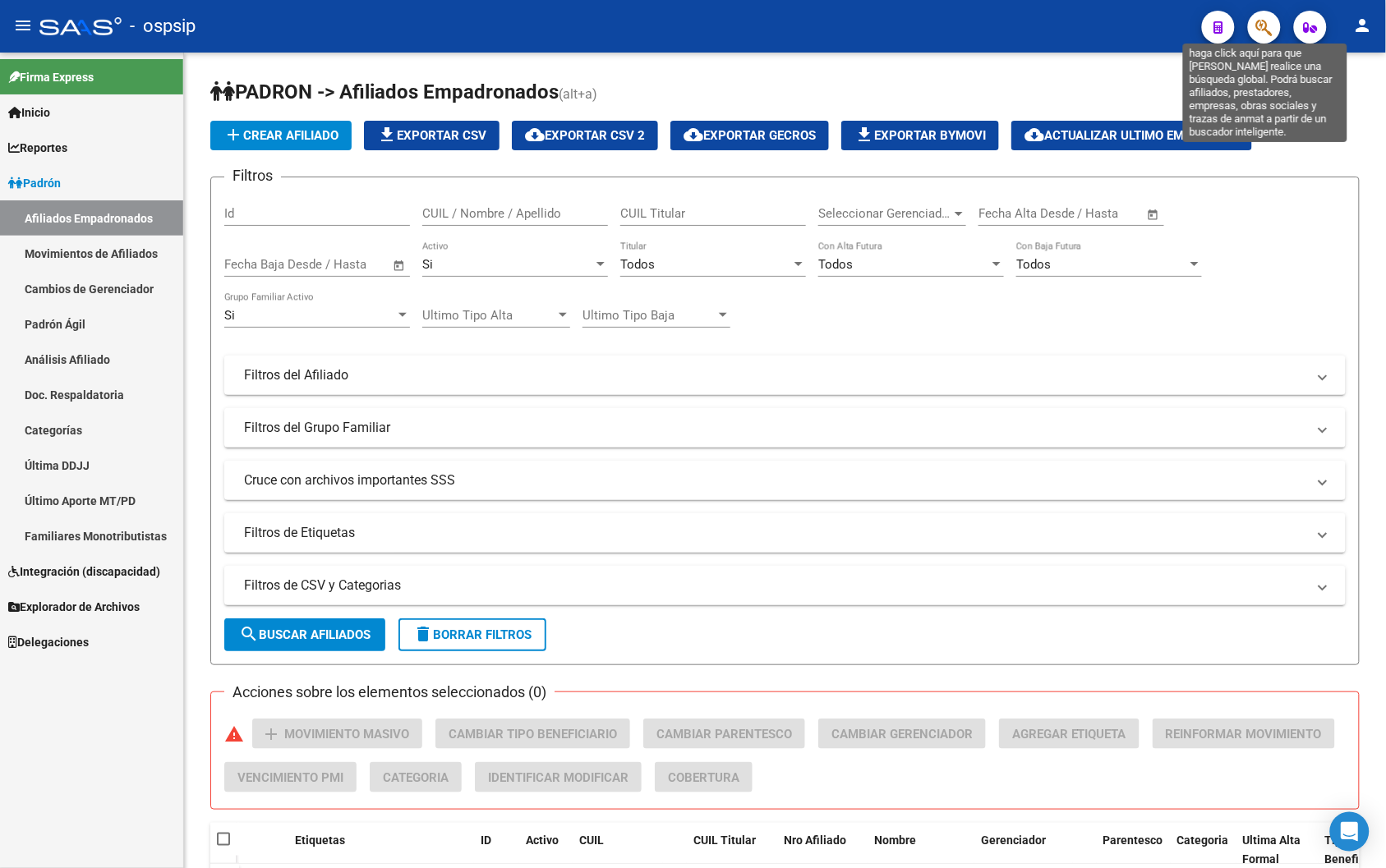
click at [848, 22] on icon "button" at bounding box center [1264, 27] width 17 height 19
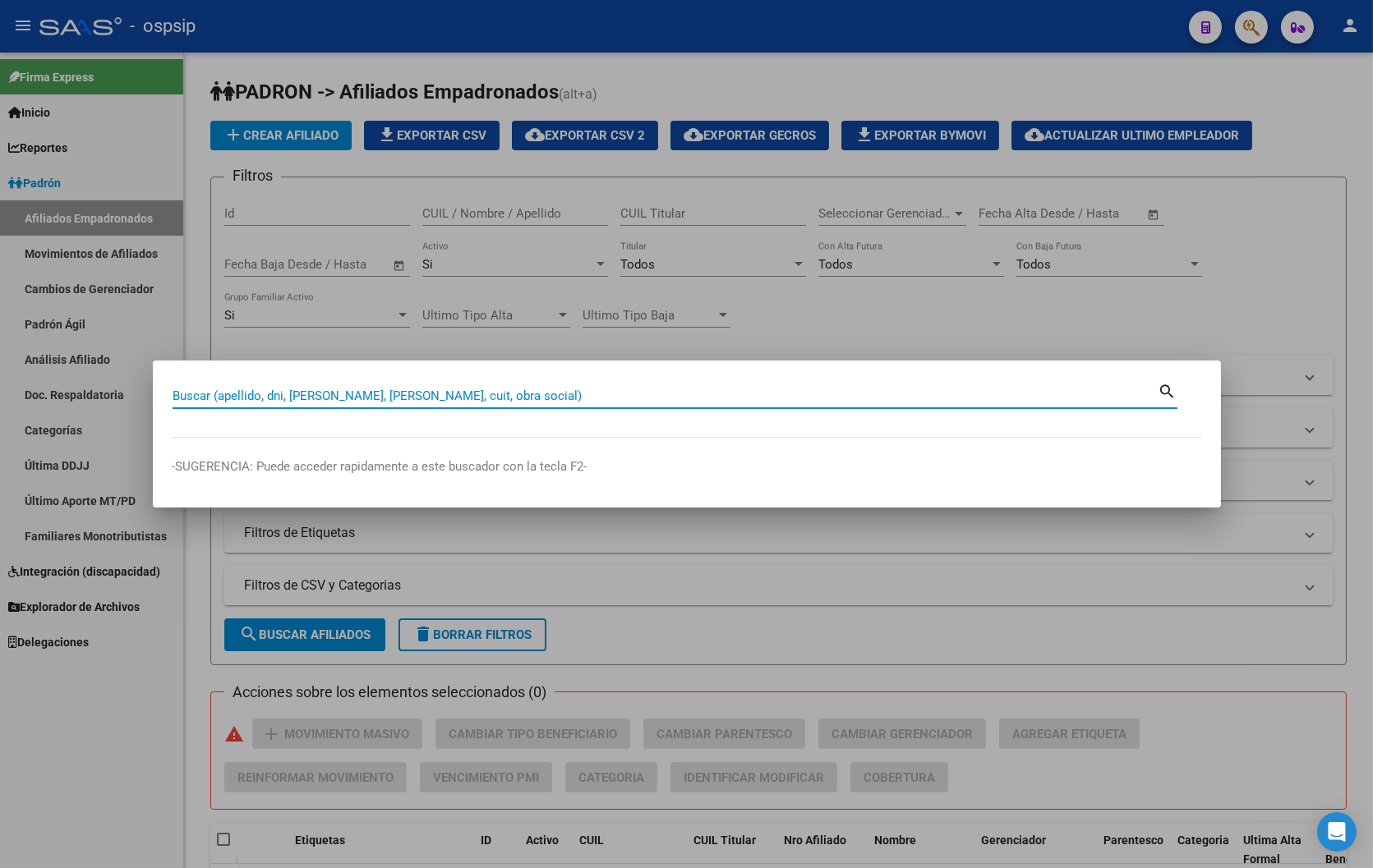
paste input "95688956"
type input "95688956"
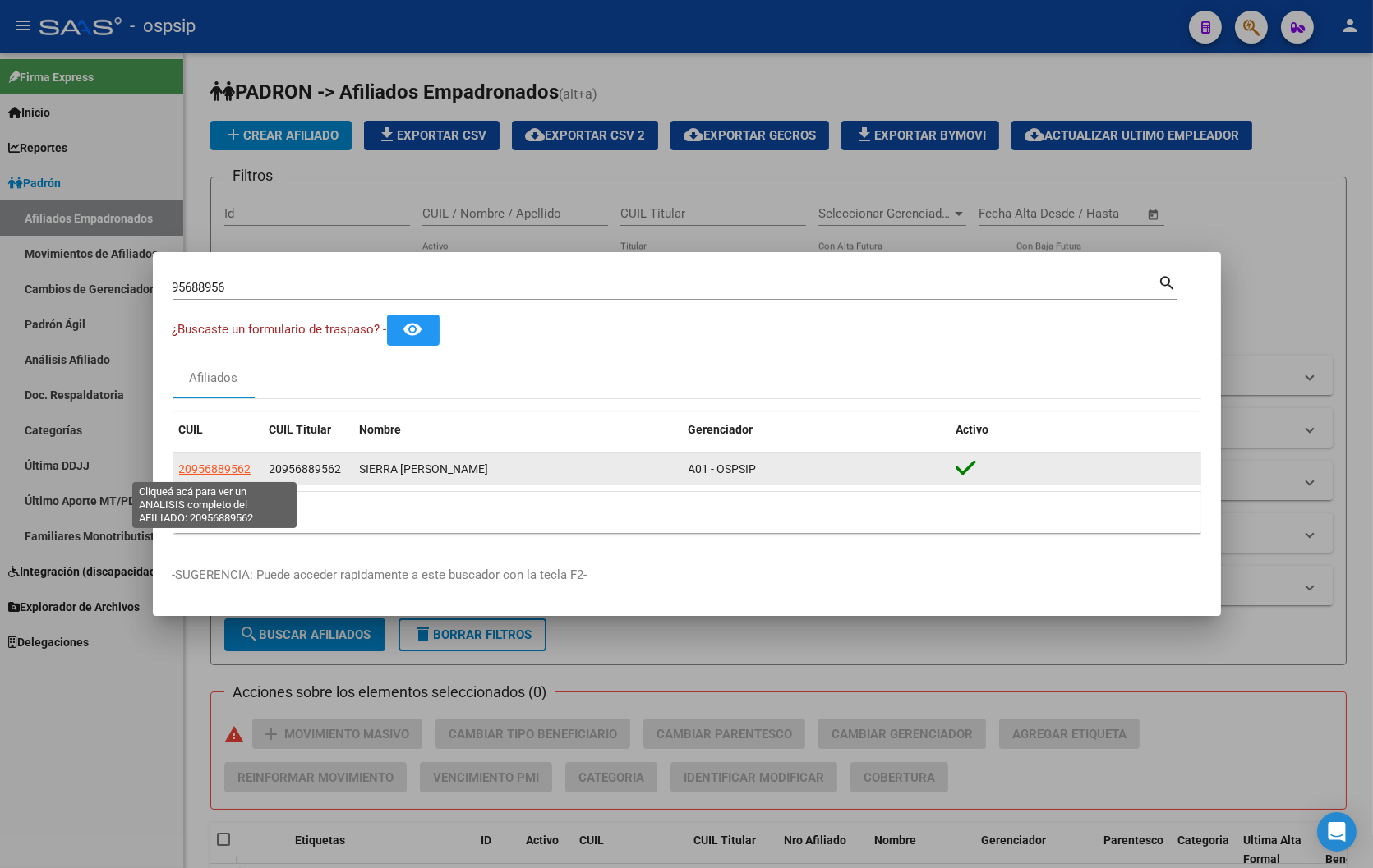
click at [211, 468] on span "20956889562" at bounding box center [215, 469] width 72 height 13
type textarea "20956889562"
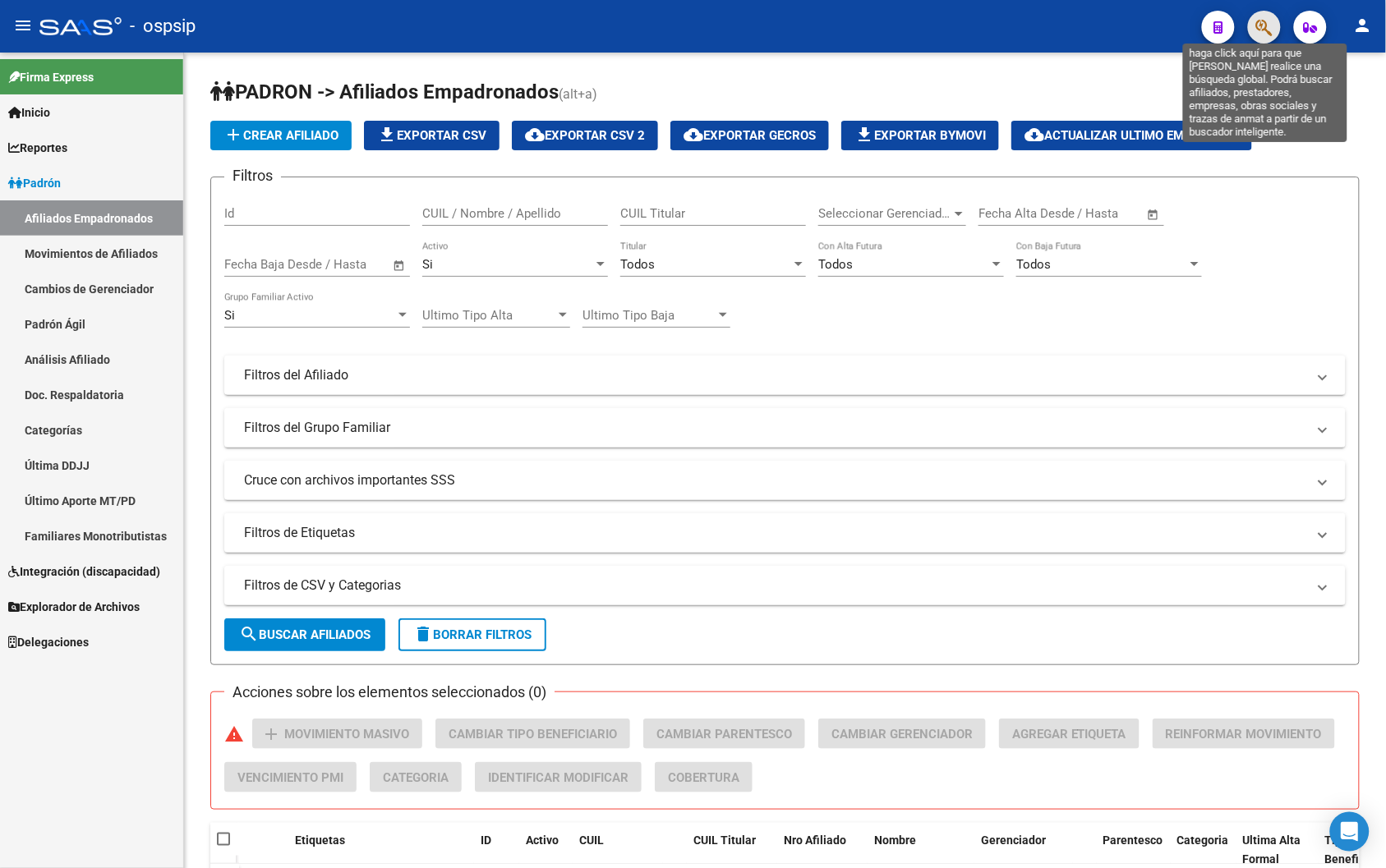
click at [848, 21] on icon "button" at bounding box center [1264, 27] width 17 height 19
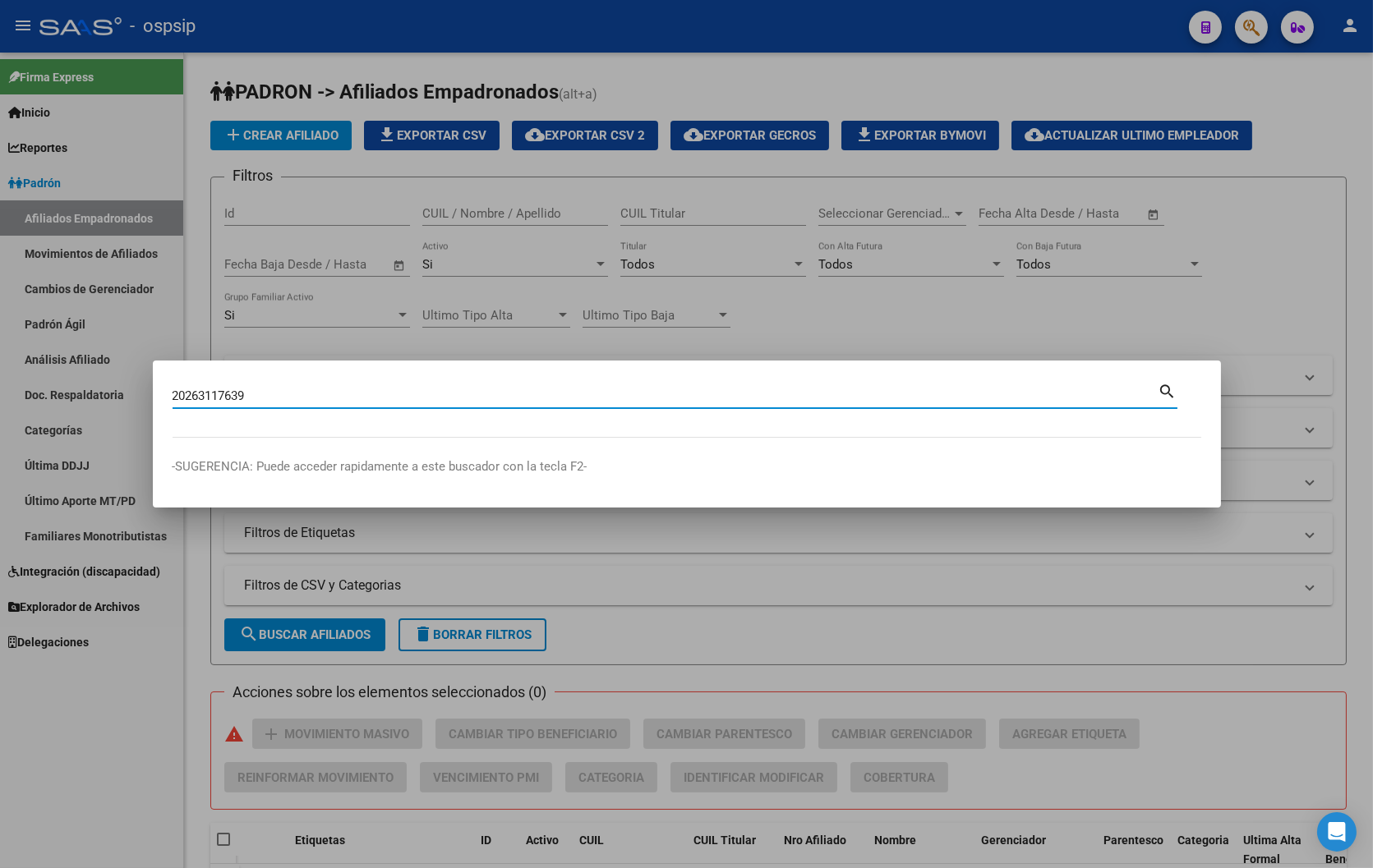
type input "20263117639"
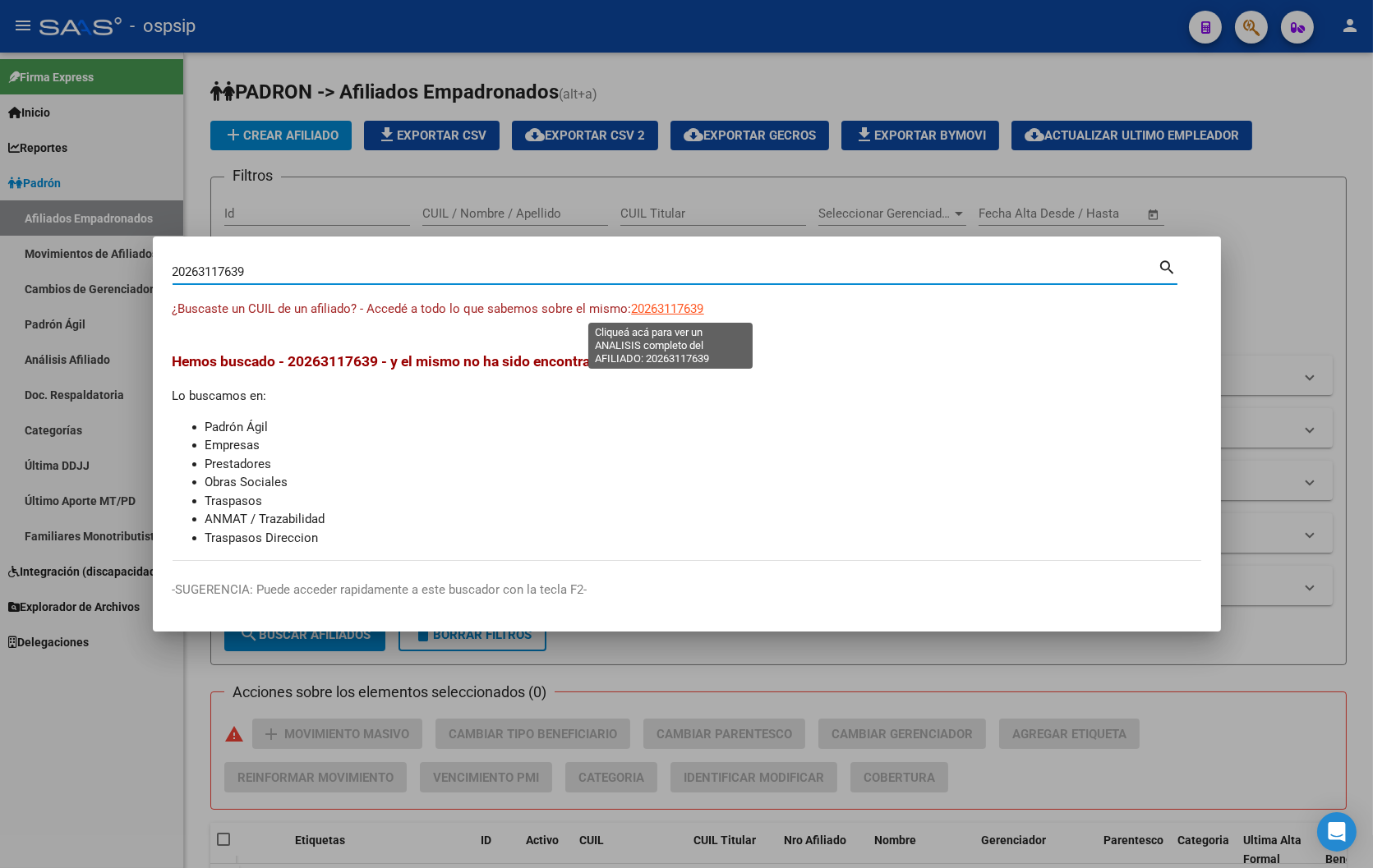
click at [664, 304] on span "20263117639" at bounding box center [667, 309] width 72 height 15
type textarea "20263117639"
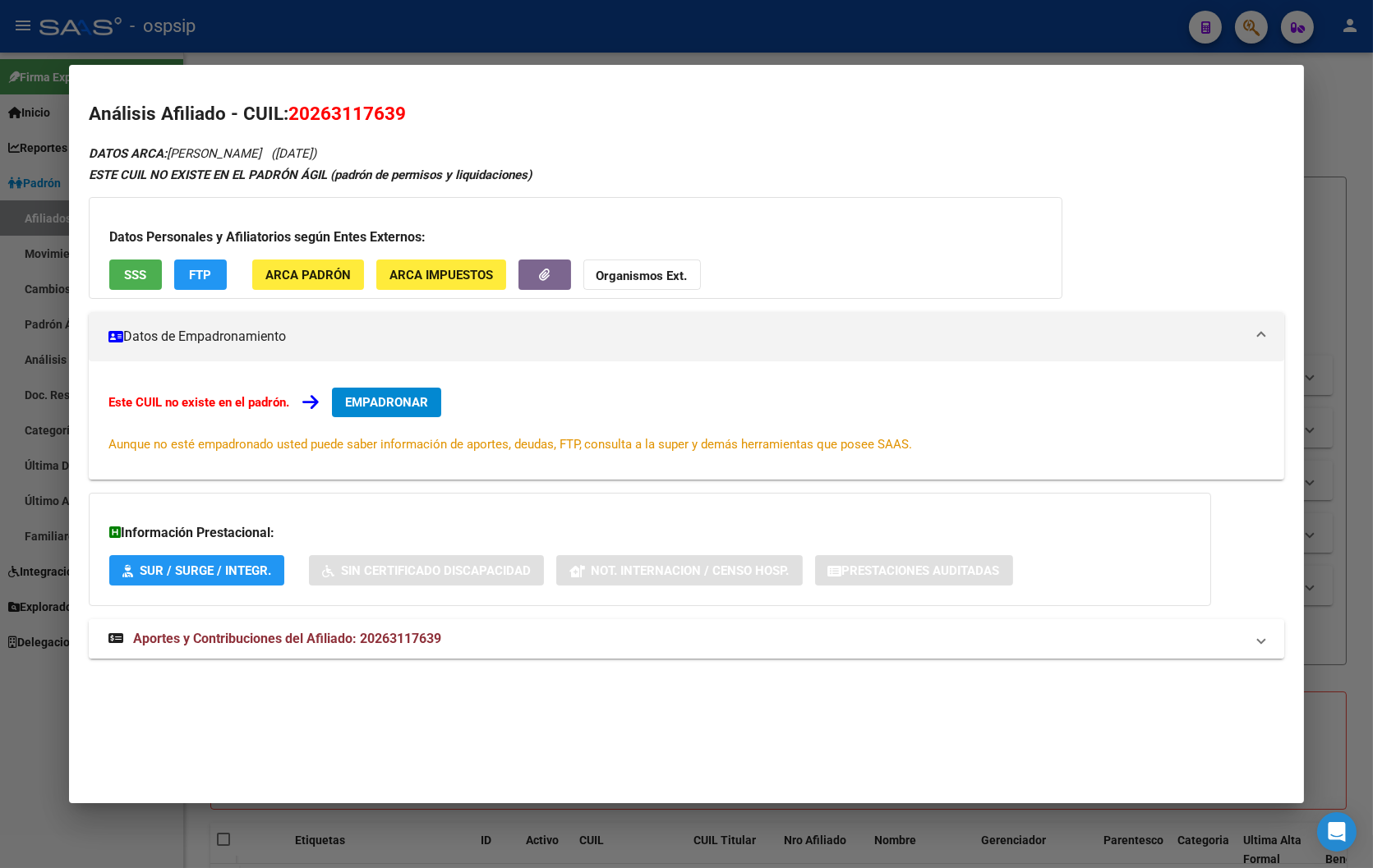
click at [430, 639] on span "Aportes y Contribuciones del Afiliado: 20263117639" at bounding box center [287, 639] width 308 height 16
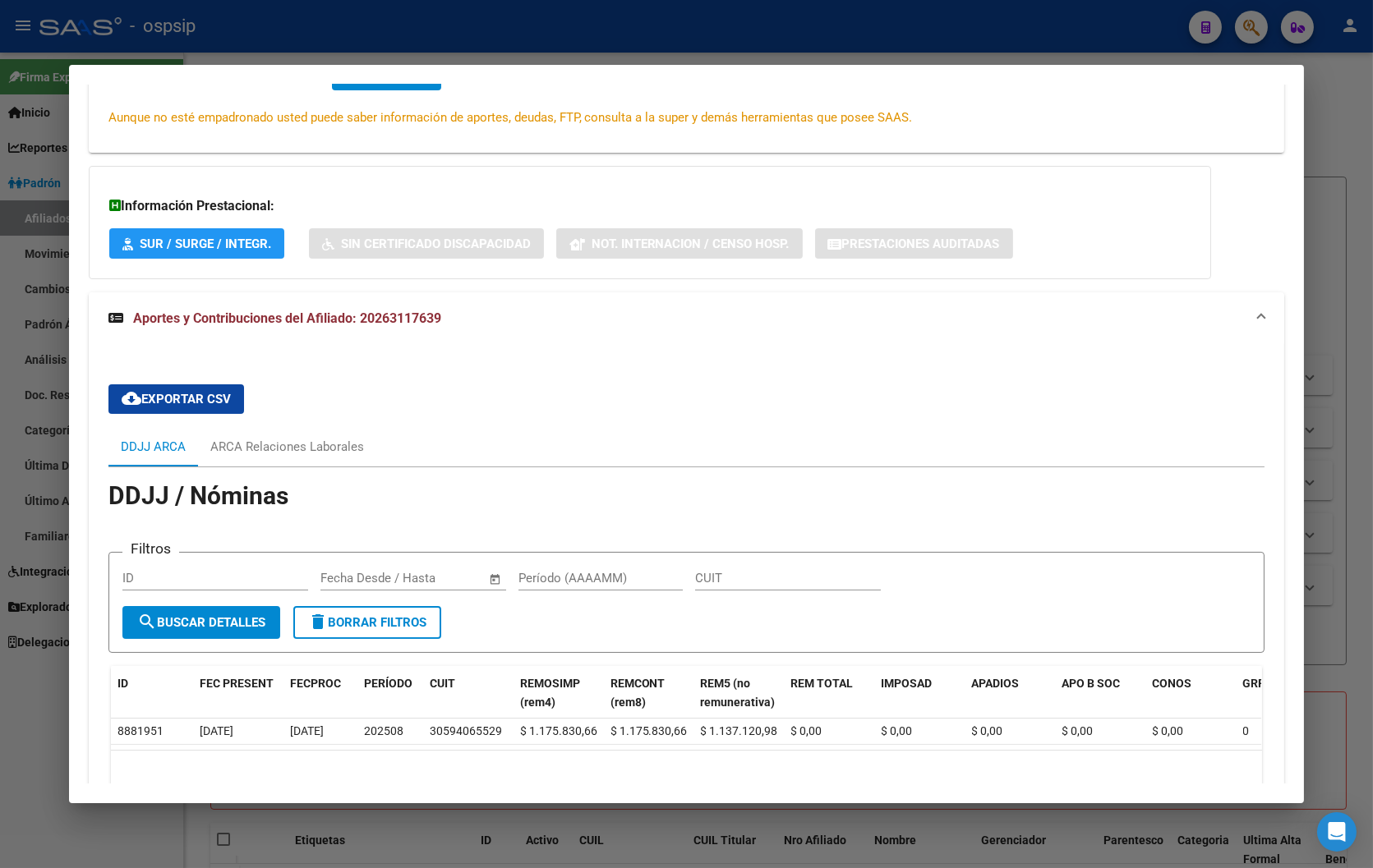
scroll to position [424, 0]
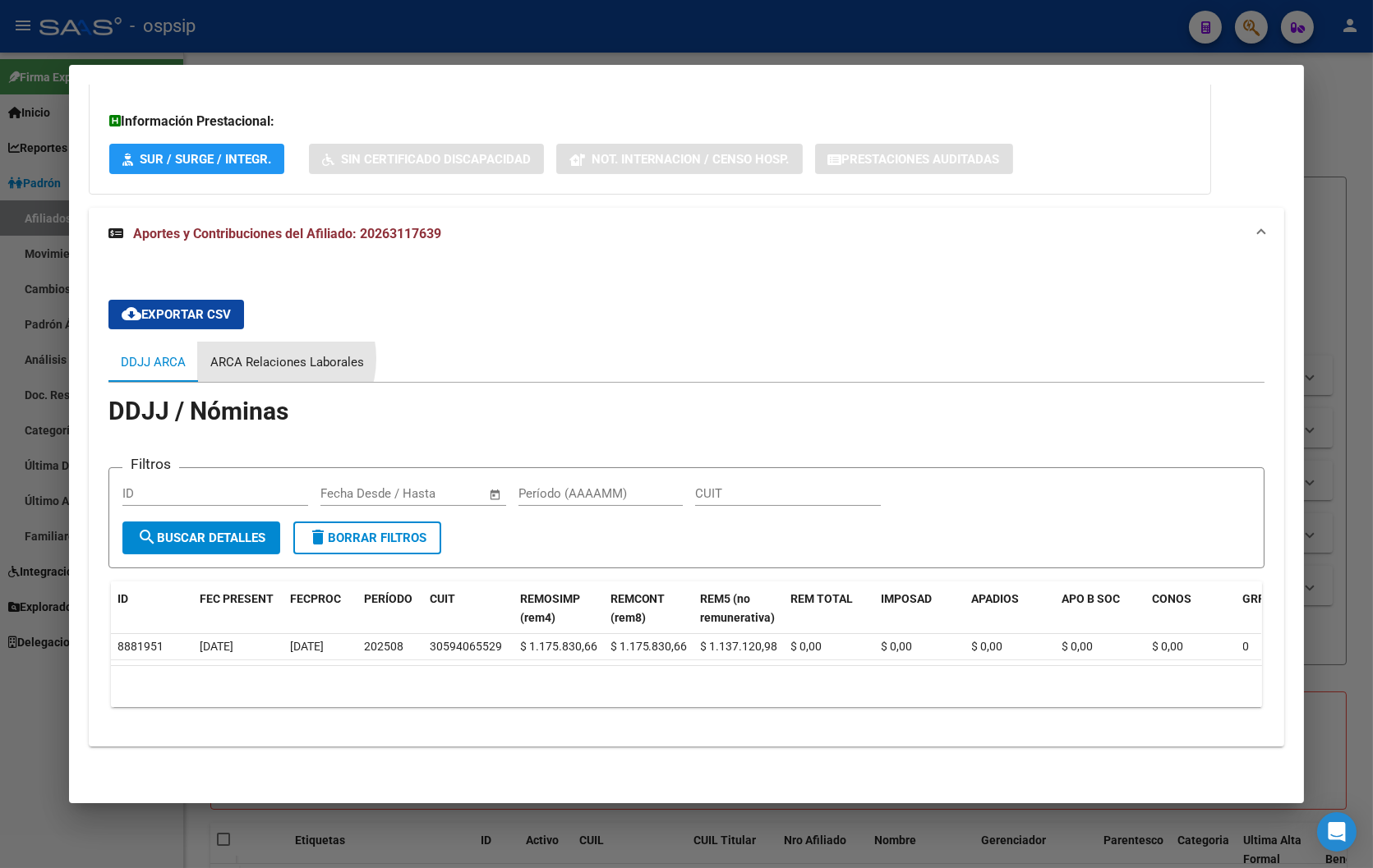
click at [267, 354] on div "ARCA Relaciones Laborales" at bounding box center [287, 362] width 153 height 18
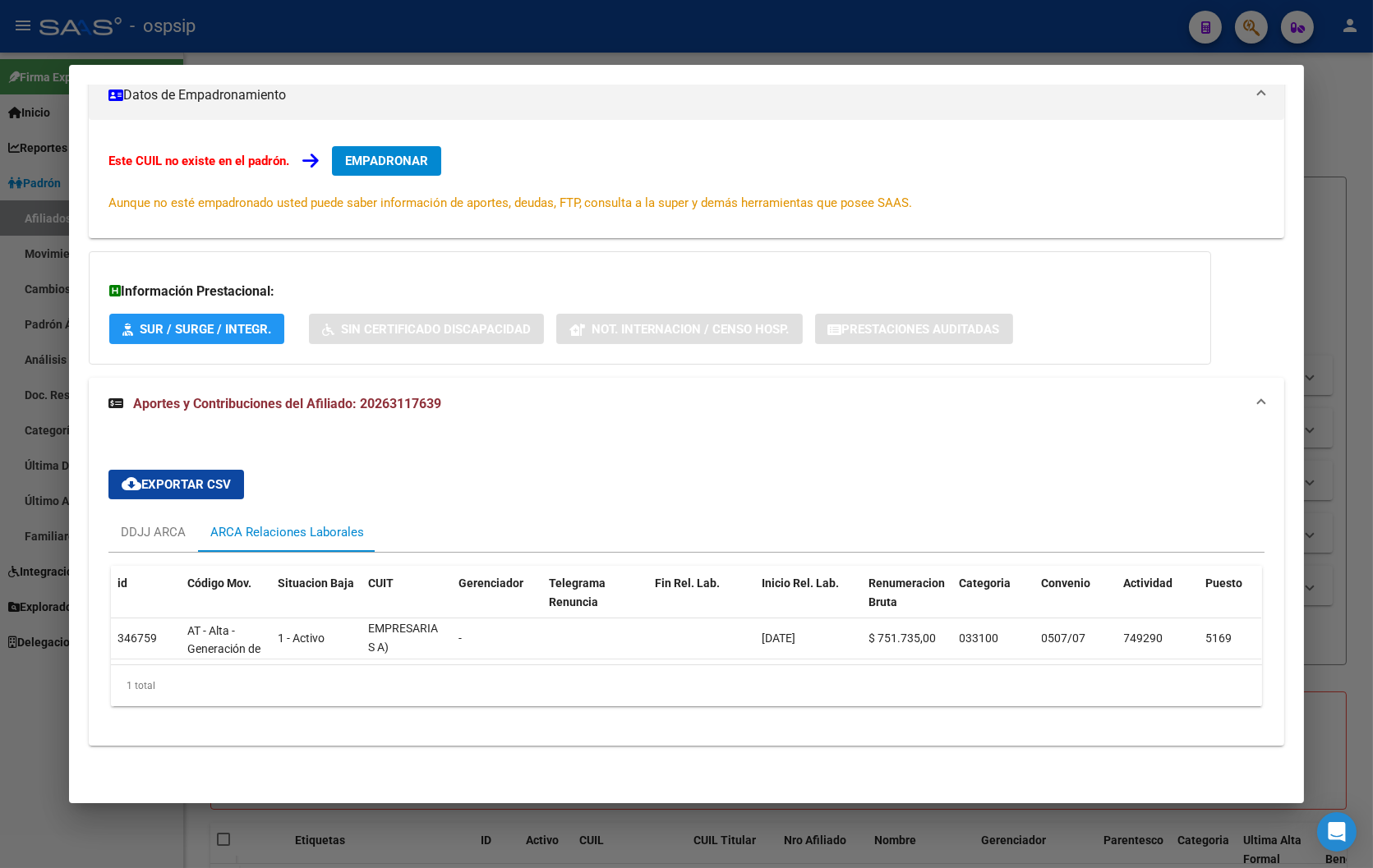
scroll to position [0, 0]
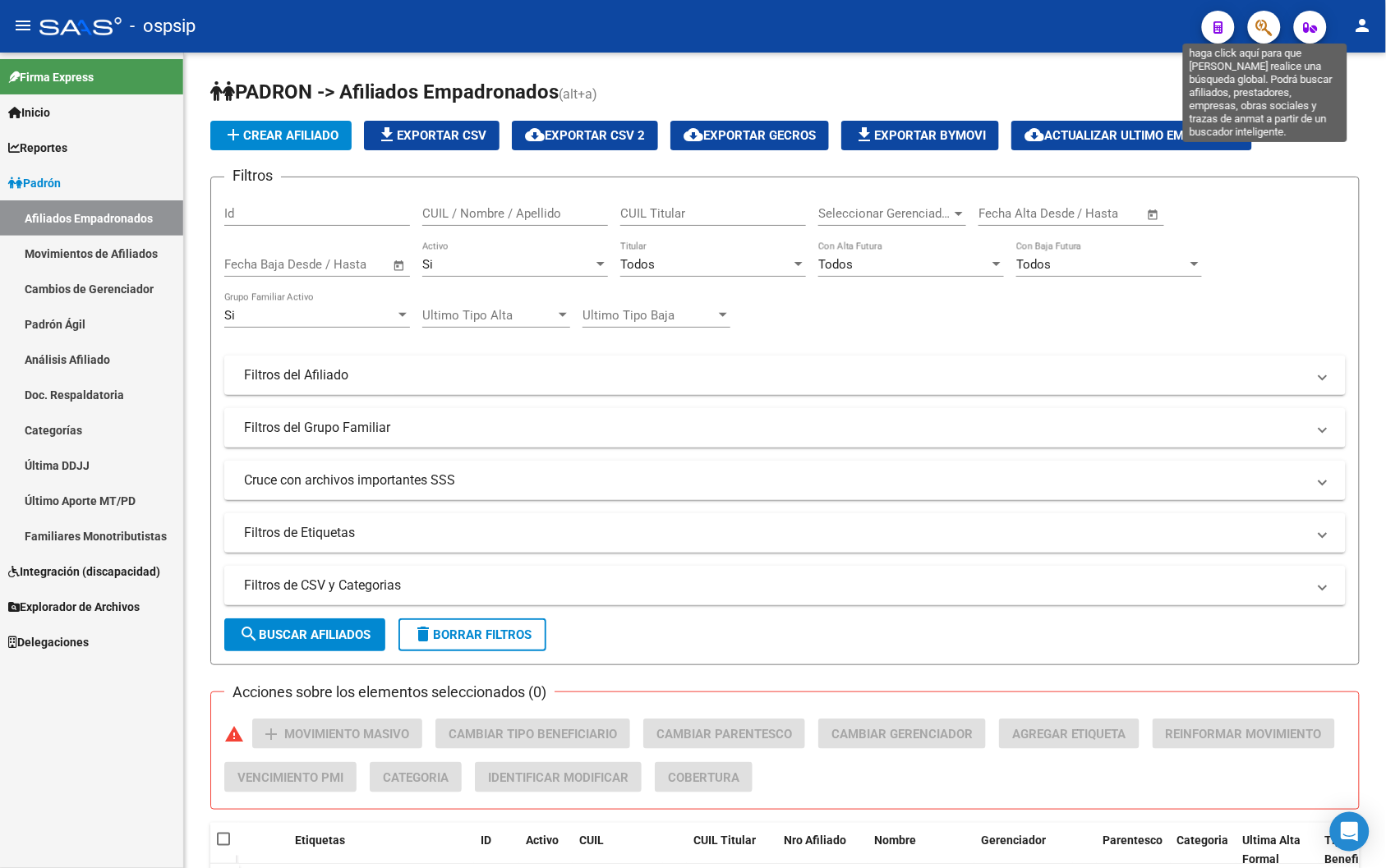
click at [848, 22] on icon "button" at bounding box center [1264, 27] width 17 height 19
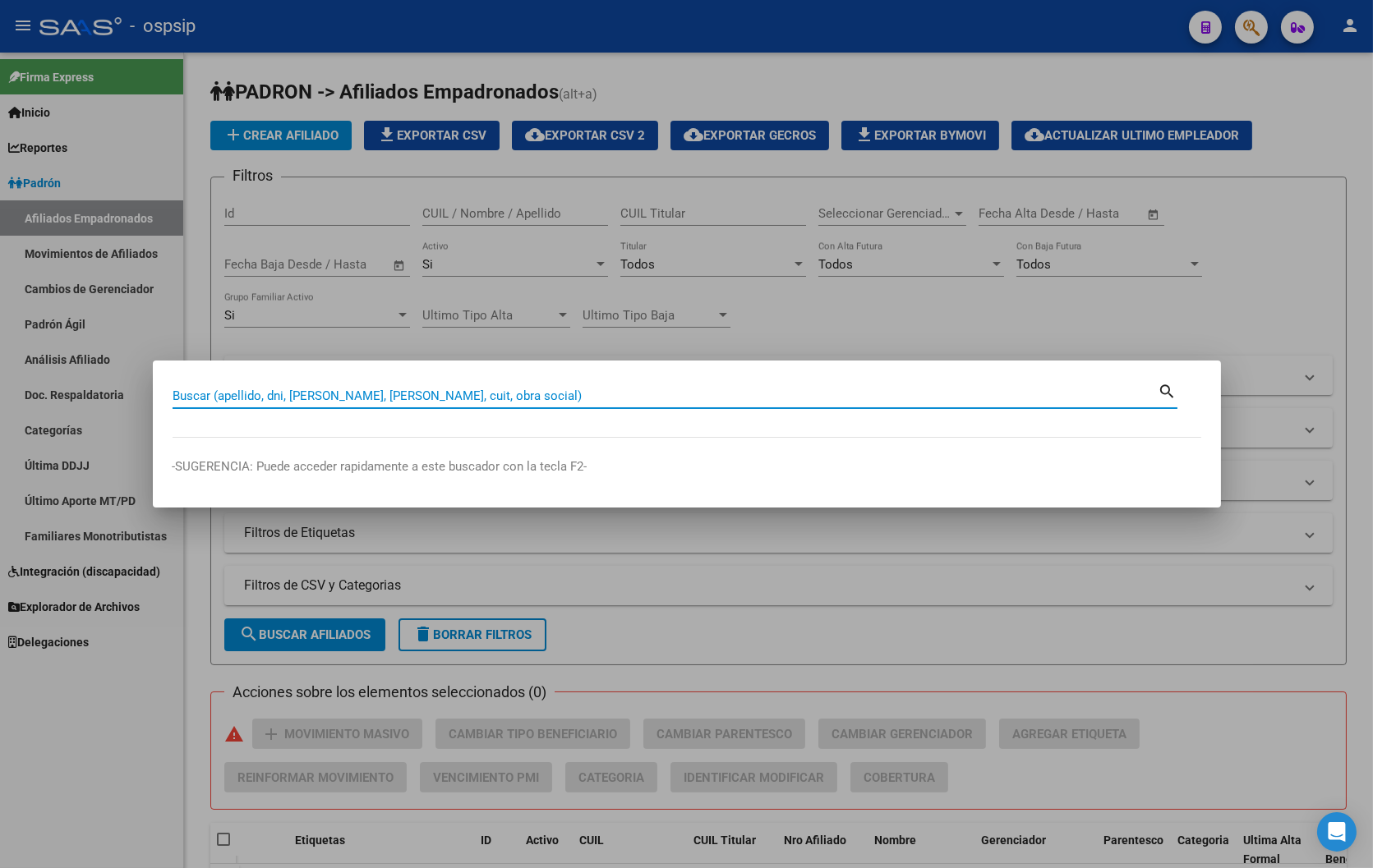
paste input "23460706599"
type input "23460706599"
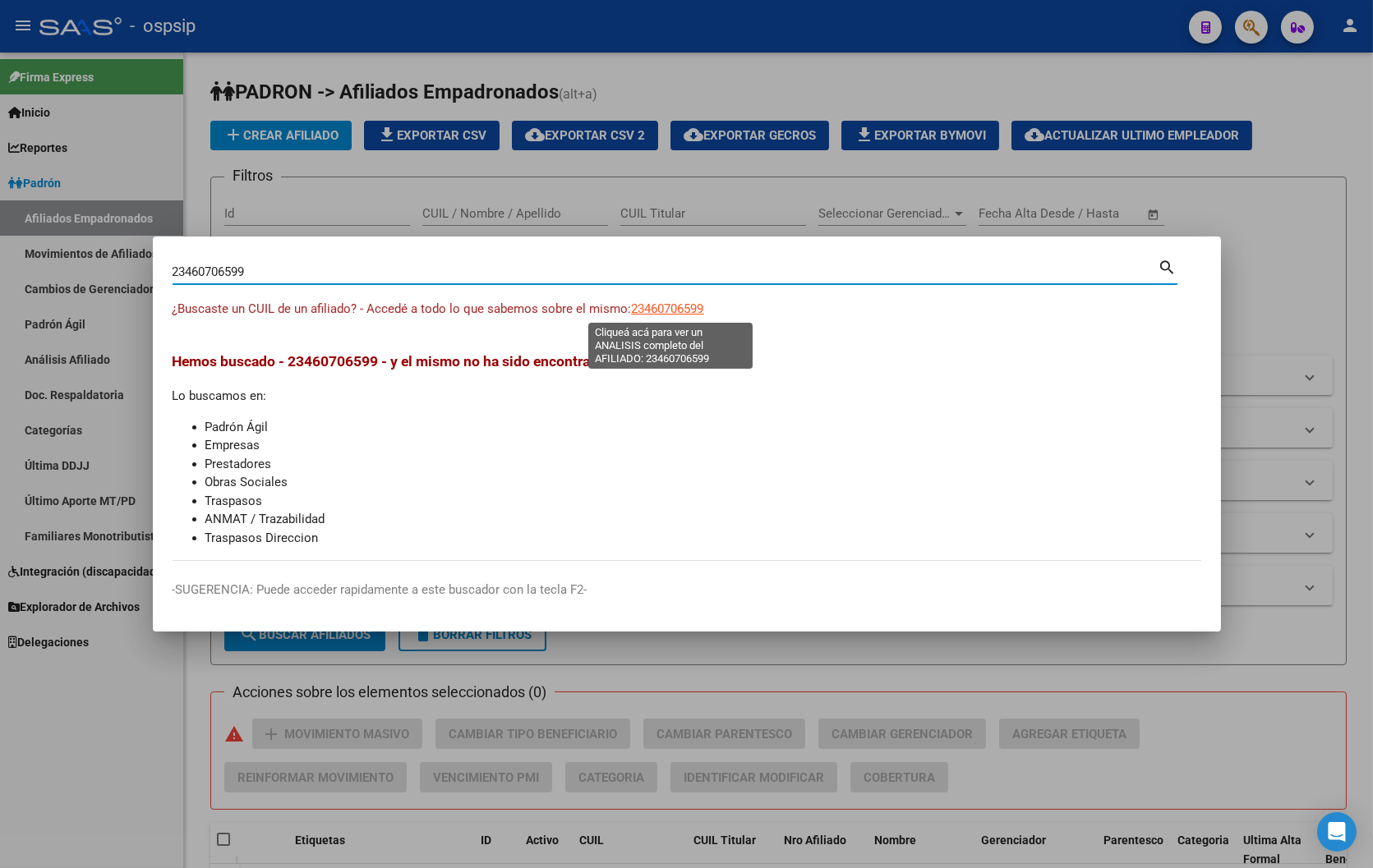
click at [669, 307] on span "23460706599" at bounding box center [667, 309] width 72 height 15
type textarea "23460706599"
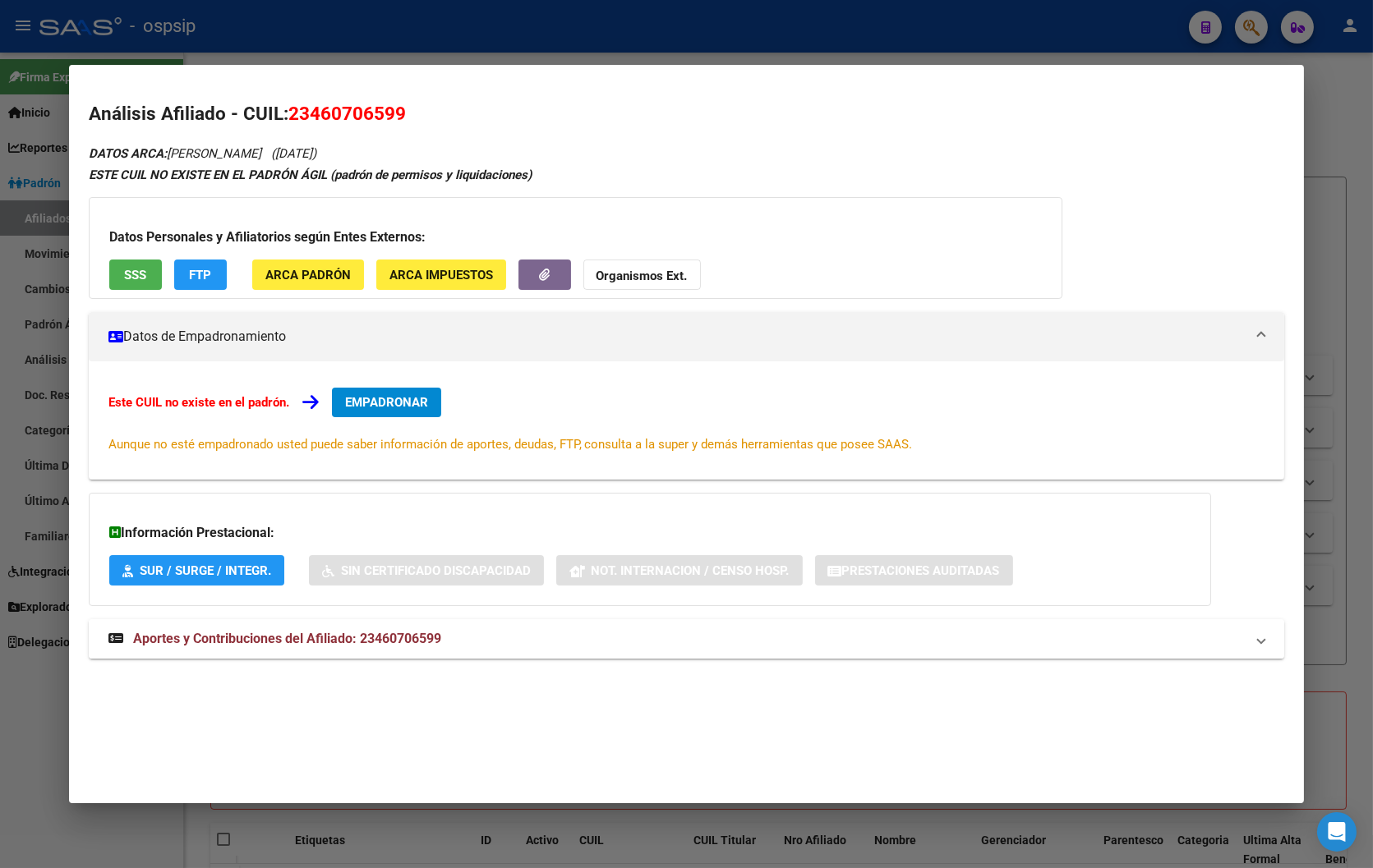
click at [382, 639] on span "Aportes y Contribuciones del Afiliado: 23460706599" at bounding box center [287, 639] width 308 height 16
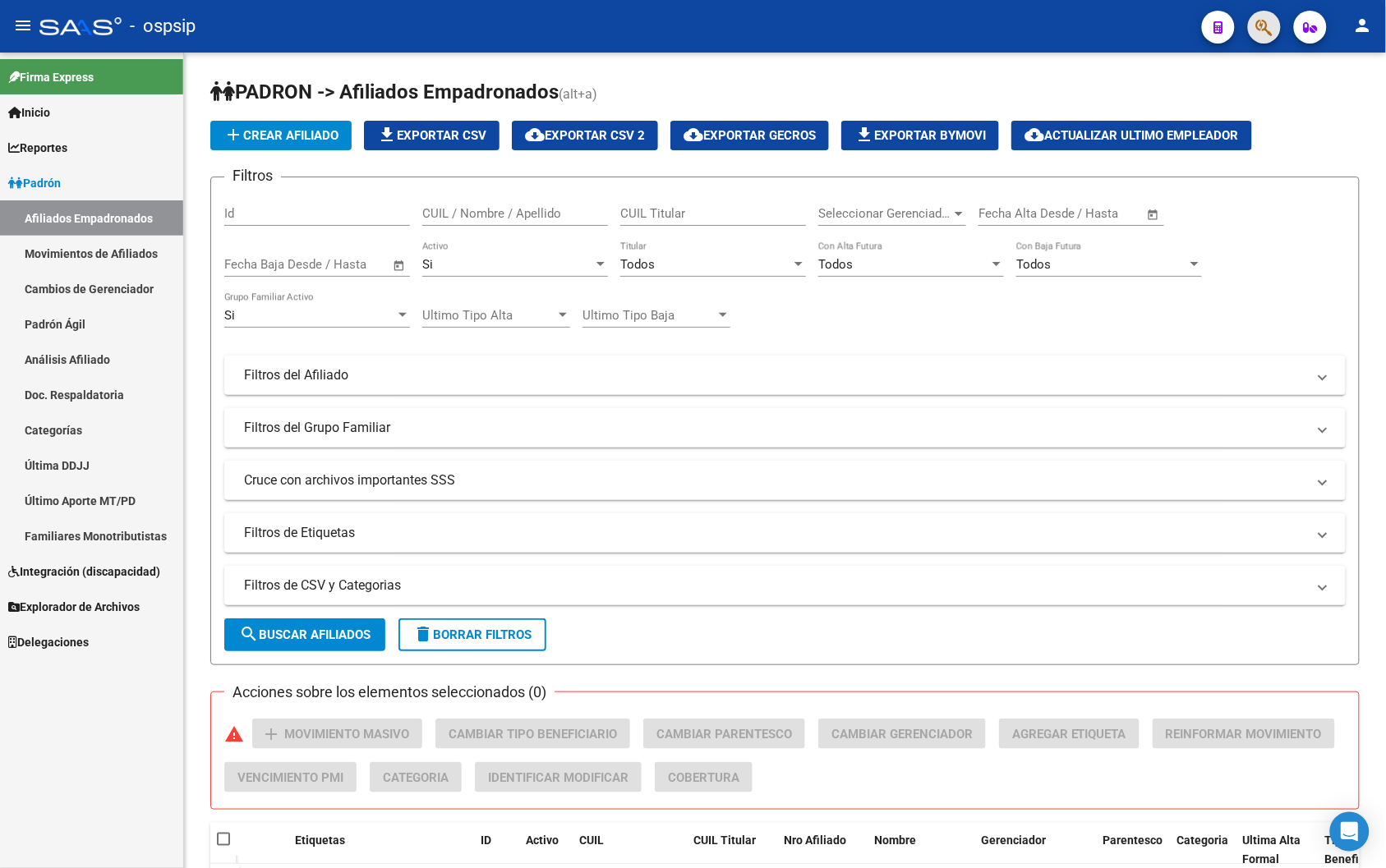
click at [848, 11] on span "button" at bounding box center [1264, 28] width 17 height 33
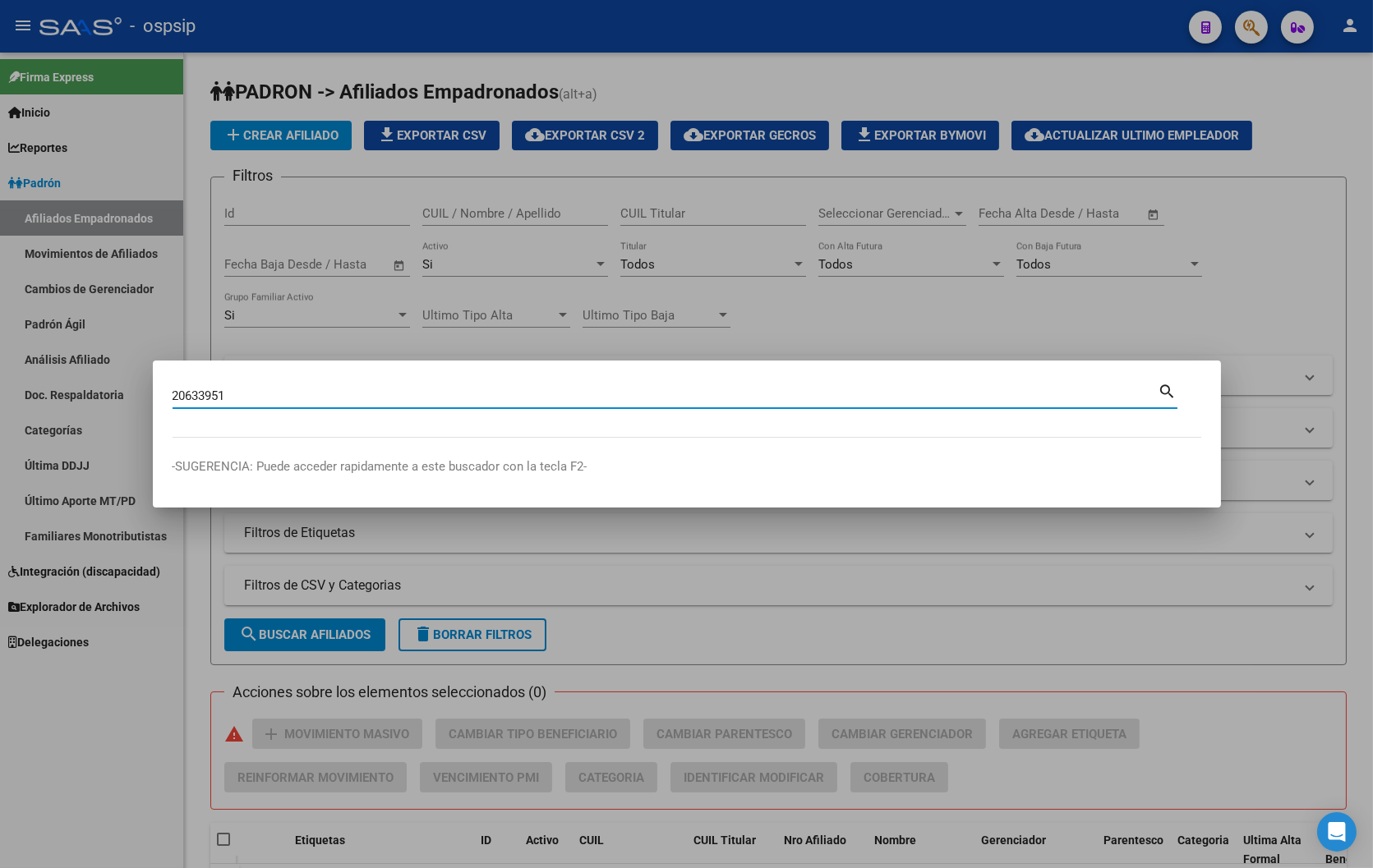
type input "20633951"
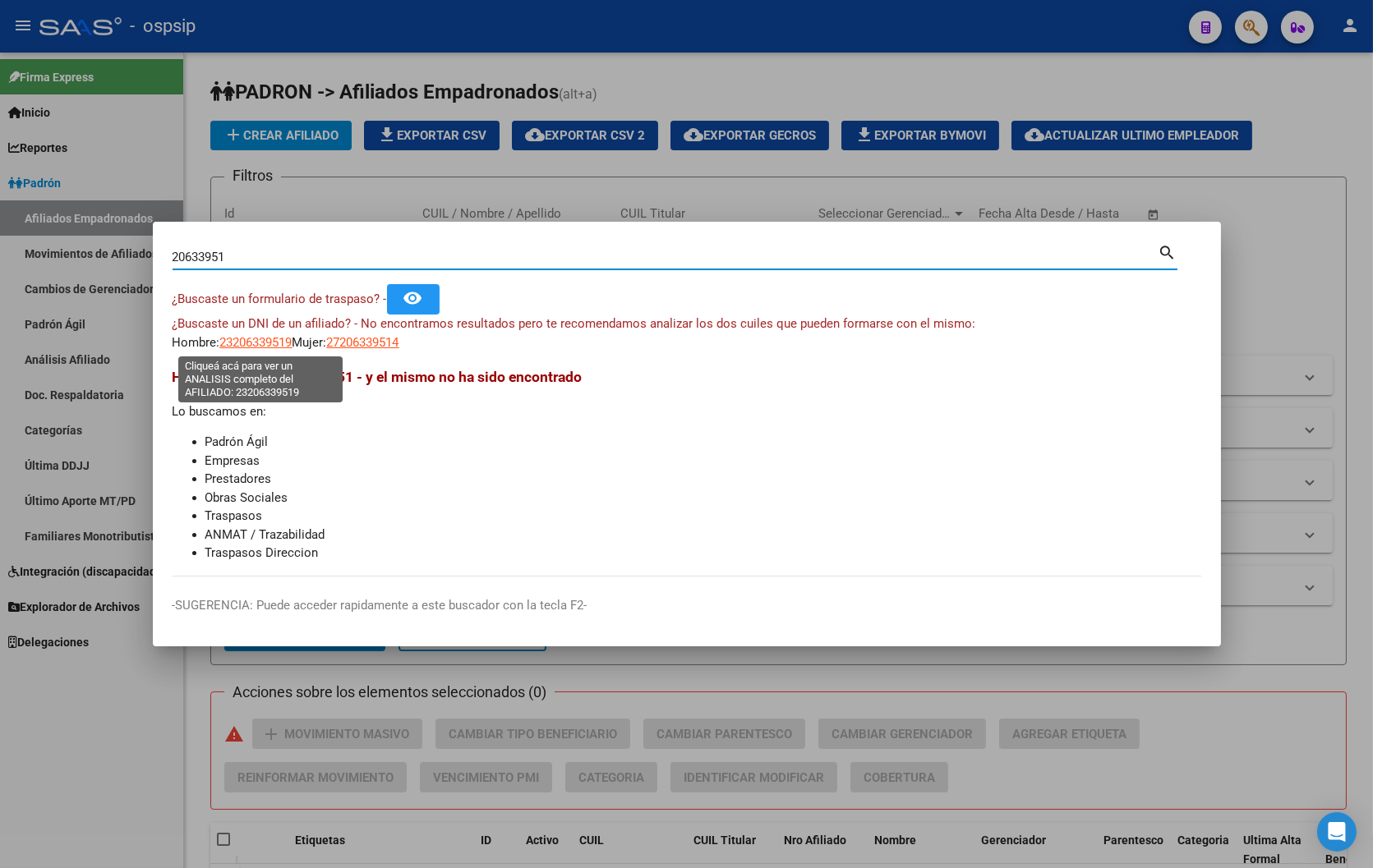
click at [246, 339] on span "23206339519" at bounding box center [256, 343] width 72 height 15
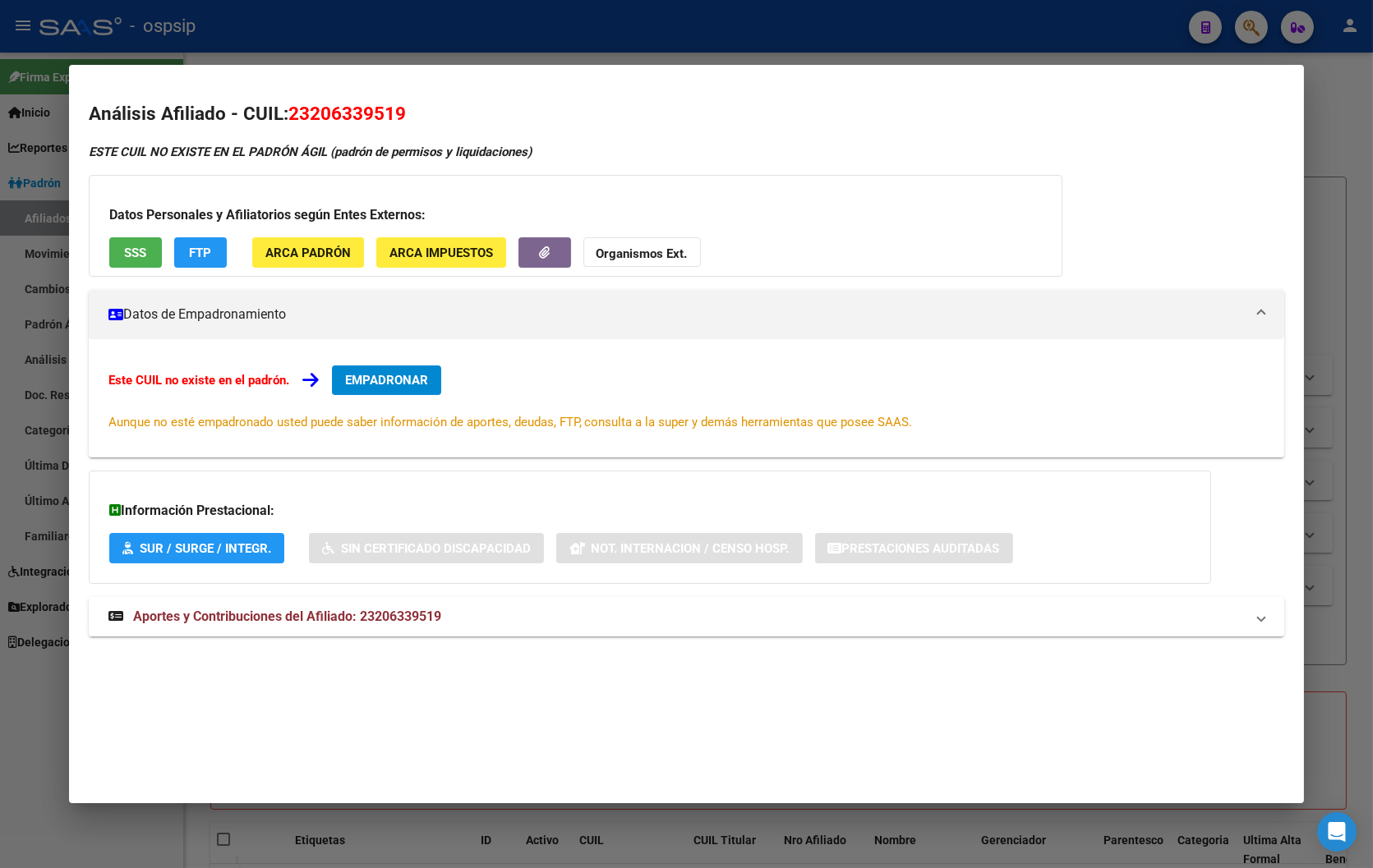
click at [397, 619] on span "Aportes y Contribuciones del Afiliado: 23206339519" at bounding box center [287, 616] width 308 height 16
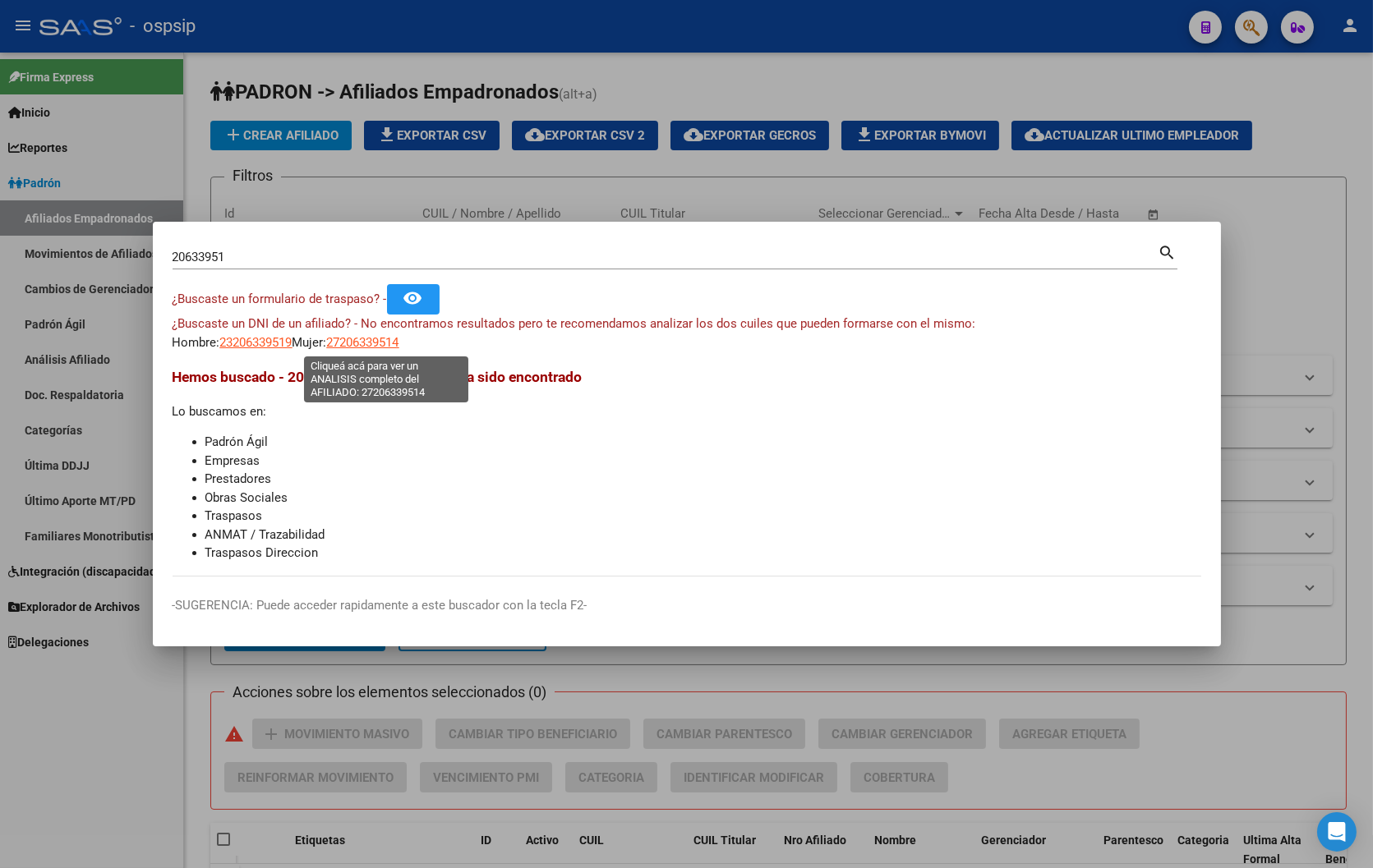
click at [376, 337] on span "27206339514" at bounding box center [363, 343] width 72 height 15
type textarea "27206339514"
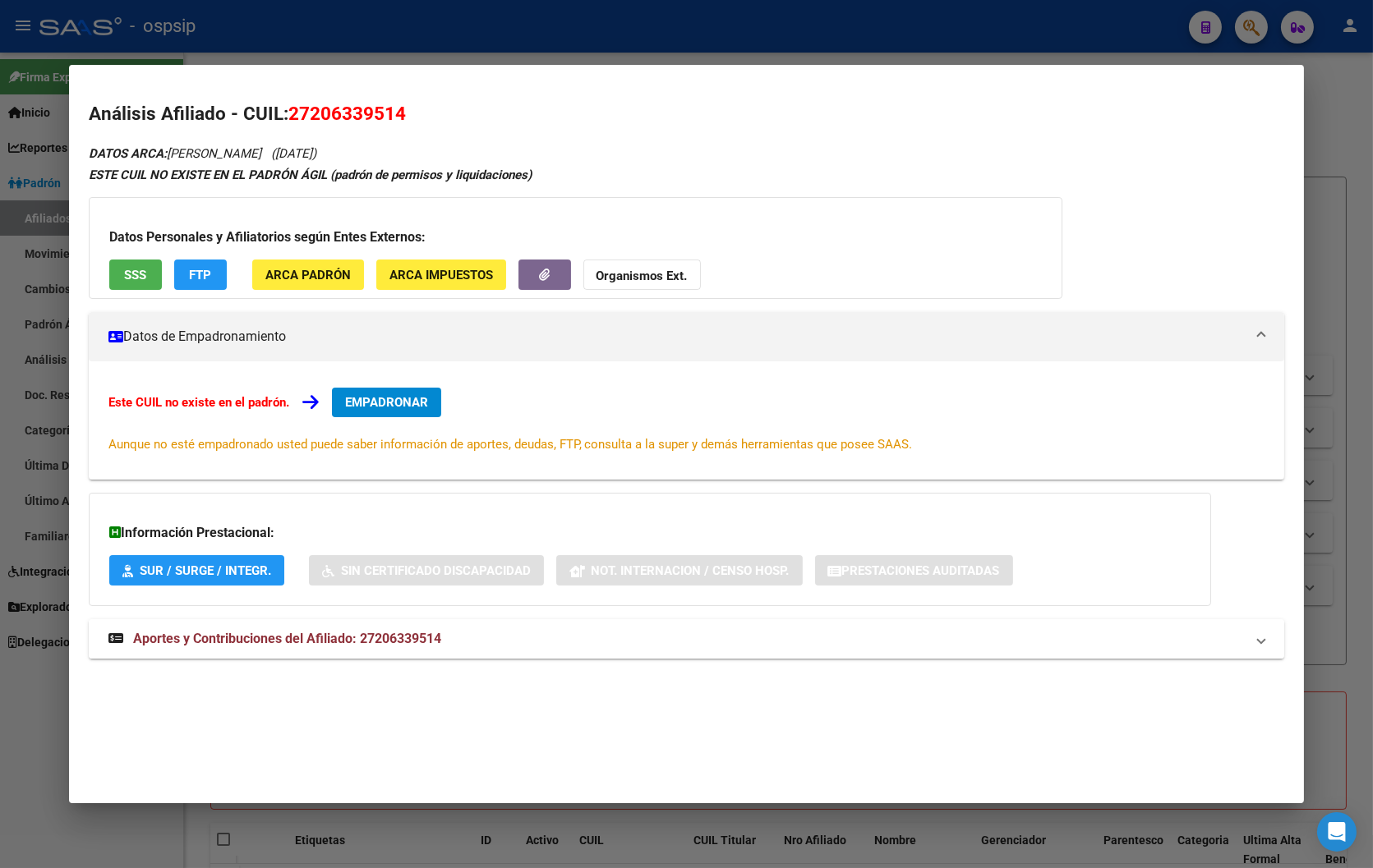
click at [382, 639] on span "Aportes y Contribuciones del Afiliado: 27206339514" at bounding box center [287, 639] width 308 height 16
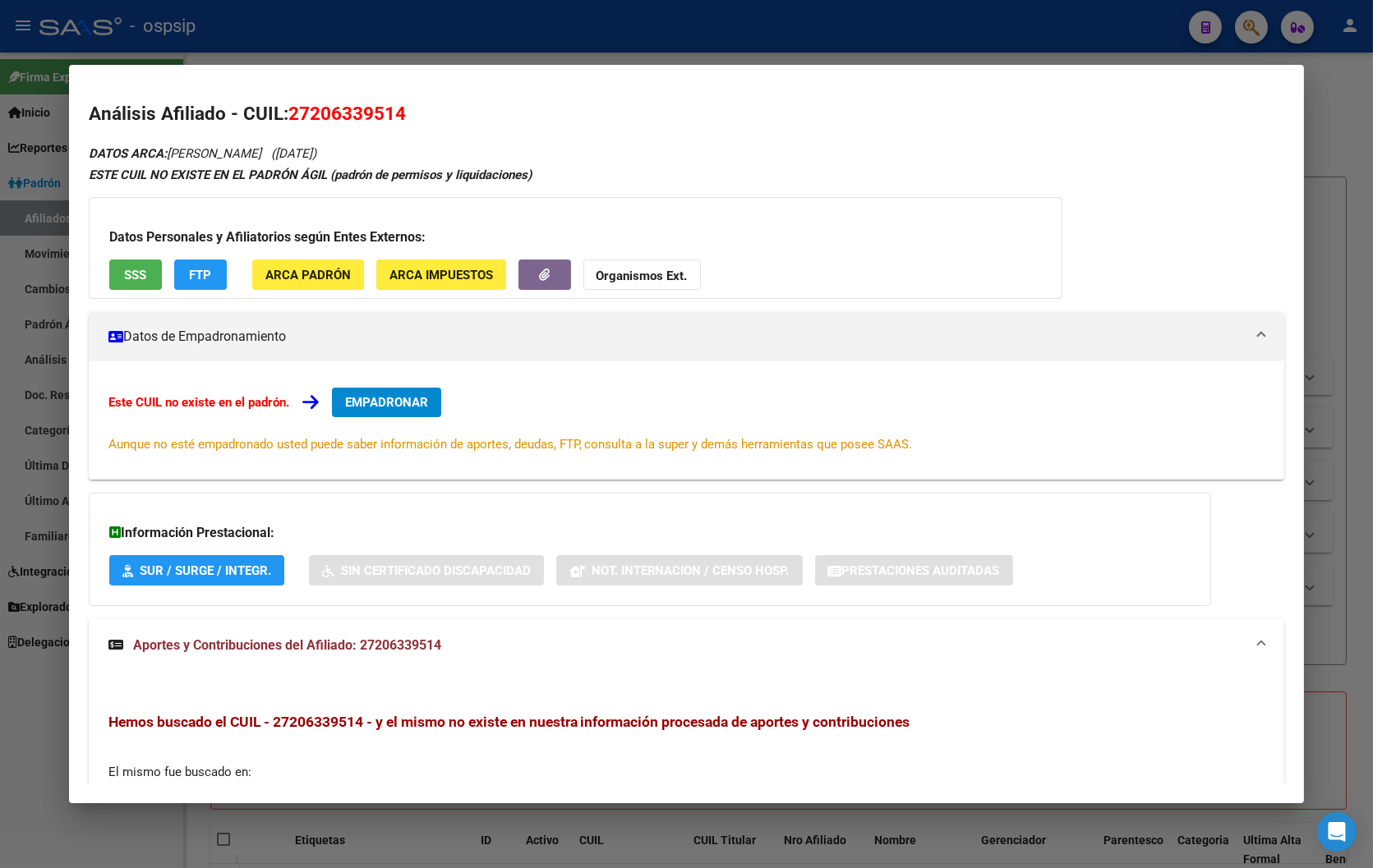
drag, startPoint x: 282, startPoint y: 110, endPoint x: 397, endPoint y: 126, distance: 116.1
click at [397, 126] on h2 "Análisis Afiliado - CUIL: 27206339514" at bounding box center [687, 114] width 1196 height 28
copy span "27206339514"
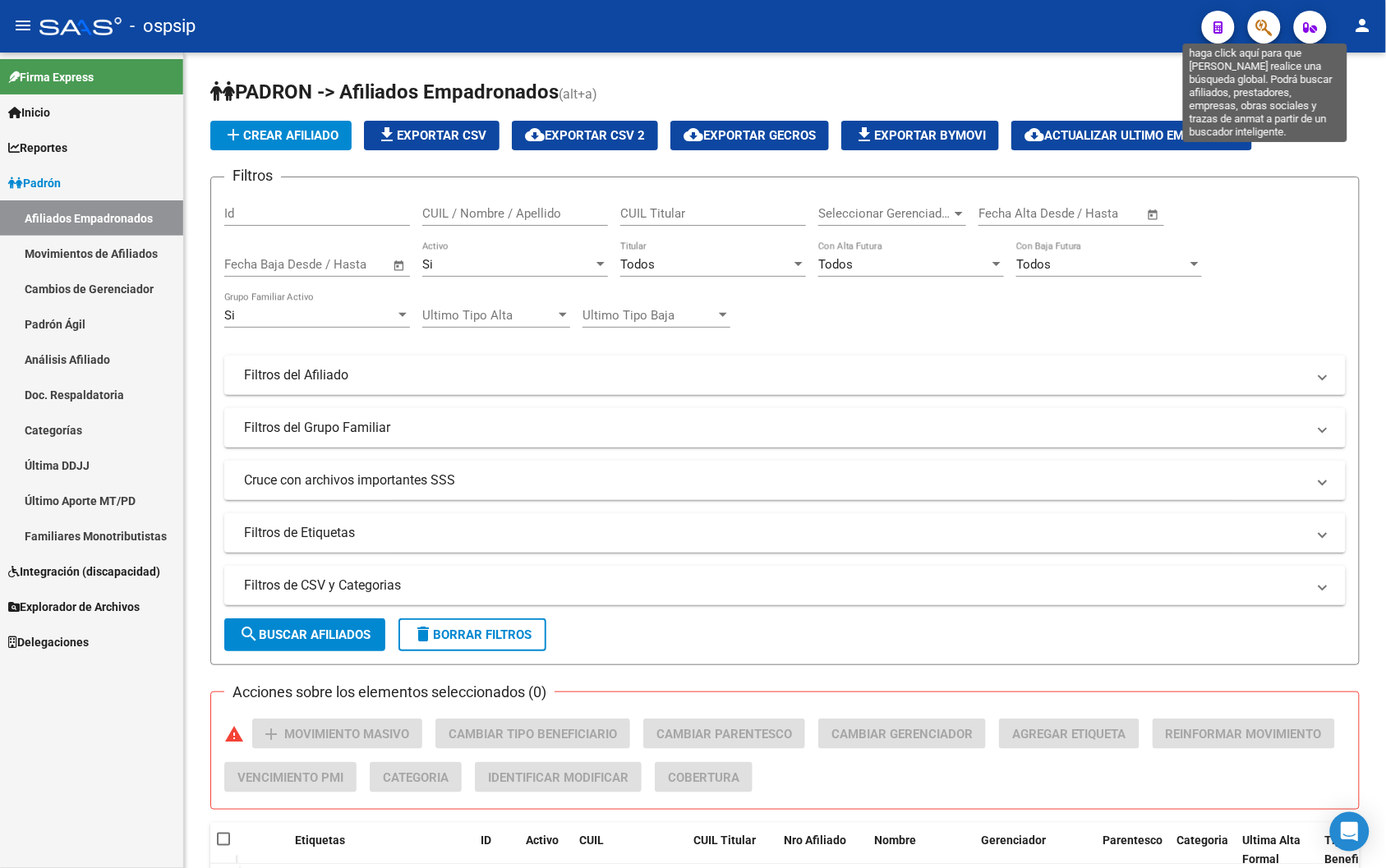
click at [848, 27] on icon "button" at bounding box center [1264, 27] width 17 height 19
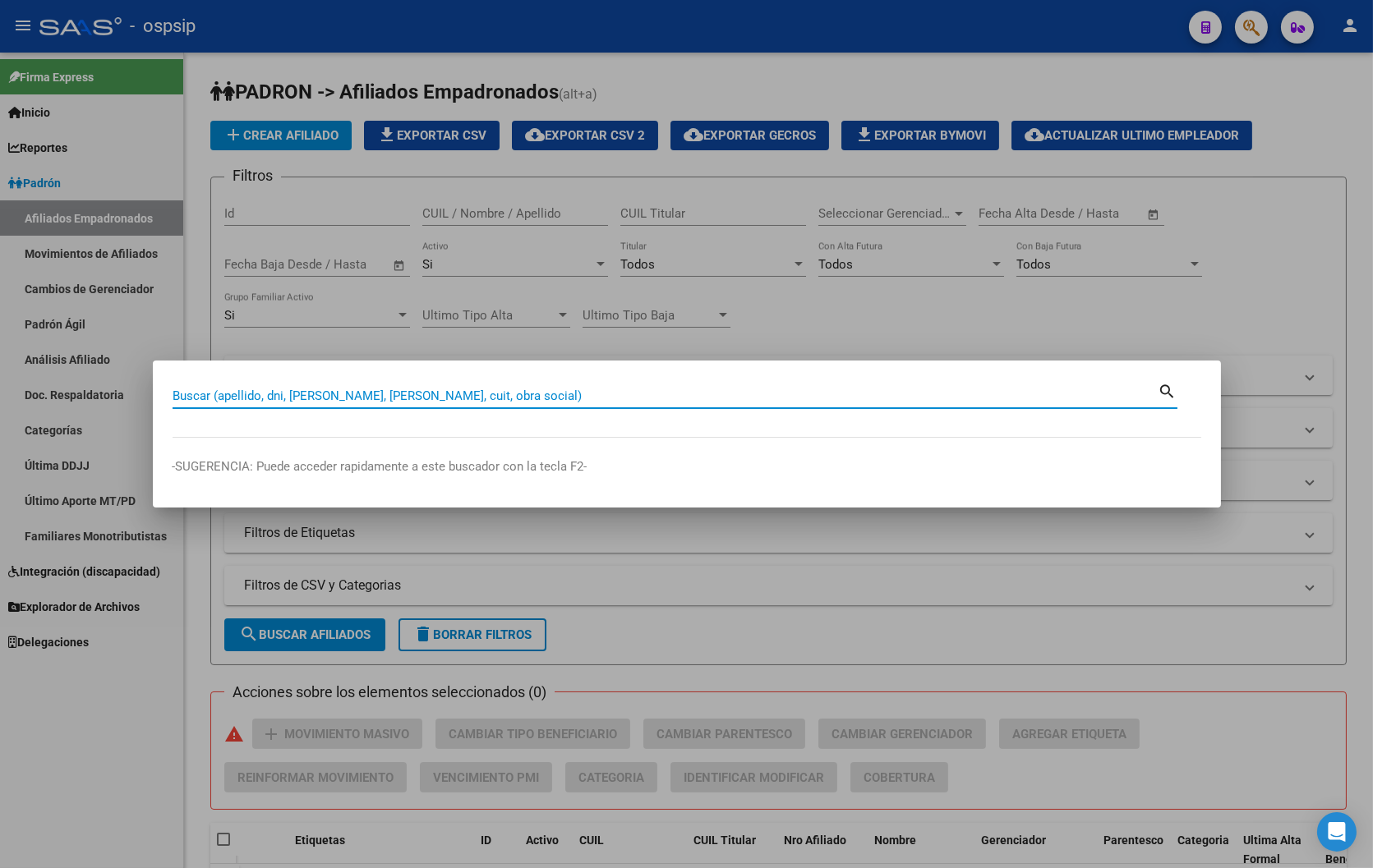
paste input "20420763019"
type input "20420763019"
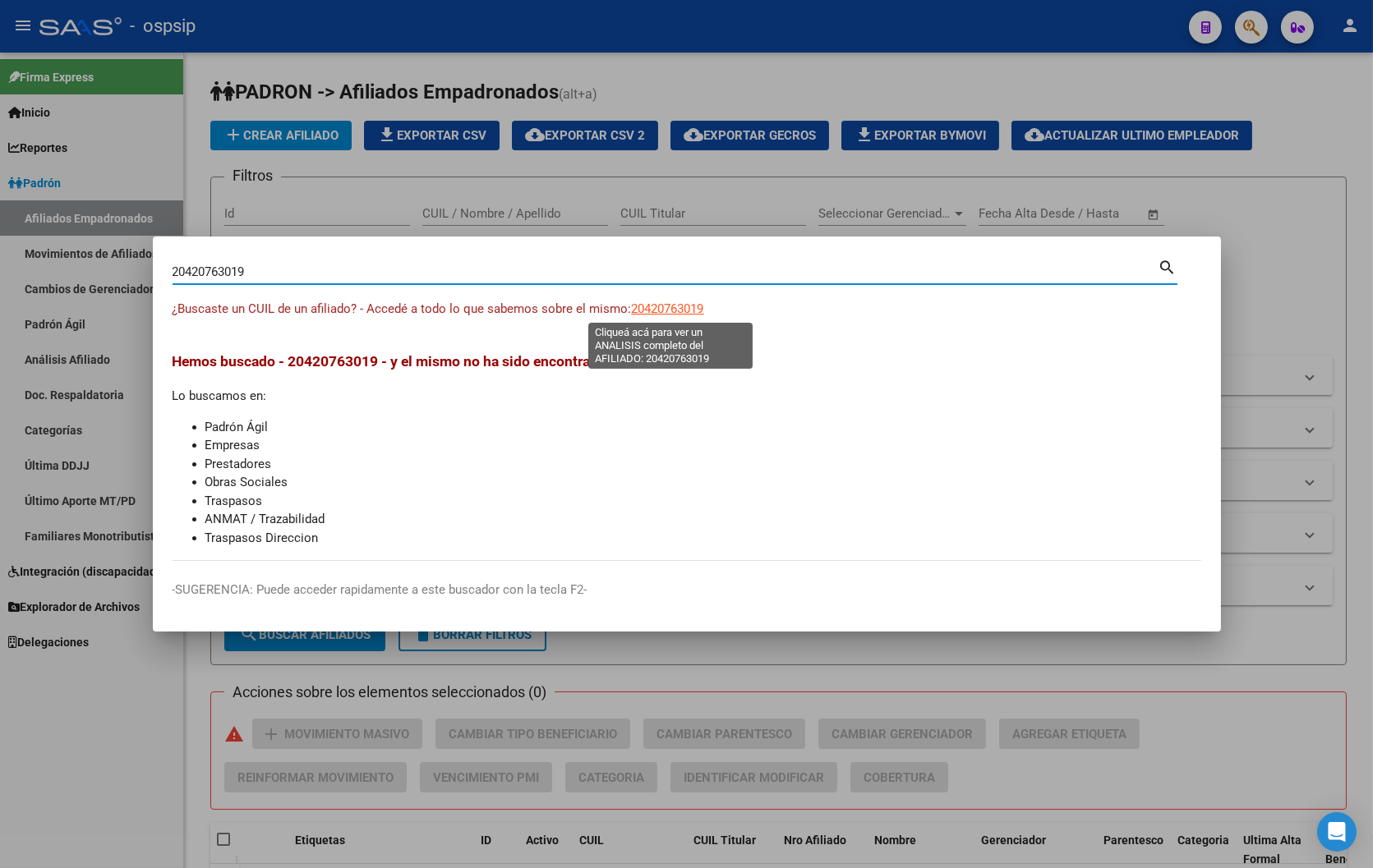
click at [672, 312] on span "20420763019" at bounding box center [667, 309] width 72 height 15
type textarea "20420763019"
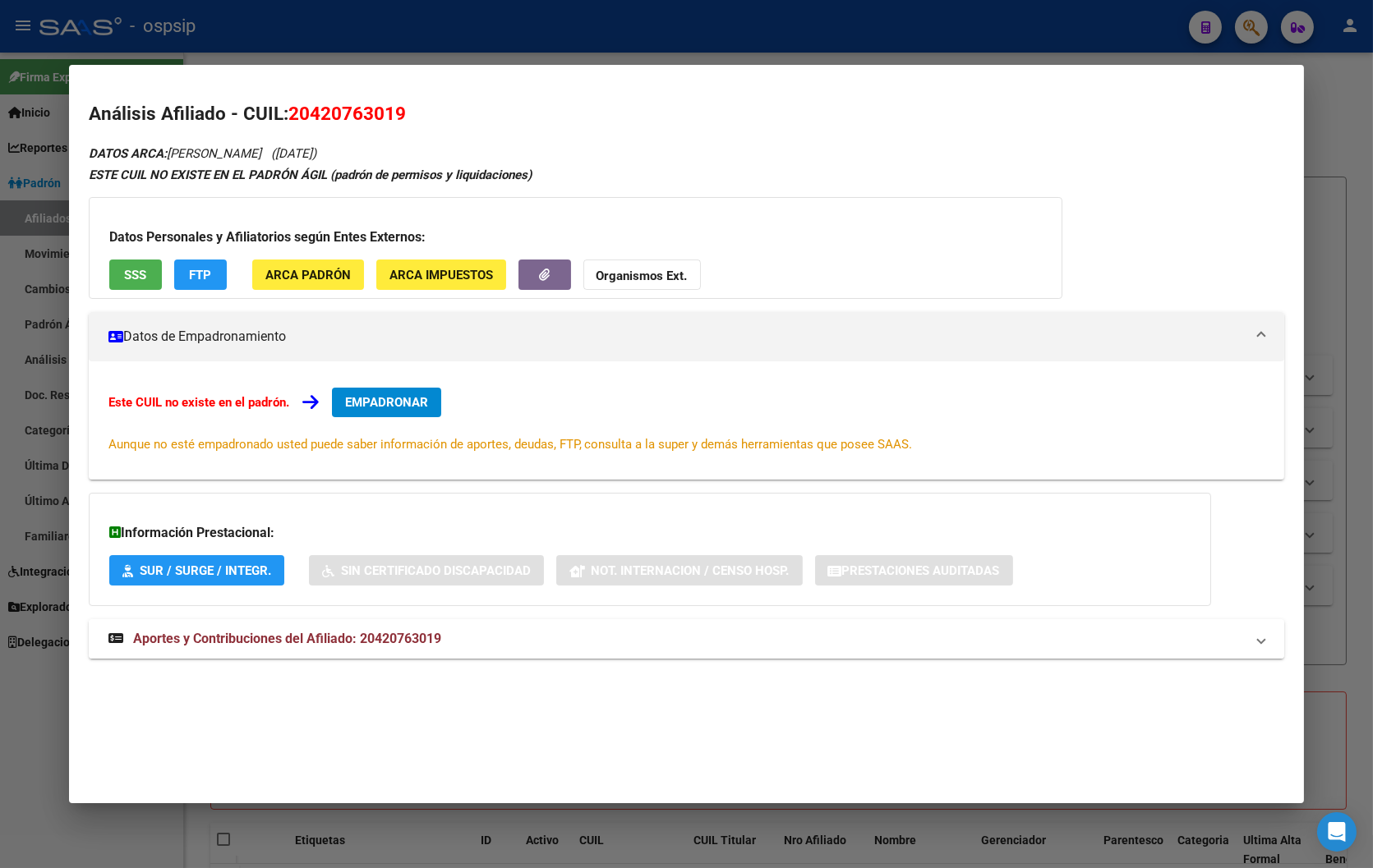
click at [368, 634] on span "Aportes y Contribuciones del Afiliado: 20420763019" at bounding box center [287, 639] width 308 height 16
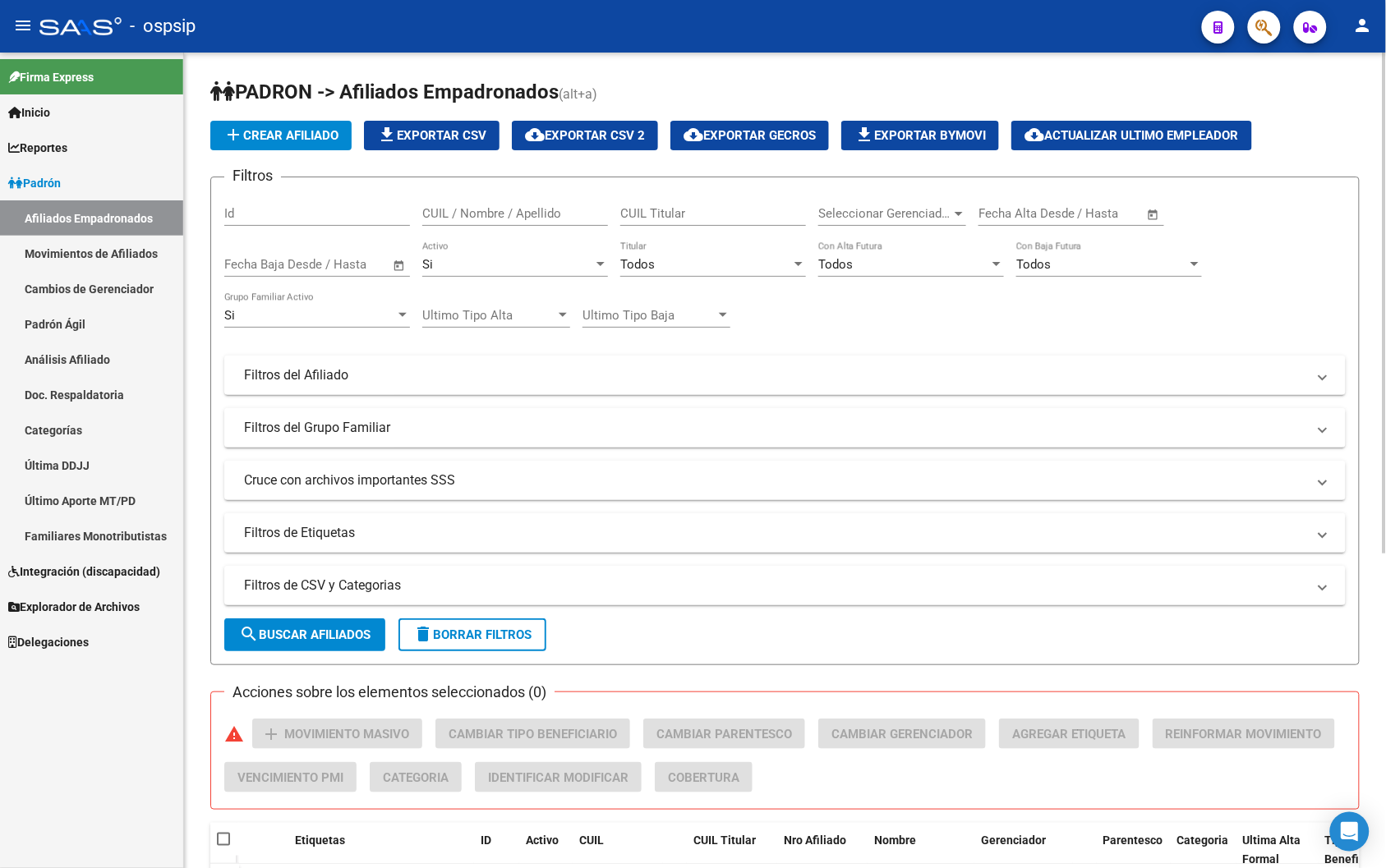
click at [848, 310] on div "Filtros Id CUIL / Nombre / Apellido CUIL Titular Seleccionar Gerenciador Selecc…" at bounding box center [785, 371] width 1121 height 362
